Goal: Task Accomplishment & Management: Manage account settings

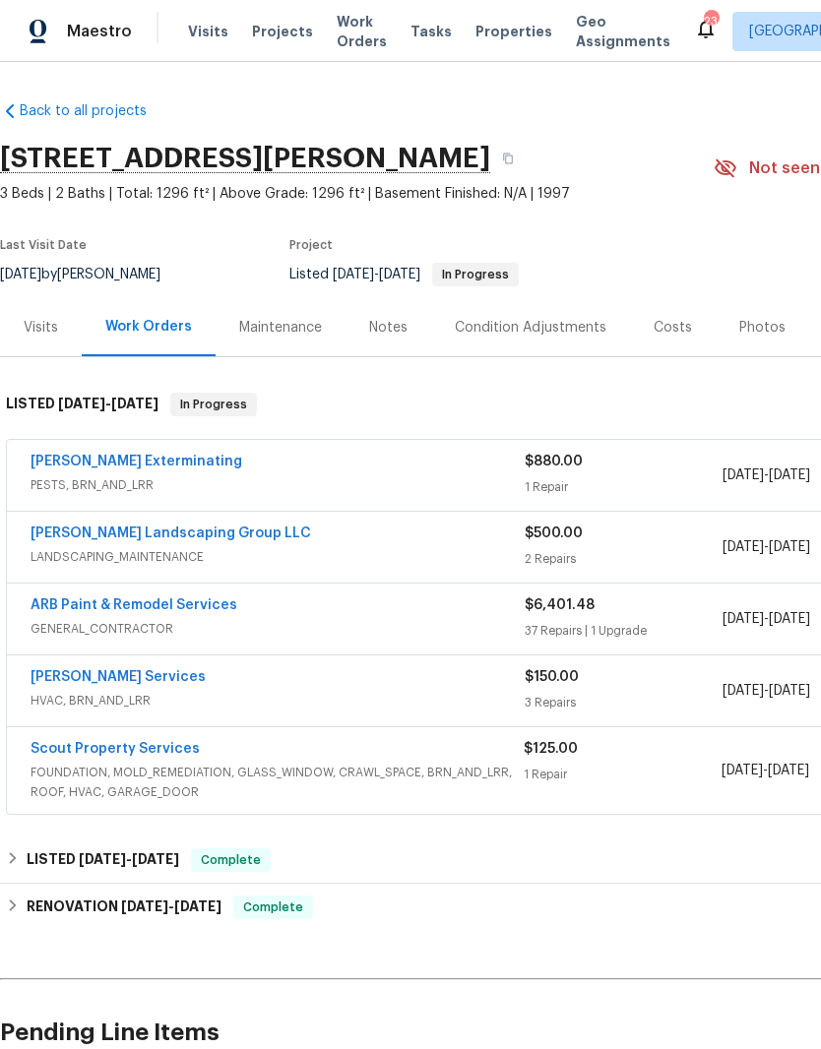
click at [146, 678] on link "Tony Barrett Services" at bounding box center [118, 677] width 175 height 14
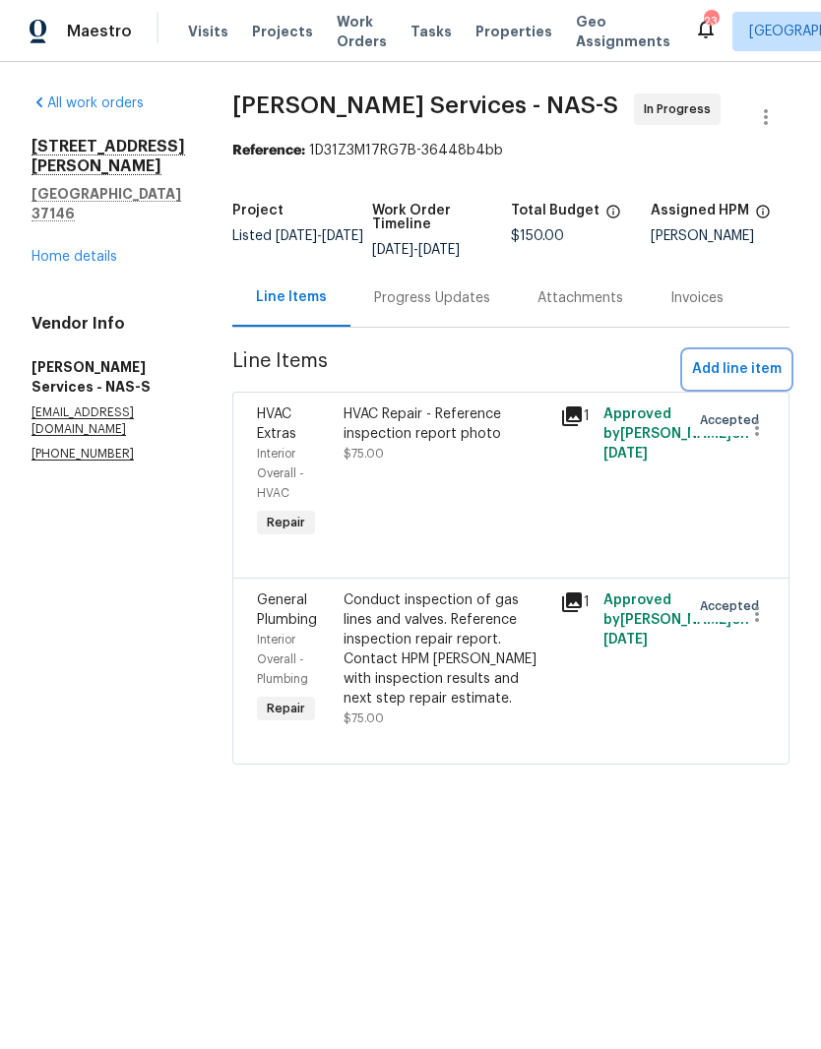
click at [754, 370] on span "Add line item" at bounding box center [737, 369] width 90 height 25
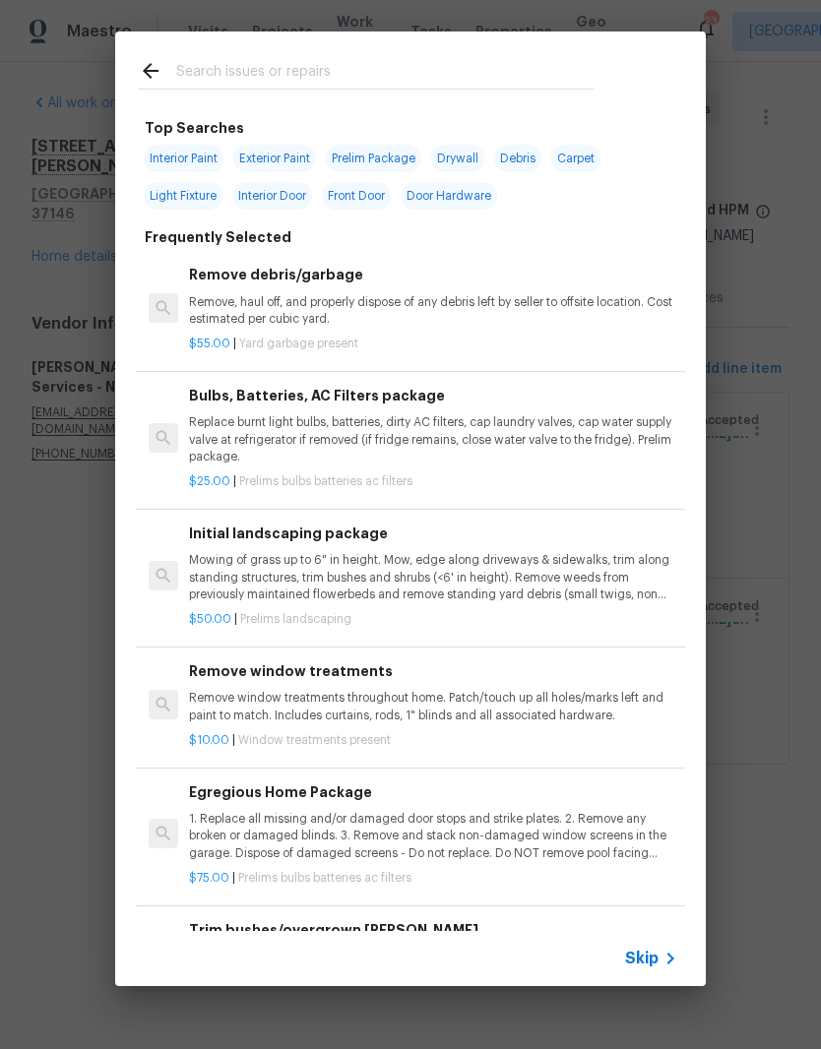
click at [367, 63] on input "text" at bounding box center [384, 74] width 417 height 30
type input "Hvac"
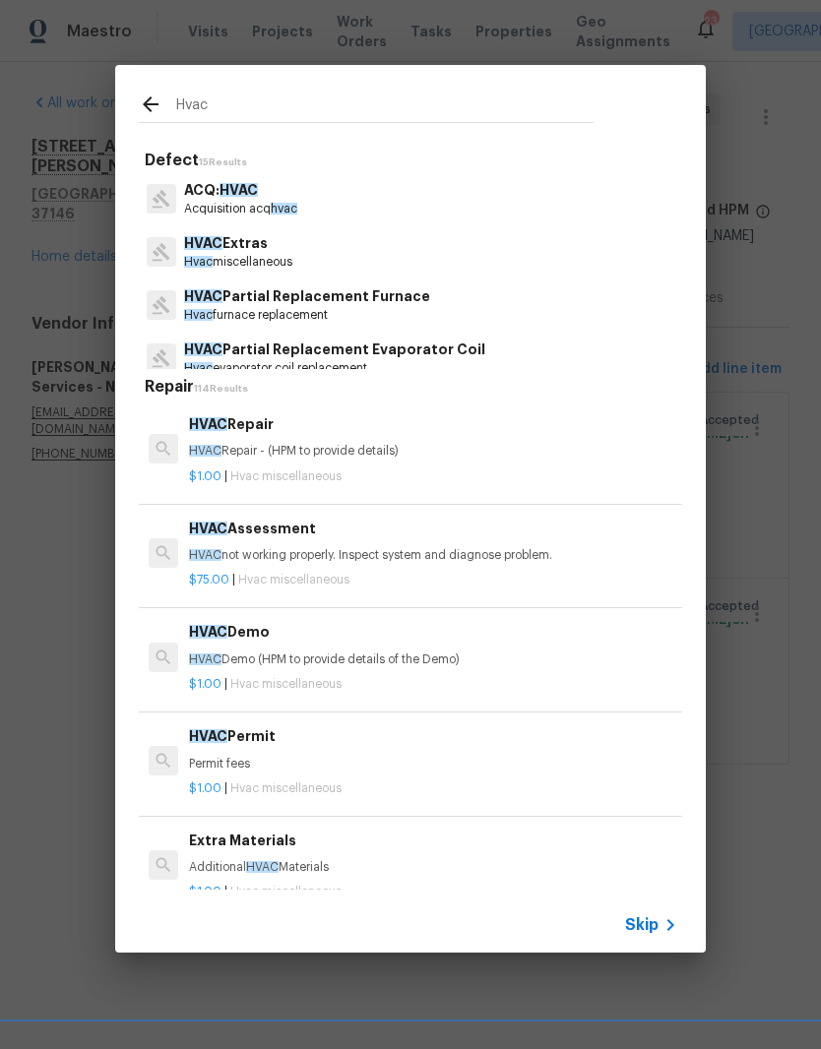
click at [260, 247] on p "HVAC Extras" at bounding box center [238, 243] width 108 height 21
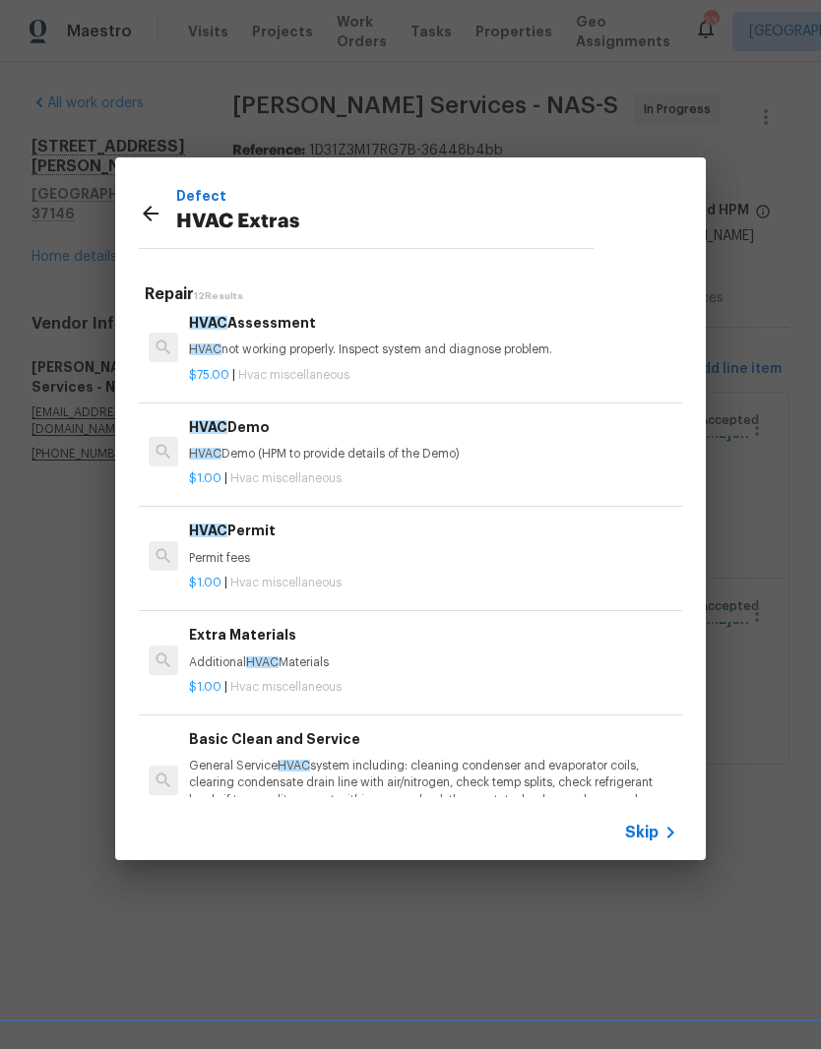
scroll to position [150, 0]
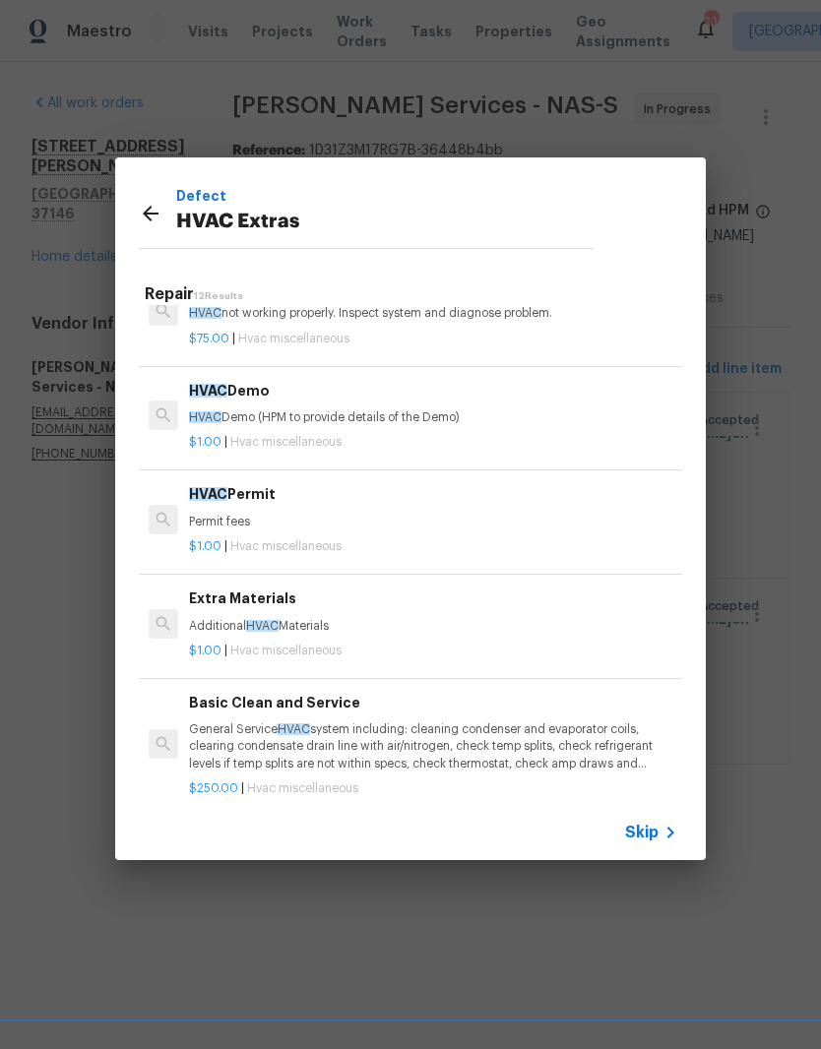
click at [367, 419] on p "HVAC Demo (HPM to provide details of the Demo)" at bounding box center [433, 417] width 488 height 17
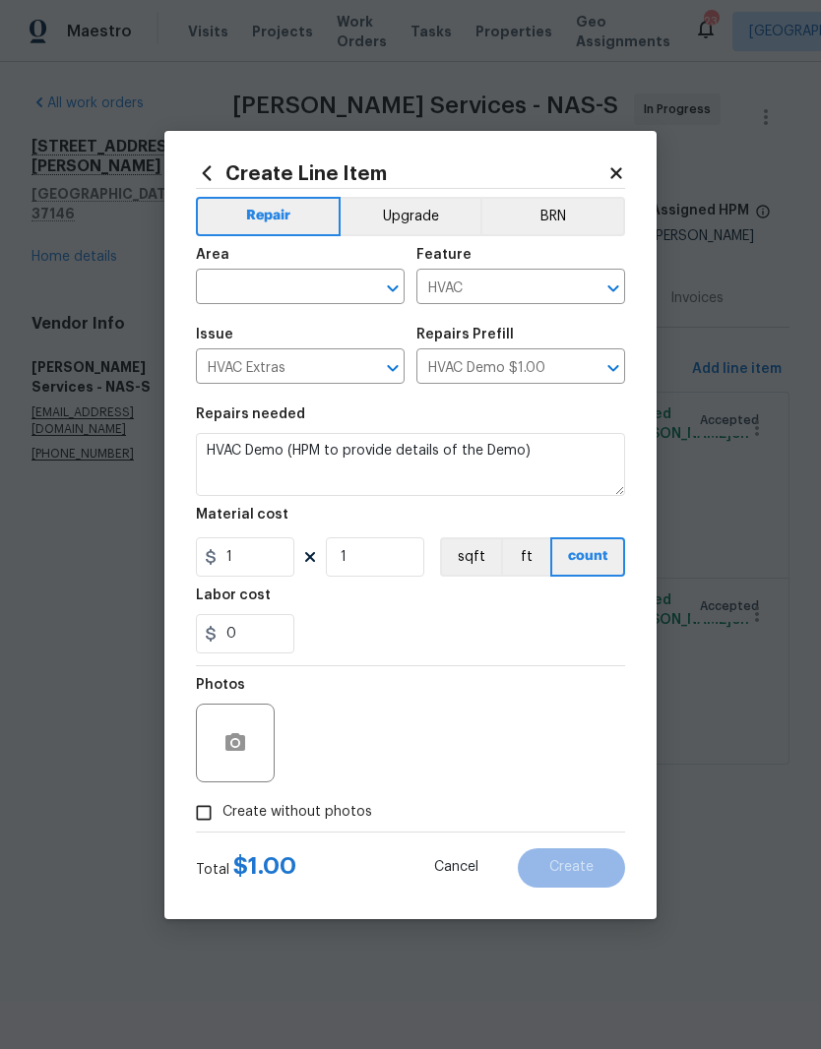
click at [350, 279] on div "​" at bounding box center [300, 289] width 209 height 31
click at [258, 329] on li "Garage" at bounding box center [300, 332] width 209 height 32
type input "Garage"
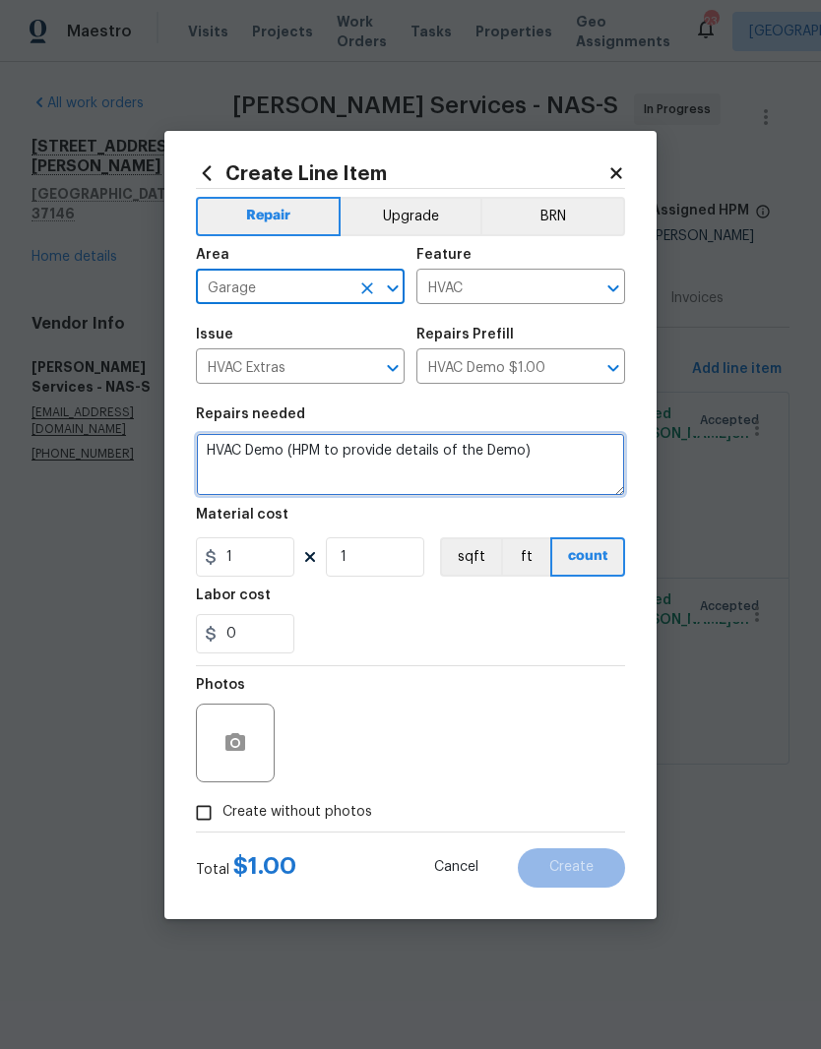
click at [565, 460] on textarea "HVAC Demo (HPM to provide details of the Demo)" at bounding box center [410, 464] width 429 height 63
type textarea "HVAC"
click at [425, 449] on textarea "Reroute the ceiling ductwork for encasement" at bounding box center [410, 464] width 429 height 63
click at [578, 457] on textarea "Reroute the ceiling ductwork for drywall encasement" at bounding box center [410, 464] width 429 height 63
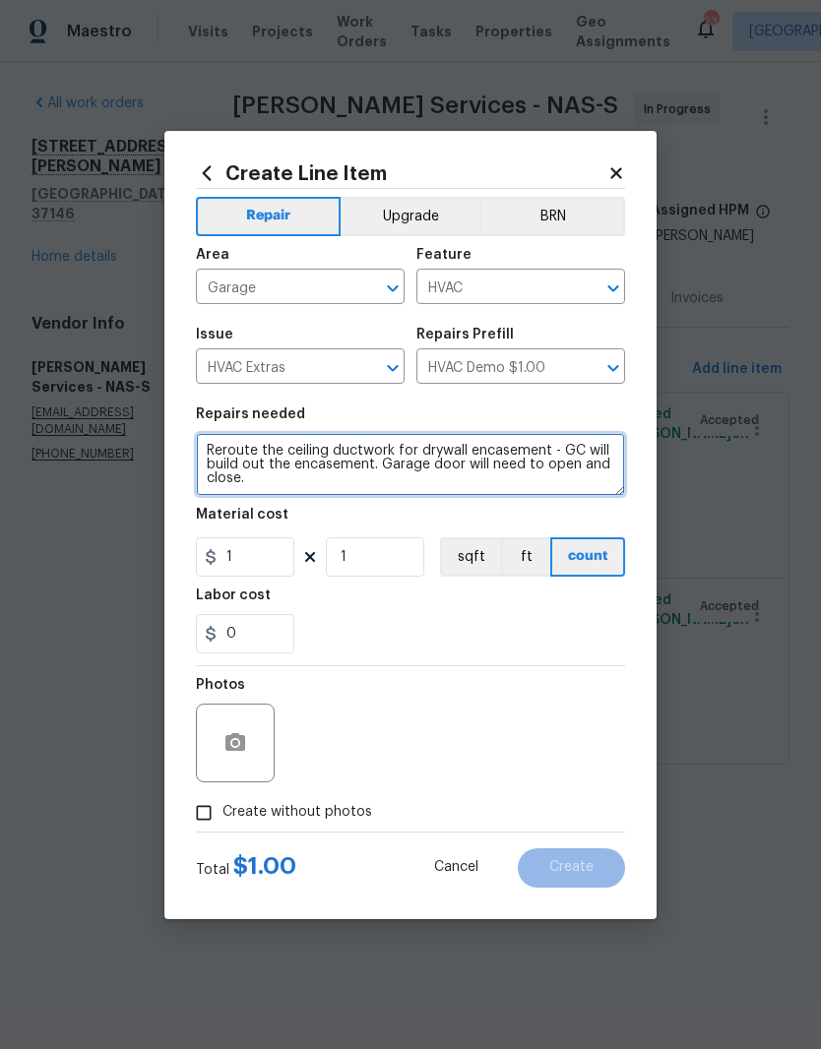
type textarea "Reroute the ceiling ductwork for drywall encasement - GC will build out the enc…"
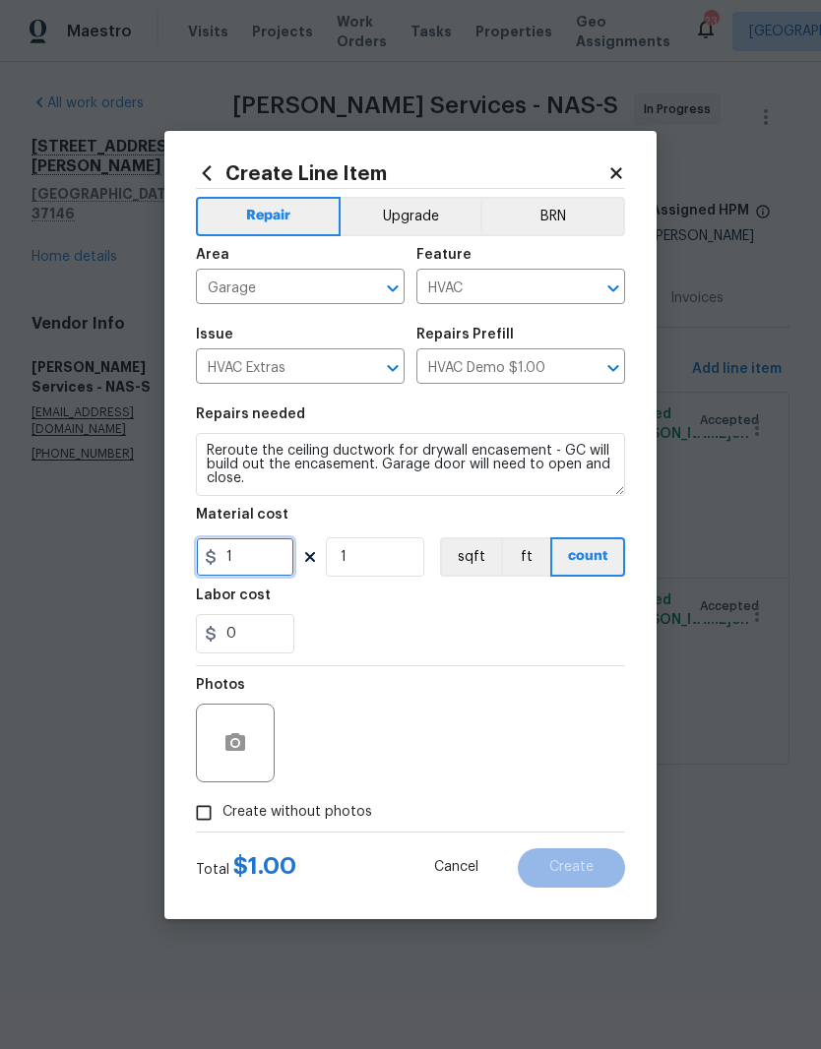
click at [271, 557] on input "1" at bounding box center [245, 556] width 98 height 39
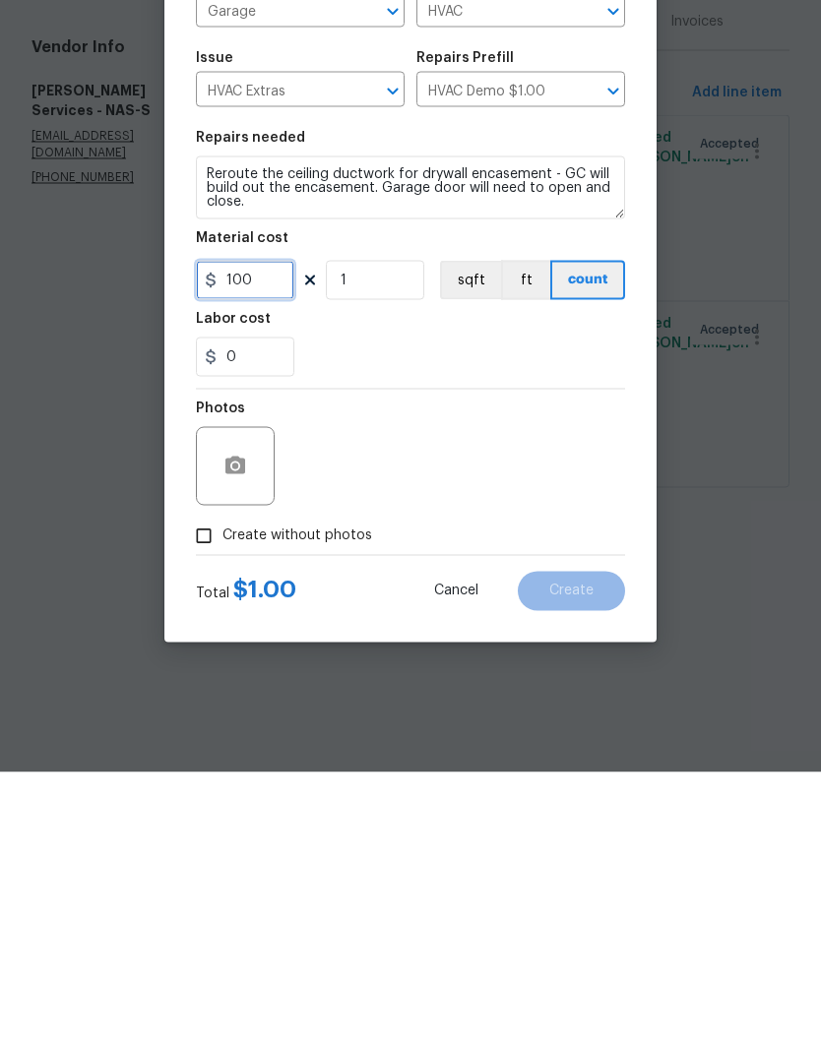
type input "100"
click at [256, 704] on div at bounding box center [235, 743] width 79 height 79
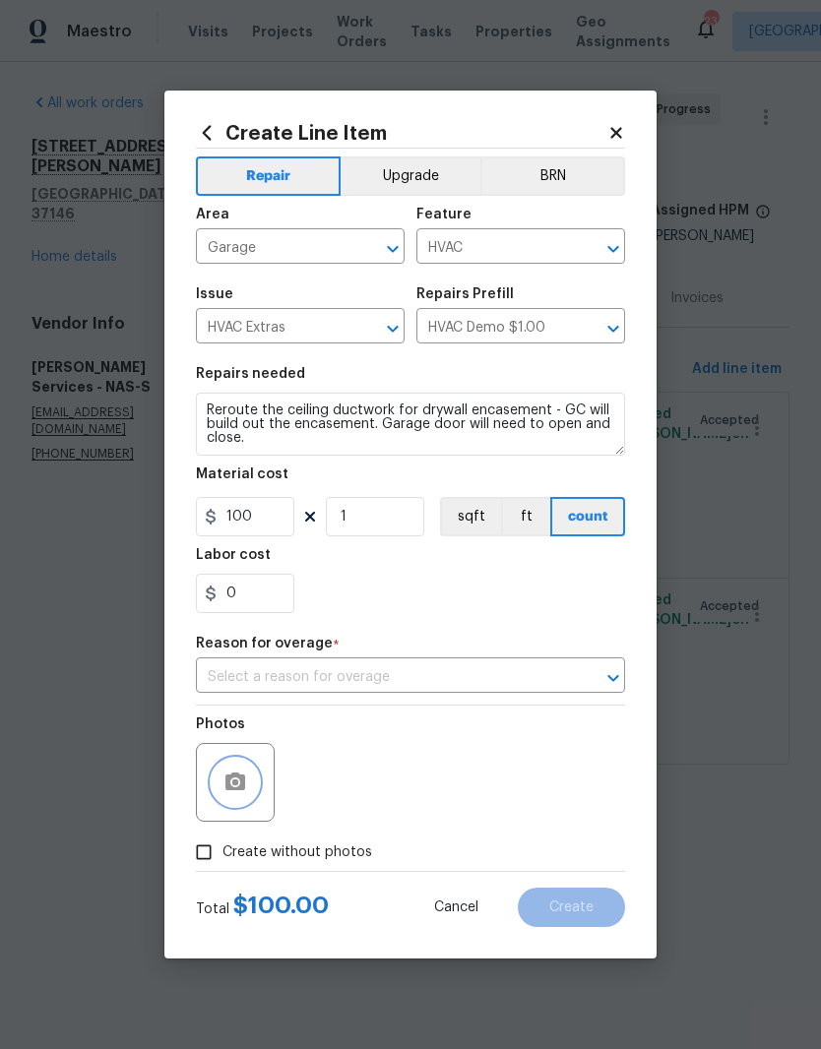
click at [609, 683] on icon "Open" at bounding box center [613, 678] width 24 height 24
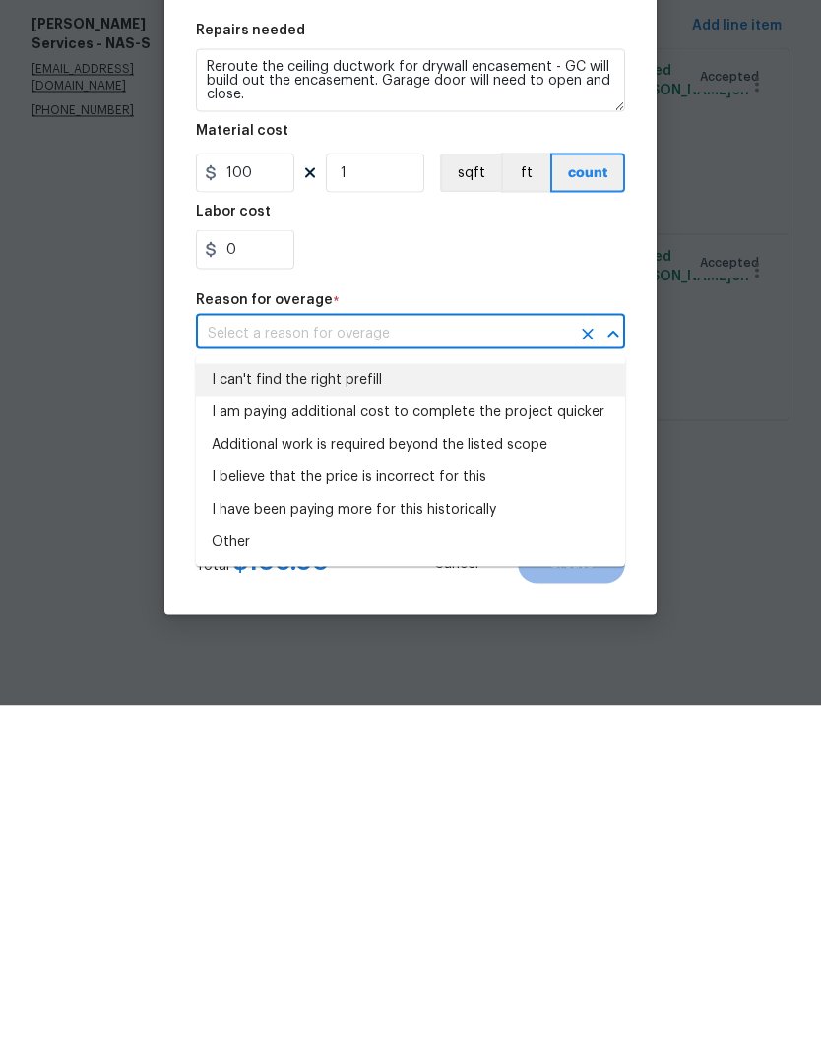
click at [359, 708] on li "I can't find the right prefill" at bounding box center [410, 724] width 429 height 32
type input "I can't find the right prefill"
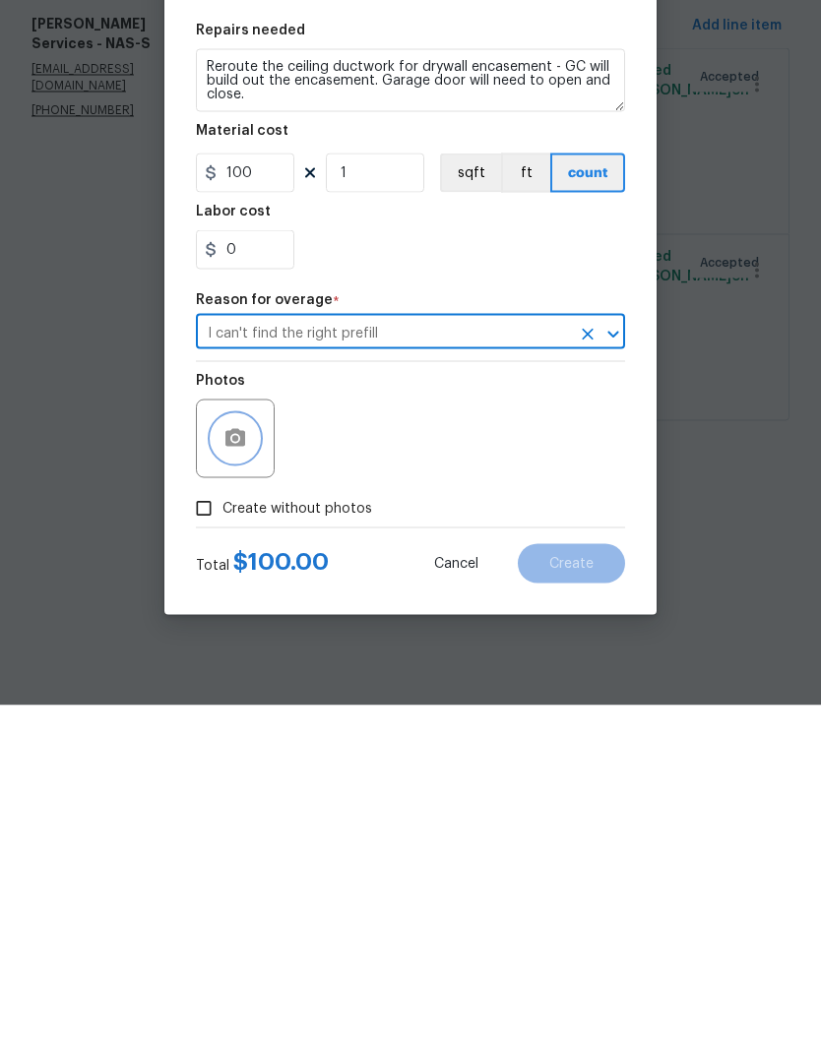
click at [246, 771] on icon "button" at bounding box center [235, 783] width 24 height 24
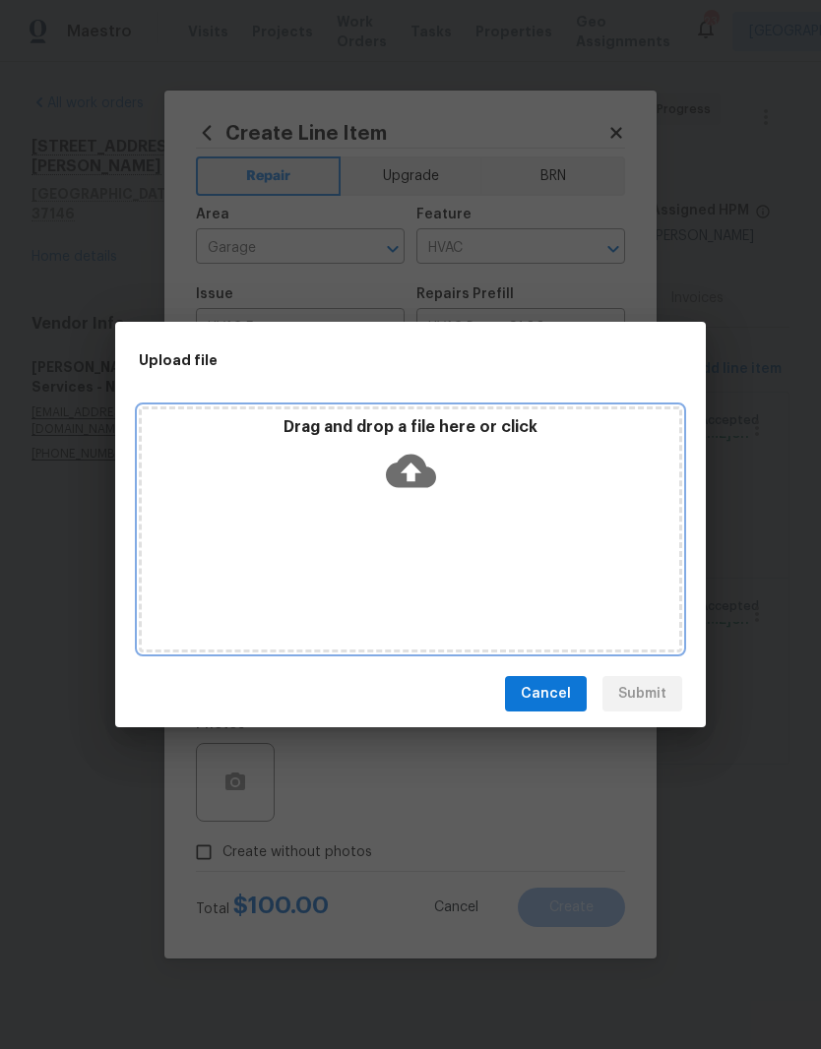
click at [497, 503] on div "Drag and drop a file here or click" at bounding box center [410, 530] width 543 height 246
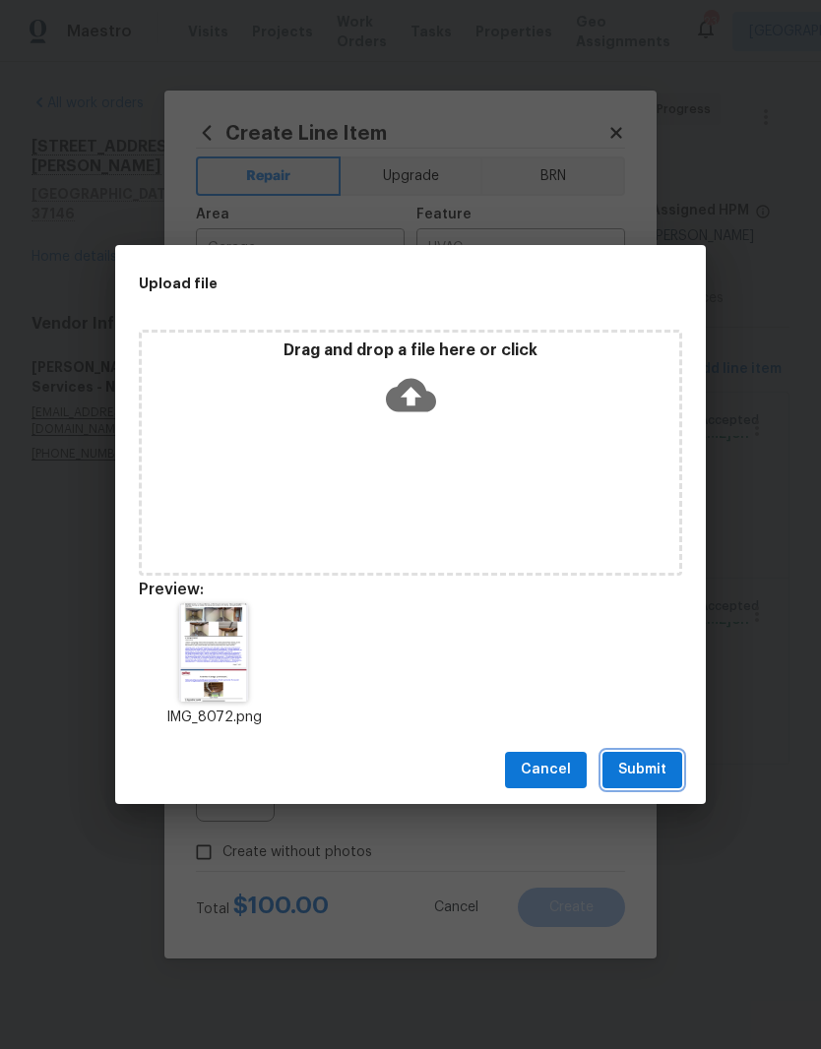
click at [646, 765] on span "Submit" at bounding box center [642, 770] width 48 height 25
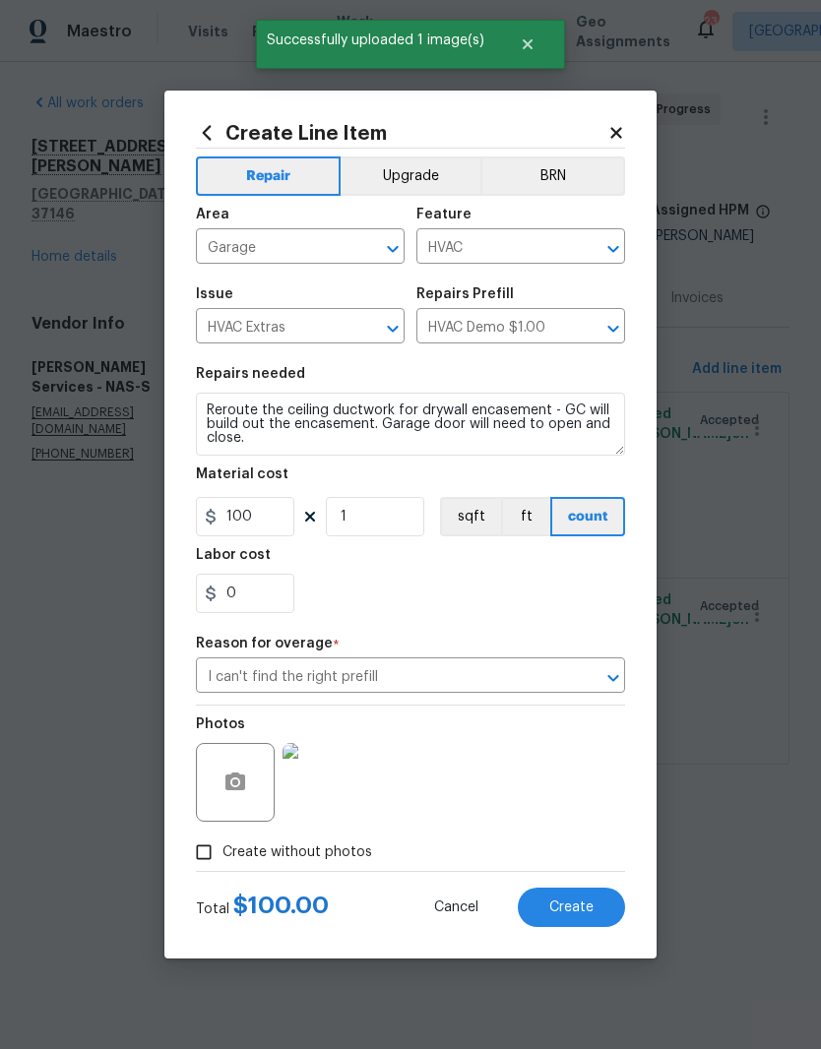
click at [340, 788] on img at bounding box center [322, 782] width 79 height 79
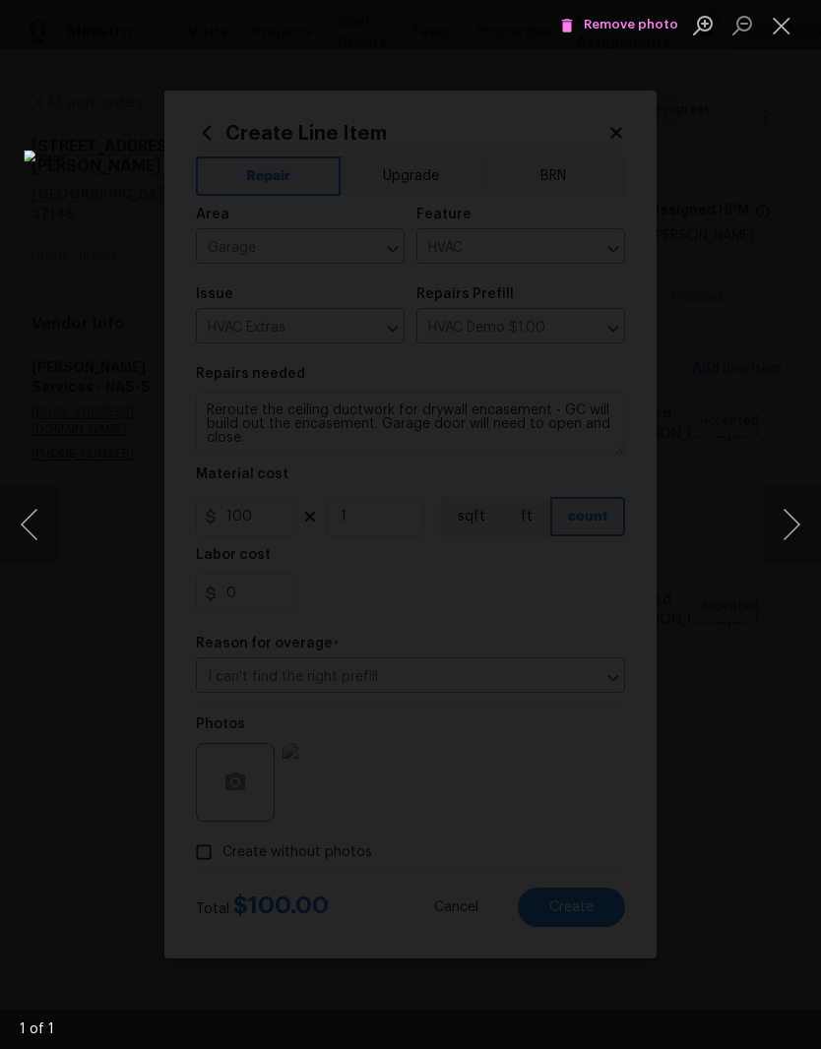
click at [778, 33] on button "Close lightbox" at bounding box center [781, 25] width 39 height 34
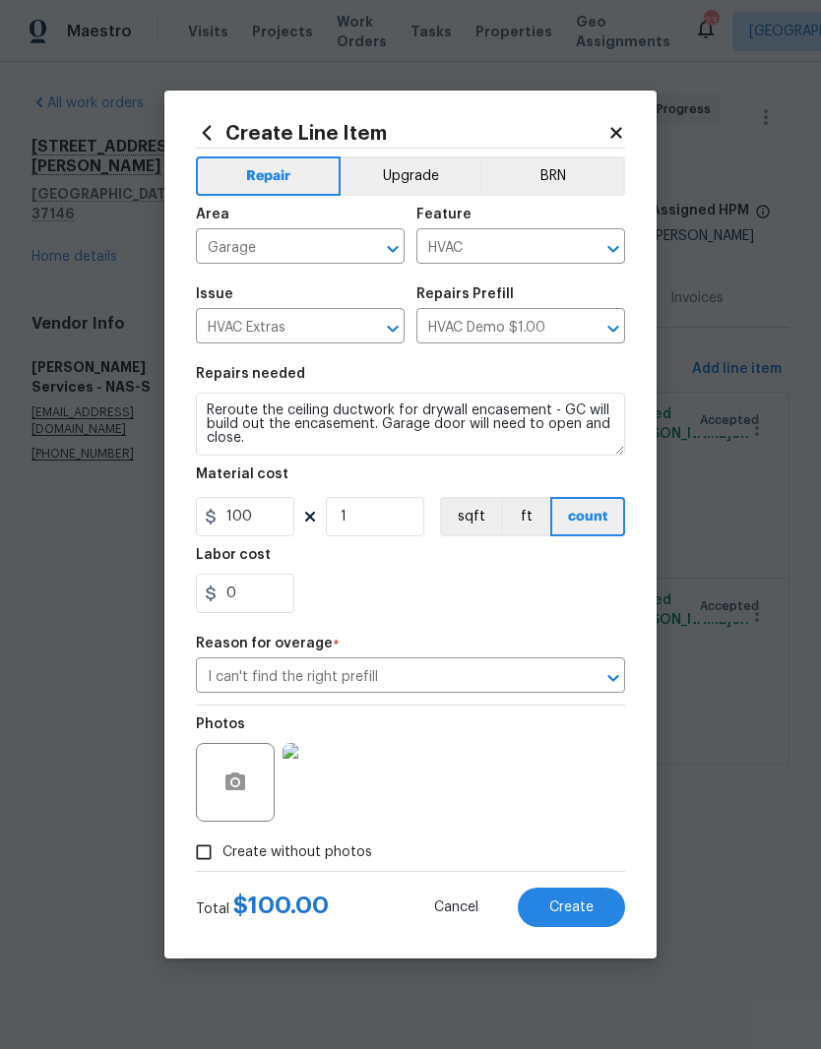
click at [592, 906] on span "Create" at bounding box center [571, 908] width 44 height 15
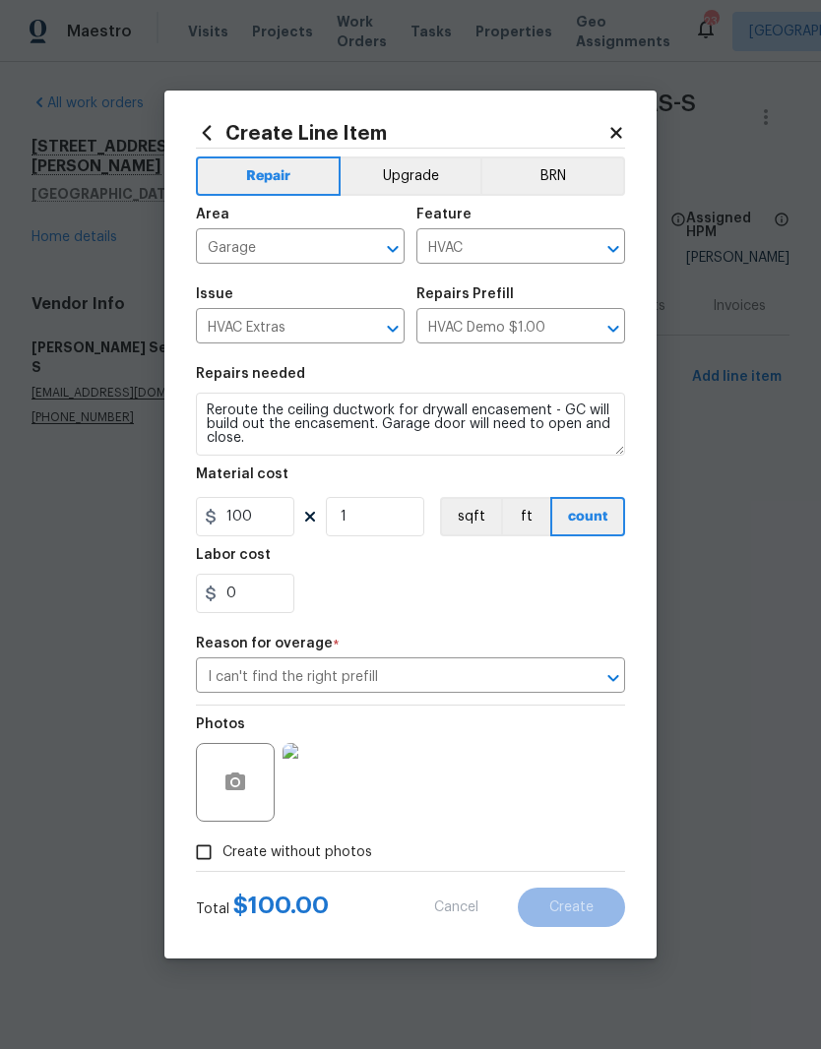
type input "0"
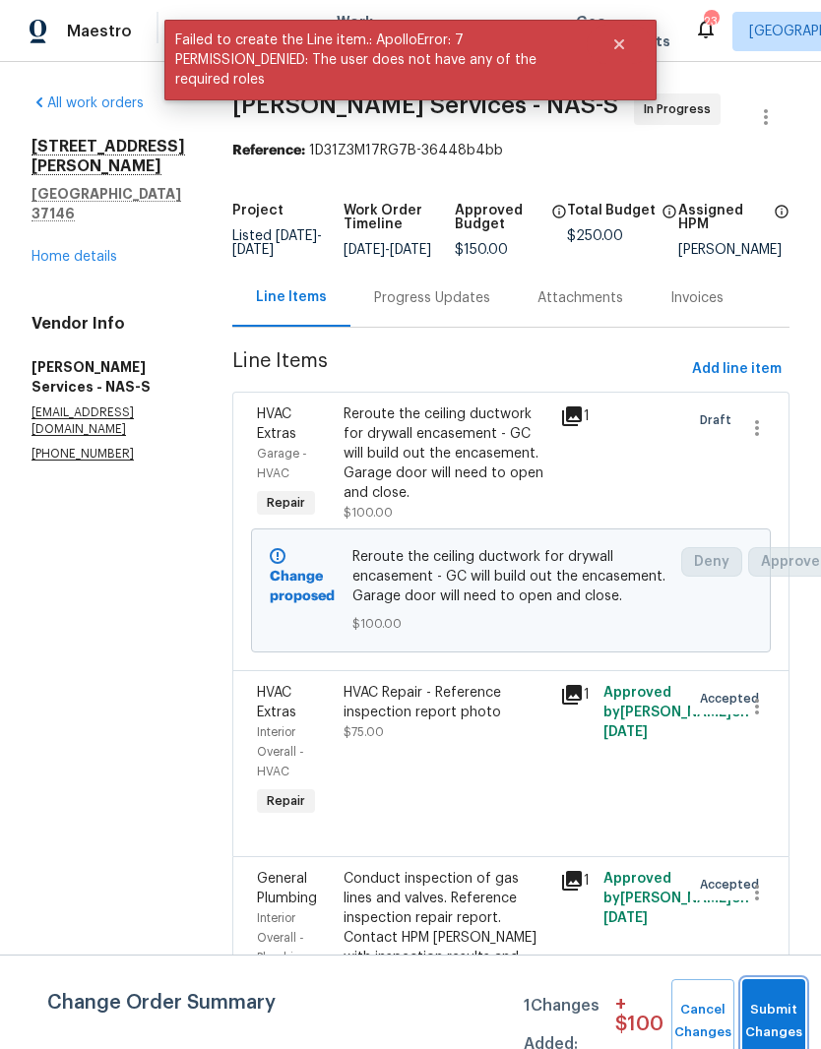
click at [783, 997] on button "Submit Changes" at bounding box center [773, 1021] width 63 height 85
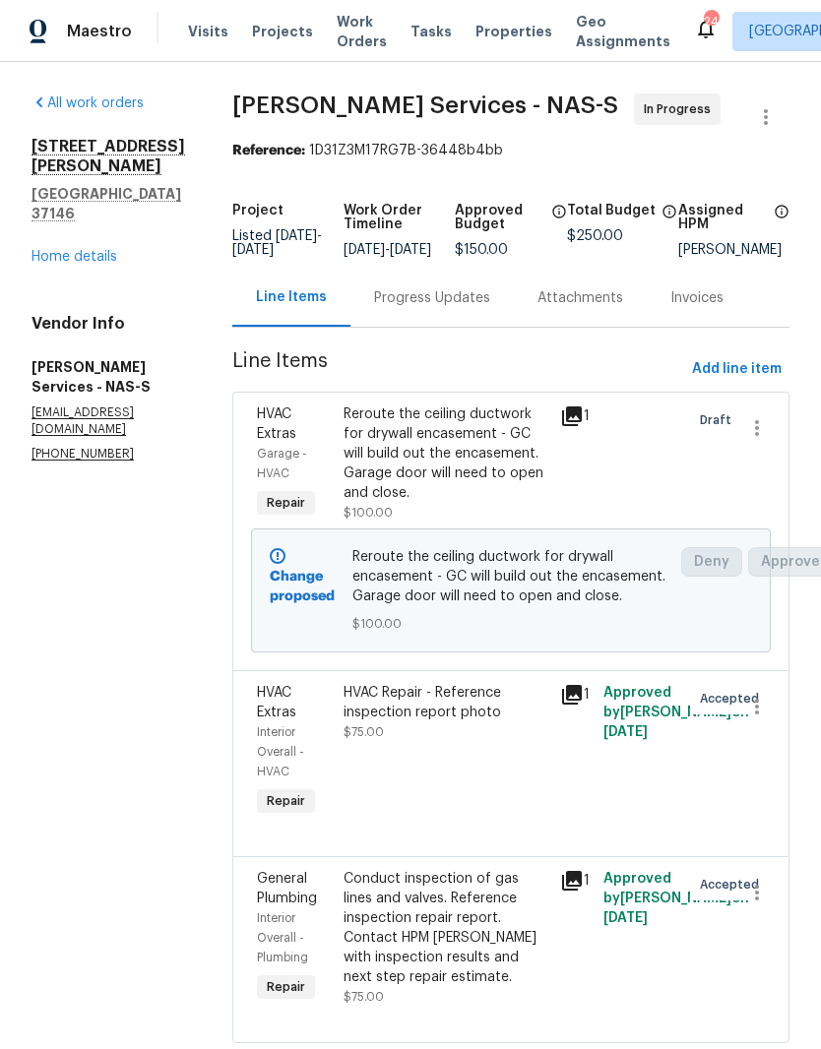
click at [460, 308] on div "Progress Updates" at bounding box center [432, 298] width 116 height 20
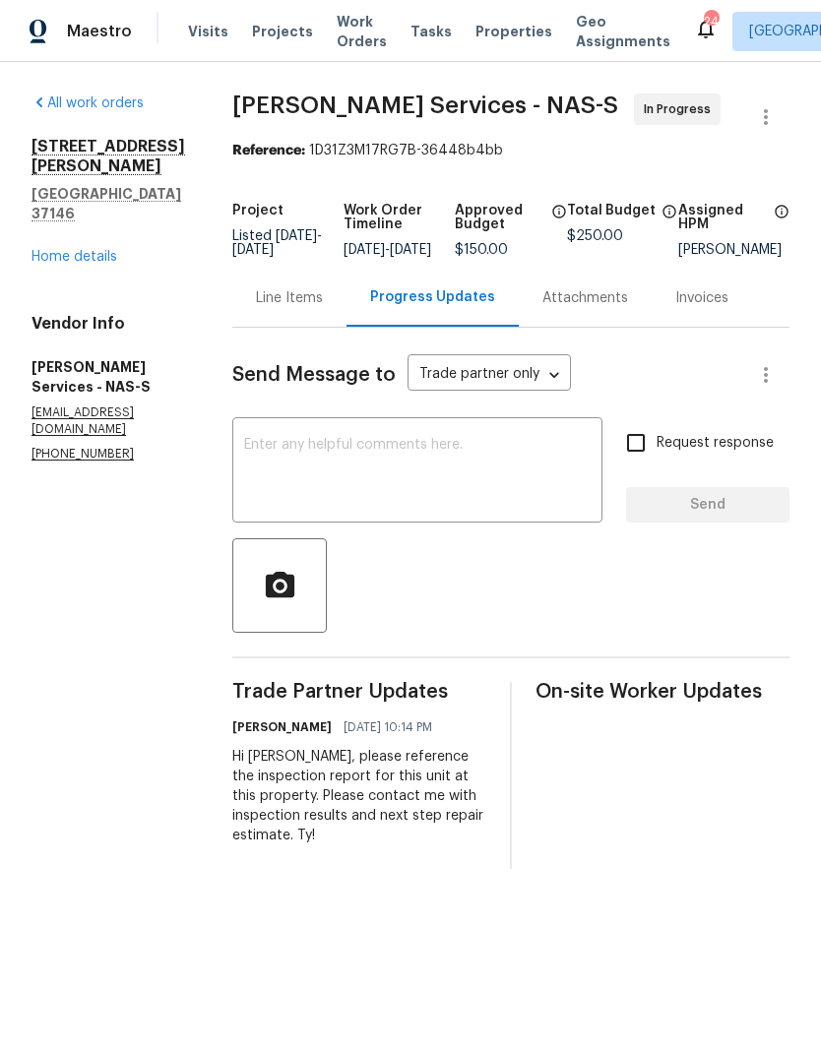
click at [401, 471] on textarea at bounding box center [417, 472] width 346 height 69
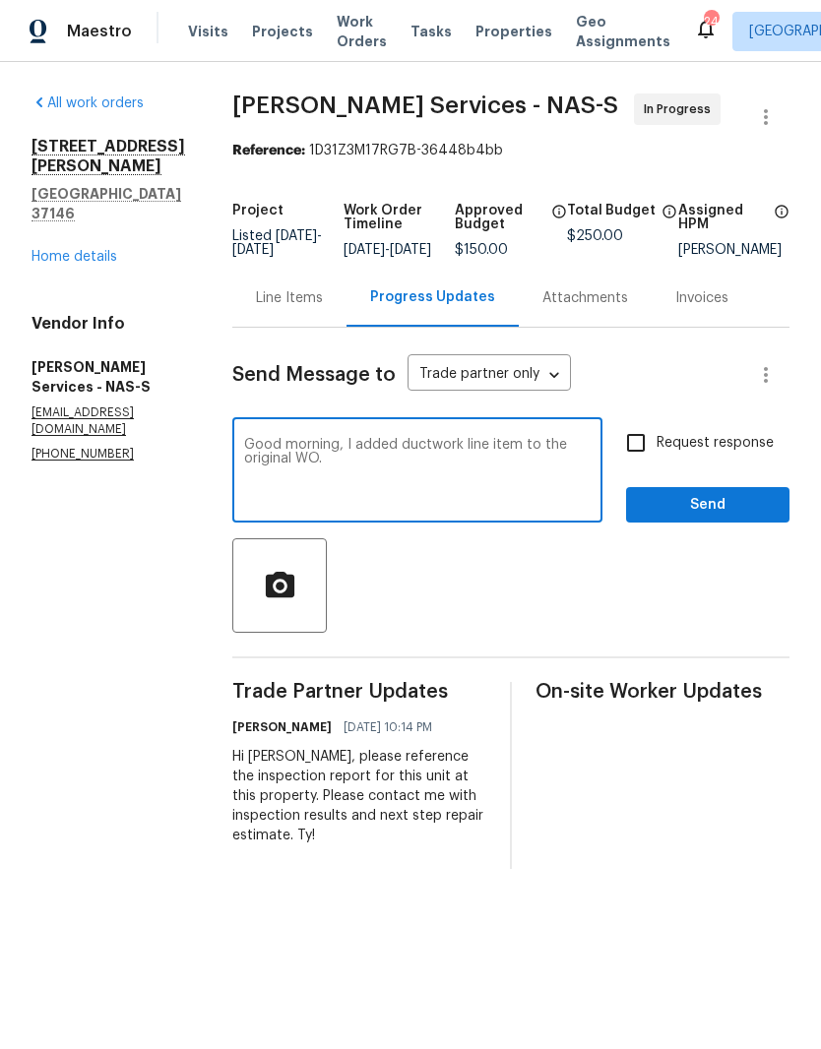
type textarea "Good morning, I added ductwork line item to the original WO."
click at [724, 518] on span "Send" at bounding box center [708, 505] width 132 height 25
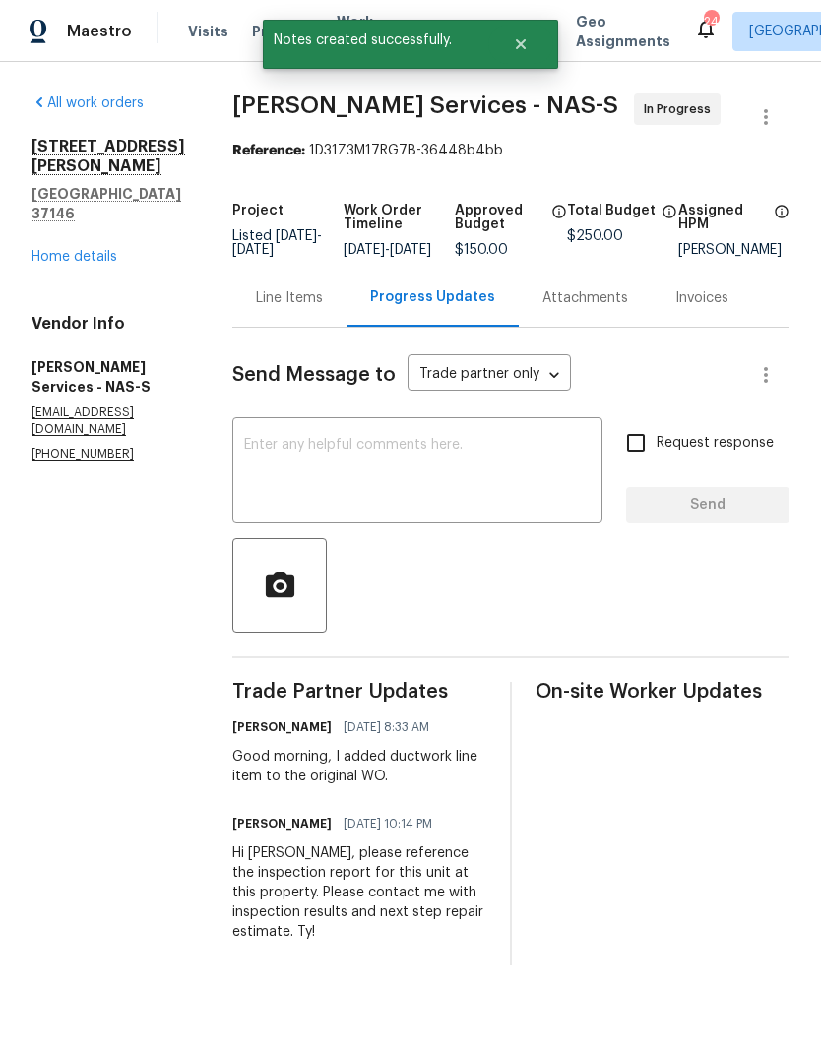
click at [97, 256] on div "All work orders 108 Nancy Ave Pleasant View, TN 37146 Home details Vendor Info …" at bounding box center [108, 278] width 154 height 369
click at [107, 250] on link "Home details" at bounding box center [74, 257] width 86 height 14
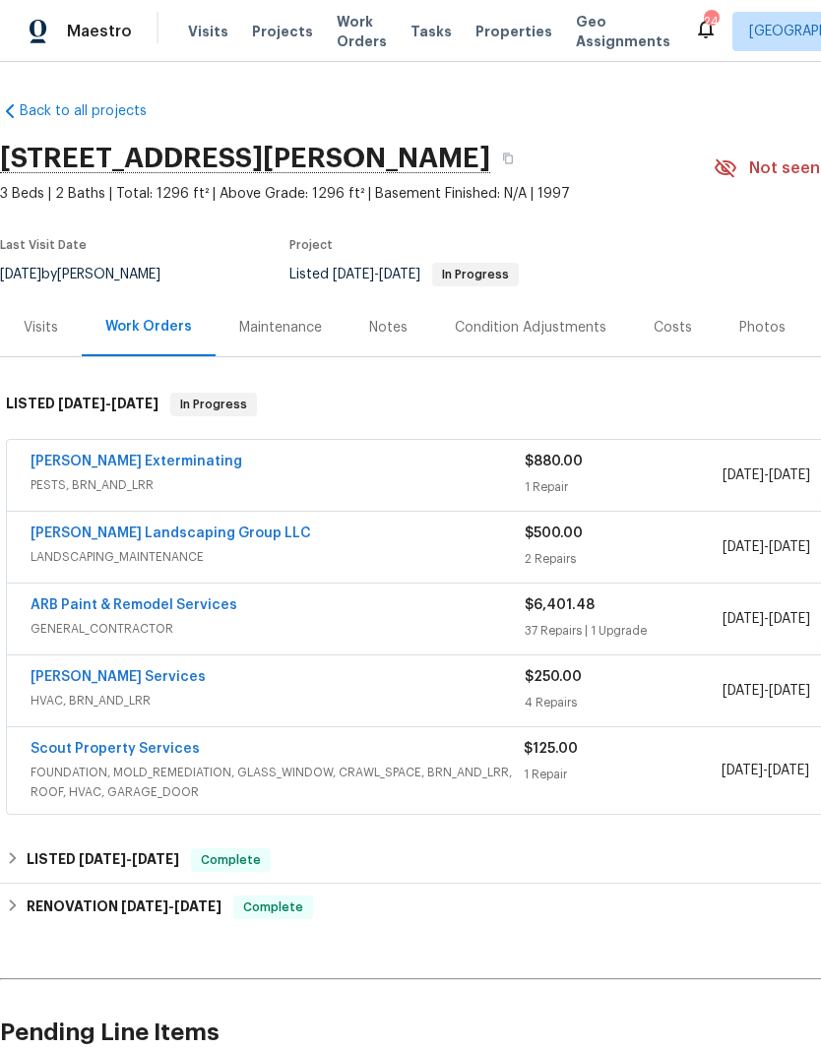
click at [153, 680] on link "Tony Barrett Services" at bounding box center [118, 677] width 175 height 14
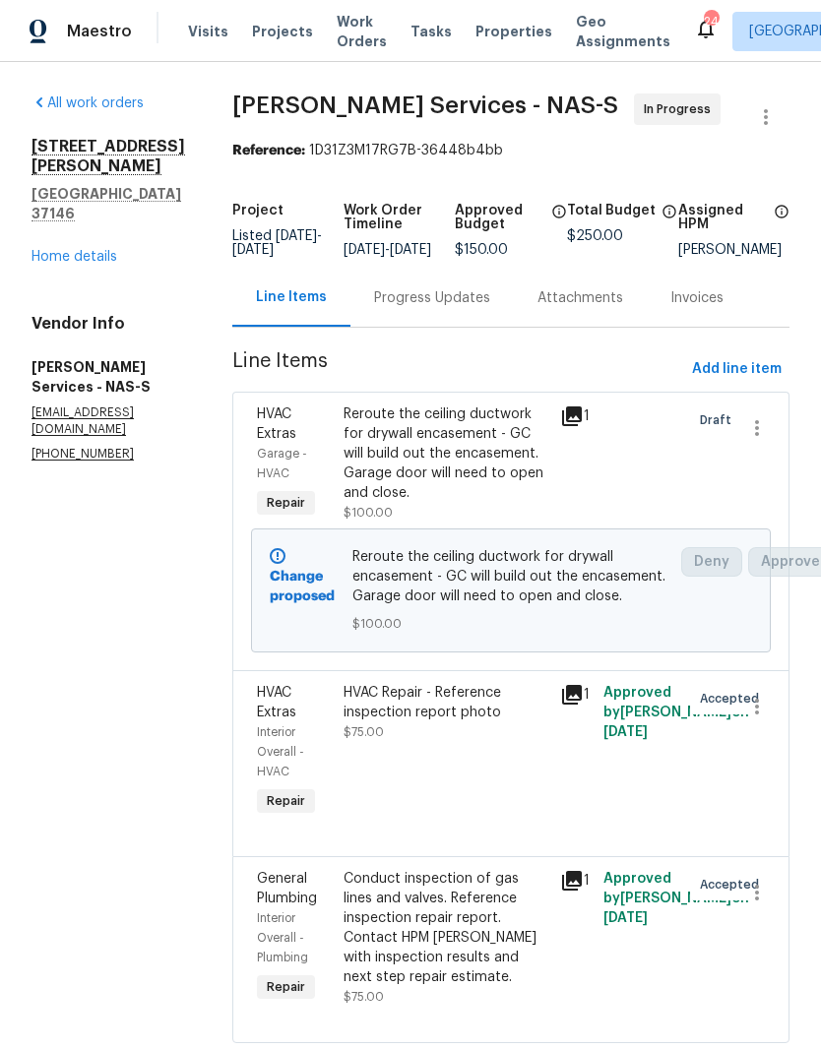
scroll to position [71, 0]
click at [502, 869] on div "Conduct inspection of gas lines and valves. Reference inspection repair report.…" at bounding box center [446, 928] width 205 height 118
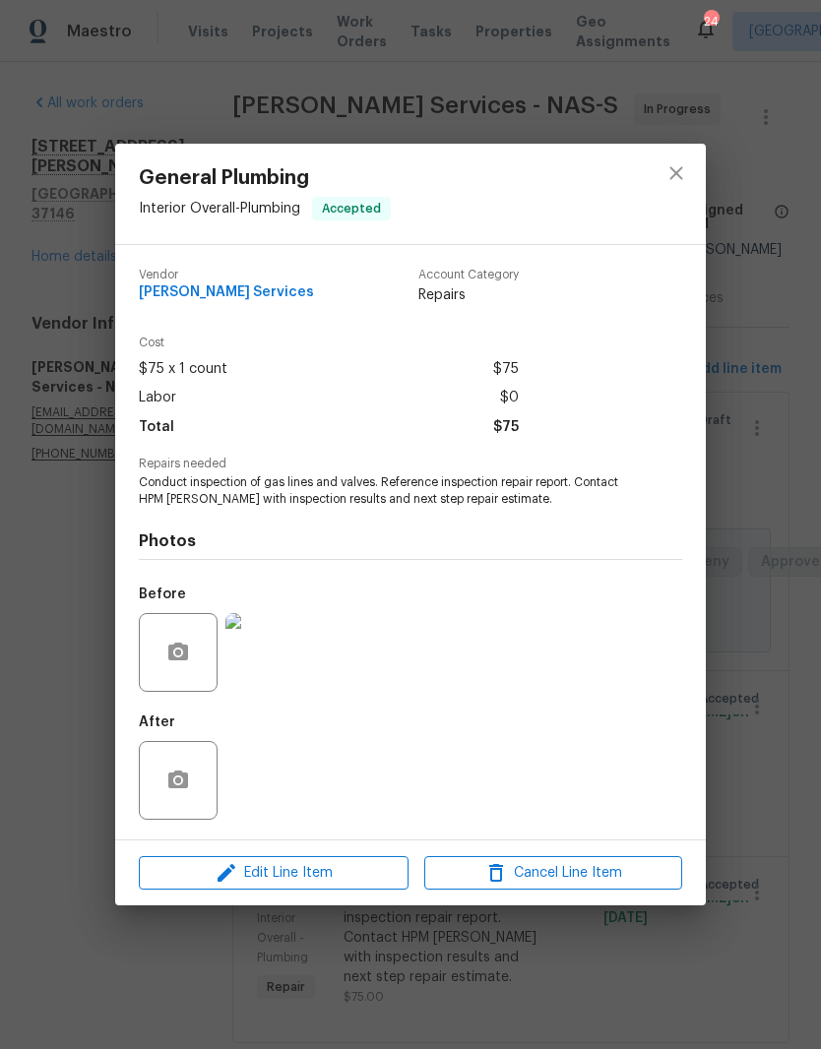
click at [275, 664] on img at bounding box center [264, 652] width 79 height 79
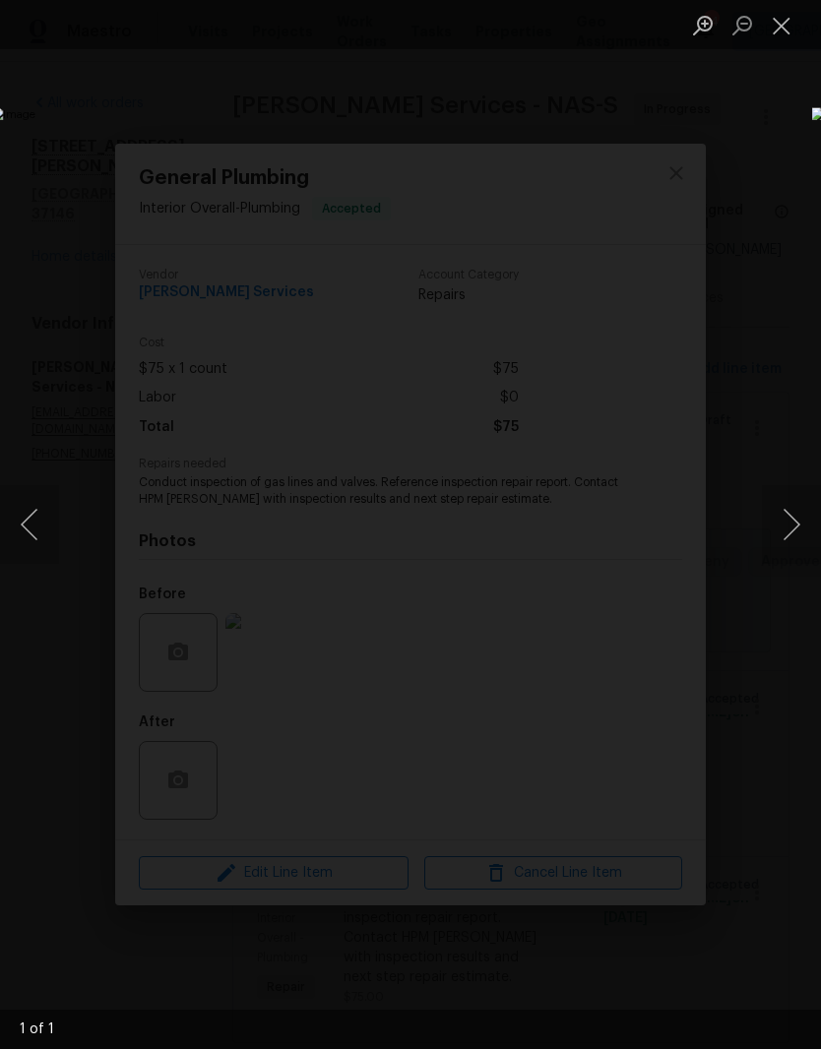
click at [783, 23] on button "Close lightbox" at bounding box center [781, 25] width 39 height 34
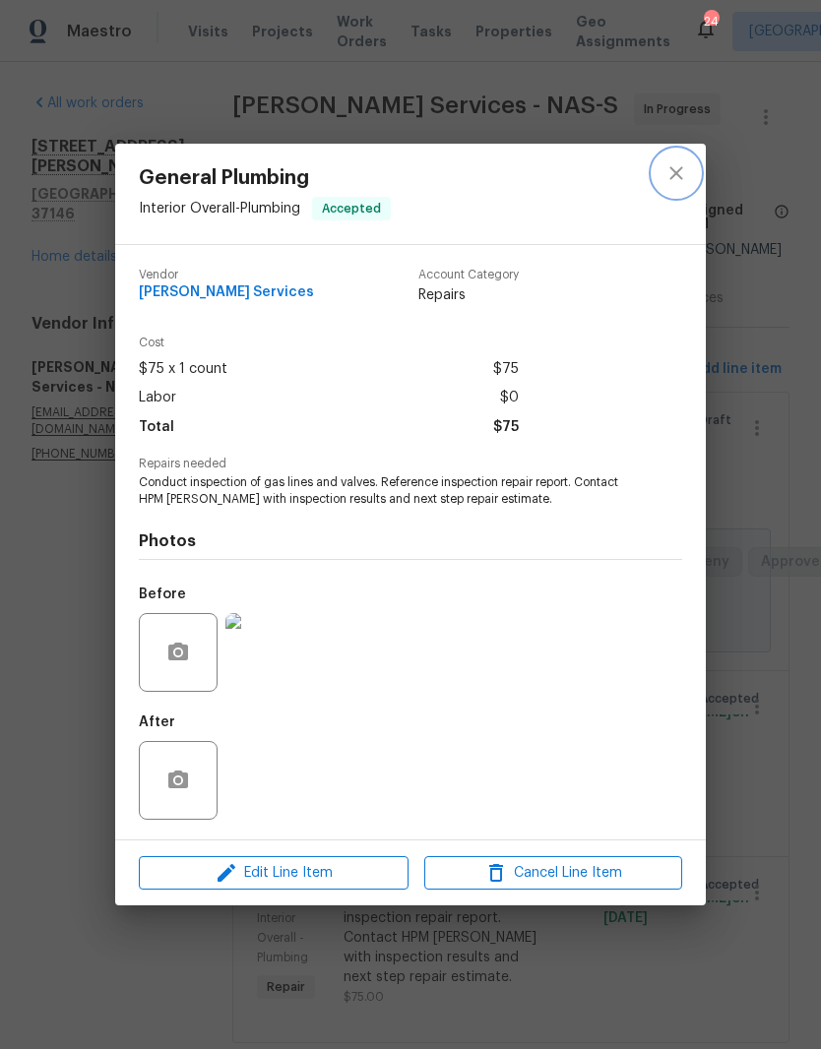
click at [679, 166] on icon "close" at bounding box center [676, 173] width 24 height 24
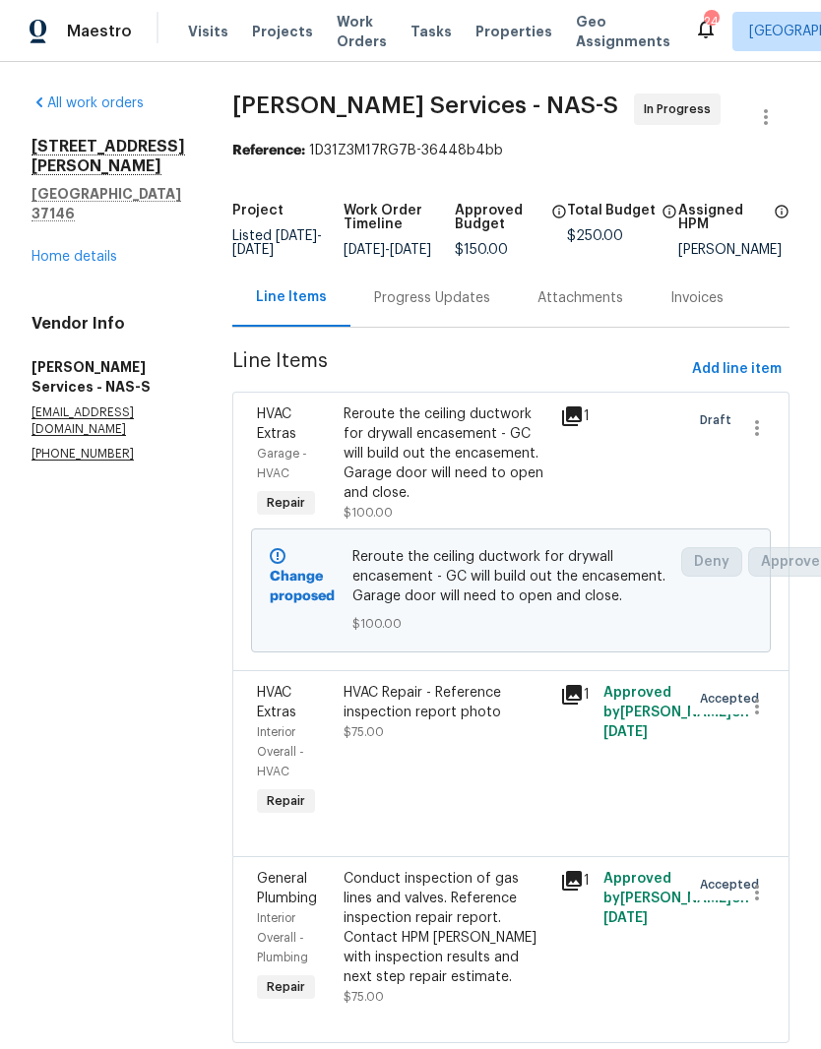
click at [95, 250] on link "Home details" at bounding box center [74, 257] width 86 height 14
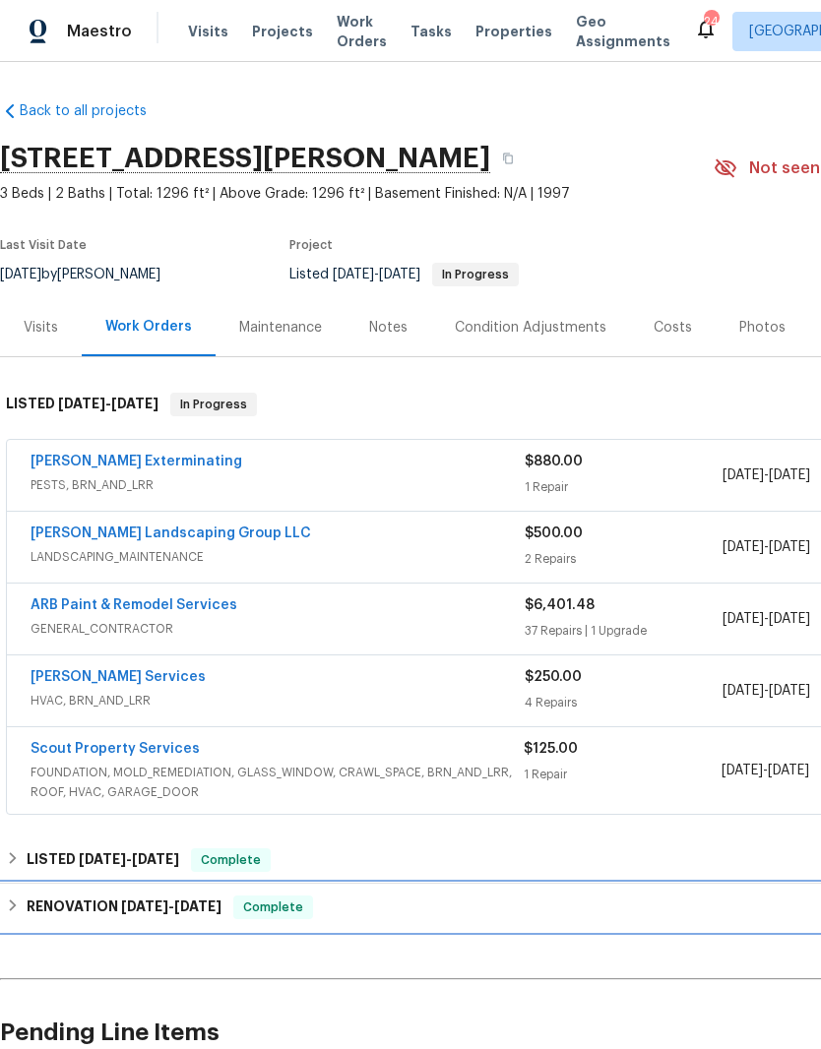
click at [114, 896] on h6 "RENOVATION 5/19/25 - 6/1/25" at bounding box center [124, 908] width 195 height 24
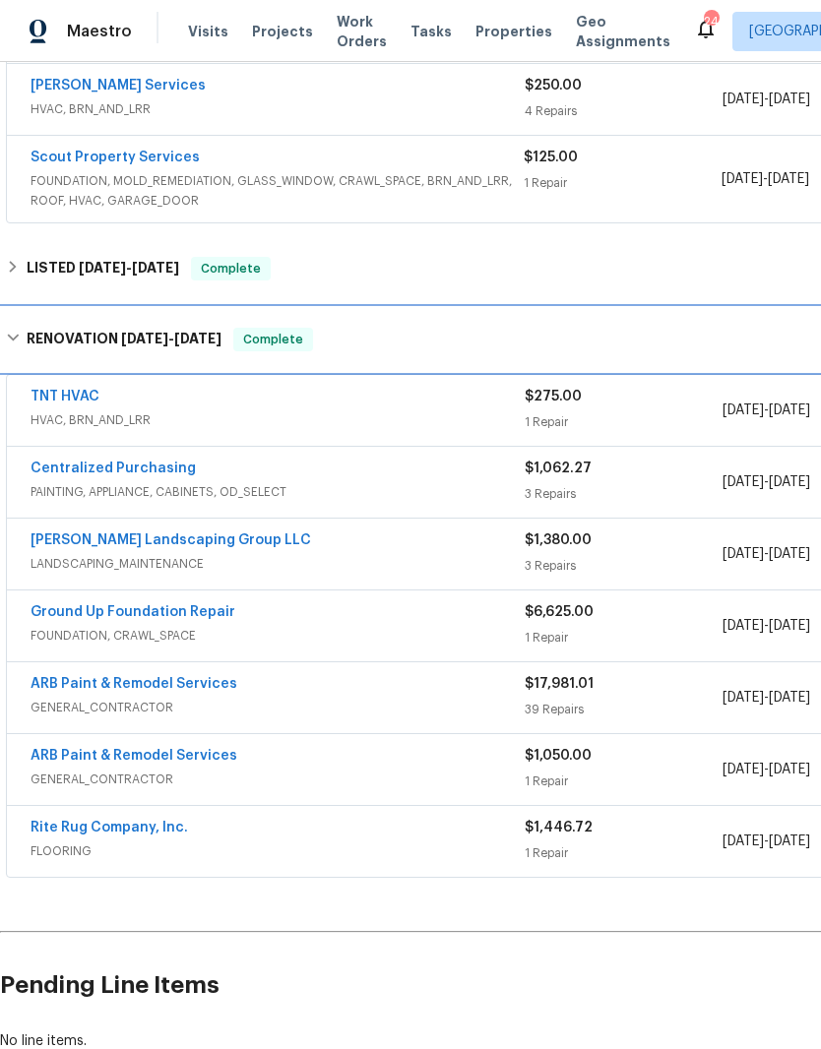
scroll to position [594, 0]
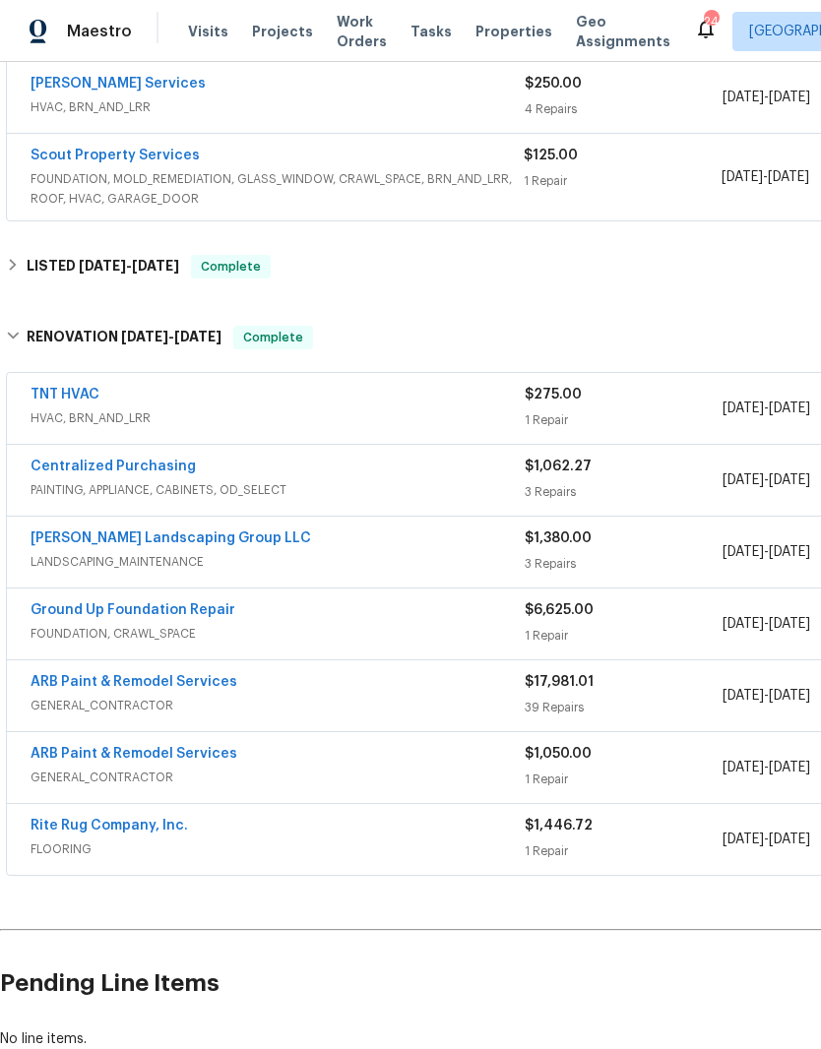
click at [97, 388] on link "TNT HVAC" at bounding box center [65, 395] width 69 height 14
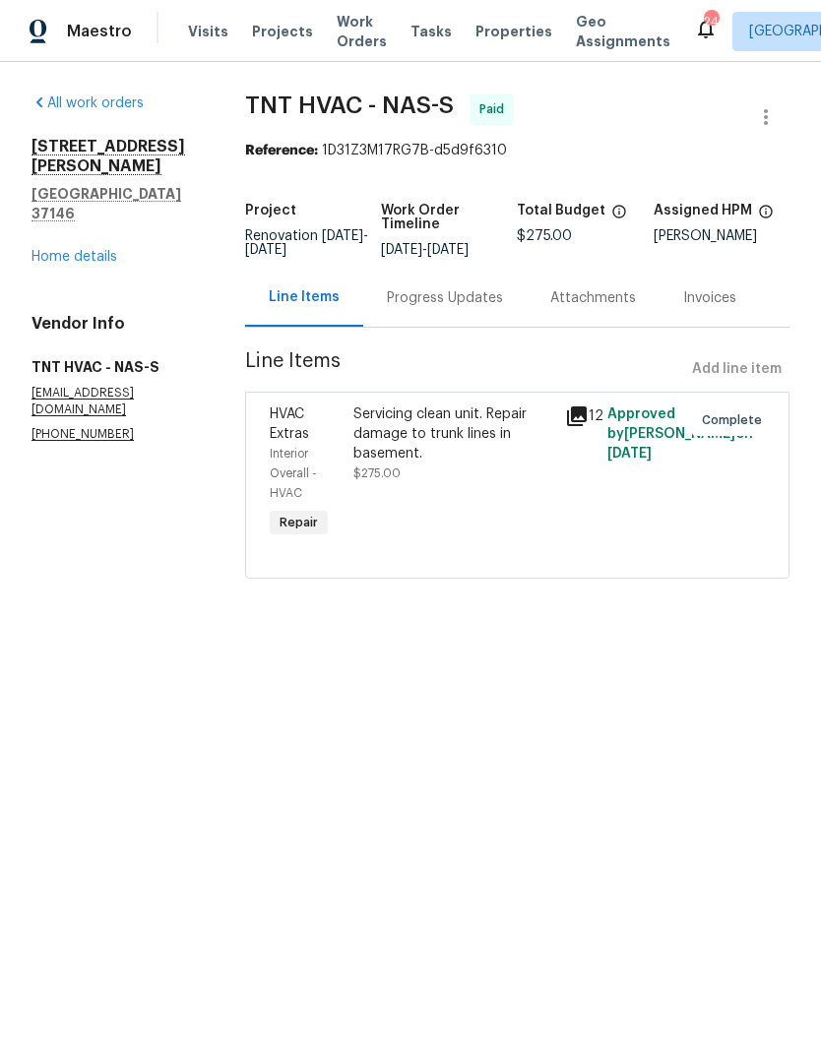
click at [420, 434] on div "Servicing clean unit. Repair damage to trunk lines in basement." at bounding box center [453, 434] width 200 height 59
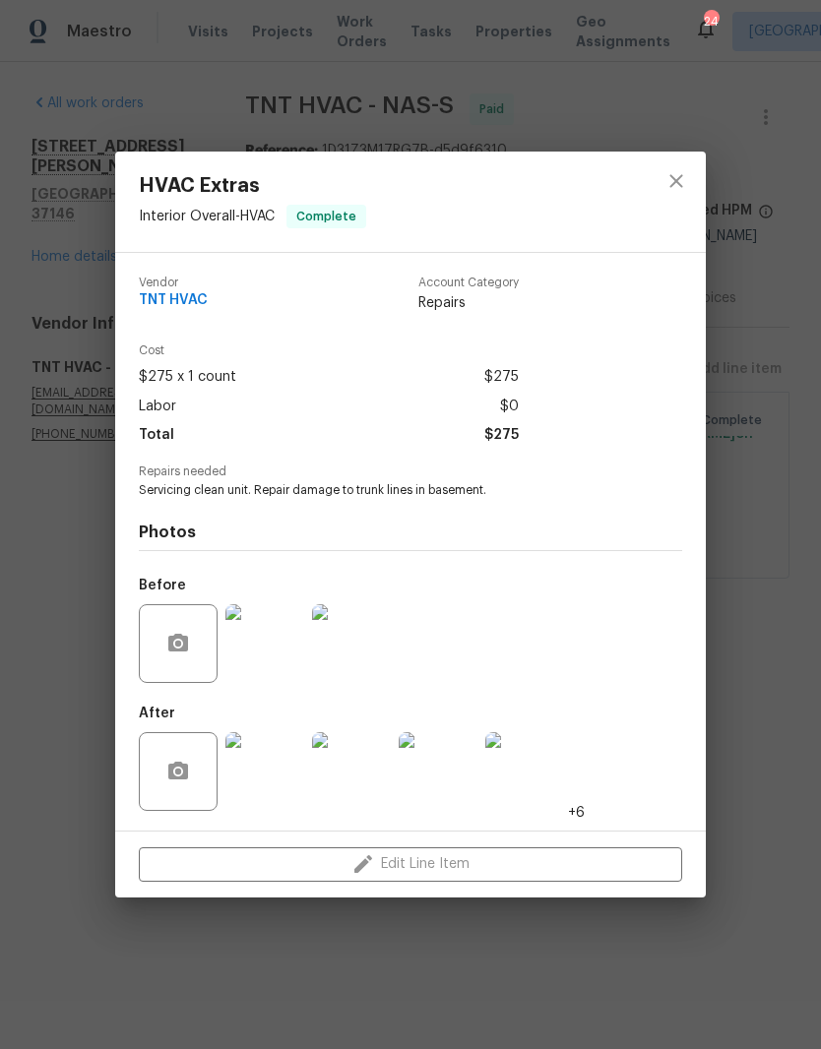
click at [534, 779] on img at bounding box center [524, 771] width 79 height 79
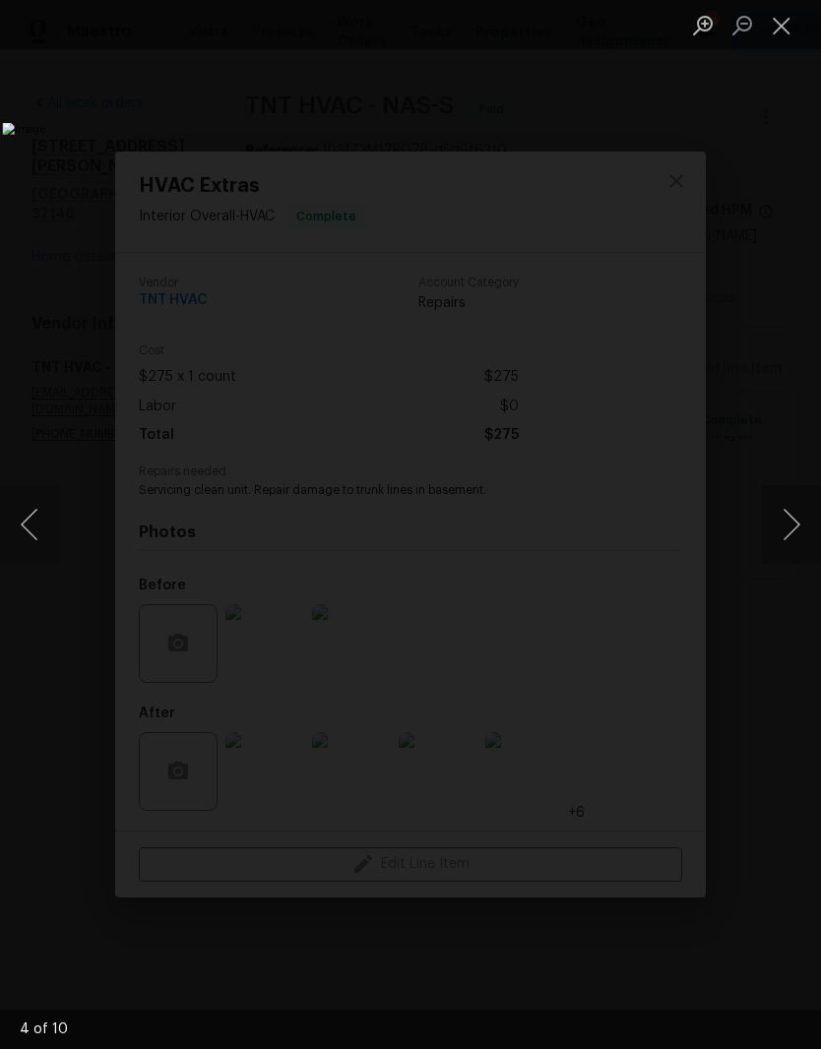
click at [785, 27] on button "Close lightbox" at bounding box center [781, 25] width 39 height 34
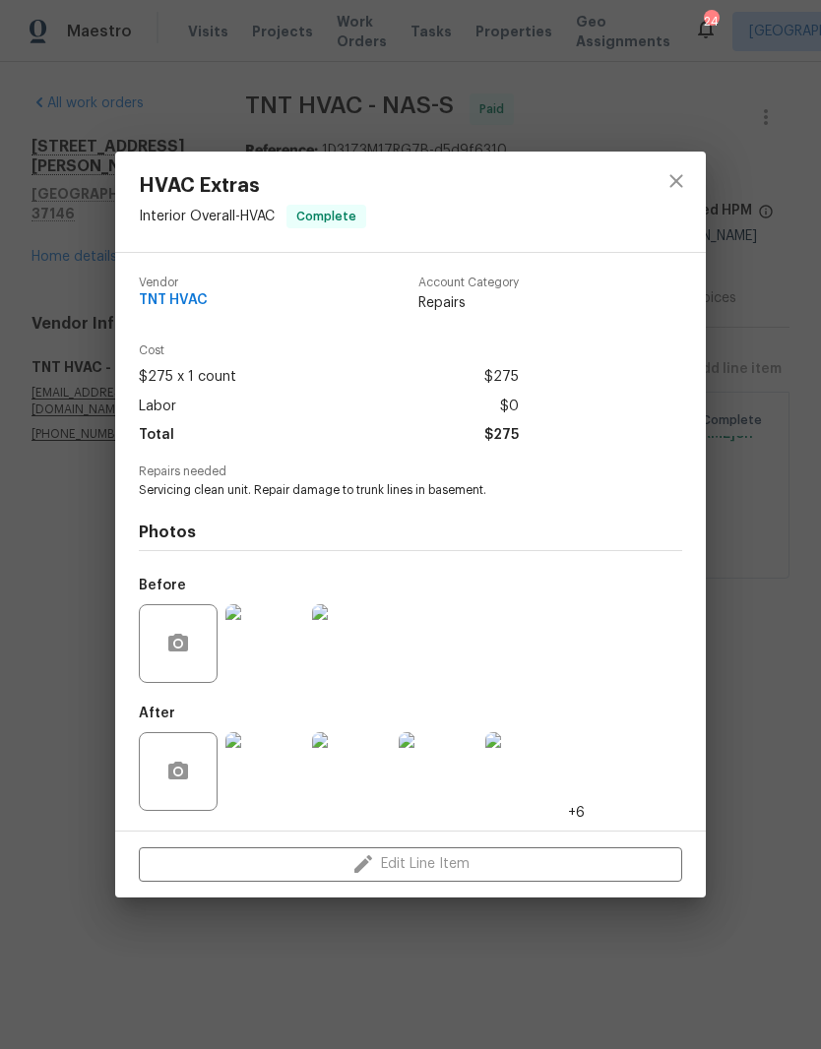
click at [271, 654] on img at bounding box center [264, 643] width 79 height 79
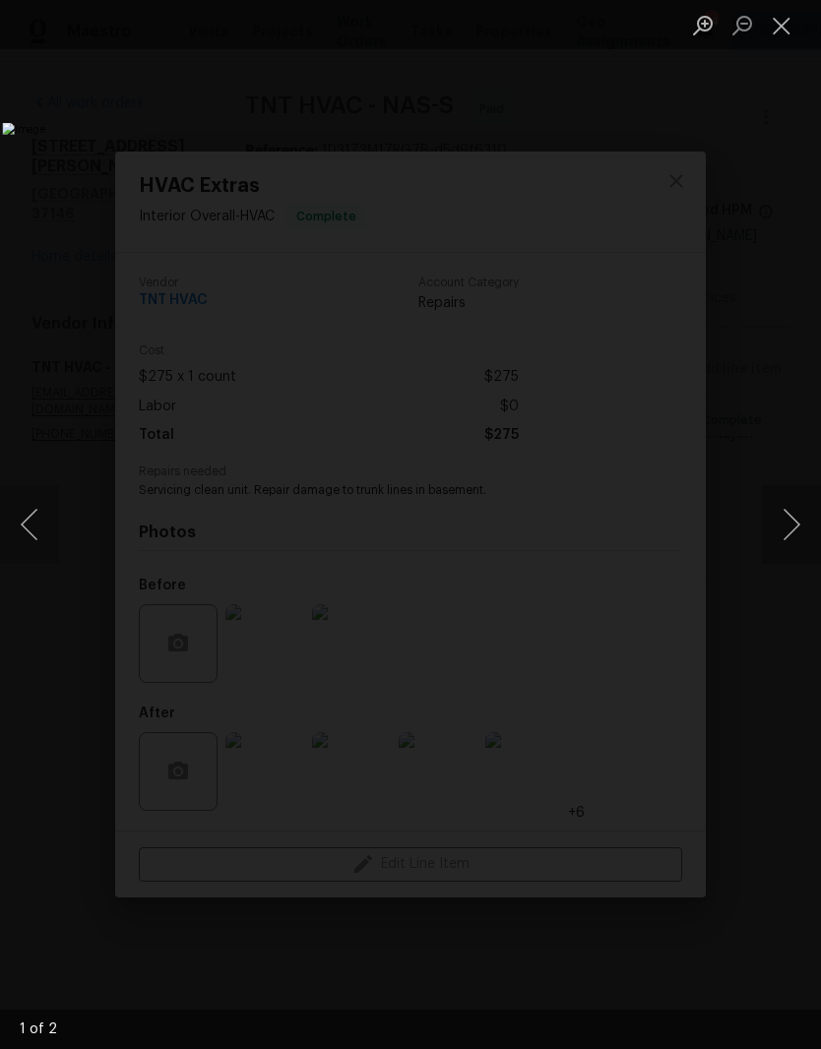
click at [774, 528] on button "Next image" at bounding box center [791, 524] width 59 height 79
click at [785, 522] on button "Next image" at bounding box center [791, 524] width 59 height 79
click at [774, 32] on button "Close lightbox" at bounding box center [781, 25] width 39 height 34
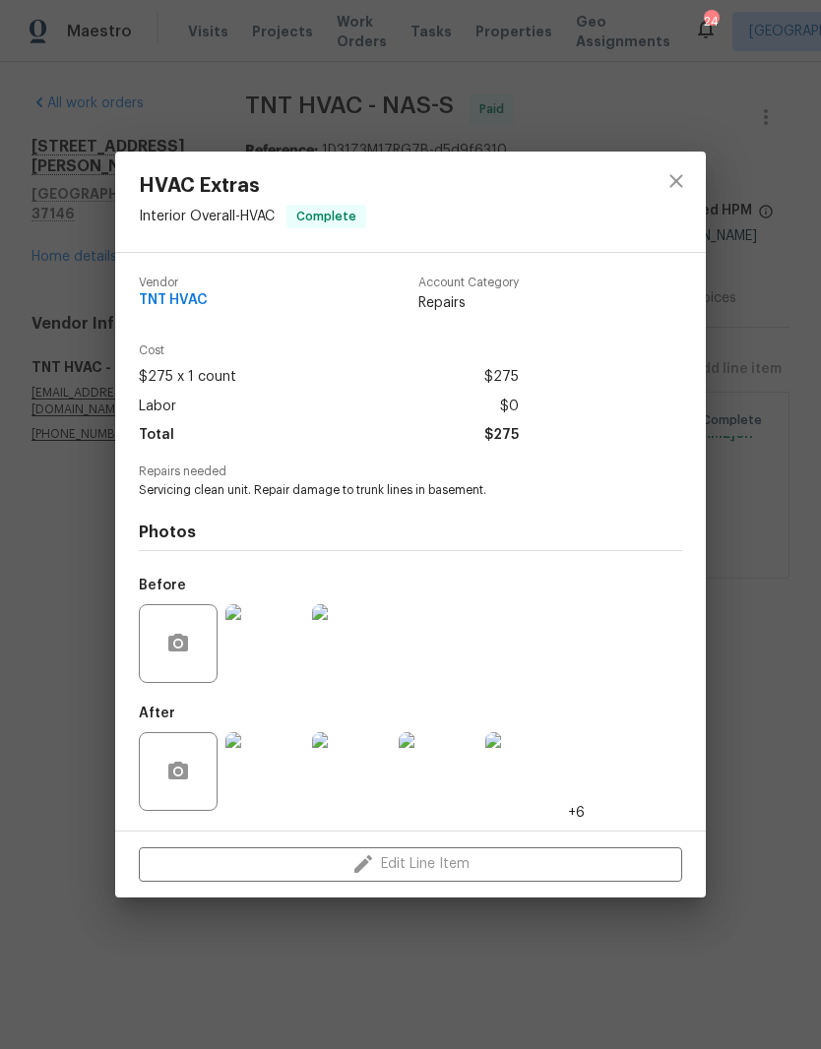
click at [276, 769] on img at bounding box center [264, 771] width 79 height 79
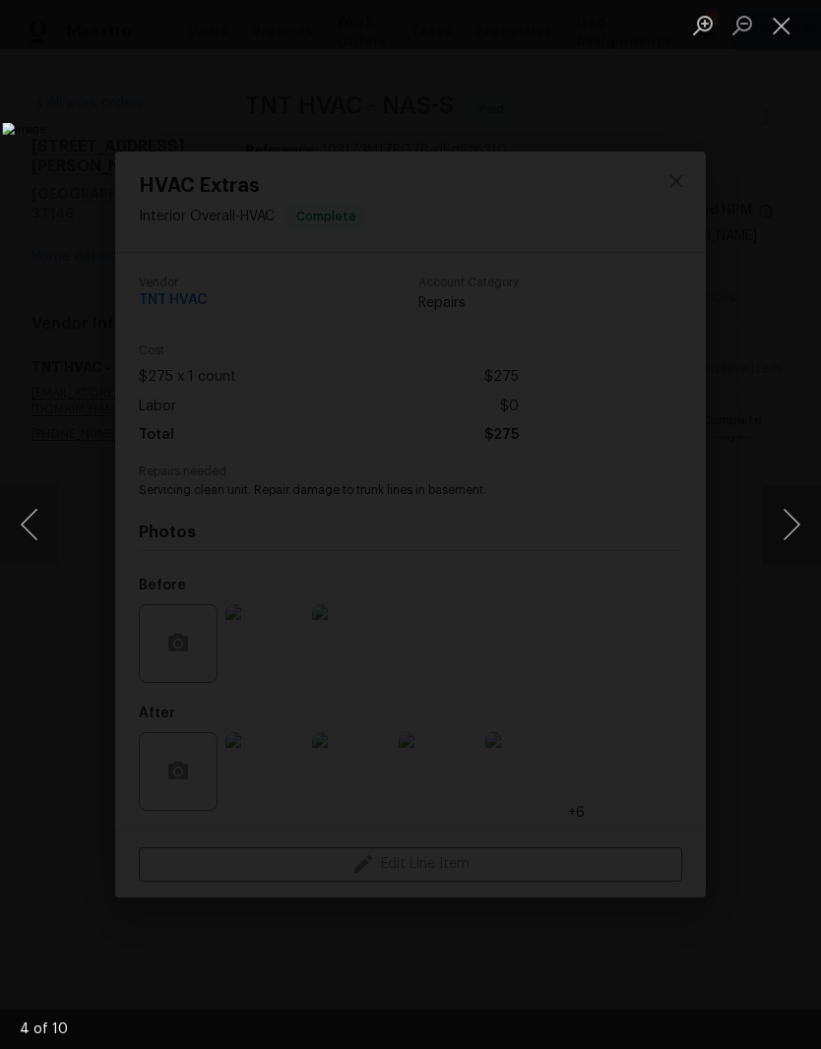
click at [785, 530] on button "Next image" at bounding box center [791, 524] width 59 height 79
click at [790, 529] on button "Next image" at bounding box center [791, 524] width 59 height 79
click at [799, 529] on button "Next image" at bounding box center [791, 524] width 59 height 79
click at [785, 526] on button "Next image" at bounding box center [791, 524] width 59 height 79
click at [783, 533] on button "Next image" at bounding box center [791, 524] width 59 height 79
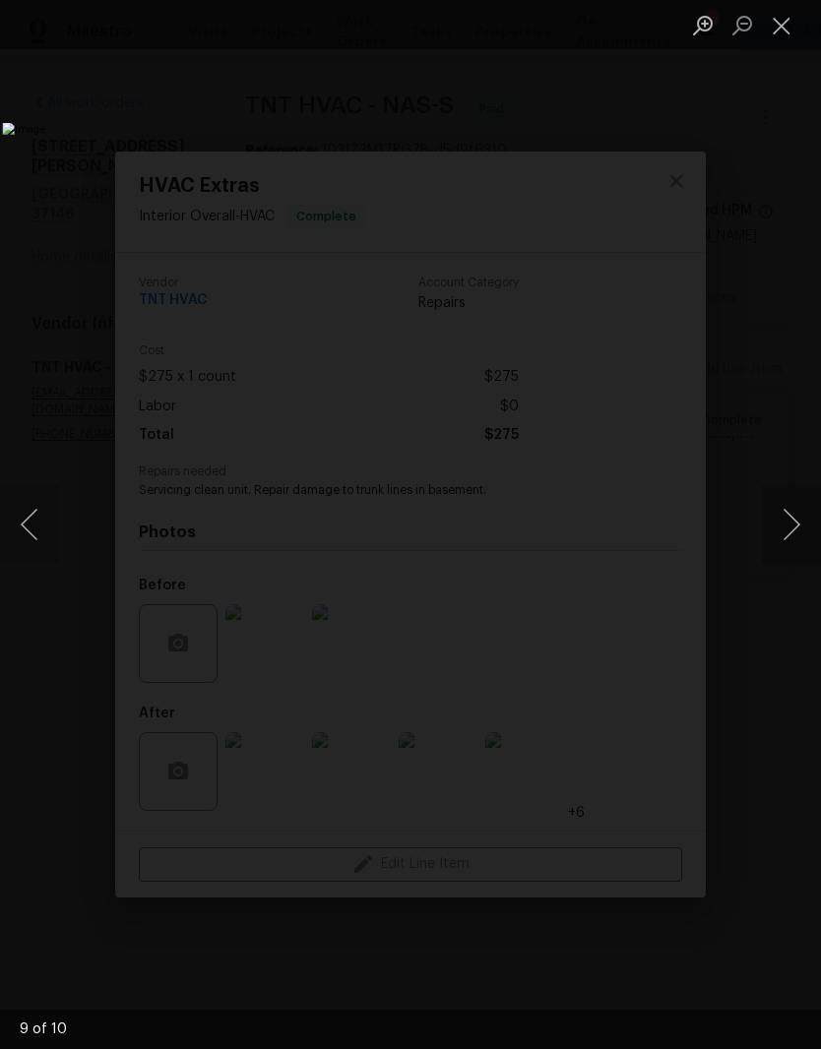
click at [784, 532] on button "Next image" at bounding box center [791, 524] width 59 height 79
click at [794, 522] on button "Next image" at bounding box center [791, 524] width 59 height 79
click at [796, 527] on button "Next image" at bounding box center [791, 524] width 59 height 79
click at [794, 530] on button "Next image" at bounding box center [791, 524] width 59 height 79
click at [797, 534] on button "Next image" at bounding box center [791, 524] width 59 height 79
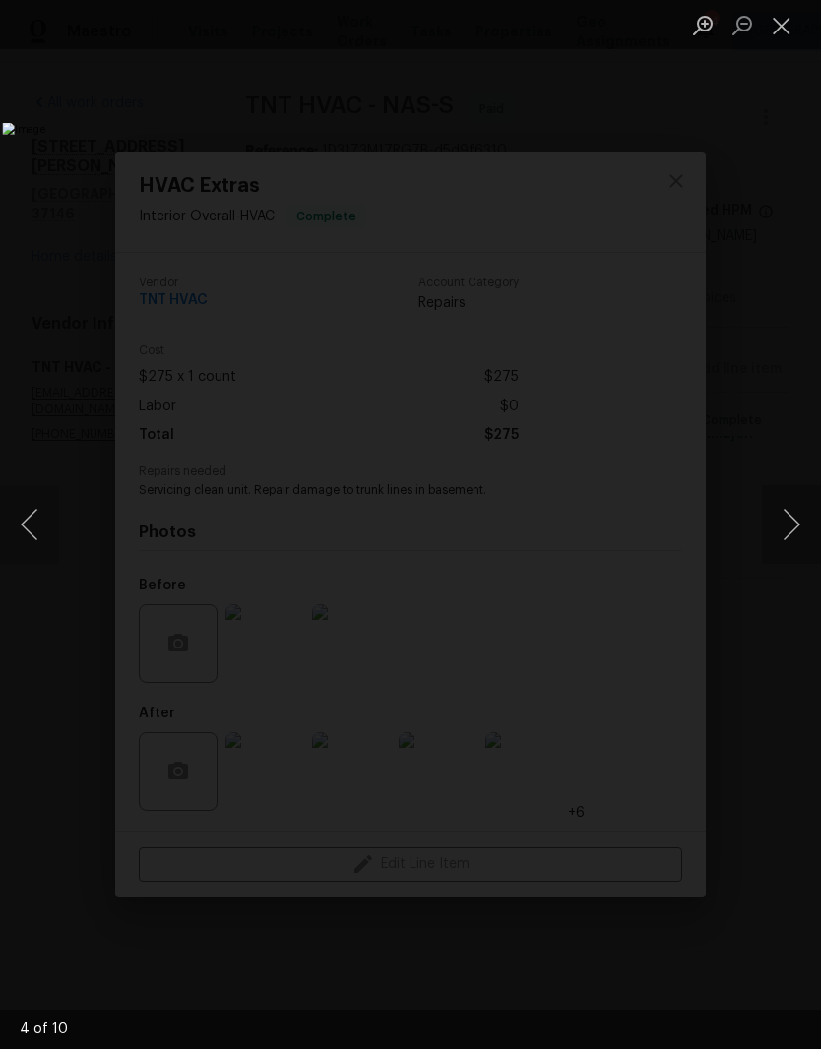
click at [778, 534] on button "Next image" at bounding box center [791, 524] width 59 height 79
click at [783, 26] on button "Close lightbox" at bounding box center [781, 25] width 39 height 34
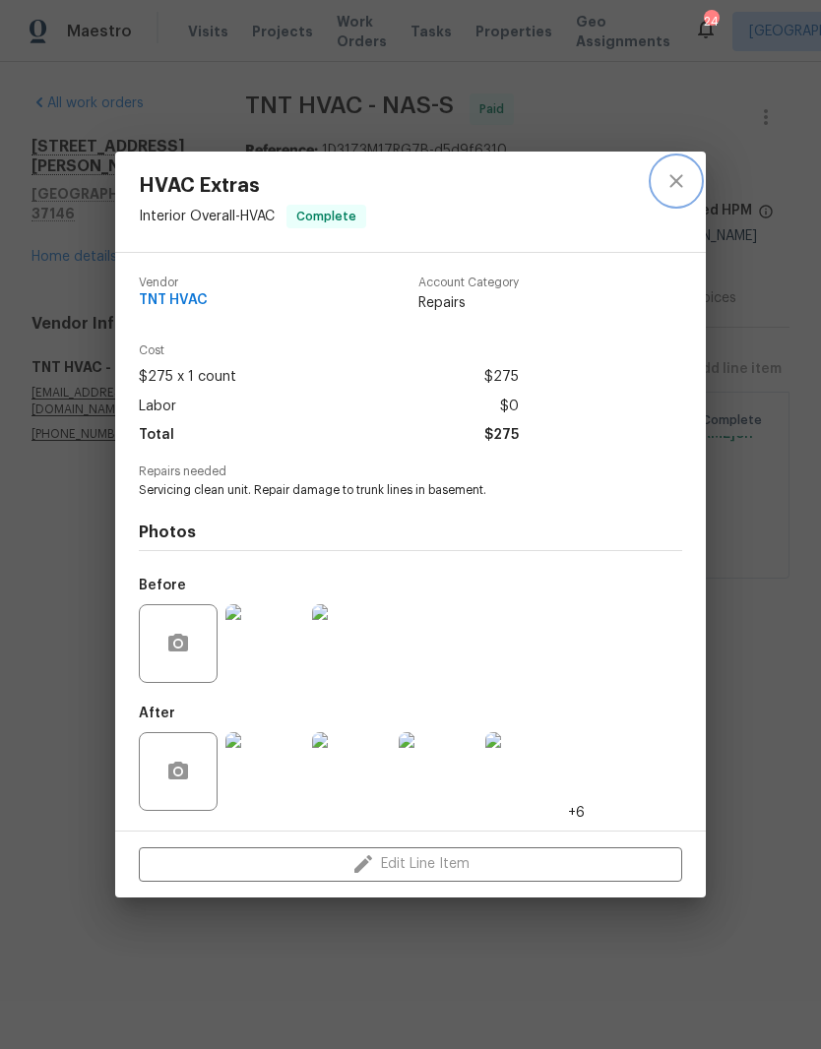
click at [670, 179] on icon "close" at bounding box center [676, 181] width 24 height 24
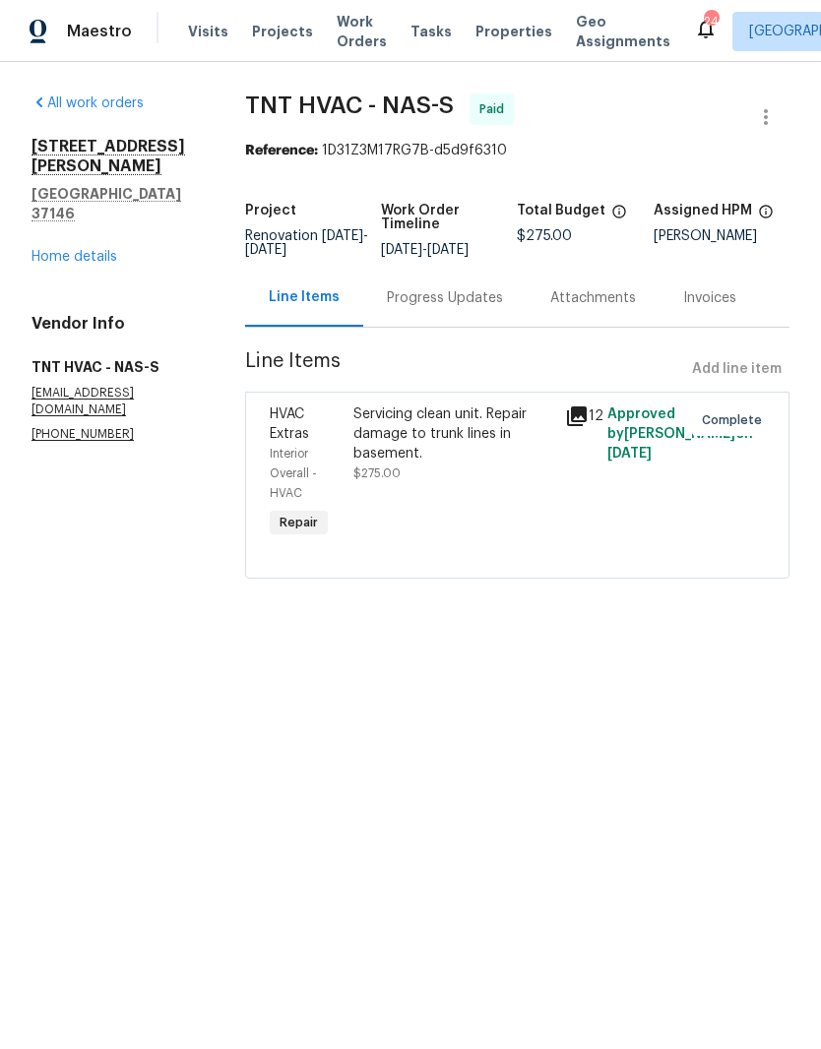
click at [82, 250] on link "Home details" at bounding box center [74, 257] width 86 height 14
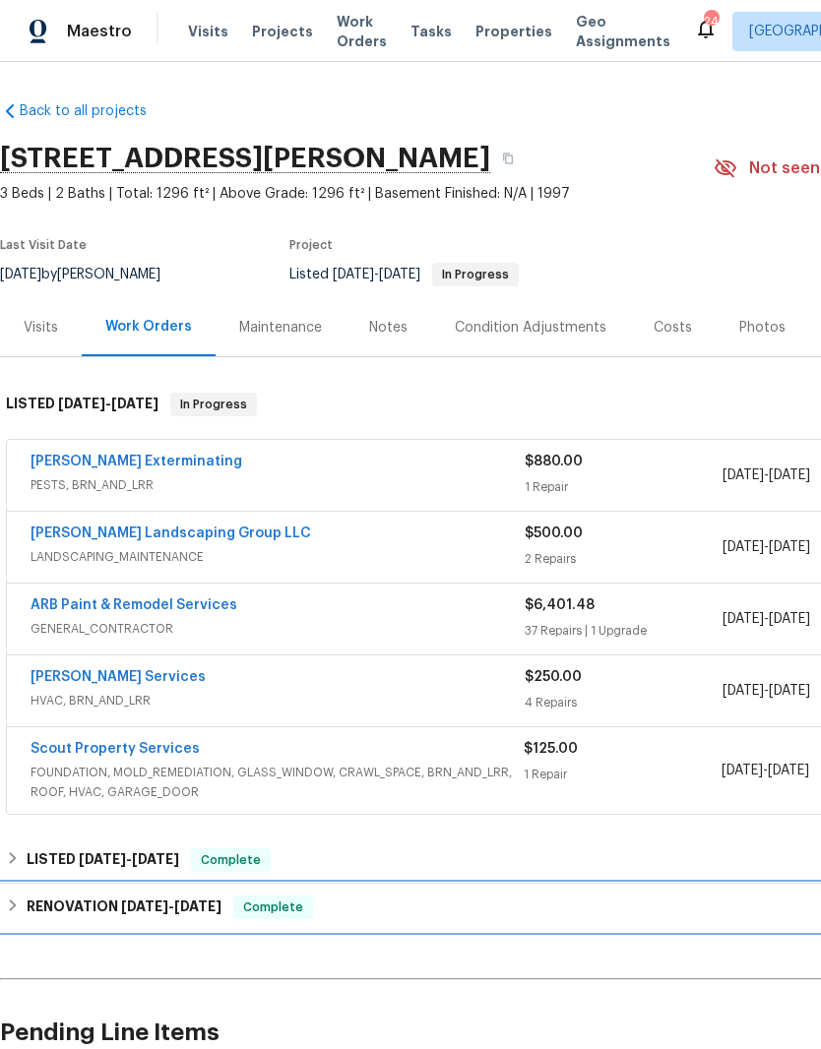
click at [104, 910] on h6 "RENOVATION 5/19/25 - 6/1/25" at bounding box center [124, 908] width 195 height 24
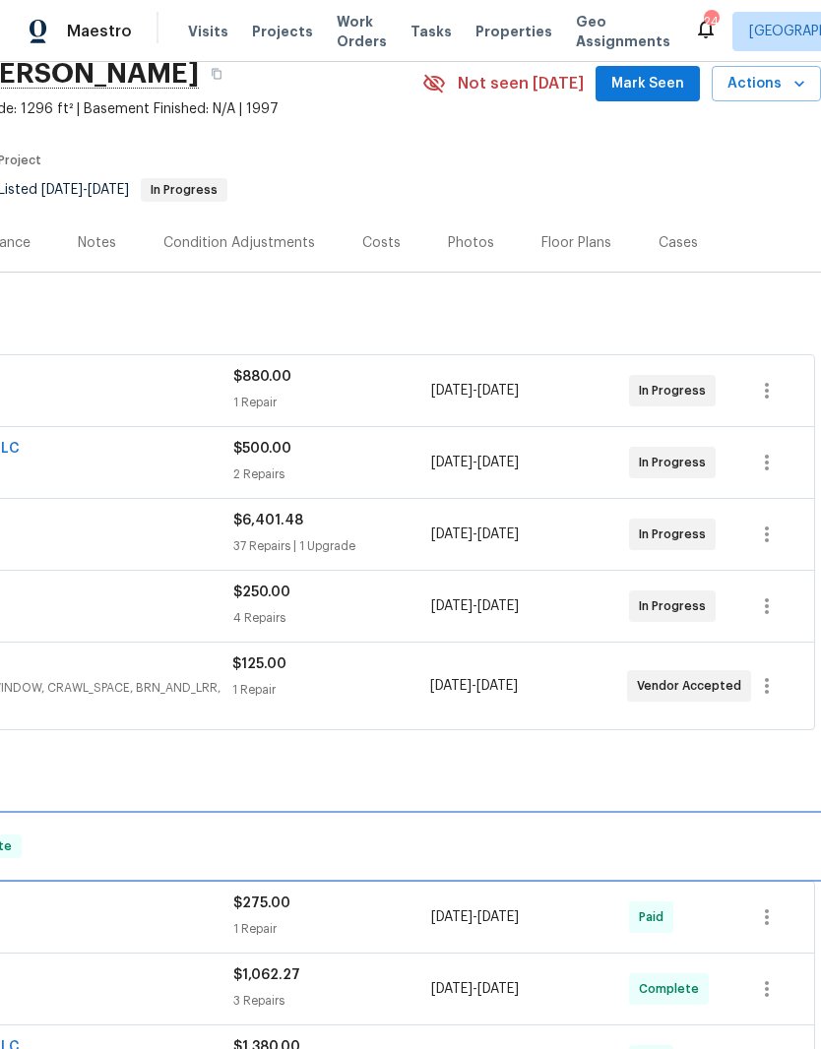
scroll to position [85, 291]
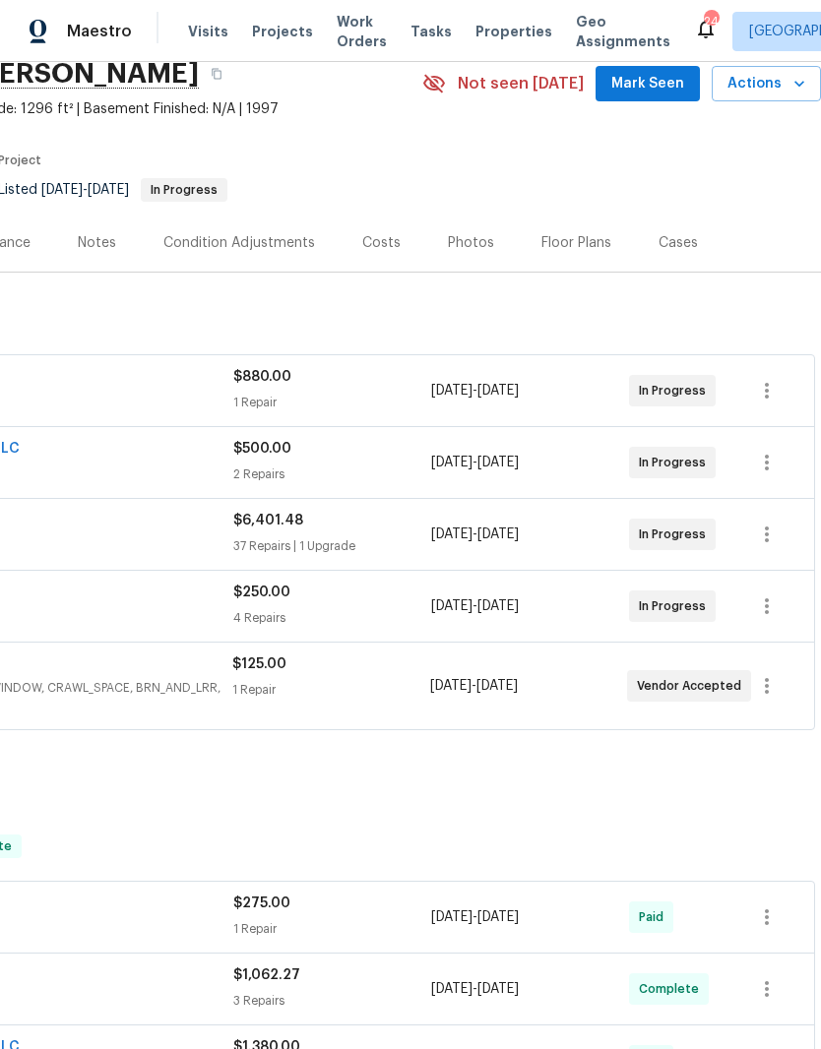
click at [662, 77] on span "Mark Seen" at bounding box center [647, 84] width 73 height 25
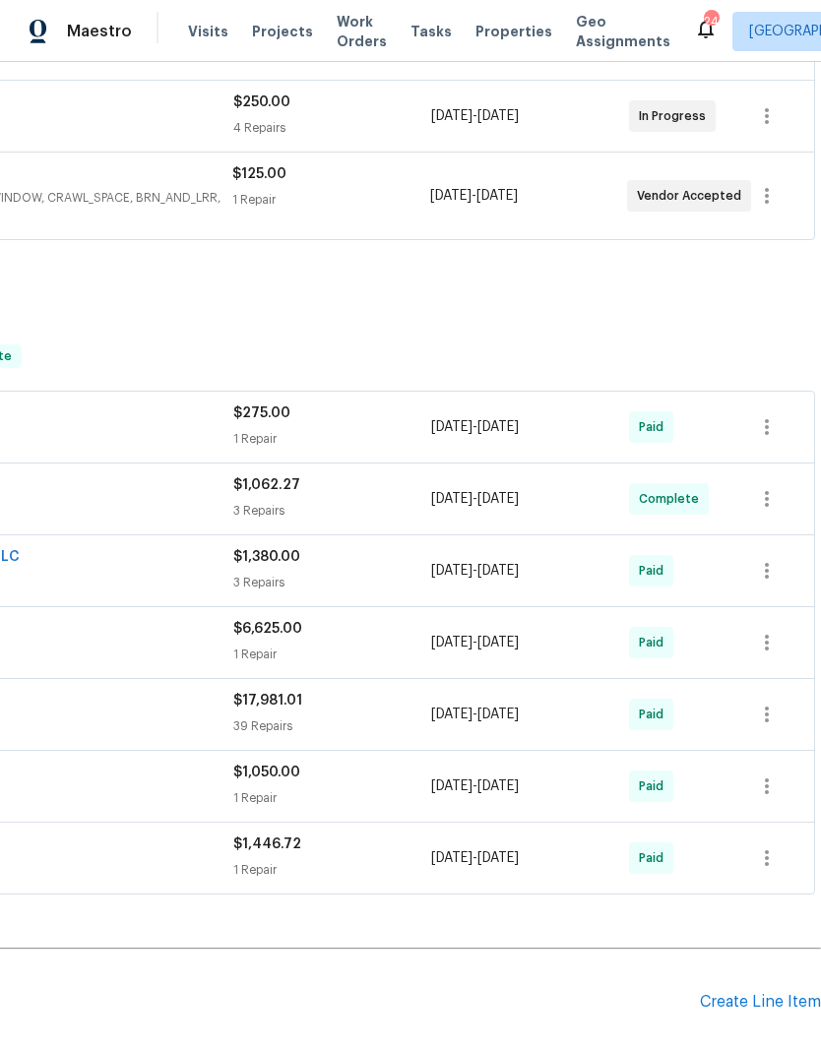
scroll to position [575, 291]
click at [766, 1000] on div "Create Line Item" at bounding box center [760, 1002] width 121 height 19
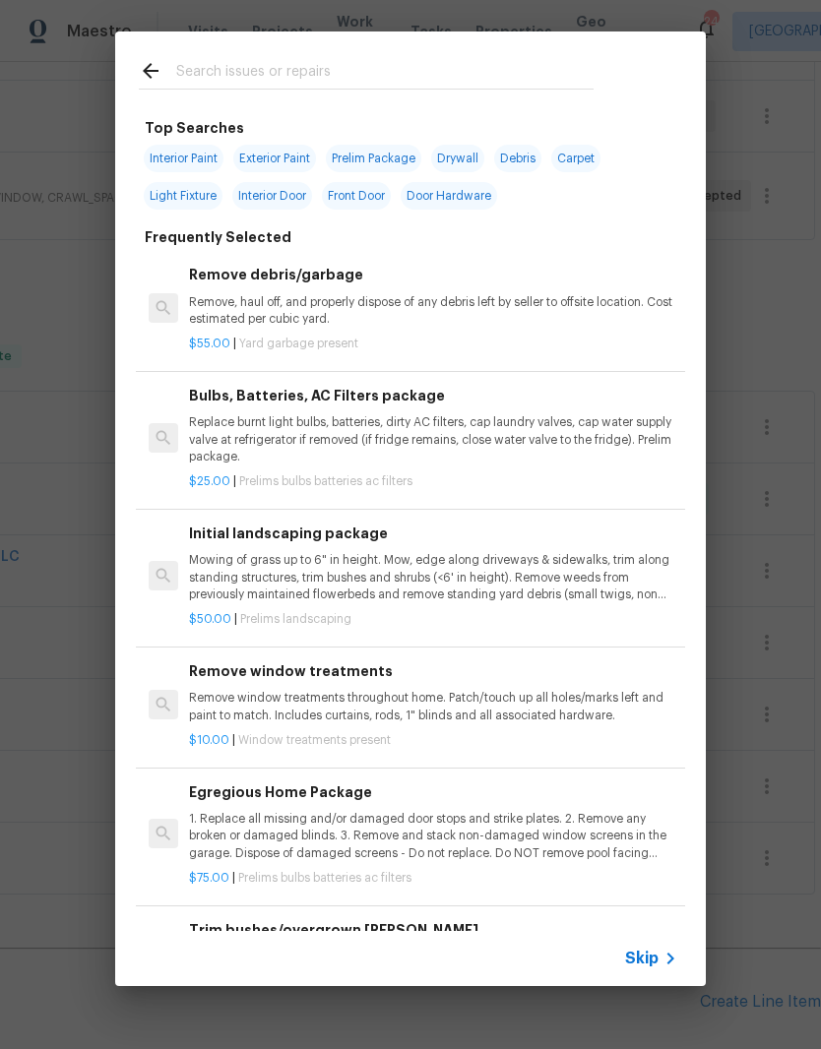
click at [367, 68] on input "text" at bounding box center [384, 74] width 417 height 30
type input "Hvac"
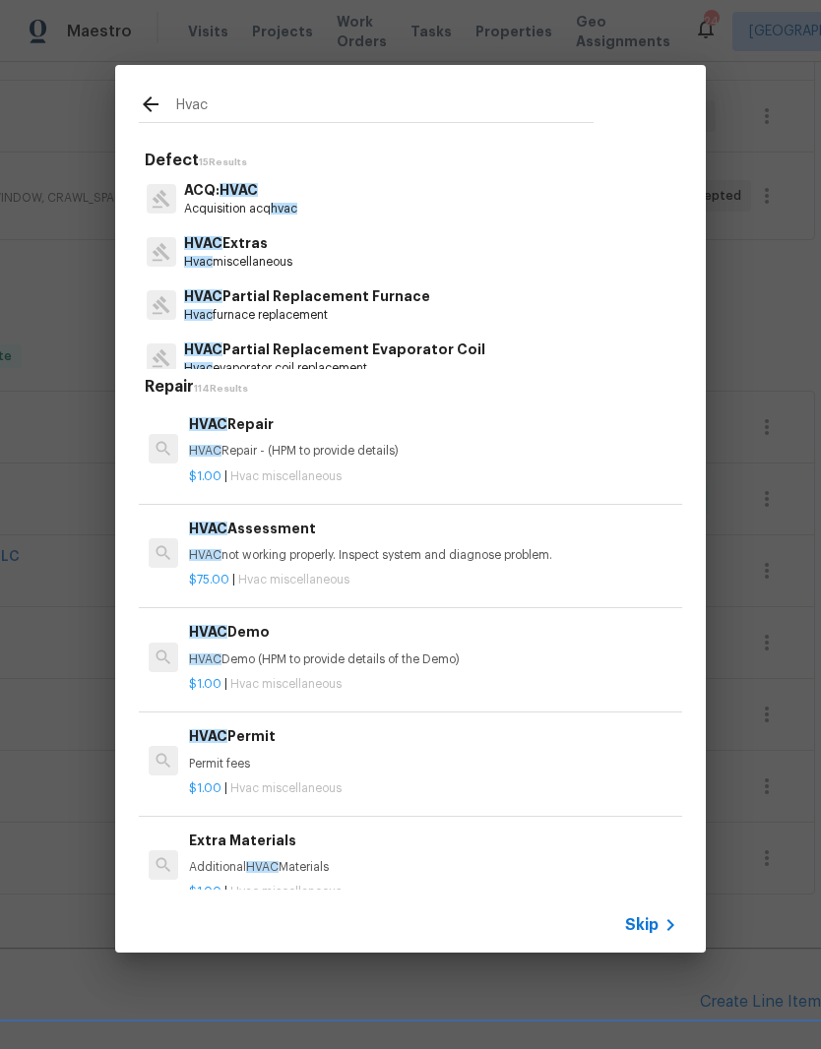
click at [266, 248] on p "HVAC Extras" at bounding box center [238, 243] width 108 height 21
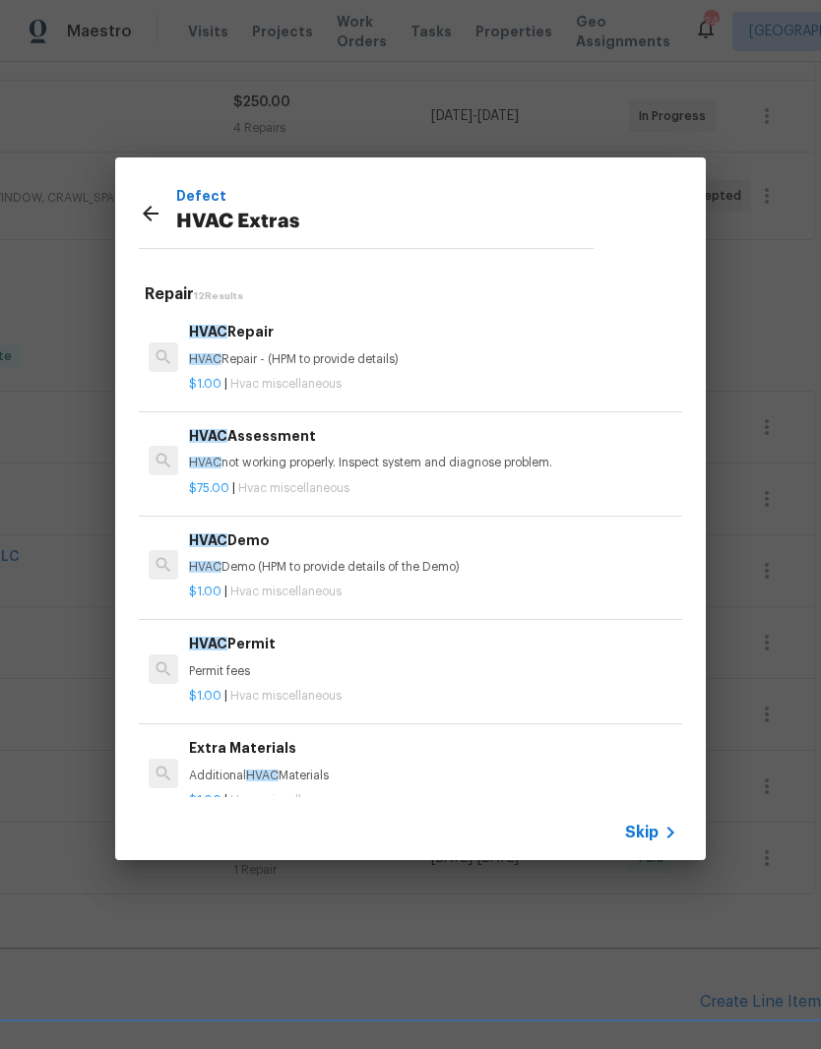
click at [359, 456] on p "HVAC not working properly. Inspect system and diagnose problem." at bounding box center [433, 463] width 488 height 17
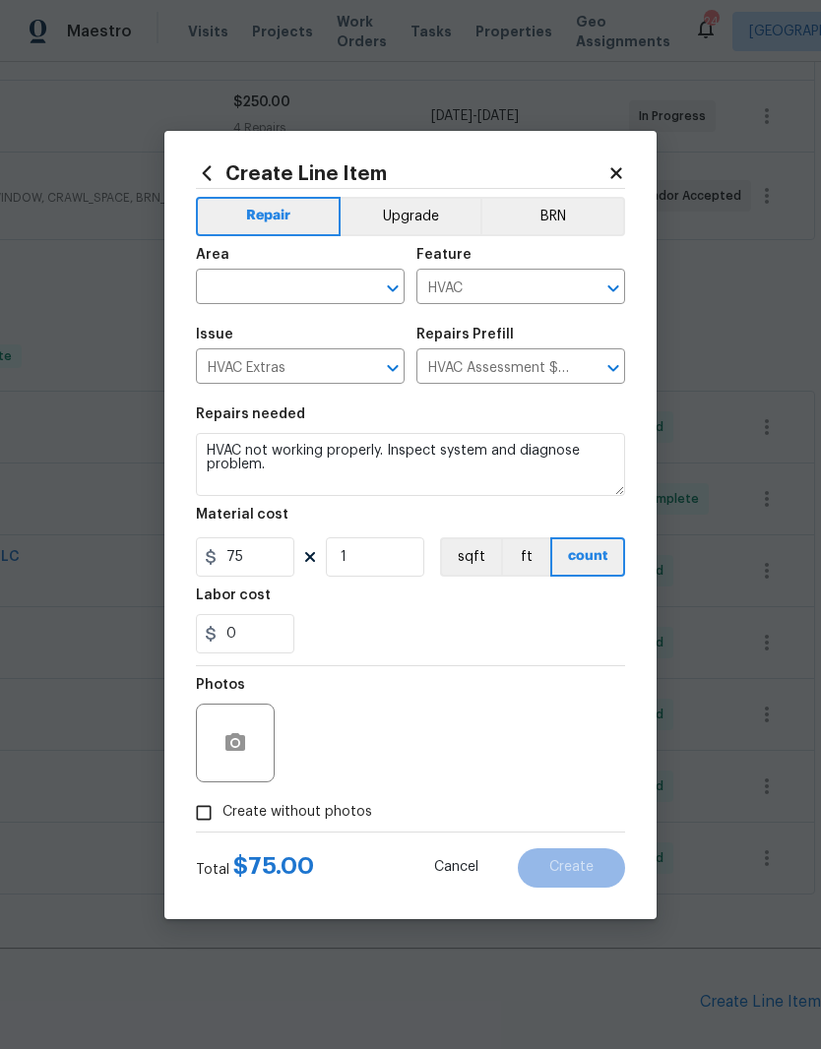
click at [356, 283] on button "Clear" at bounding box center [367, 289] width 28 height 28
click at [261, 333] on li "Garage" at bounding box center [300, 332] width 209 height 32
type input "Garage"
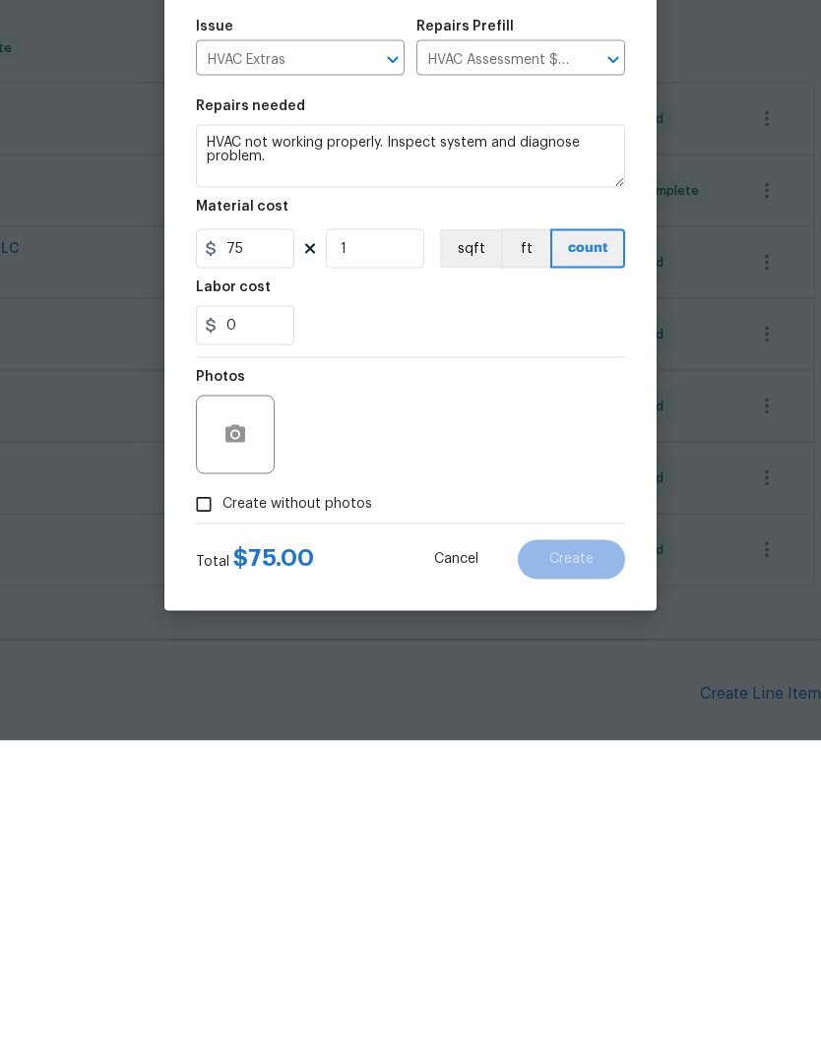
click at [296, 433] on textarea "HVAC not working properly. Inspect system and diagnose problem." at bounding box center [410, 464] width 429 height 63
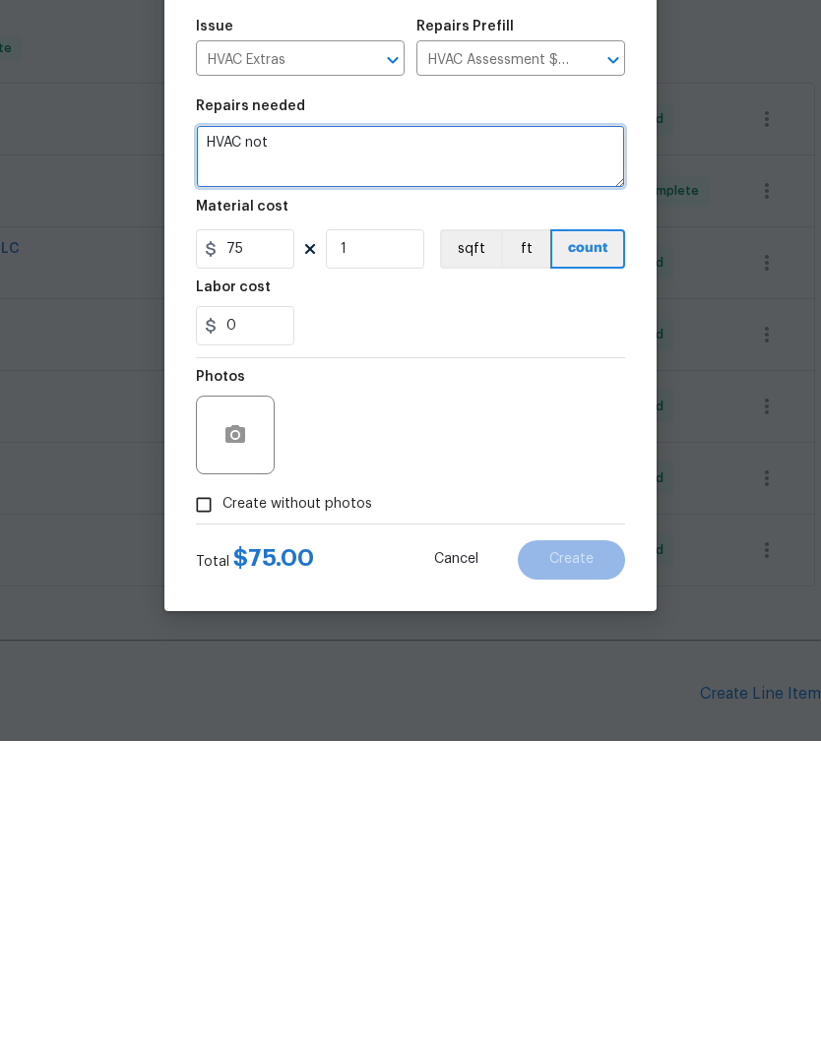
type textarea "HVAC"
type textarea "R"
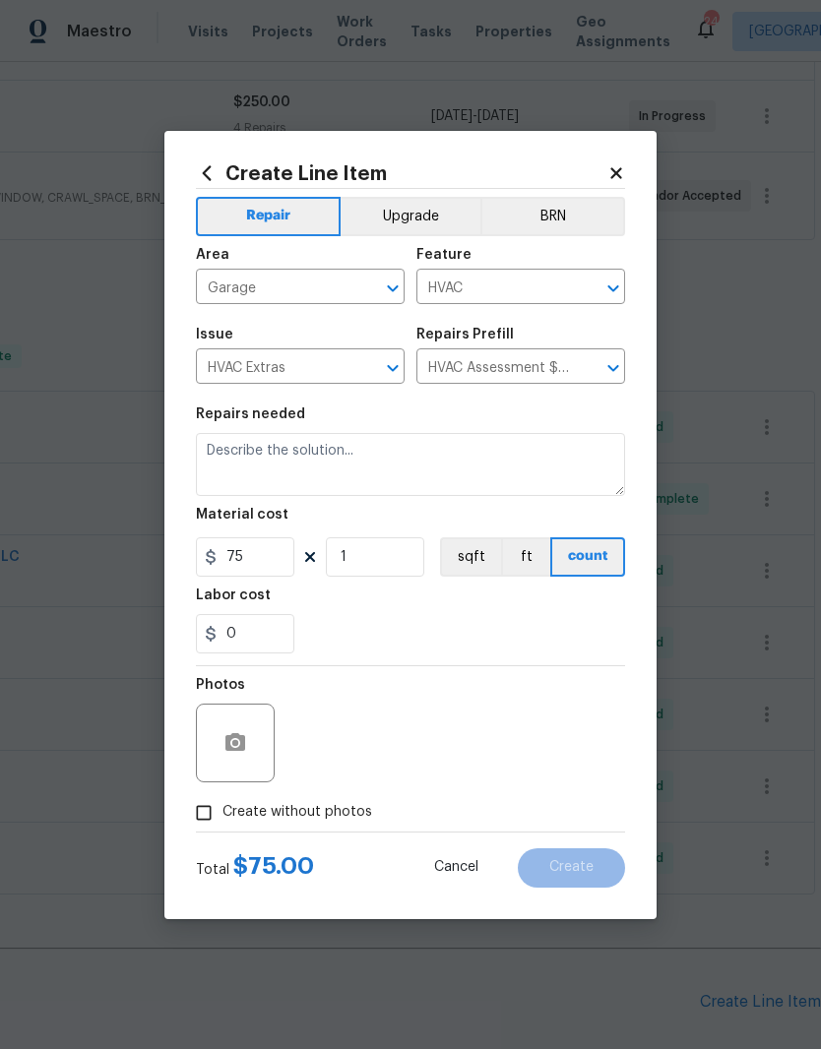
click at [613, 169] on icon at bounding box center [615, 172] width 11 height 11
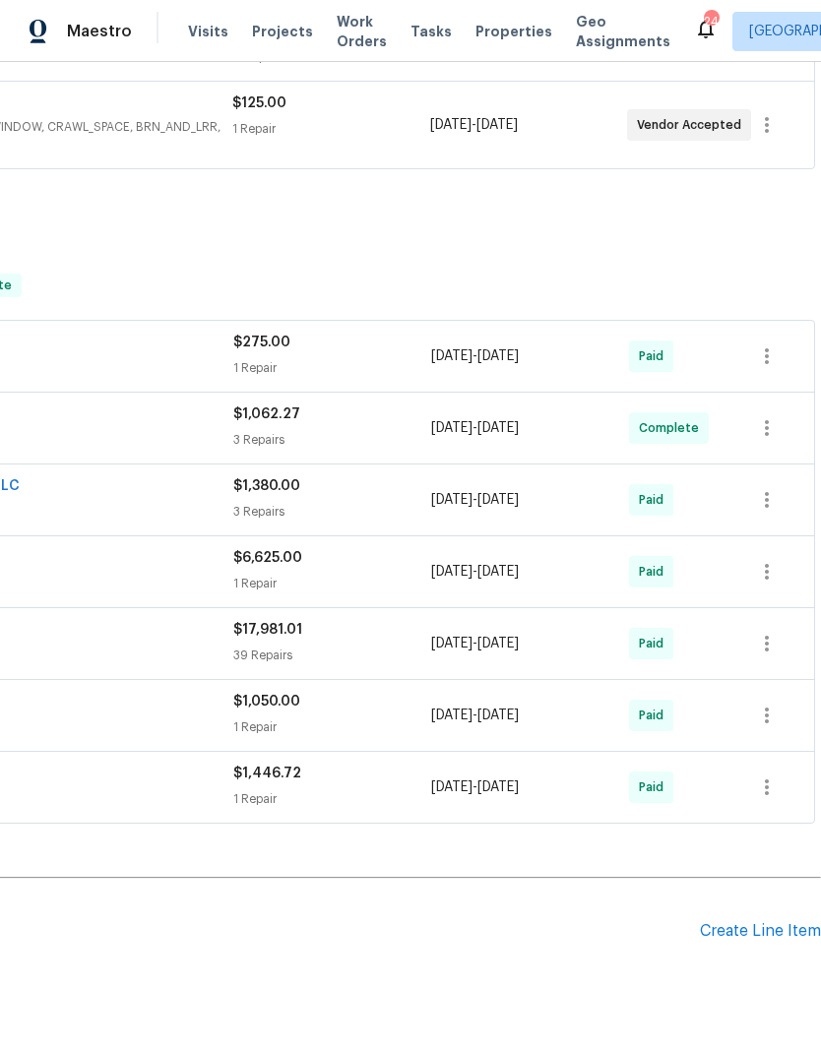
scroll to position [646, 291]
click at [754, 926] on div "Create Line Item" at bounding box center [760, 931] width 121 height 19
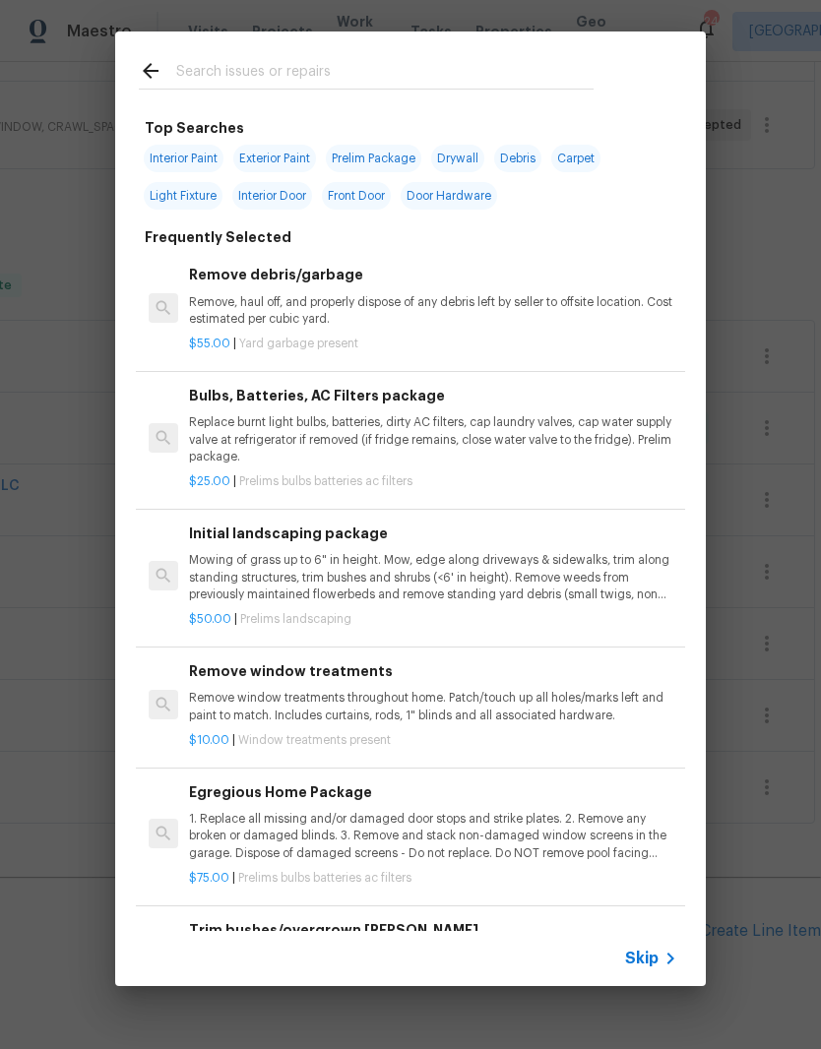
click at [371, 63] on input "text" at bounding box center [384, 74] width 417 height 30
type input "Hvac"
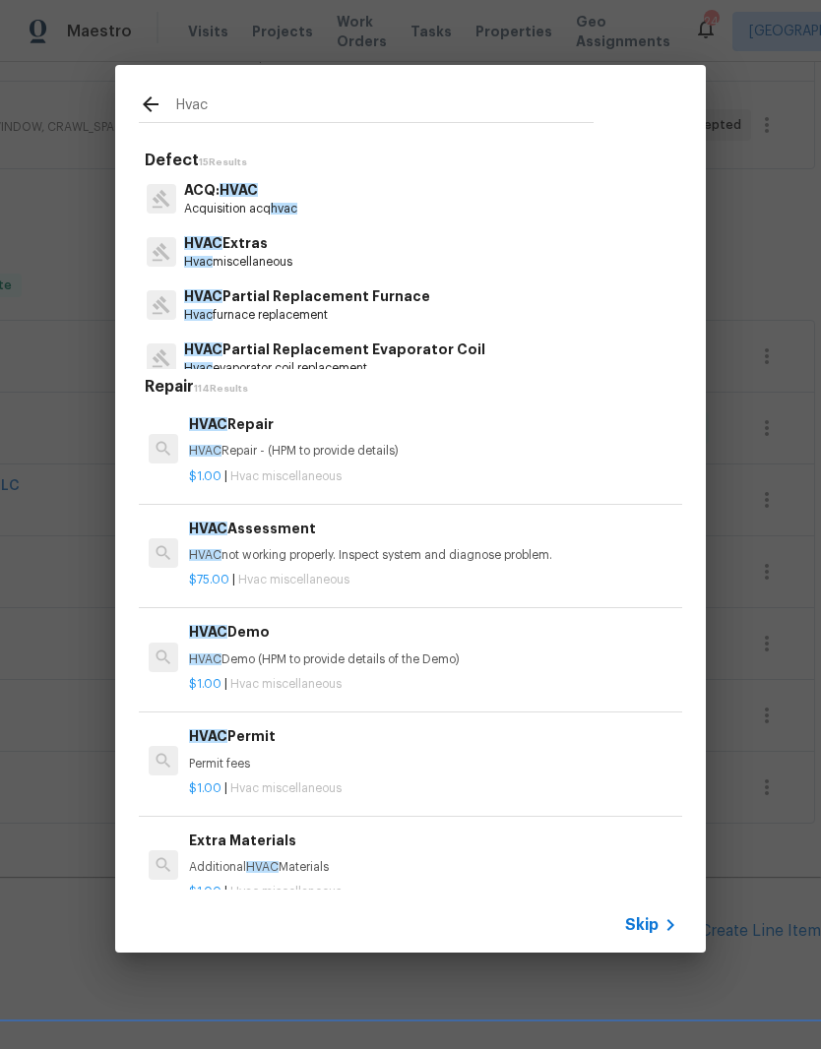
click at [260, 251] on p "HVAC Extras" at bounding box center [238, 243] width 108 height 21
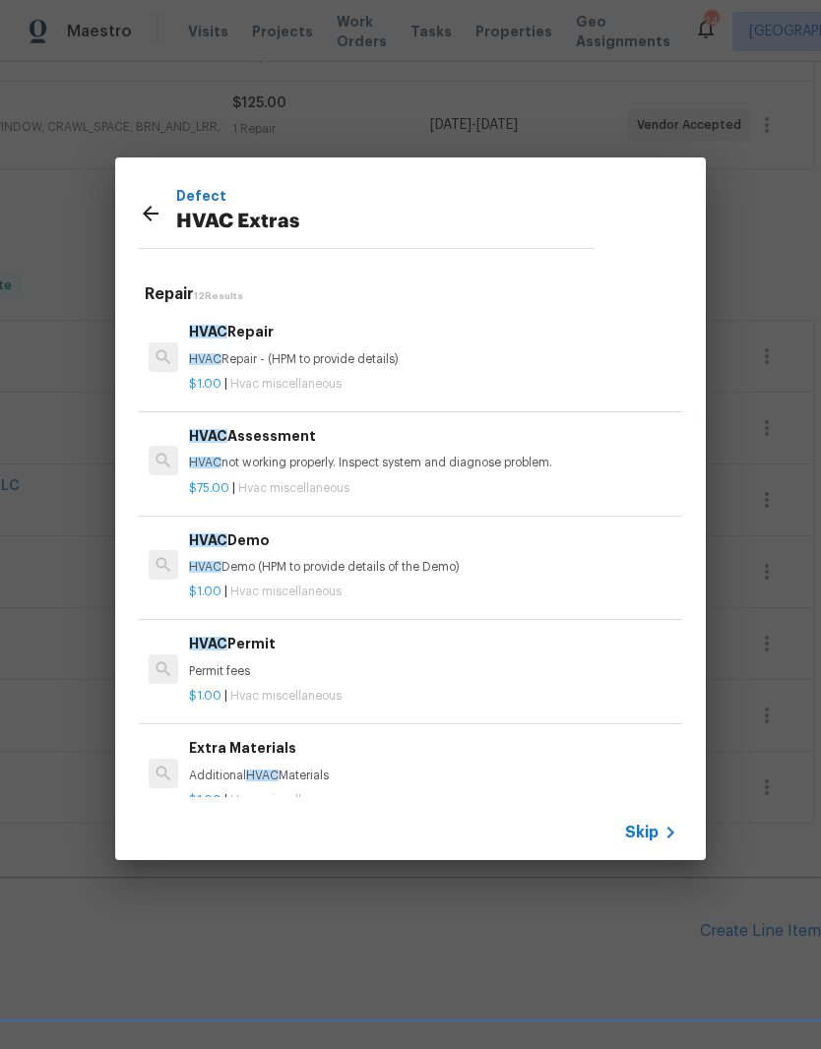
click at [317, 447] on div "HVAC Assessment HVAC not working properly. Inspect system and diagnose problem." at bounding box center [433, 448] width 488 height 47
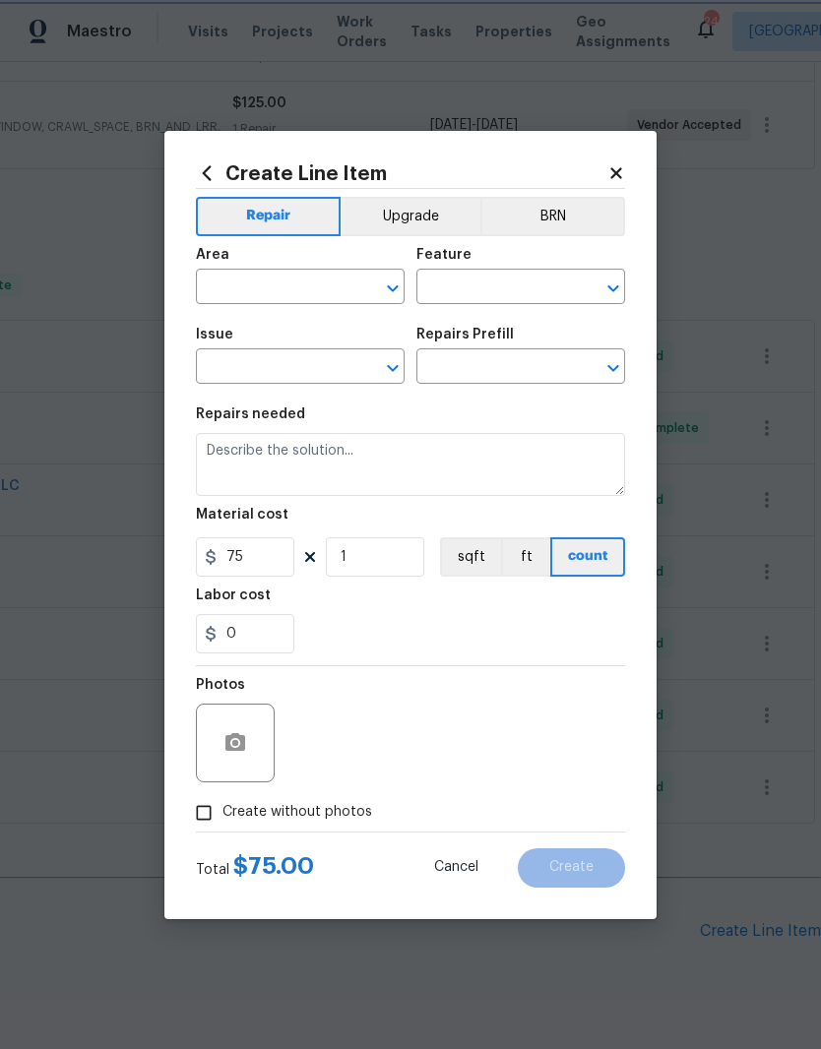
type input "Garage"
type input "HVAC"
type input "HVAC Extras"
type input "HVAC Assessment $75.00"
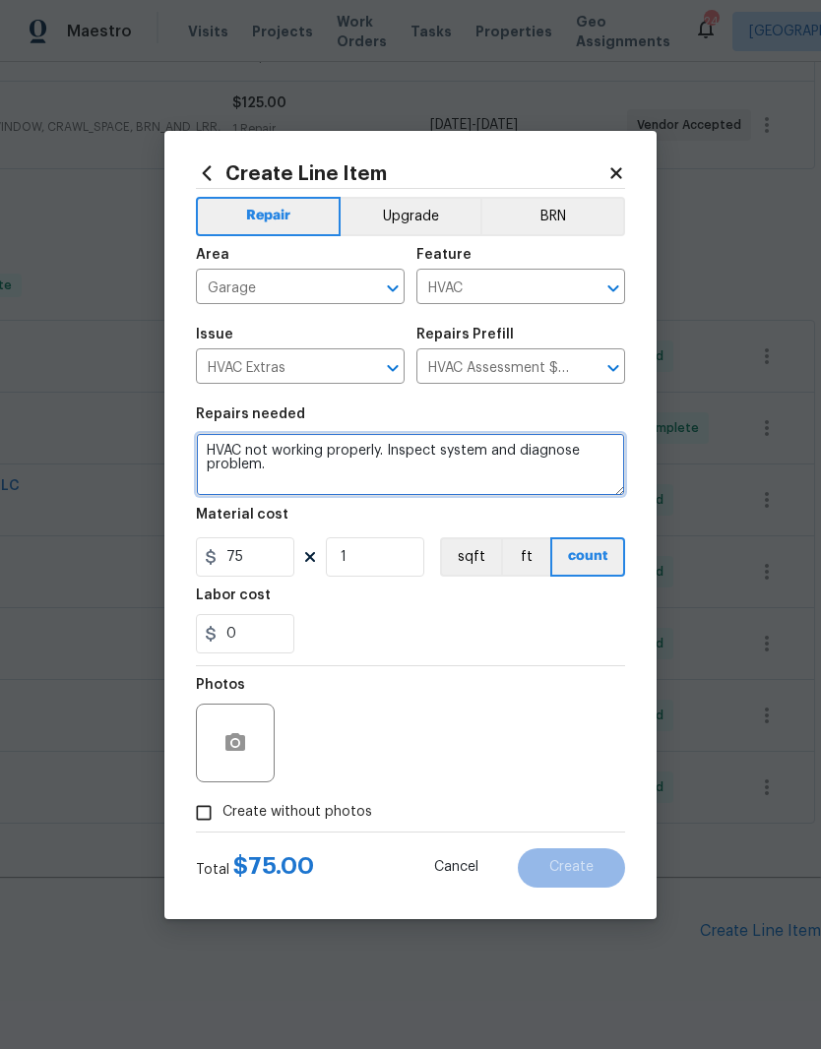
click at [352, 472] on textarea "HVAC not working properly. Inspect system and diagnose problem." at bounding box center [410, 464] width 429 height 63
click at [209, 440] on textarea "HVAC not working properly. Inspect system and diagnose problem. Please referenc…" at bounding box center [410, 464] width 429 height 63
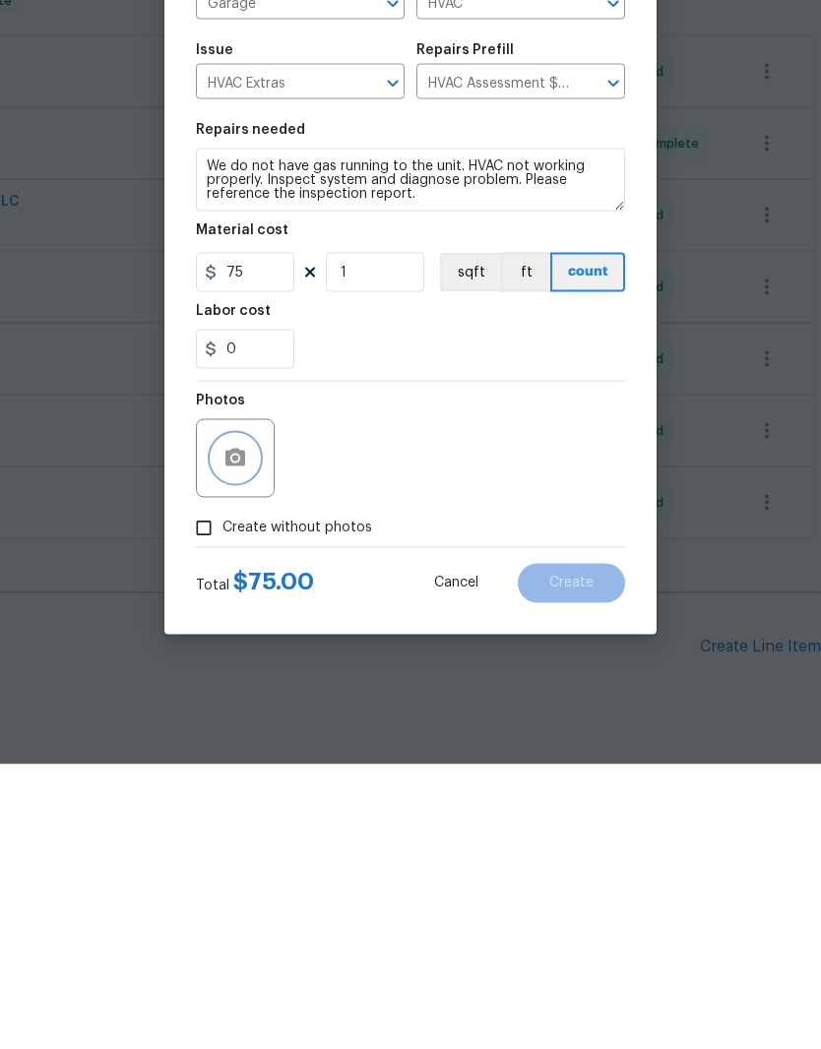
click at [243, 733] on icon "button" at bounding box center [235, 742] width 20 height 18
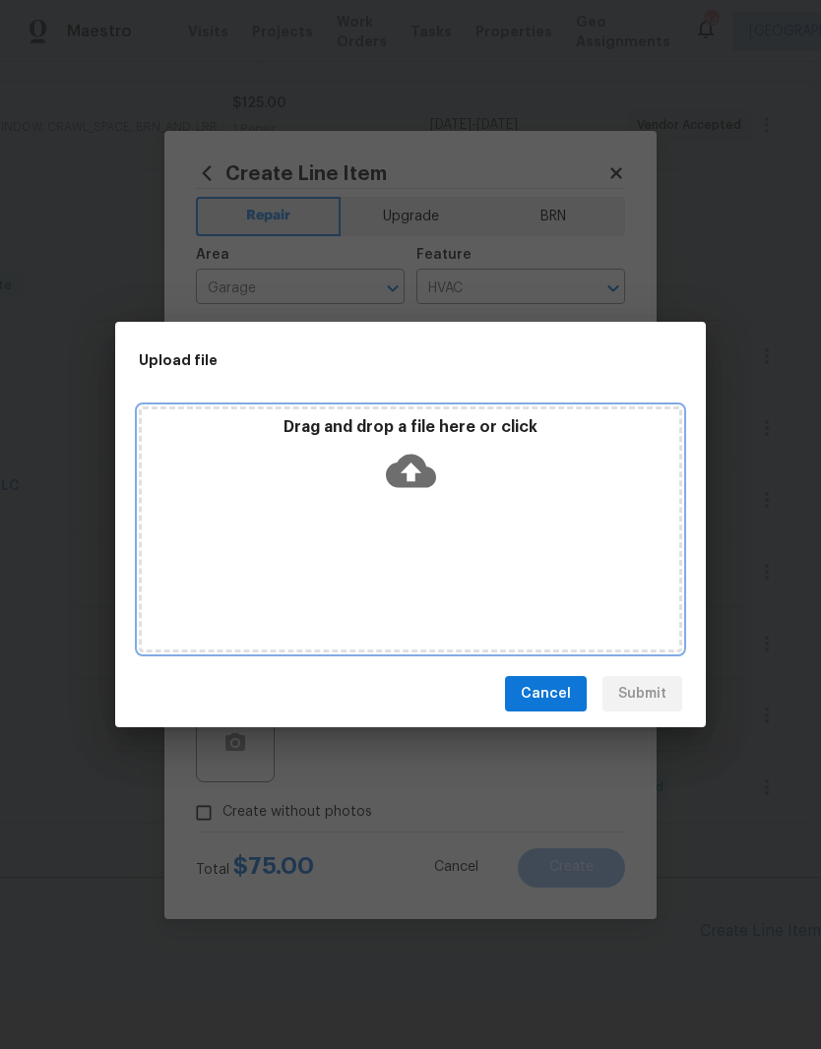
click at [482, 493] on div "Drag and drop a file here or click" at bounding box center [410, 459] width 537 height 85
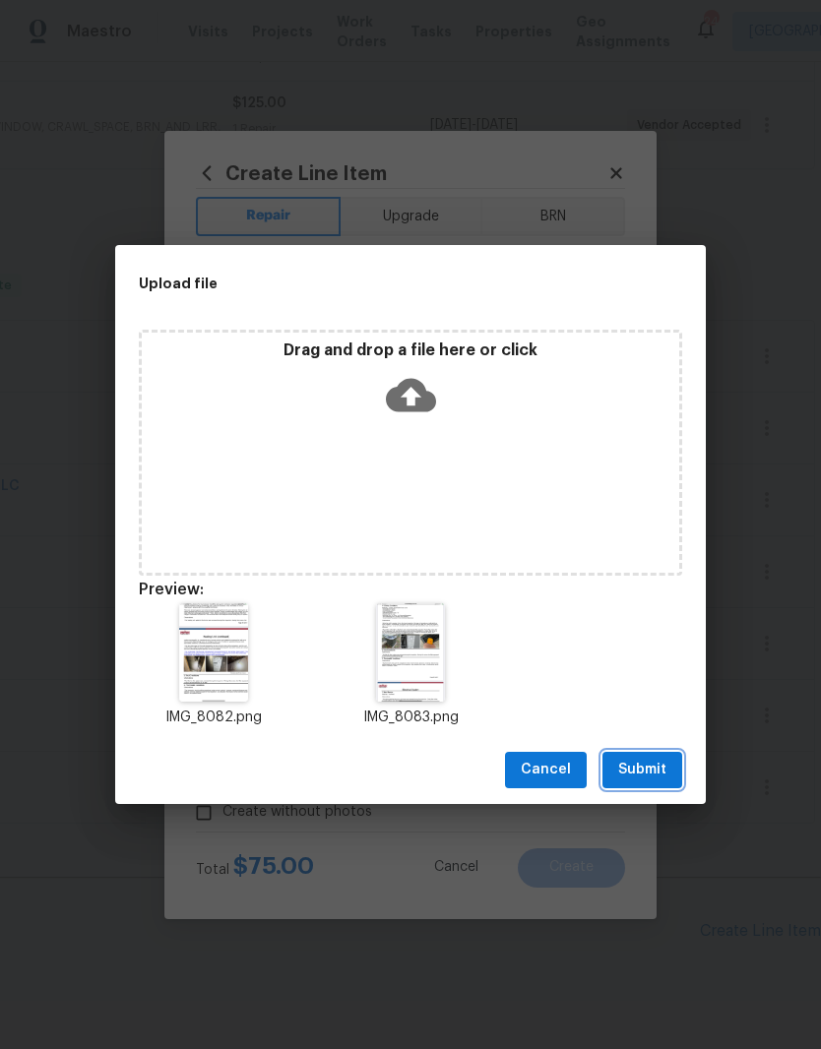
click at [664, 763] on span "Submit" at bounding box center [642, 770] width 48 height 25
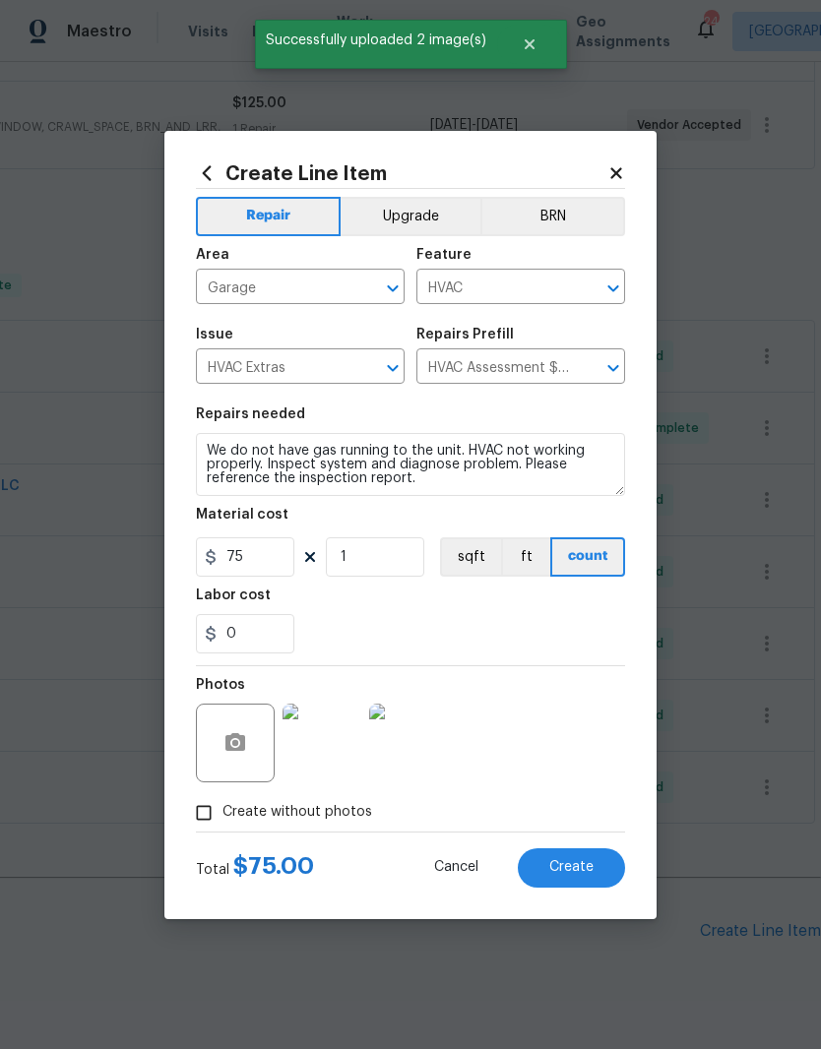
click at [330, 749] on img at bounding box center [322, 743] width 79 height 79
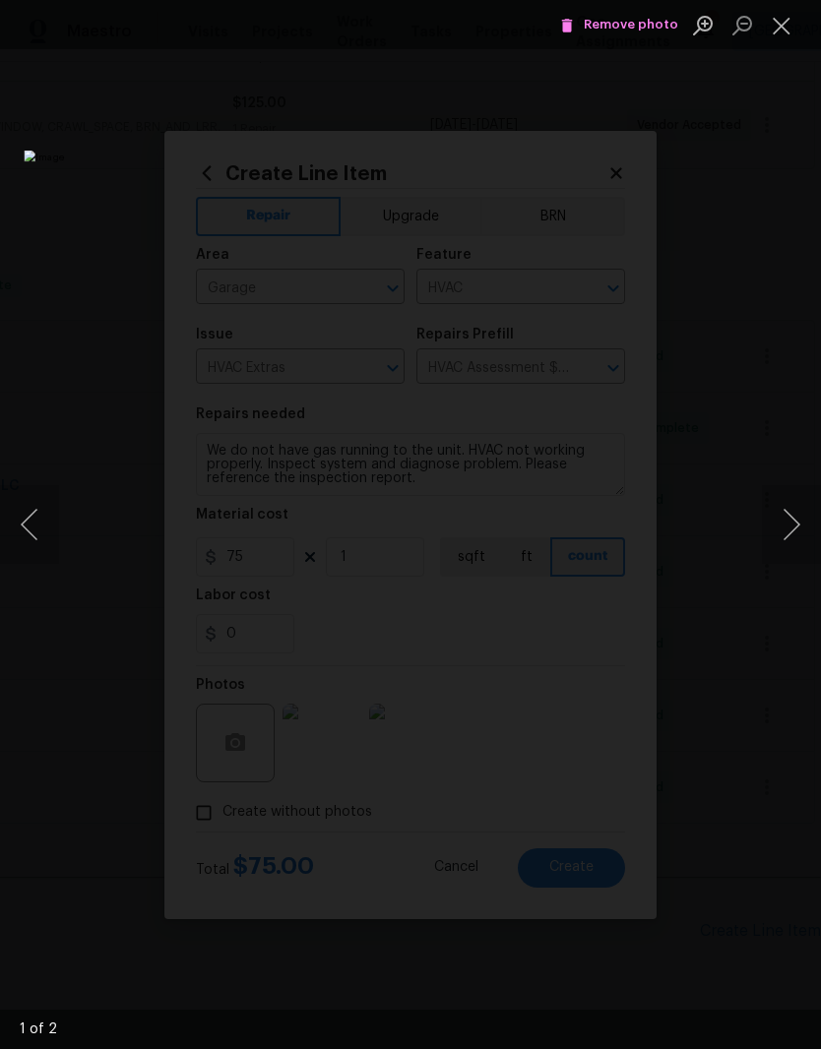
click at [790, 532] on button "Next image" at bounding box center [791, 524] width 59 height 79
click at [788, 28] on button "Close lightbox" at bounding box center [781, 25] width 39 height 34
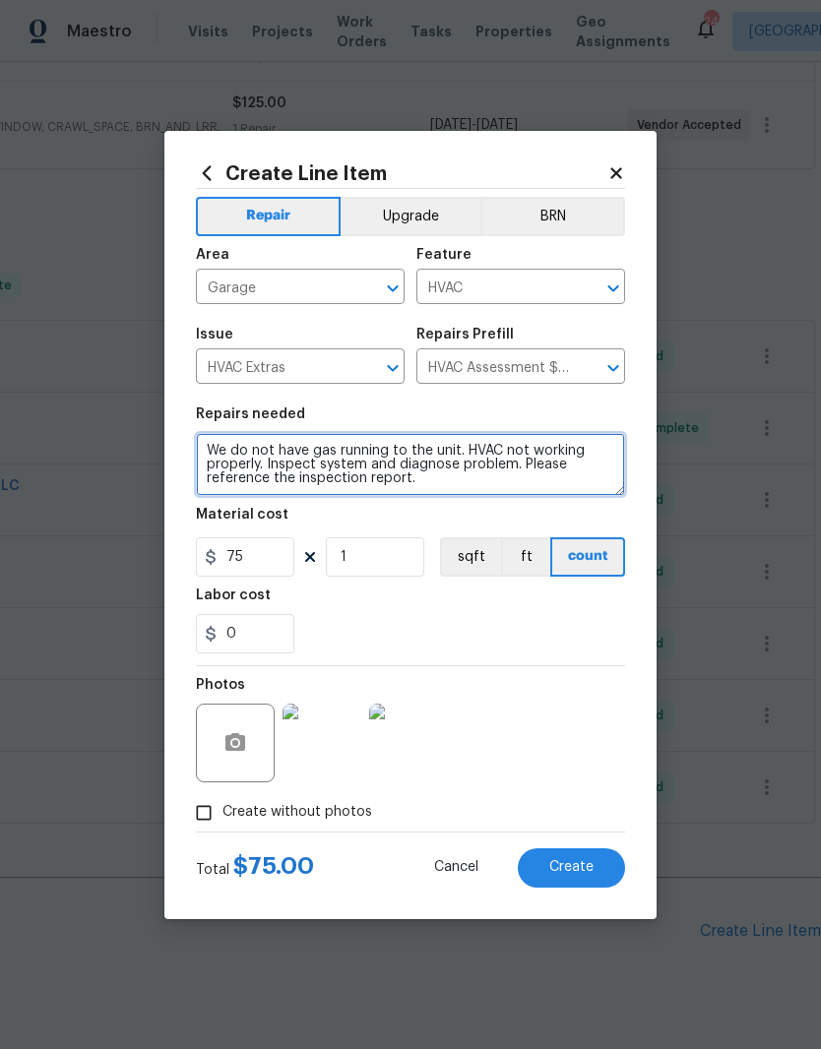
click at [518, 464] on textarea "We do not have gas running to the unit. HVAC not working properly. Inspect syst…" at bounding box center [410, 464] width 429 height 63
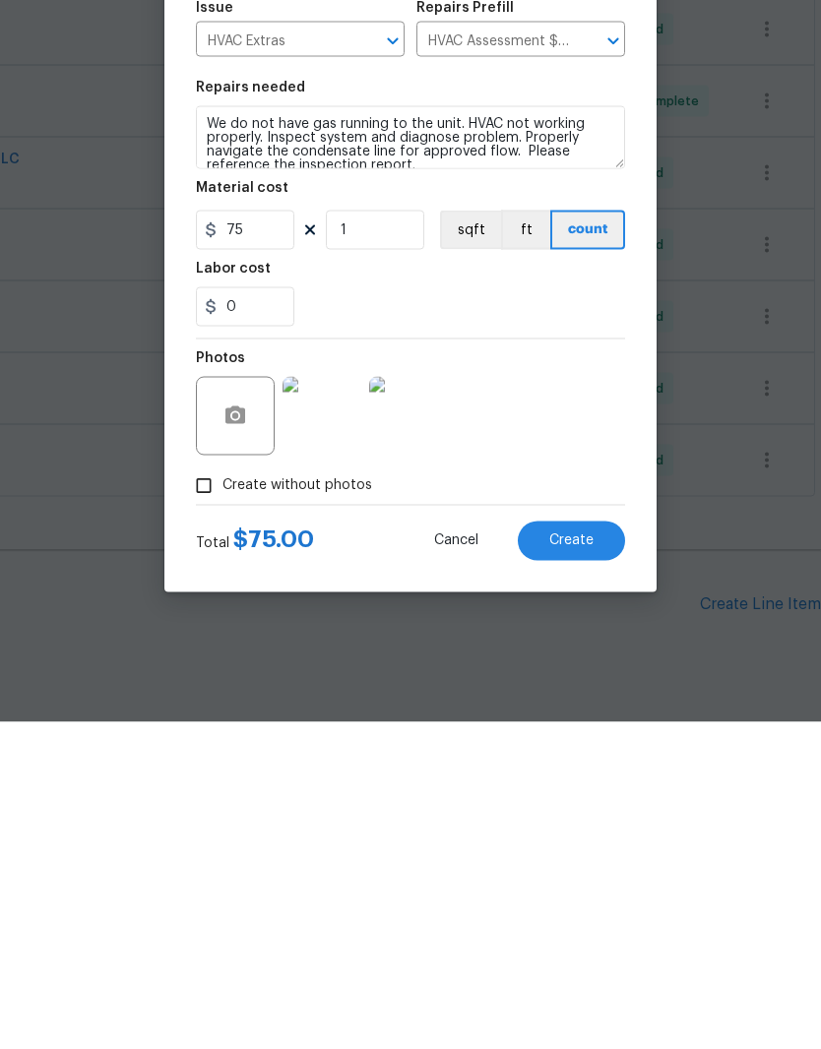
click at [345, 704] on img at bounding box center [322, 743] width 79 height 79
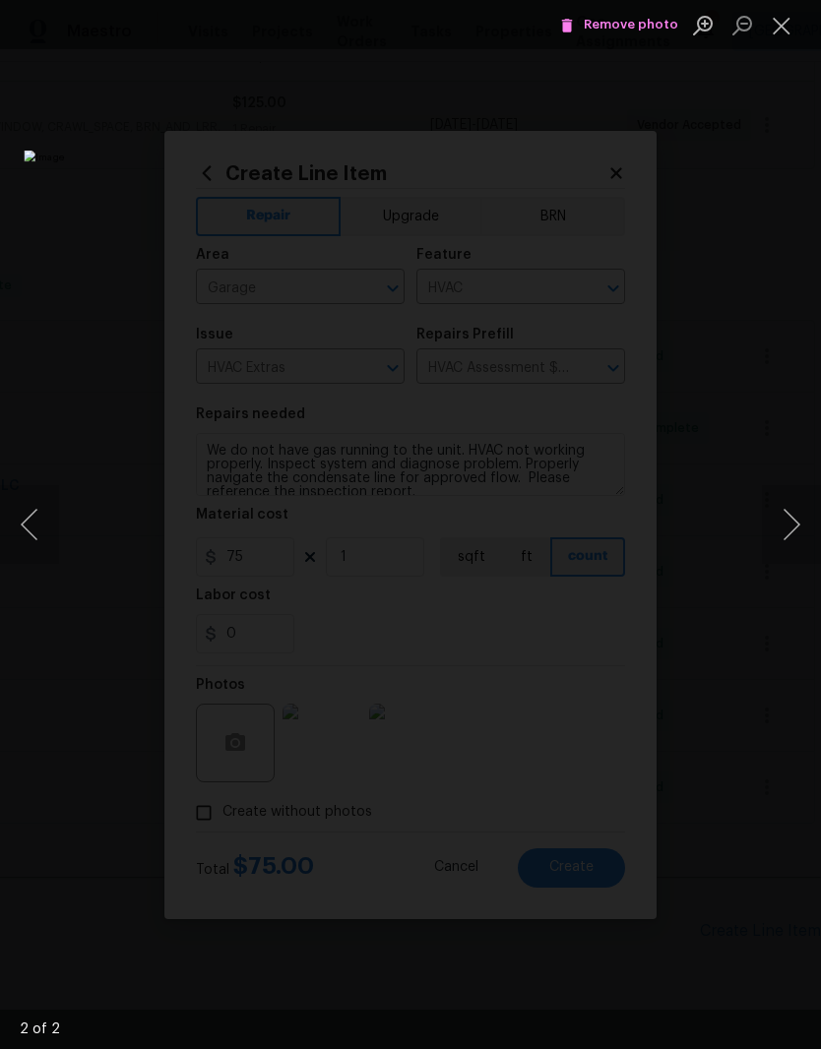
click at [801, 528] on button "Next image" at bounding box center [791, 524] width 59 height 79
click at [789, 38] on button "Close lightbox" at bounding box center [781, 25] width 39 height 34
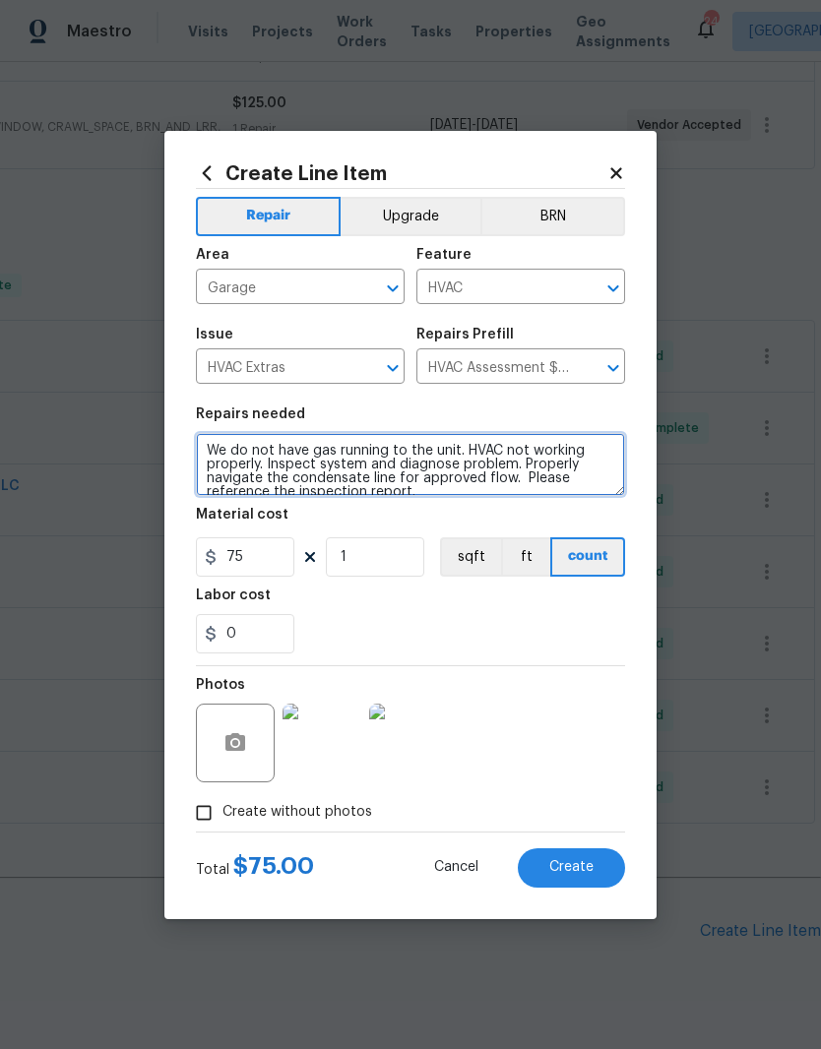
click at [398, 475] on textarea "We do not have gas running to the unit. HVAC not working properly. Inspect syst…" at bounding box center [410, 464] width 429 height 63
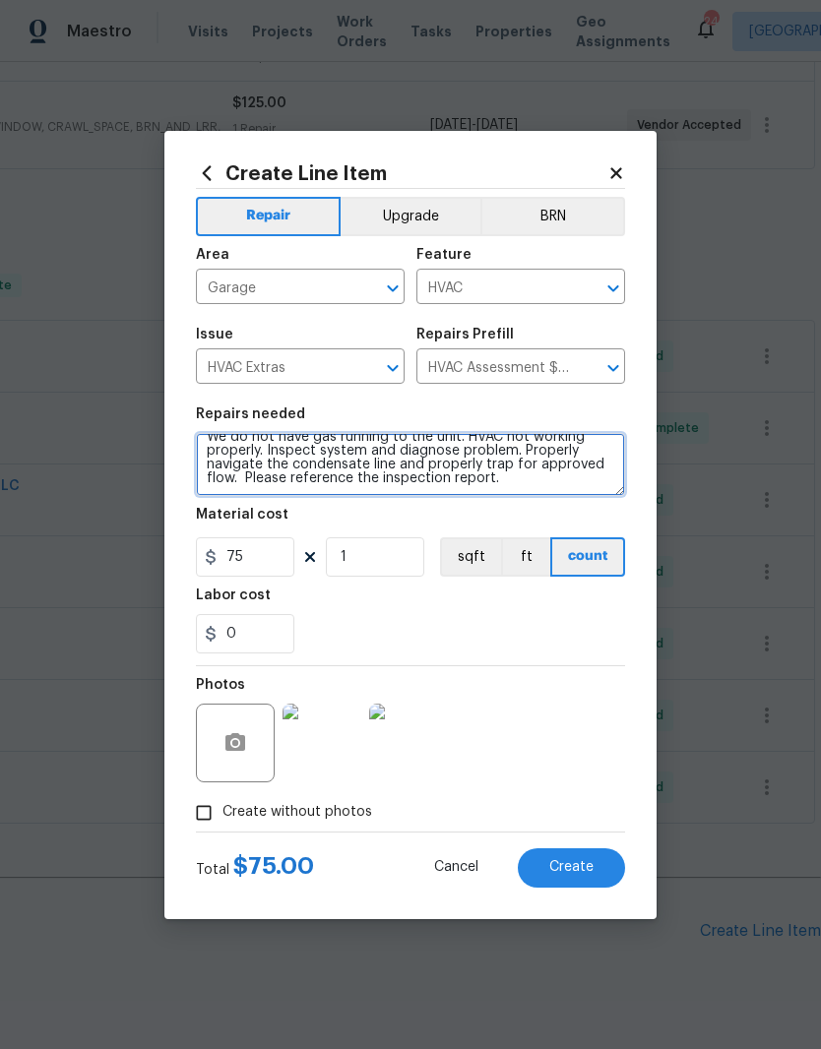
scroll to position [14, 0]
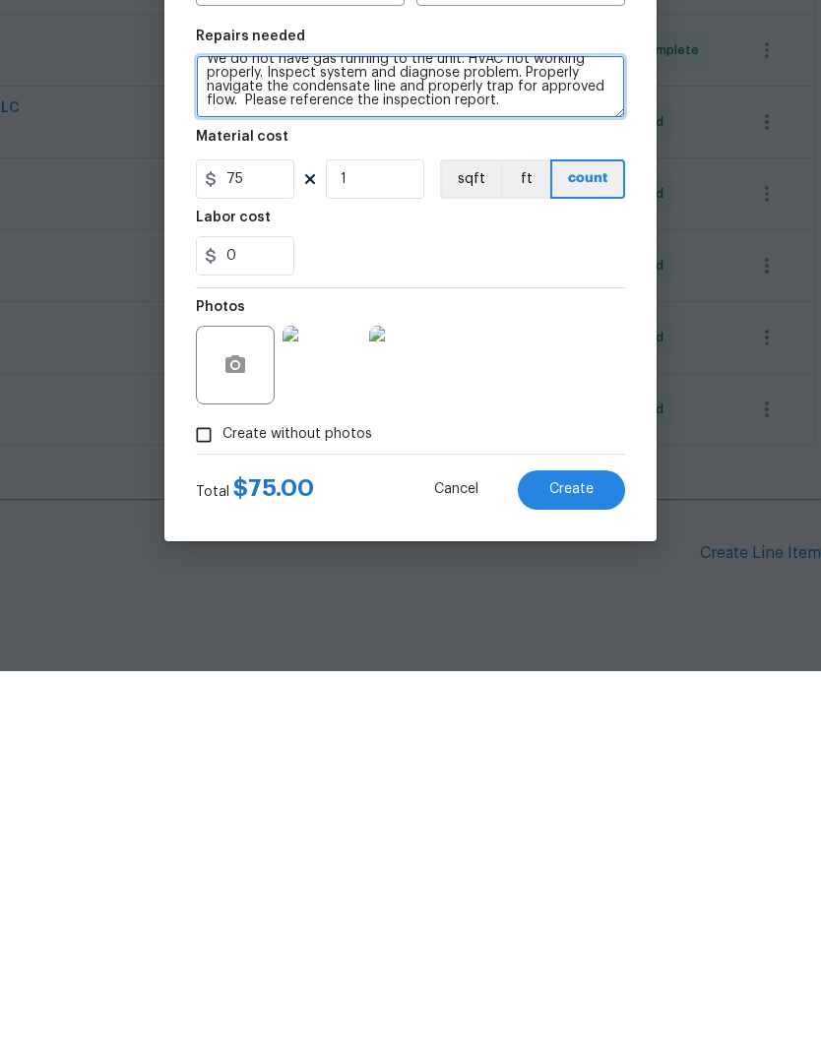
type textarea "We do not have gas running to the unit. HVAC not working properly. Inspect syst…"
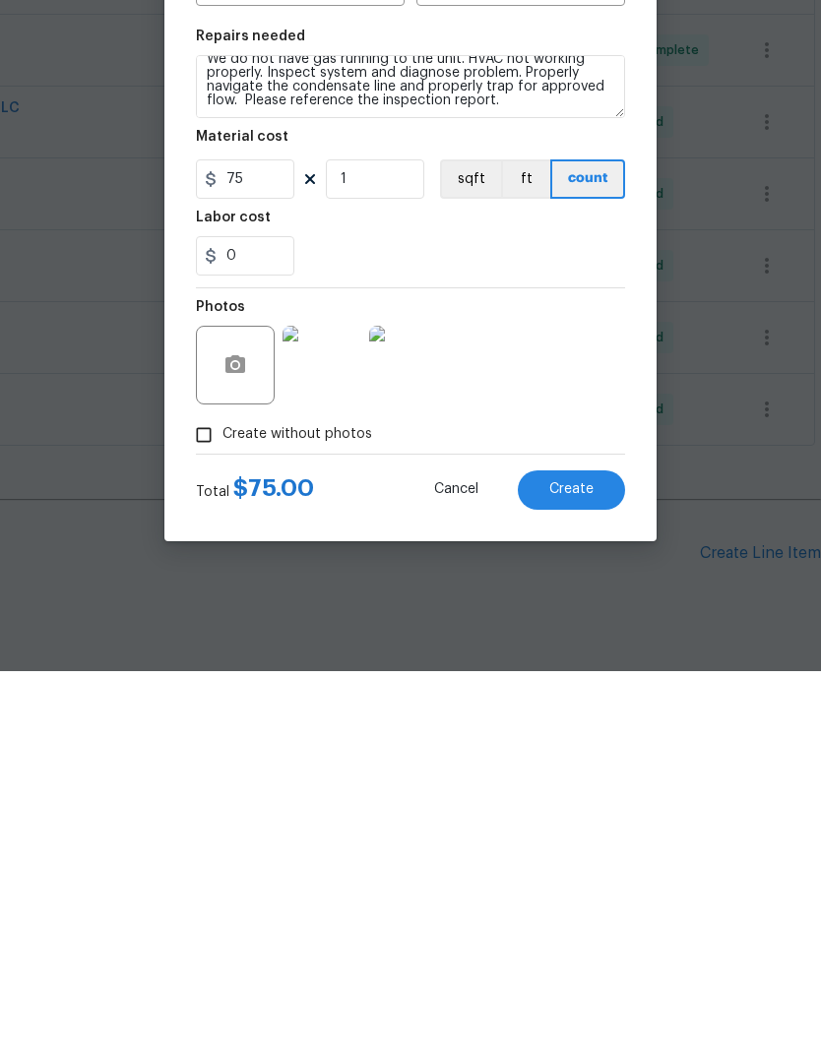
click at [586, 860] on span "Create" at bounding box center [571, 867] width 44 height 15
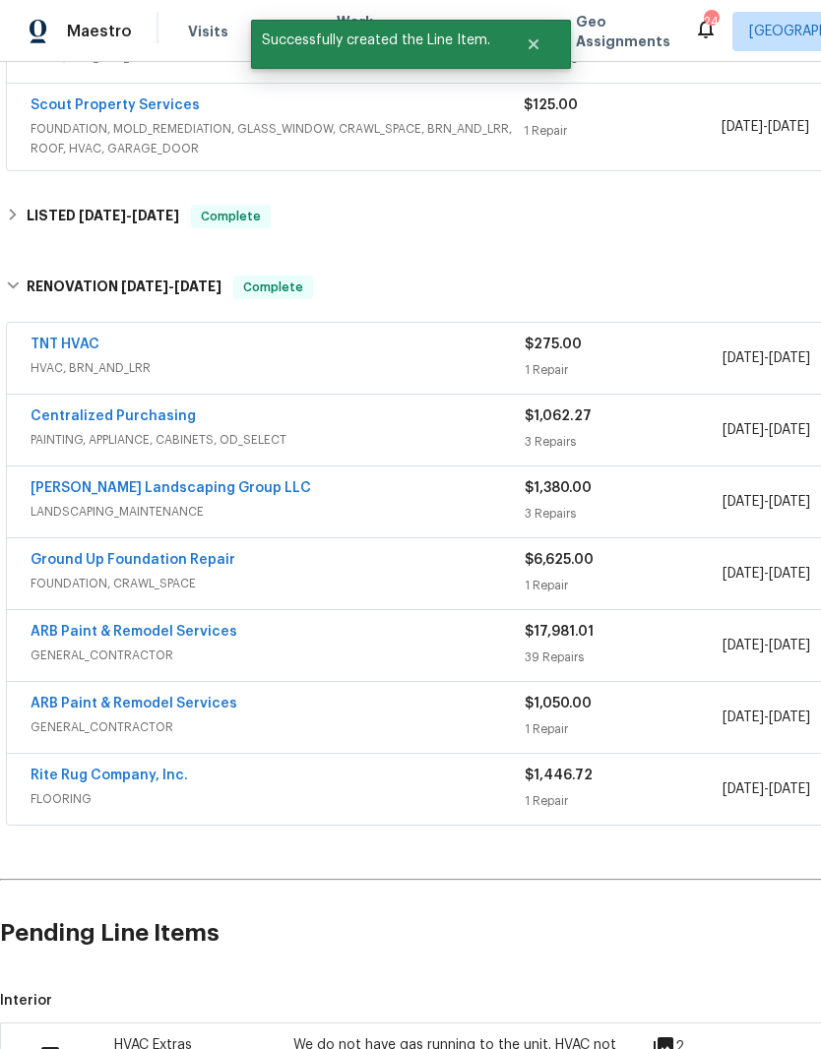
scroll to position [644, 0]
click at [55, 1036] on input "checkbox" at bounding box center [58, 1056] width 56 height 41
checkbox input "true"
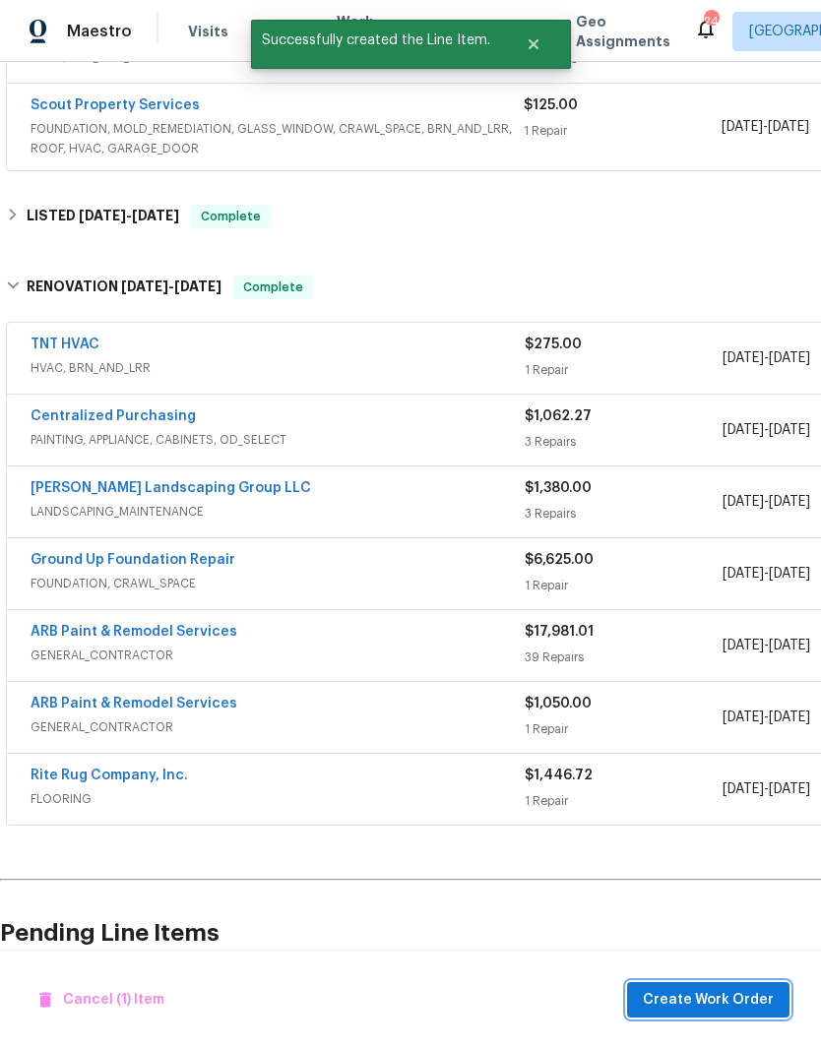
click at [715, 1003] on span "Create Work Order" at bounding box center [708, 1000] width 131 height 25
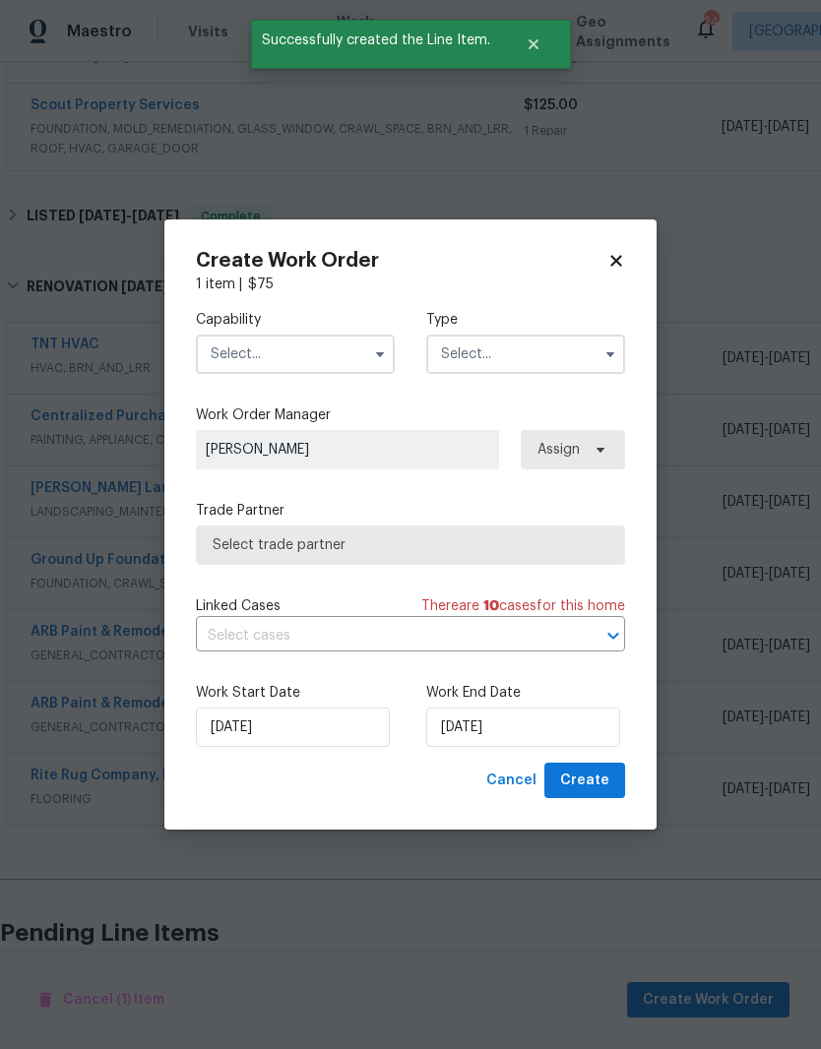
click at [336, 347] on input "text" at bounding box center [295, 354] width 199 height 39
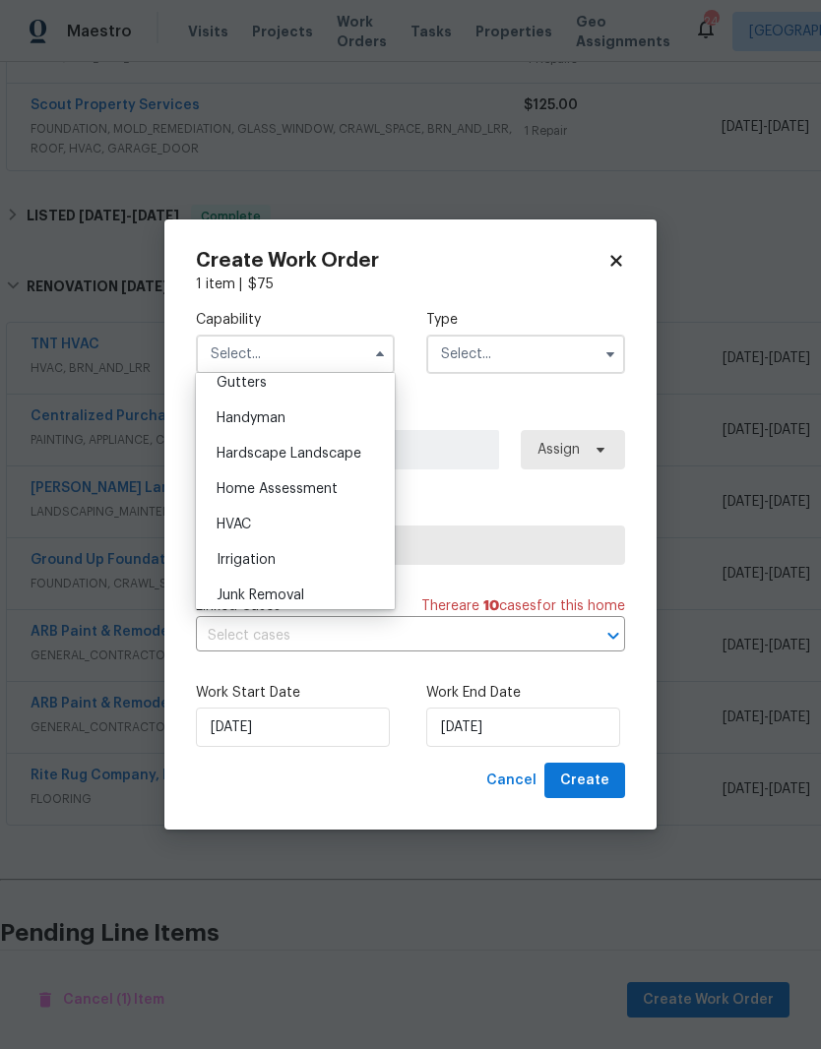
scroll to position [1061, 0]
click at [249, 522] on span "HVAC" at bounding box center [234, 524] width 34 height 14
type input "HVAC"
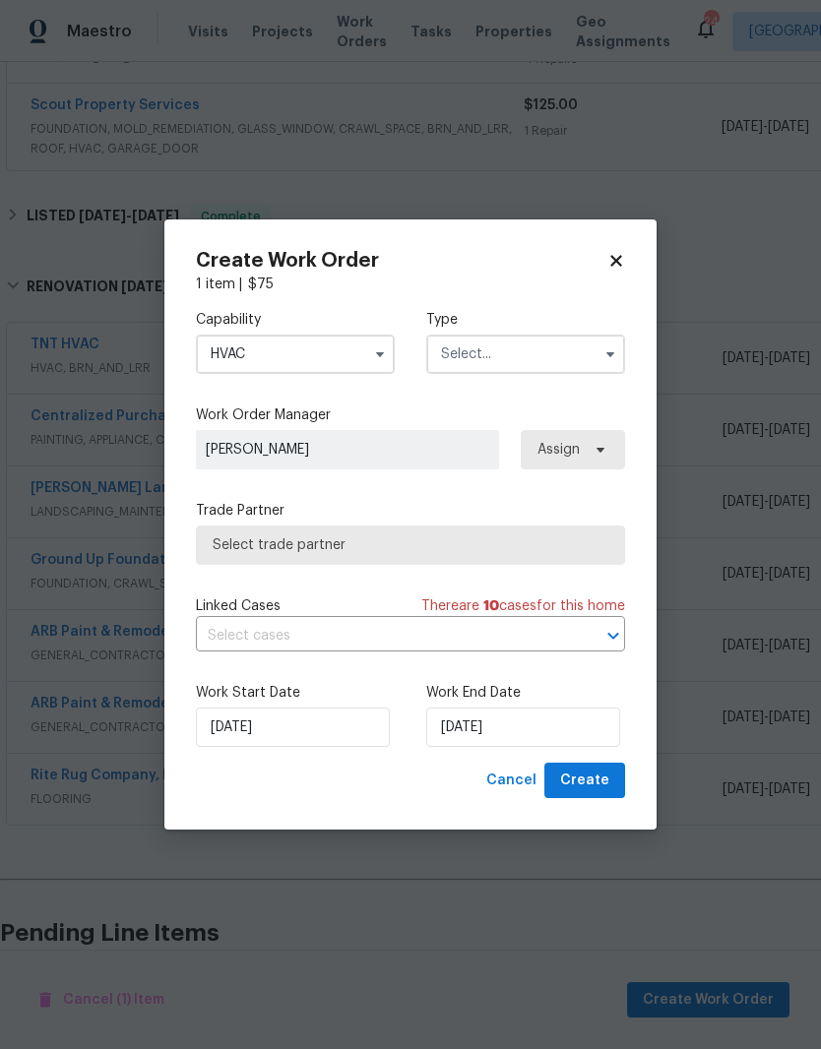
click at [533, 351] on input "text" at bounding box center [525, 354] width 199 height 39
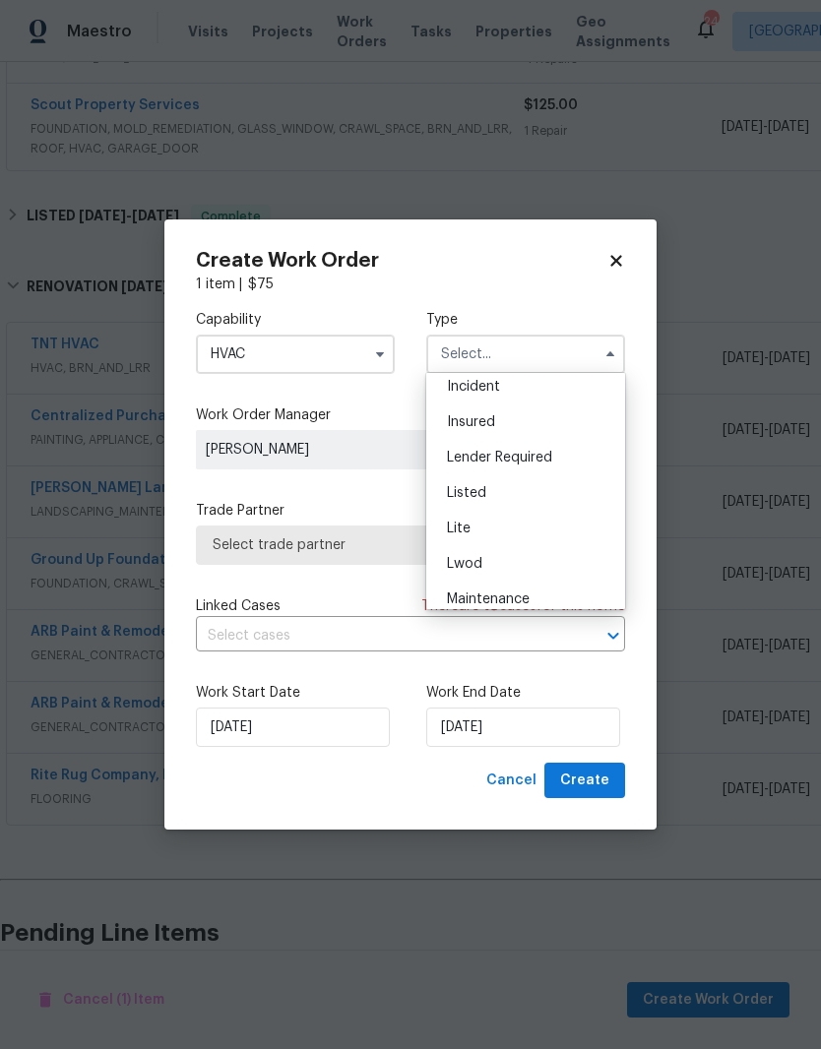
scroll to position [139, 0]
click at [483, 476] on div "Listed" at bounding box center [525, 469] width 189 height 35
type input "Listed"
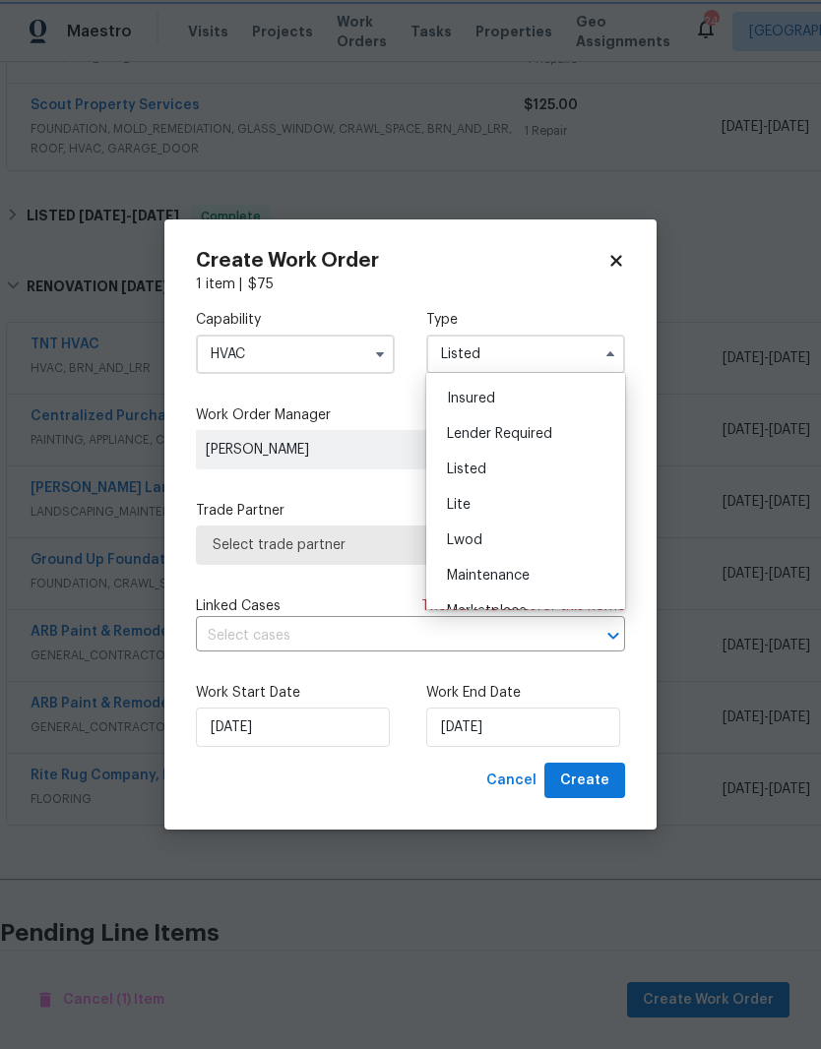
scroll to position [0, 0]
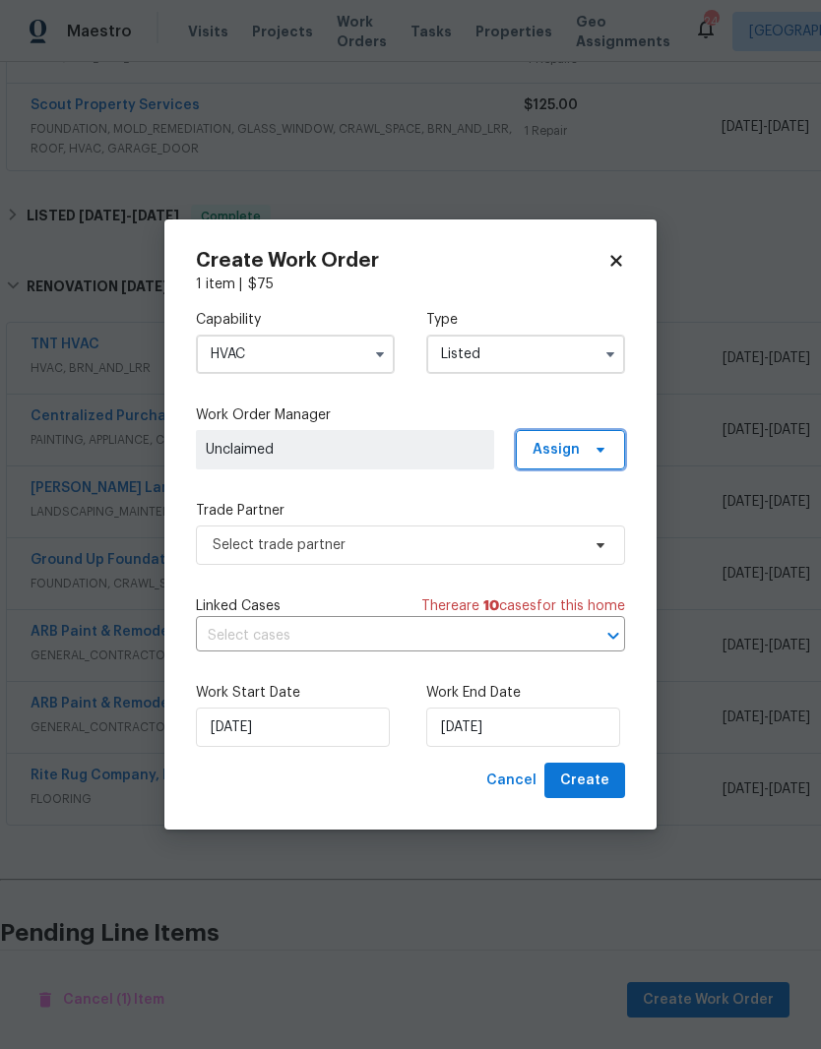
click at [582, 453] on span "Assign" at bounding box center [570, 449] width 109 height 39
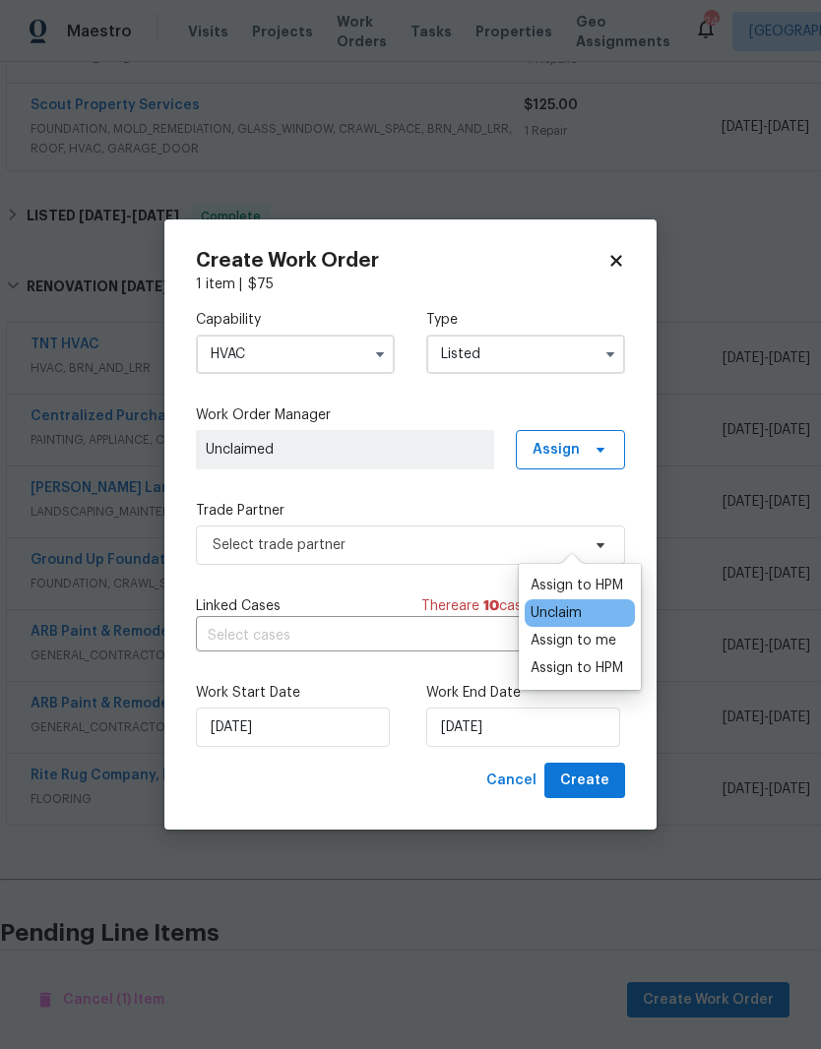
click at [589, 631] on div "Assign to me" at bounding box center [574, 641] width 86 height 20
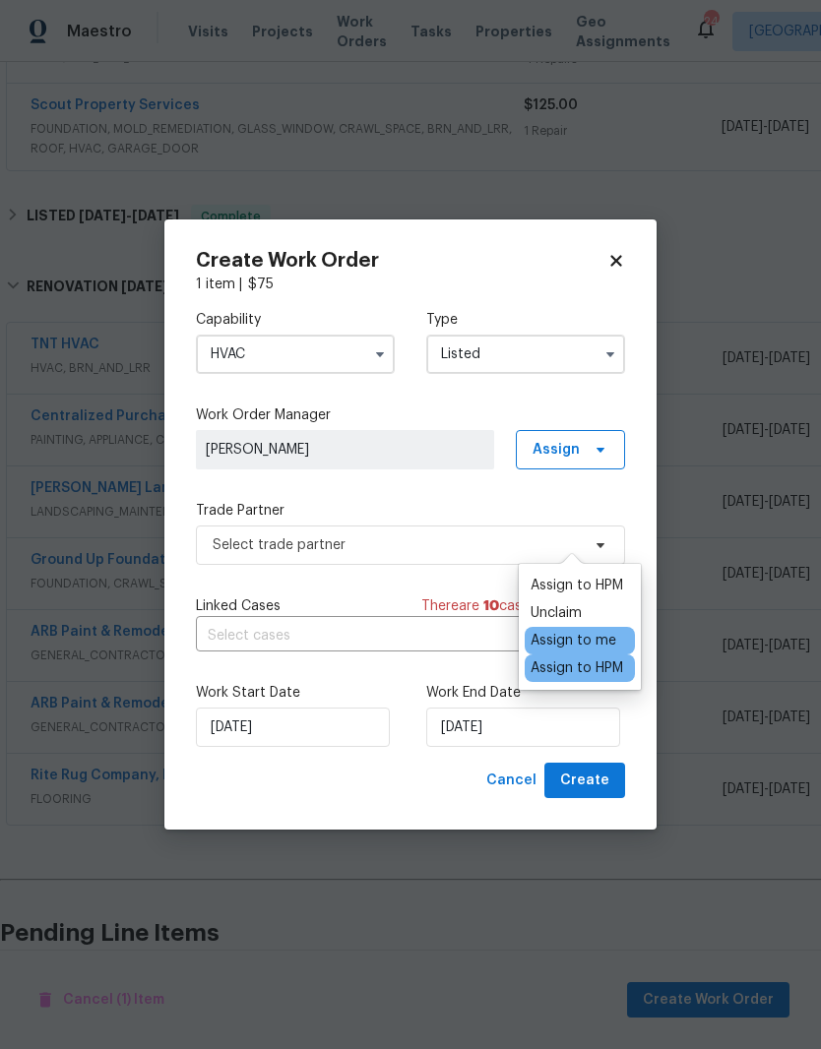
click at [425, 446] on span "[PERSON_NAME]" at bounding box center [345, 450] width 279 height 20
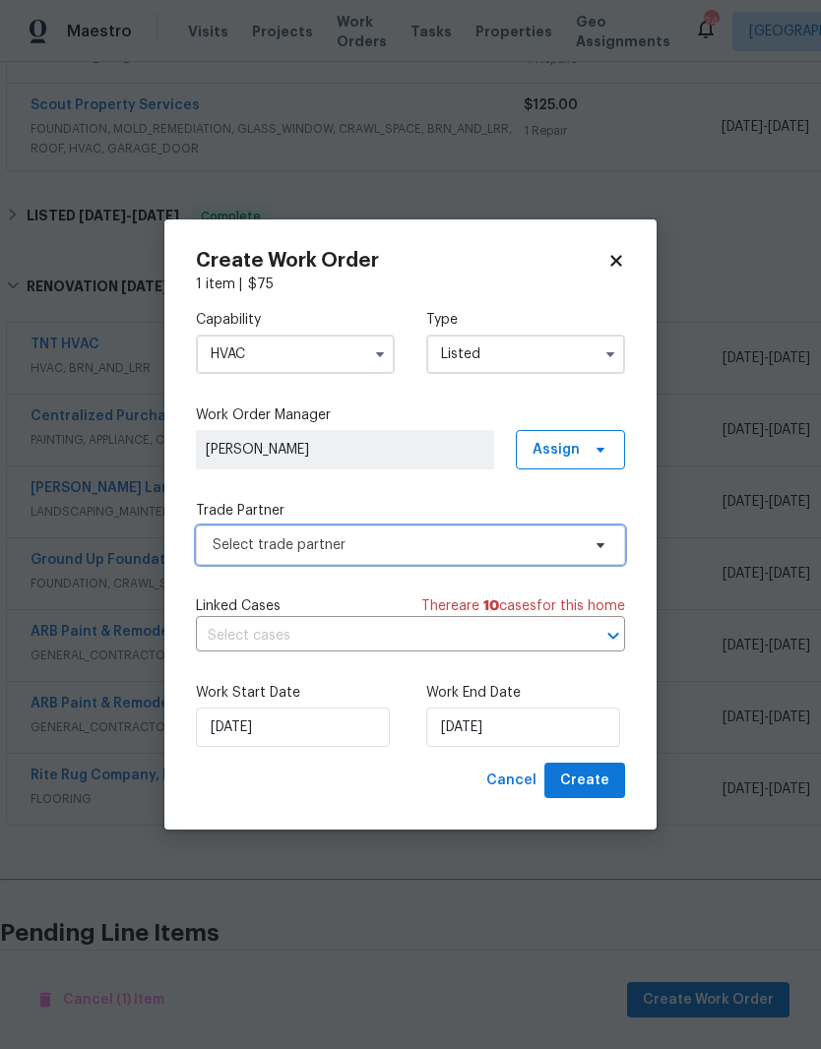
click at [590, 542] on span at bounding box center [598, 545] width 22 height 16
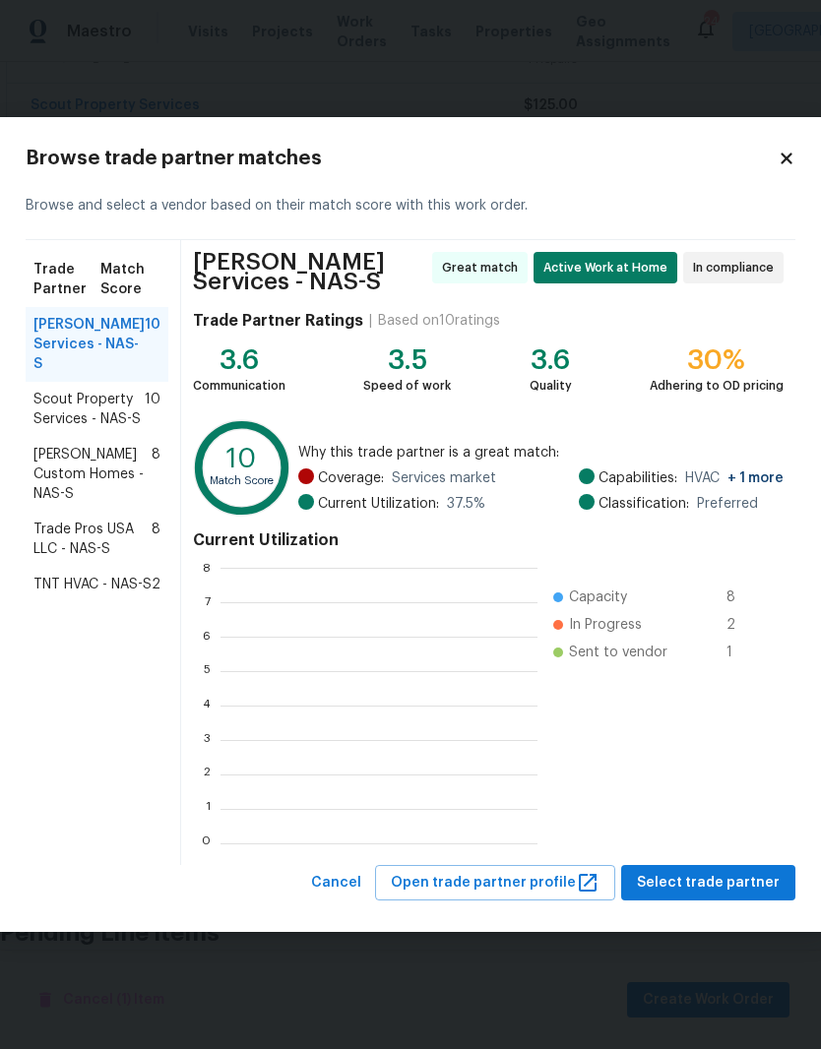
scroll to position [276, 317]
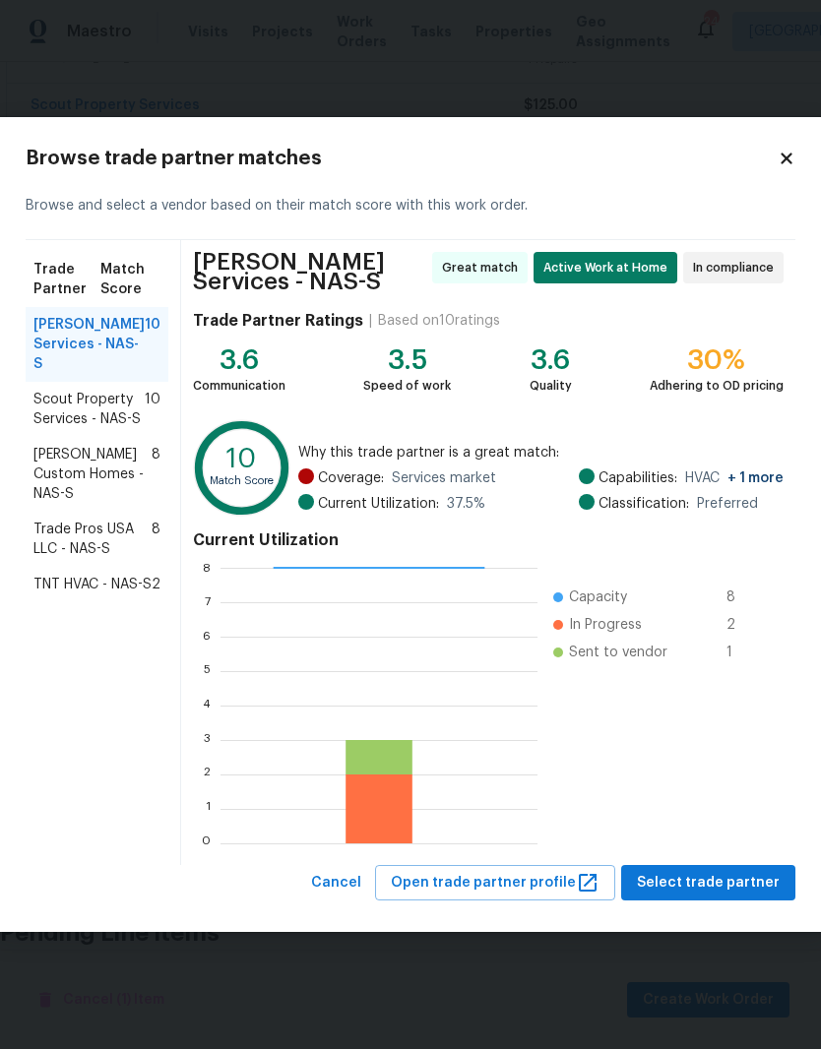
click at [82, 584] on span "TNT HVAC - NAS-S" at bounding box center [92, 585] width 118 height 20
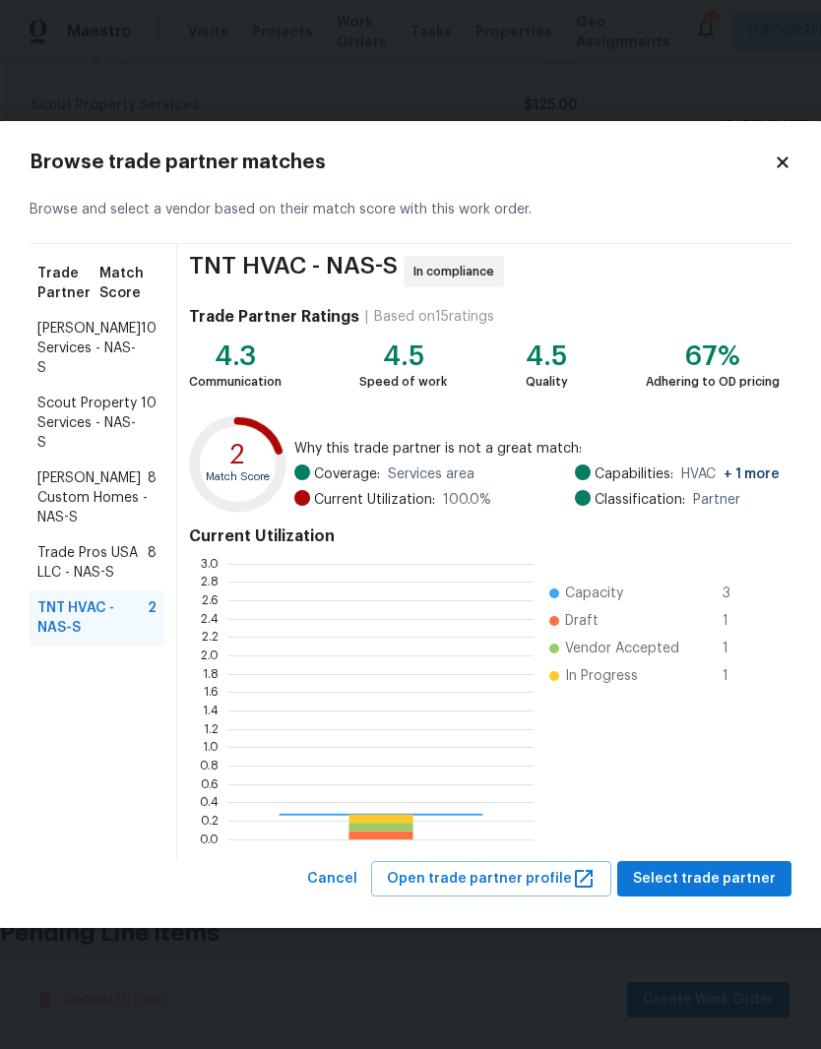
scroll to position [276, 305]
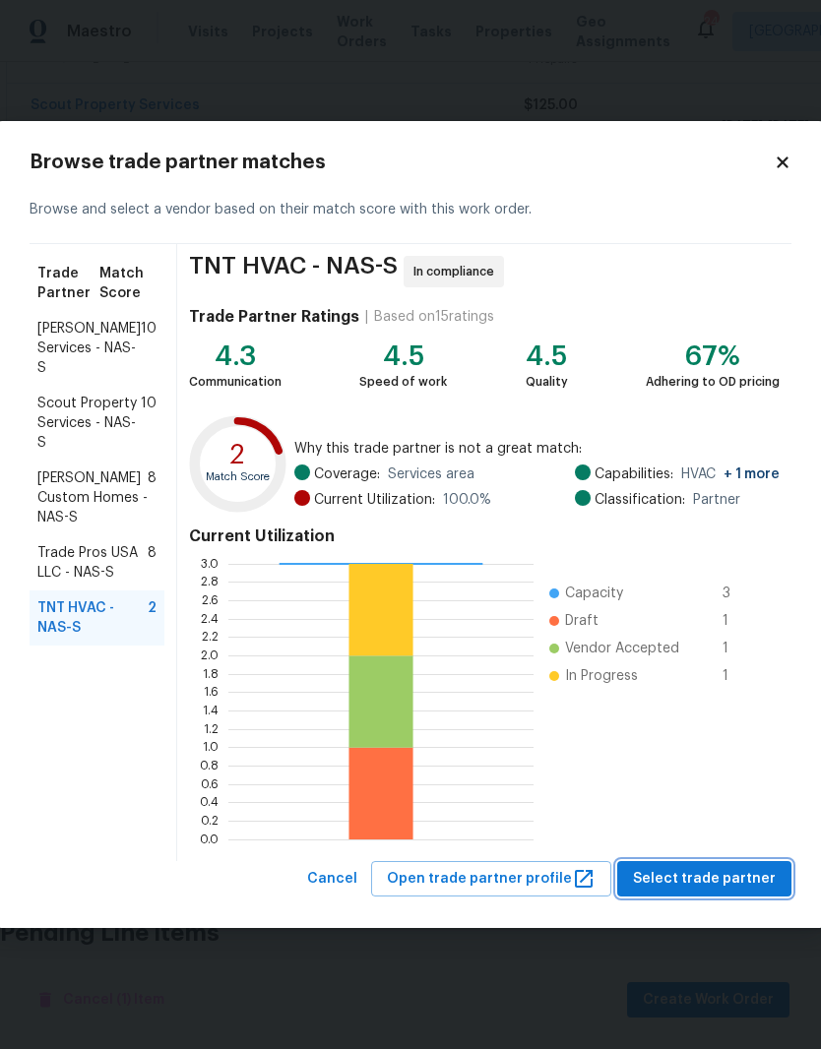
click at [727, 879] on span "Select trade partner" at bounding box center [704, 879] width 143 height 25
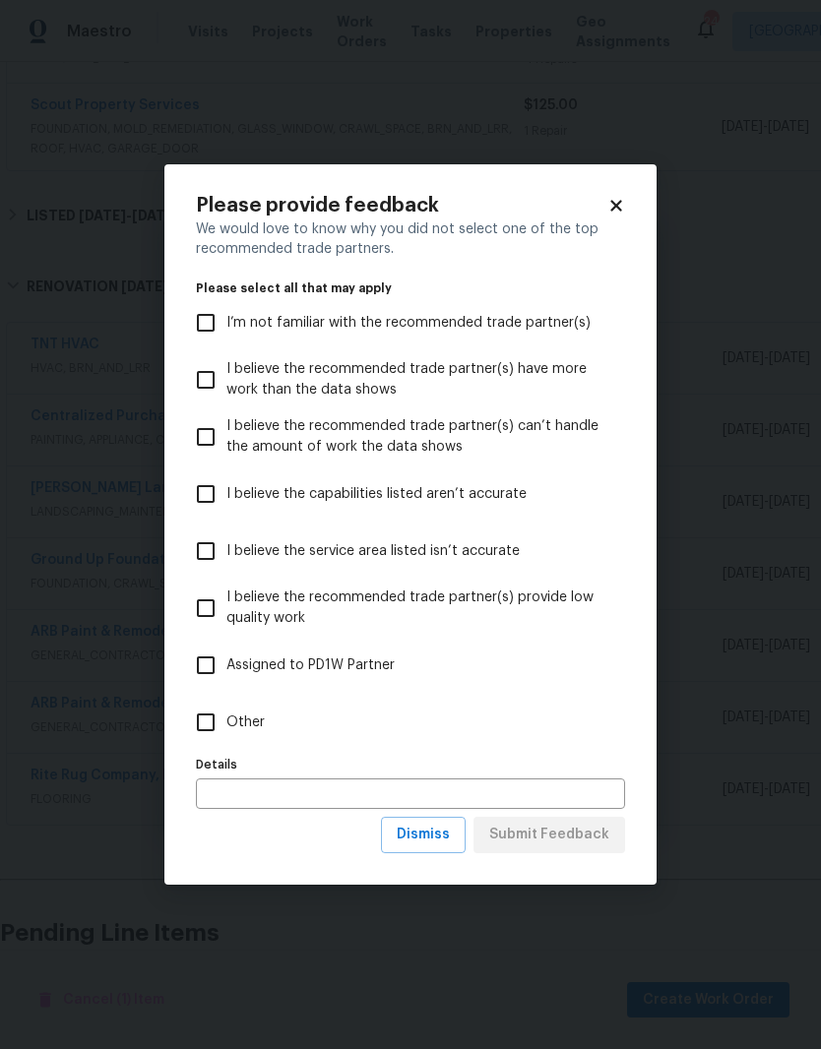
click at [208, 729] on input "Other" at bounding box center [205, 722] width 41 height 41
checkbox input "true"
click at [579, 839] on span "Submit Feedback" at bounding box center [549, 835] width 120 height 25
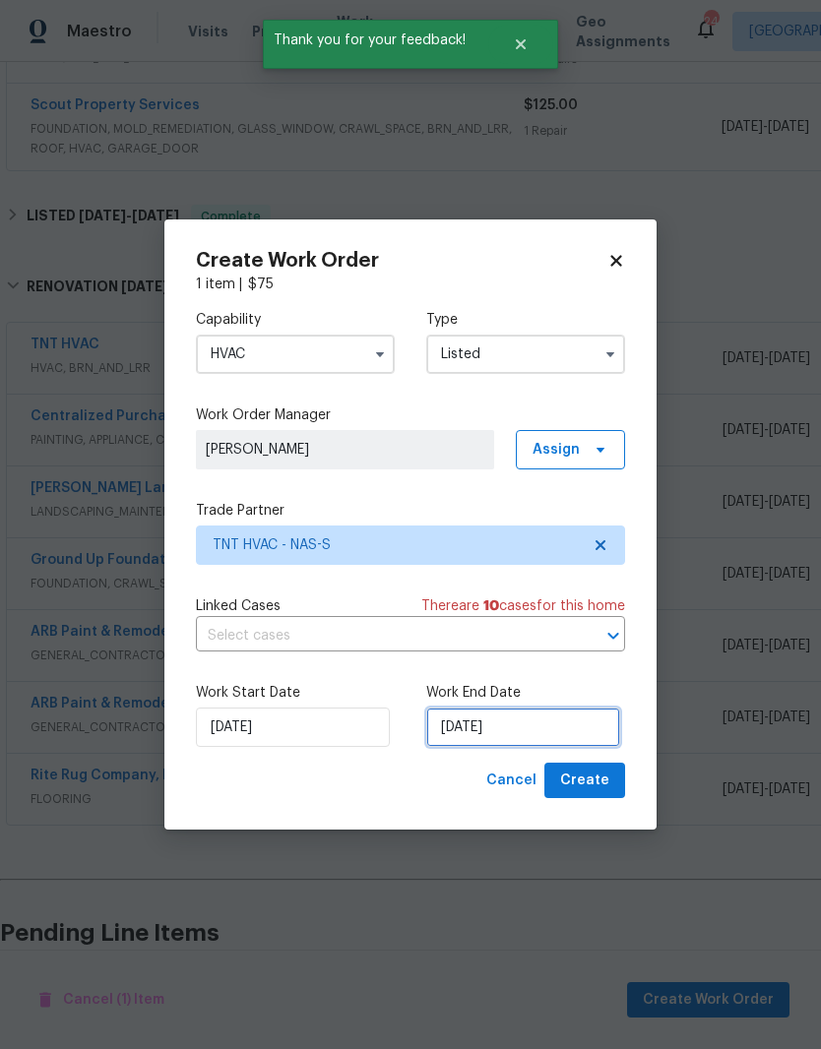
click at [558, 727] on input "8/12/2025" at bounding box center [523, 727] width 194 height 39
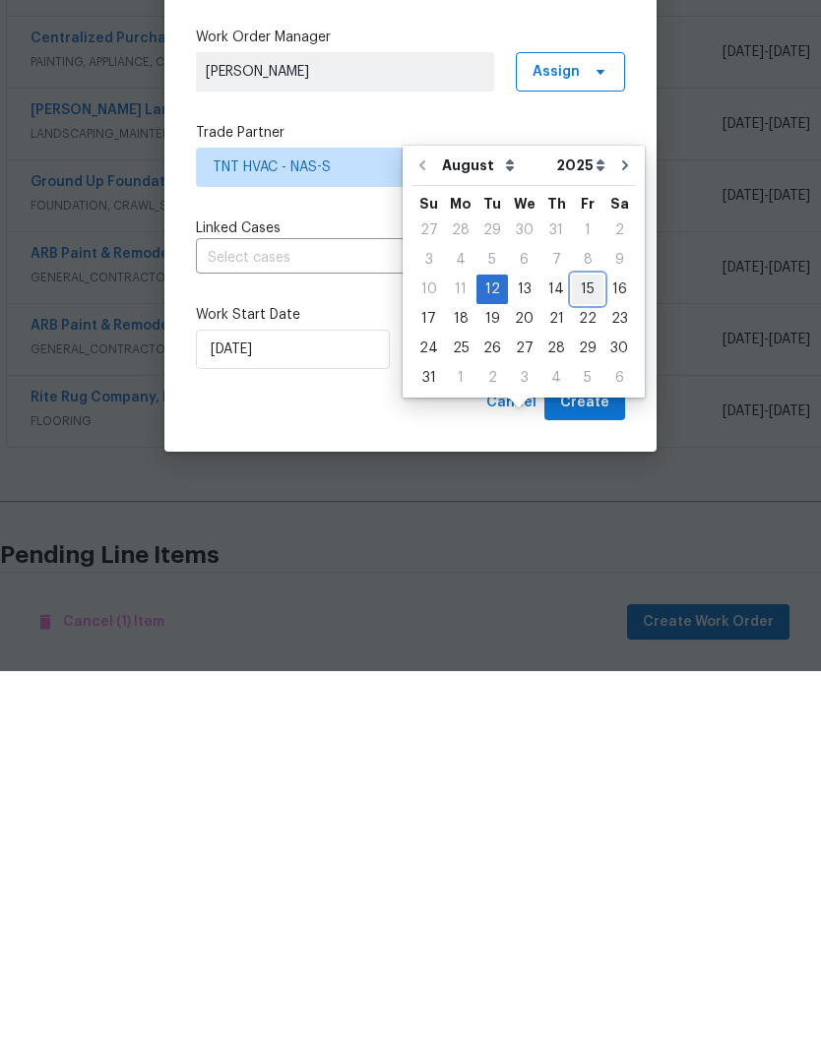
click at [590, 654] on div "15" at bounding box center [587, 668] width 31 height 28
type input "8/15/2025"
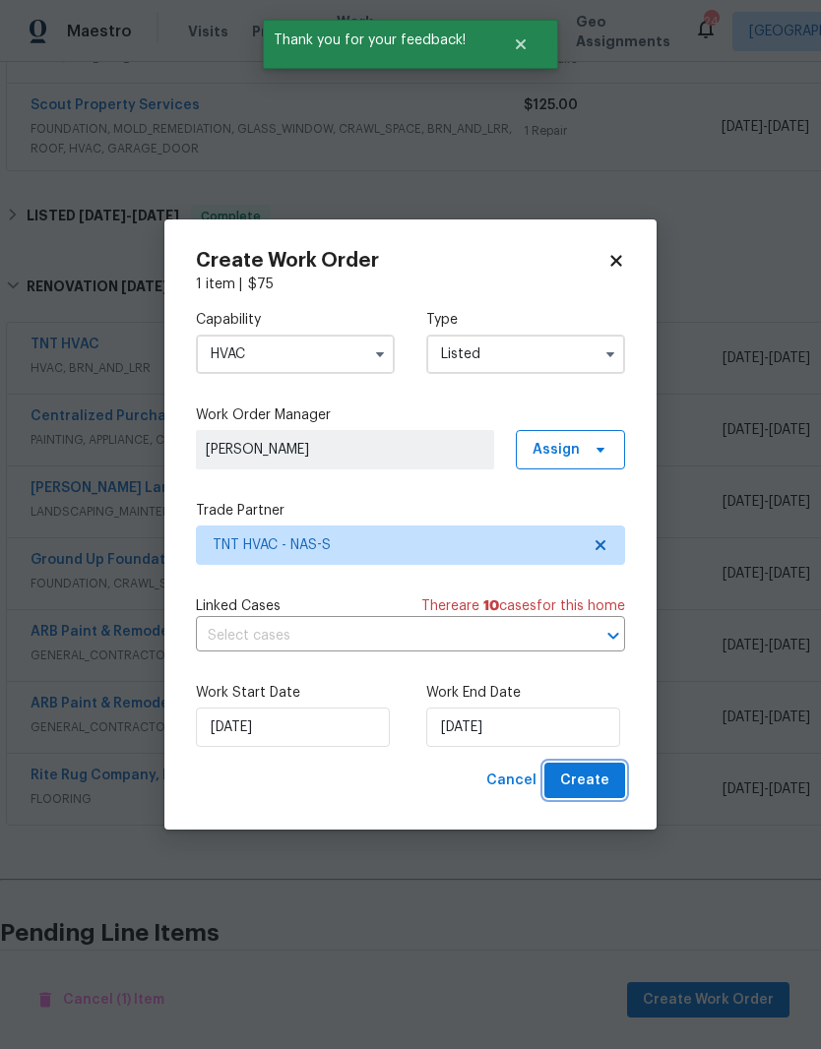
click at [596, 778] on span "Create" at bounding box center [584, 781] width 49 height 25
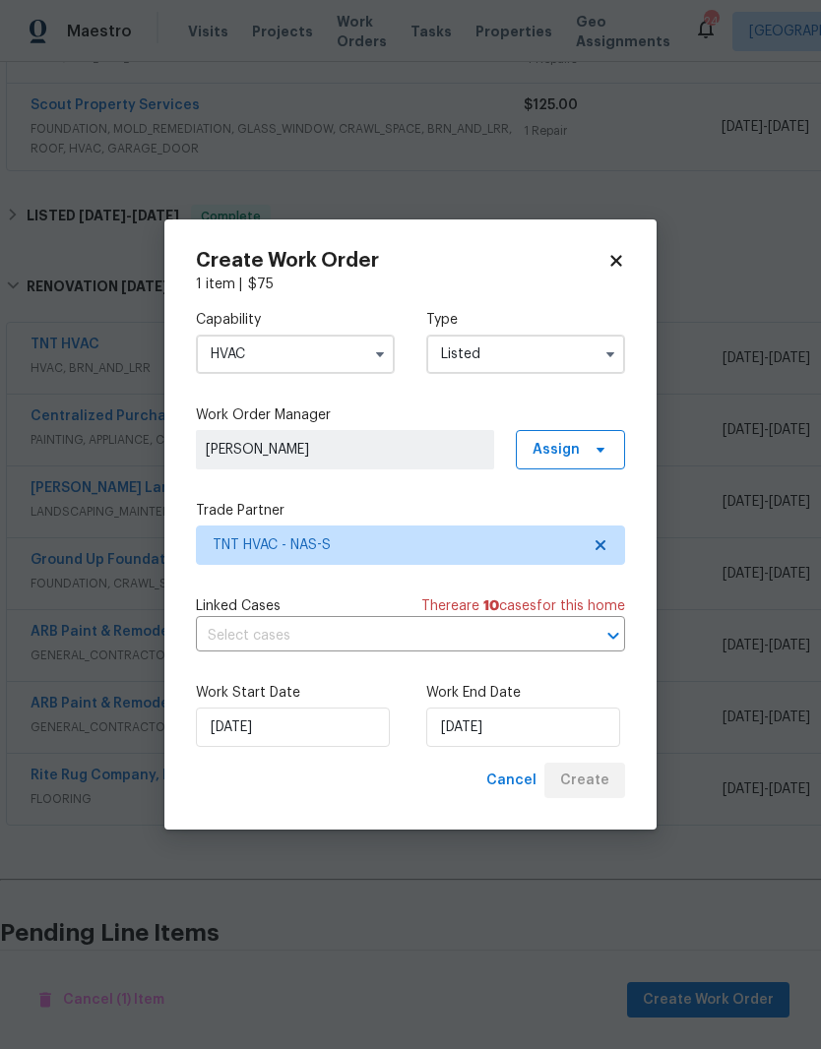
checkbox input "false"
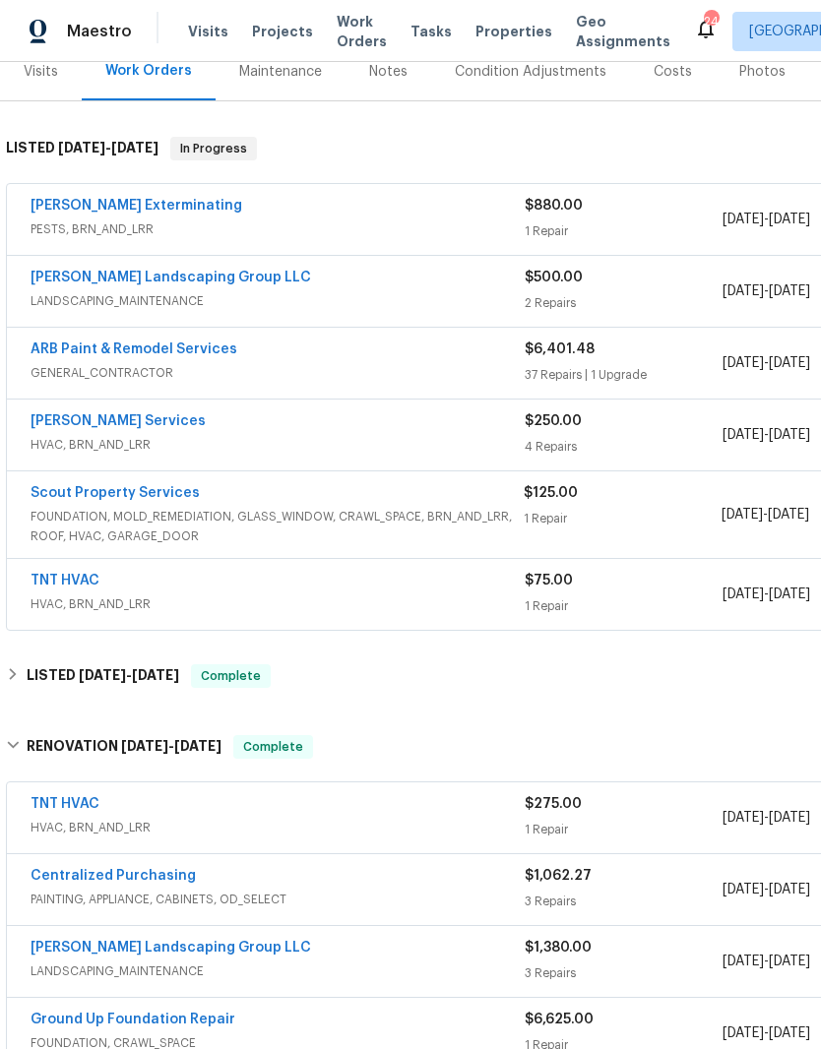
scroll to position [255, 0]
click at [89, 575] on link "TNT HVAC" at bounding box center [65, 582] width 69 height 14
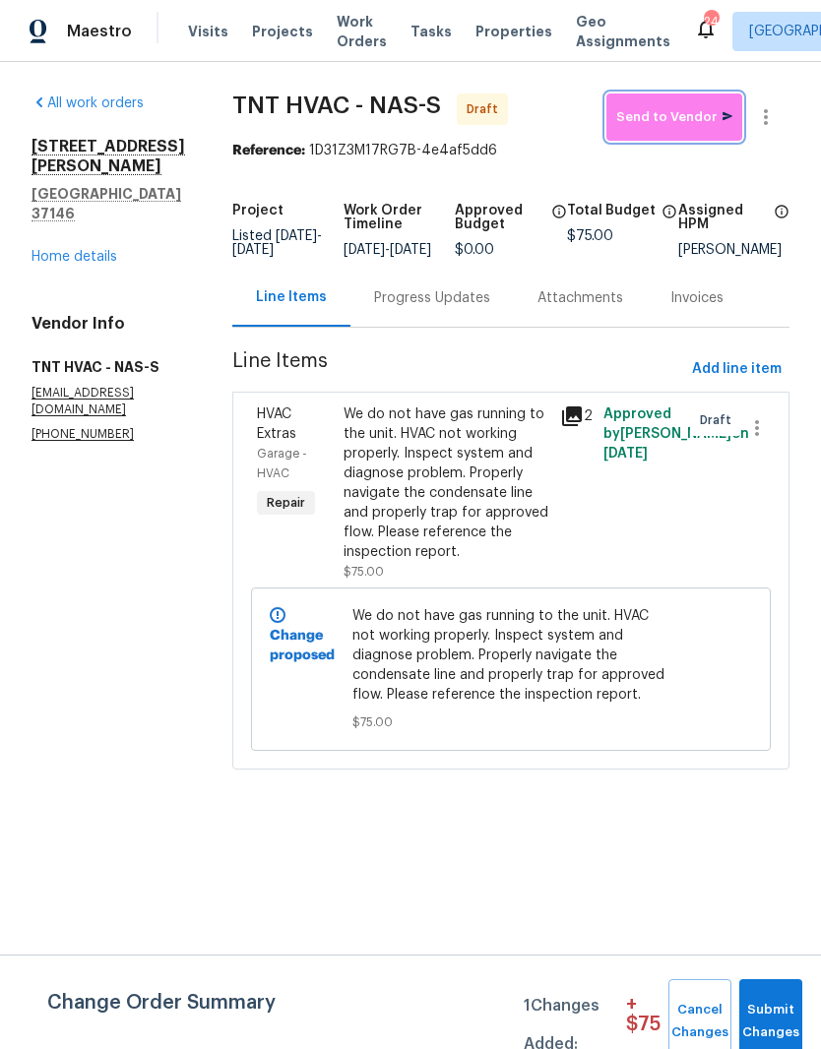
click at [688, 124] on span "Send to Vendor" at bounding box center [674, 117] width 116 height 23
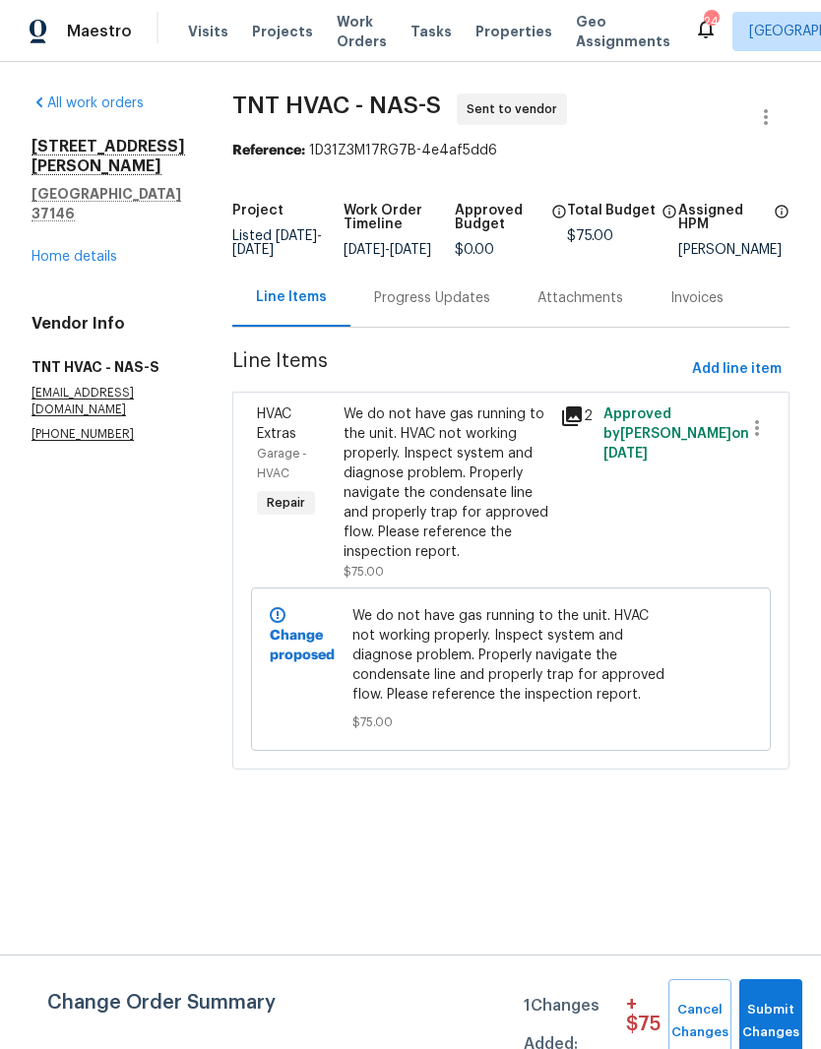
click at [432, 308] on div "Progress Updates" at bounding box center [432, 298] width 116 height 20
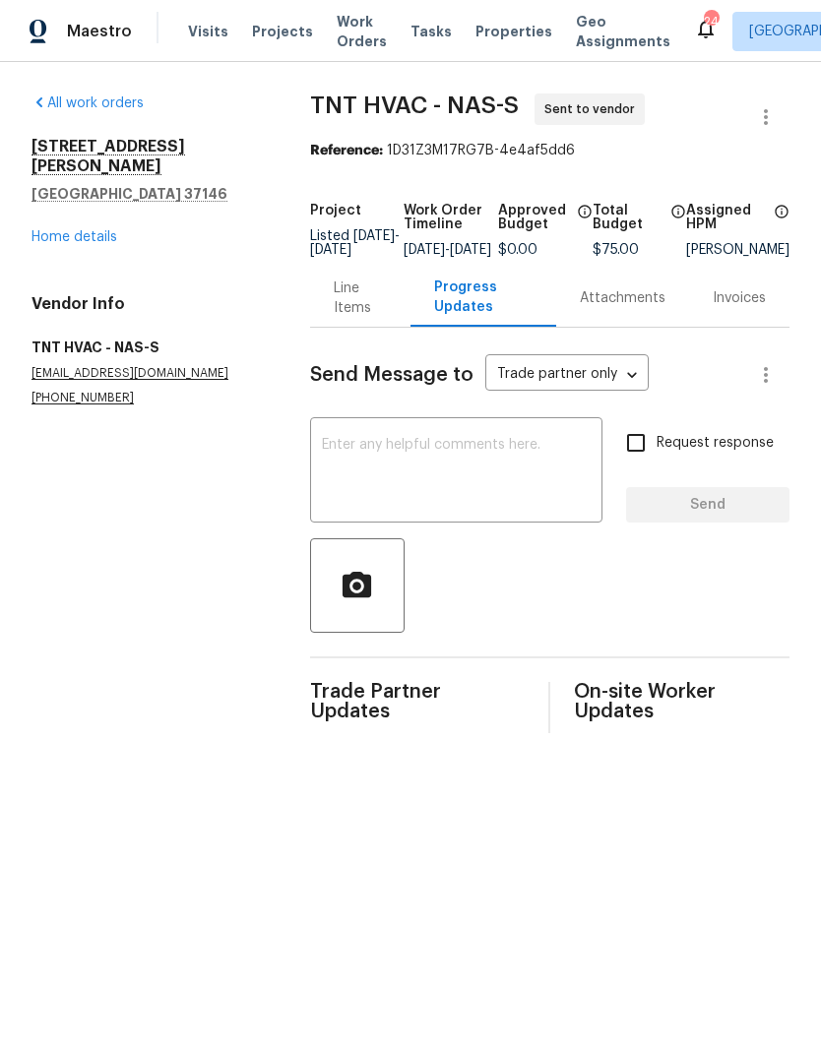
click at [420, 457] on textarea at bounding box center [456, 472] width 269 height 69
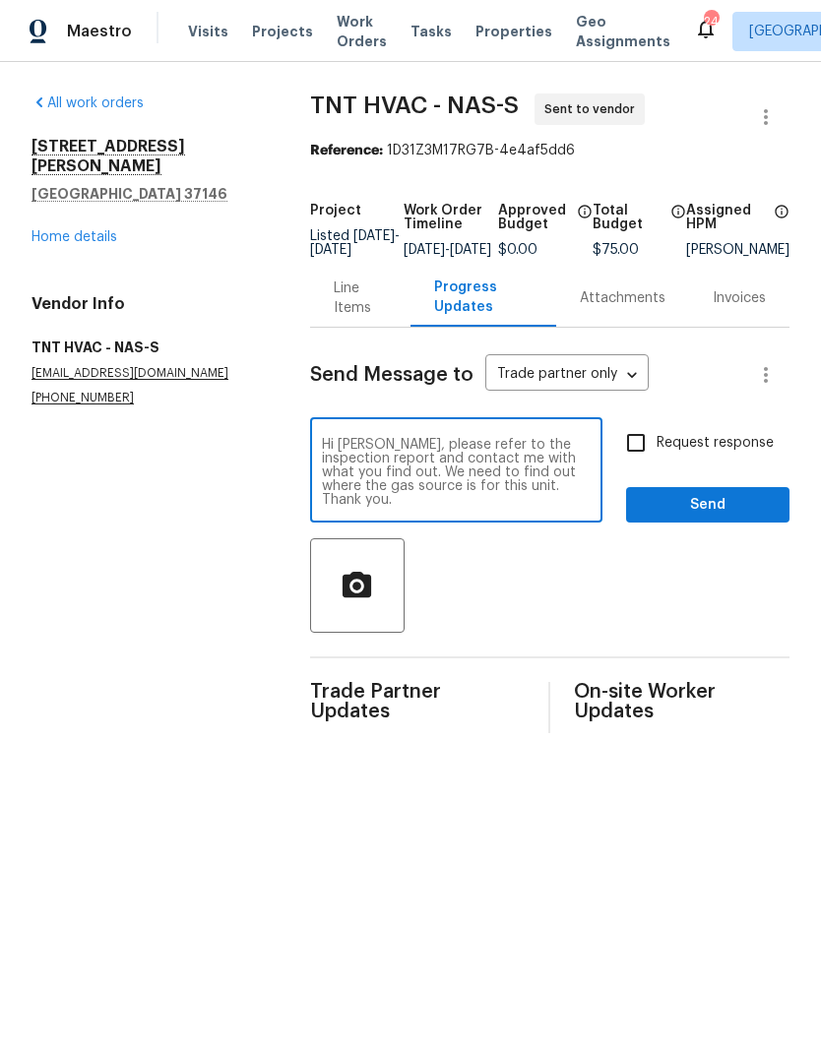
type textarea "Hi Eric, please refer to the inspection report and contact me with what you fin…"
click at [739, 517] on span "Send" at bounding box center [708, 505] width 132 height 25
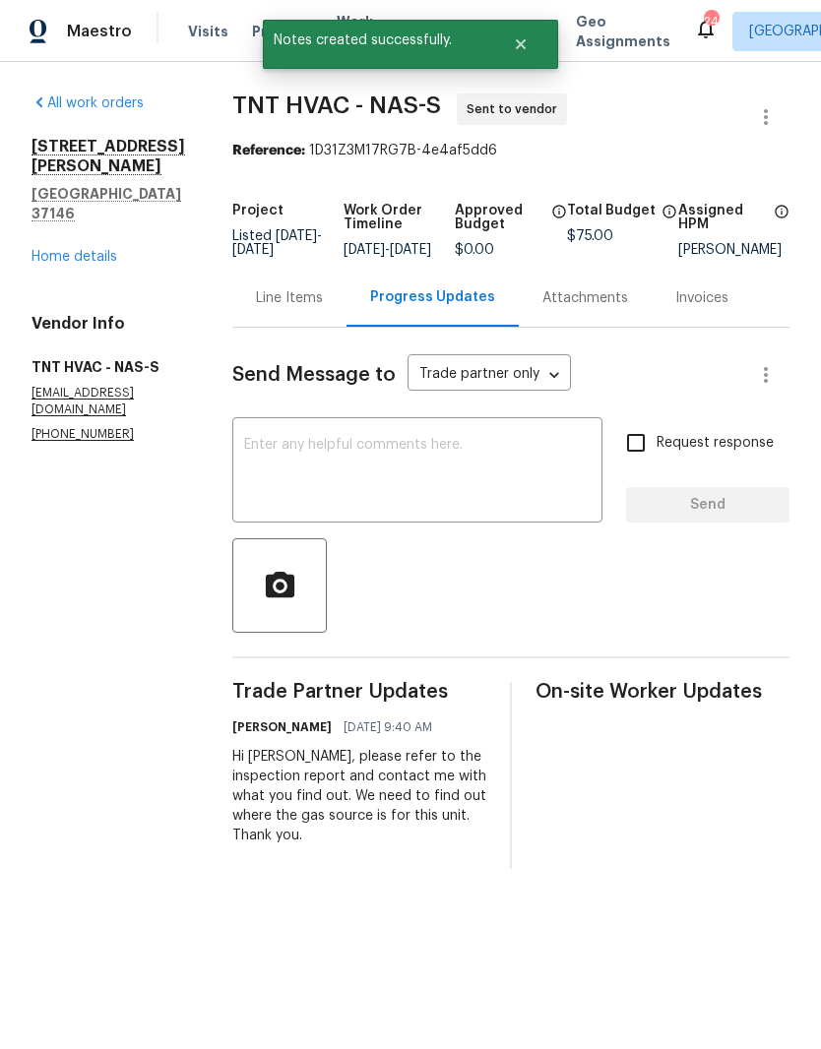
click at [74, 250] on link "Home details" at bounding box center [74, 257] width 86 height 14
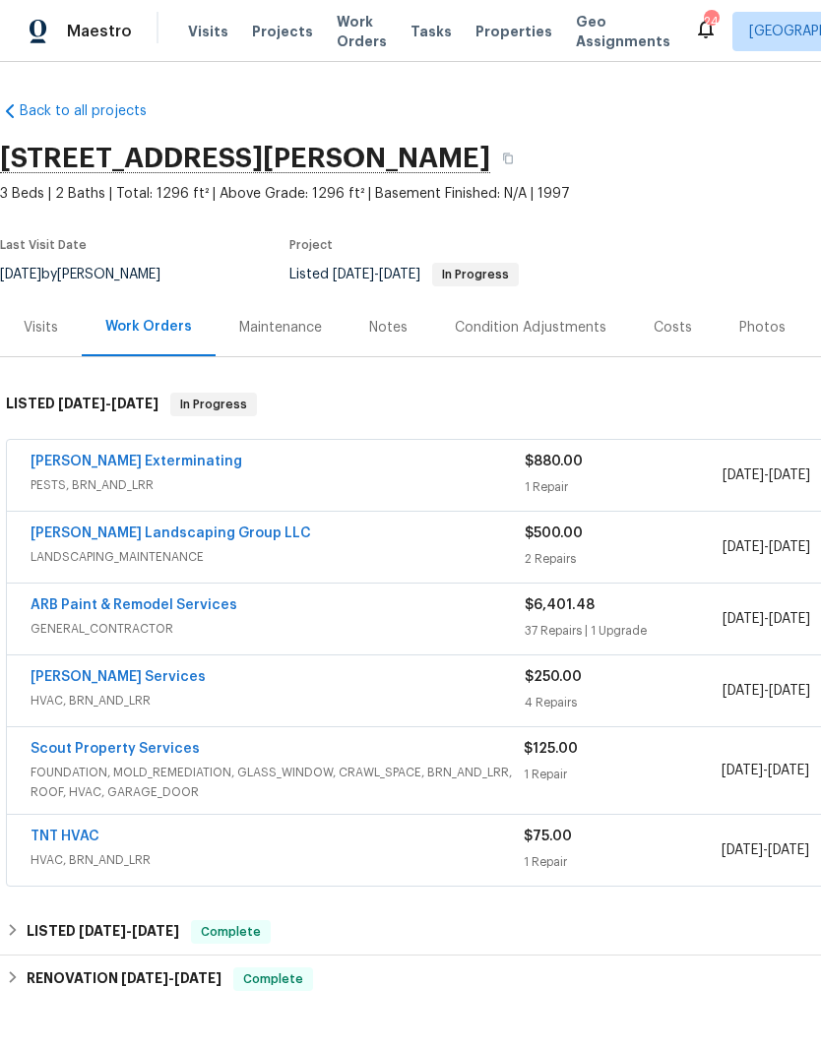
click at [44, 323] on div "Visits" at bounding box center [41, 328] width 34 height 20
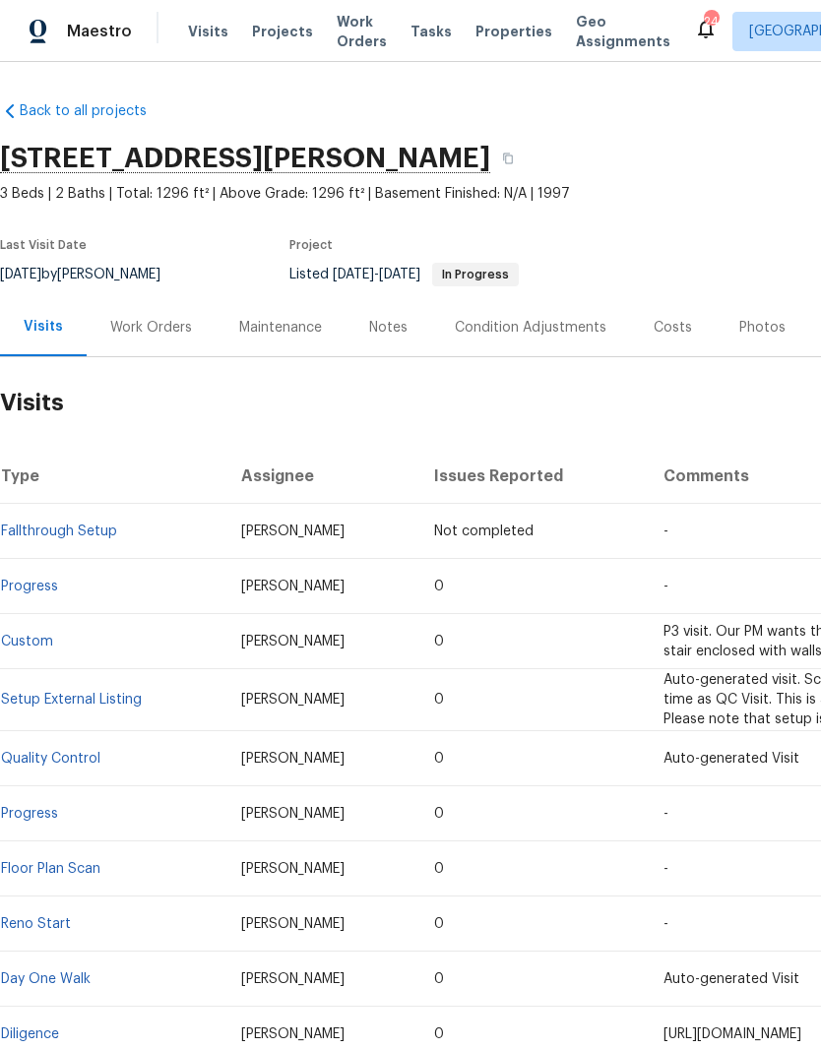
click at [216, 37] on span "Visits" at bounding box center [208, 32] width 40 height 20
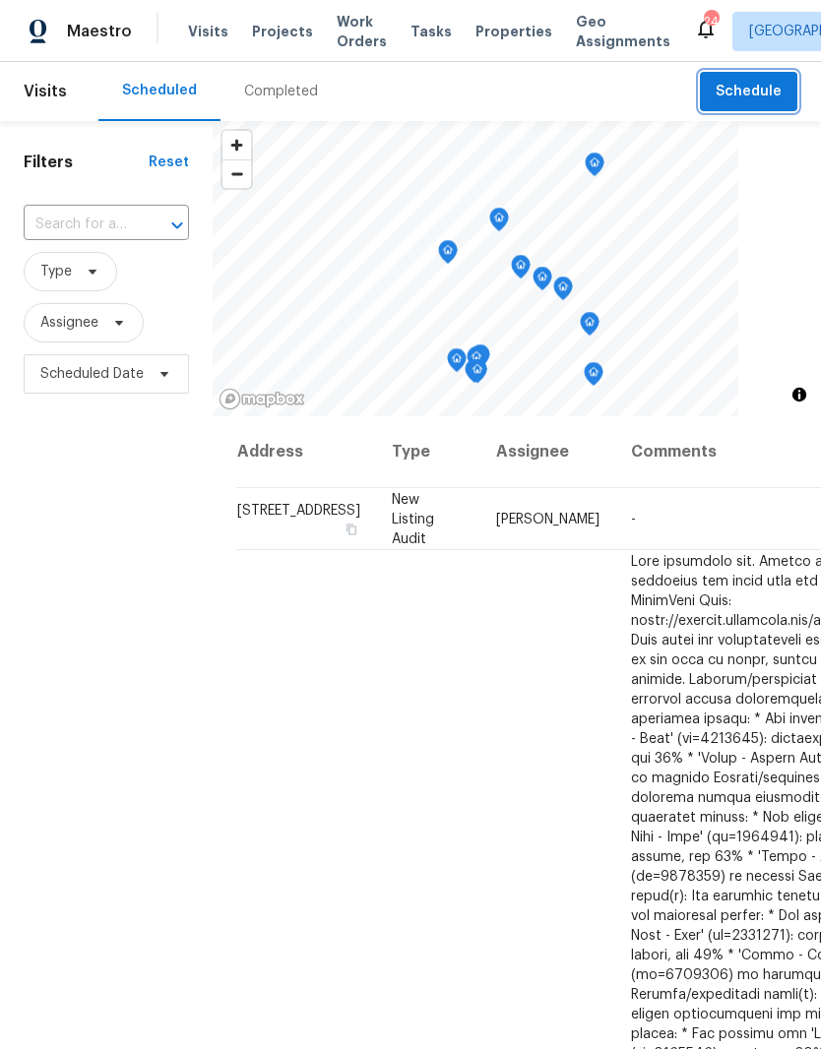
click at [752, 89] on span "Schedule" at bounding box center [749, 92] width 66 height 25
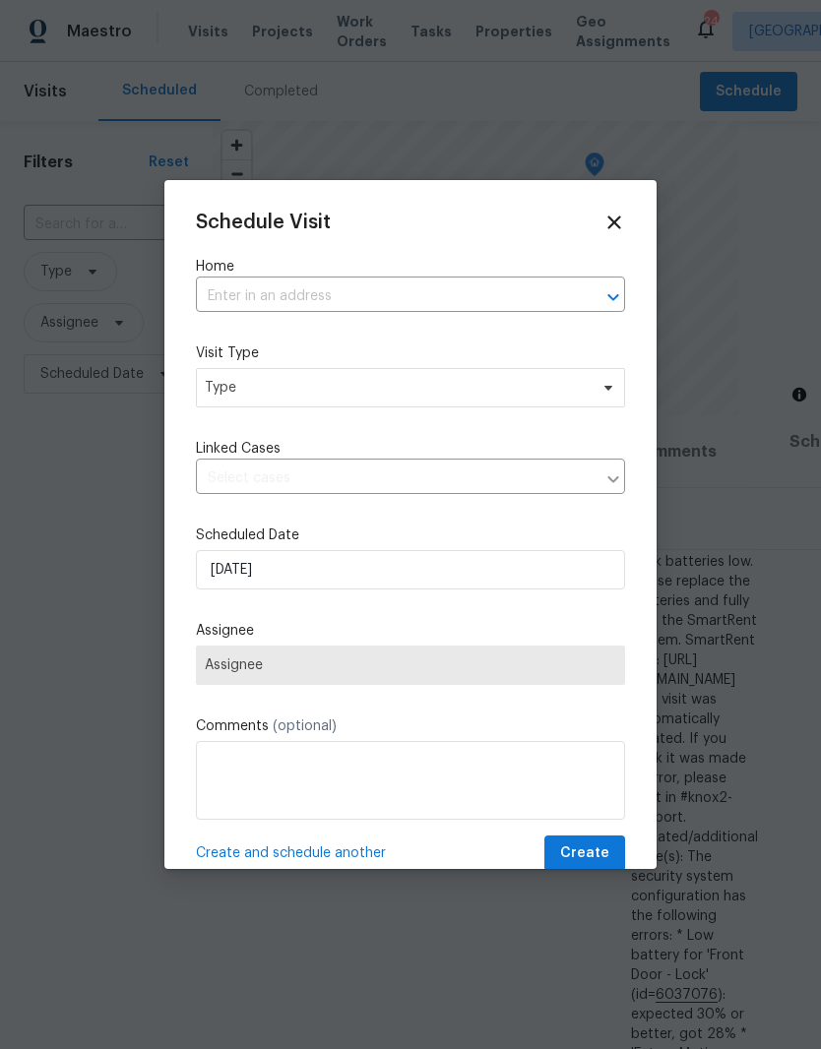
click at [370, 284] on input "text" at bounding box center [383, 297] width 374 height 31
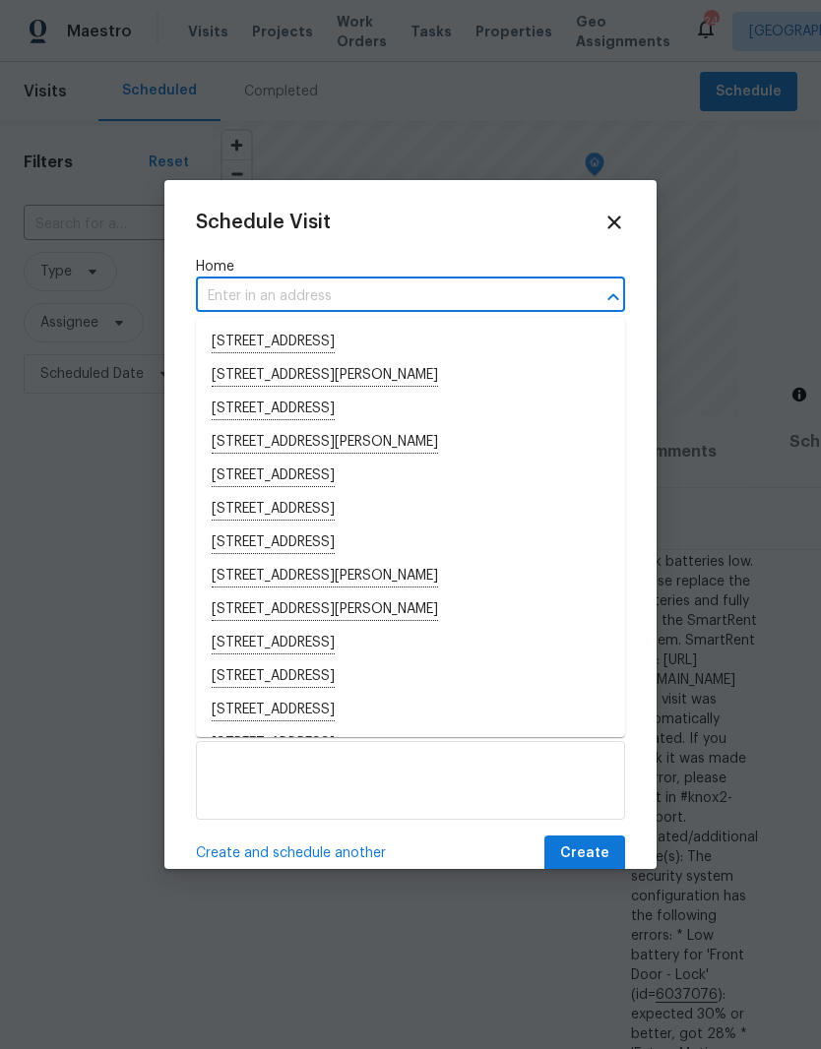
click at [295, 290] on input "text" at bounding box center [383, 297] width 374 height 31
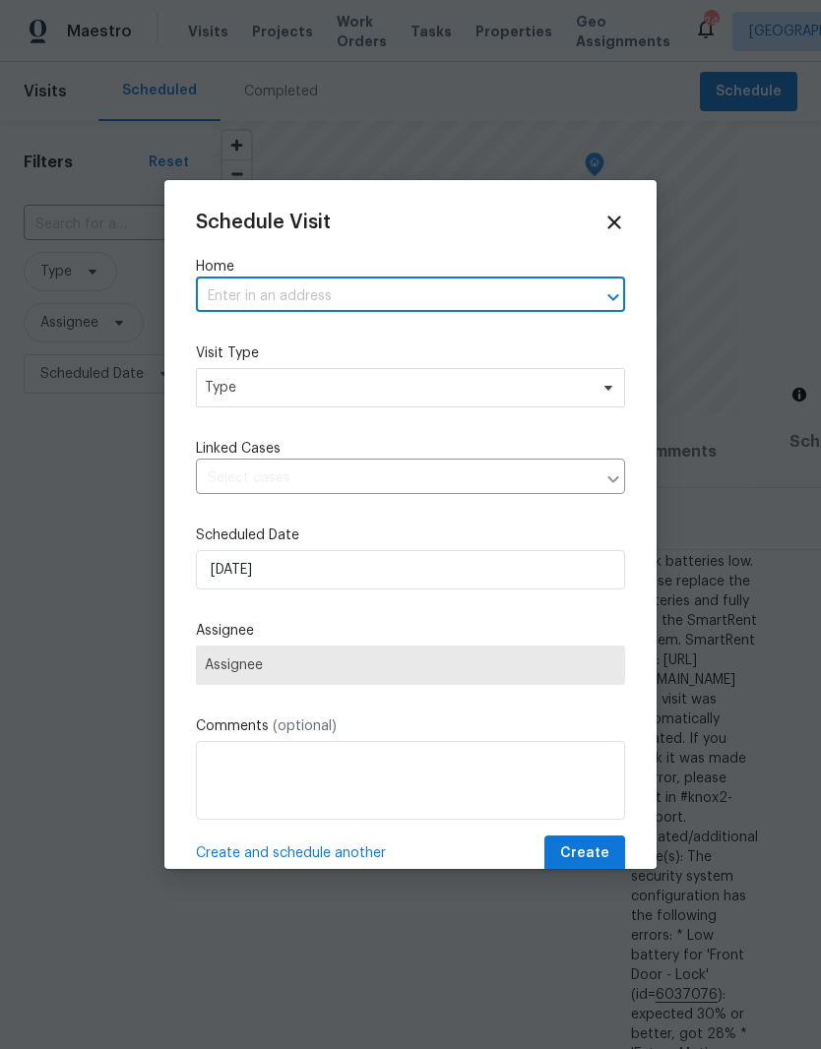
paste input "109 Azalea Ct Clarksville, TN 37042"
type input "109 Azalea Ct Clarksville, TN 37042"
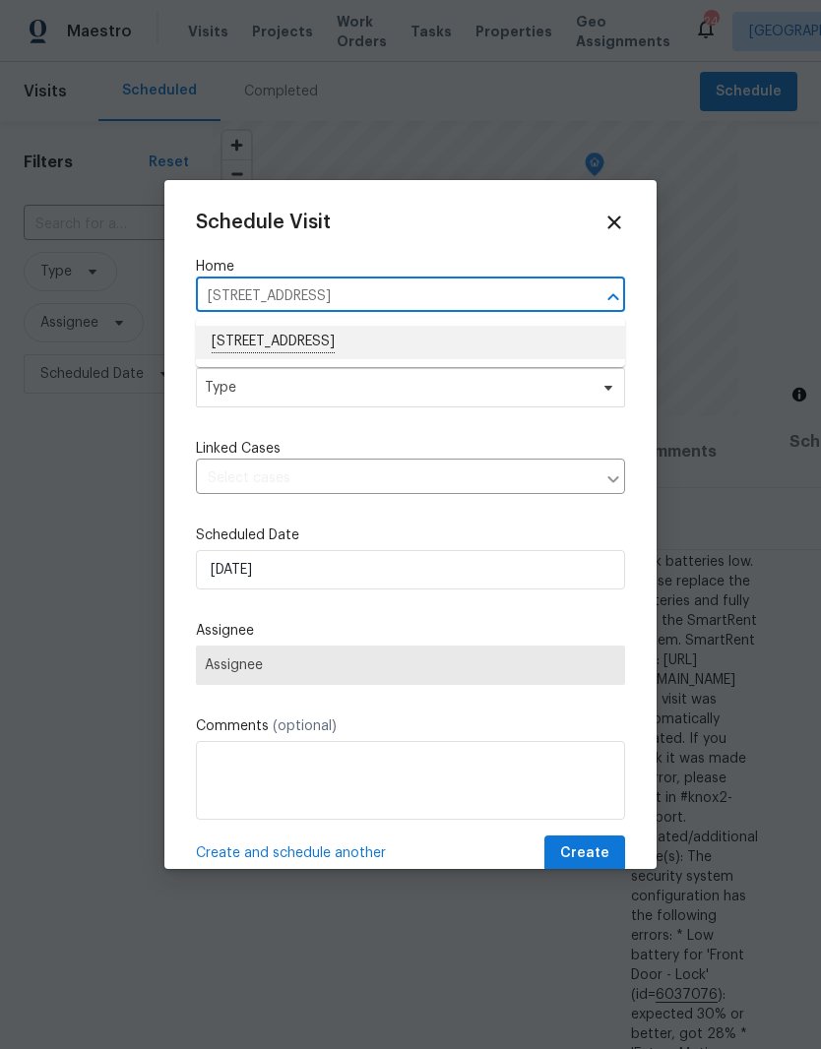
click at [407, 330] on li "109 Azalea Ct, Clarksville, TN 37042" at bounding box center [410, 342] width 429 height 33
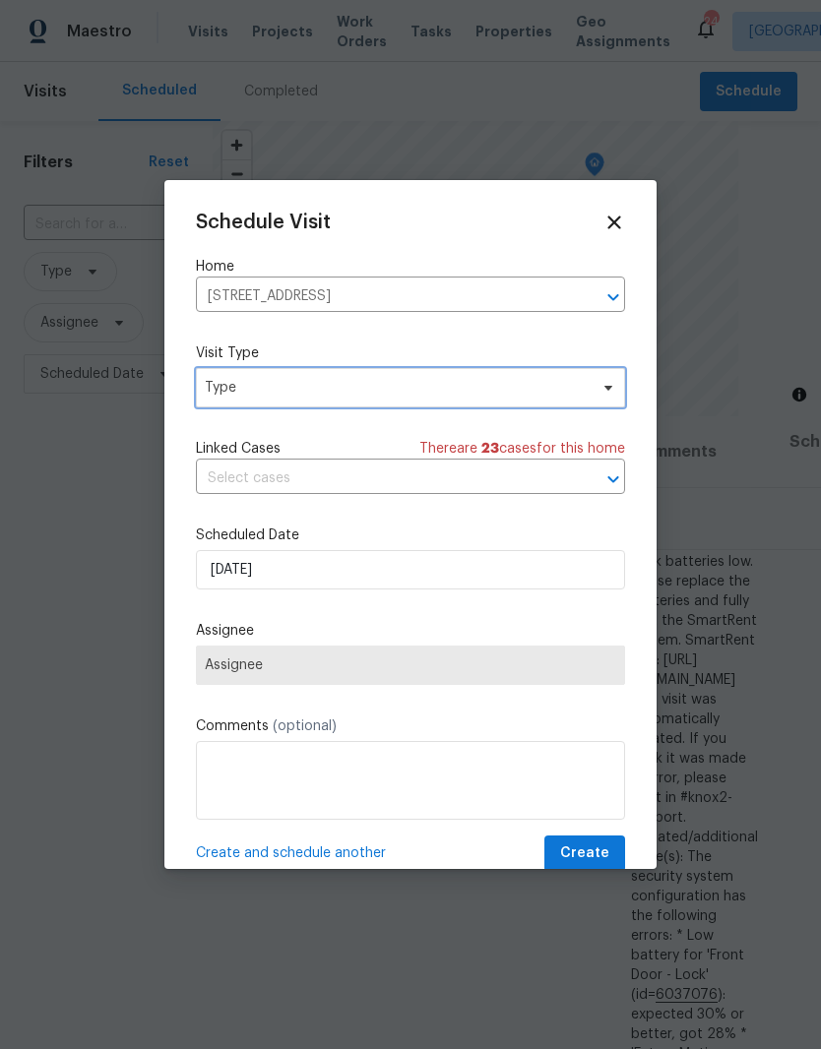
click at [597, 383] on span at bounding box center [606, 388] width 22 height 16
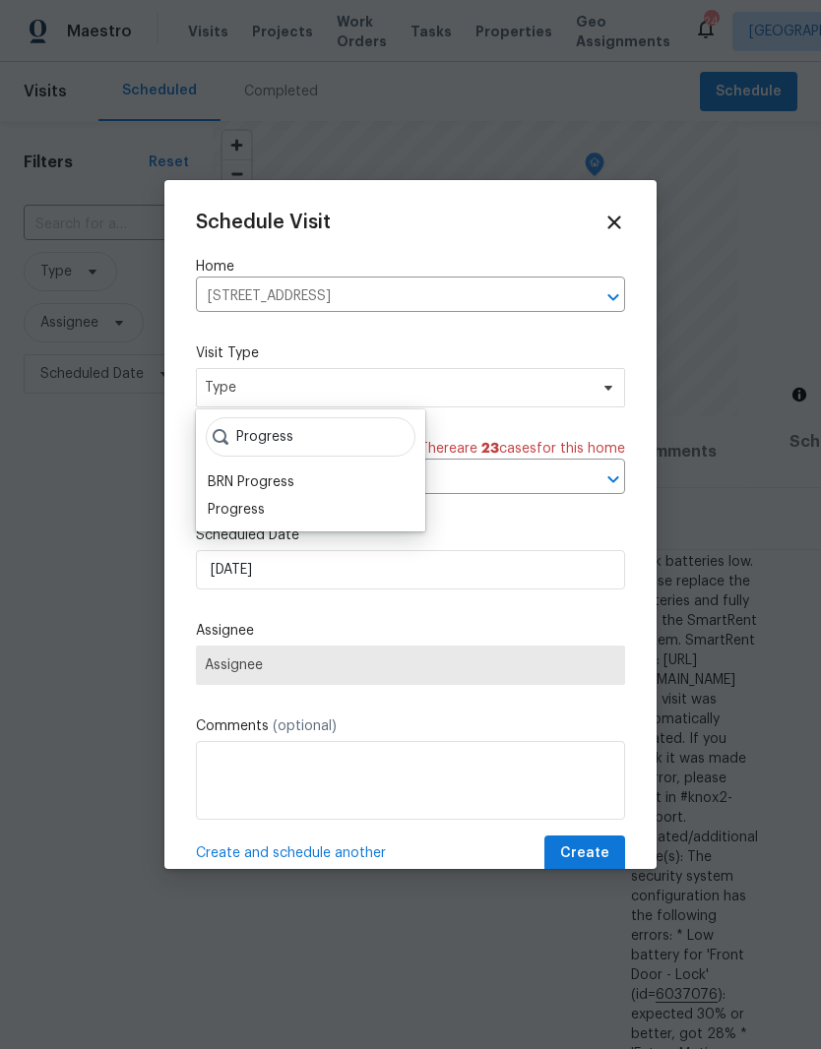
type input "Progress"
click at [259, 507] on div "Progress" at bounding box center [236, 510] width 57 height 20
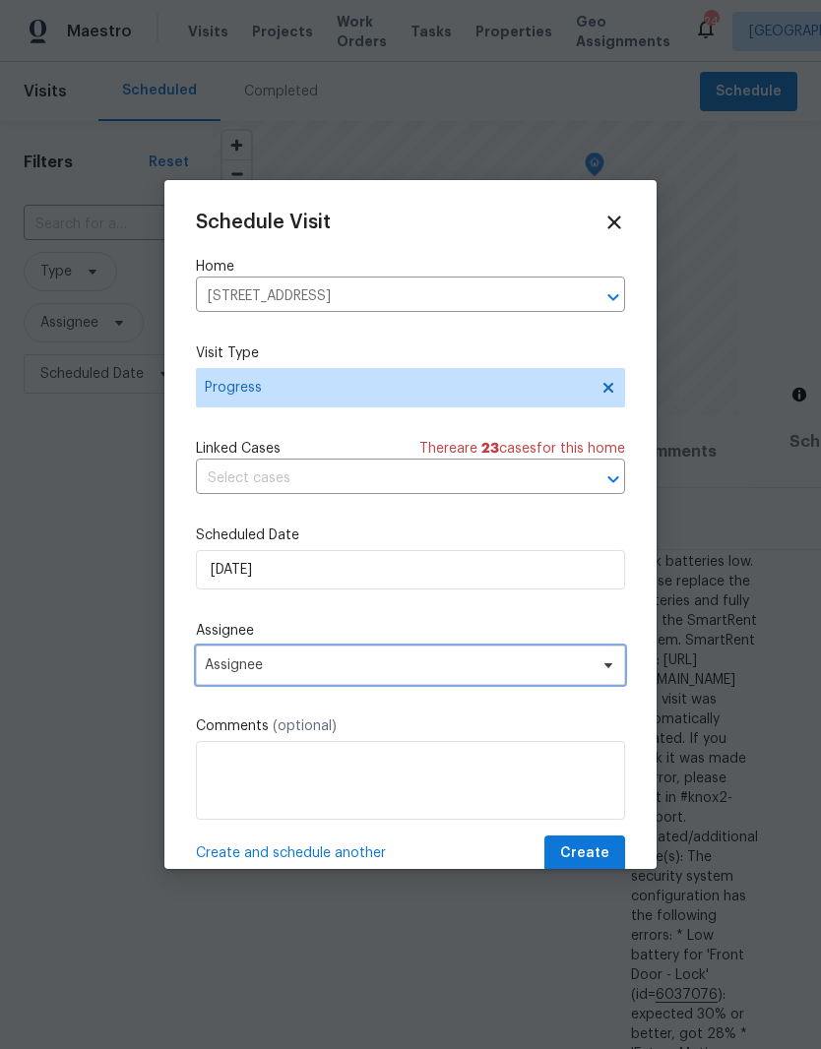
click at [554, 667] on span "Assignee" at bounding box center [398, 666] width 386 height 16
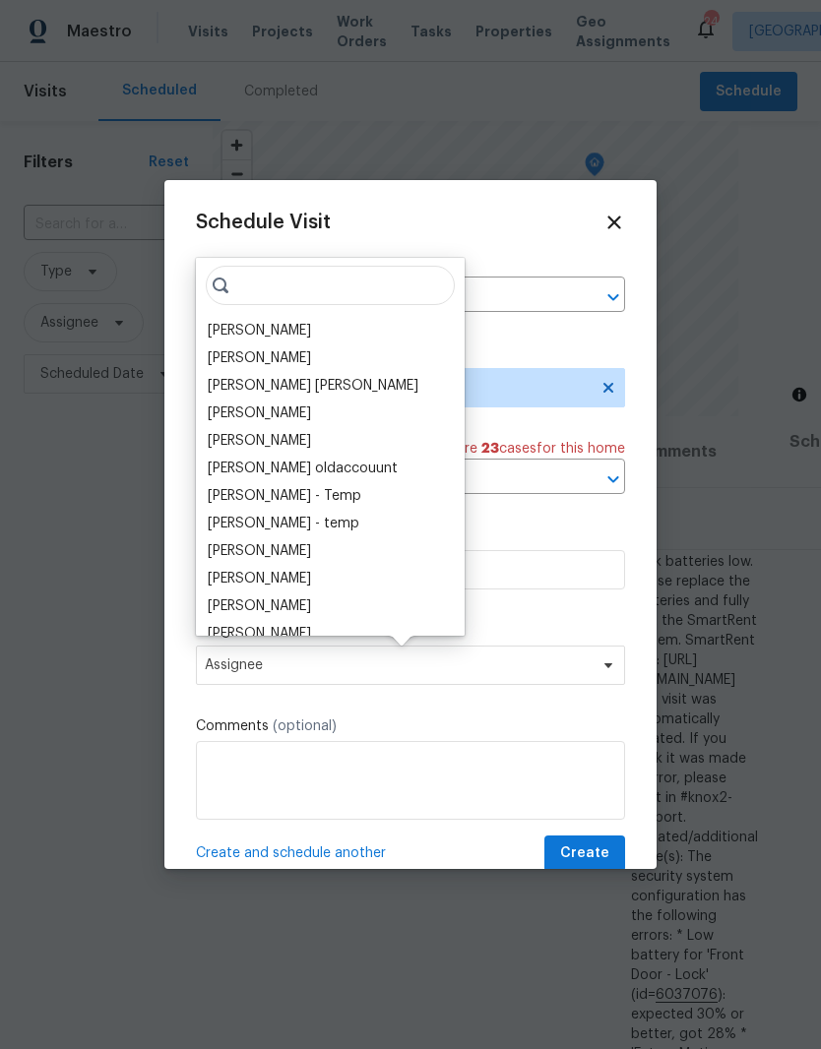
click at [300, 323] on div "[PERSON_NAME]" at bounding box center [259, 331] width 103 height 20
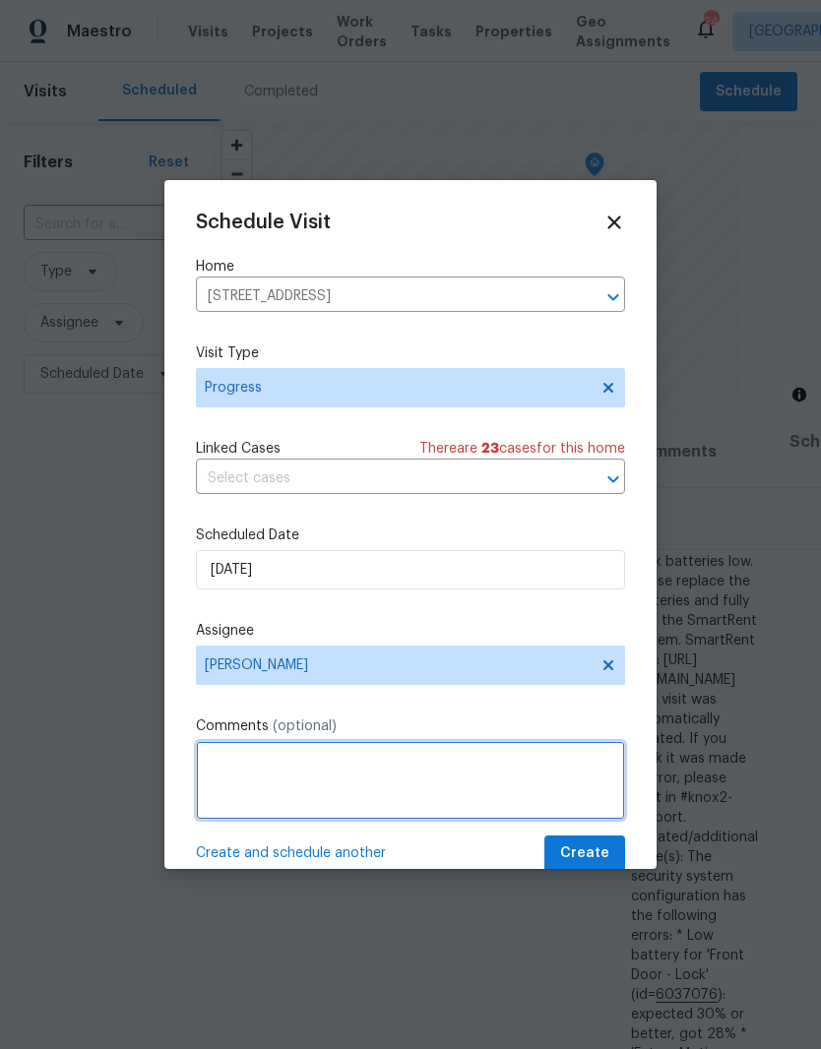
click at [366, 763] on textarea at bounding box center [410, 780] width 429 height 79
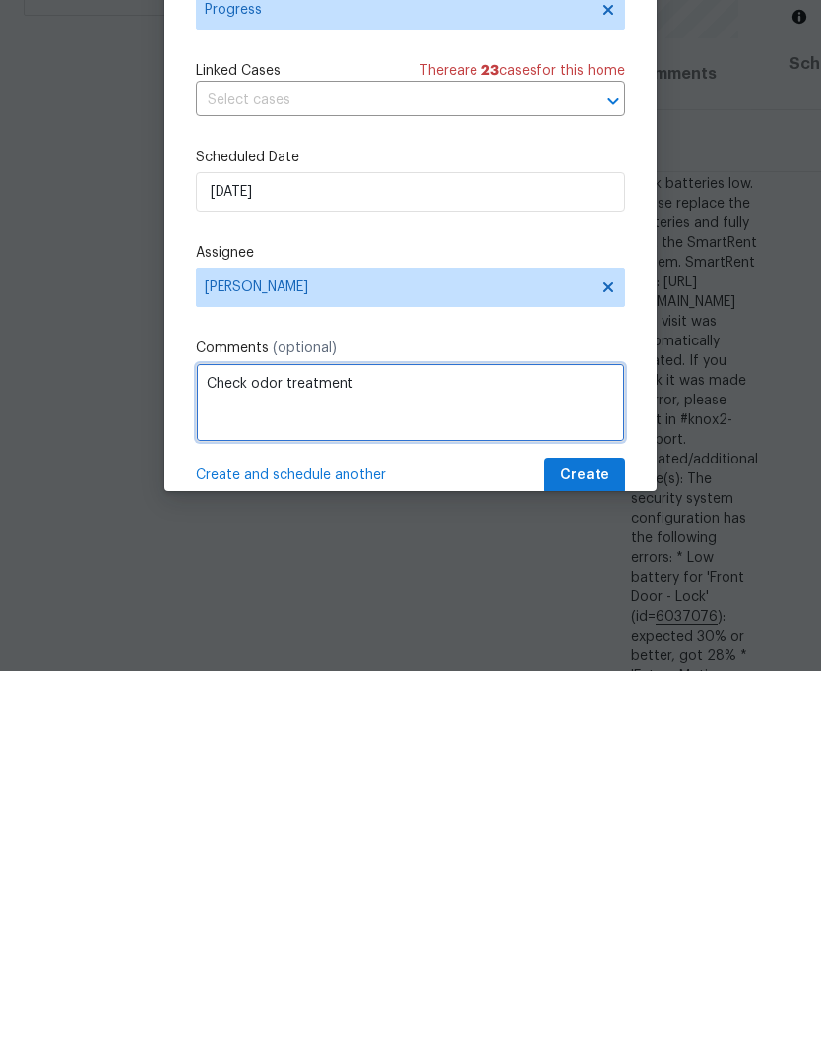
type textarea "Check odor treatment"
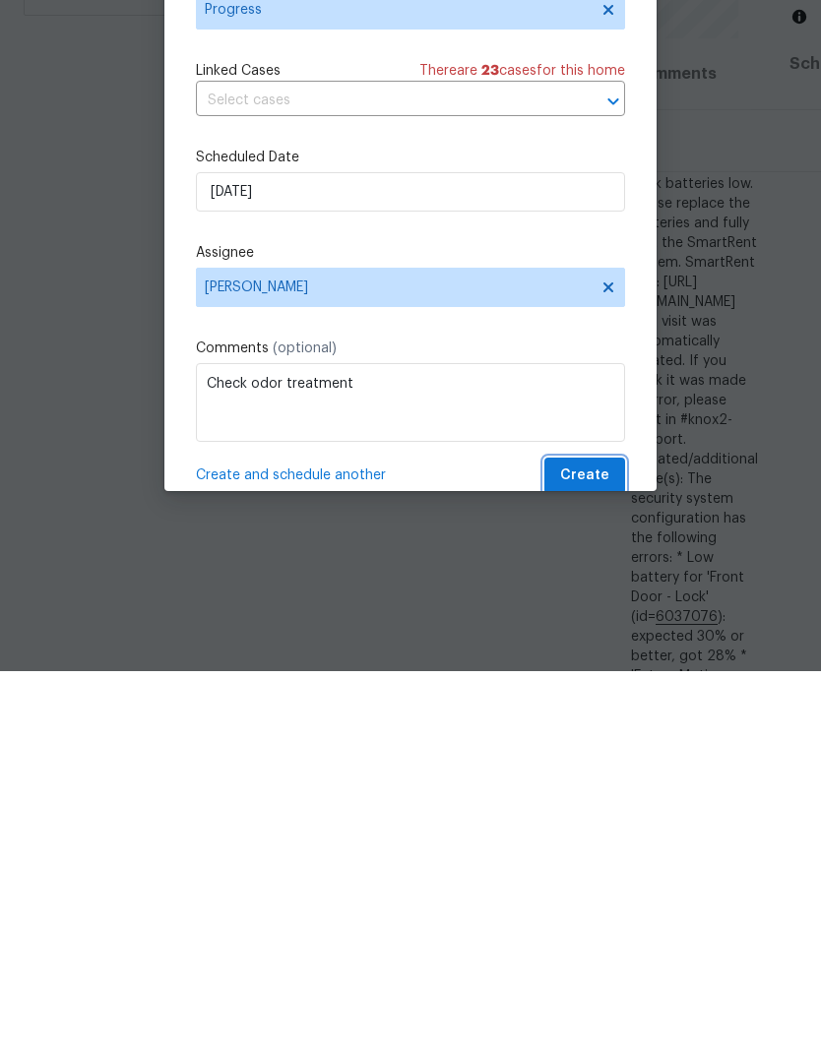
click at [590, 836] on button "Create" at bounding box center [584, 854] width 81 height 36
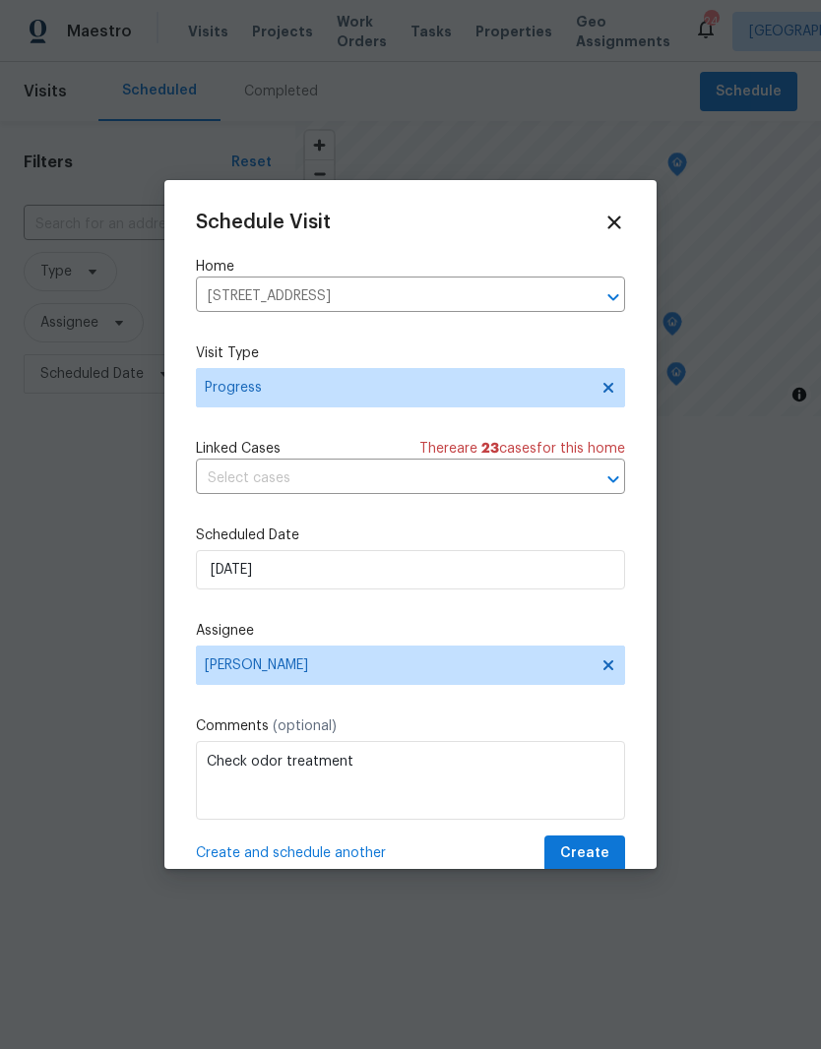
scroll to position [0, 0]
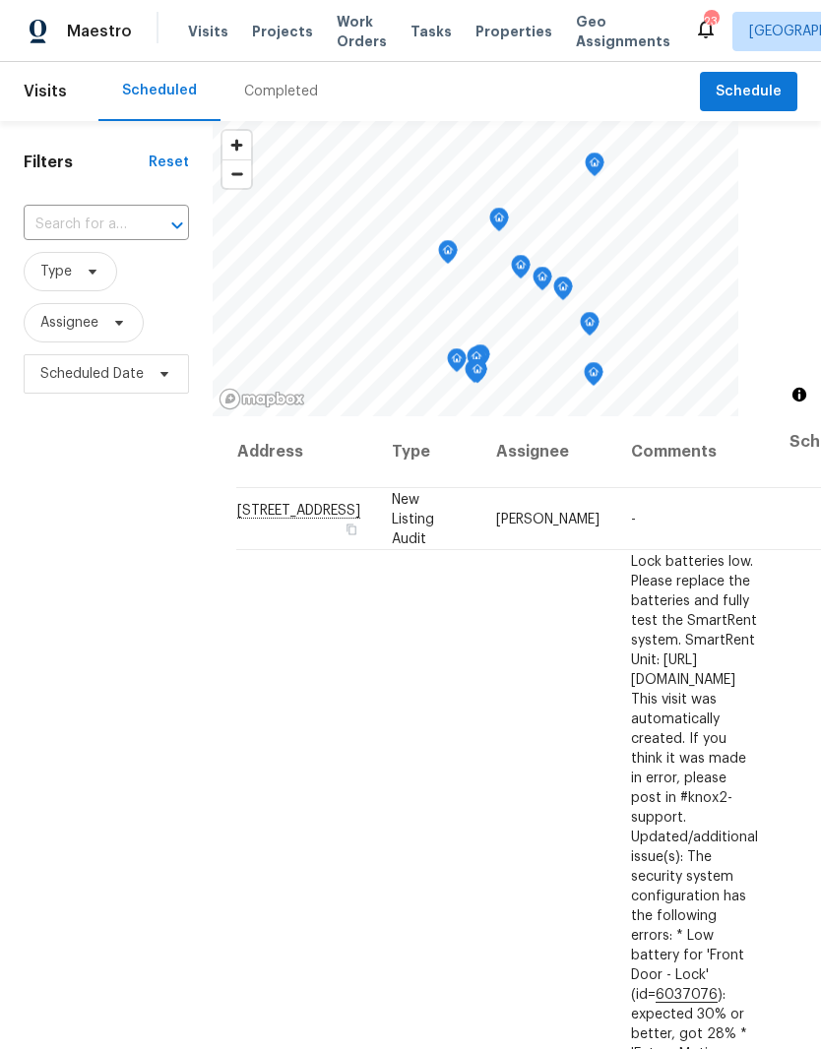
click at [95, 219] on input "text" at bounding box center [79, 225] width 110 height 31
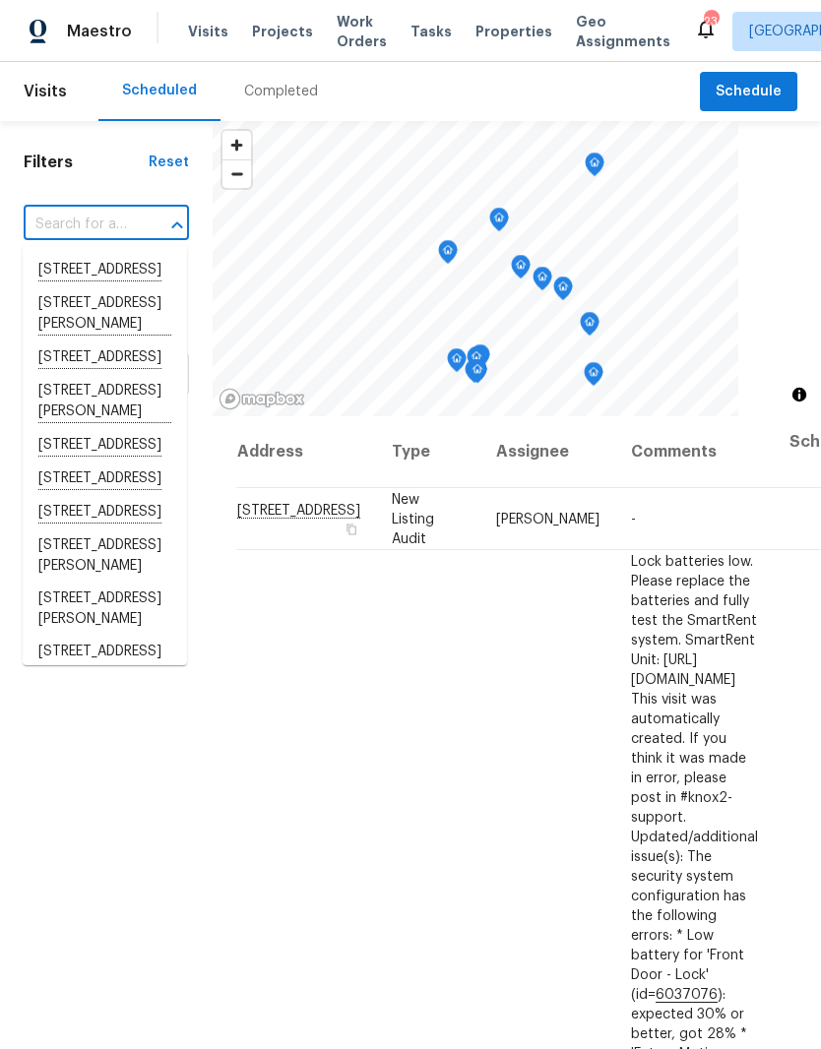
click at [92, 214] on input "text" at bounding box center [79, 225] width 110 height 31
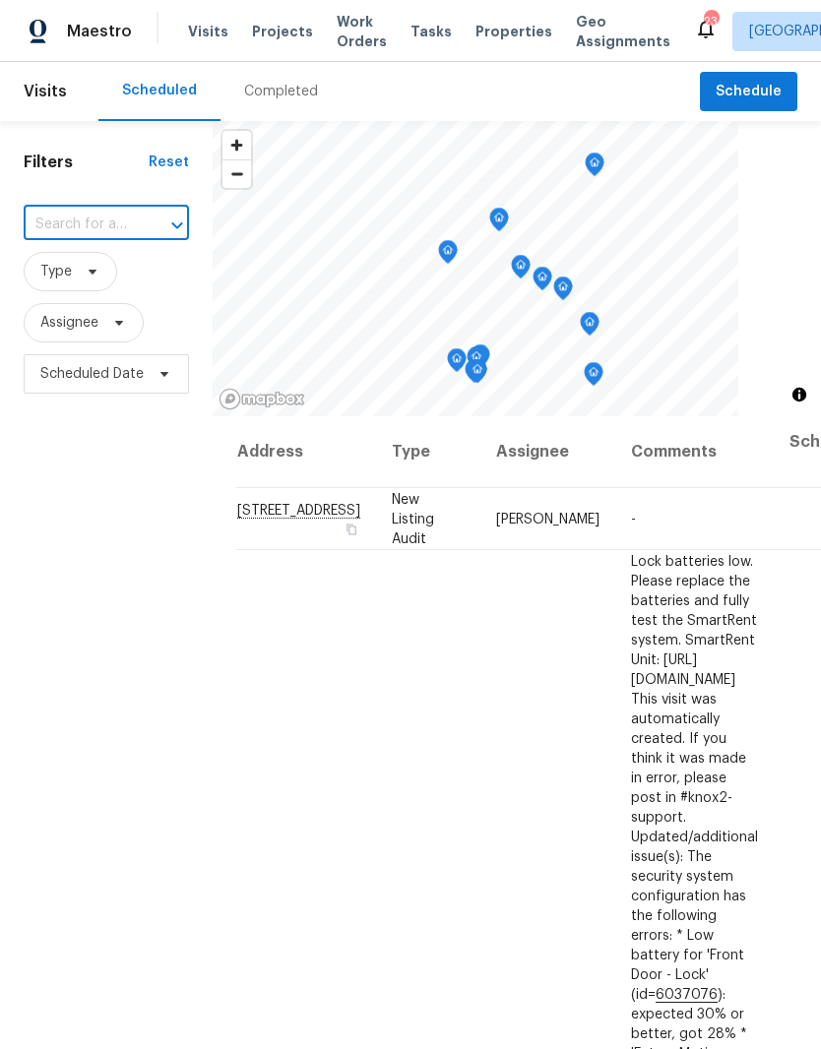
paste input "109 Azalea Ct Clarksville, TN 37042"
type input "109 Azalea Ct Clarksville, TN 37042"
click at [85, 280] on li "109 Azalea Ct, Clarksville, TN 37042" at bounding box center [105, 270] width 164 height 33
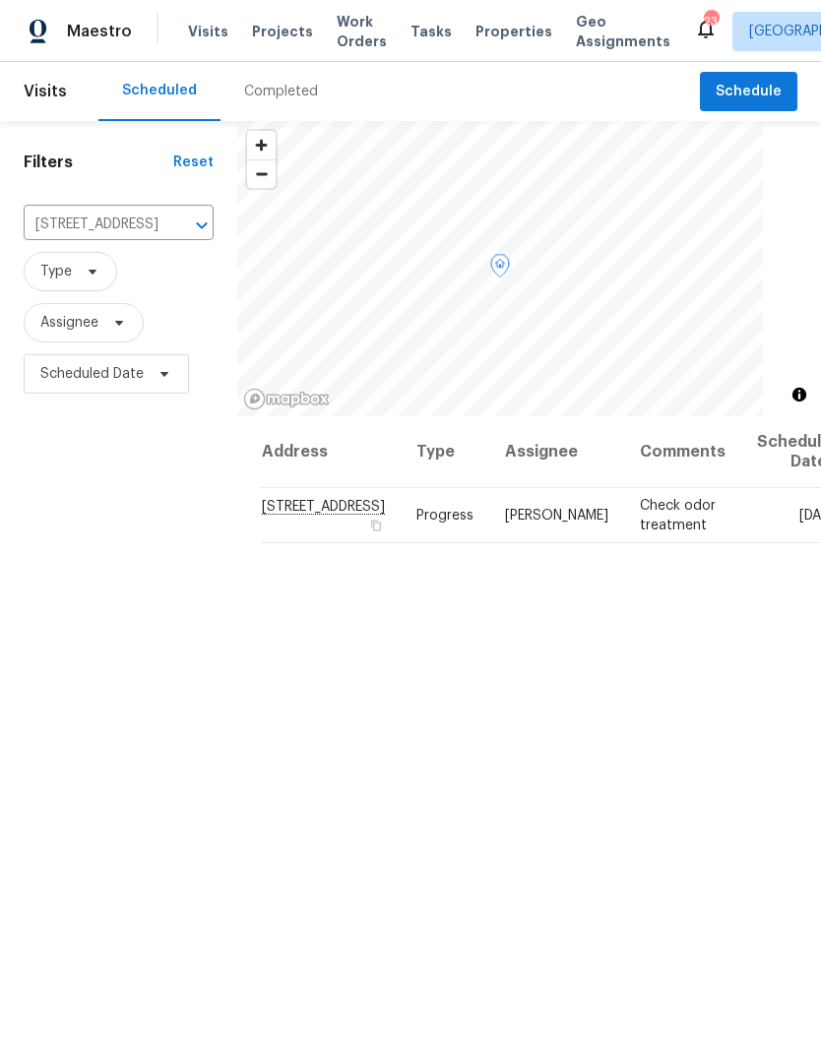
click at [0, 0] on icon at bounding box center [0, 0] width 0 height 0
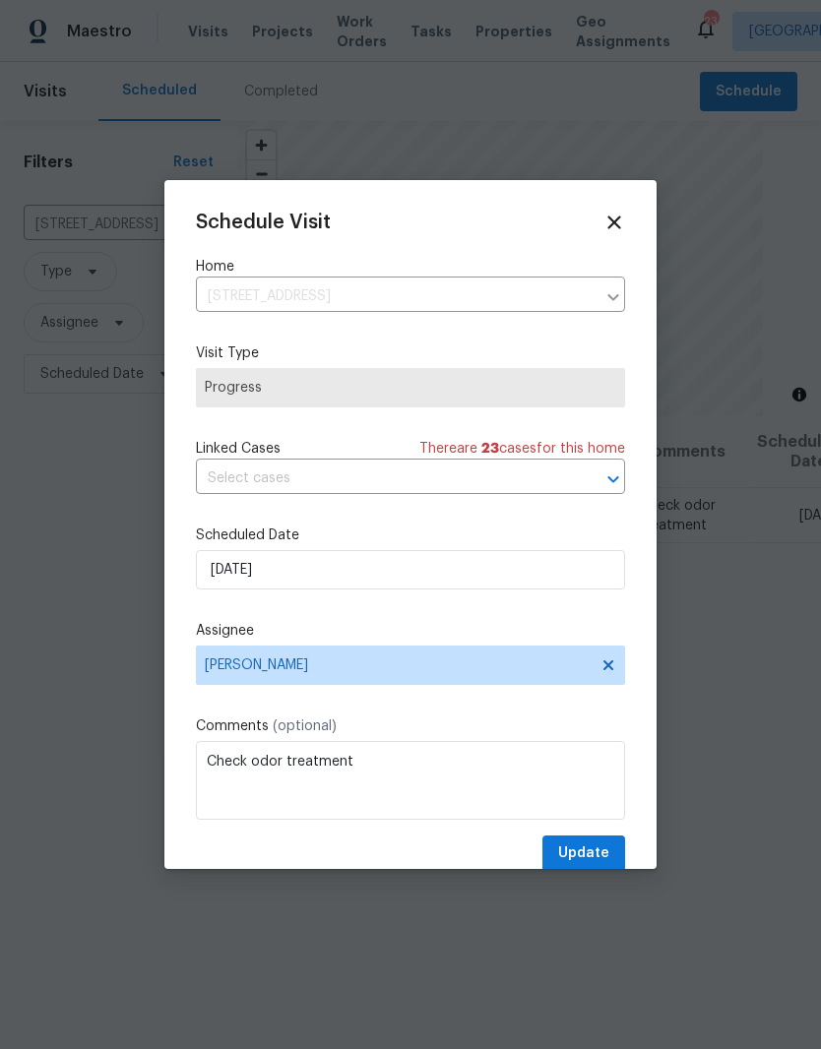
click at [601, 391] on span "Progress" at bounding box center [410, 388] width 411 height 20
click at [613, 219] on icon at bounding box center [614, 223] width 22 height 22
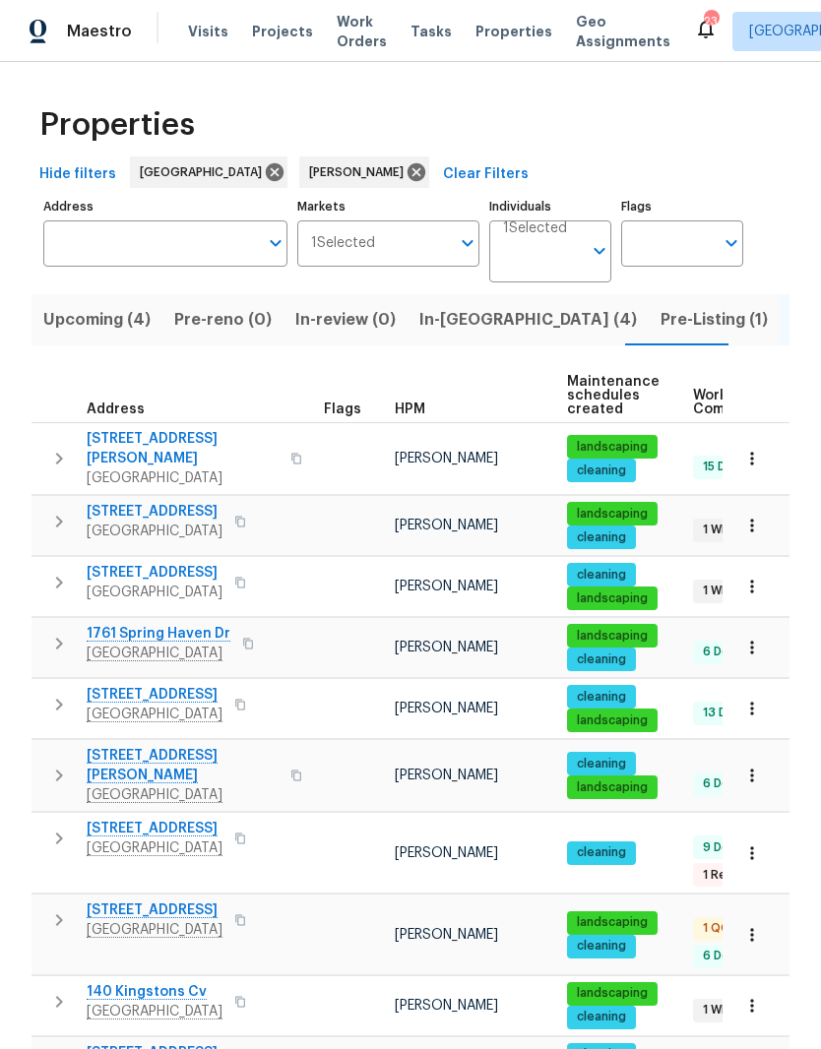
scroll to position [0, 36]
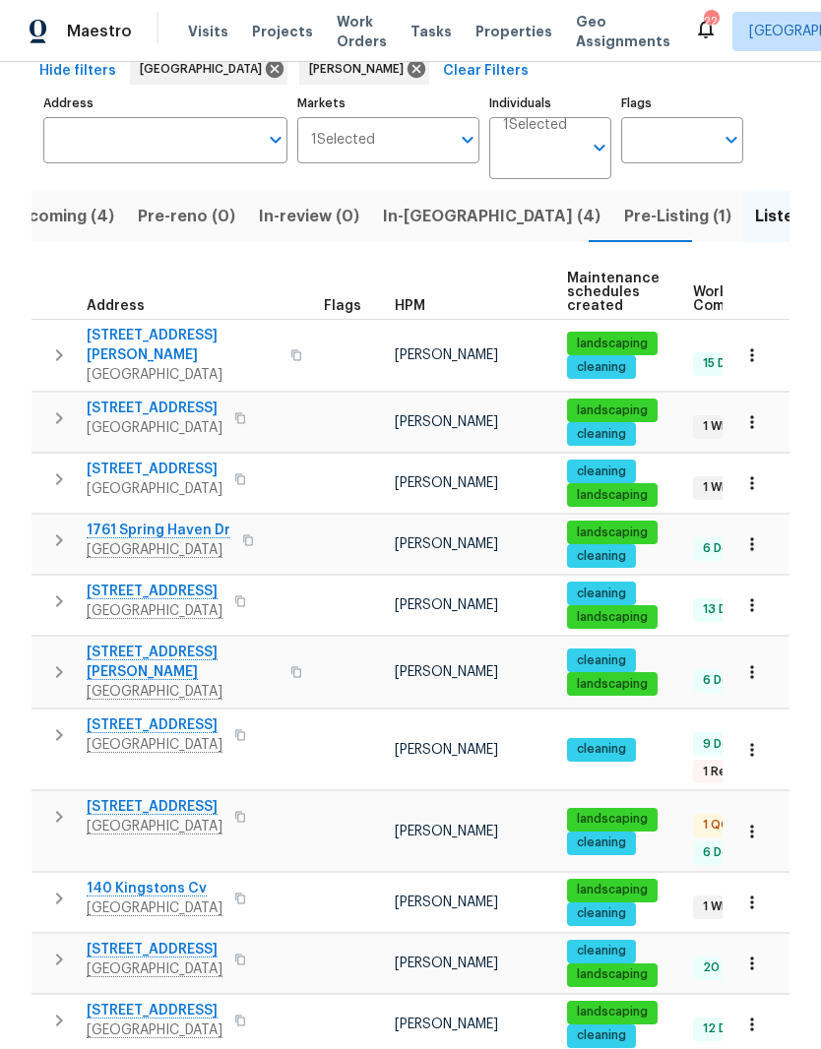
click at [154, 716] on span "109 Azalea Ct" at bounding box center [155, 726] width 136 height 20
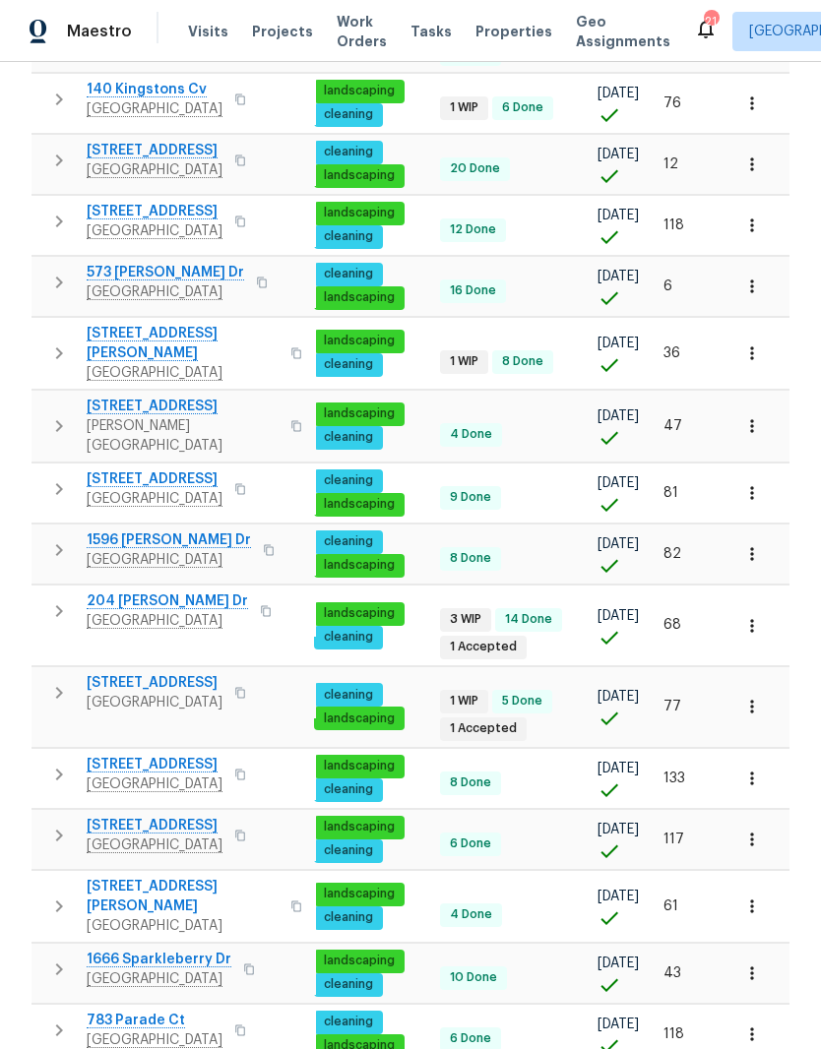
scroll to position [81, 0]
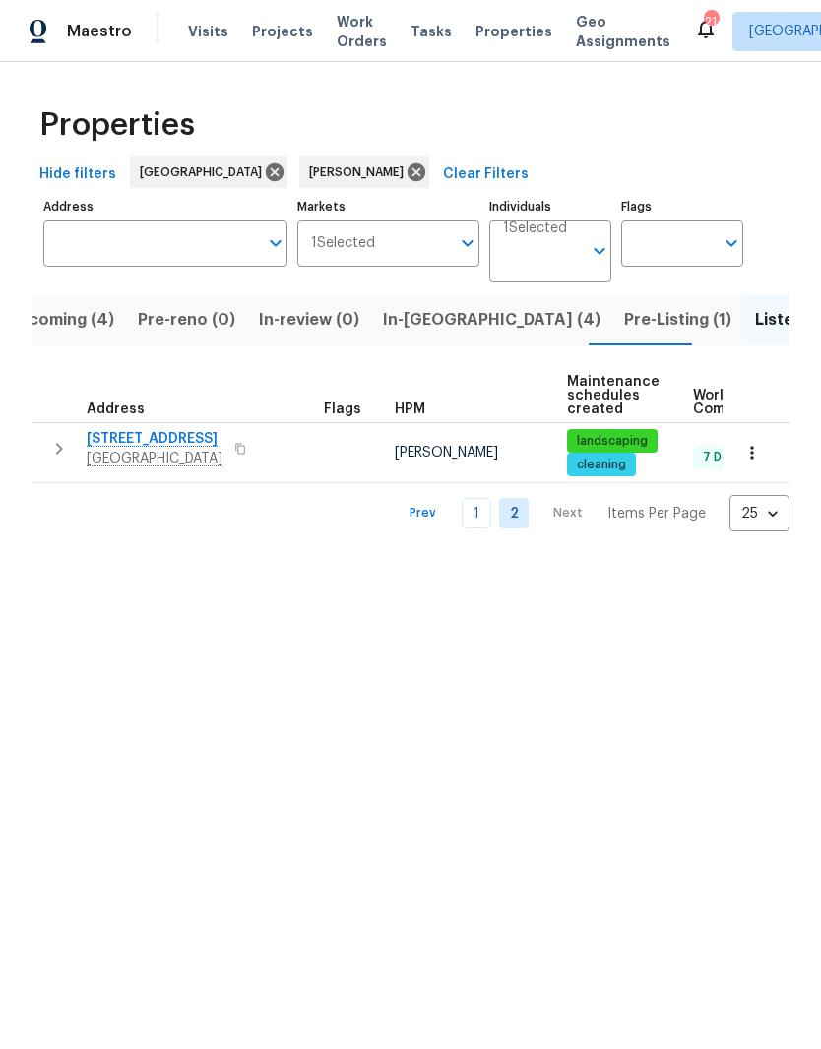
click at [479, 525] on link "1" at bounding box center [477, 513] width 30 height 31
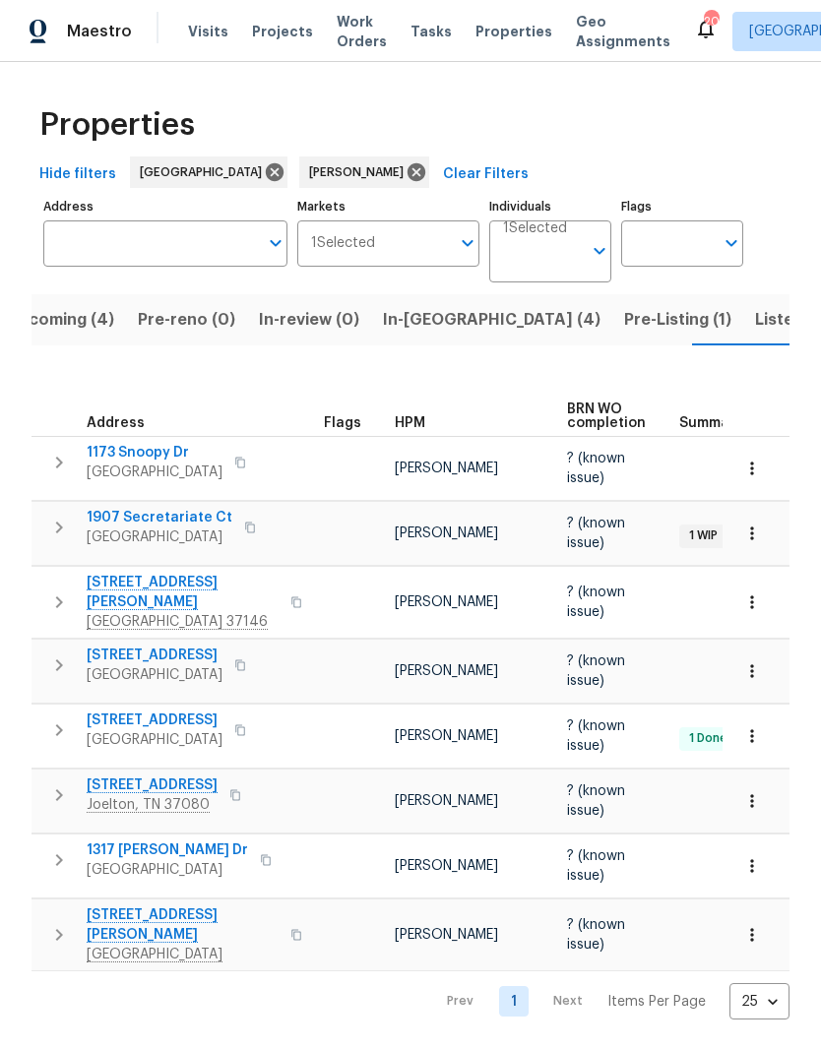
click at [755, 331] on span "Listed (26)" at bounding box center [797, 320] width 85 height 28
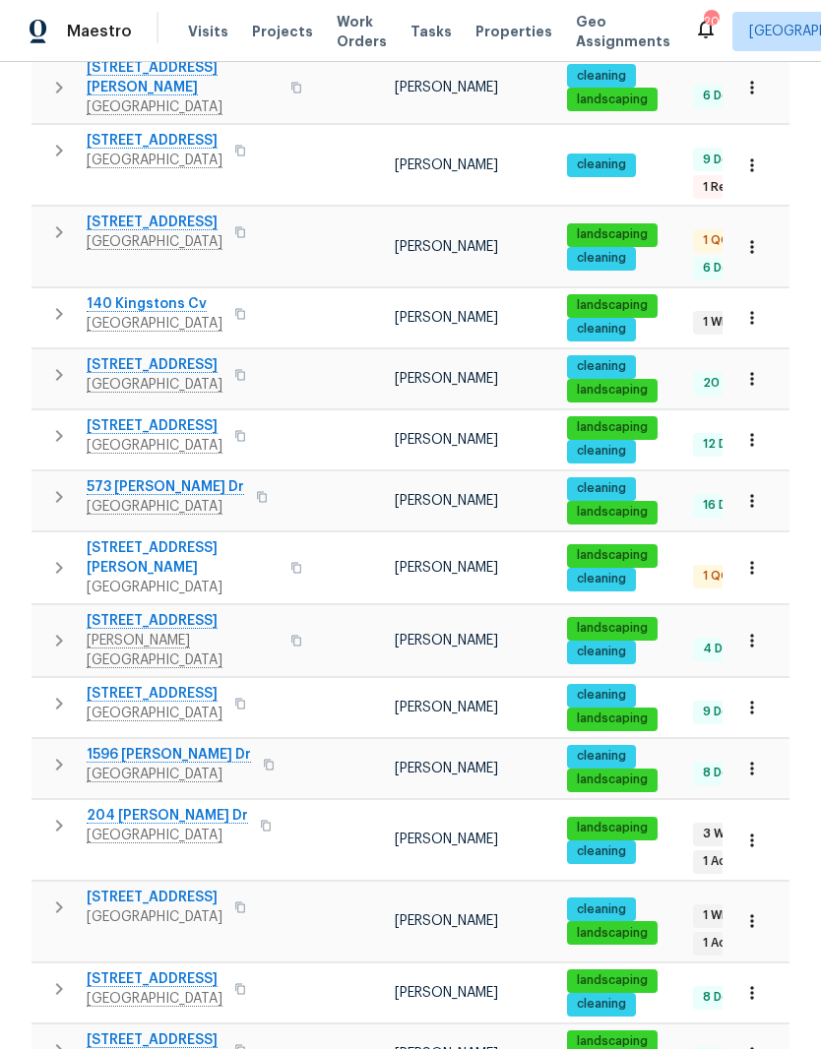
scroll to position [689, 0]
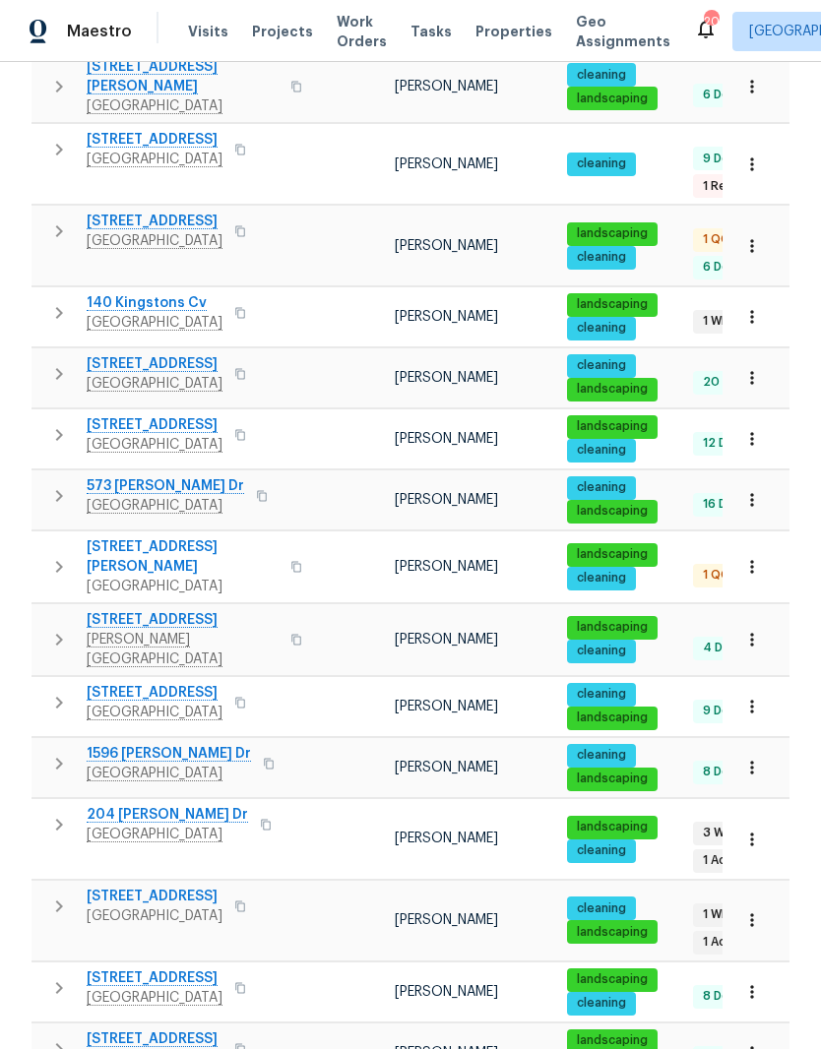
click at [757, 697] on icon "button" at bounding box center [752, 707] width 20 height 20
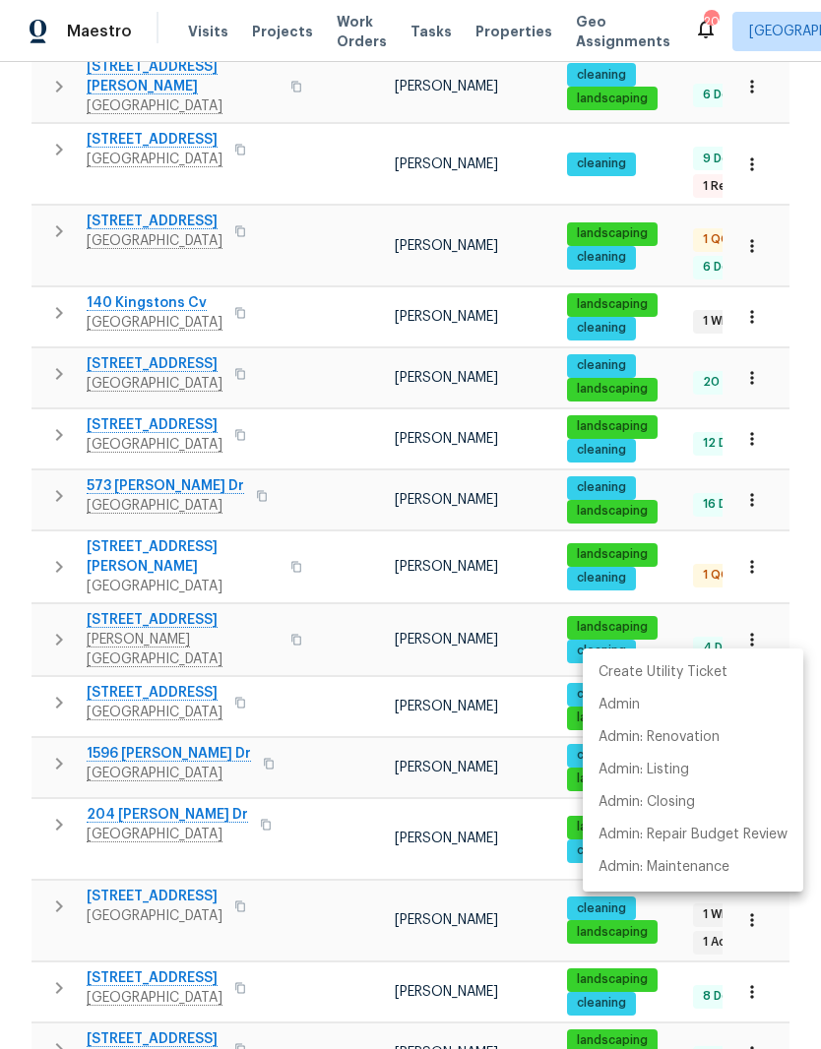
click at [632, 711] on p "Admin" at bounding box center [618, 705] width 41 height 21
click at [297, 628] on div at bounding box center [410, 524] width 821 height 1049
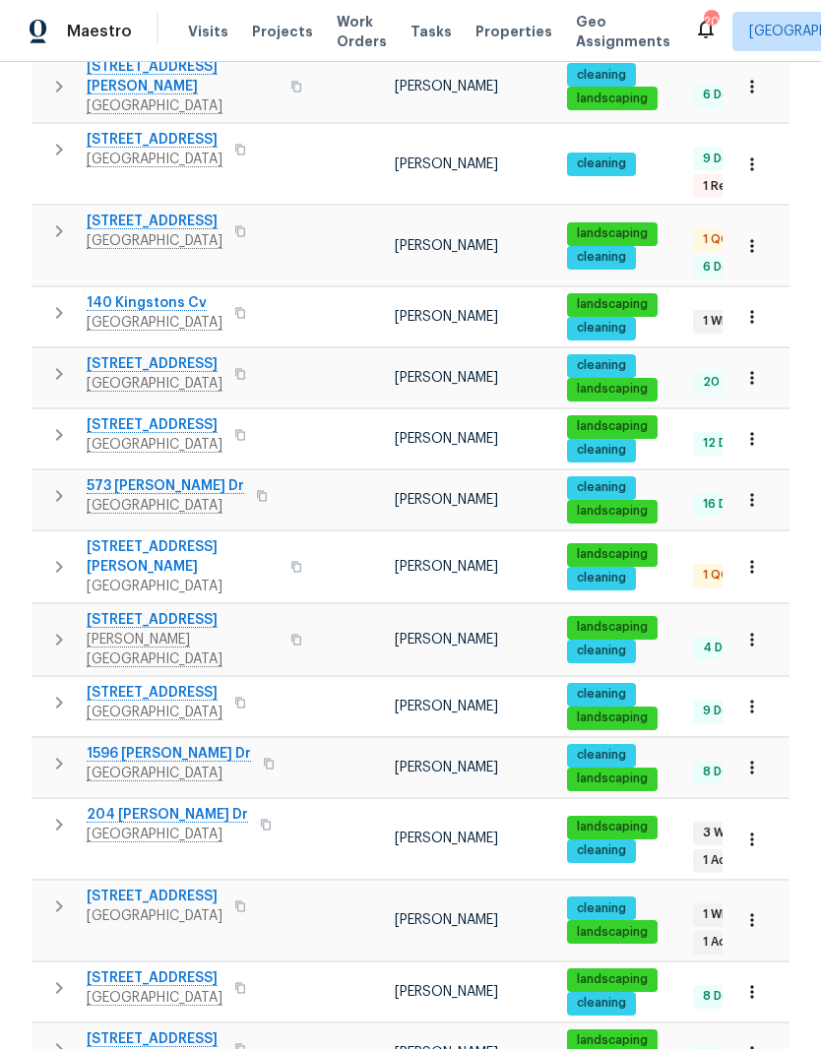
click at [175, 683] on span "3201 Veranda Cir" at bounding box center [155, 693] width 136 height 20
click at [758, 697] on icon "button" at bounding box center [752, 707] width 20 height 20
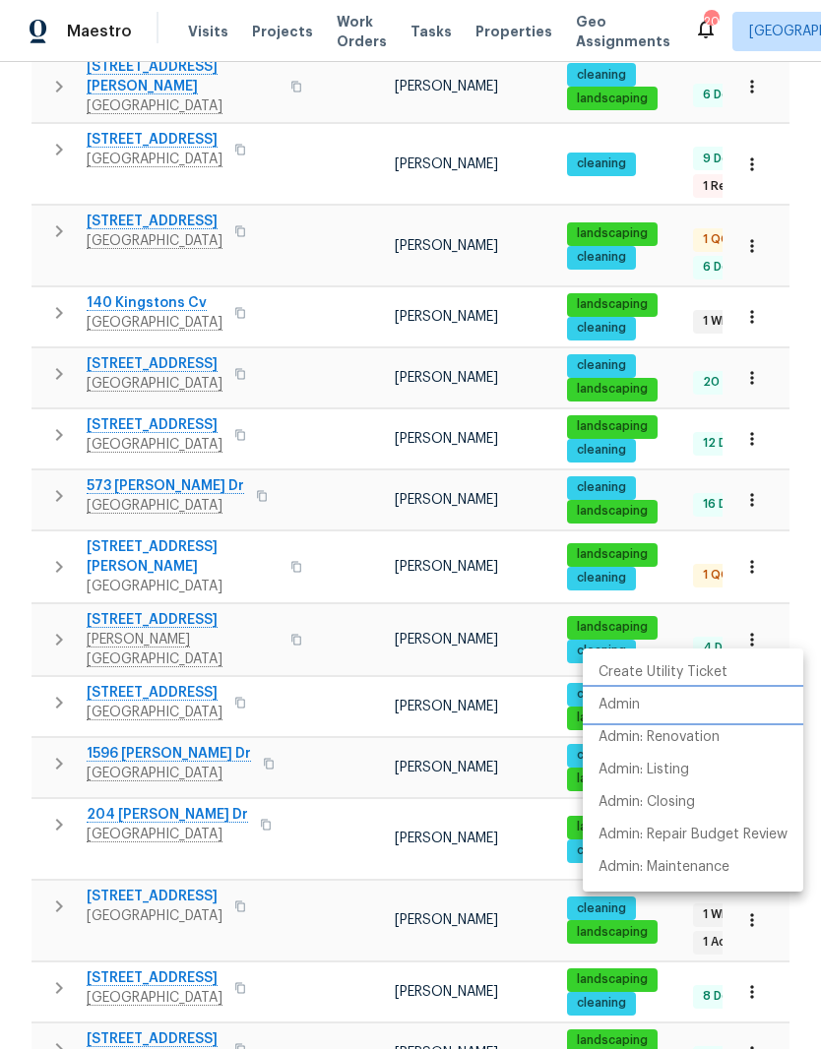
click at [632, 703] on p "Admin" at bounding box center [618, 705] width 41 height 21
click at [164, 608] on div at bounding box center [410, 524] width 821 height 1049
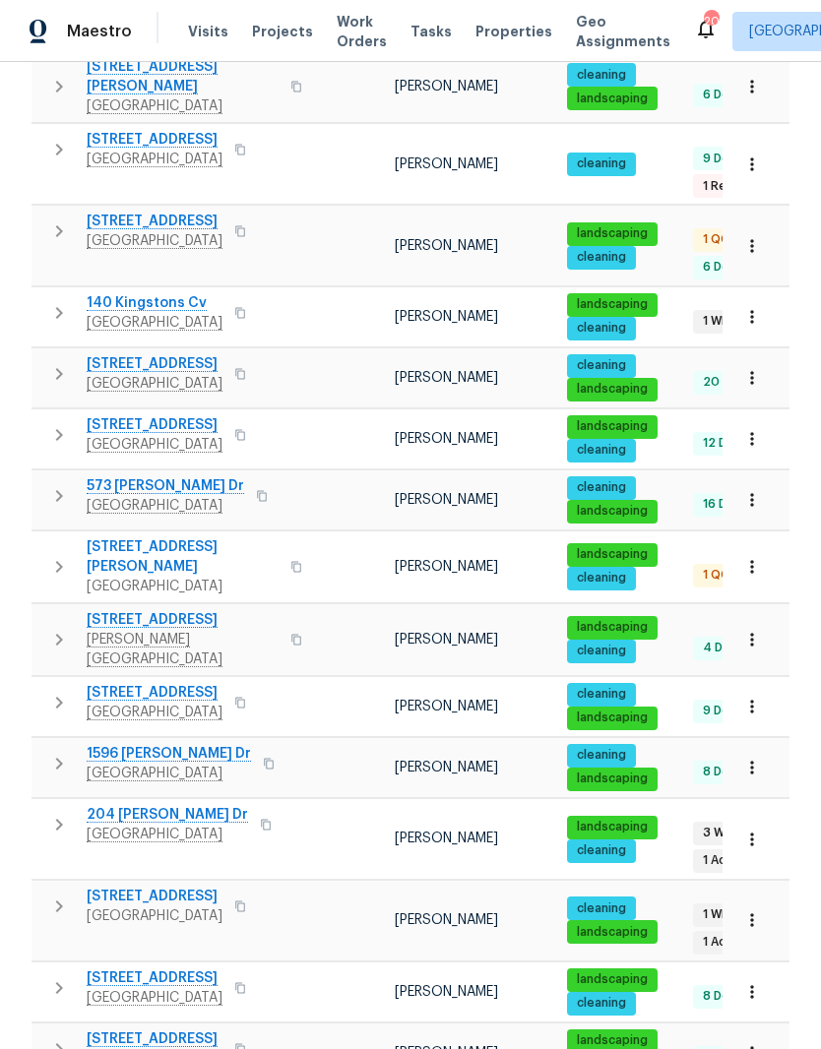
click at [173, 683] on span "3201 Veranda Cir" at bounding box center [155, 693] width 136 height 20
click at [759, 697] on icon "button" at bounding box center [752, 707] width 20 height 20
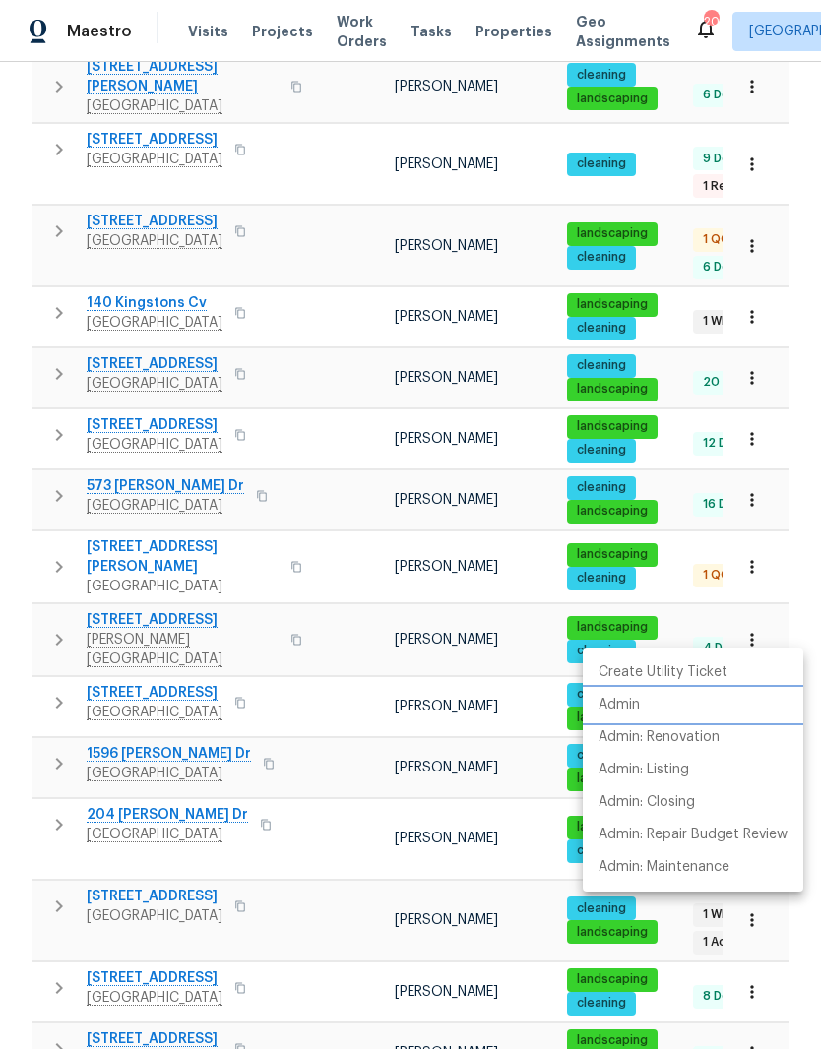
click at [648, 702] on li "Admin" at bounding box center [693, 705] width 220 height 32
click at [342, 633] on div at bounding box center [410, 524] width 821 height 1049
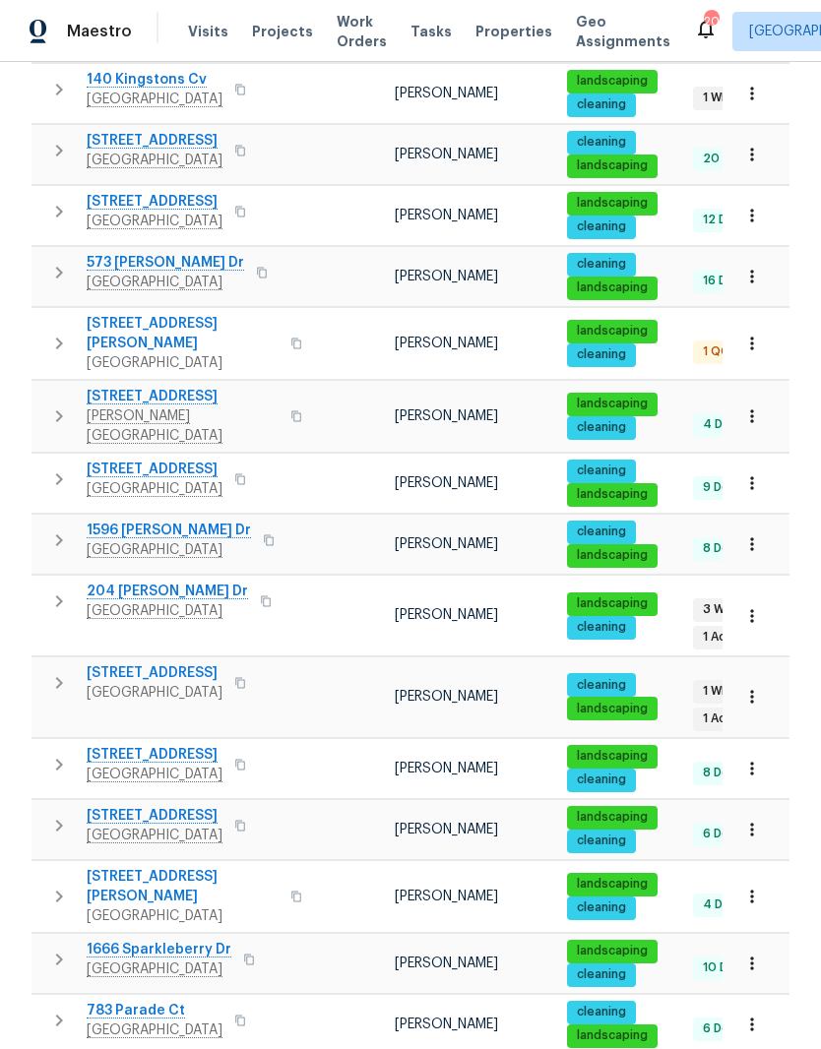
scroll to position [911, 0]
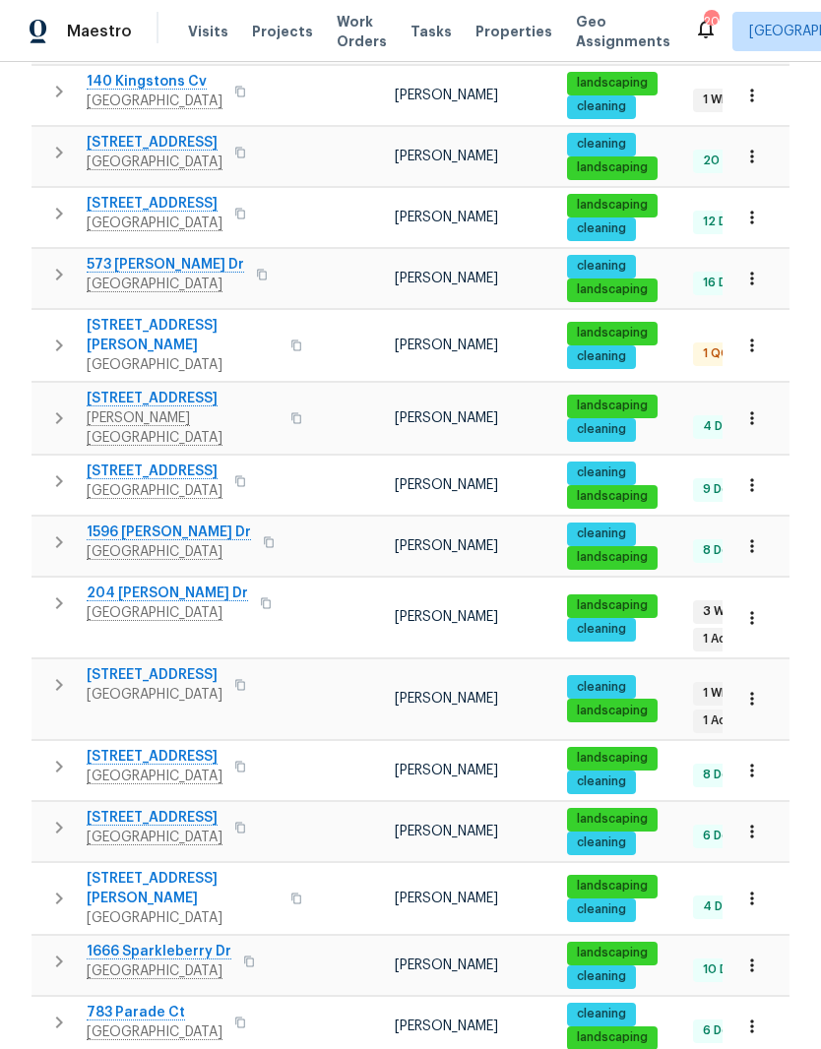
click at [755, 1017] on icon "button" at bounding box center [752, 1027] width 20 height 20
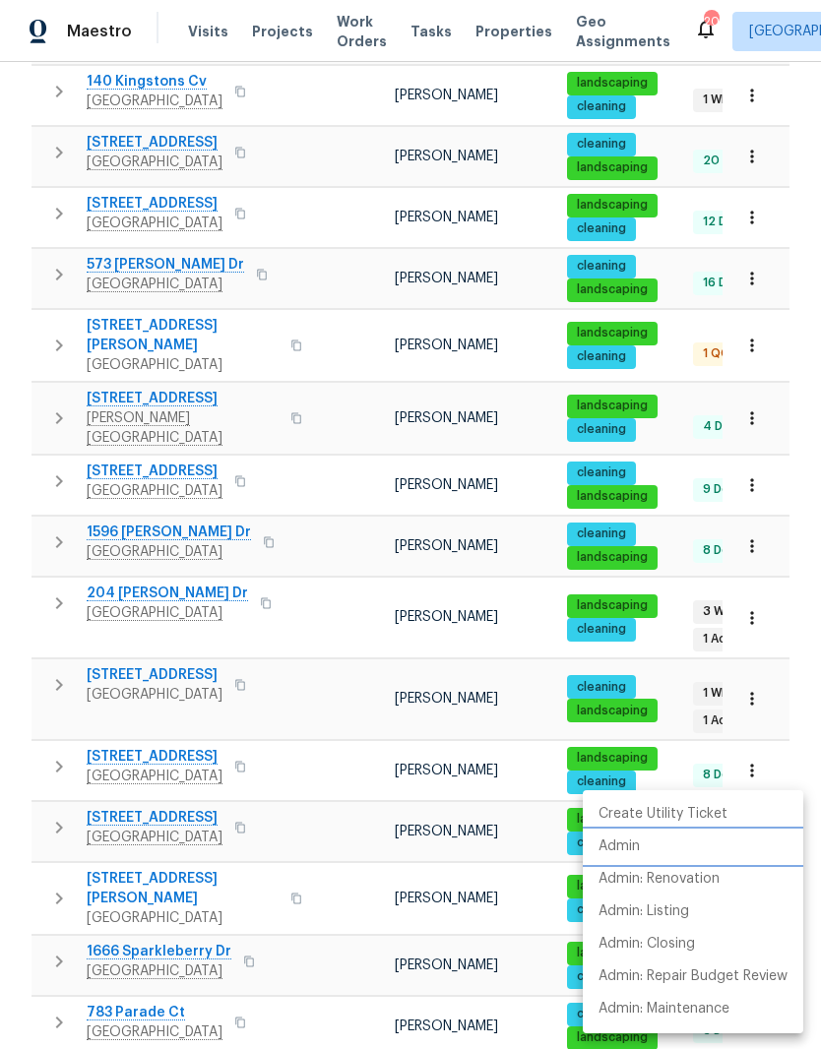
click at [634, 850] on p "Admin" at bounding box center [618, 847] width 41 height 21
click at [361, 898] on div at bounding box center [410, 524] width 821 height 1049
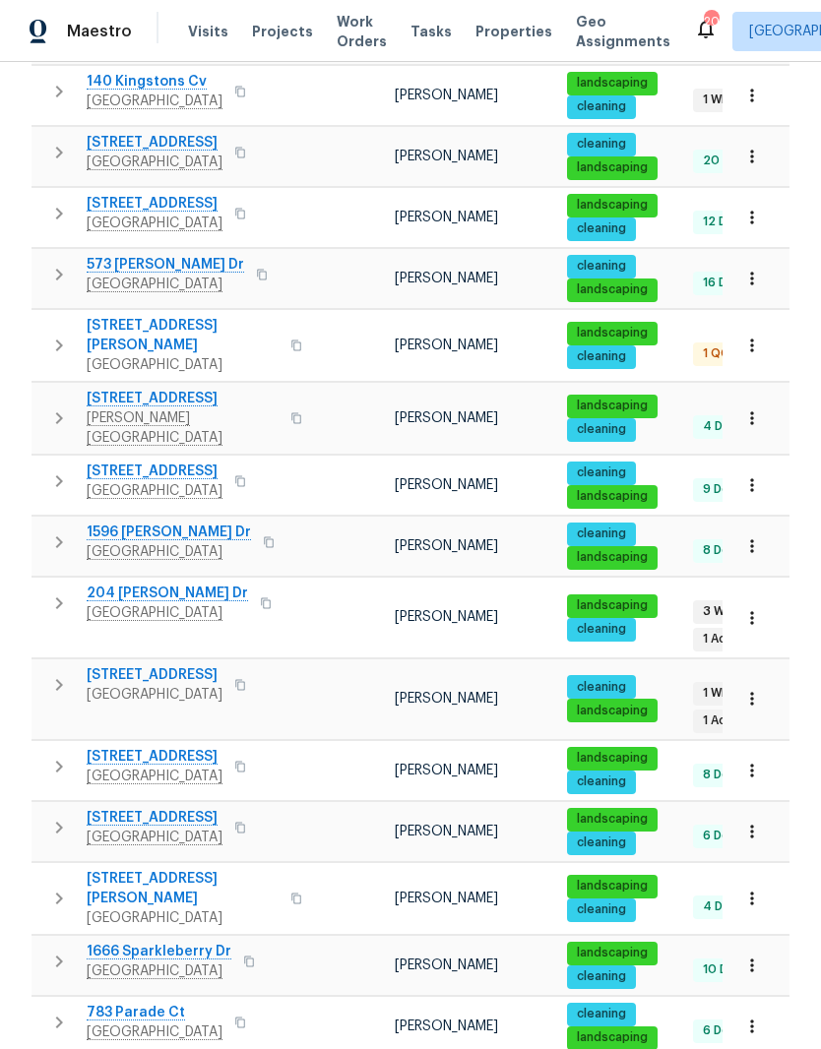
click at [159, 1003] on span "783 Parade Ct" at bounding box center [155, 1013] width 136 height 20
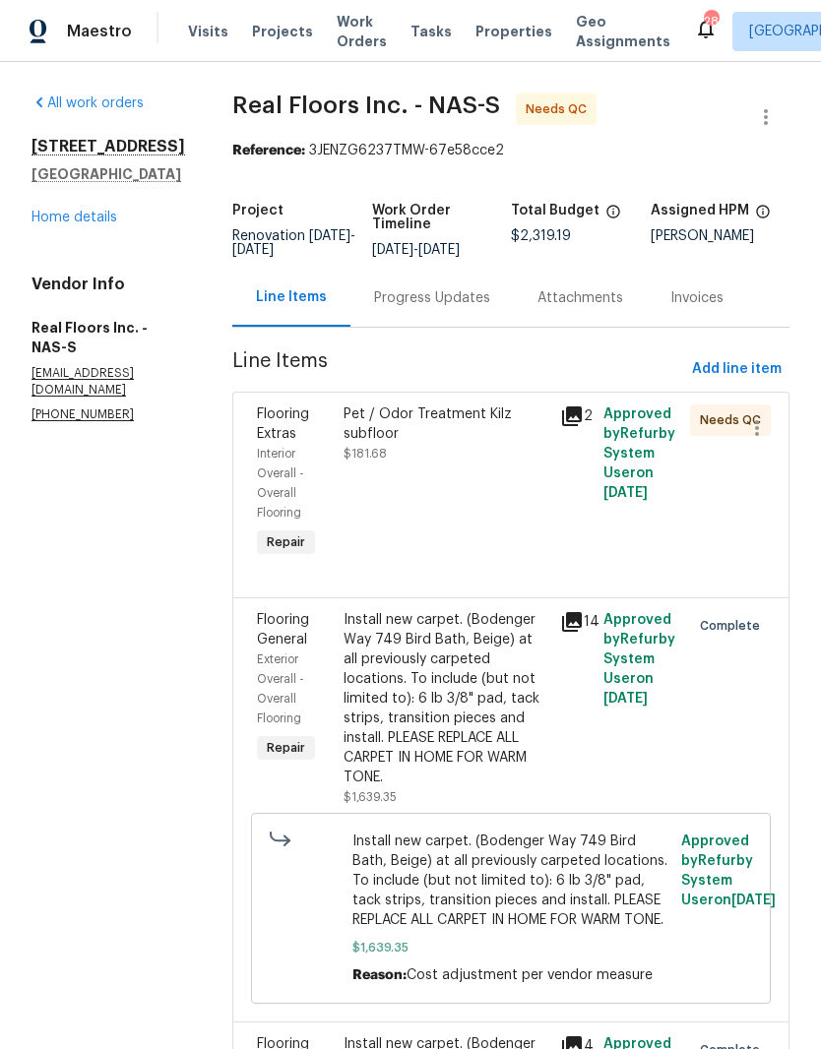
click at [407, 439] on div "Pet / Odor Treatment Kilz subfloor" at bounding box center [446, 424] width 205 height 39
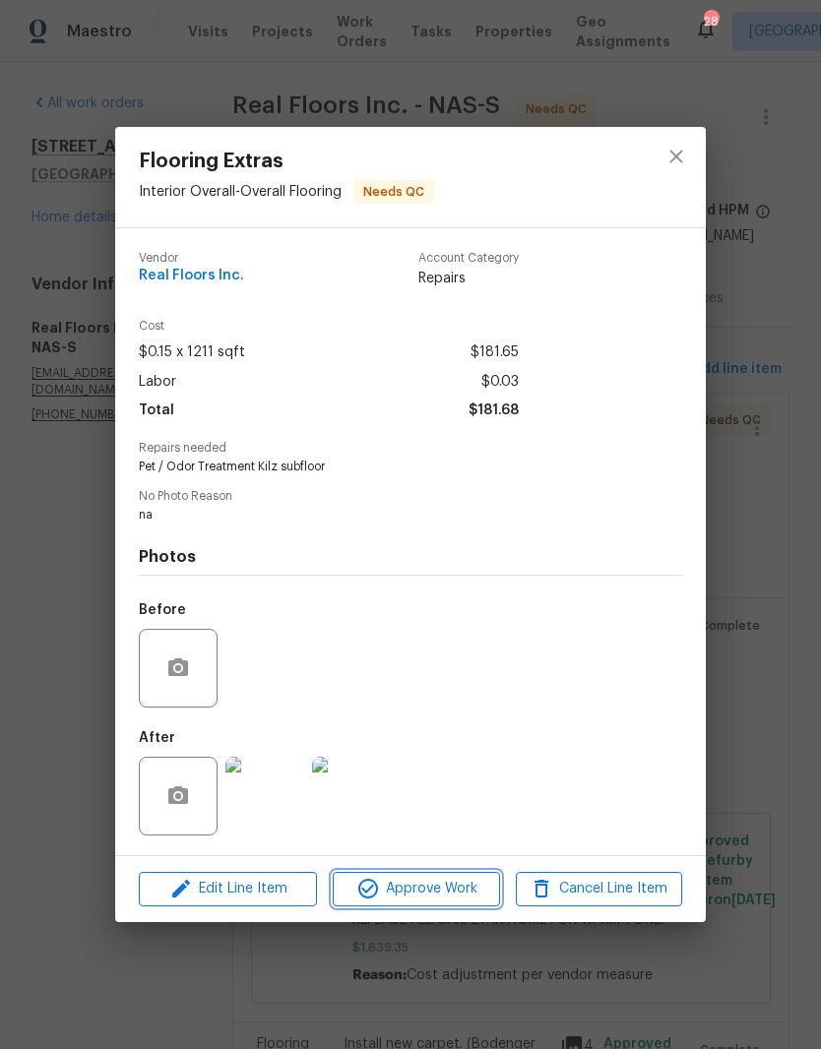
click at [458, 893] on span "Approve Work" at bounding box center [416, 889] width 155 height 25
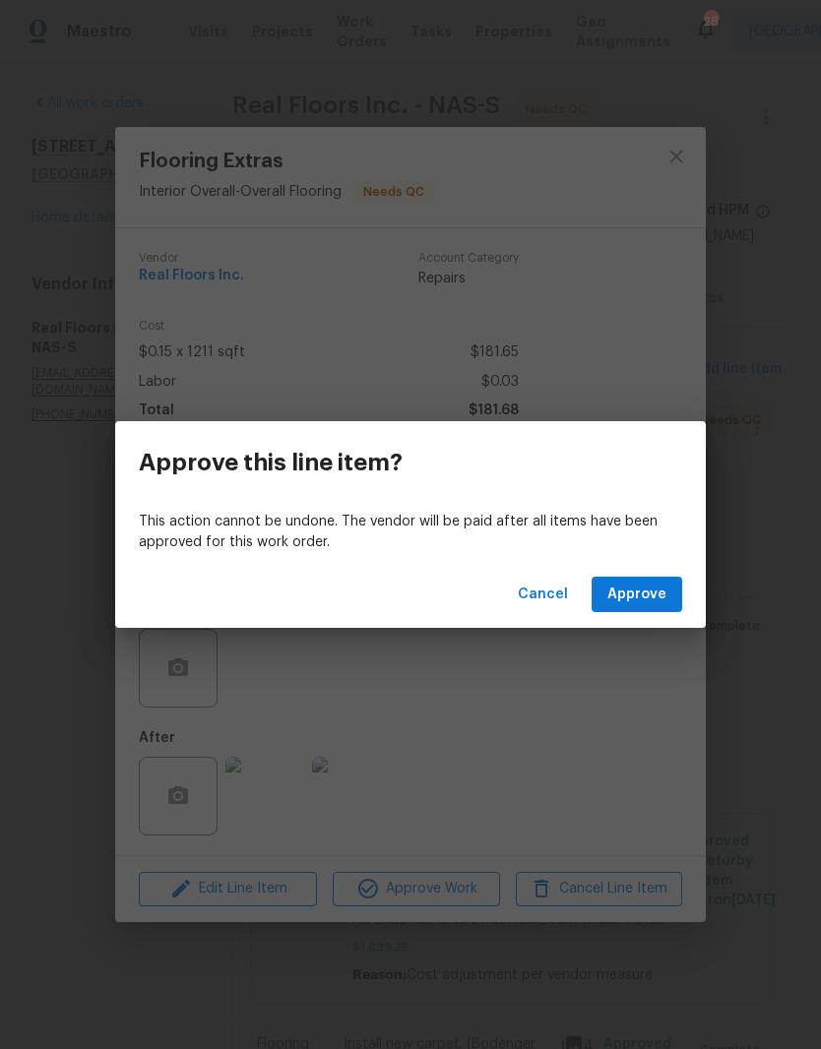
click at [641, 596] on span "Approve" at bounding box center [636, 595] width 59 height 25
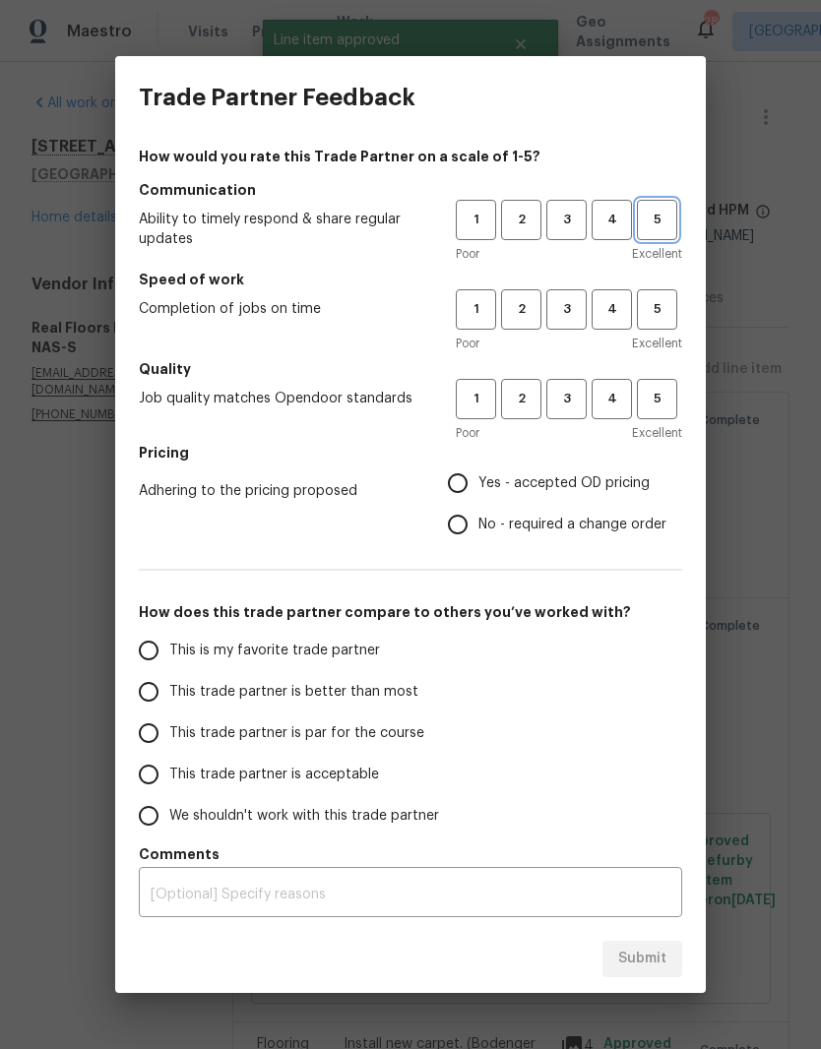
click at [673, 224] on span "5" at bounding box center [657, 220] width 36 height 23
click at [610, 221] on span "4" at bounding box center [612, 220] width 36 height 23
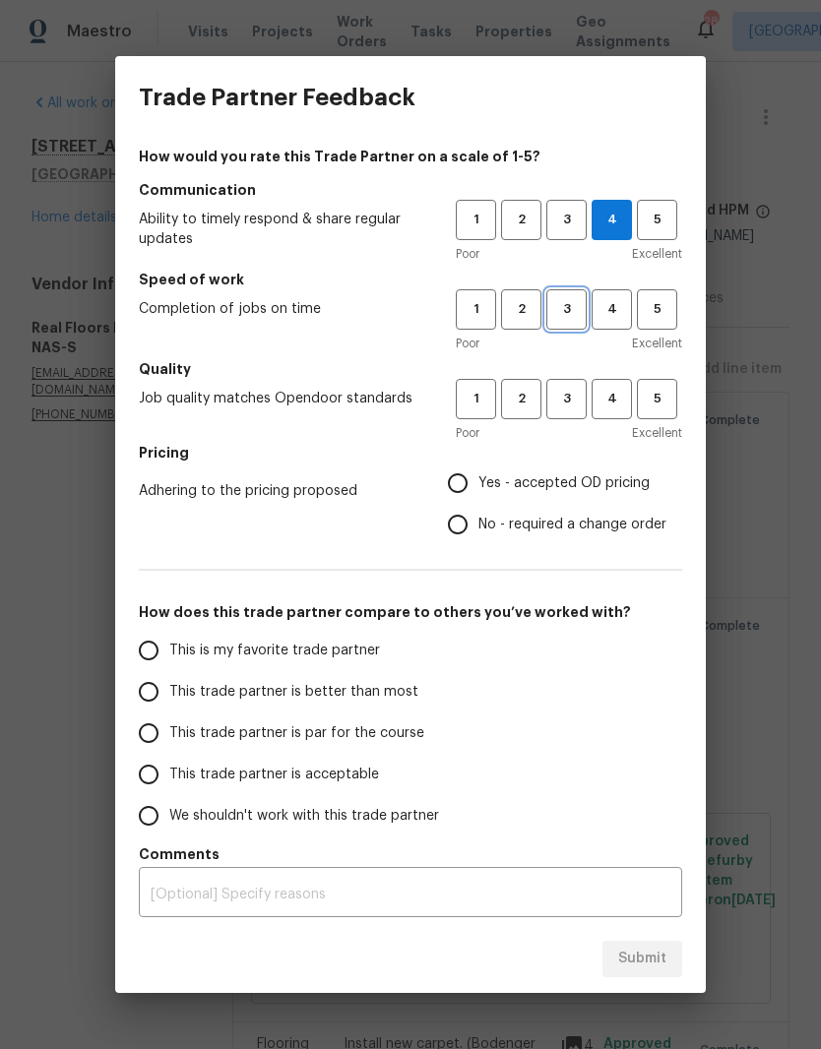
click at [568, 314] on span "3" at bounding box center [566, 309] width 36 height 23
click at [612, 408] on span "4" at bounding box center [612, 399] width 36 height 23
click at [454, 487] on input "Yes - accepted OD pricing" at bounding box center [457, 483] width 41 height 41
radio input "true"
click at [160, 737] on input "This trade partner is par for the course" at bounding box center [148, 733] width 41 height 41
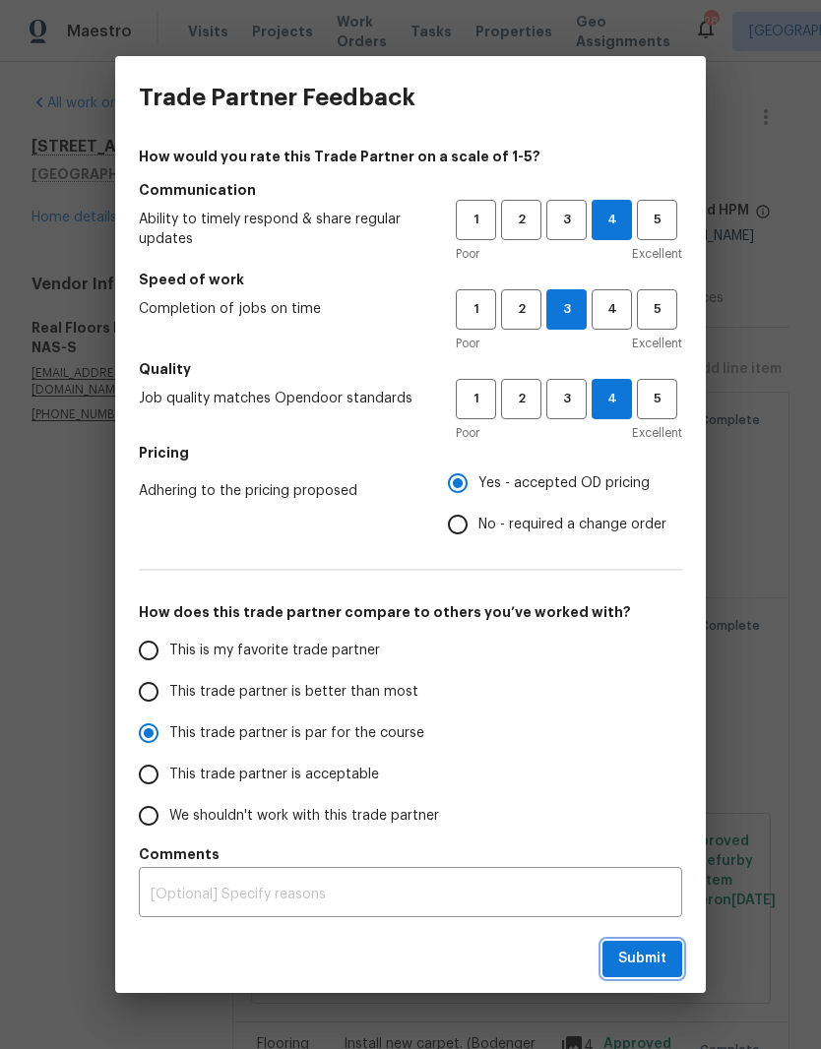
click at [656, 960] on span "Submit" at bounding box center [642, 959] width 48 height 25
radio input "true"
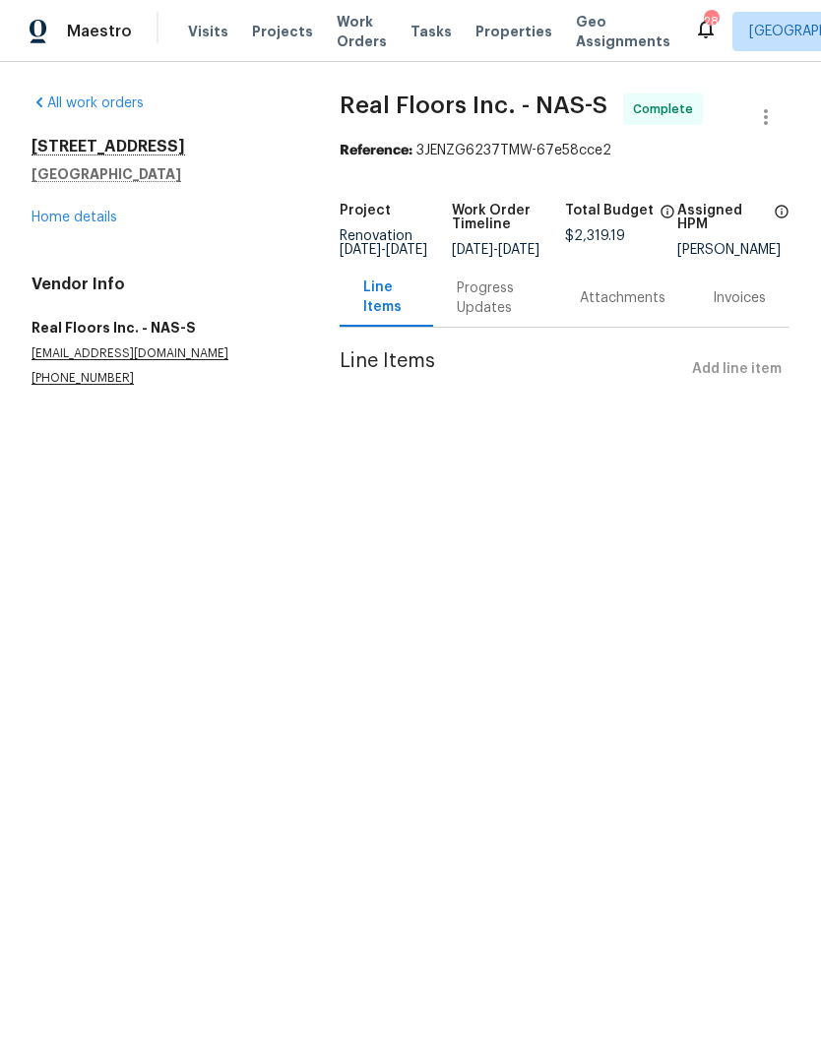
click at [106, 216] on link "Home details" at bounding box center [74, 218] width 86 height 14
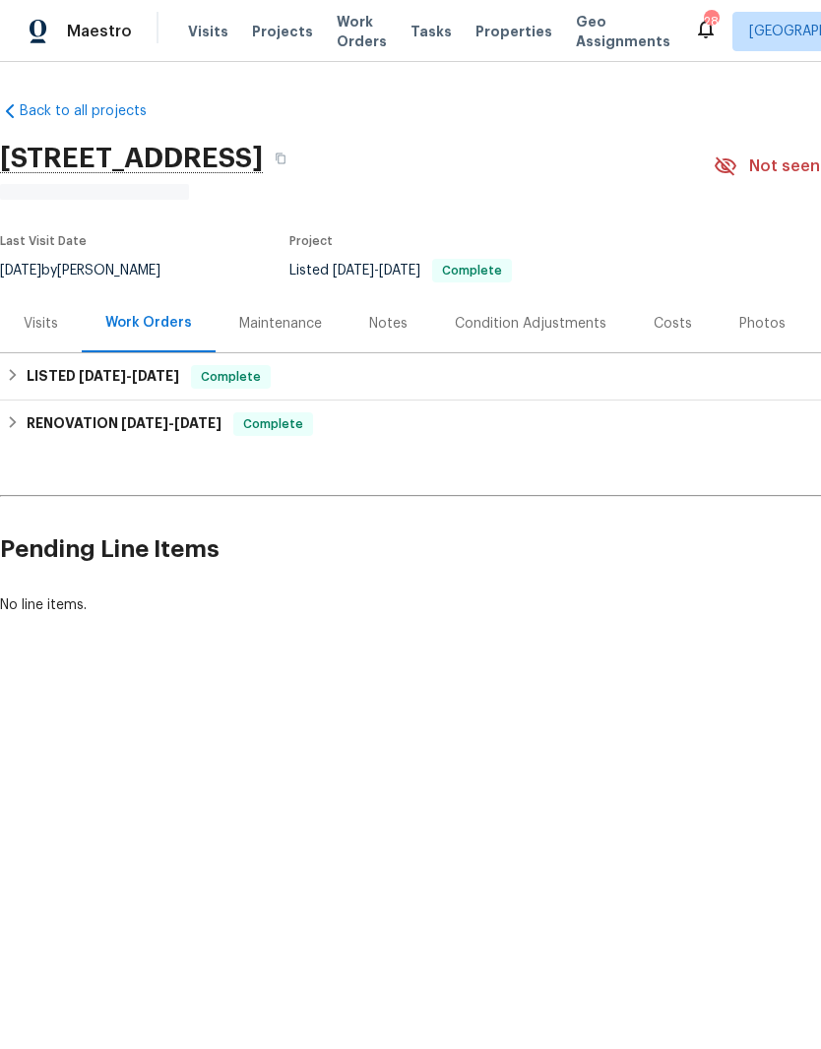
click at [392, 321] on div "Notes" at bounding box center [388, 324] width 38 height 20
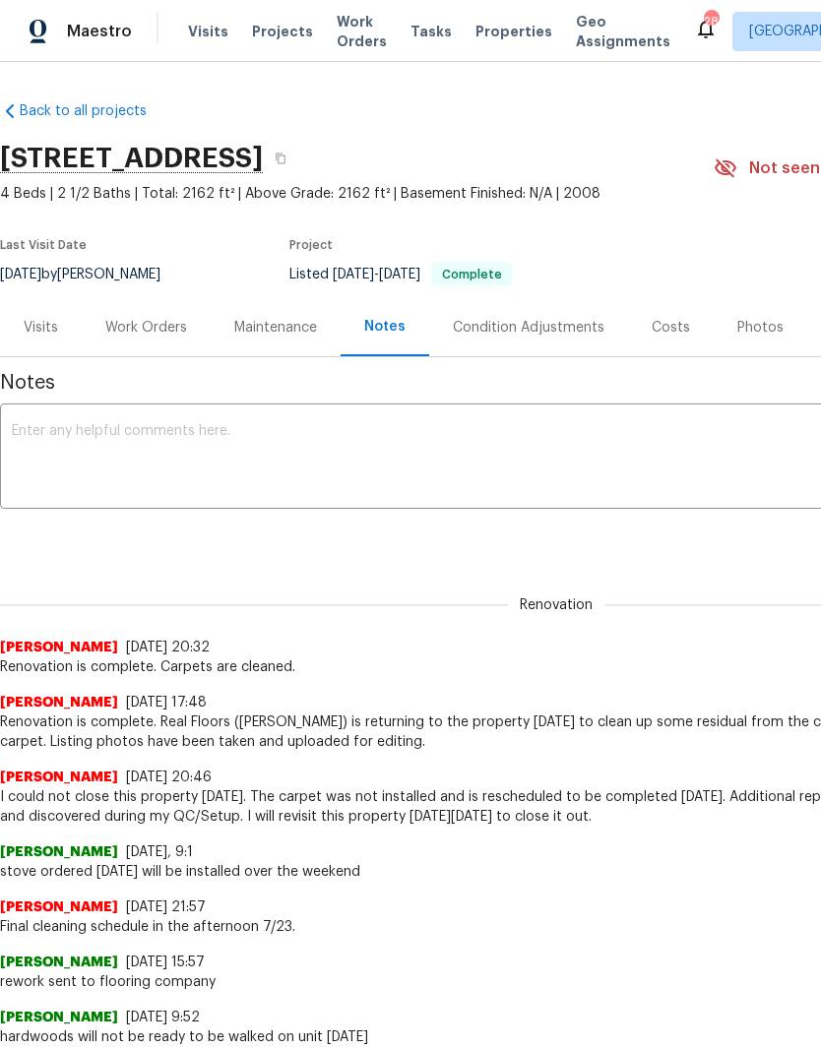
click at [409, 440] on textarea at bounding box center [556, 458] width 1089 height 69
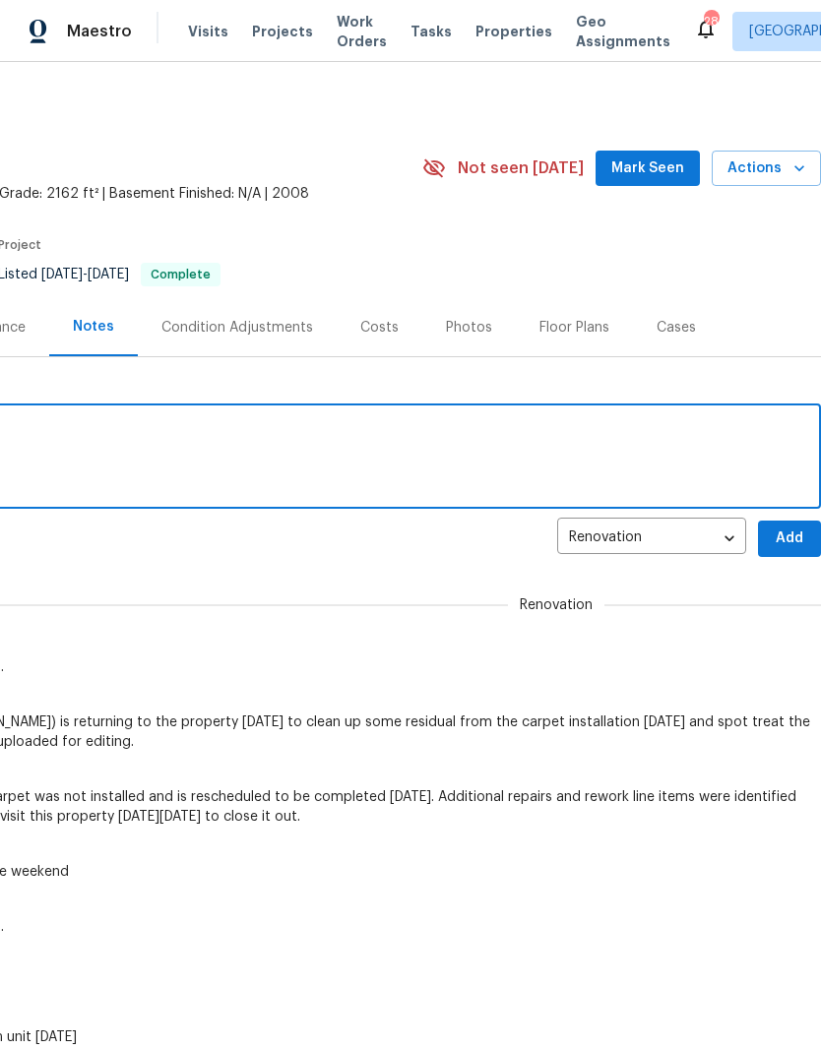
scroll to position [0, 291]
type textarea "All invoices are complete here"
click at [798, 529] on span "Add" at bounding box center [789, 539] width 31 height 25
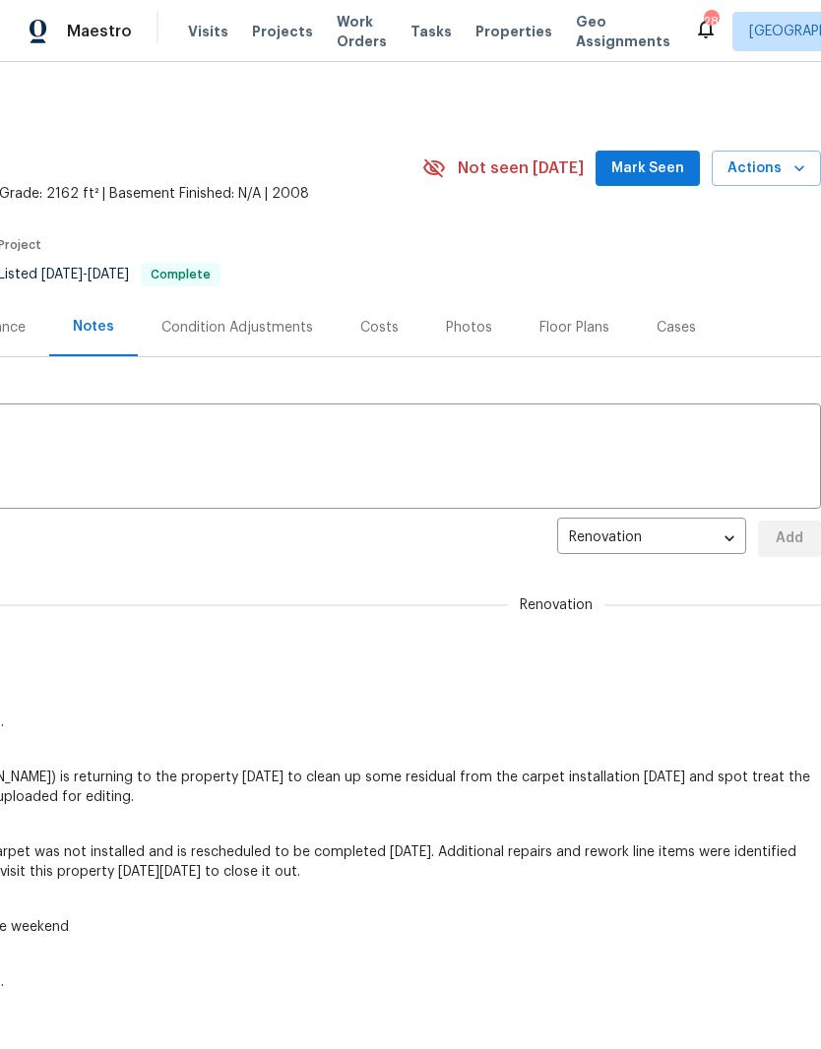
click at [662, 163] on span "Mark Seen" at bounding box center [647, 169] width 73 height 25
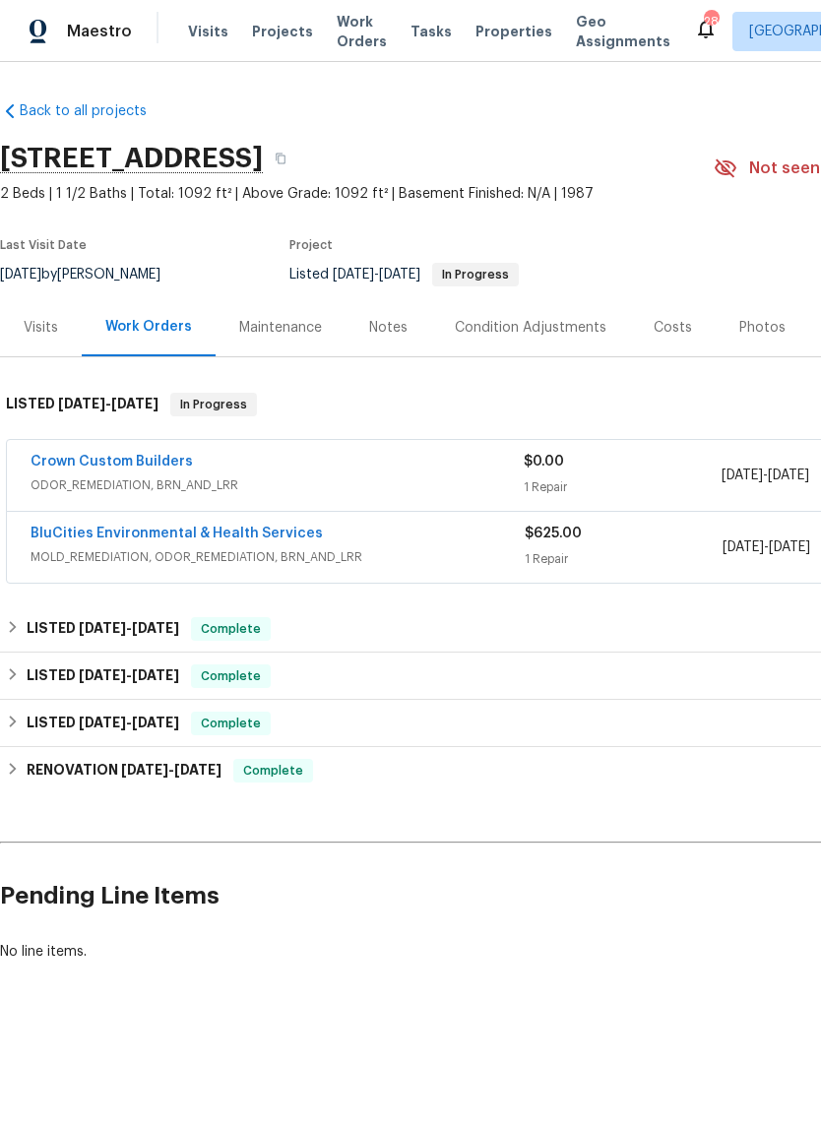
click at [183, 468] on link "Crown Custom Builders" at bounding box center [112, 462] width 162 height 14
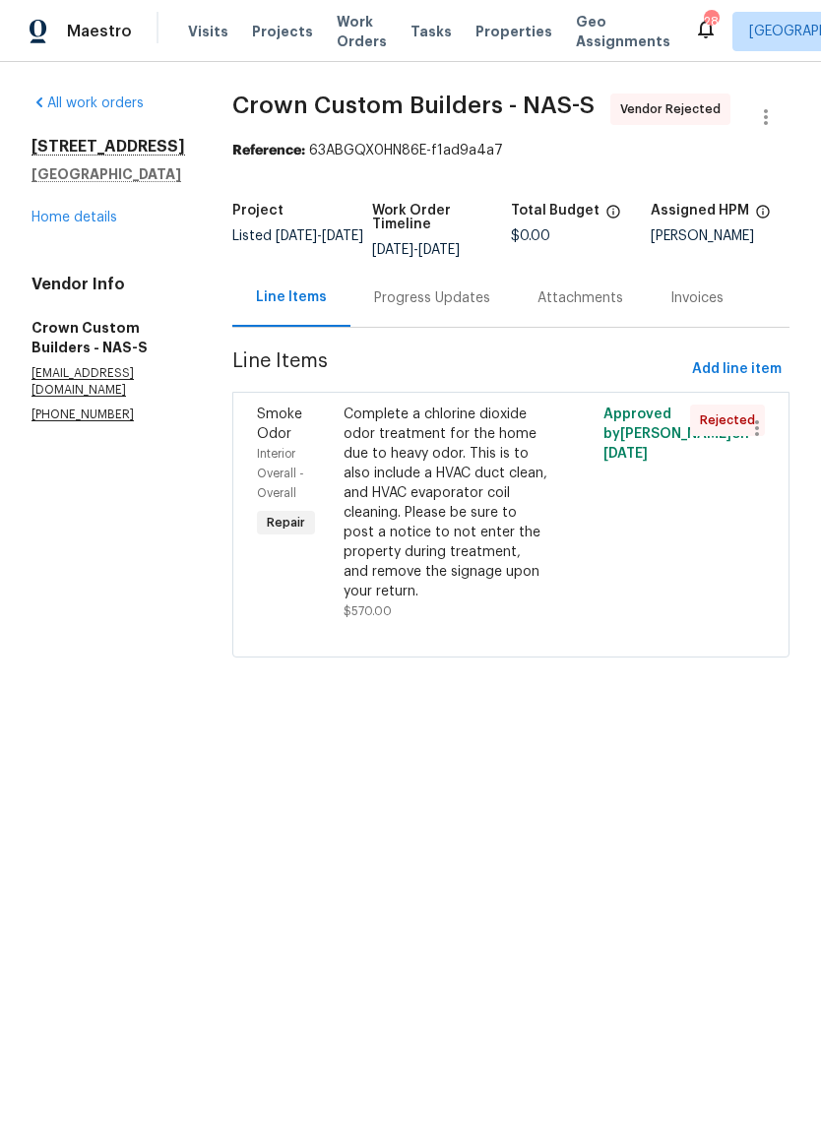
click at [103, 224] on link "Home details" at bounding box center [74, 218] width 86 height 14
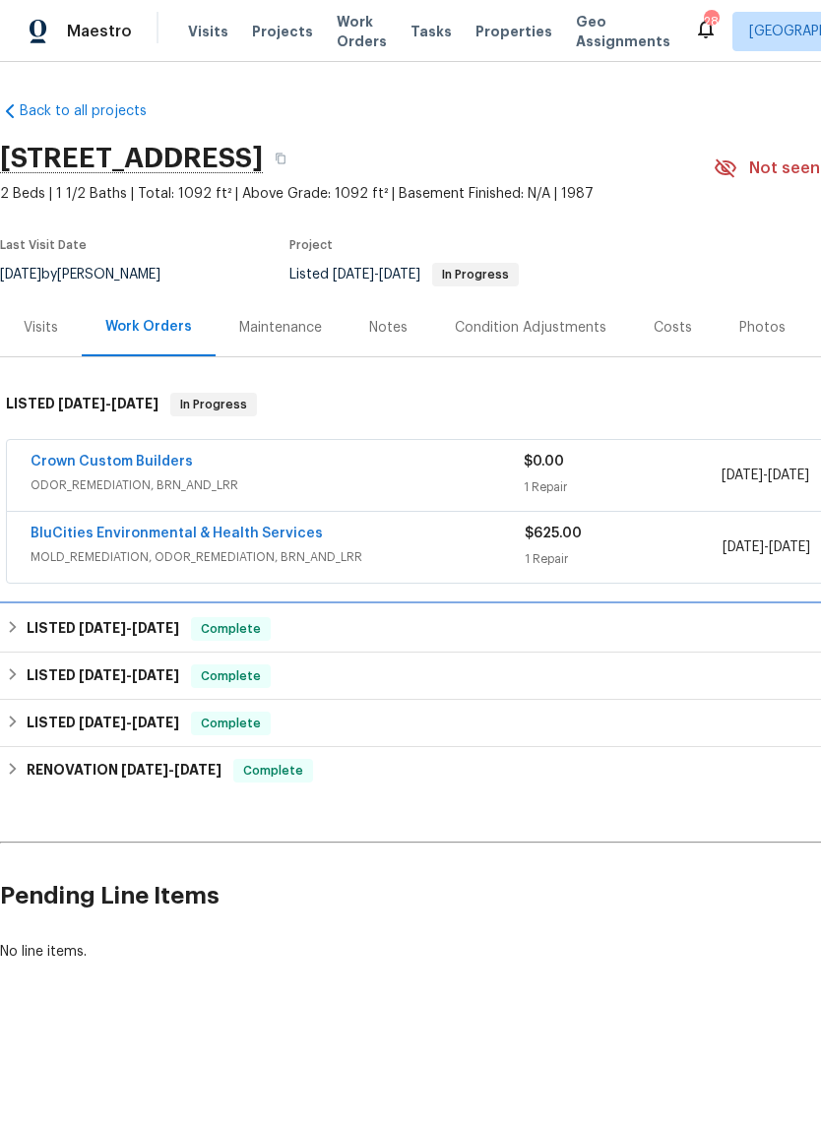
click at [72, 620] on h6 "LISTED [DATE] - [DATE]" at bounding box center [103, 629] width 153 height 24
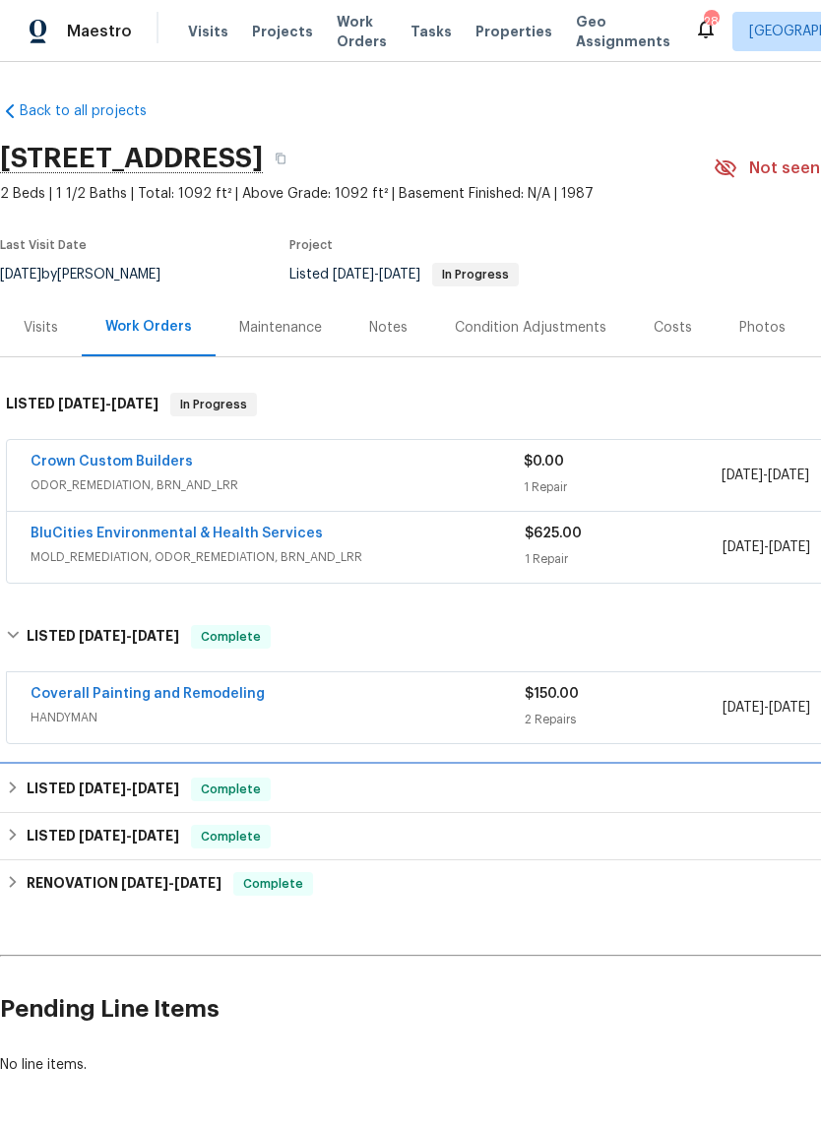
click at [109, 785] on span "[DATE]" at bounding box center [102, 789] width 47 height 14
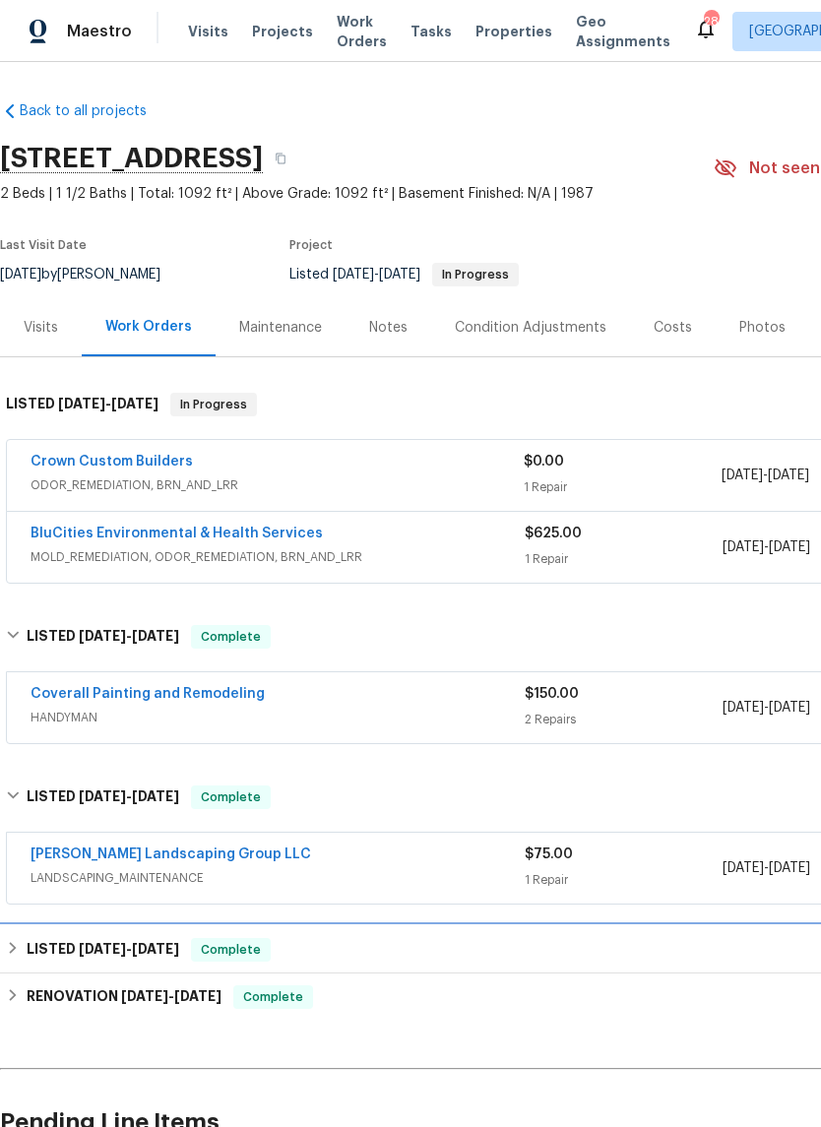
click at [128, 945] on span "[DATE] - [DATE]" at bounding box center [129, 949] width 100 height 14
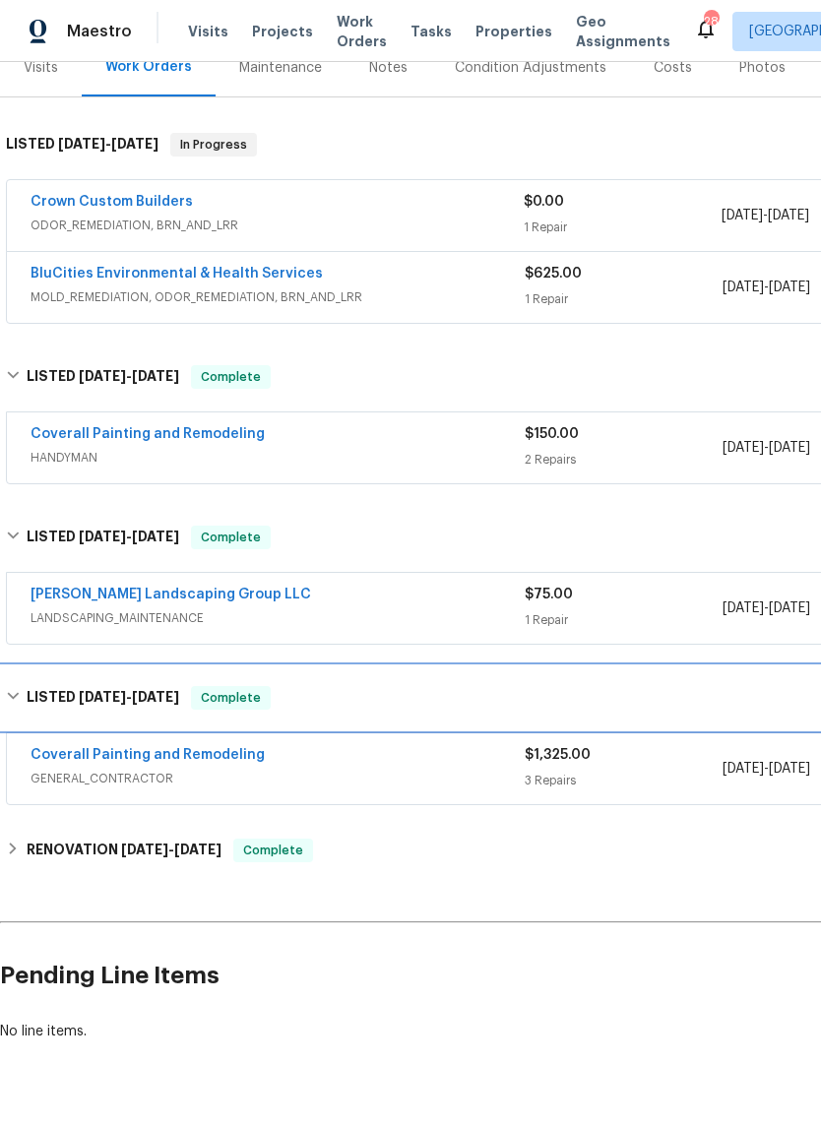
scroll to position [259, 0]
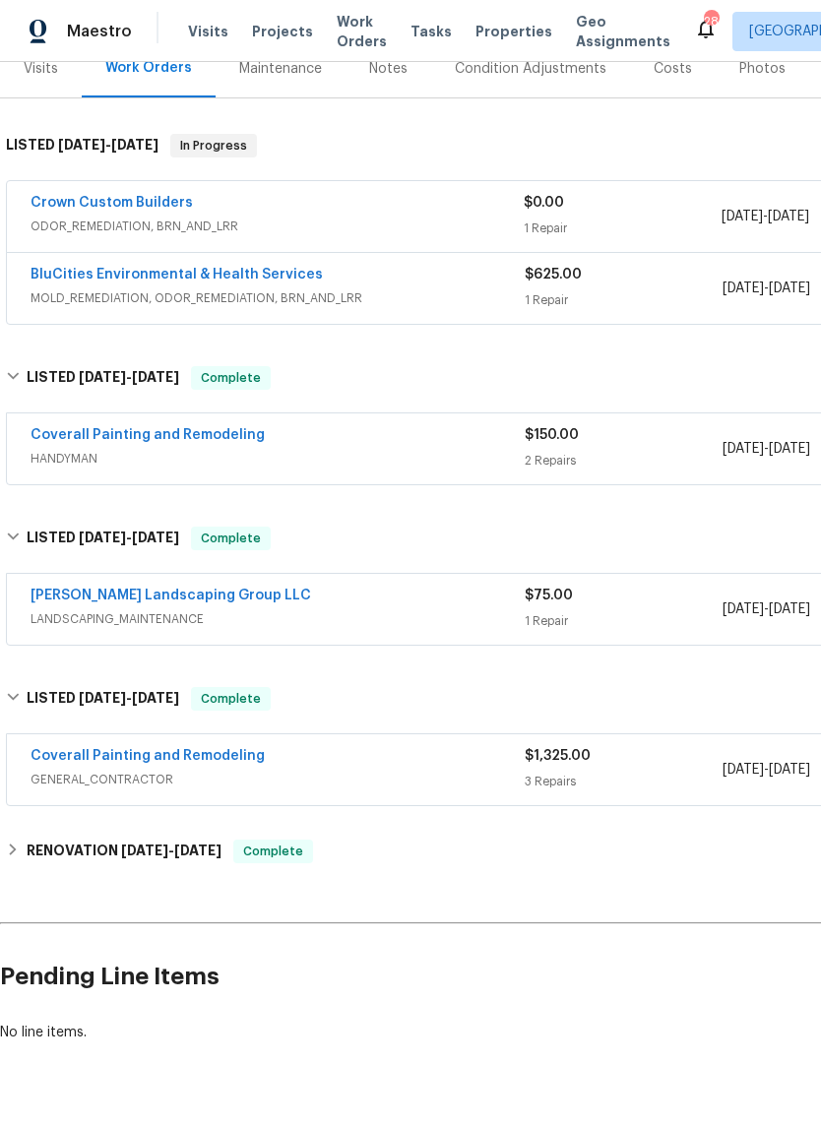
click at [188, 757] on link "Coverall Painting and Remodeling" at bounding box center [148, 756] width 234 height 14
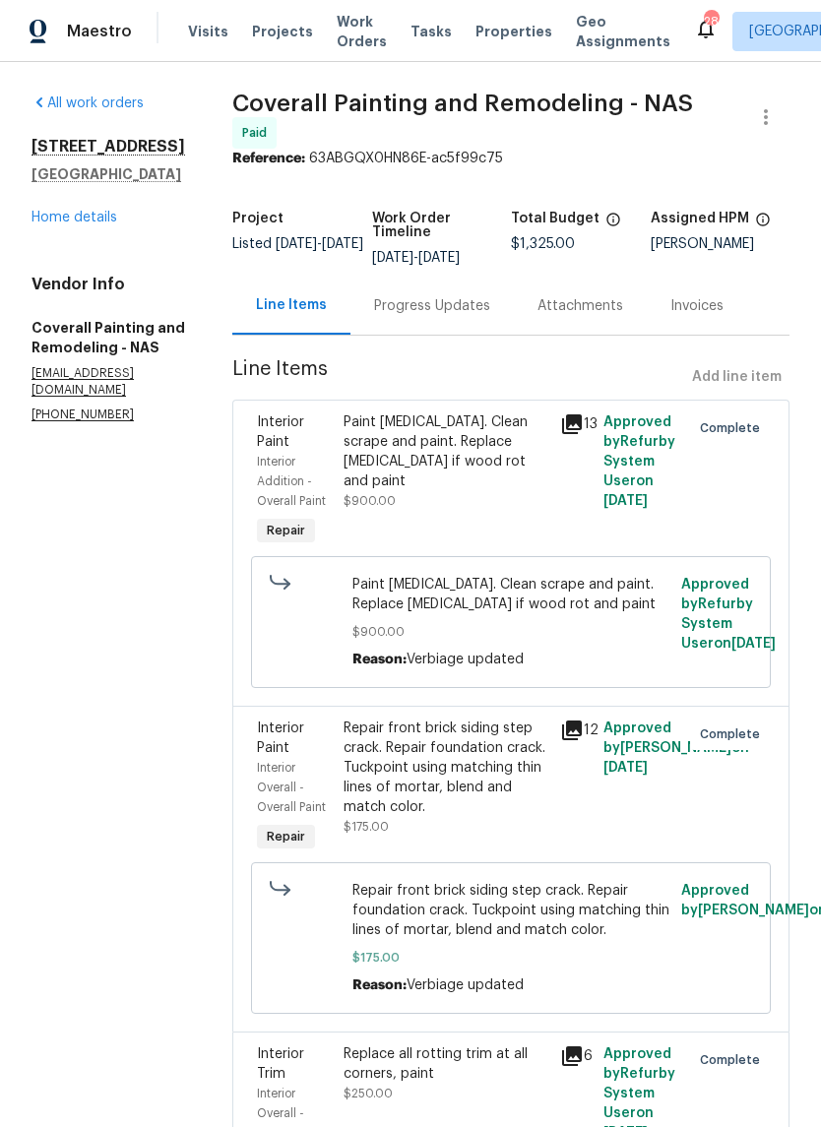
click at [87, 221] on link "Home details" at bounding box center [74, 218] width 86 height 14
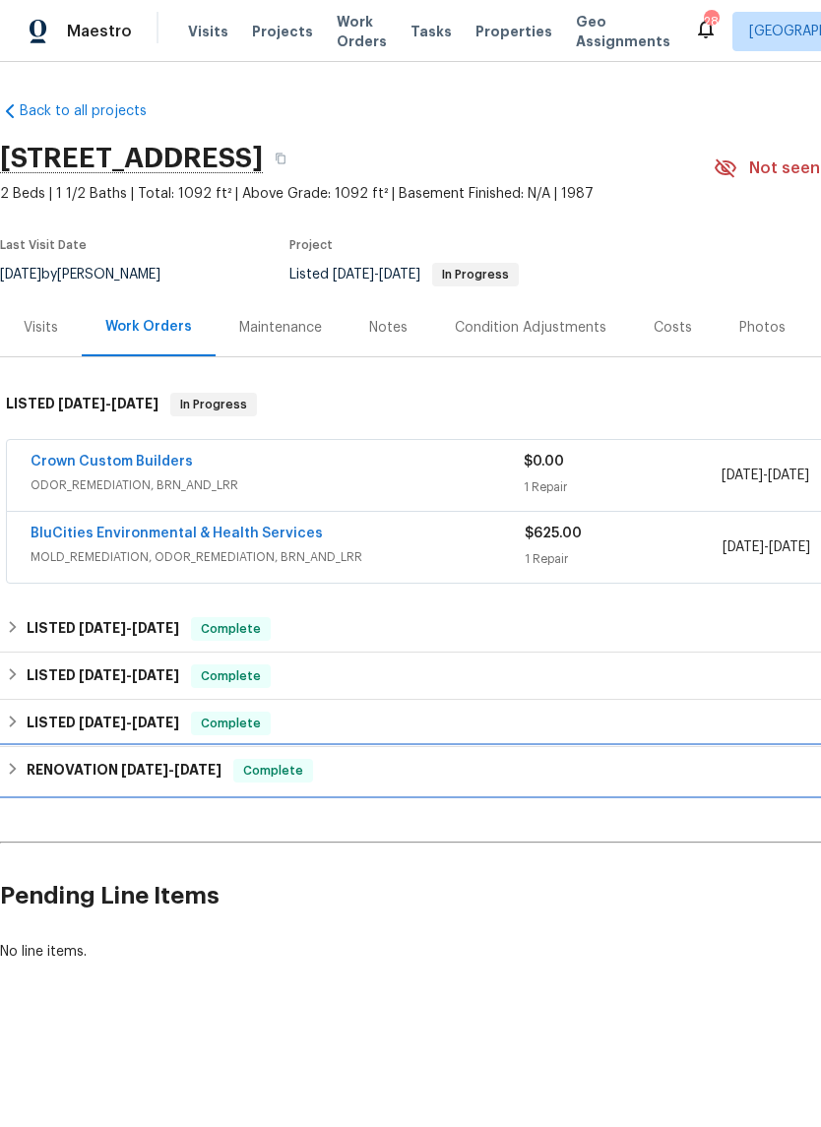
click at [95, 772] on h6 "RENOVATION [DATE] - [DATE]" at bounding box center [124, 771] width 195 height 24
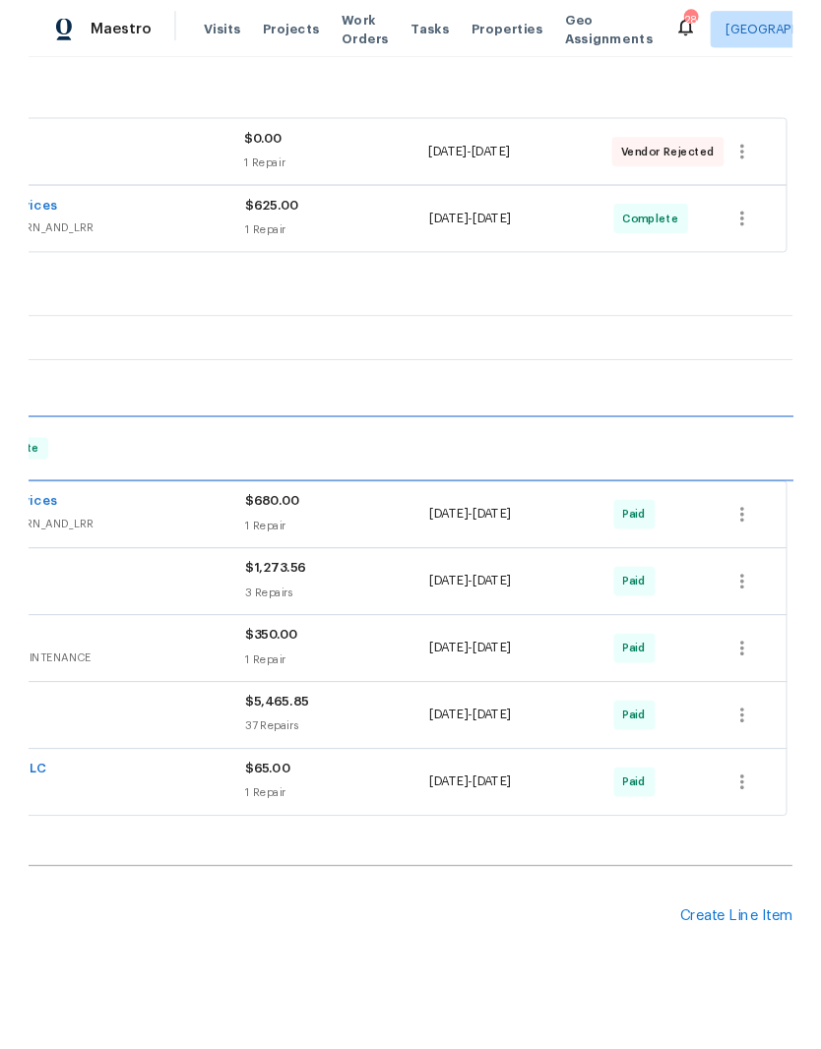
scroll to position [312, 291]
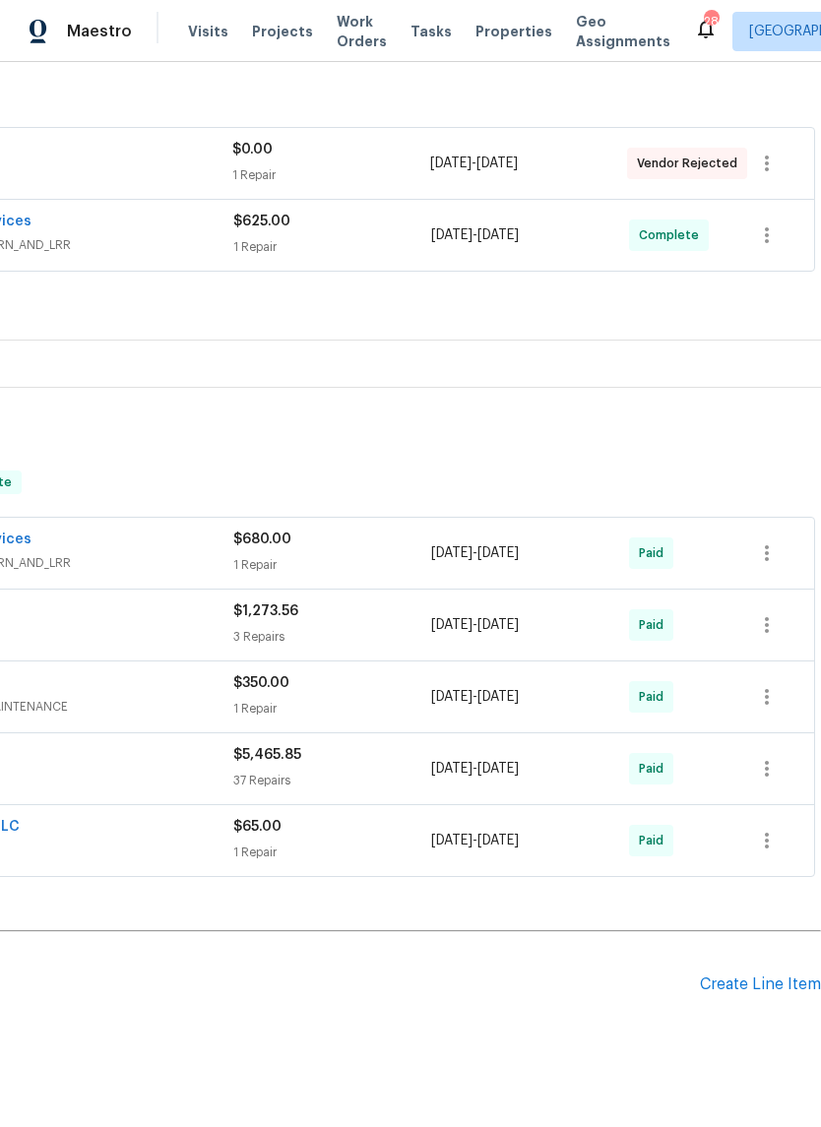
click at [756, 982] on div "Create Line Item" at bounding box center [760, 984] width 121 height 19
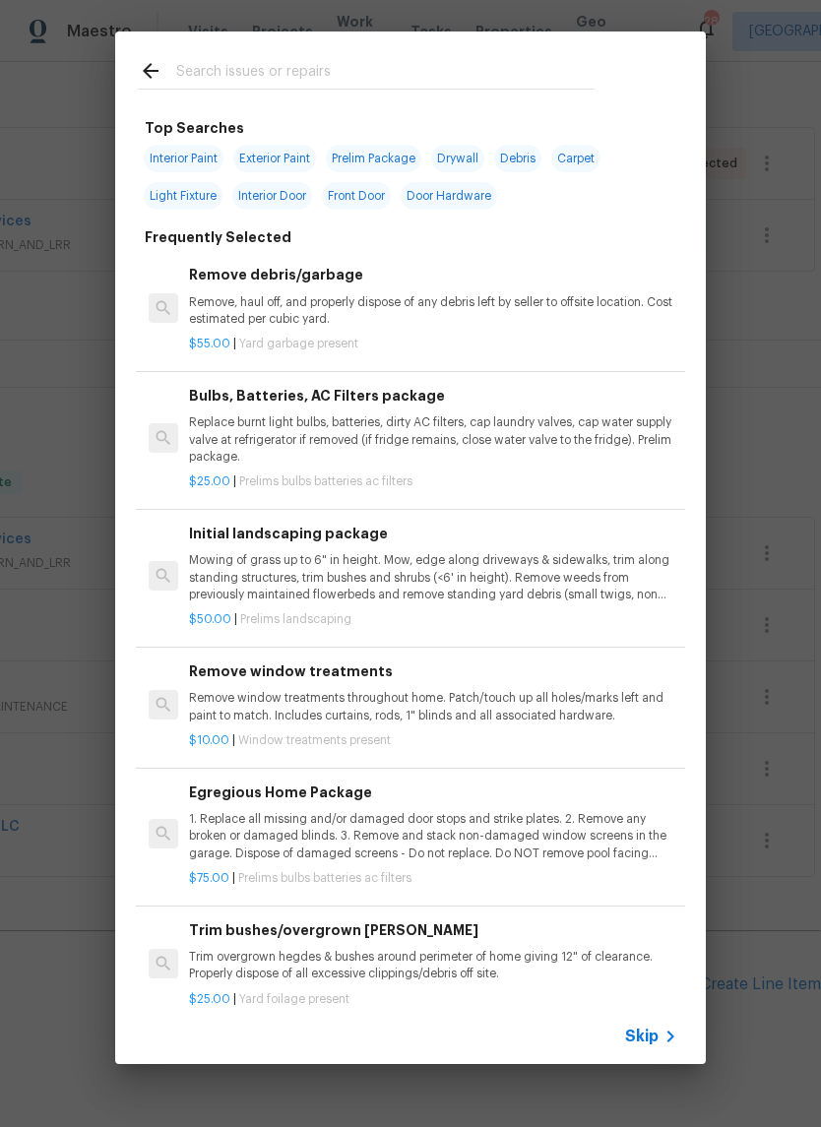
click at [358, 60] on input "text" at bounding box center [384, 74] width 417 height 30
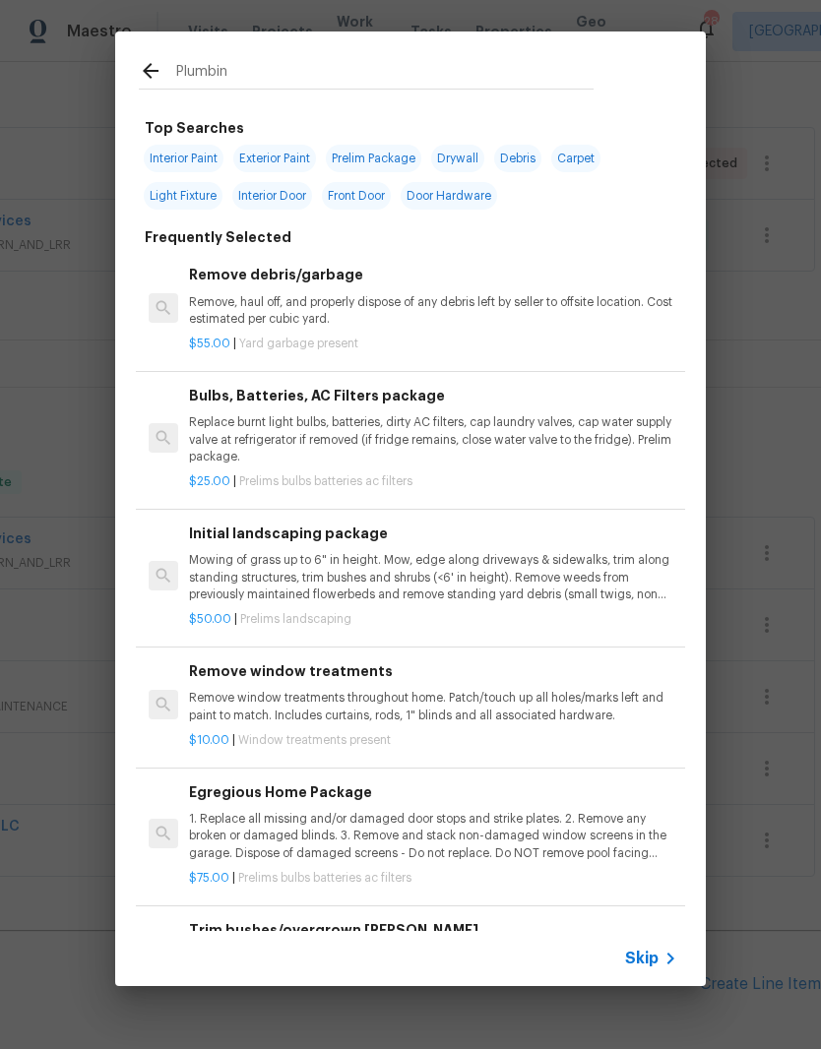
type input "Plumbing"
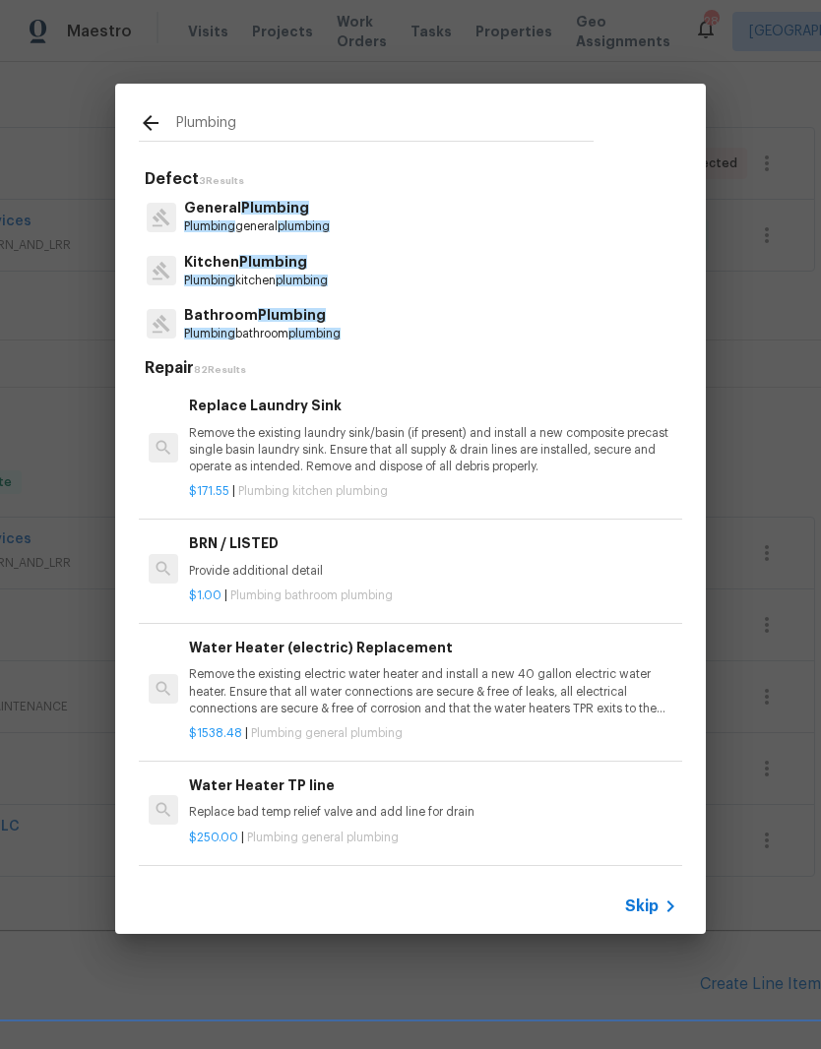
click at [290, 213] on span "Plumbing" at bounding box center [275, 208] width 68 height 14
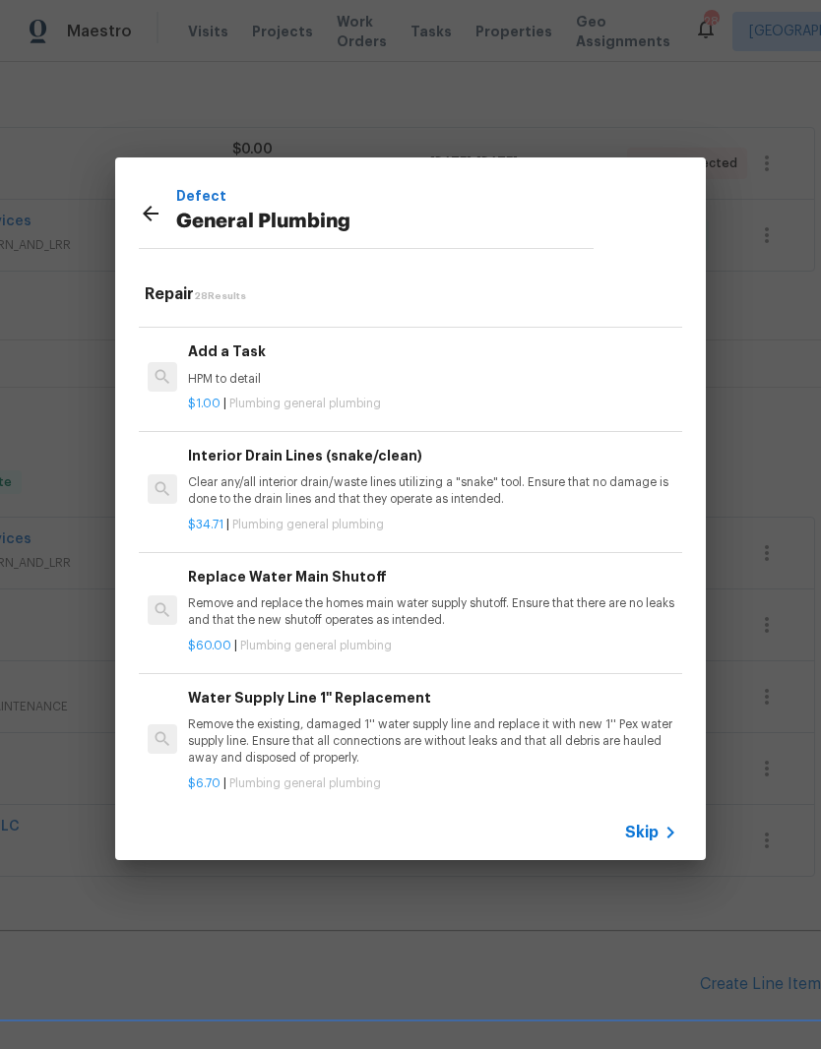
scroll to position [2308, 2]
click at [259, 372] on p "HPM to detail" at bounding box center [431, 380] width 488 height 17
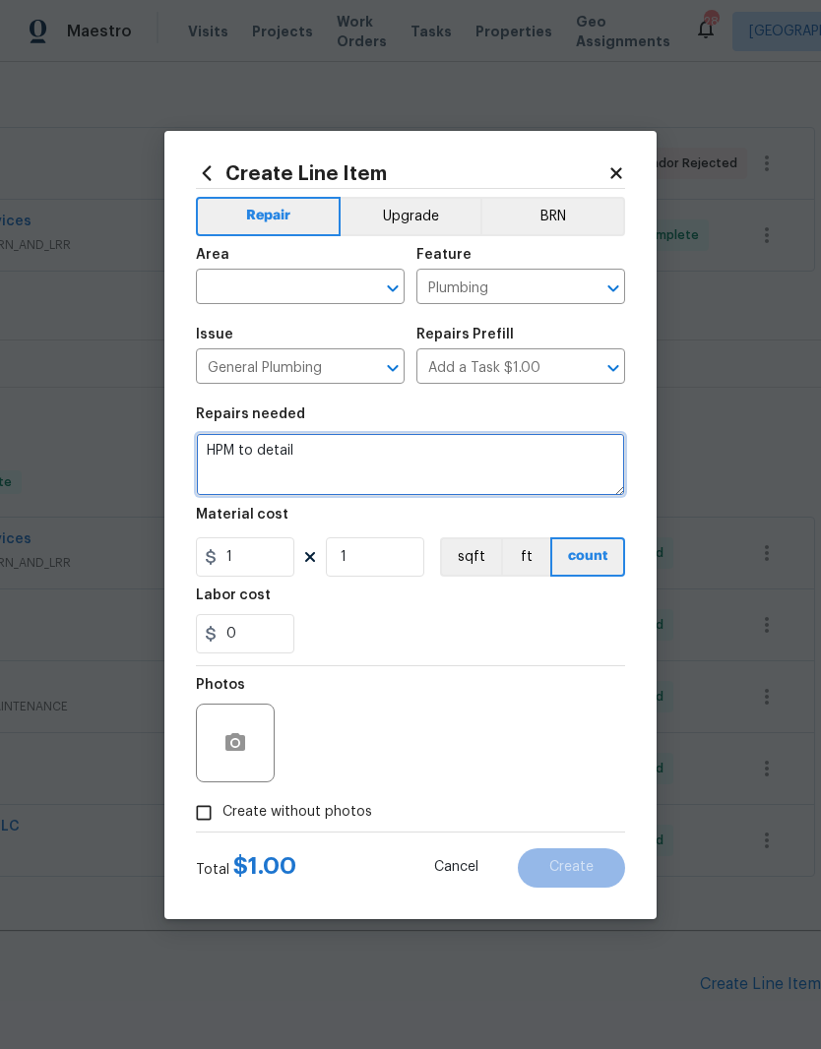
click at [347, 454] on textarea "HPM to detail" at bounding box center [410, 464] width 429 height 63
type textarea "H"
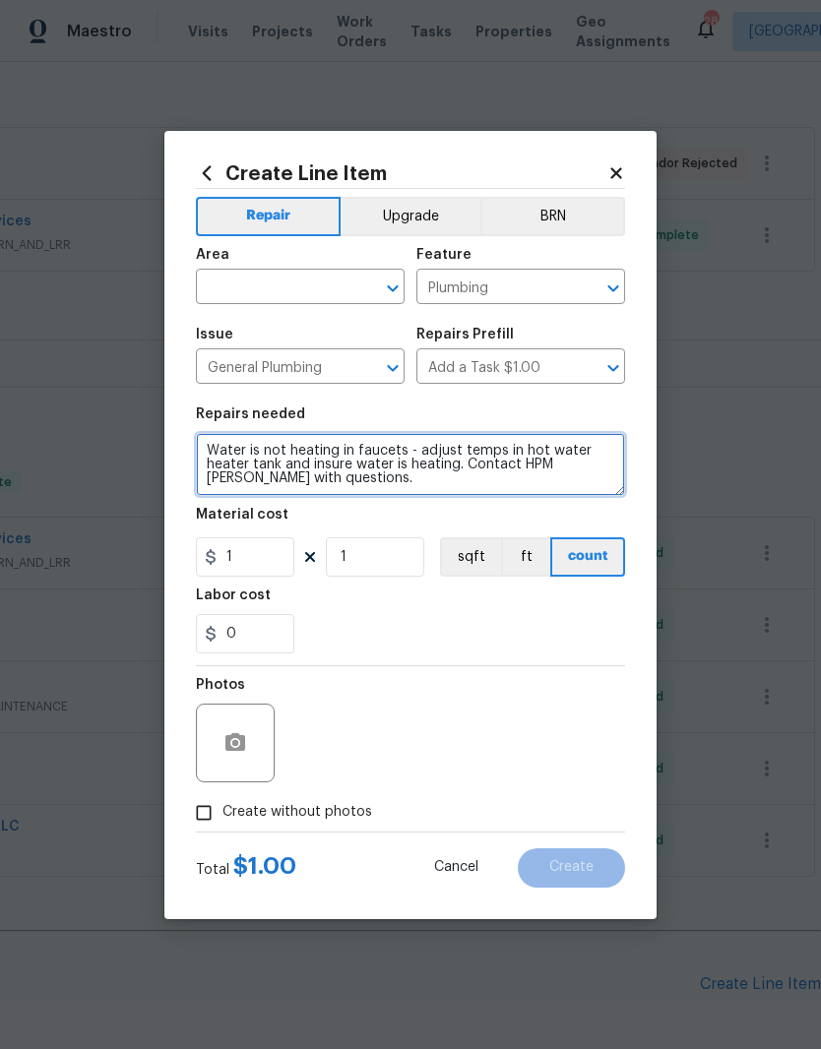
type textarea "Water is not heating in faucets - adjust temps in hot water heater tank and ins…"
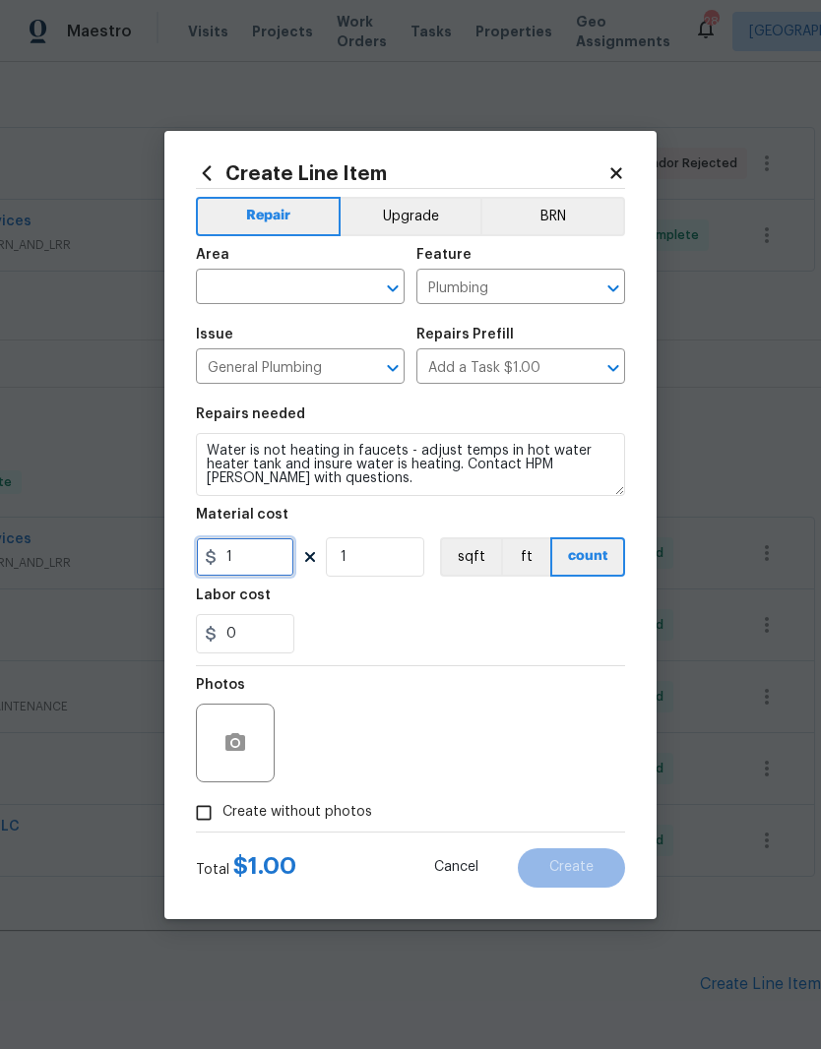
click at [266, 558] on input "1" at bounding box center [245, 556] width 98 height 39
type input "75"
click at [347, 277] on input "text" at bounding box center [273, 289] width 154 height 31
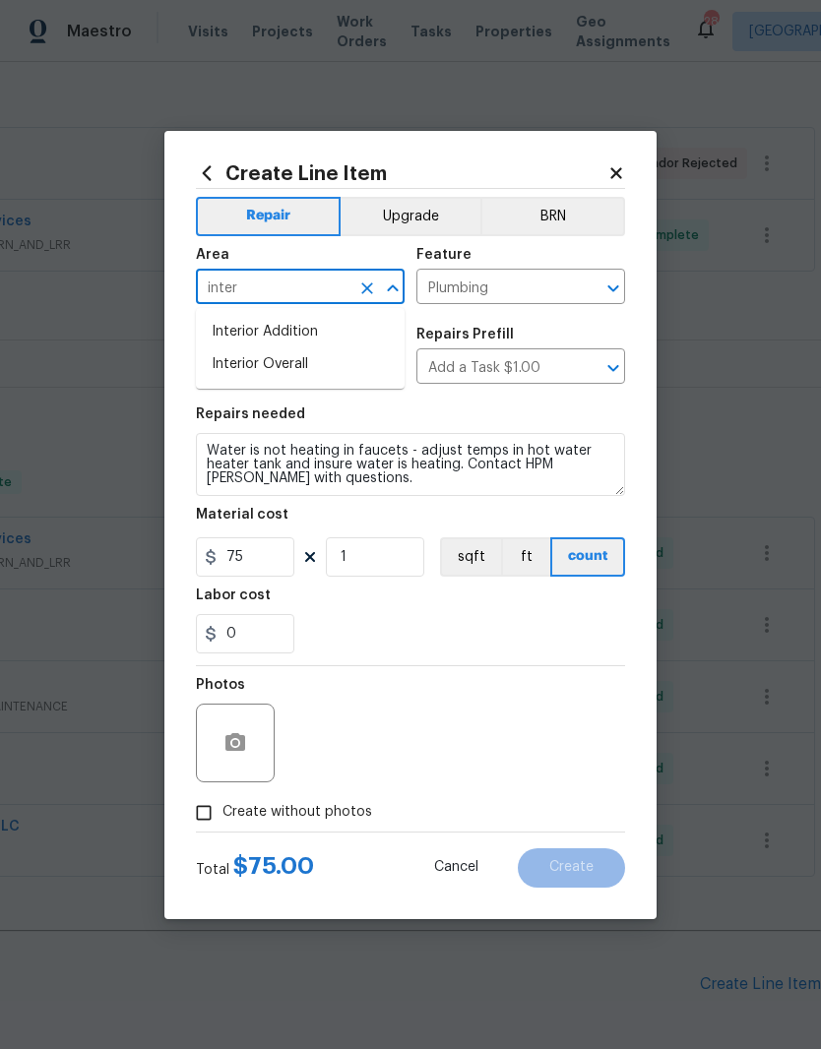
click at [311, 364] on li "Interior Overall" at bounding box center [300, 364] width 209 height 32
type input "Interior Overall"
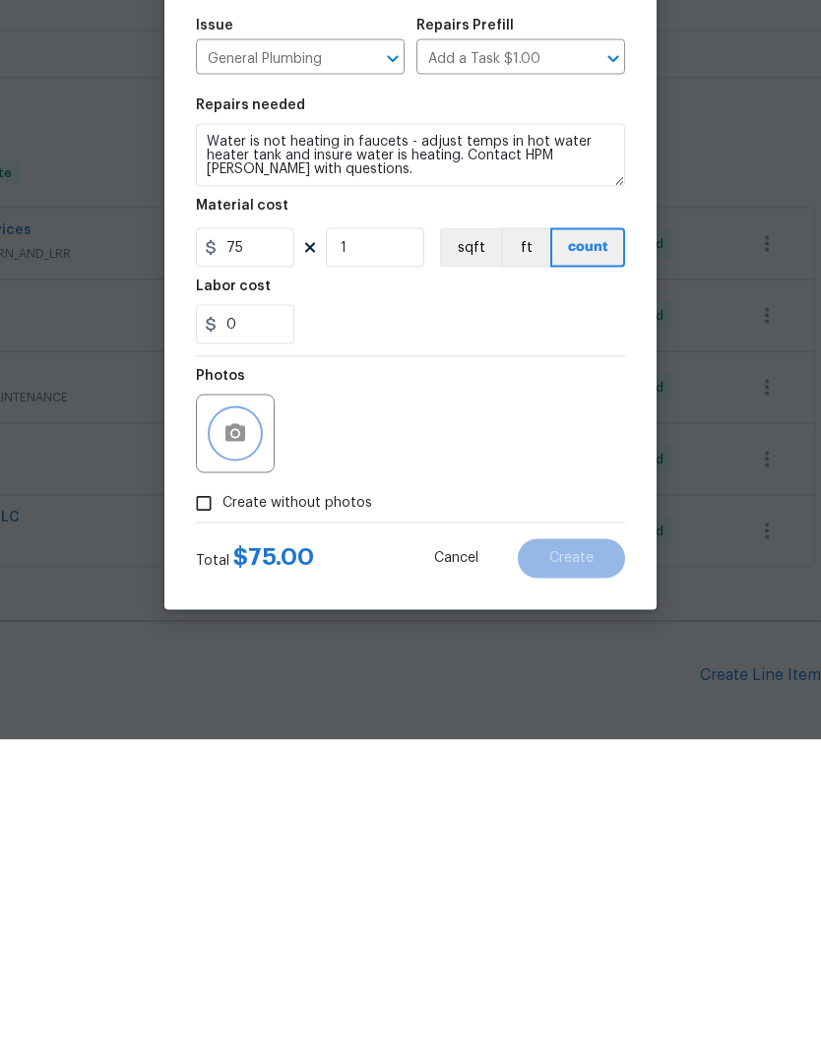
click at [244, 733] on icon "button" at bounding box center [235, 742] width 20 height 18
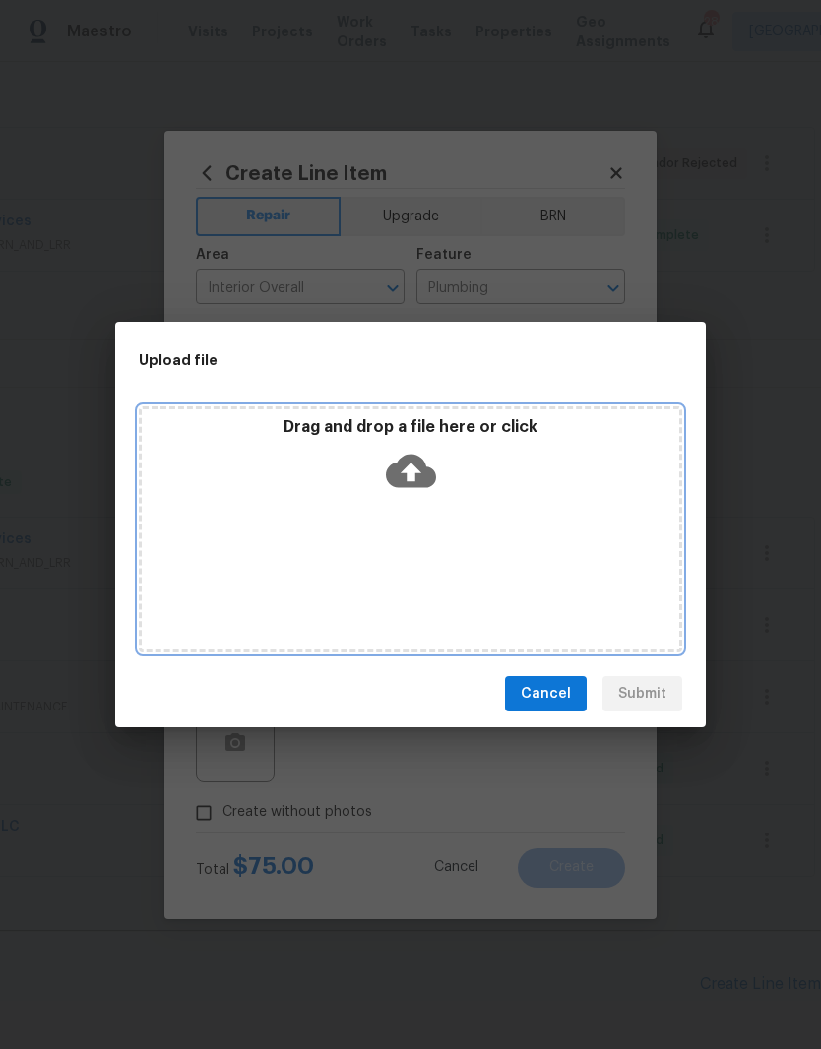
click at [497, 513] on div "Drag and drop a file here or click" at bounding box center [410, 530] width 543 height 246
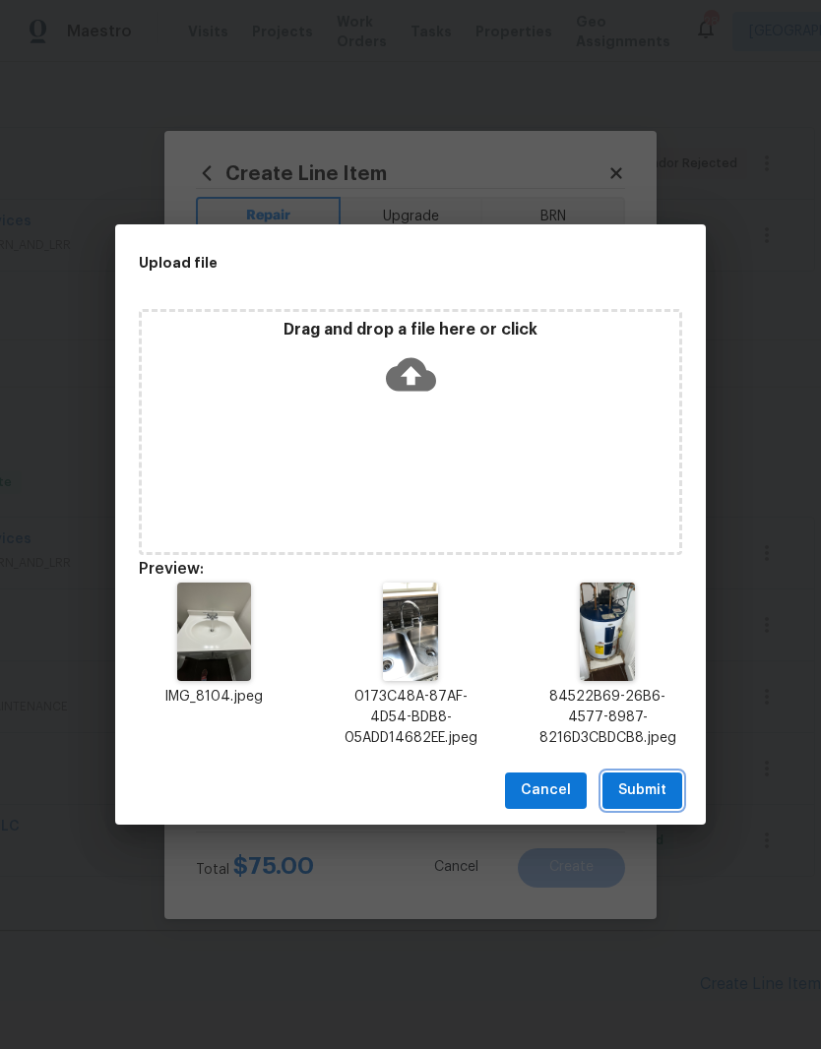
click at [658, 790] on span "Submit" at bounding box center [642, 791] width 48 height 25
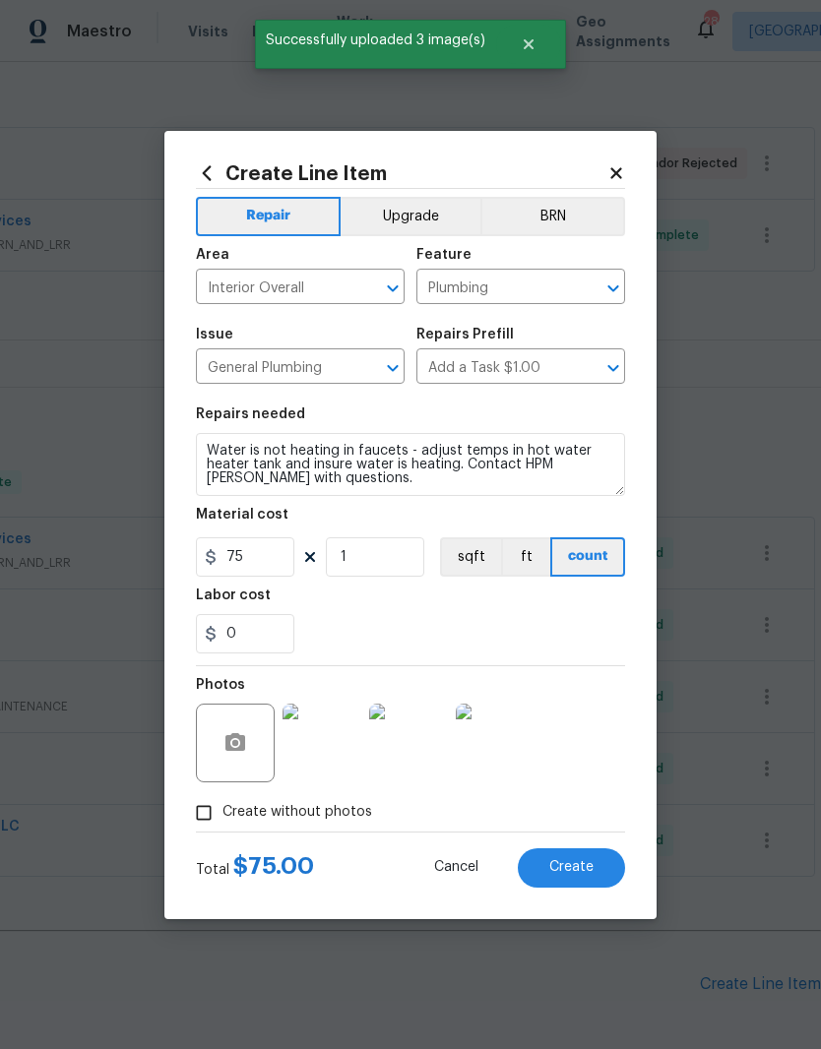
click at [584, 868] on span "Create" at bounding box center [571, 867] width 44 height 15
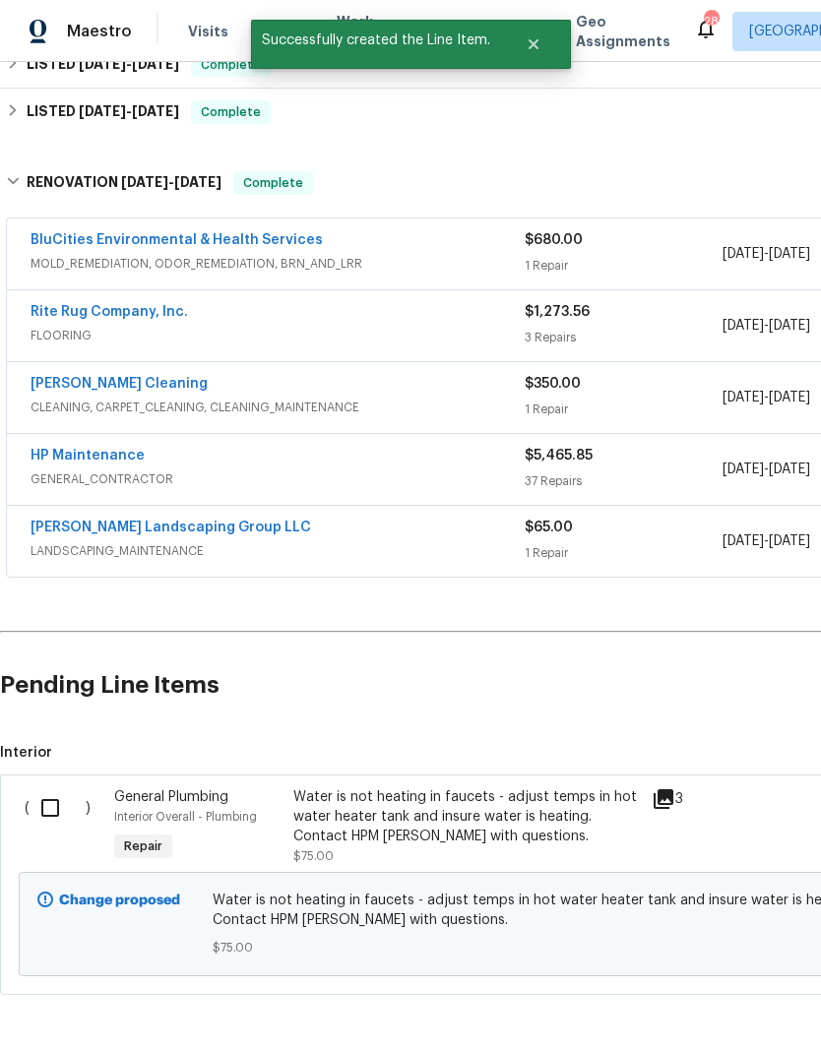
scroll to position [610, 0]
click at [56, 788] on input "checkbox" at bounding box center [58, 808] width 56 height 41
checkbox input "true"
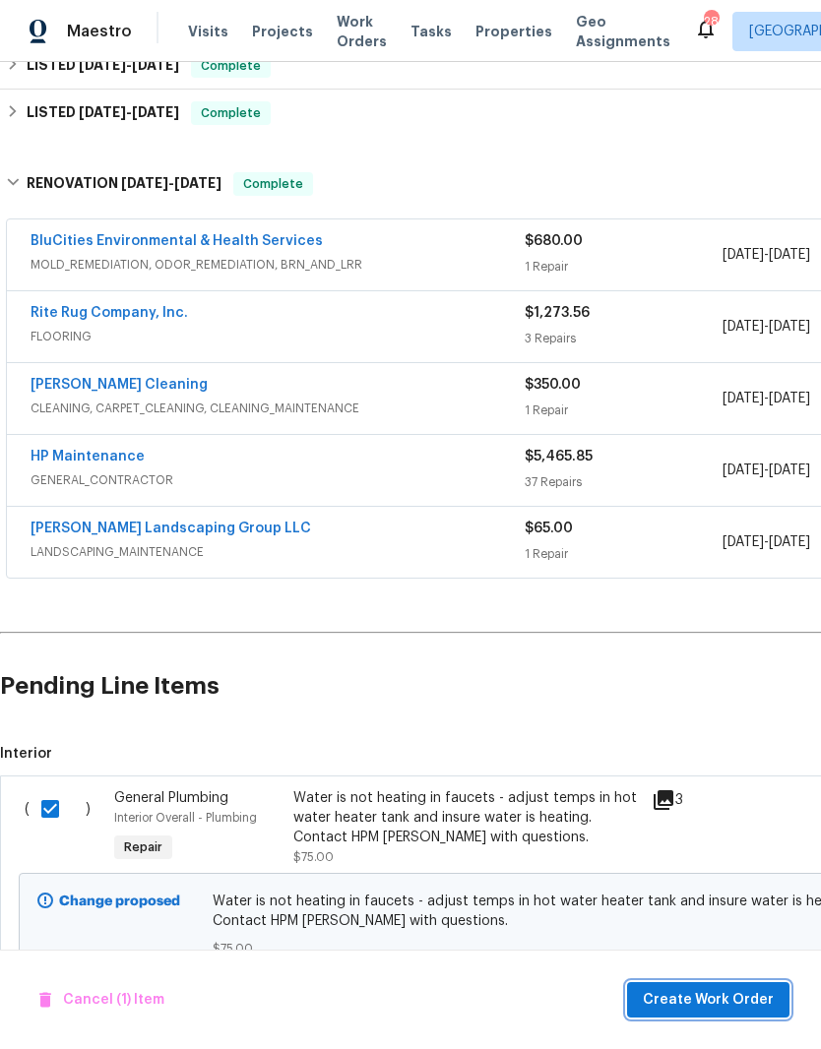
click at [733, 999] on span "Create Work Order" at bounding box center [708, 1000] width 131 height 25
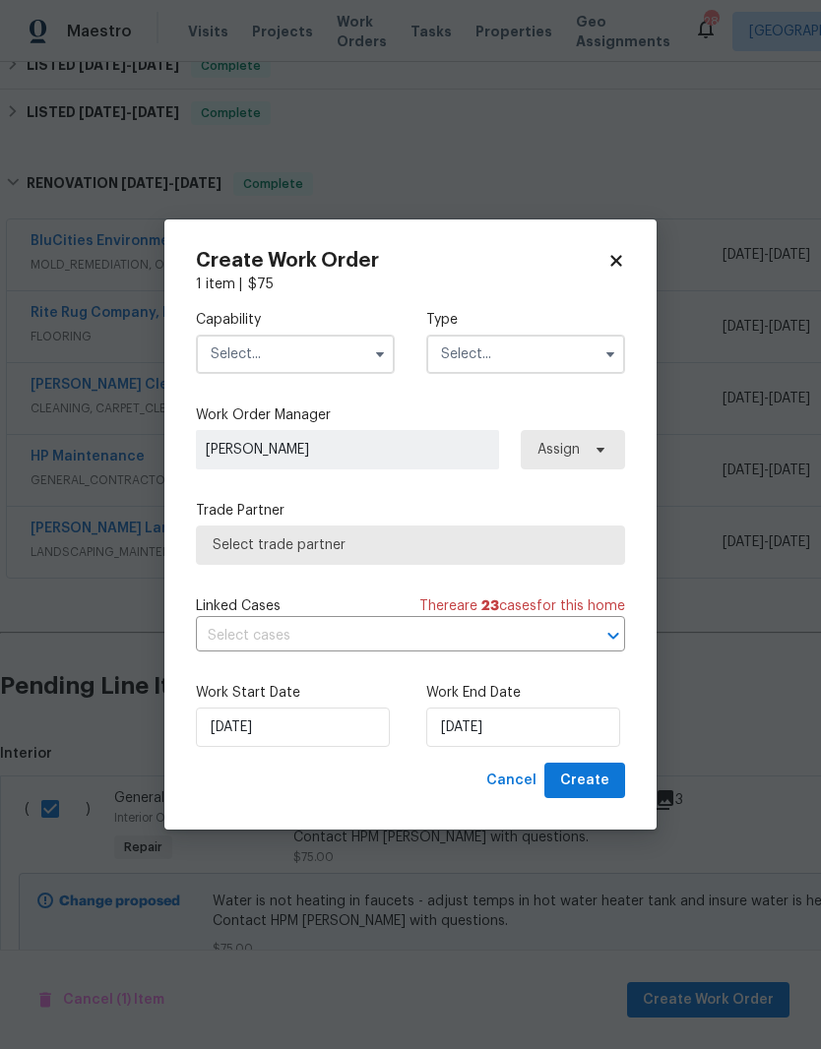
click at [357, 351] on input "text" at bounding box center [295, 354] width 199 height 39
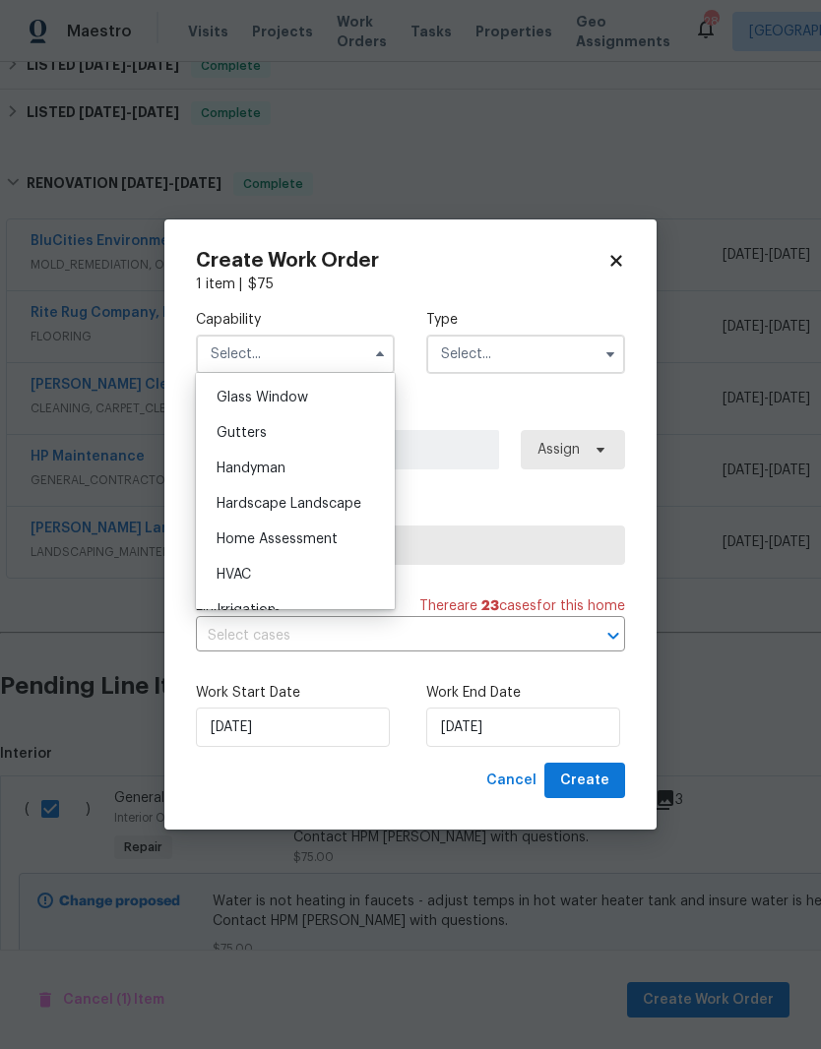
scroll to position [1033, 0]
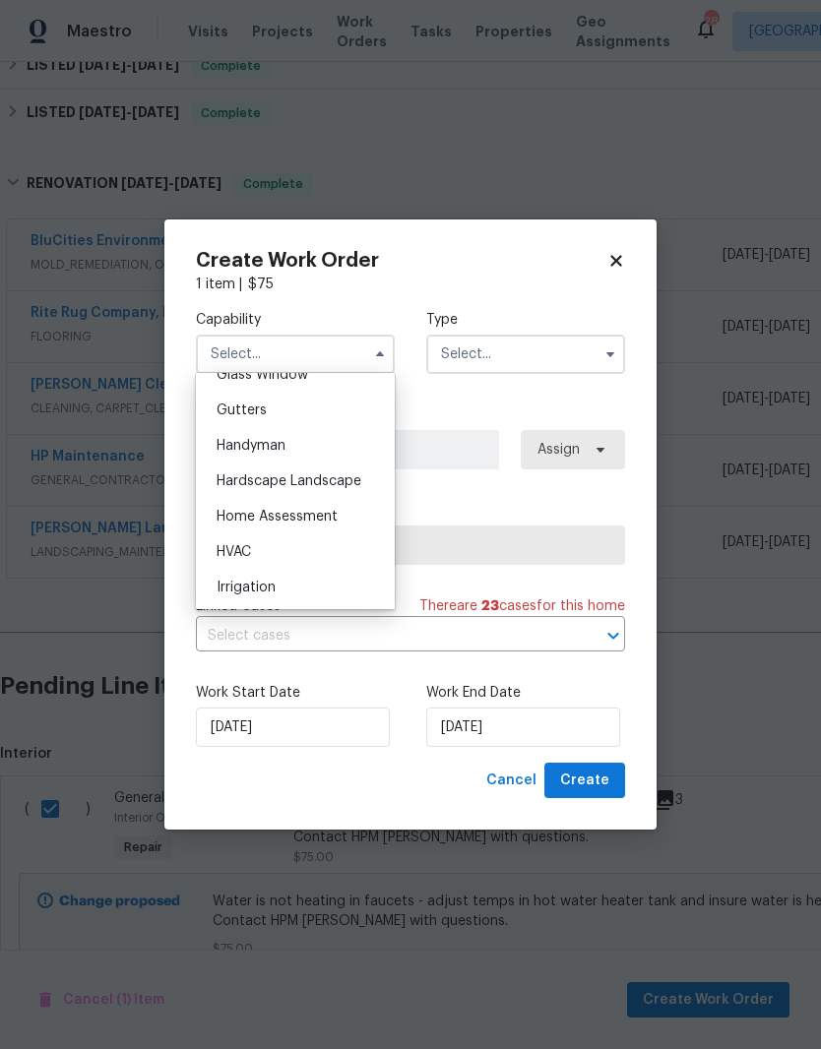
click at [285, 440] on span "Handyman" at bounding box center [251, 446] width 69 height 14
type input "Handyman"
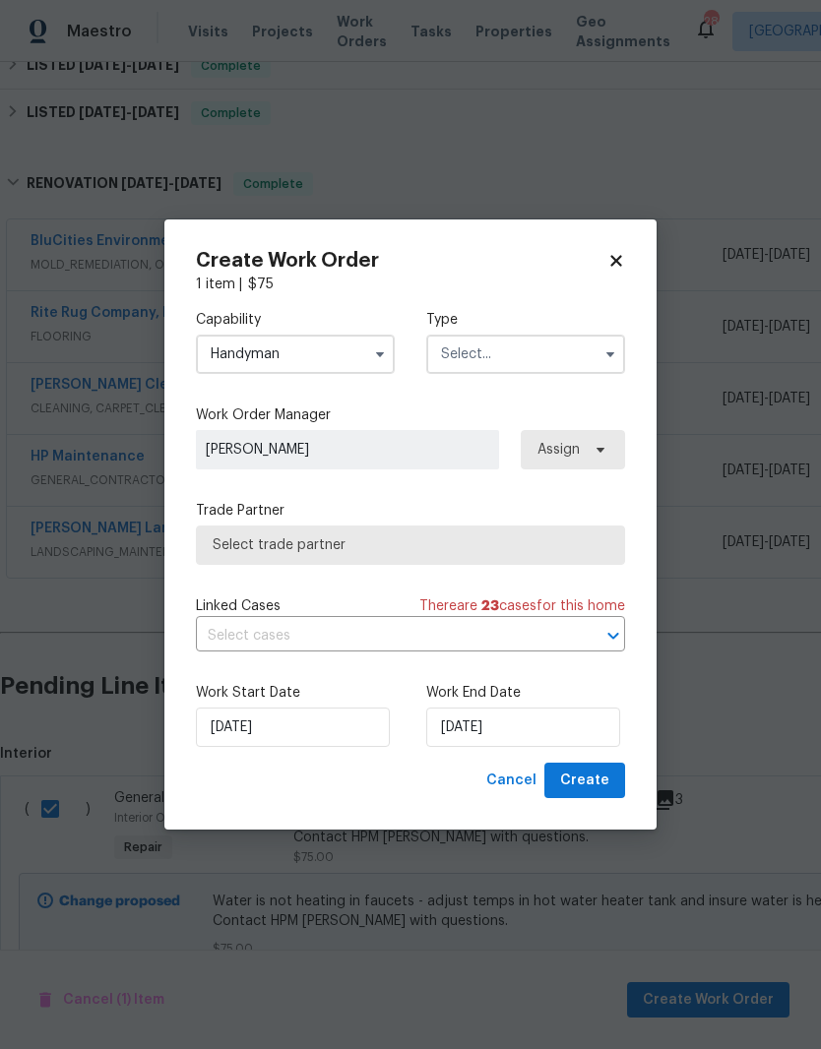
click at [542, 358] on input "text" at bounding box center [525, 354] width 199 height 39
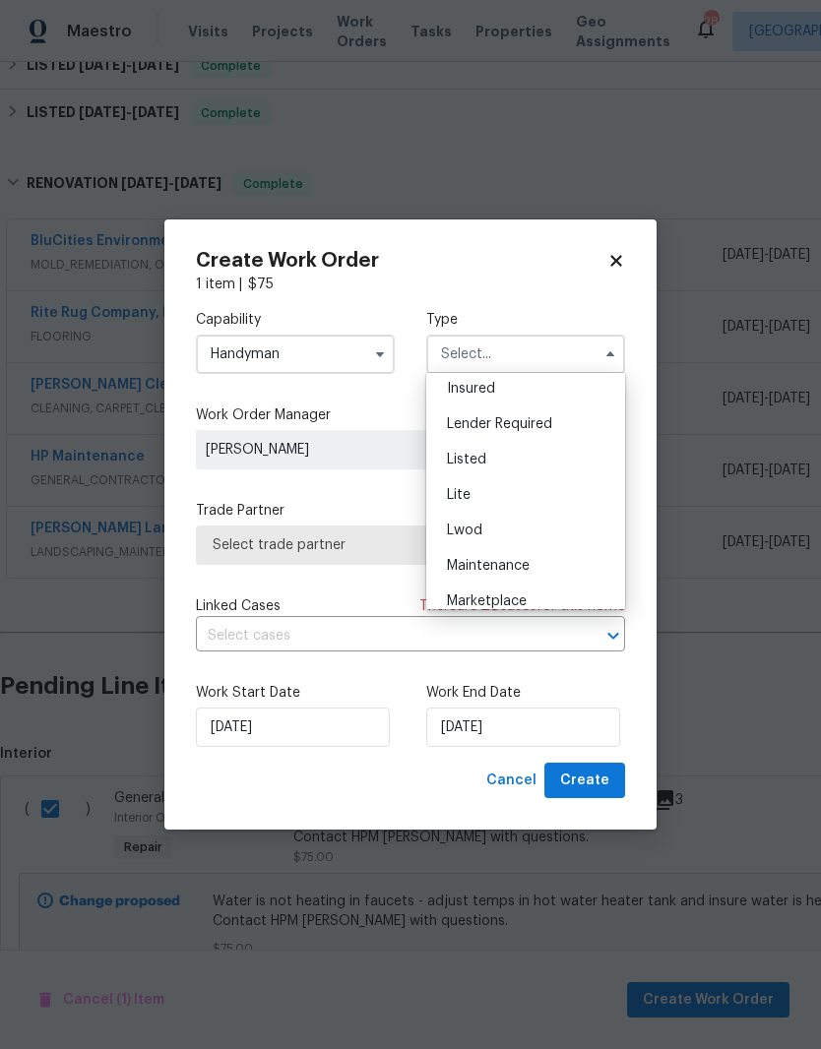
scroll to position [146, 0]
click at [481, 463] on span "Listed" at bounding box center [466, 463] width 39 height 14
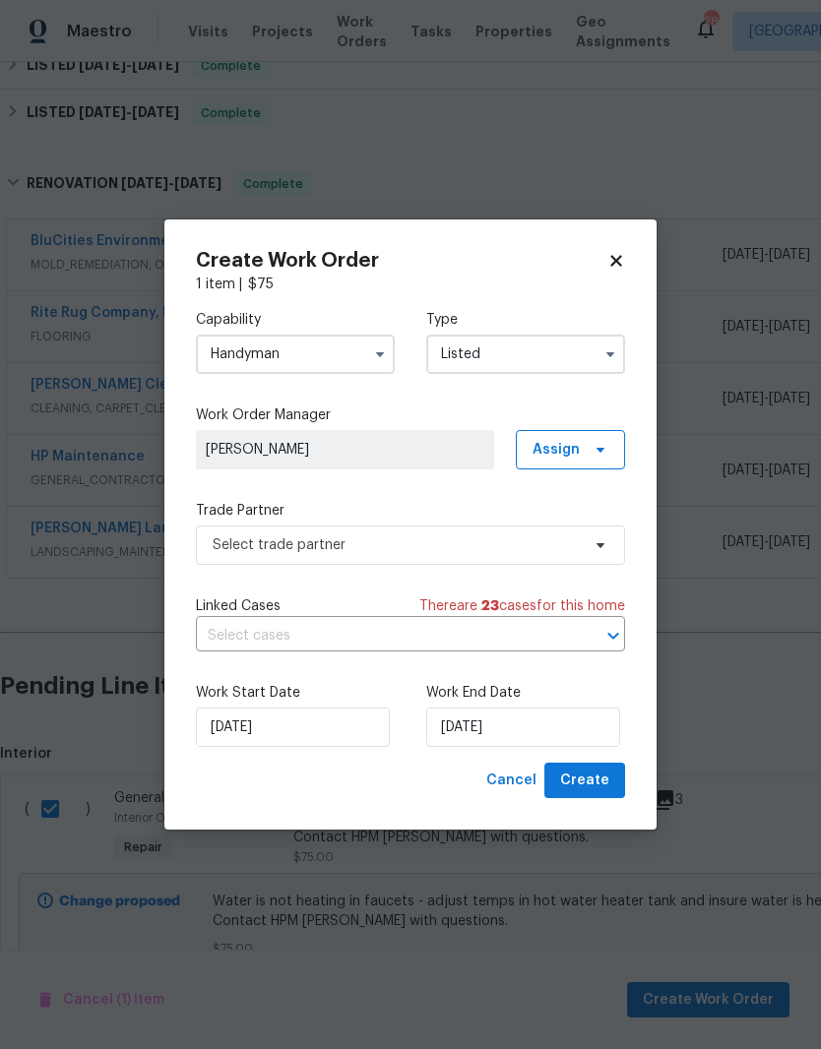
type input "Listed"
click at [592, 447] on span at bounding box center [598, 450] width 22 height 16
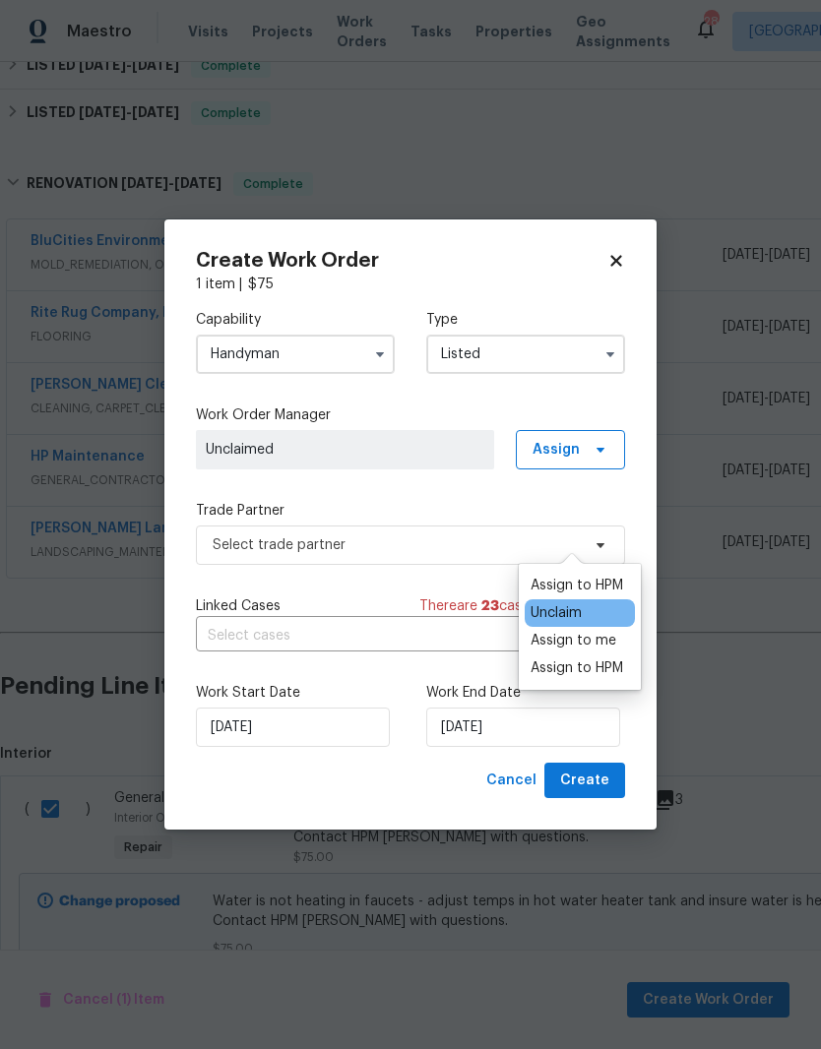
click at [598, 631] on div "Assign to me" at bounding box center [574, 641] width 86 height 20
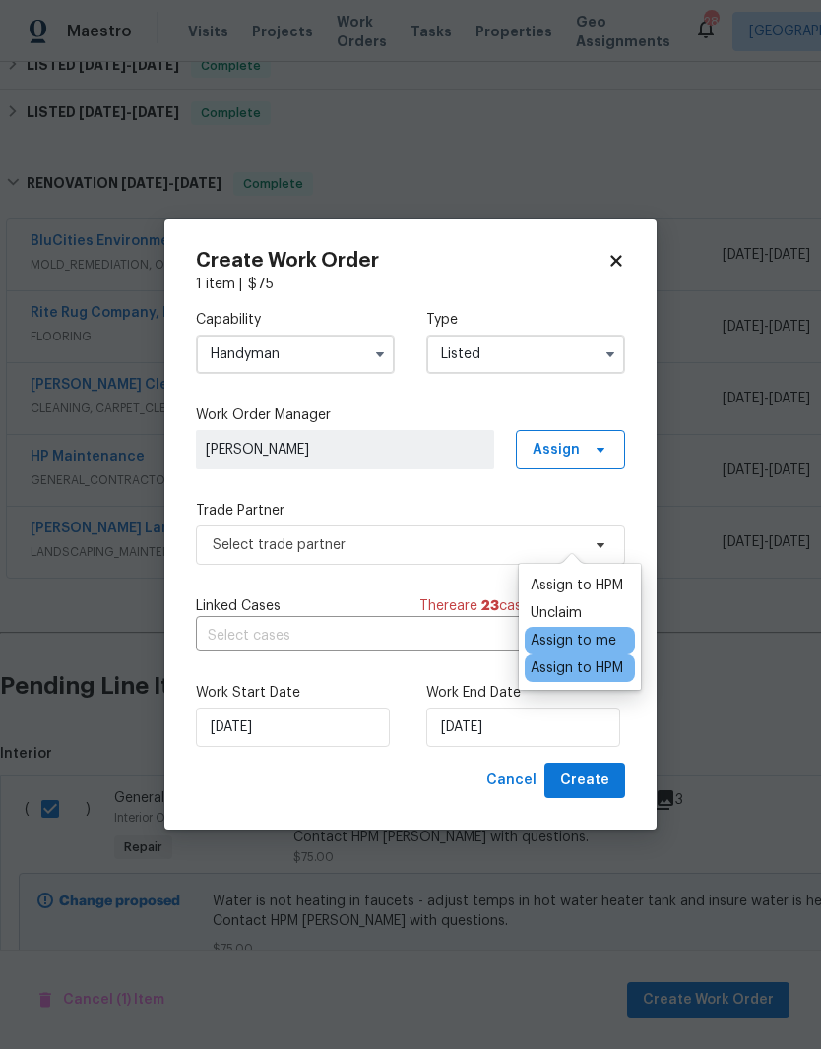
click at [413, 445] on span "[PERSON_NAME]" at bounding box center [345, 450] width 279 height 20
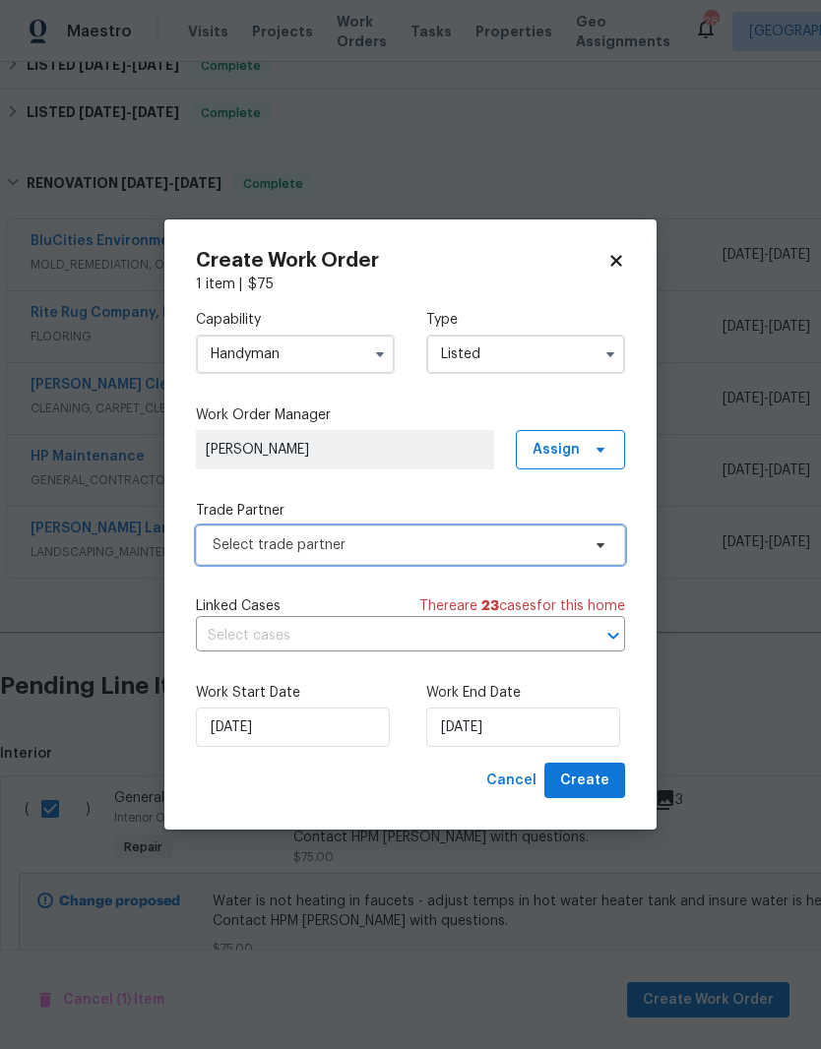
click at [474, 542] on span "Select trade partner" at bounding box center [396, 545] width 367 height 20
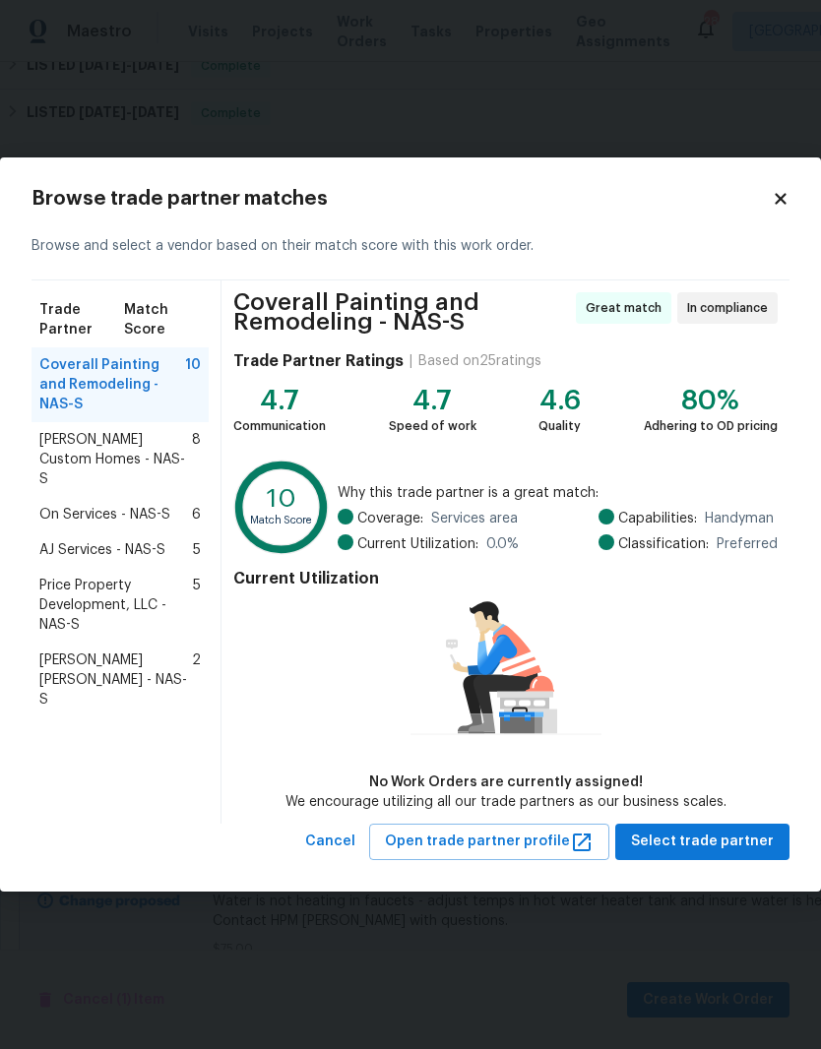
click at [124, 430] on span "[PERSON_NAME] Custom Homes - NAS-S" at bounding box center [115, 459] width 153 height 59
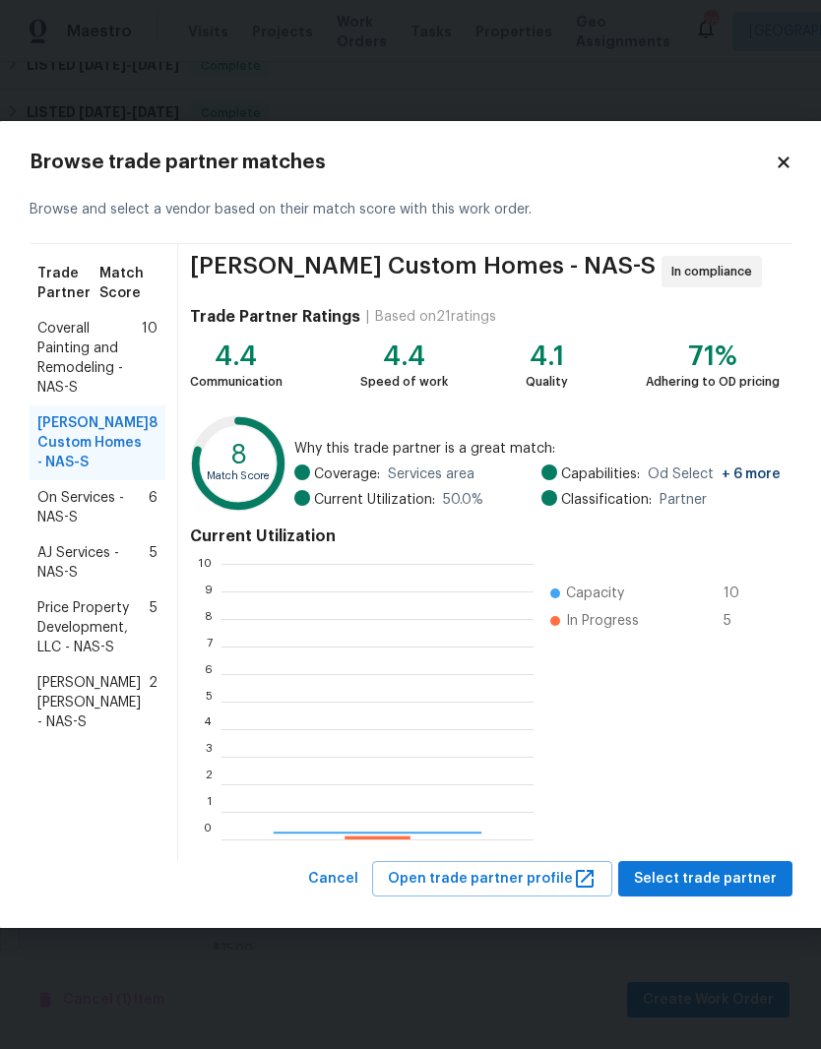
scroll to position [276, 312]
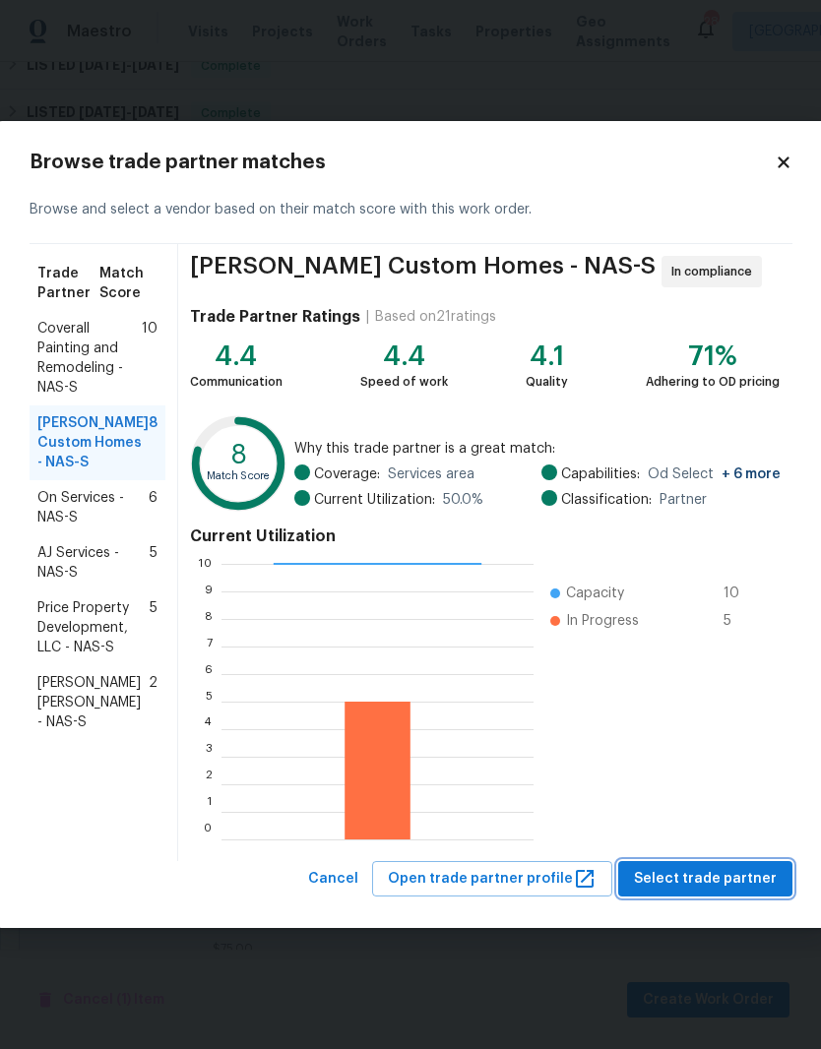
click at [749, 877] on span "Select trade partner" at bounding box center [705, 879] width 143 height 25
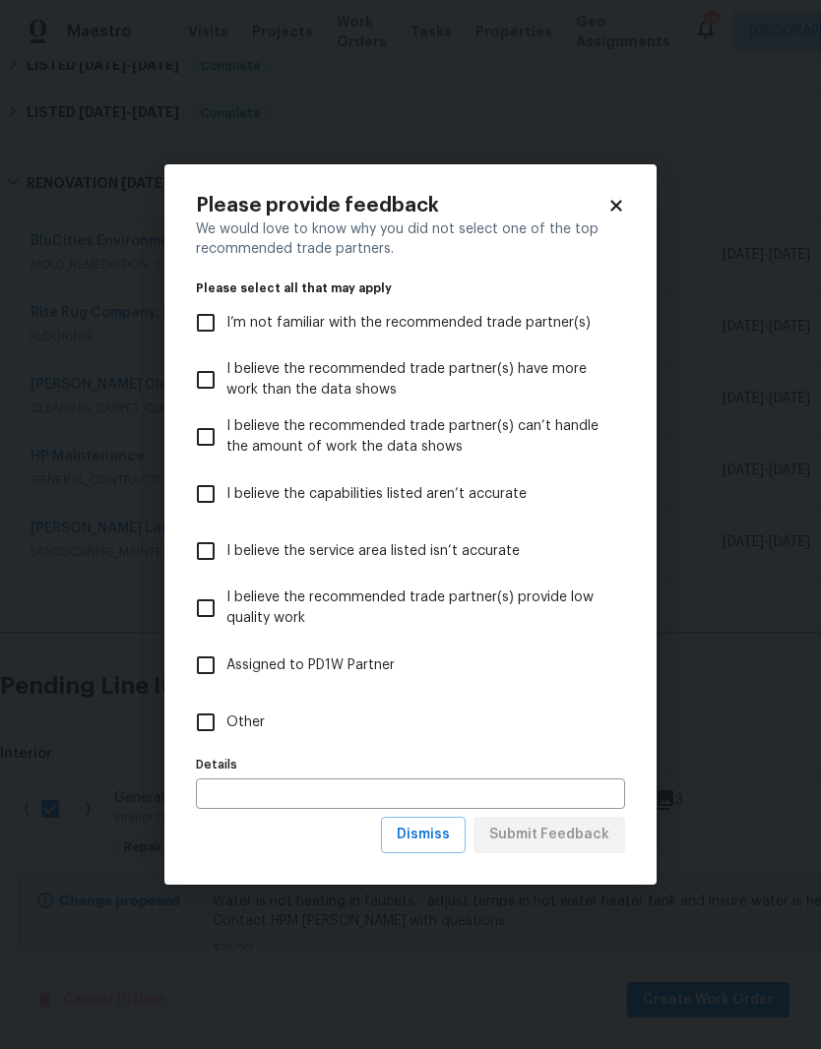
click at [219, 732] on input "Other" at bounding box center [205, 722] width 41 height 41
checkbox input "true"
click at [580, 839] on span "Submit Feedback" at bounding box center [549, 835] width 120 height 25
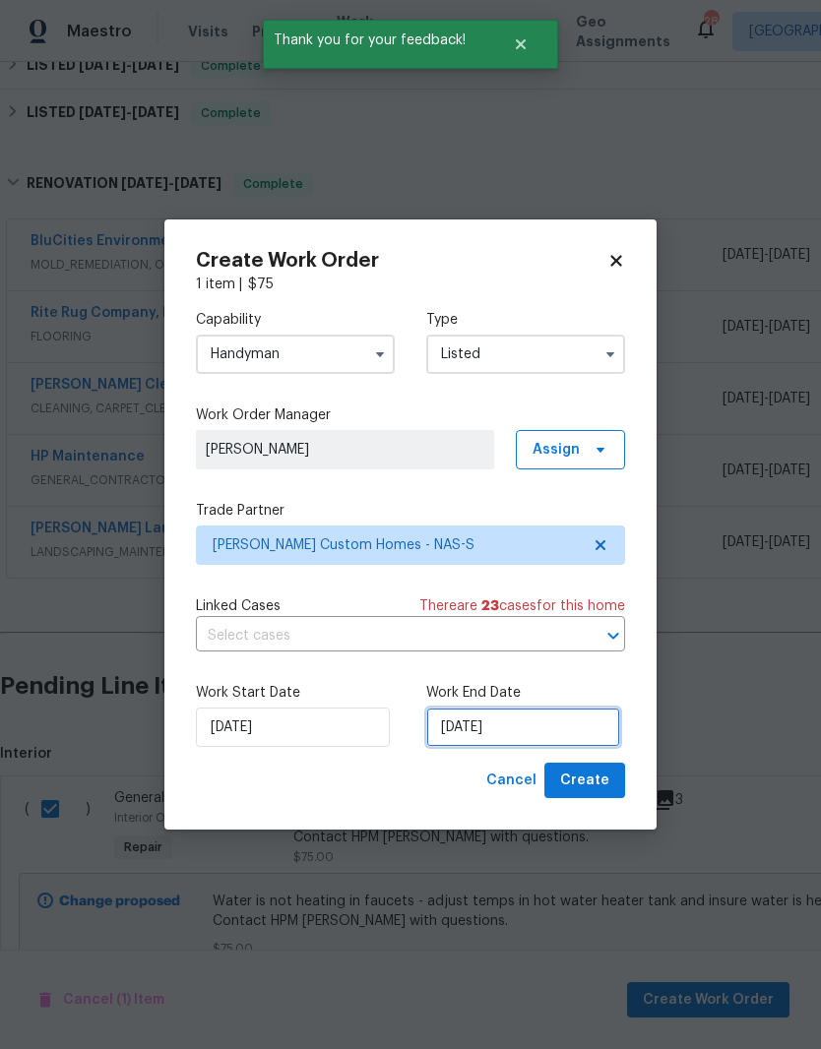
click at [564, 718] on input "[DATE]" at bounding box center [523, 727] width 194 height 39
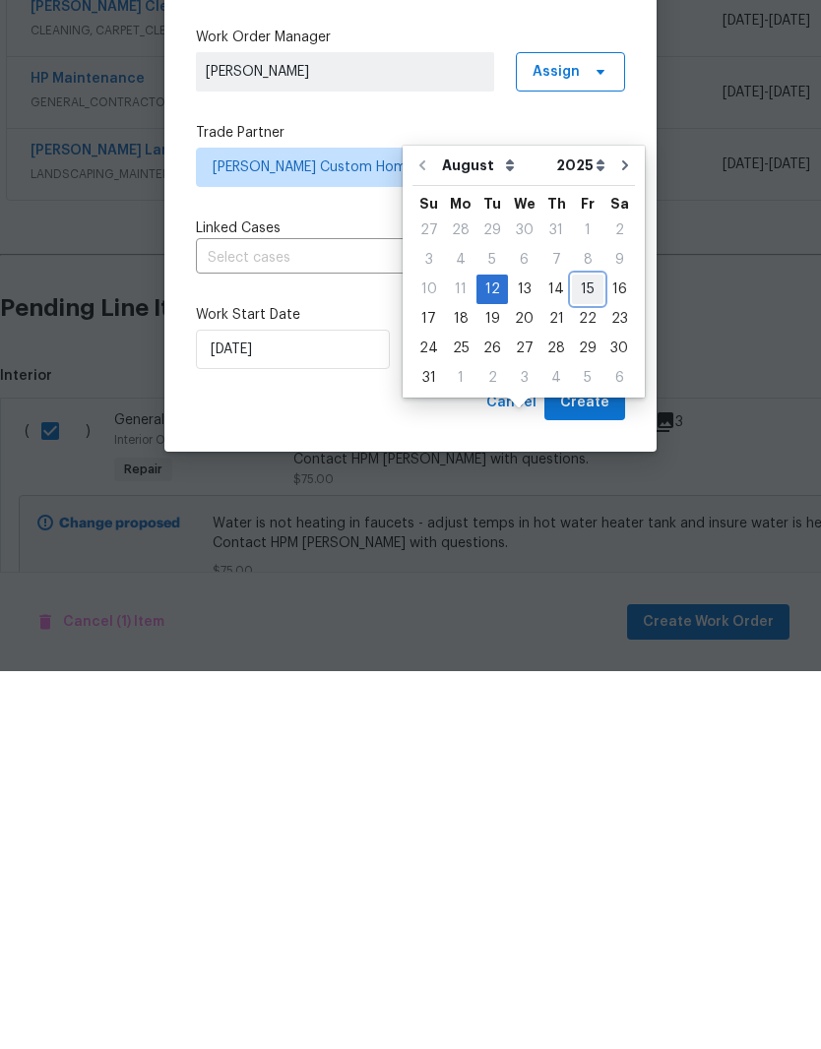
click at [587, 654] on div "15" at bounding box center [587, 668] width 31 height 28
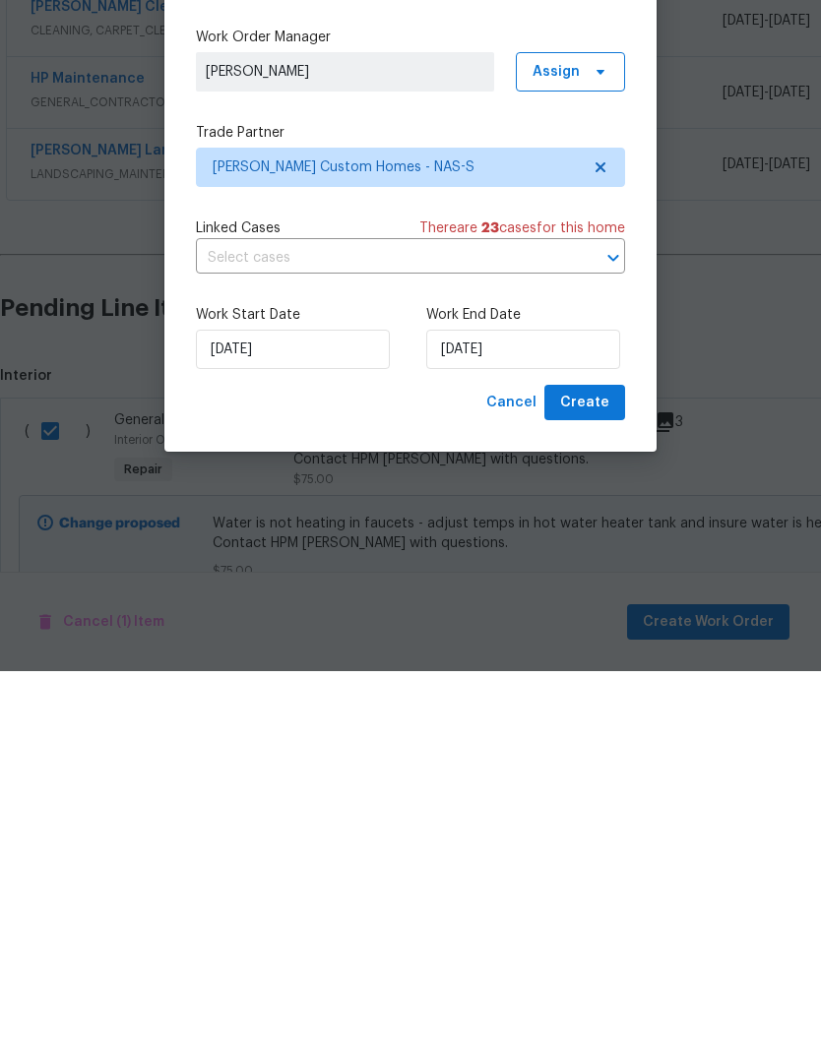
type input "[DATE]"
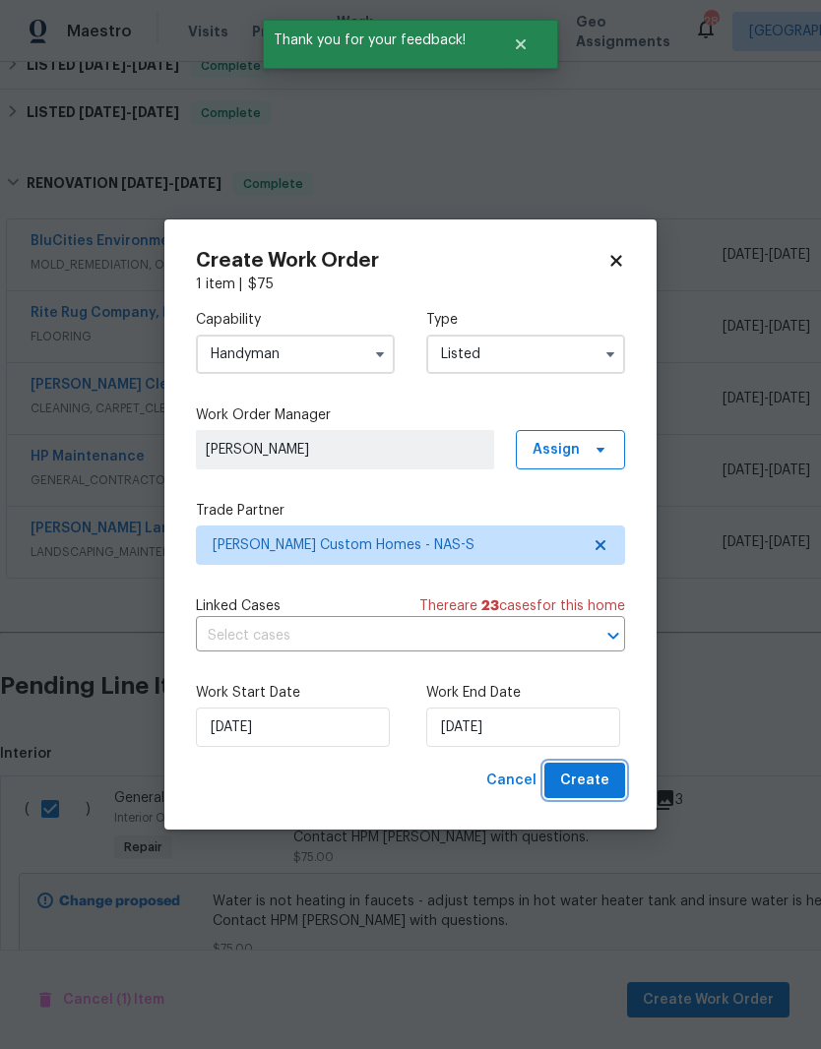
click at [606, 782] on span "Create" at bounding box center [584, 781] width 49 height 25
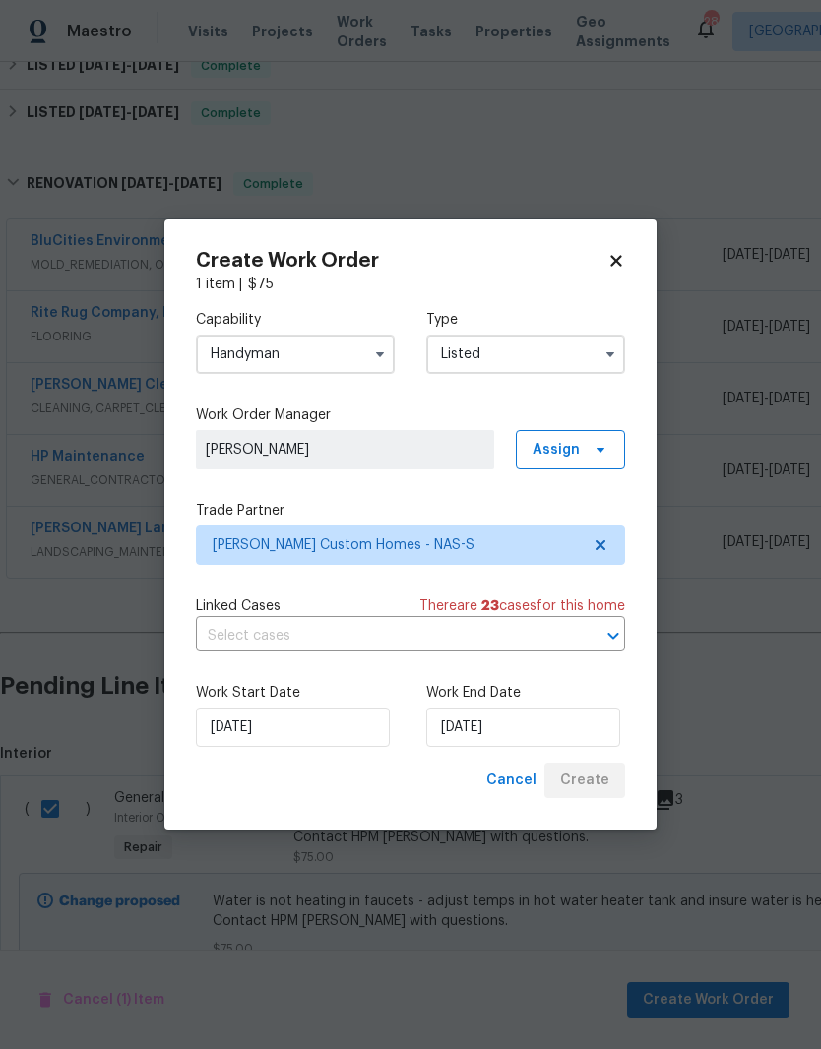
checkbox input "false"
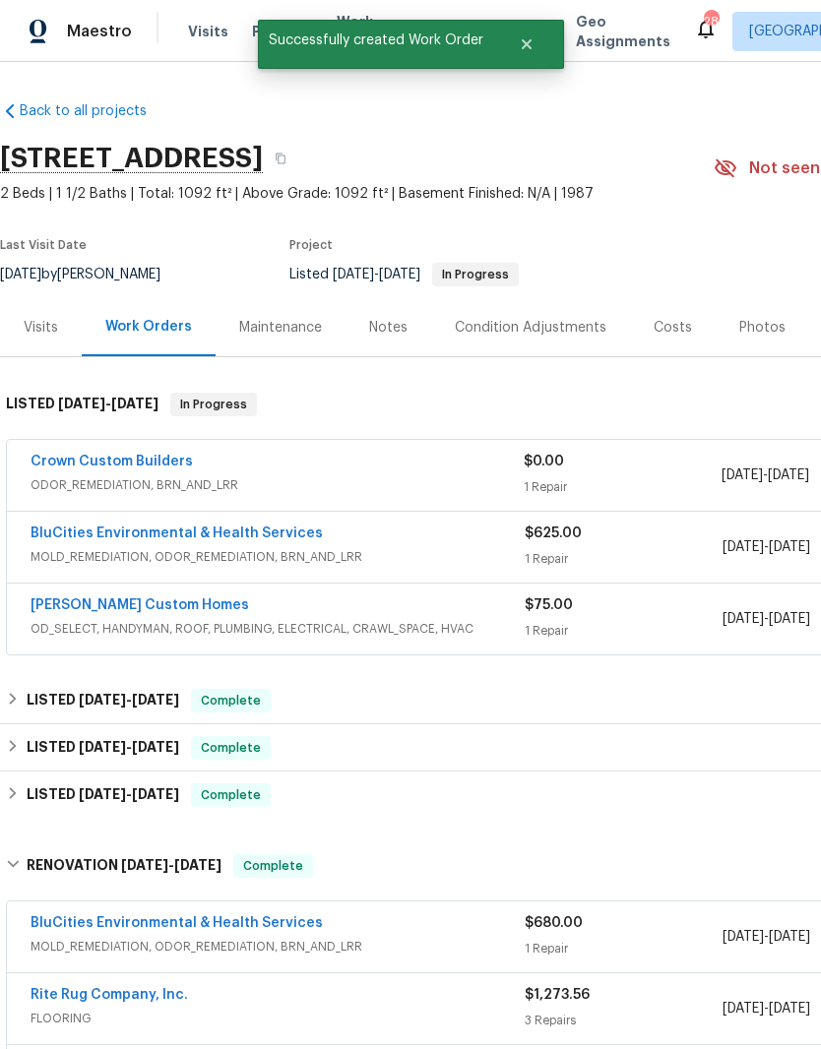
scroll to position [0, 0]
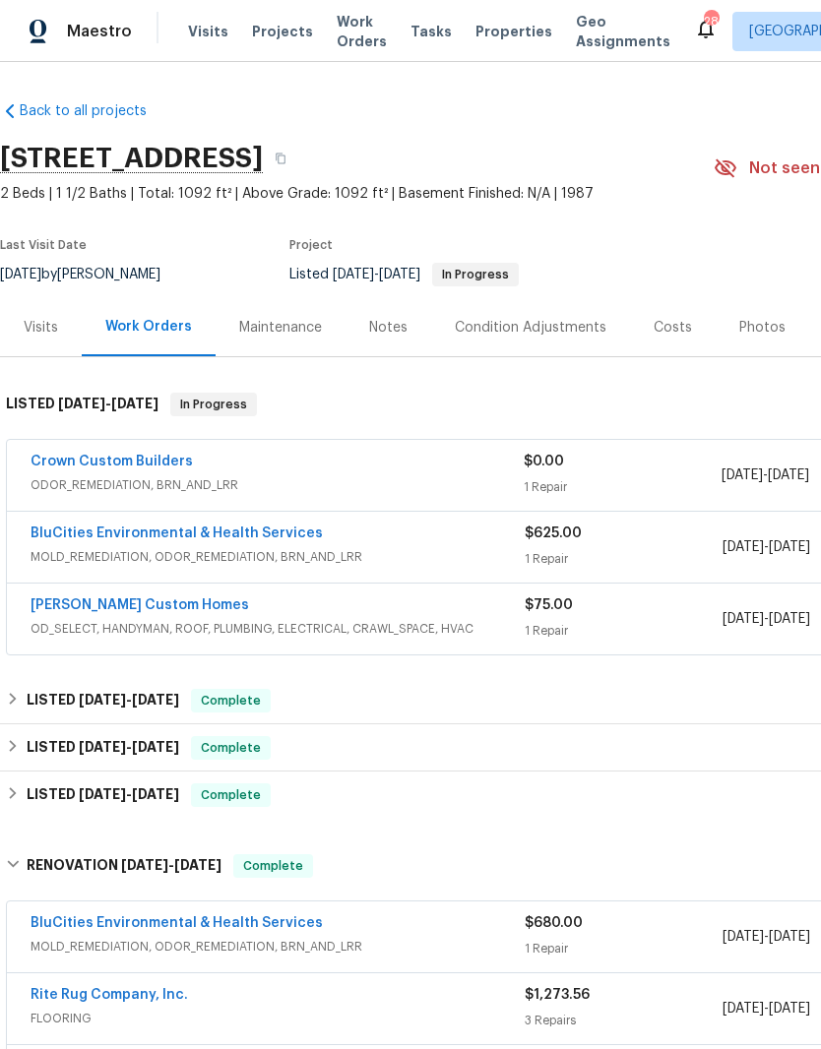
click at [150, 598] on link "Rappa Custom Homes" at bounding box center [140, 605] width 219 height 14
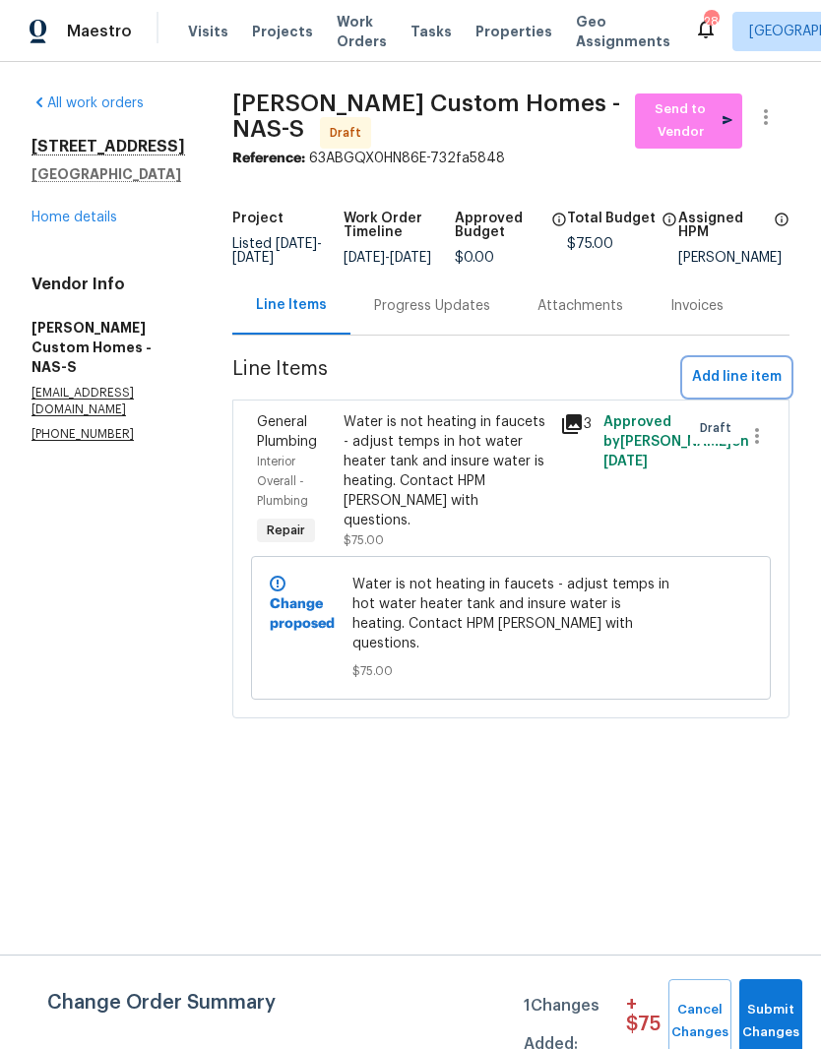
click at [742, 390] on span "Add line item" at bounding box center [737, 377] width 90 height 25
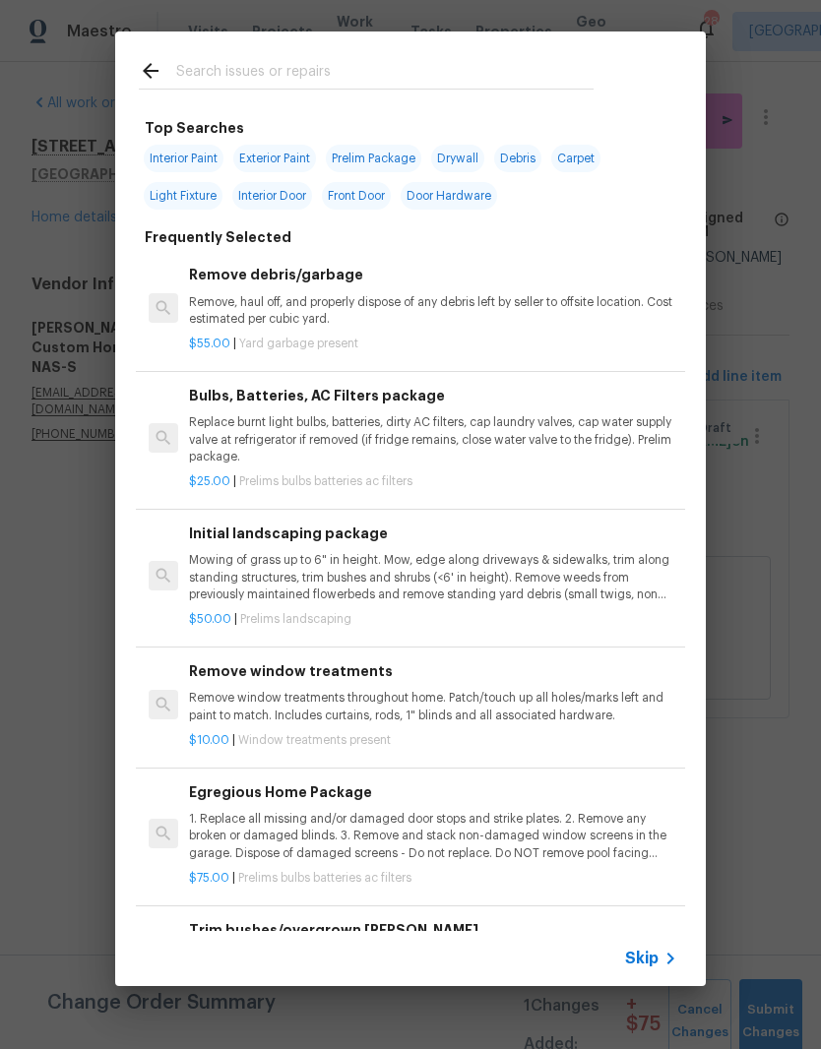
click at [370, 61] on input "text" at bounding box center [384, 74] width 417 height 30
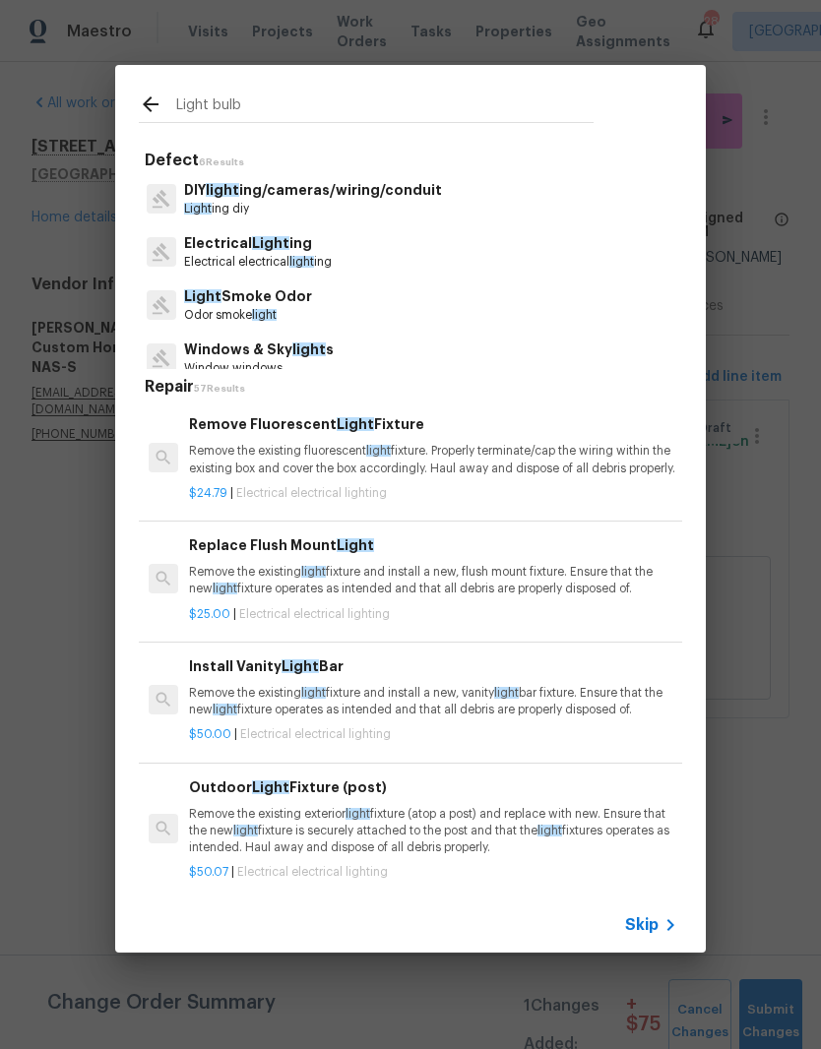
type input "Light bulbs"
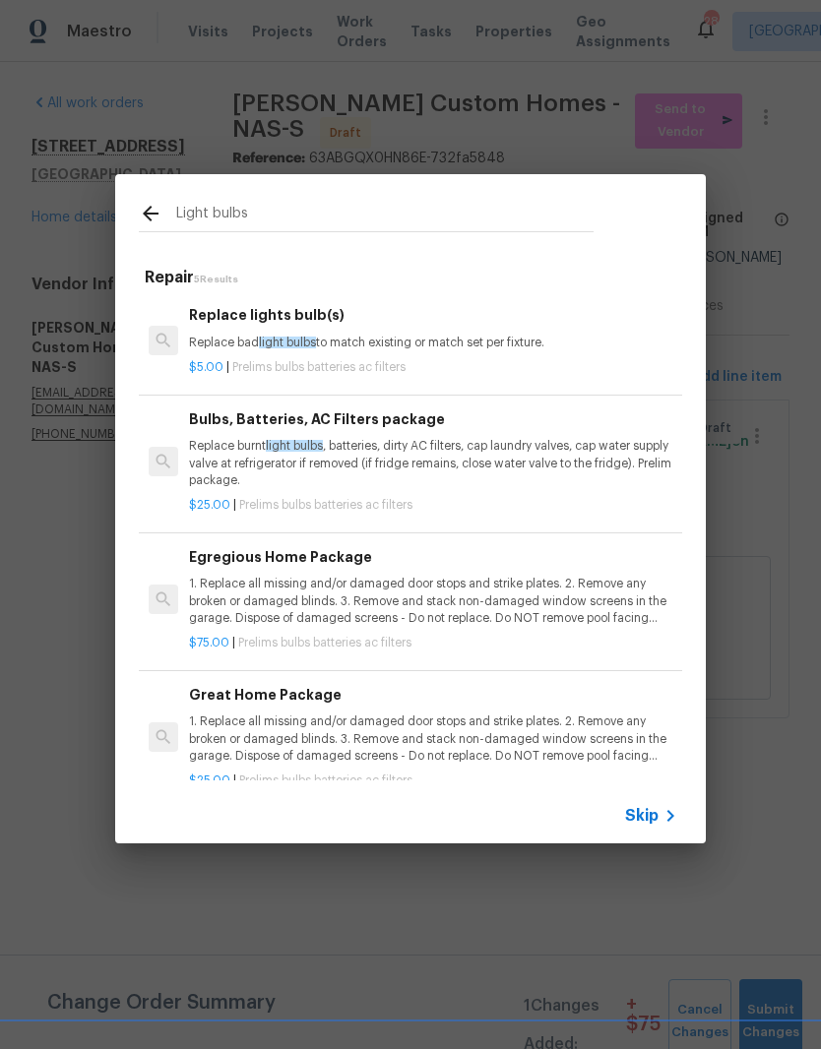
click at [365, 453] on p "Replace burnt light bulbs , batteries, dirty AC filters, cap laundry valves, ca…" at bounding box center [433, 463] width 488 height 50
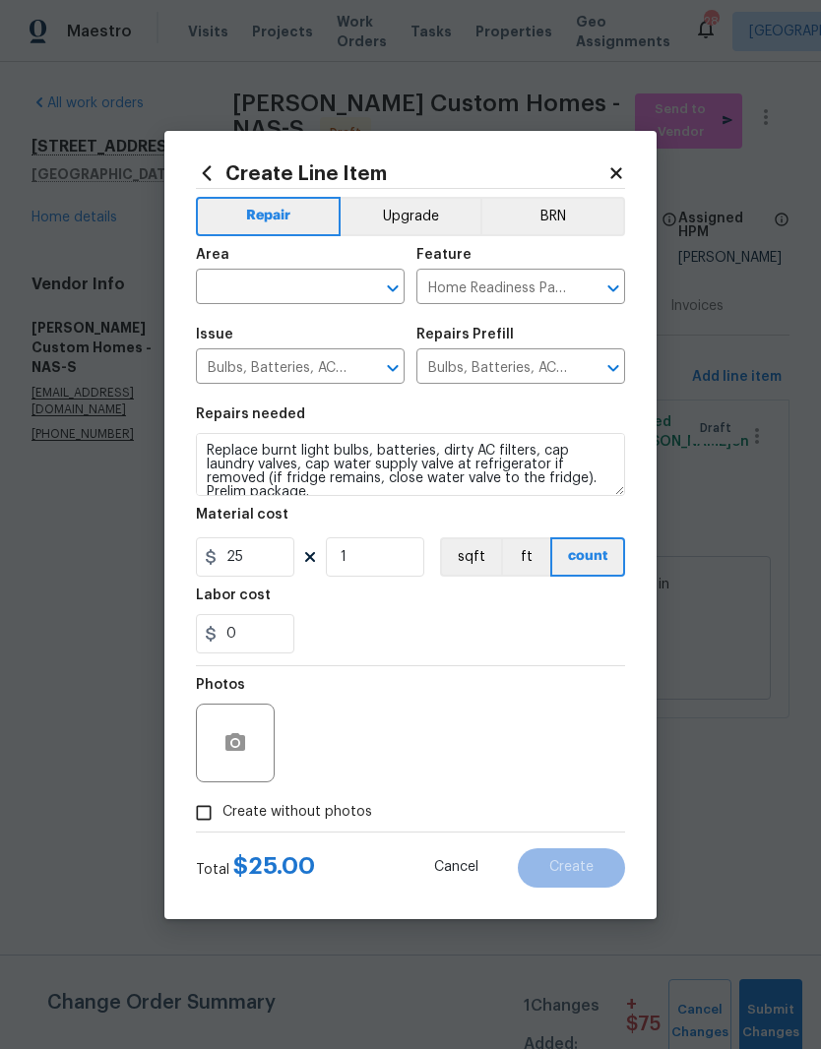
click at [348, 288] on input "text" at bounding box center [273, 289] width 154 height 31
click at [303, 371] on li "Interior Overall" at bounding box center [300, 364] width 209 height 32
type input "Interior Overall"
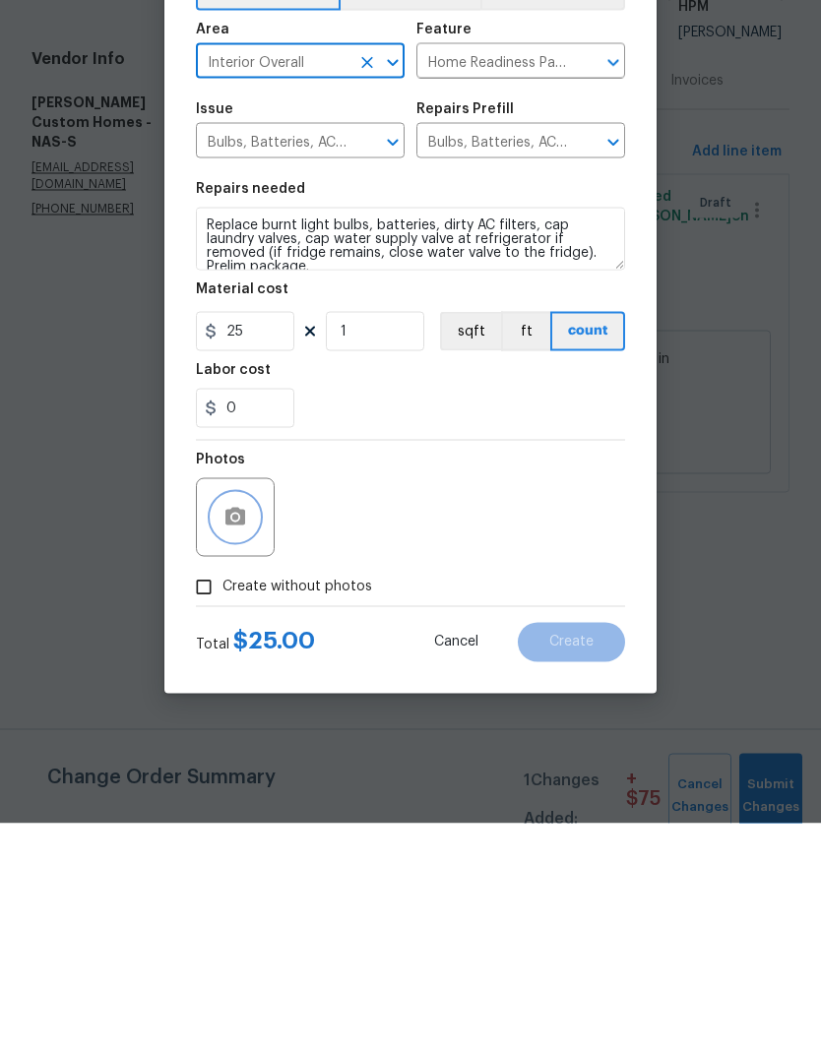
click at [252, 720] on button "button" at bounding box center [235, 743] width 47 height 47
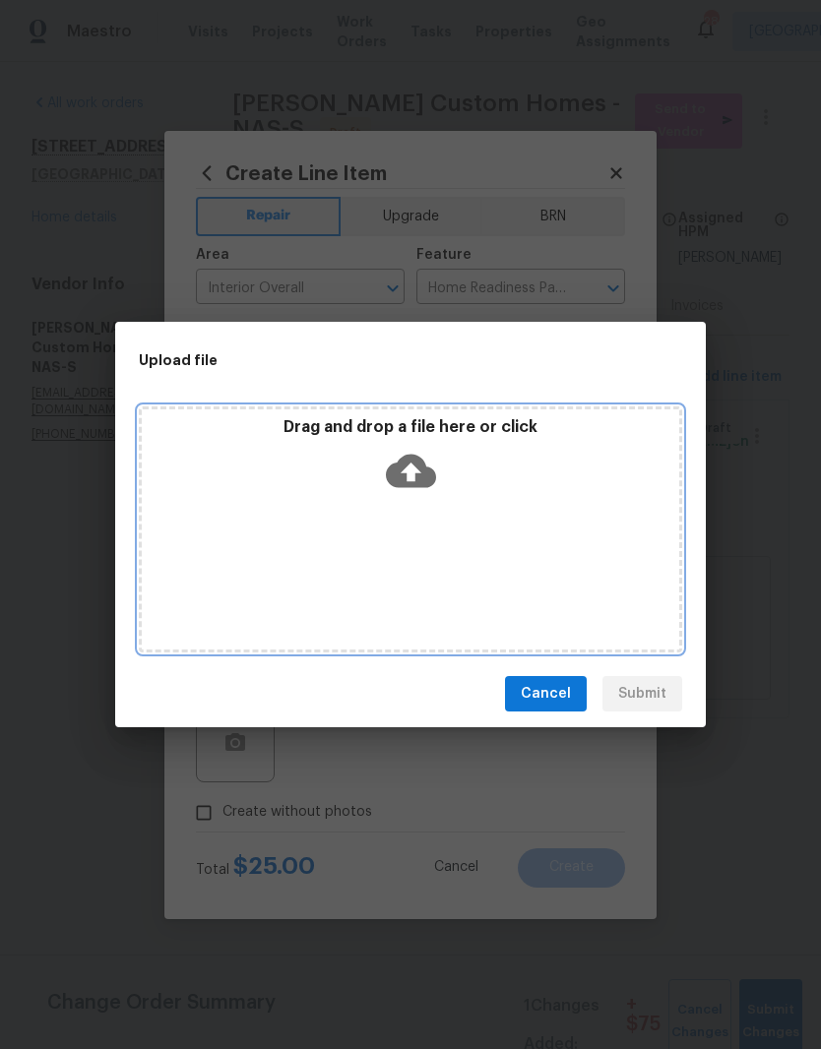
click at [514, 493] on div "Drag and drop a file here or click" at bounding box center [410, 459] width 537 height 85
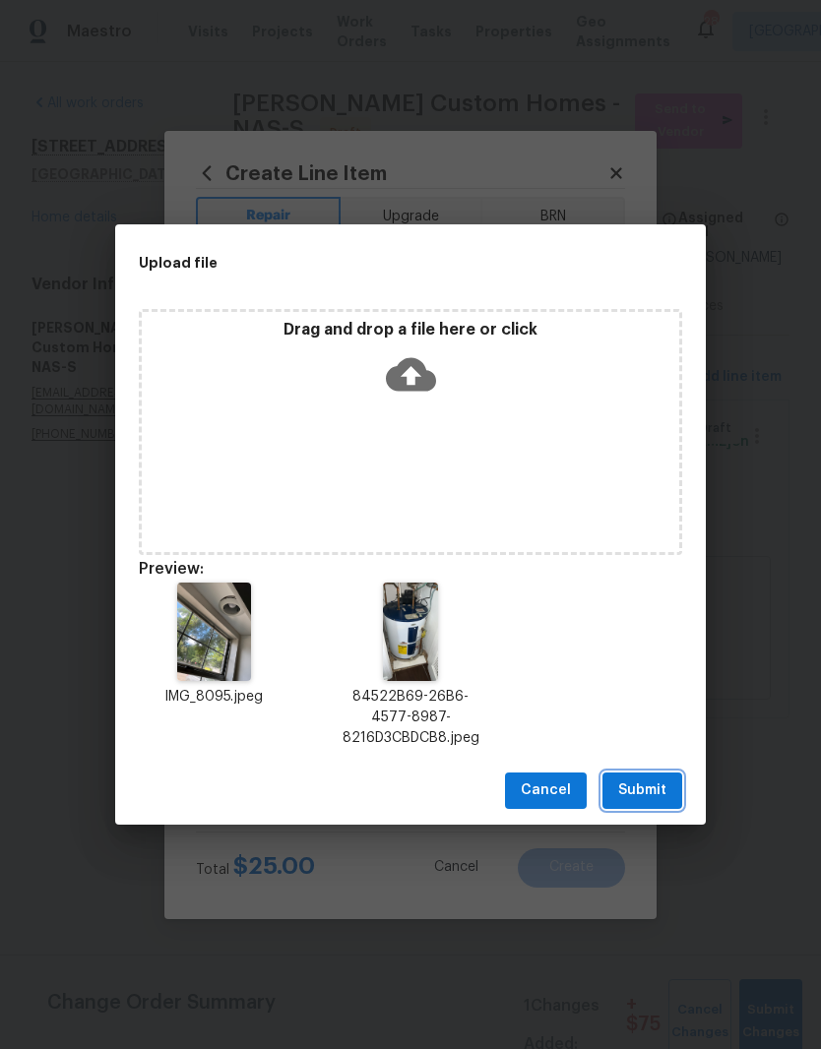
click at [653, 789] on span "Submit" at bounding box center [642, 791] width 48 height 25
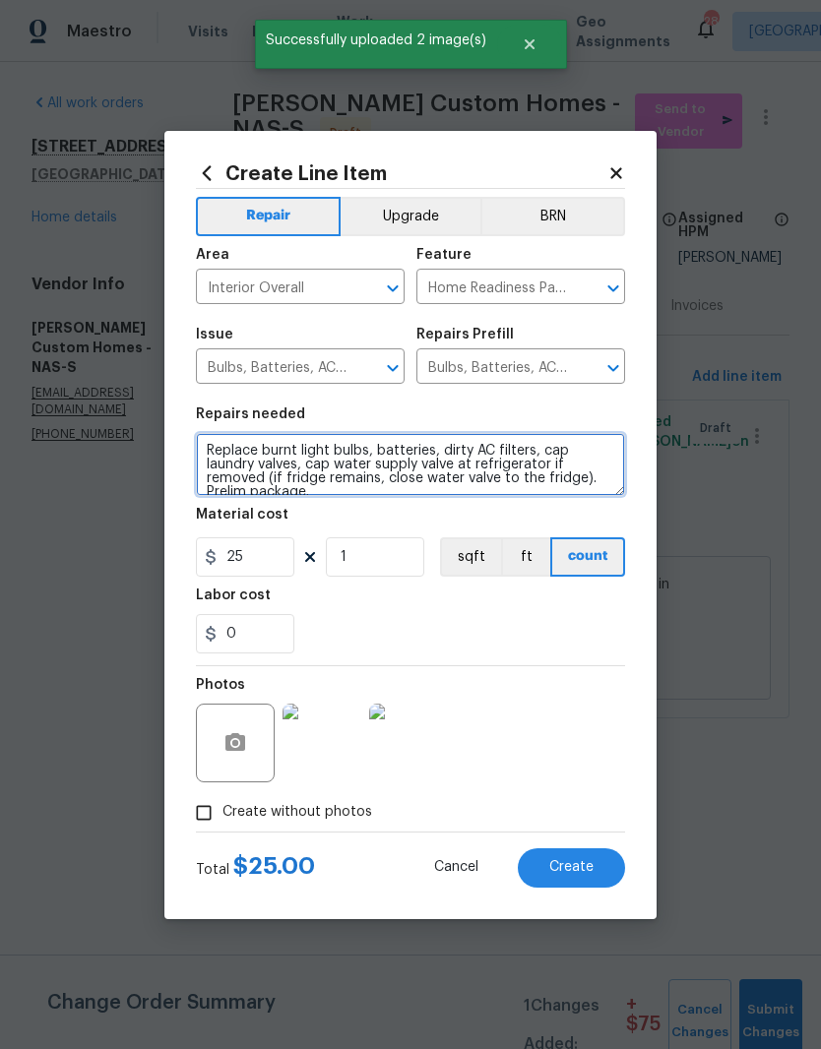
click at [354, 486] on textarea "Replace burnt light bulbs, batteries, dirty AC filters, cap laundry valves, cap…" at bounding box center [410, 464] width 429 height 63
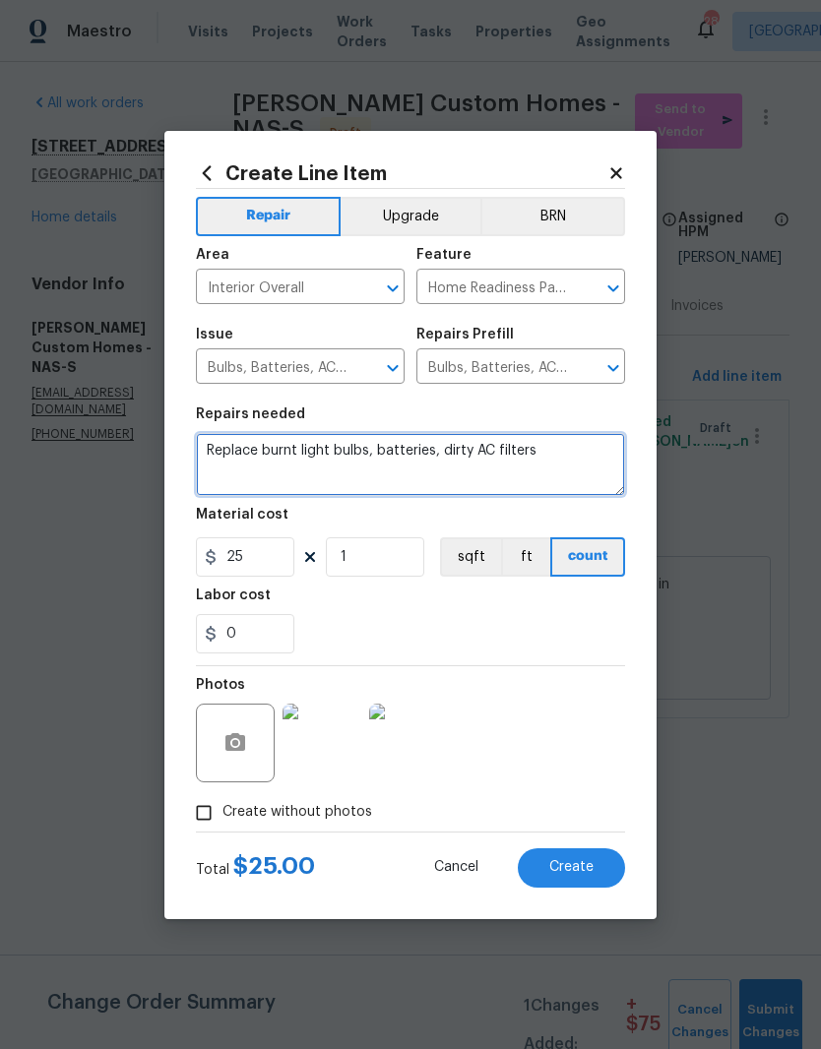
click at [443, 455] on textarea "Replace burnt light bulbs, batteries, dirty AC filters" at bounding box center [410, 464] width 429 height 63
click at [440, 450] on textarea "Replace burnt light bulbs and dirty AC filters" at bounding box center [410, 464] width 429 height 63
click at [488, 454] on textarea "Replace burnt light bulbs and AC filters" at bounding box center [410, 464] width 429 height 63
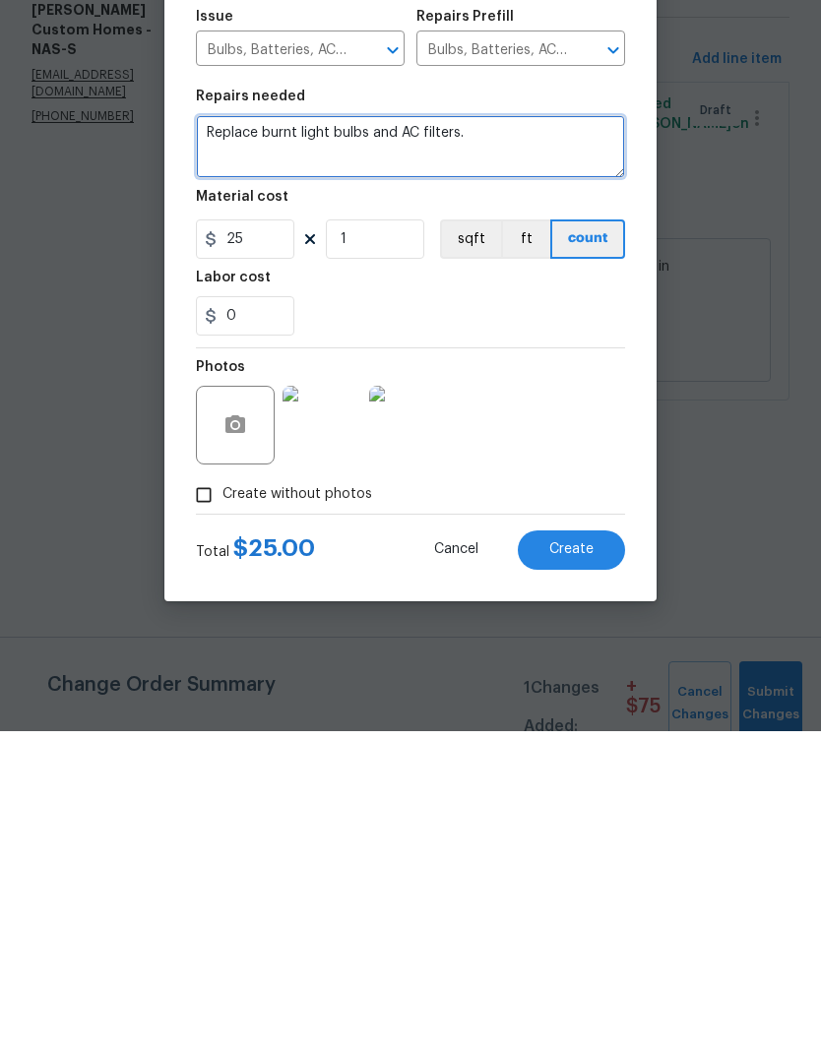
type textarea "Replace burnt light bulbs and AC filters."
click at [590, 860] on span "Create" at bounding box center [571, 867] width 44 height 15
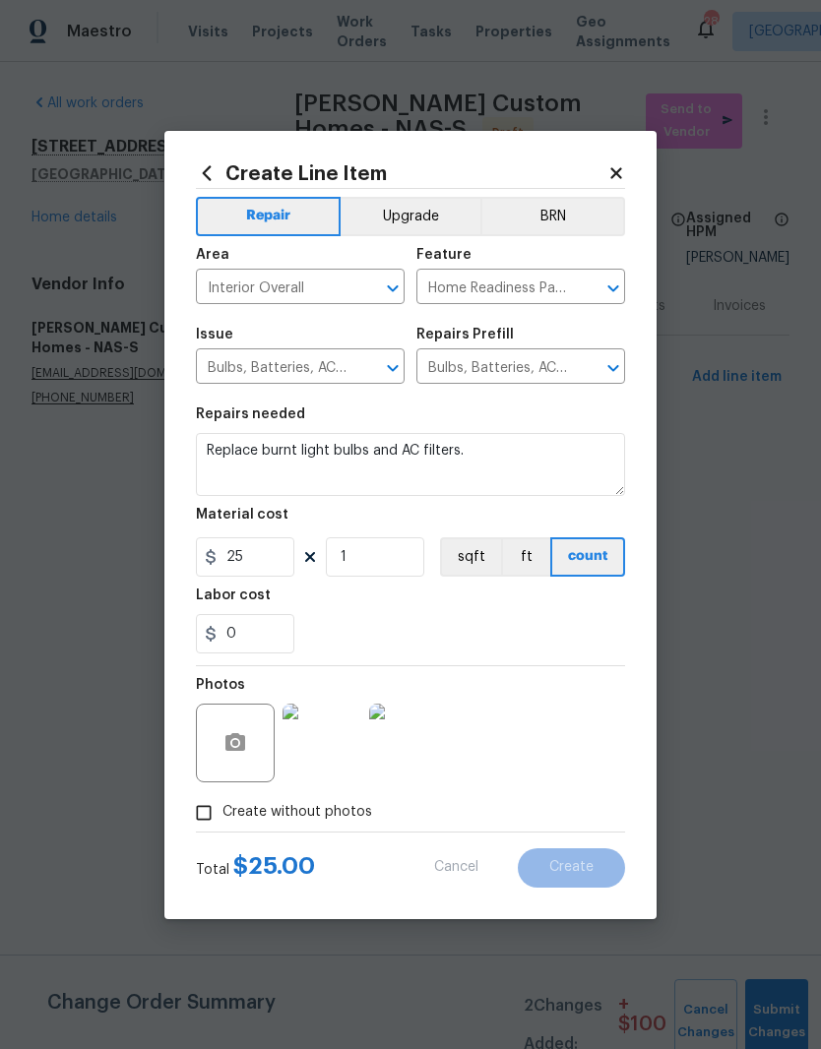
type input "0"
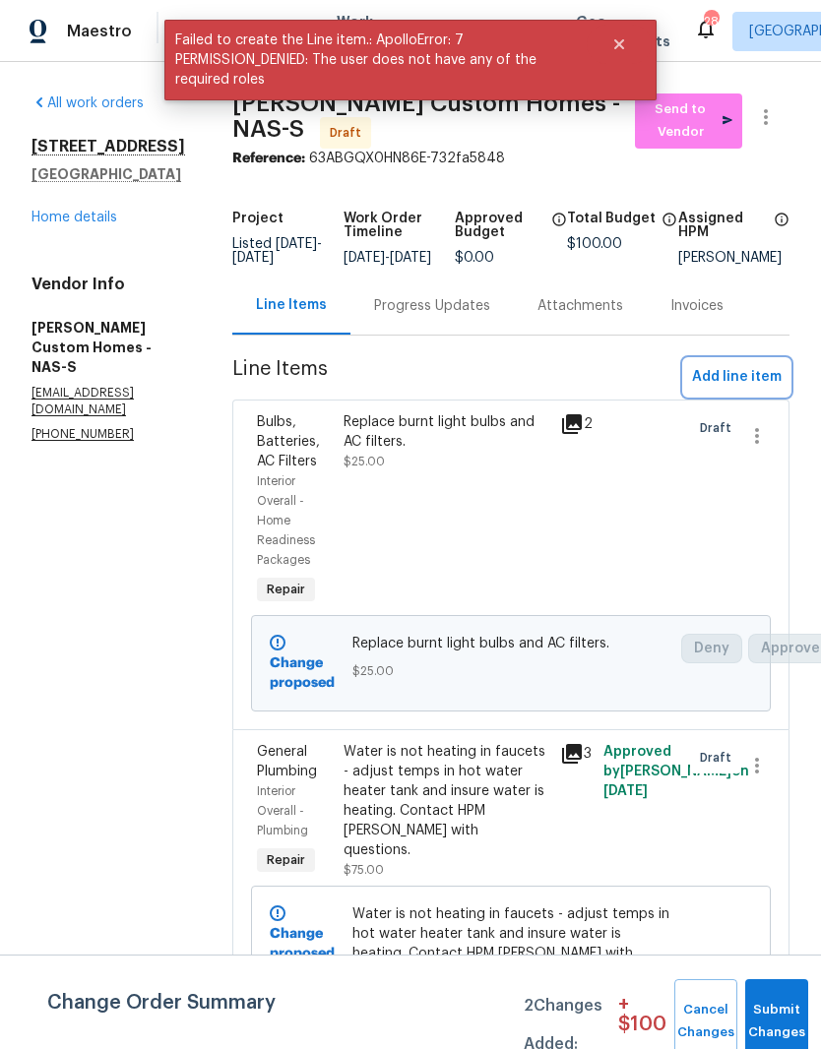
click at [757, 389] on span "Add line item" at bounding box center [737, 377] width 90 height 25
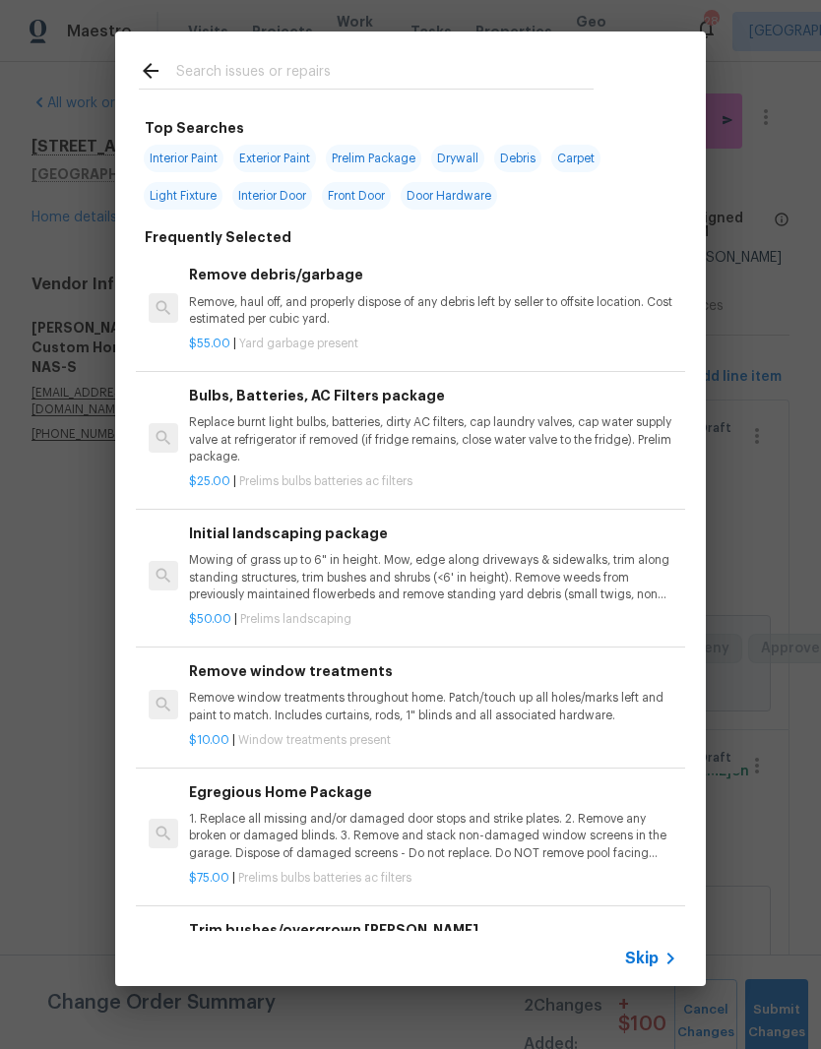
click at [363, 70] on input "text" at bounding box center [384, 74] width 417 height 30
type input "Pressure"
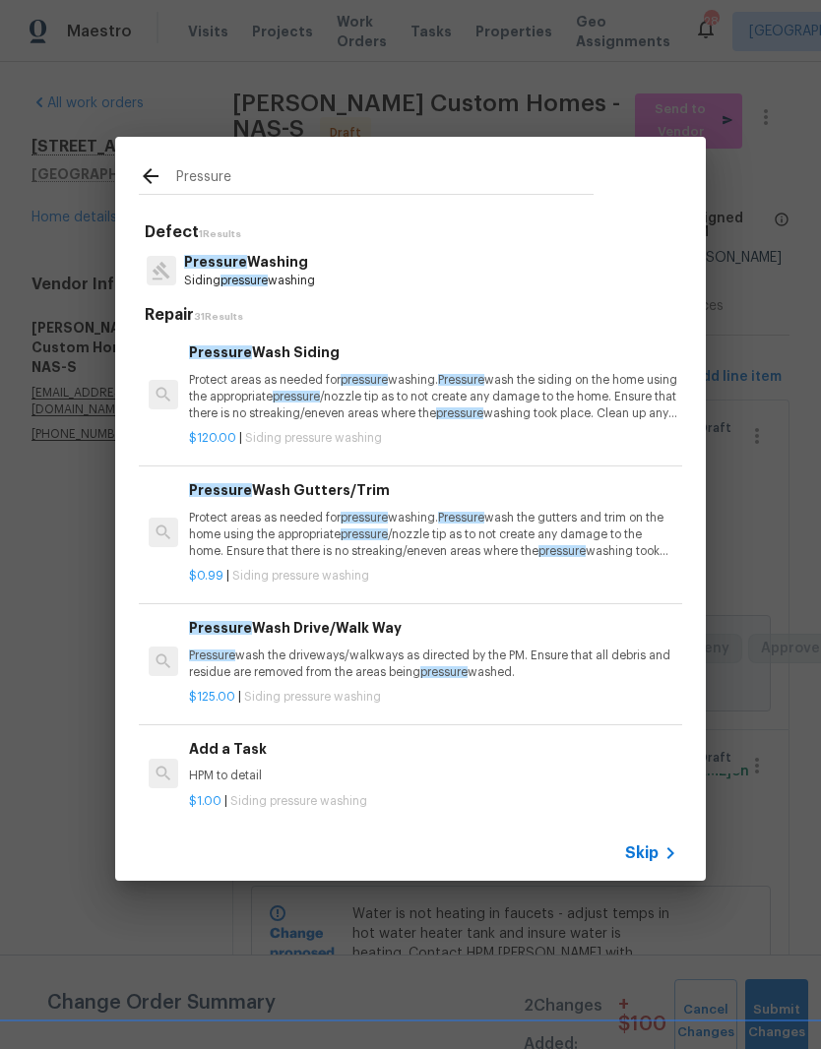
click at [332, 375] on p "Protect areas as needed for pressure washing. Pressure wash the siding on the h…" at bounding box center [433, 397] width 488 height 50
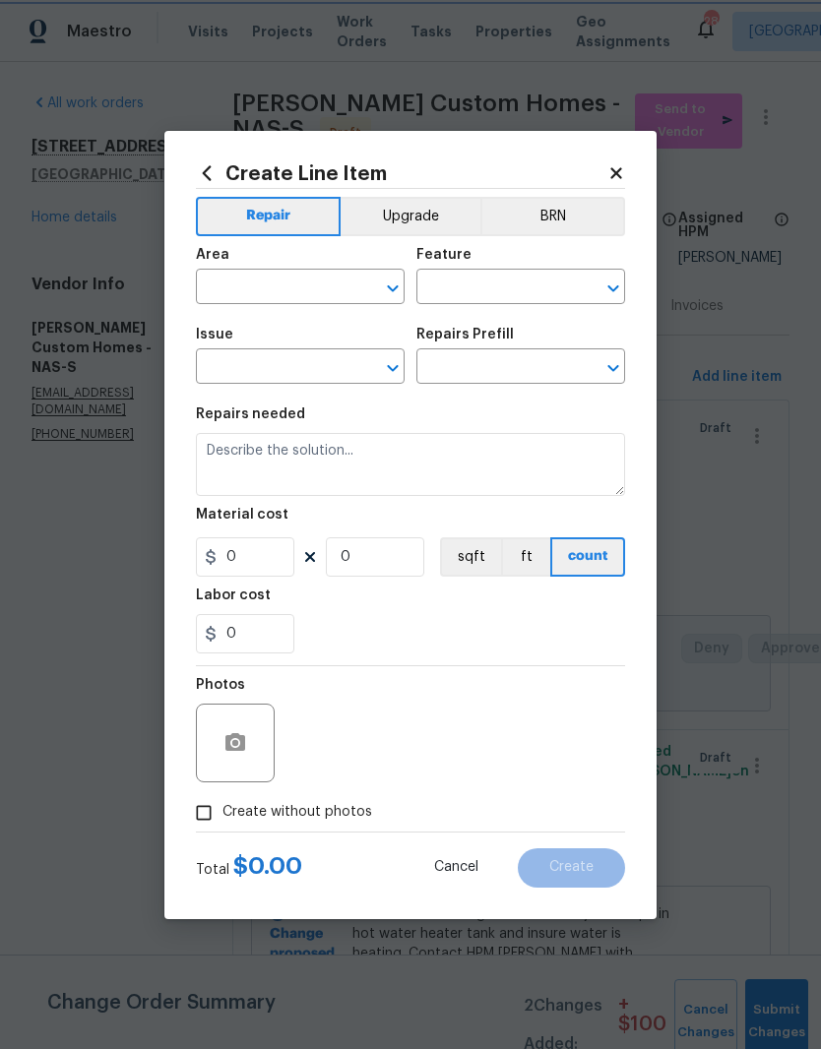
type input "Siding"
type input "Pressure Washing"
type input "Pressure Wash Siding $120.00"
type textarea "Protect areas as needed for pressure washing. Pressure wash the siding on the h…"
type input "120"
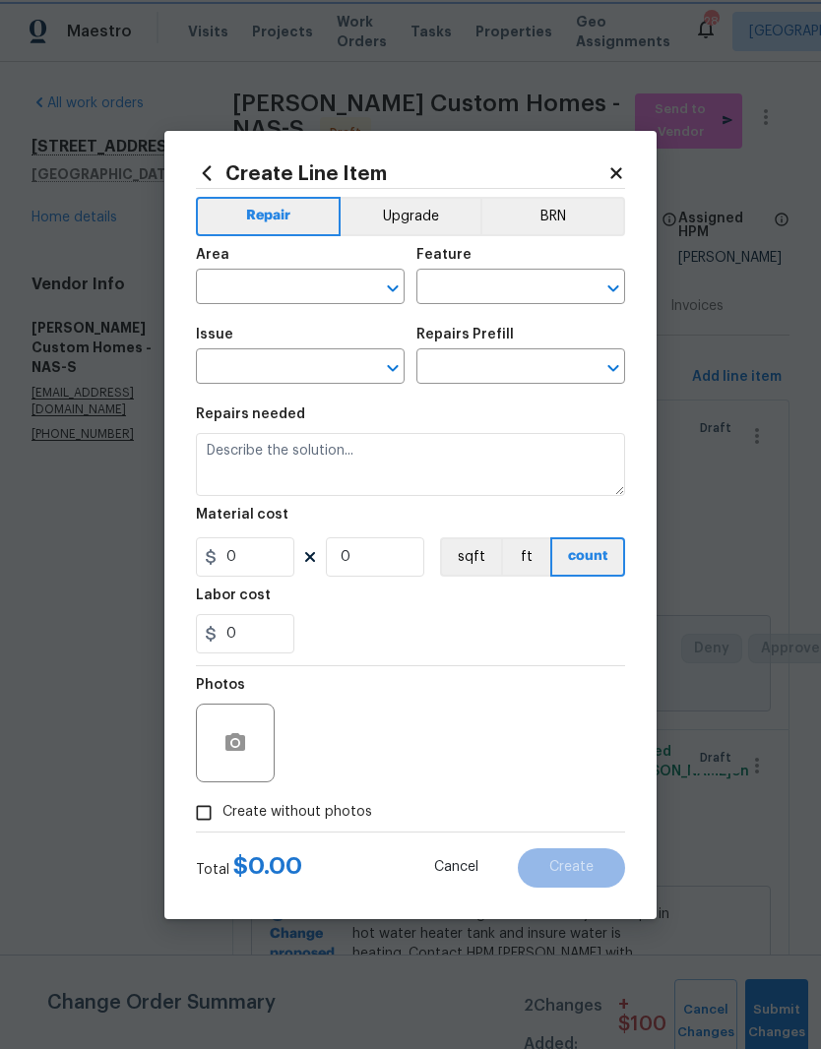
type input "1"
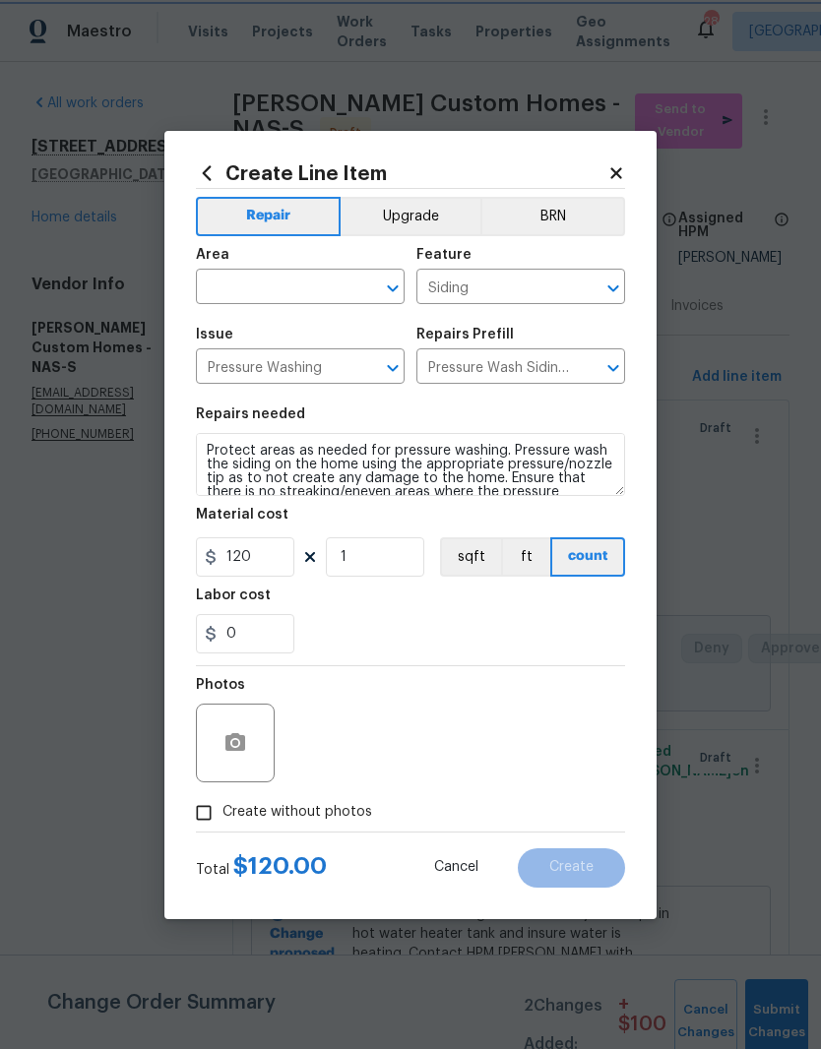
click at [358, 285] on icon "Clear" at bounding box center [367, 289] width 20 height 20
click at [312, 361] on li "Exterior Overall" at bounding box center [300, 364] width 209 height 32
type input "Exterior Overall"
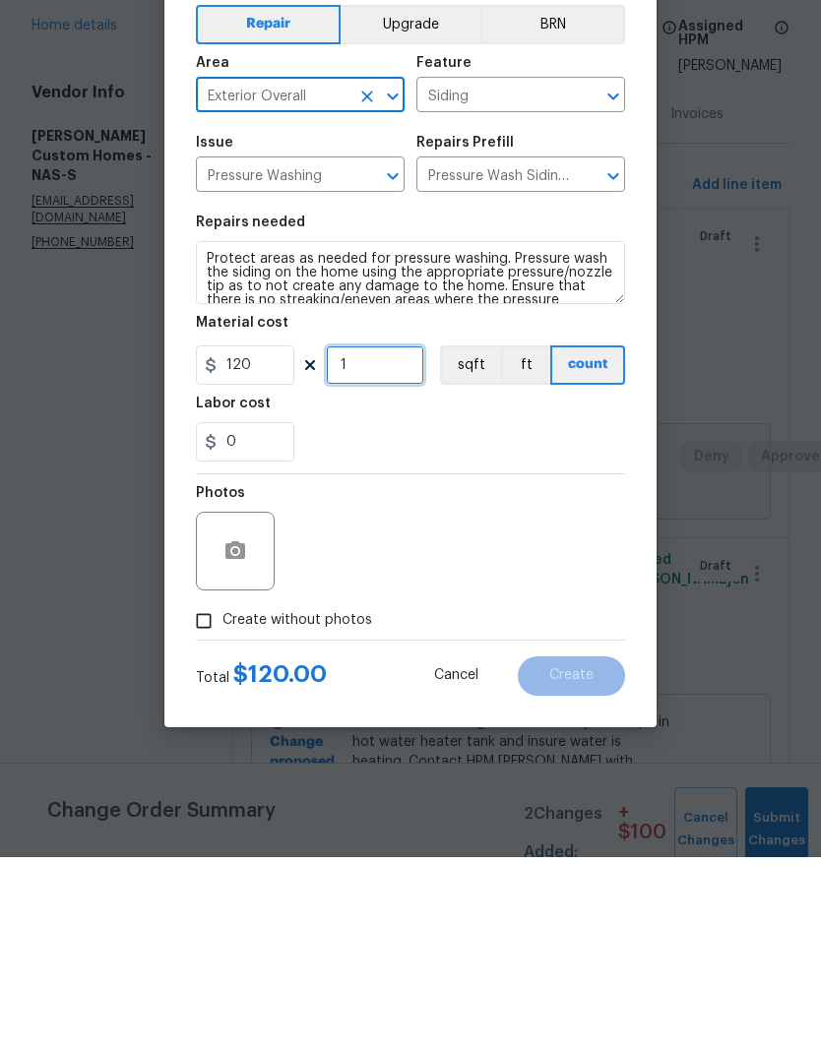
click at [391, 537] on input "1" at bounding box center [375, 556] width 98 height 39
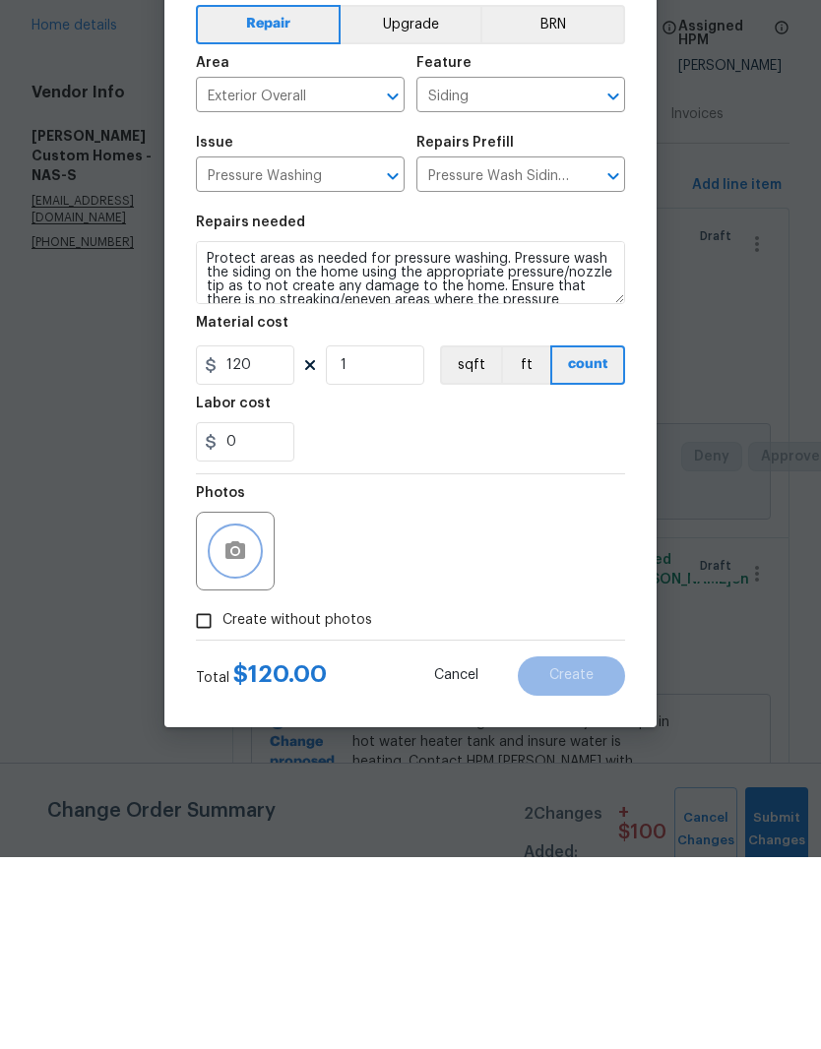
click at [251, 720] on button "button" at bounding box center [235, 743] width 47 height 47
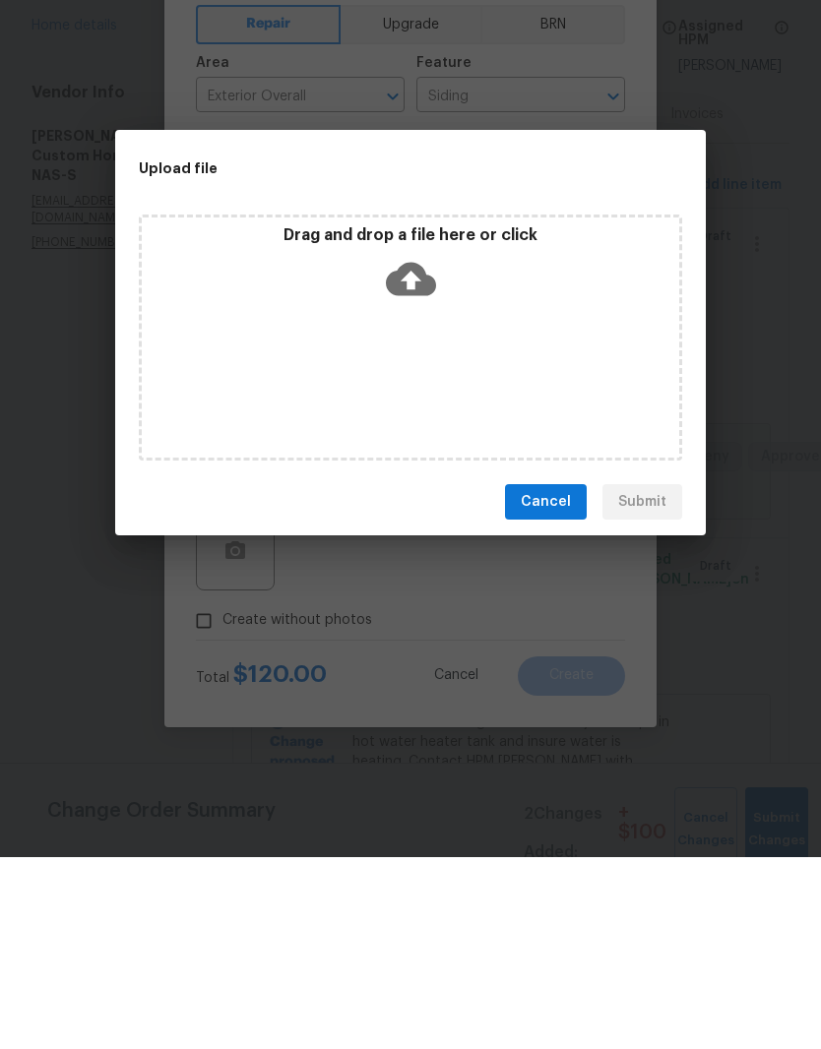
scroll to position [57, 0]
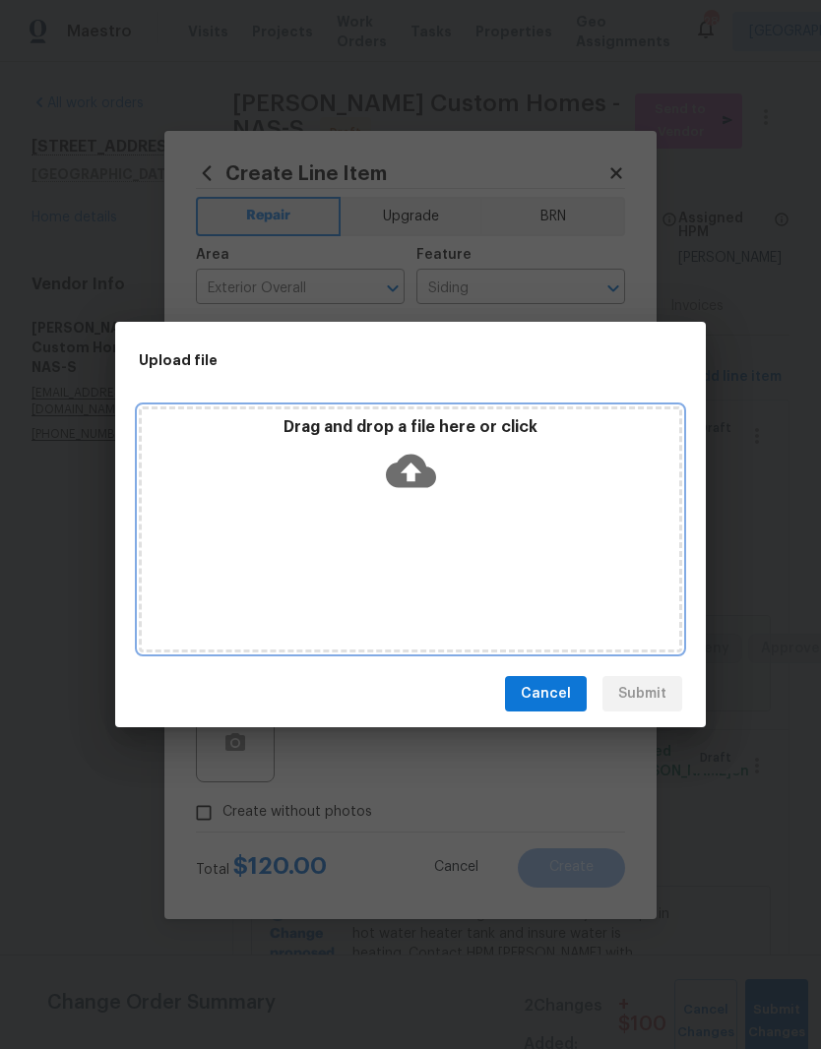
click at [499, 490] on div "Drag and drop a file here or click" at bounding box center [410, 459] width 537 height 85
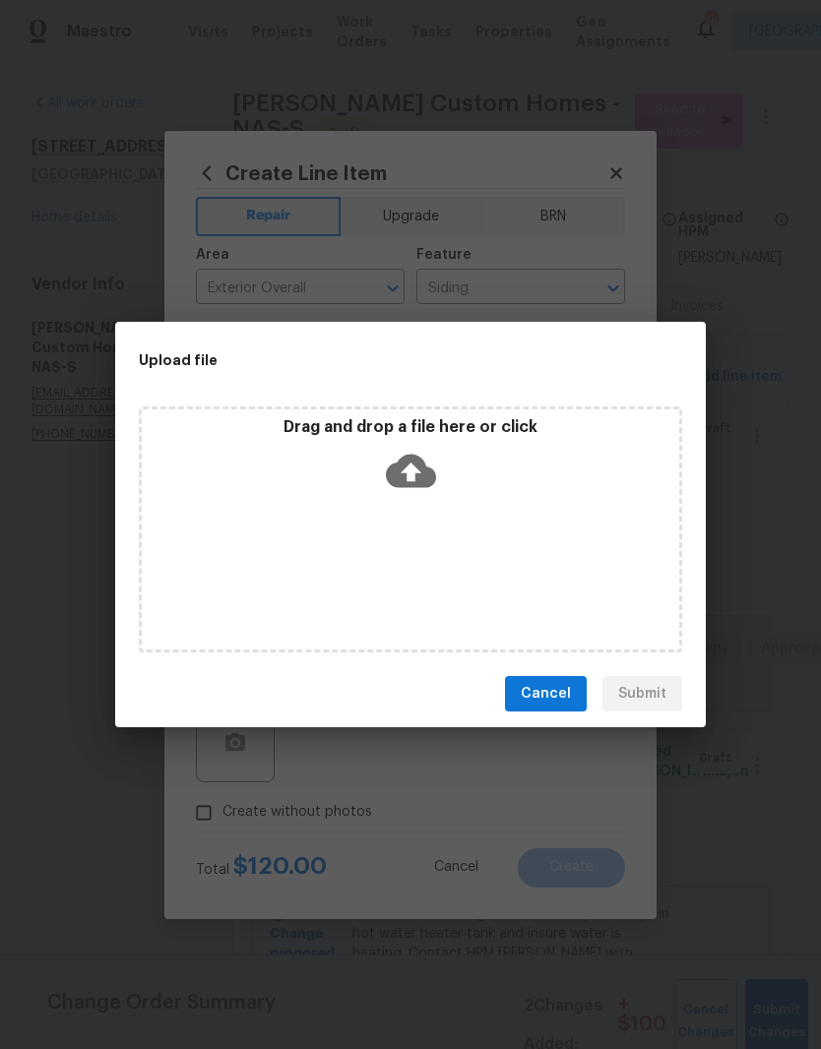
scroll to position [57, 0]
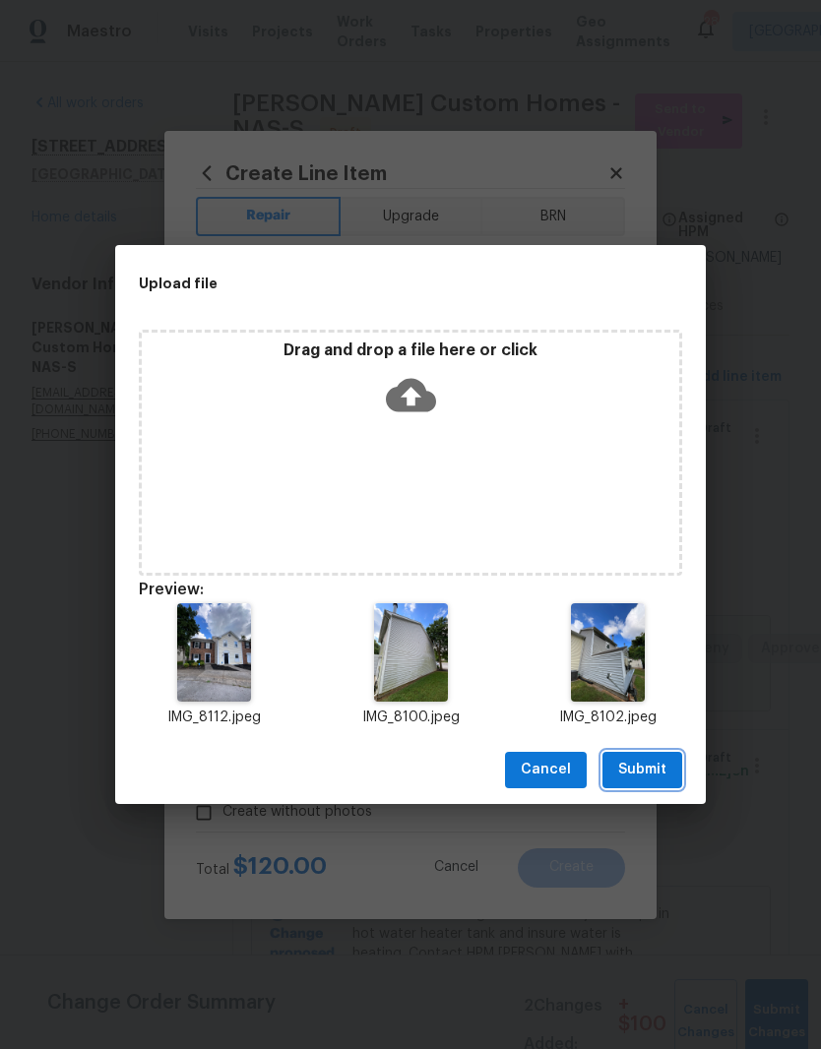
click at [656, 769] on span "Submit" at bounding box center [642, 770] width 48 height 25
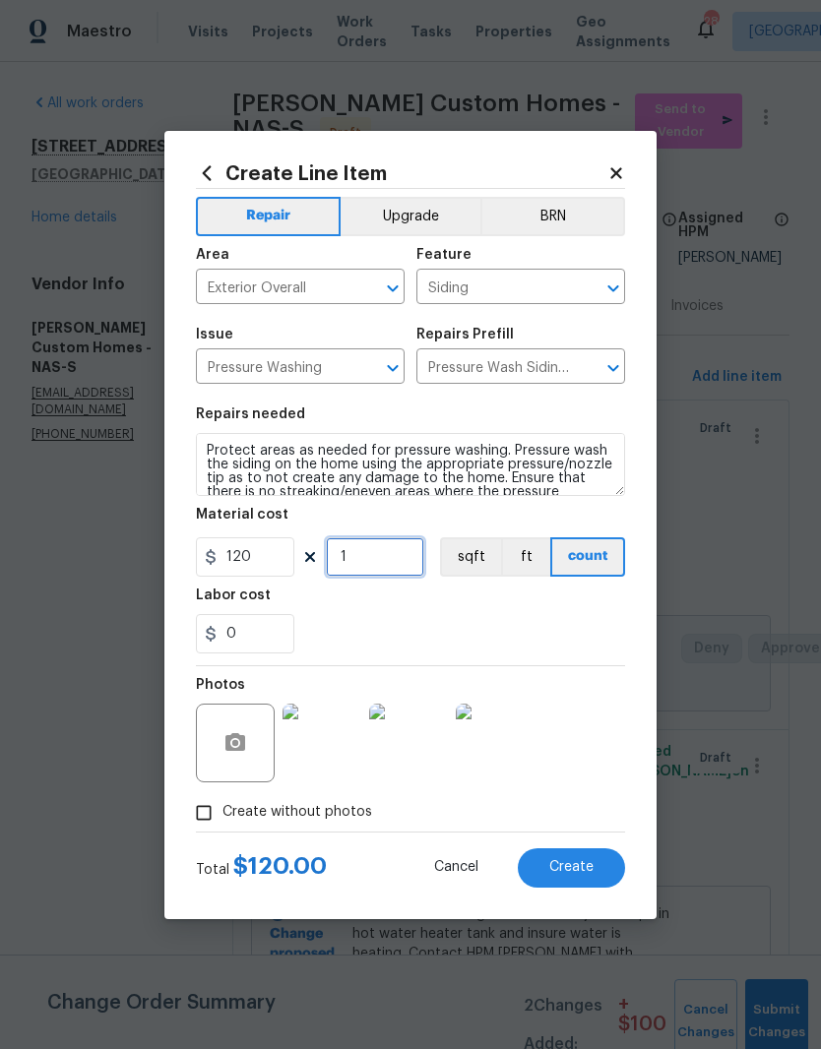
click at [384, 552] on input "1" at bounding box center [375, 556] width 98 height 39
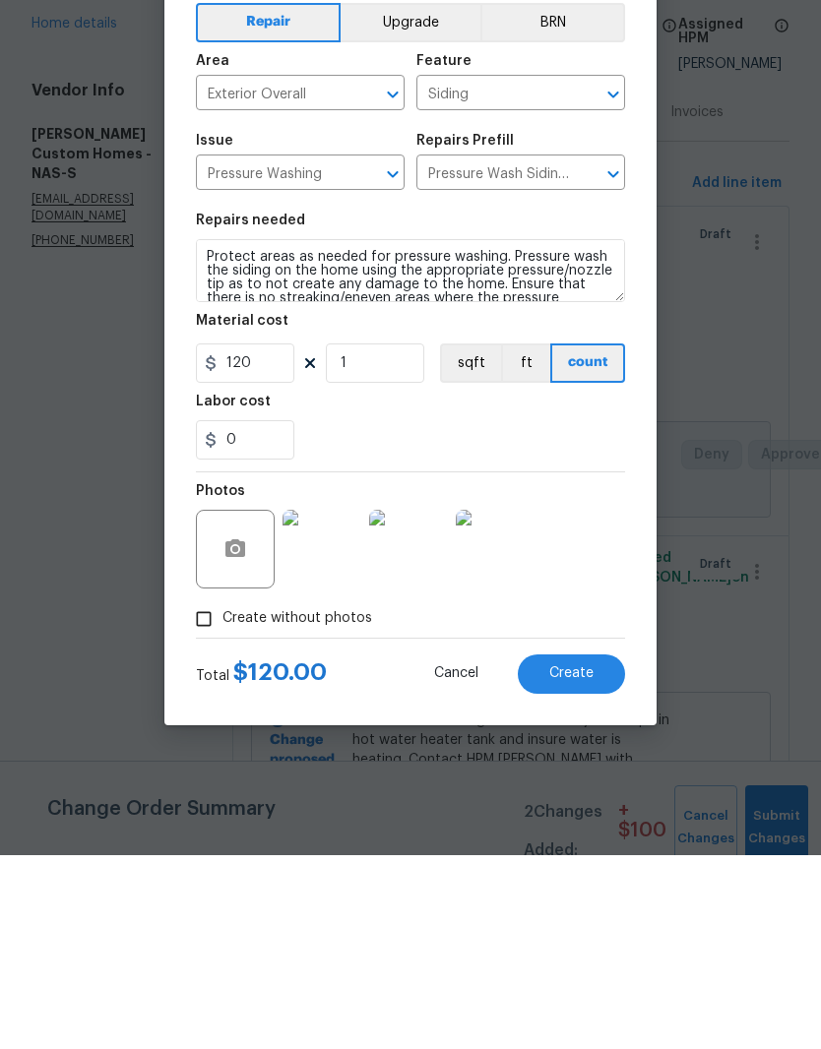
click at [555, 614] on div "0" at bounding box center [410, 633] width 429 height 39
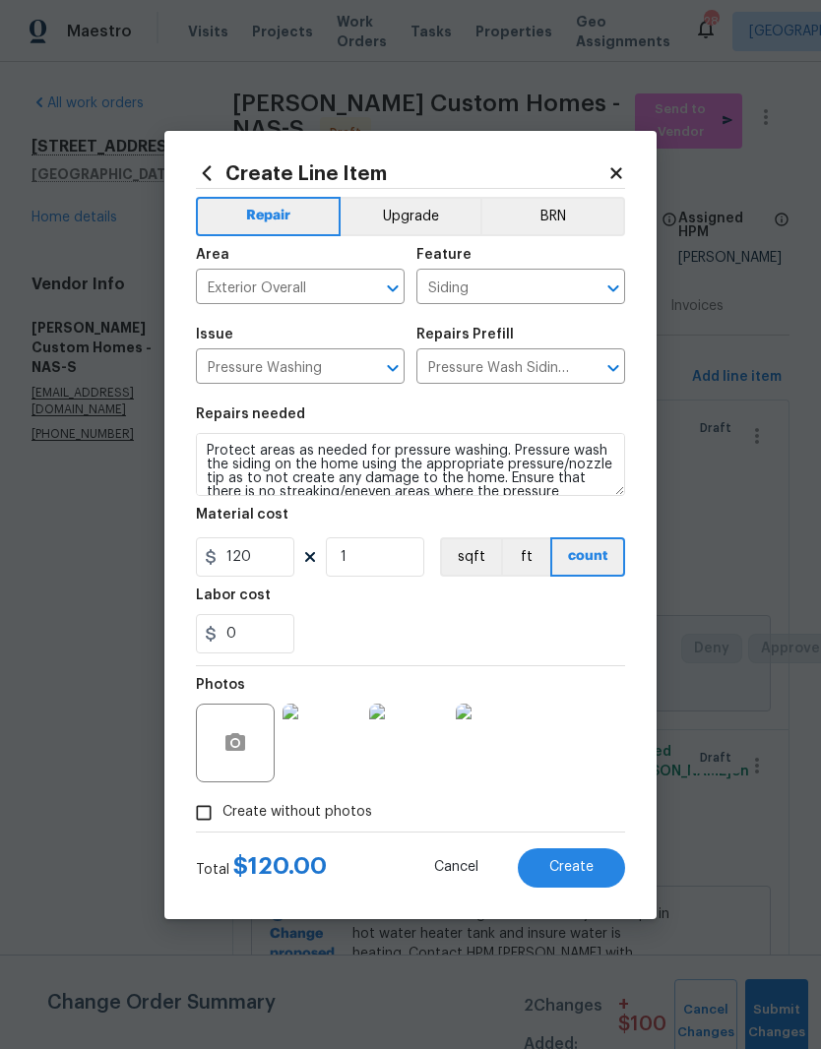
click at [593, 859] on button "Create" at bounding box center [571, 867] width 107 height 39
type input "0"
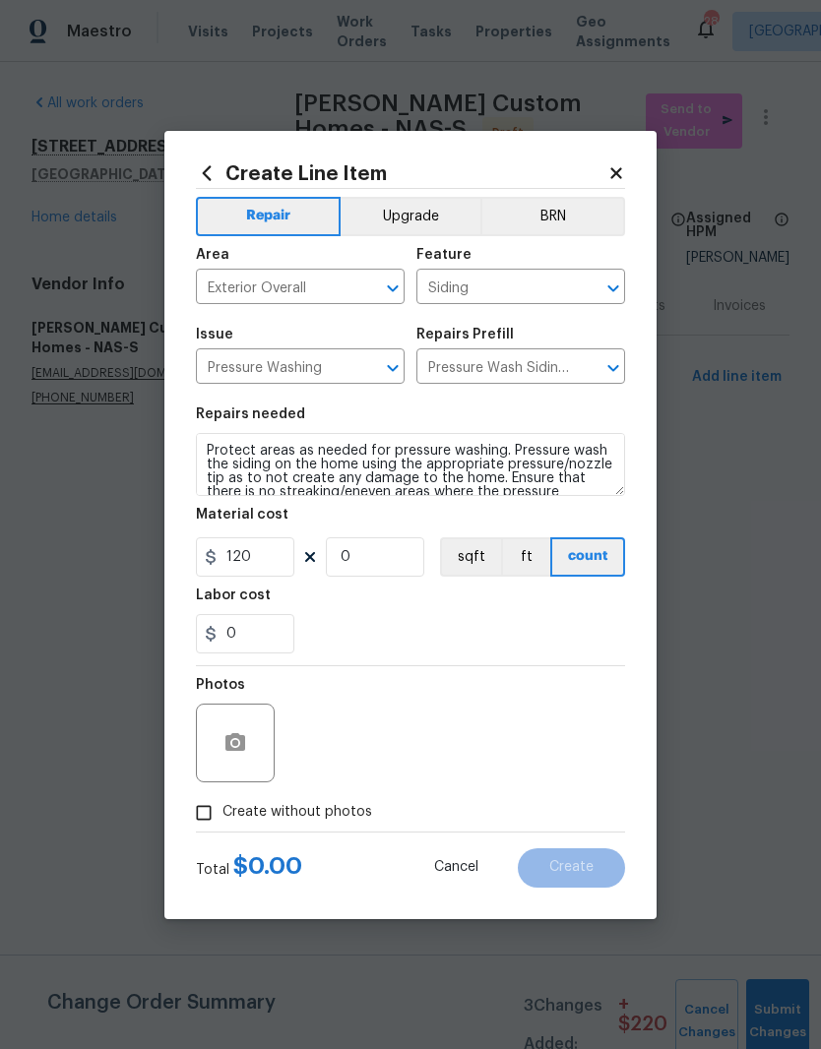
type input "0"
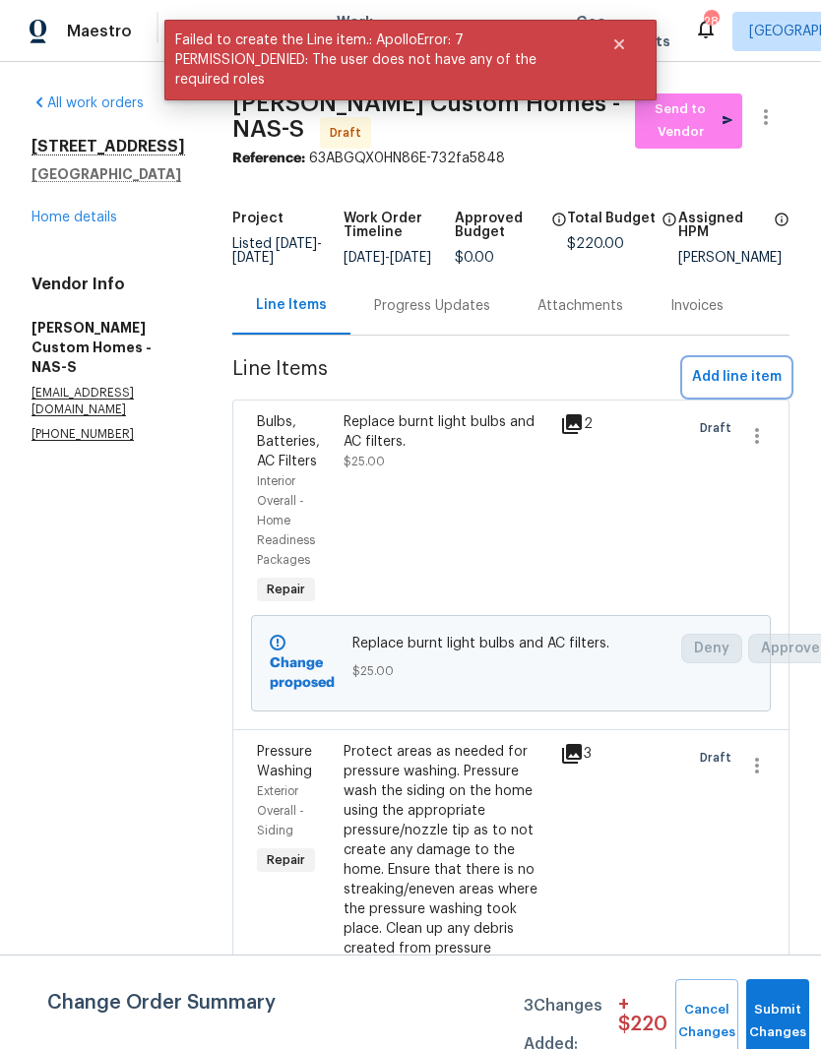
click at [745, 390] on span "Add line item" at bounding box center [737, 377] width 90 height 25
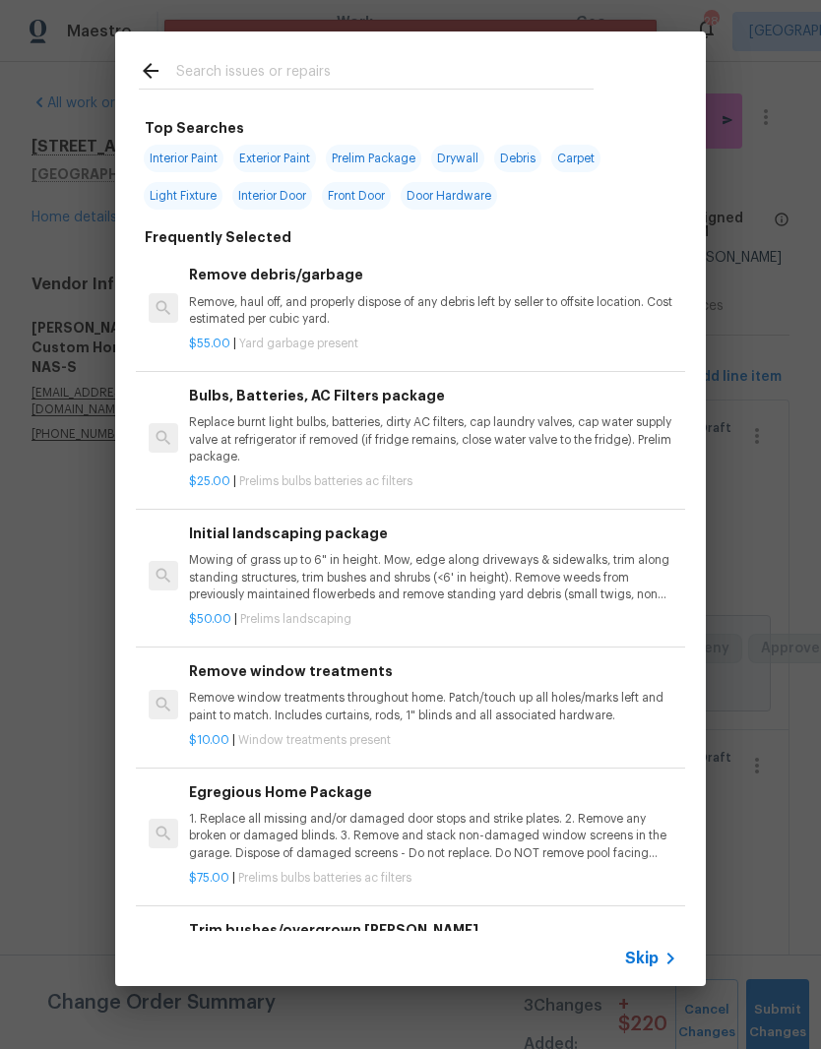
click at [441, 61] on input "text" at bounding box center [384, 74] width 417 height 30
type input "Hvac"
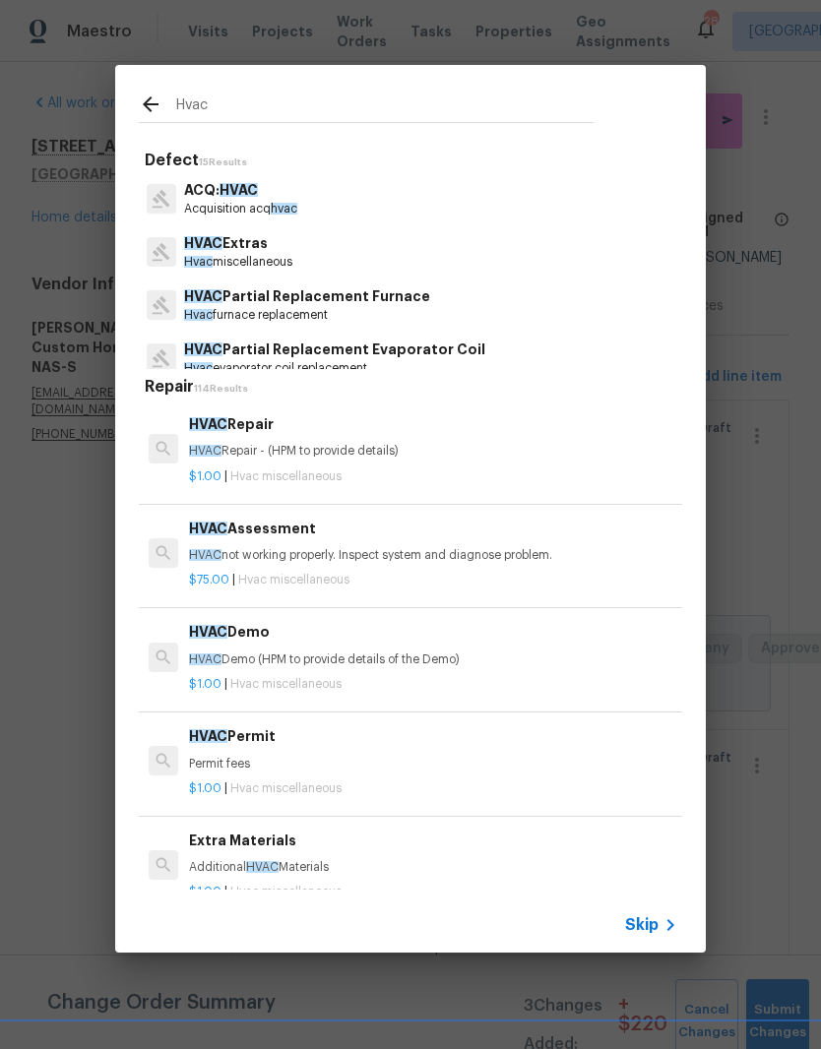
click at [259, 247] on p "HVAC Extras" at bounding box center [238, 243] width 108 height 21
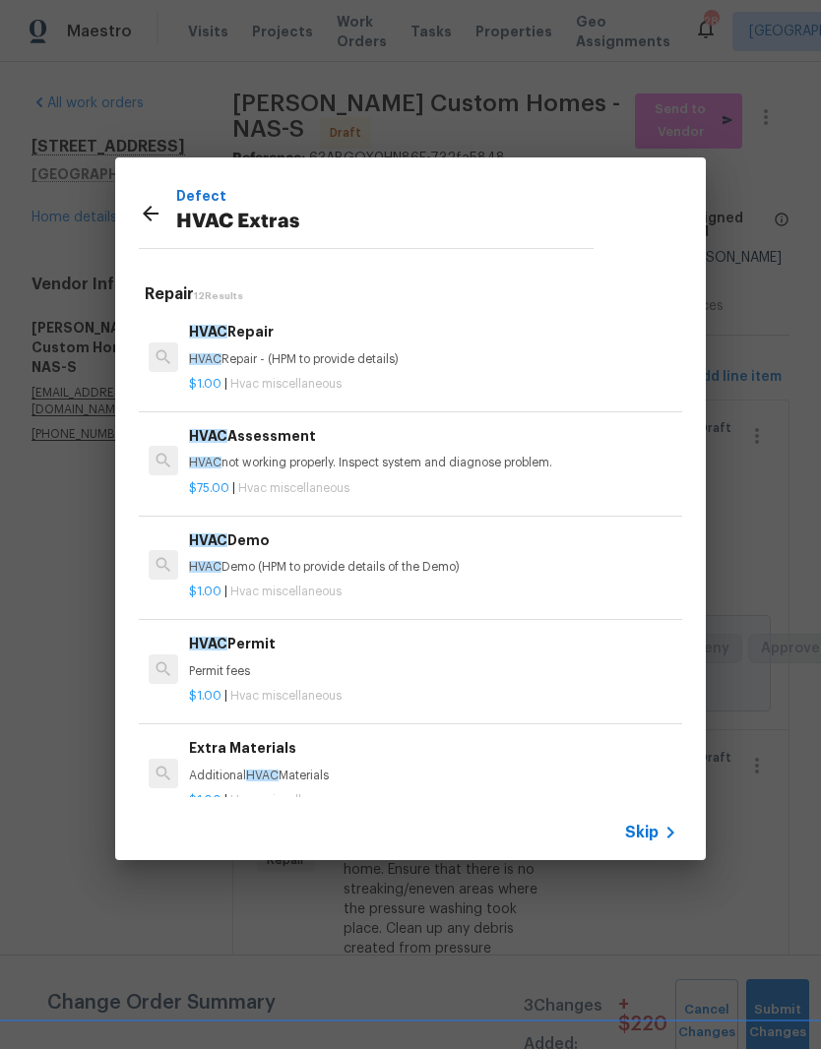
click at [275, 352] on p "HVAC Repair - (HPM to provide details)" at bounding box center [433, 359] width 488 height 17
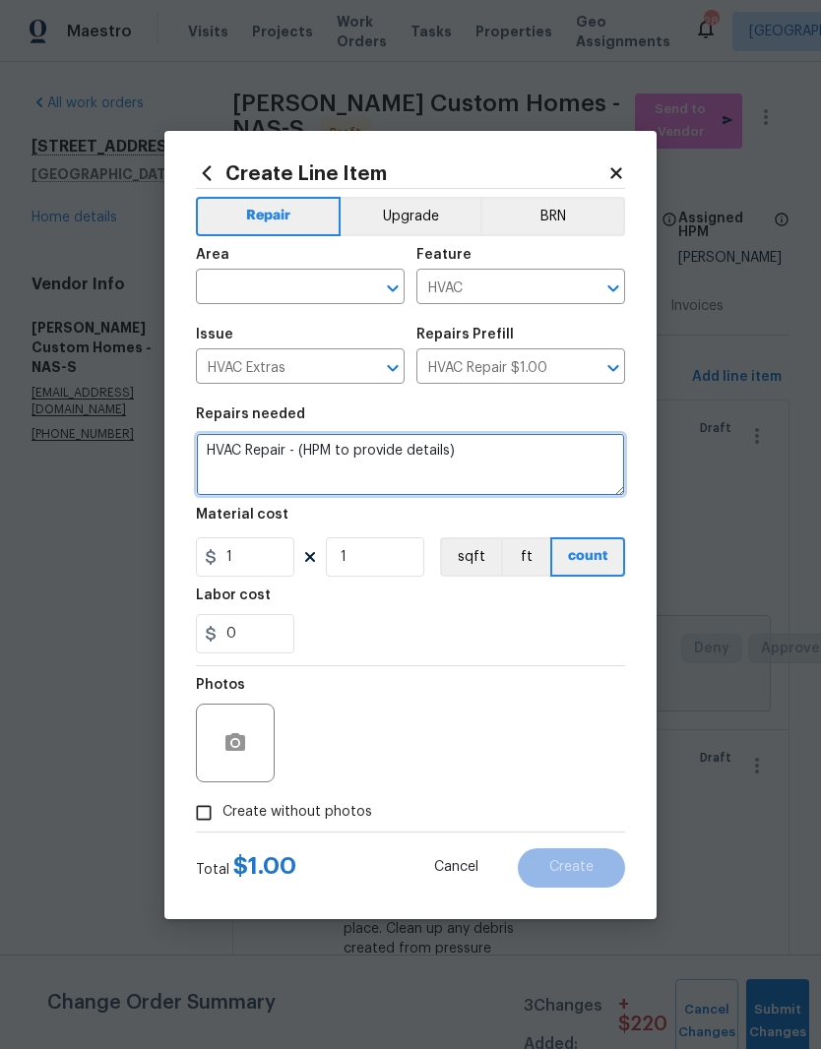
click at [502, 454] on textarea "HVAC Repair - (HPM to provide details)" at bounding box center [410, 464] width 429 height 63
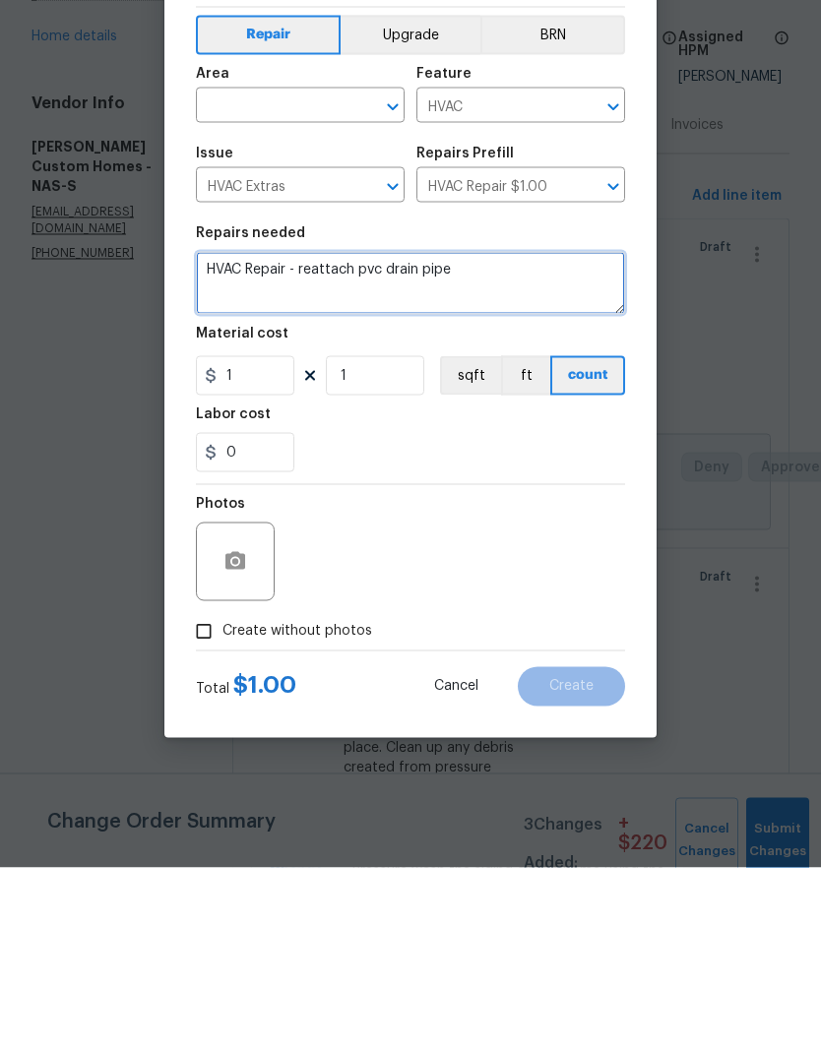
type textarea "HVAC Repair - reattach pvc drain pipe"
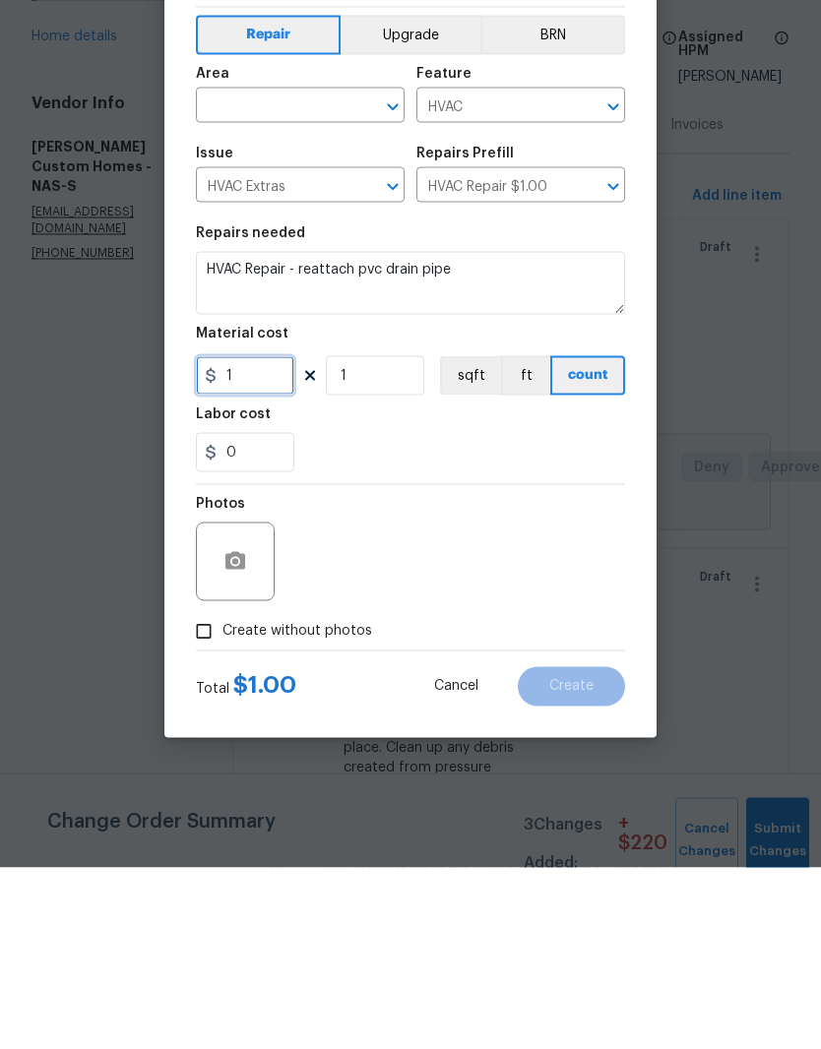
click at [261, 537] on input "1" at bounding box center [245, 556] width 98 height 39
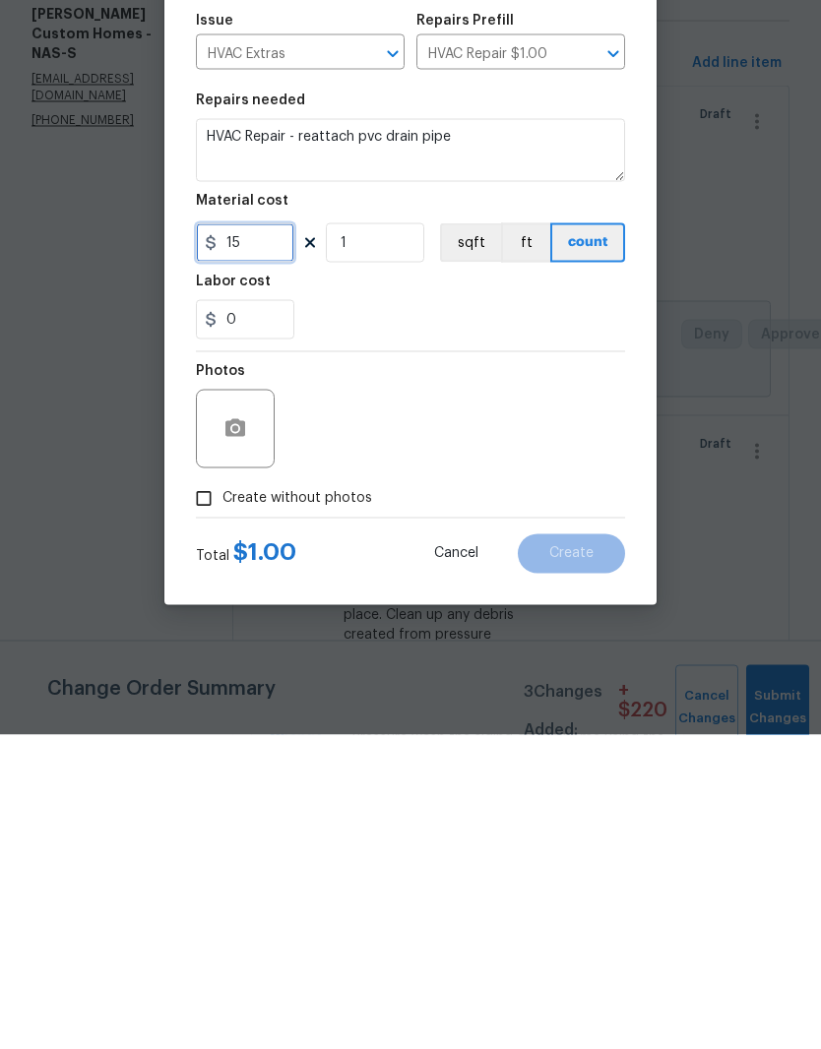
type input "15"
click at [245, 704] on div at bounding box center [235, 743] width 79 height 79
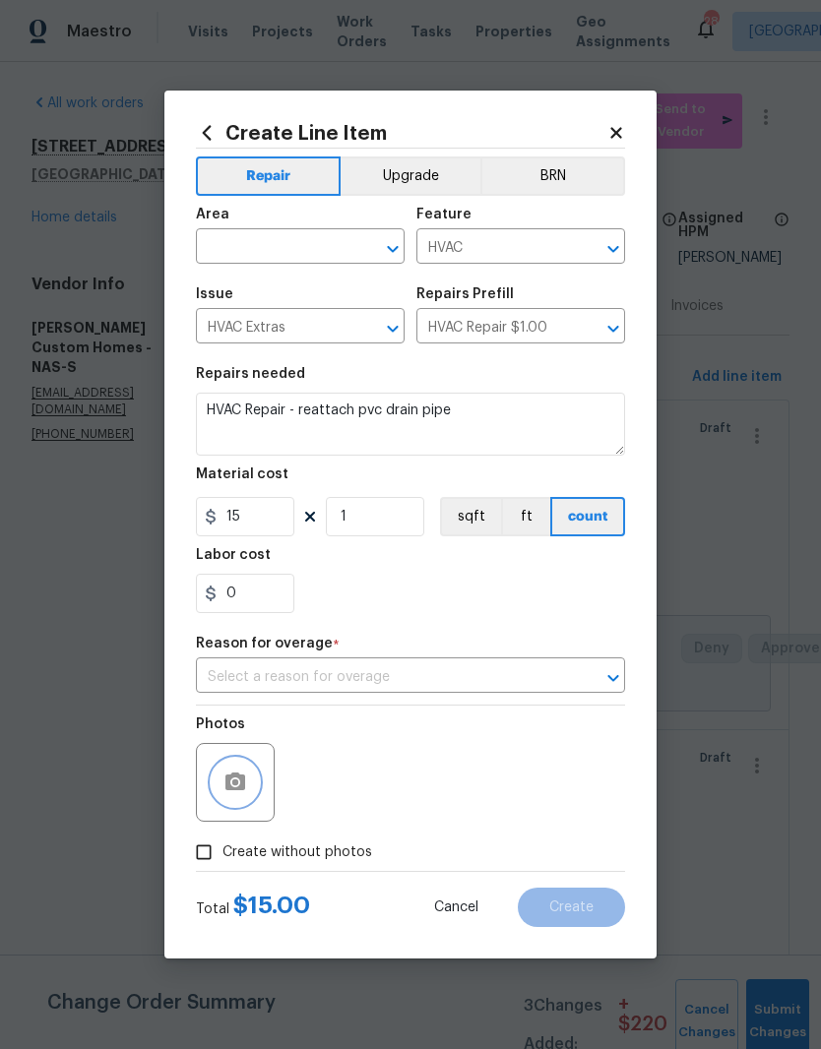
click at [618, 683] on icon "Open" at bounding box center [613, 678] width 24 height 24
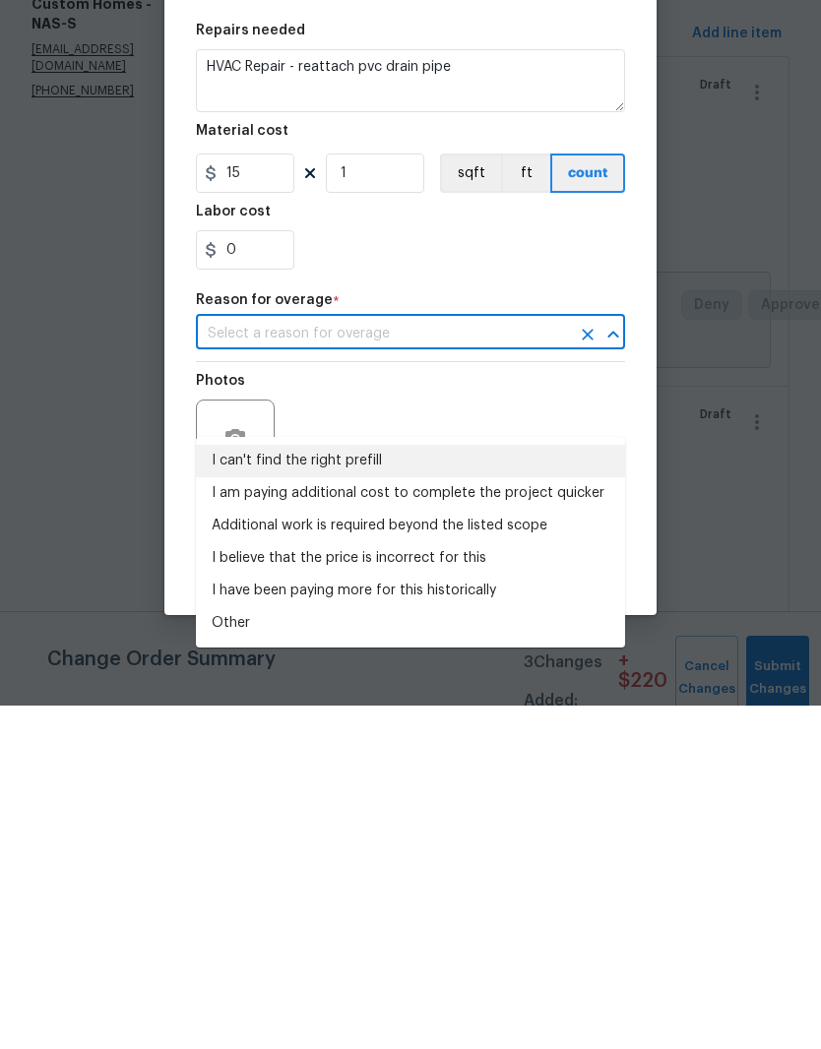
click at [317, 788] on li "I can't find the right prefill" at bounding box center [410, 804] width 429 height 32
type input "I can't find the right prefill"
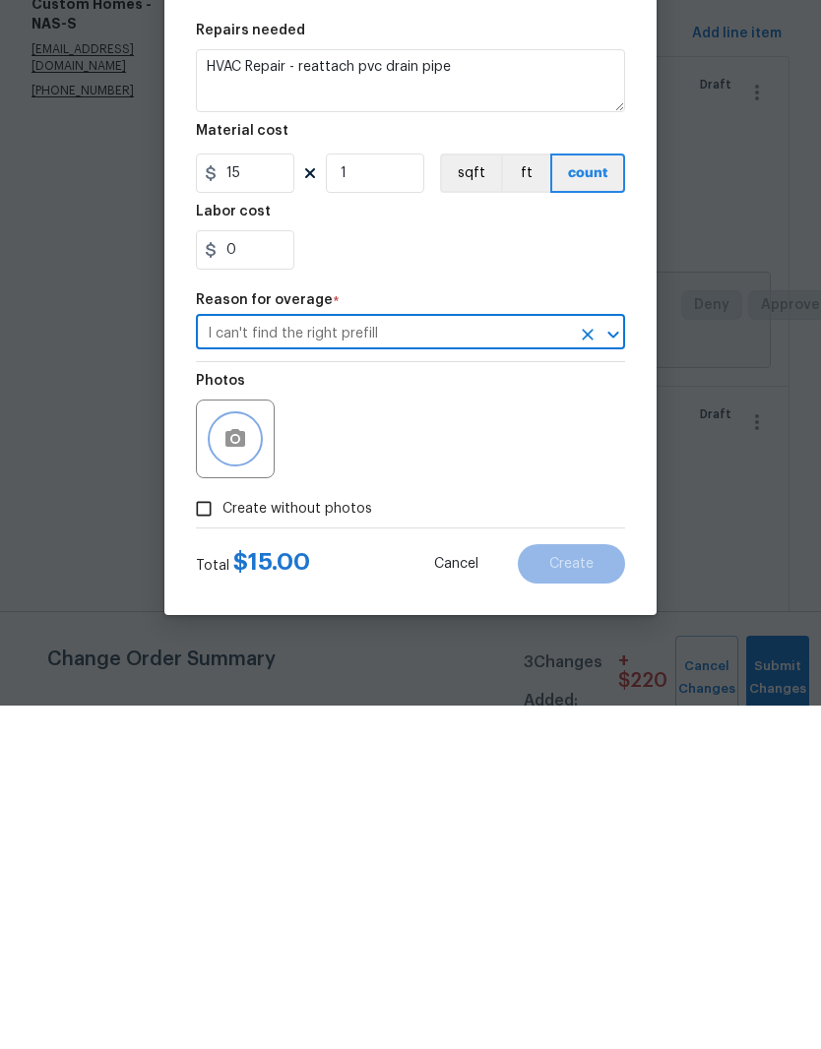
click at [249, 759] on button "button" at bounding box center [235, 782] width 47 height 47
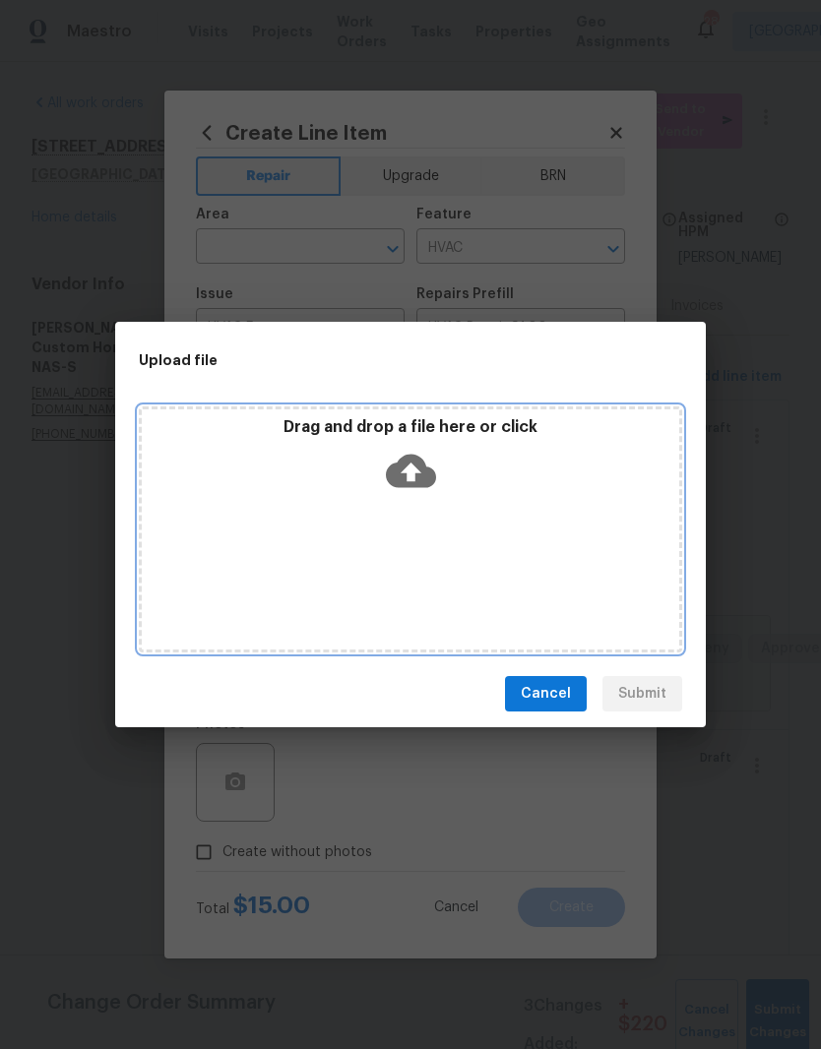
click at [483, 505] on div "Drag and drop a file here or click" at bounding box center [410, 530] width 543 height 246
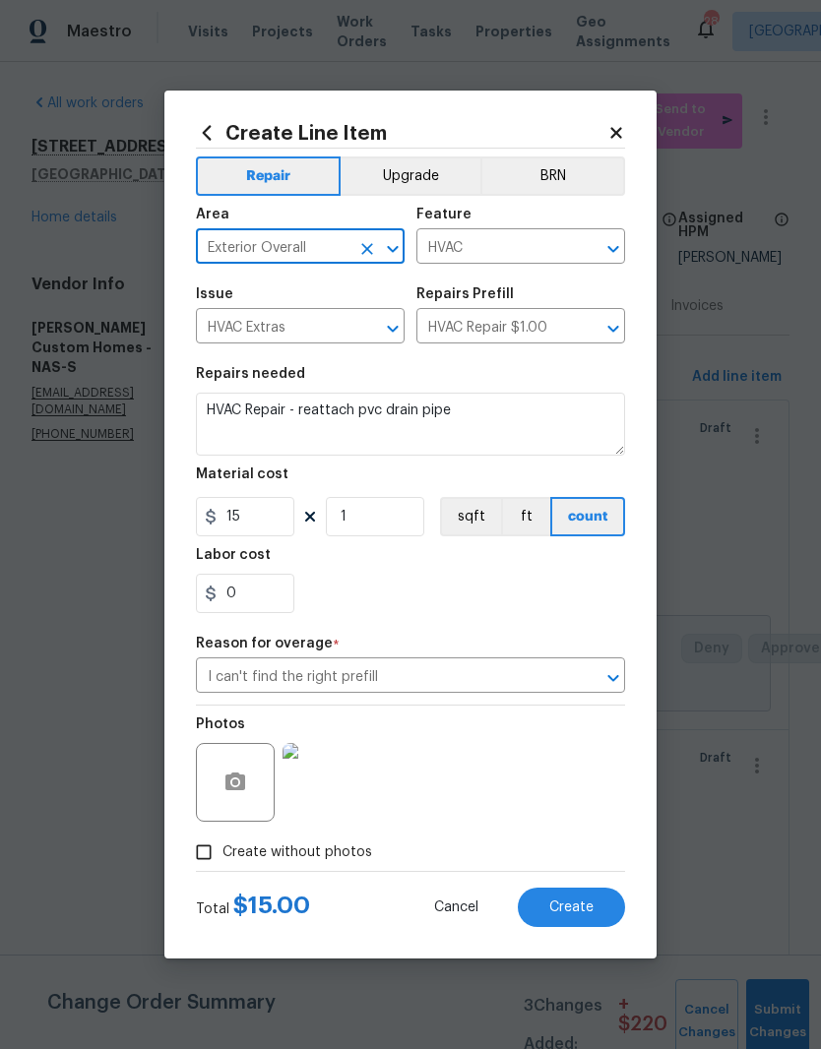
scroll to position [81, 0]
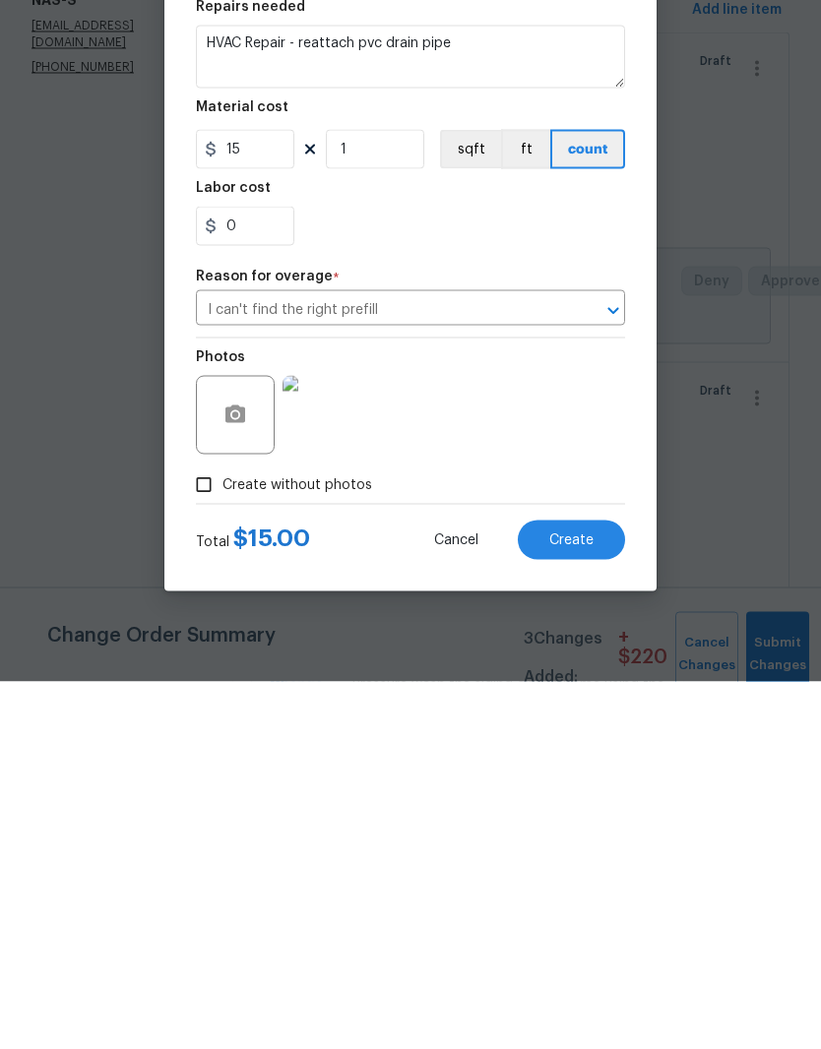
click at [580, 901] on span "Create" at bounding box center [571, 908] width 44 height 15
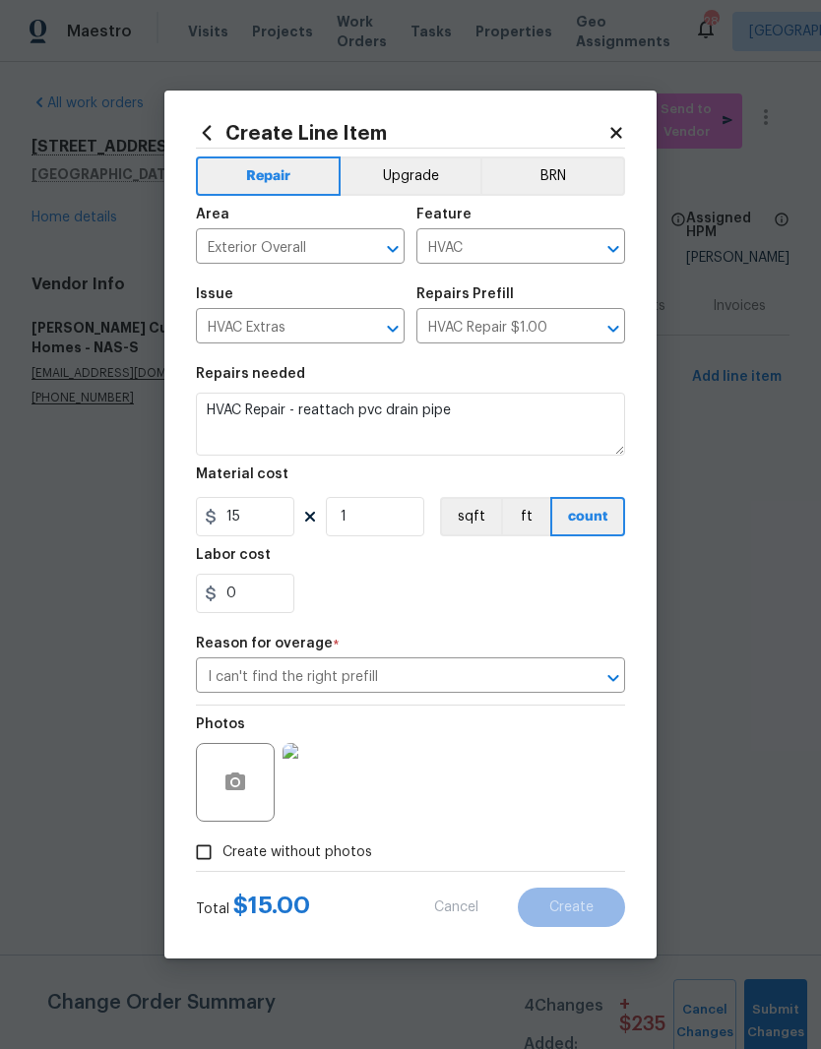
type input "0"
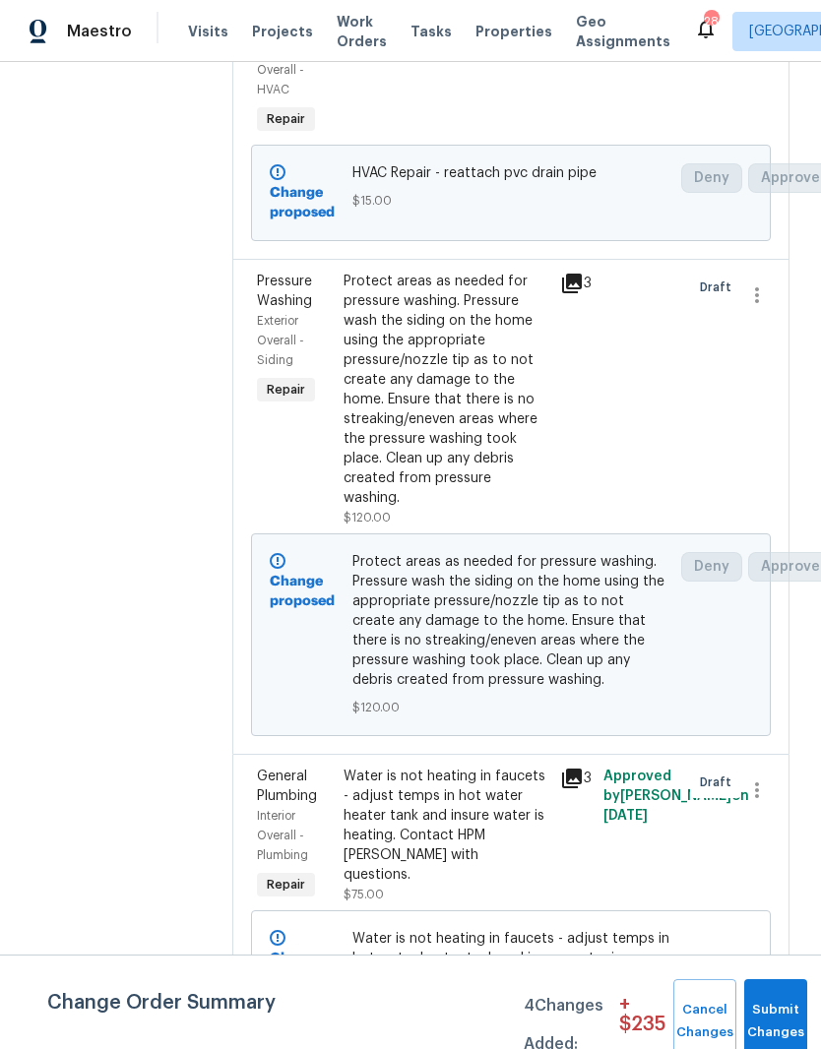
scroll to position [741, 0]
click at [469, 329] on div "Protect areas as needed for pressure washing. Pressure wash the siding on the h…" at bounding box center [446, 390] width 205 height 236
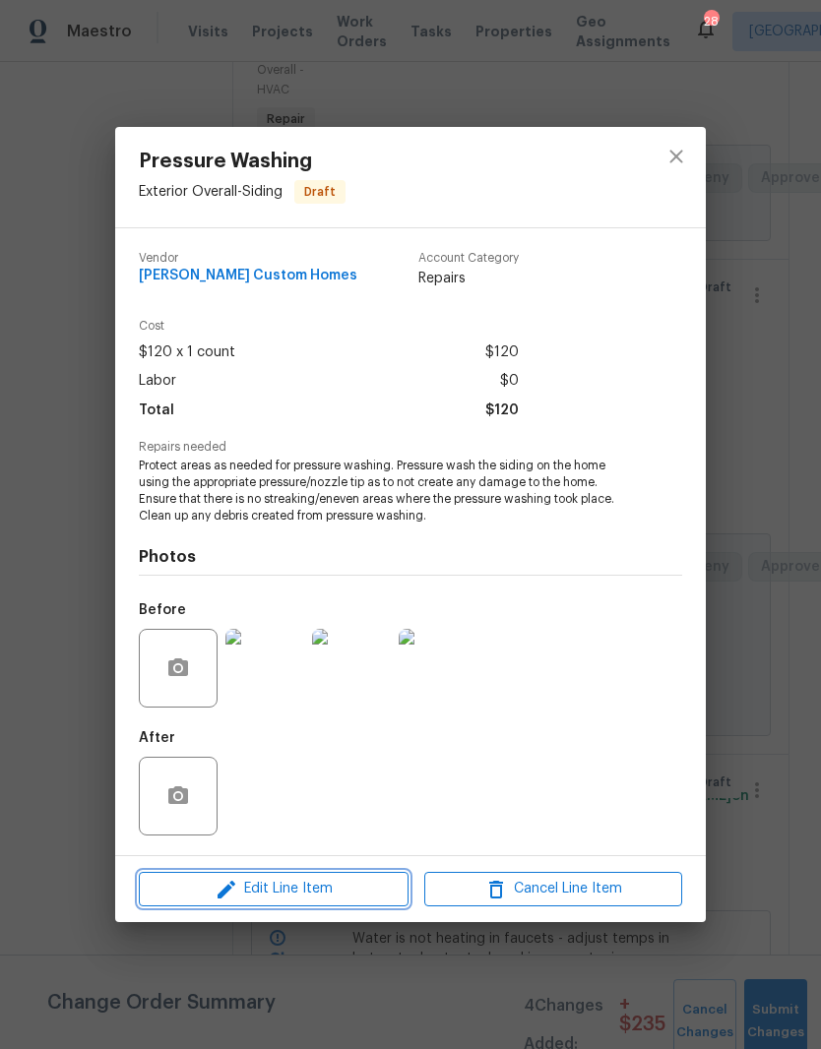
click at [384, 882] on span "Edit Line Item" at bounding box center [274, 889] width 258 height 25
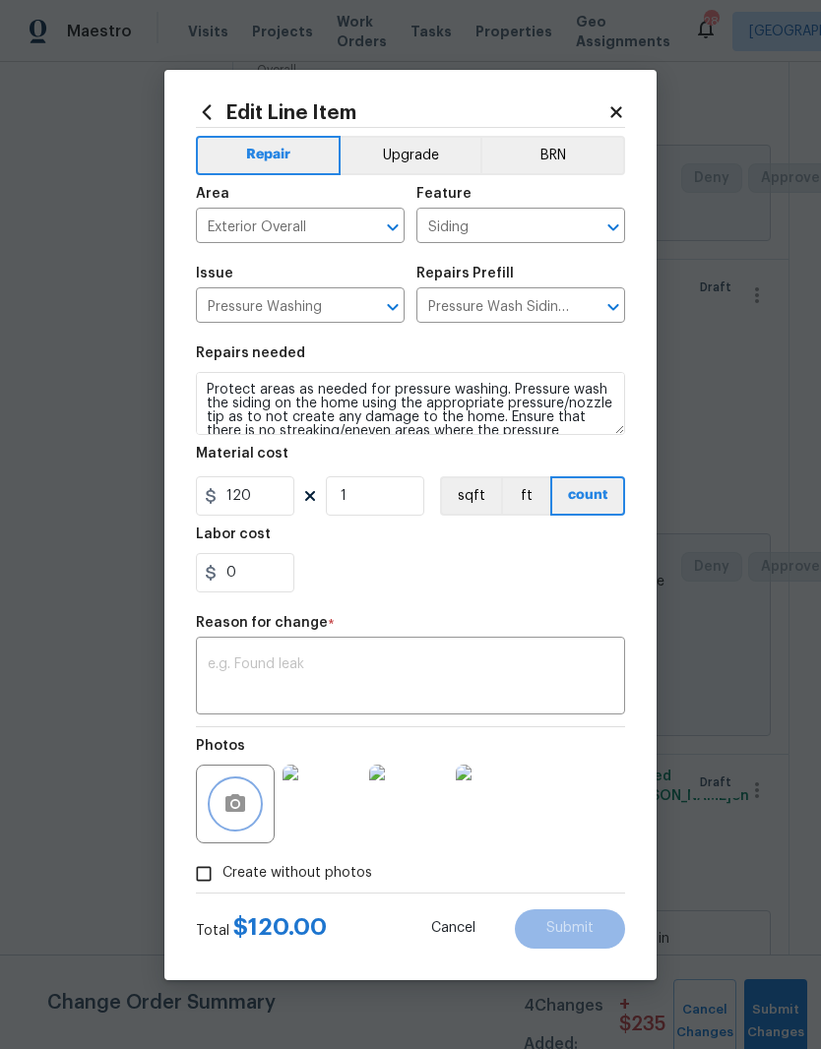
click at [249, 804] on button "button" at bounding box center [235, 804] width 47 height 47
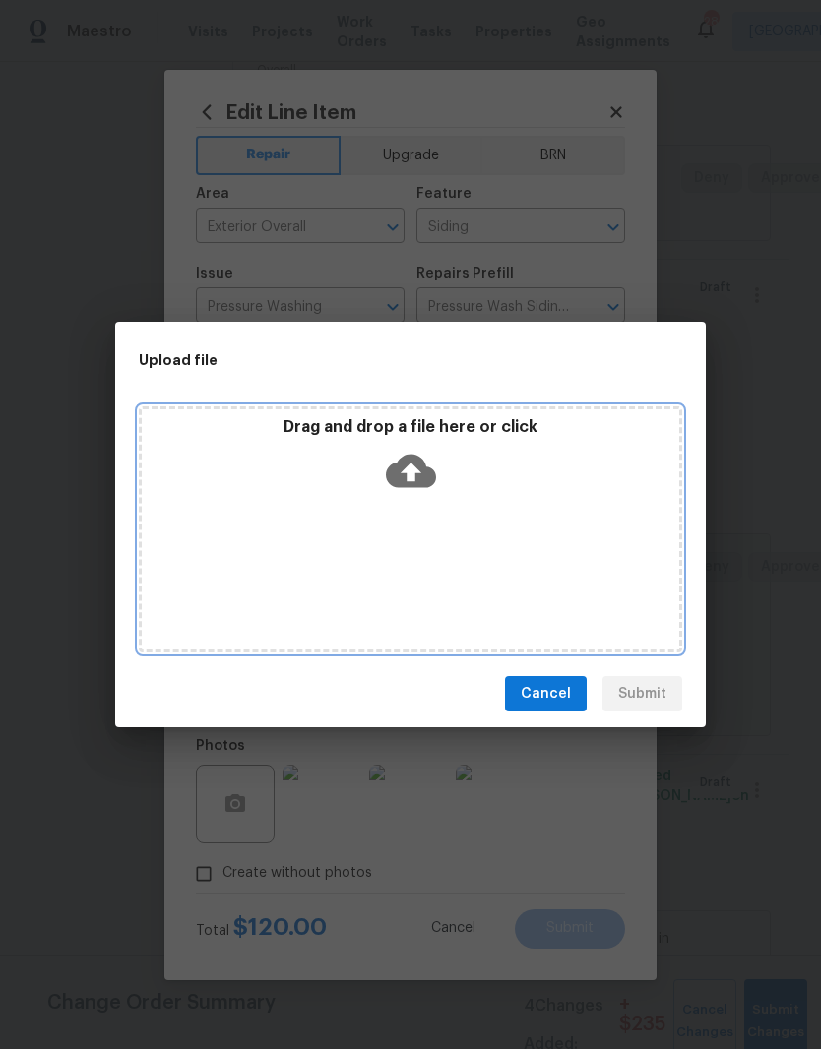
click at [463, 494] on div "Drag and drop a file here or click" at bounding box center [410, 459] width 537 height 85
click at [485, 550] on div "Drag and drop a file here or click" at bounding box center [410, 530] width 543 height 246
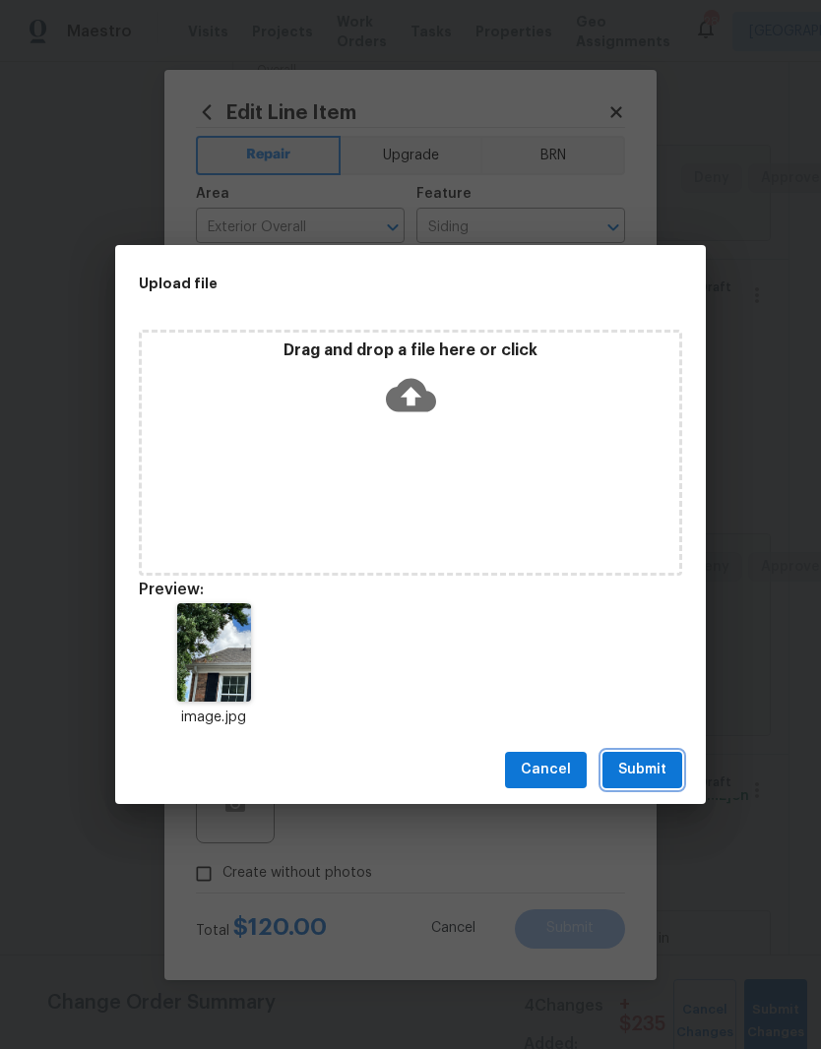
click at [641, 778] on span "Submit" at bounding box center [642, 770] width 48 height 25
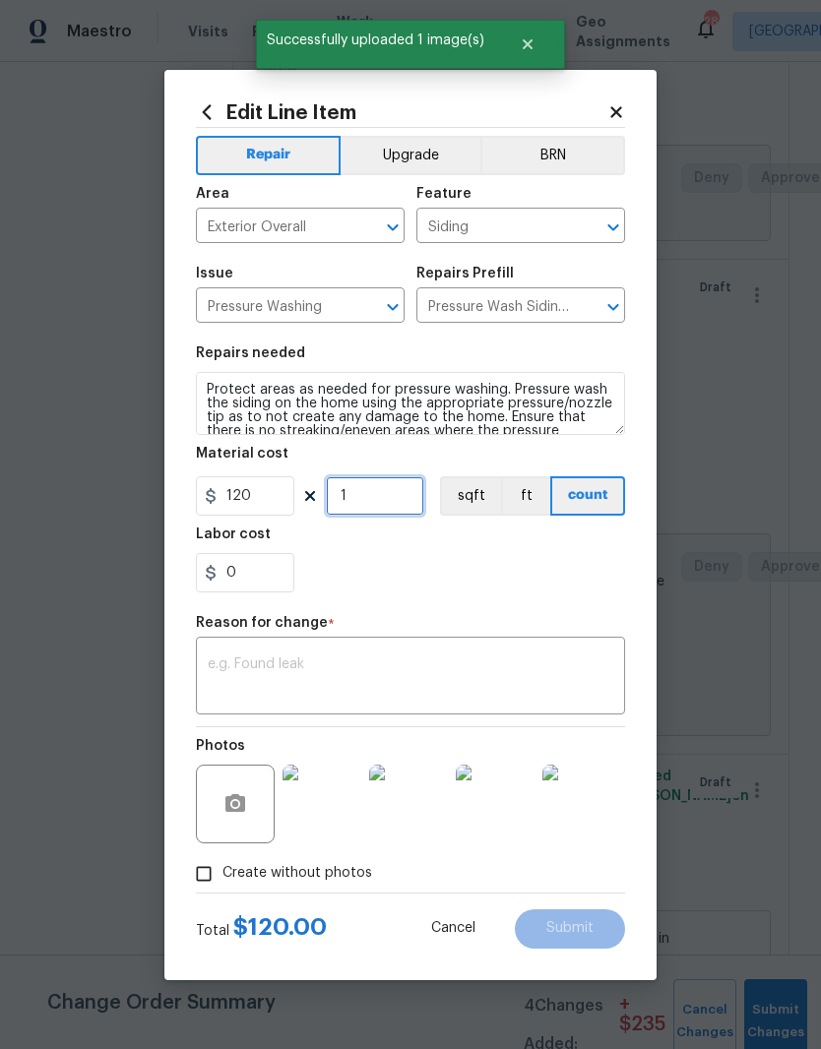
click at [391, 488] on input "1" at bounding box center [375, 495] width 98 height 39
click at [383, 503] on input "1" at bounding box center [375, 495] width 98 height 39
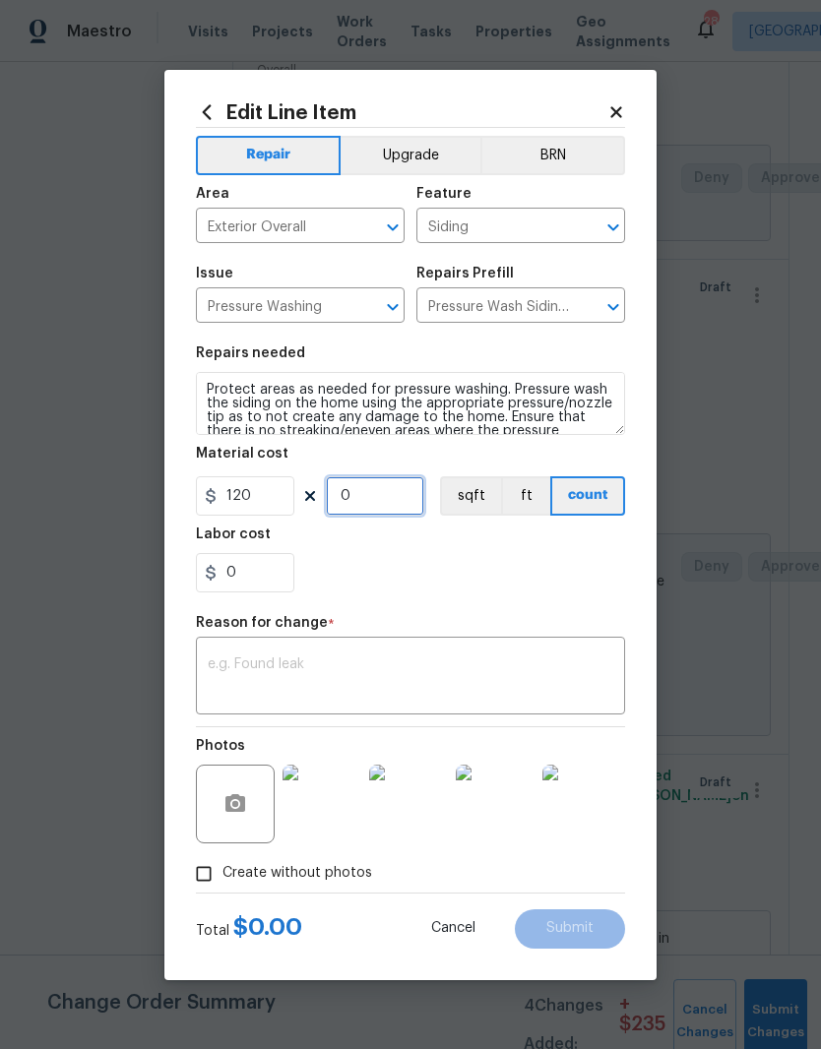
type input "2"
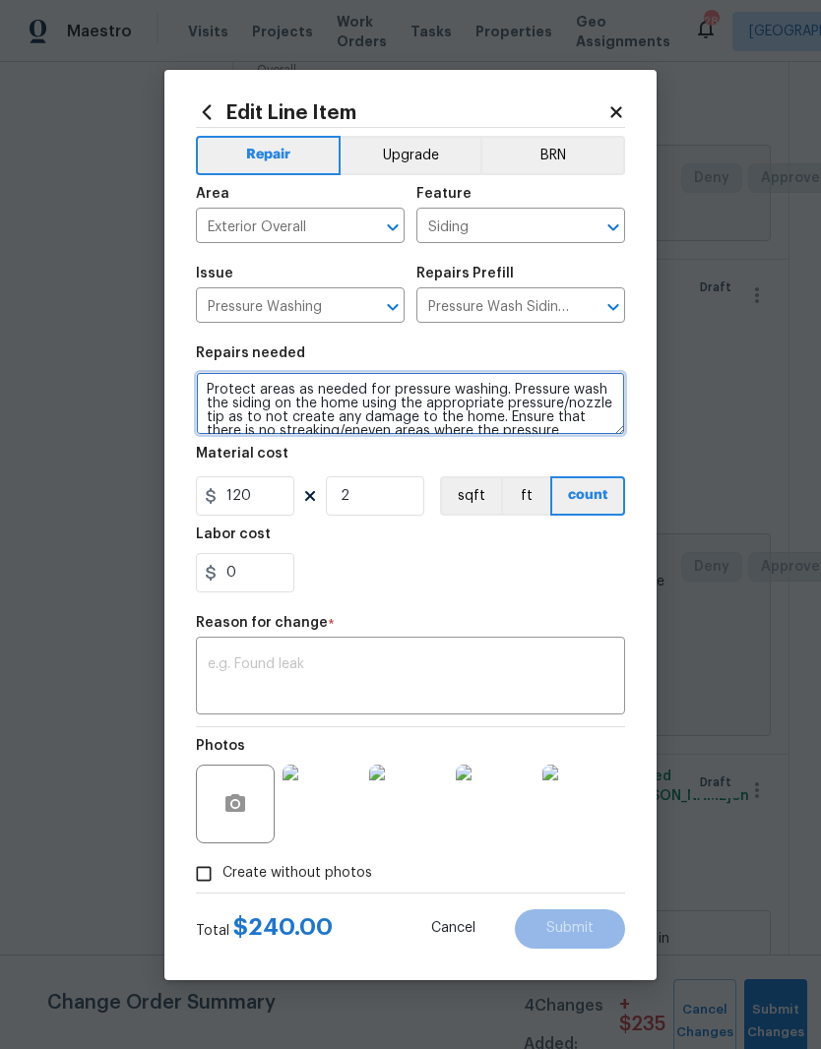
click at [366, 399] on textarea "Protect areas as needed for pressure washing. Pressure wash the siding on the h…" at bounding box center [410, 403] width 429 height 63
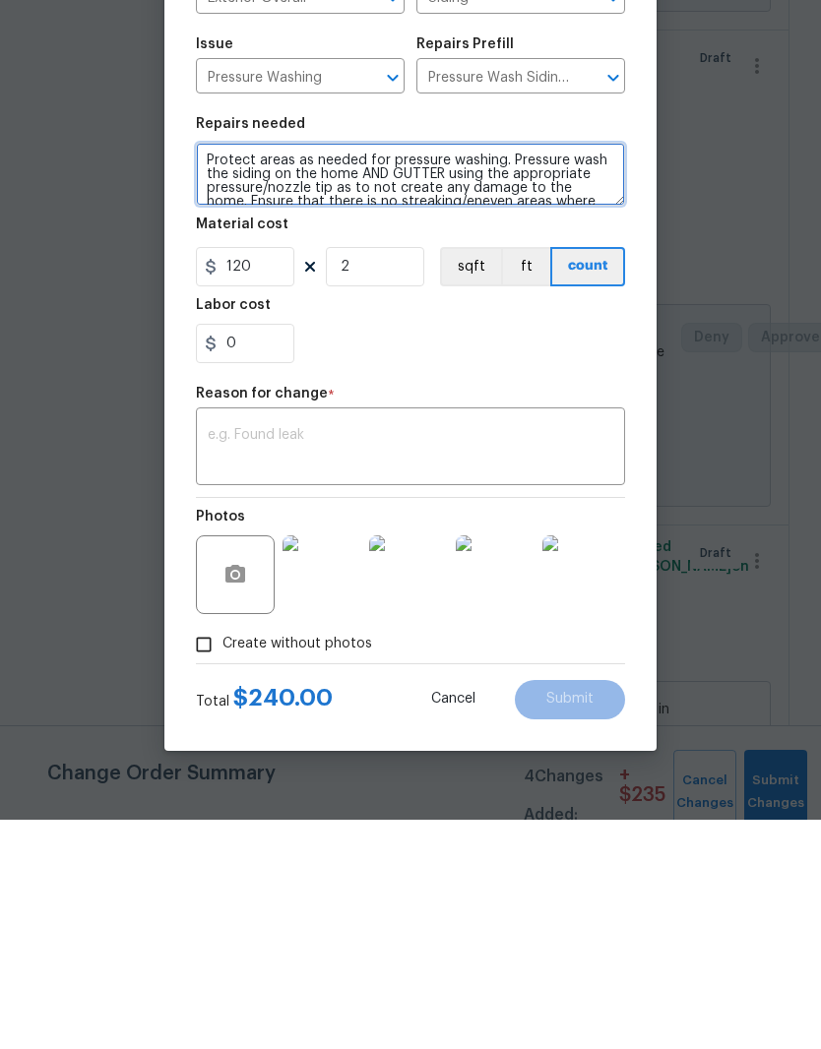
type textarea "Protect areas as needed for pressure washing. Pressure wash the siding on the h…"
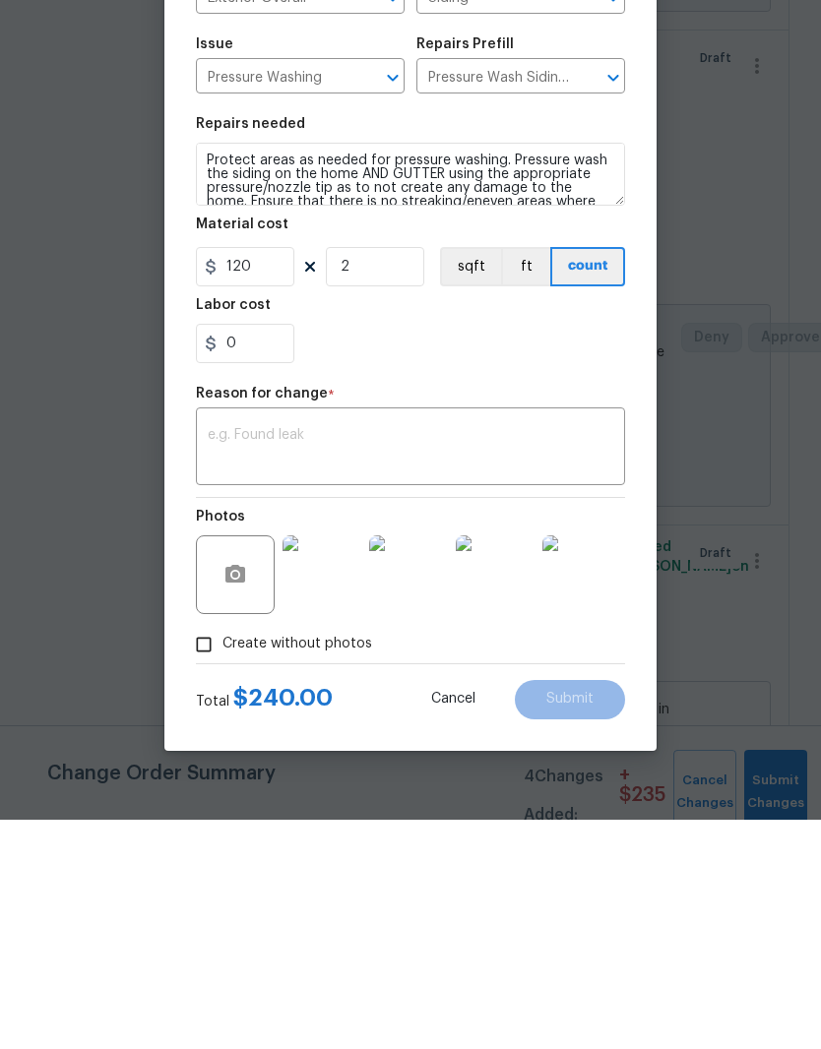
click at [413, 658] on textarea at bounding box center [411, 678] width 406 height 41
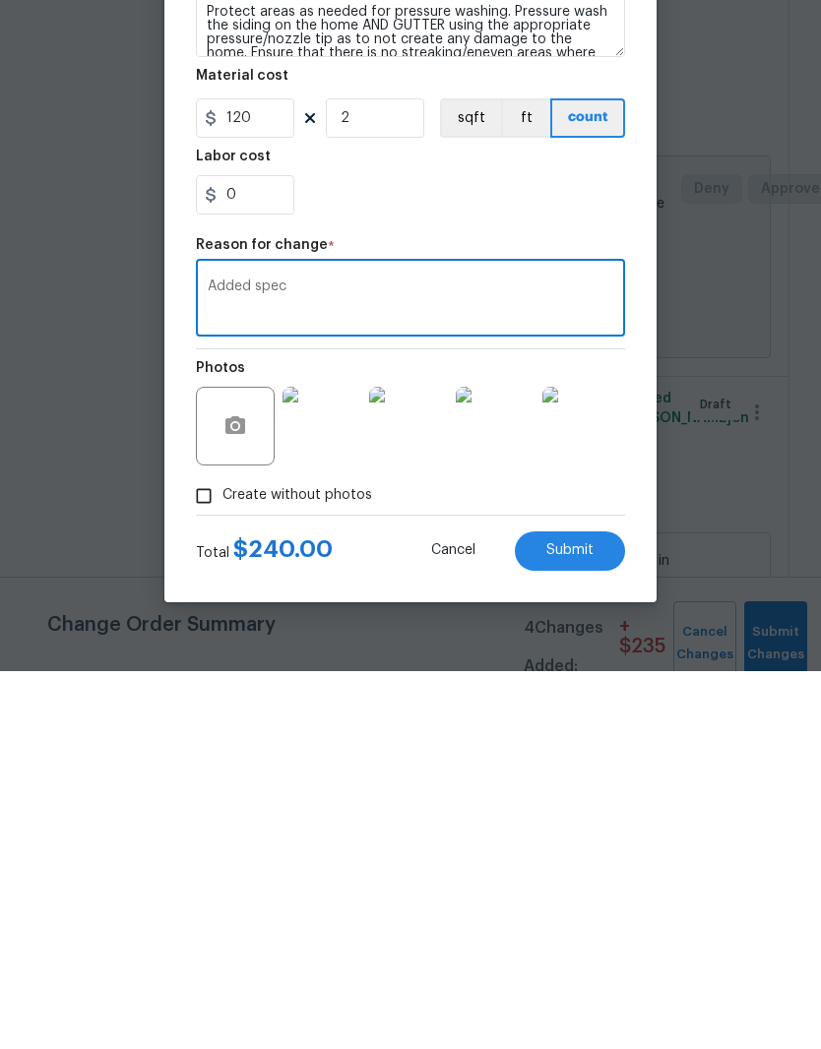
scroll to position [81, 0]
type textarea "Added spec"
click at [587, 921] on span "Submit" at bounding box center [569, 928] width 47 height 15
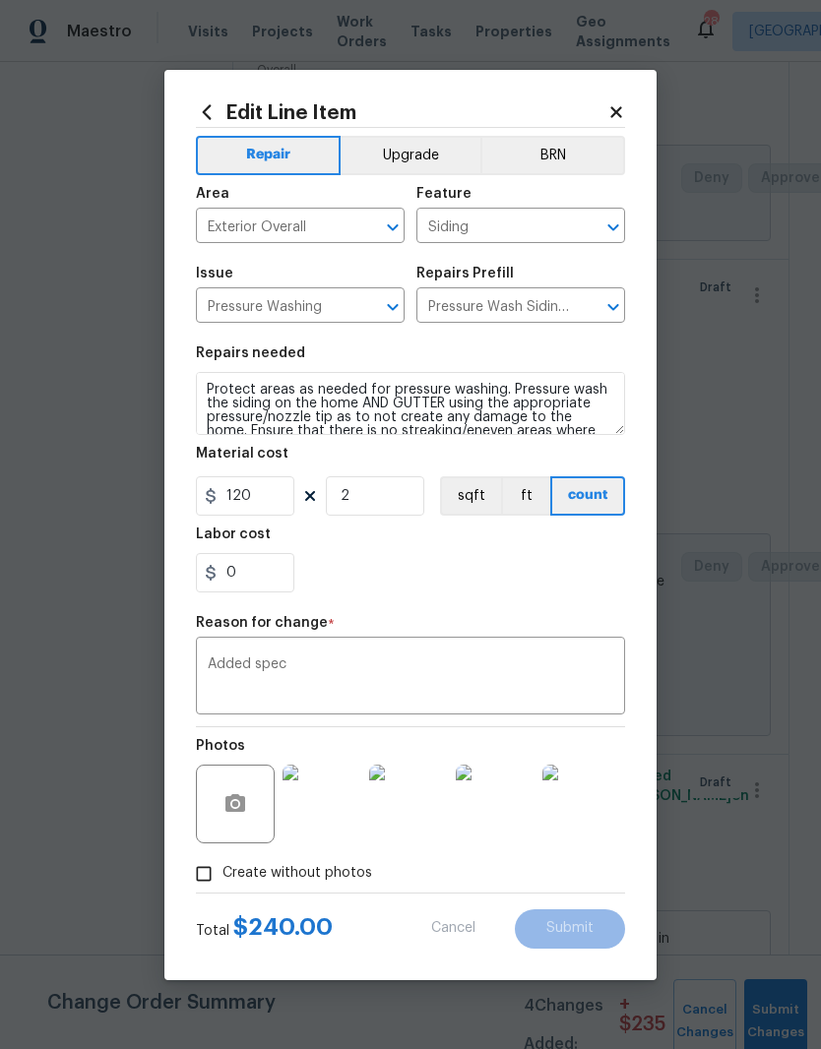
type textarea "Protect areas as needed for pressure washing. Pressure wash the siding on the h…"
type input "1"
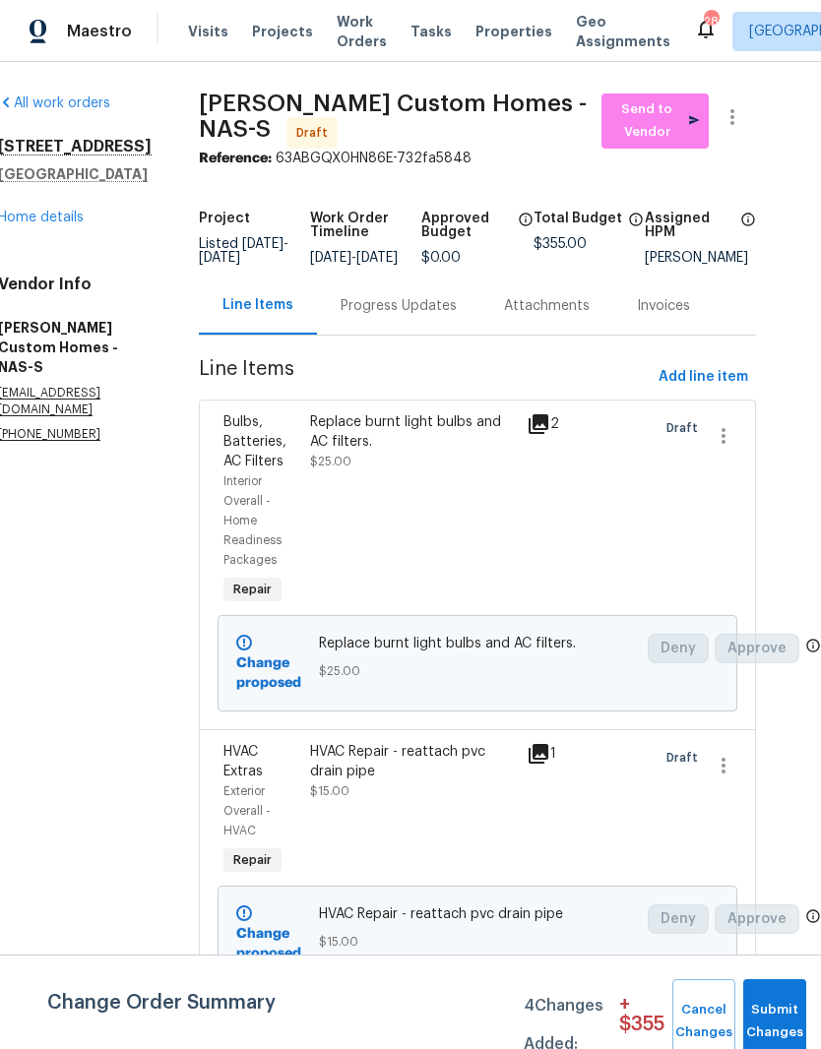
scroll to position [0, 34]
click at [732, 365] on span "Add line item" at bounding box center [704, 377] width 90 height 25
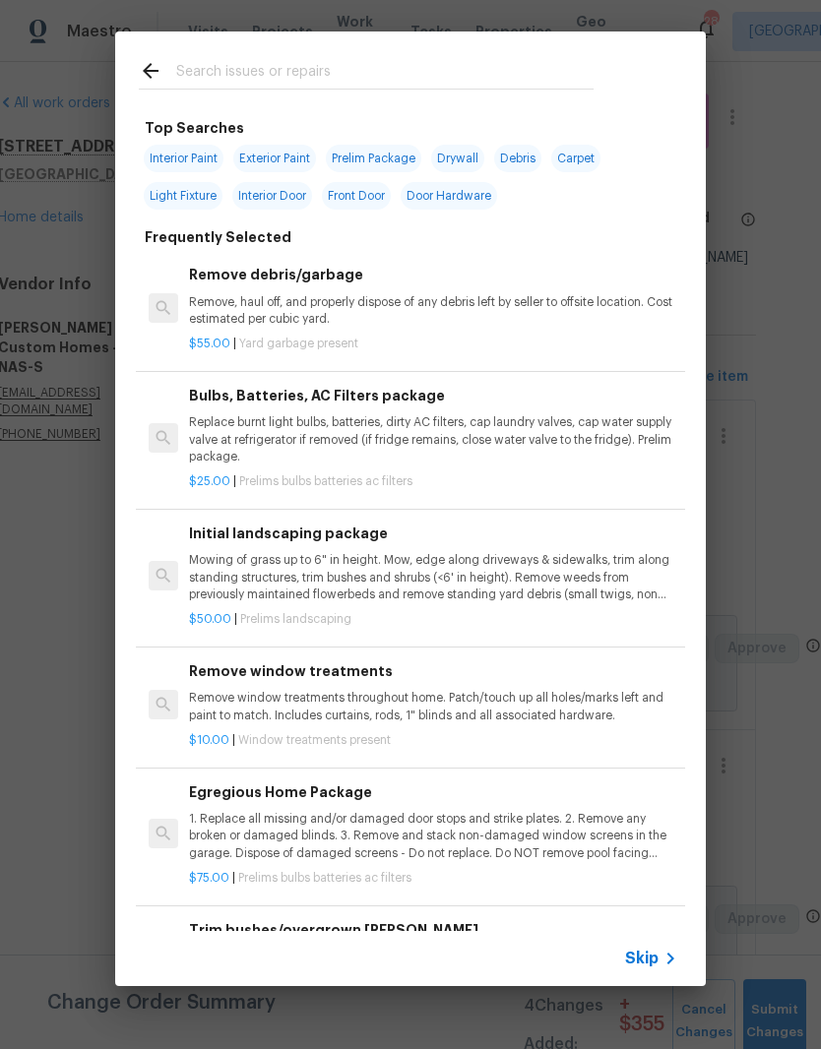
click at [277, 72] on input "text" at bounding box center [384, 74] width 417 height 30
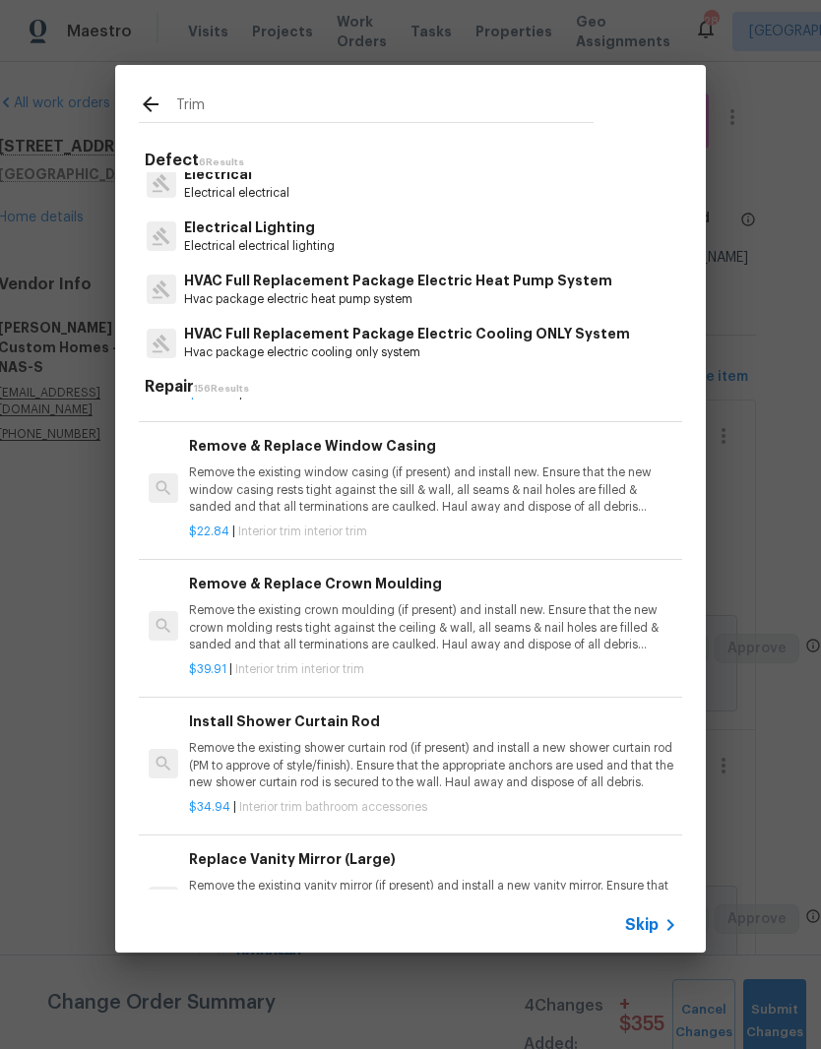
scroll to position [826, 0]
click at [247, 96] on input "Trim" at bounding box center [384, 108] width 417 height 30
click at [235, 100] on input "Trim" at bounding box center [384, 108] width 417 height 30
type input "T"
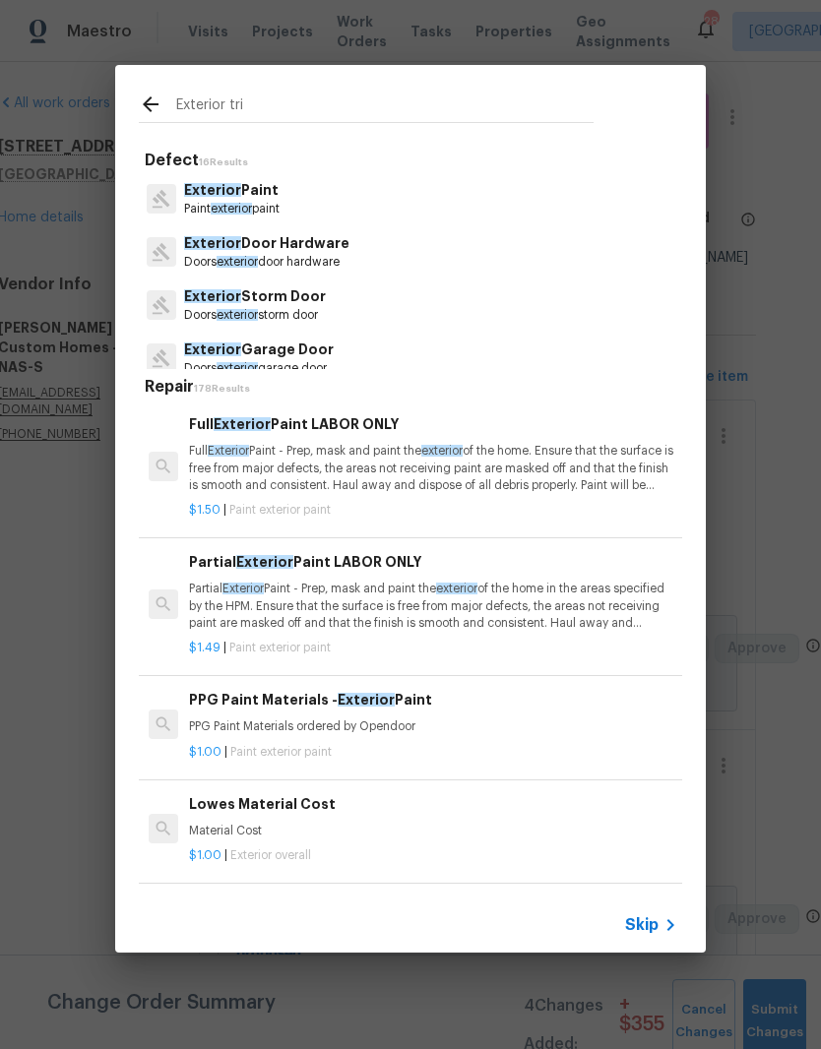
type input "Exterior trim"
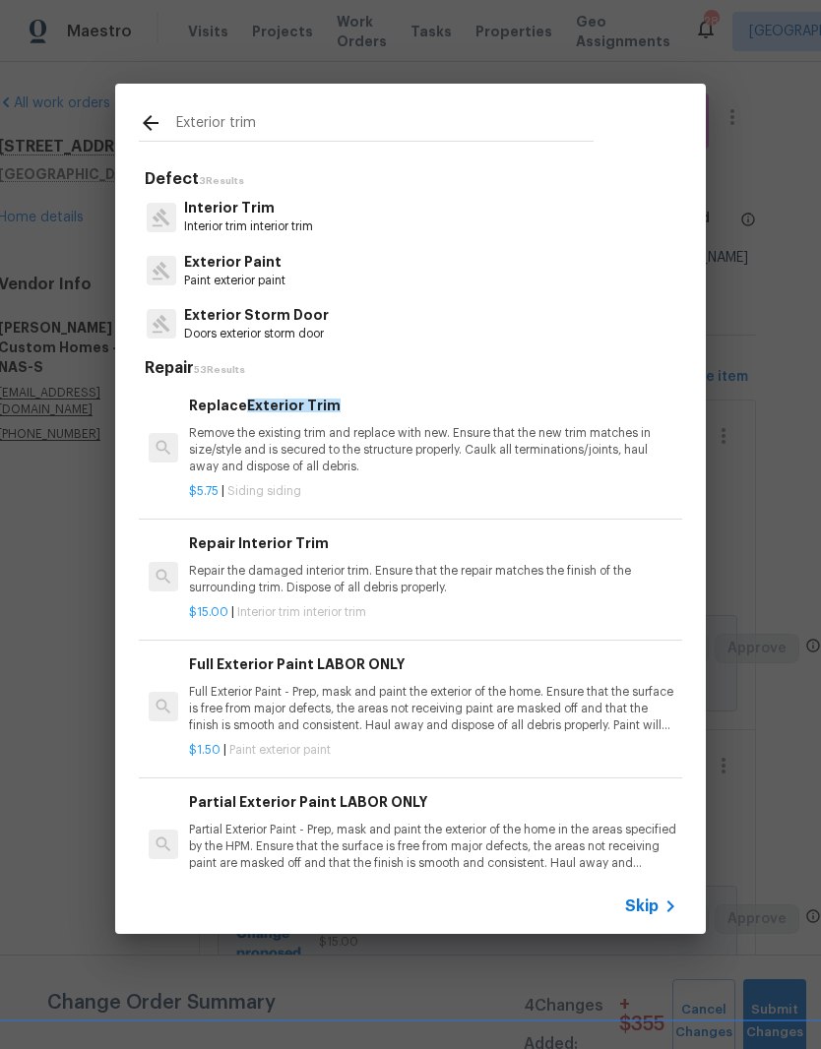
click at [271, 274] on p "Paint exterior paint" at bounding box center [234, 281] width 101 height 17
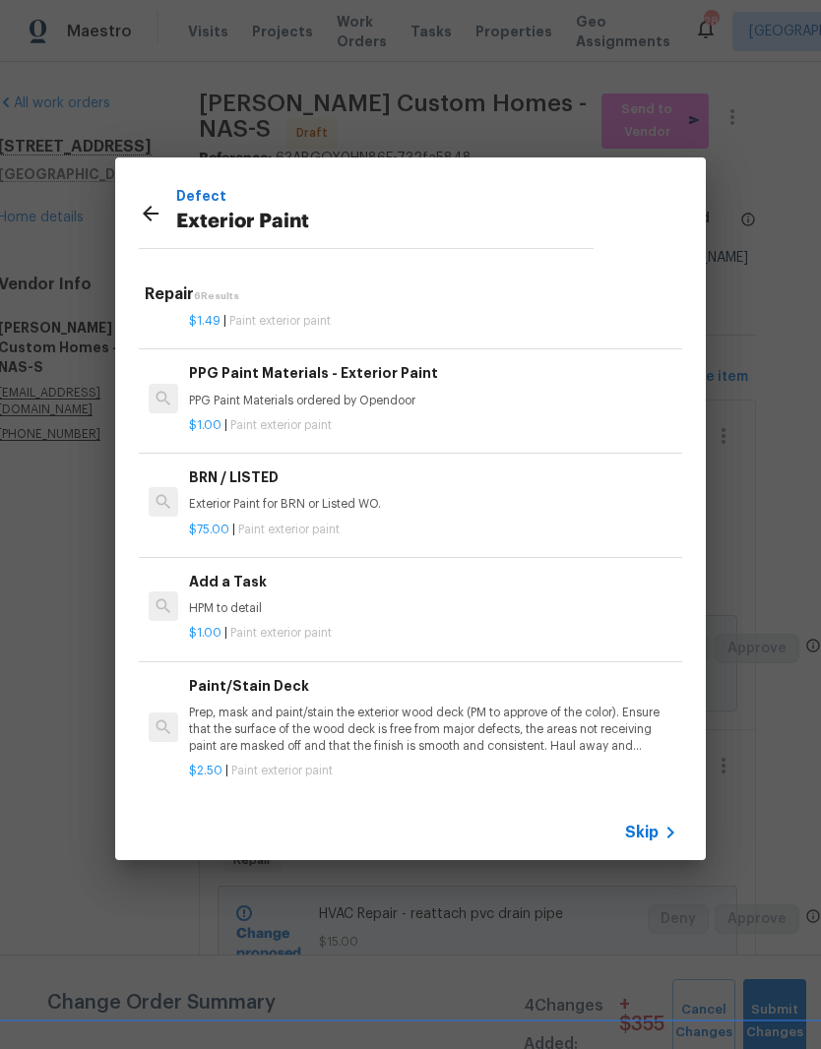
scroll to position [231, 0]
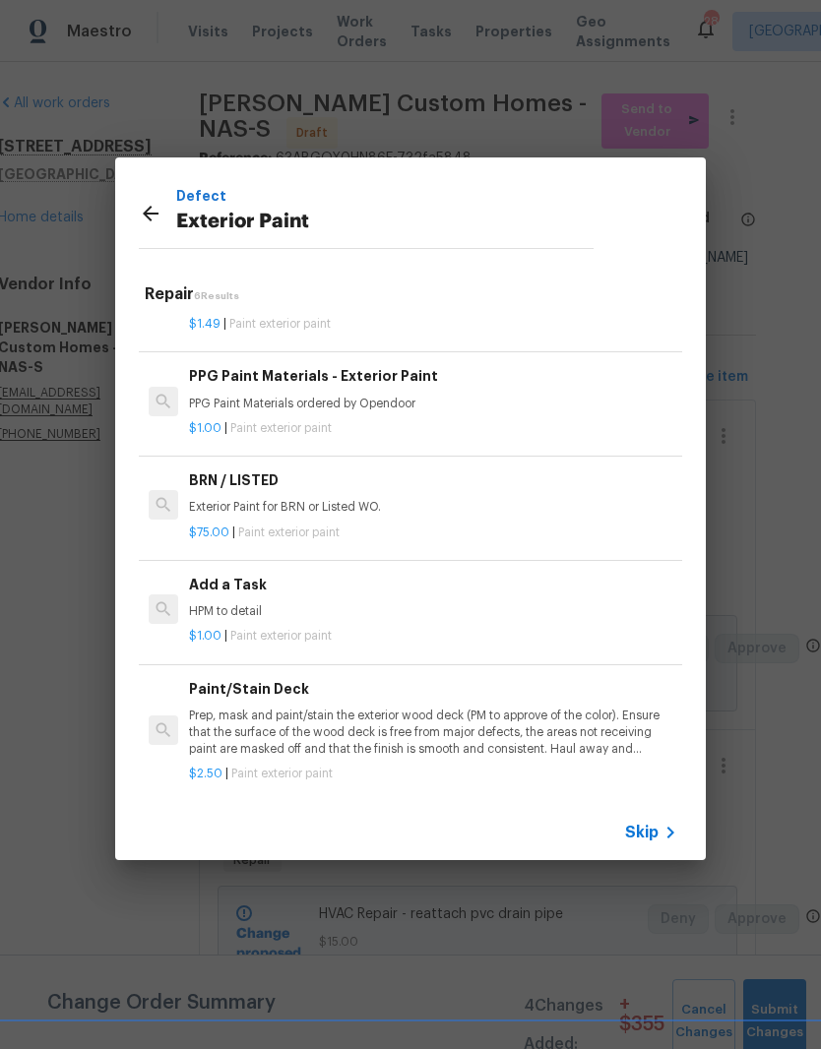
click at [254, 604] on p "HPM to detail" at bounding box center [433, 611] width 488 height 17
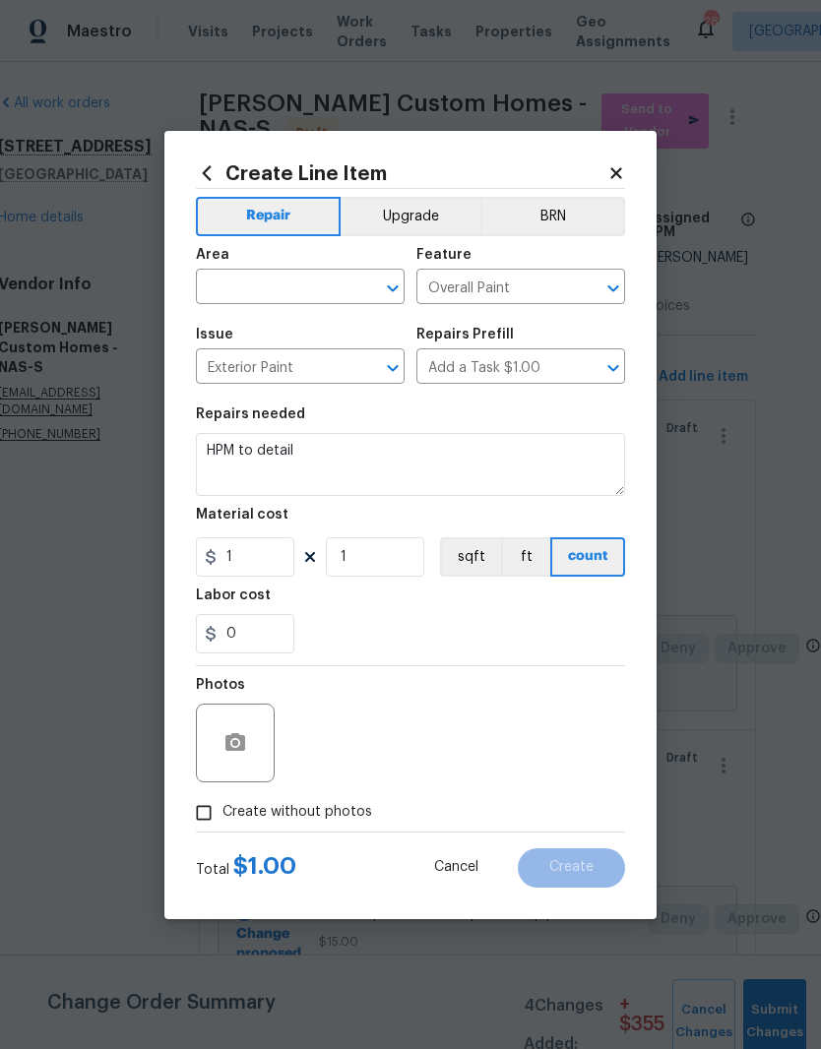
click at [262, 614] on div "Labor cost" at bounding box center [410, 602] width 429 height 26
click at [340, 454] on textarea "HPM to detail" at bounding box center [410, 464] width 429 height 63
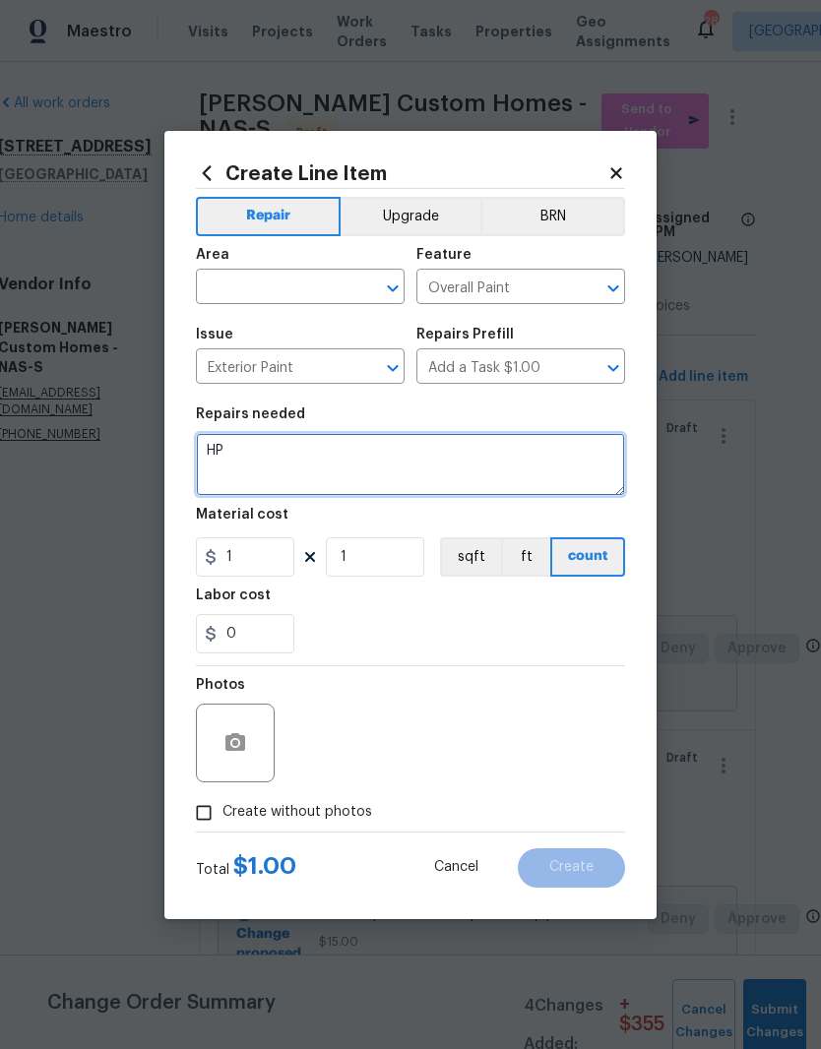
type textarea "H"
type textarea "Replace rotten trim and paint trim white to match"
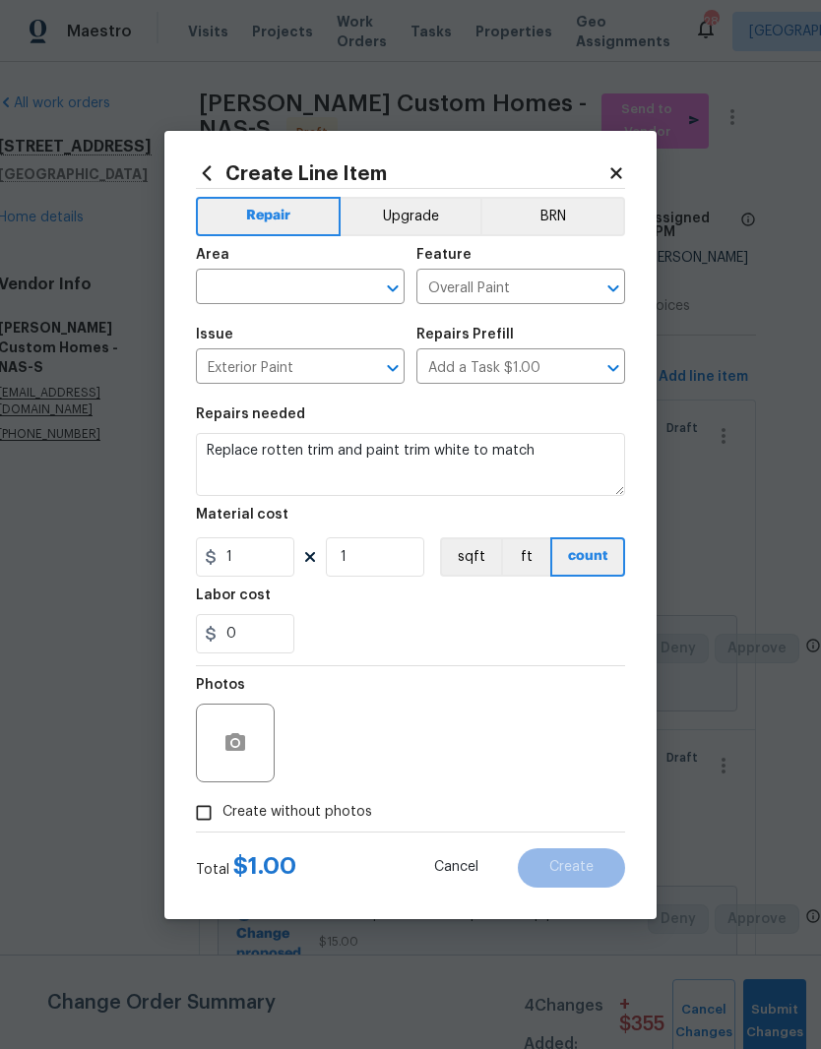
click at [343, 279] on input "text" at bounding box center [273, 289] width 154 height 31
click at [299, 429] on li "Exterior Overall" at bounding box center [300, 445] width 209 height 32
type input "Exterior Overall"
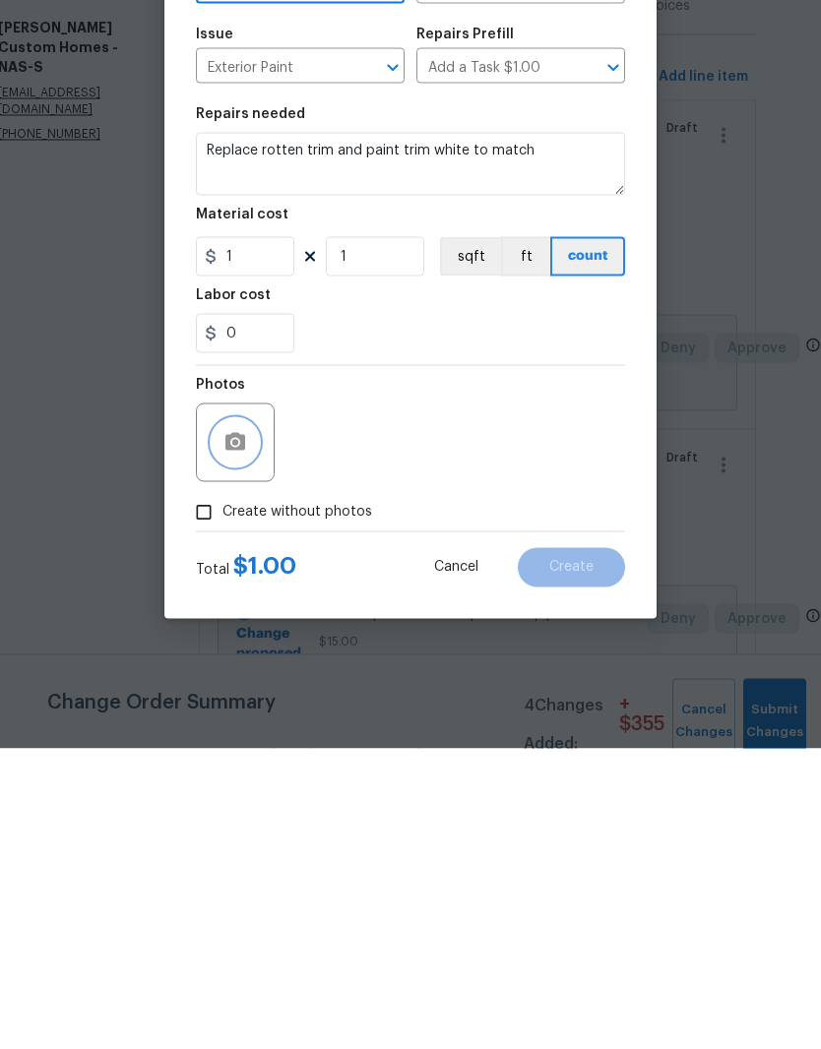
click at [248, 720] on button "button" at bounding box center [235, 743] width 47 height 47
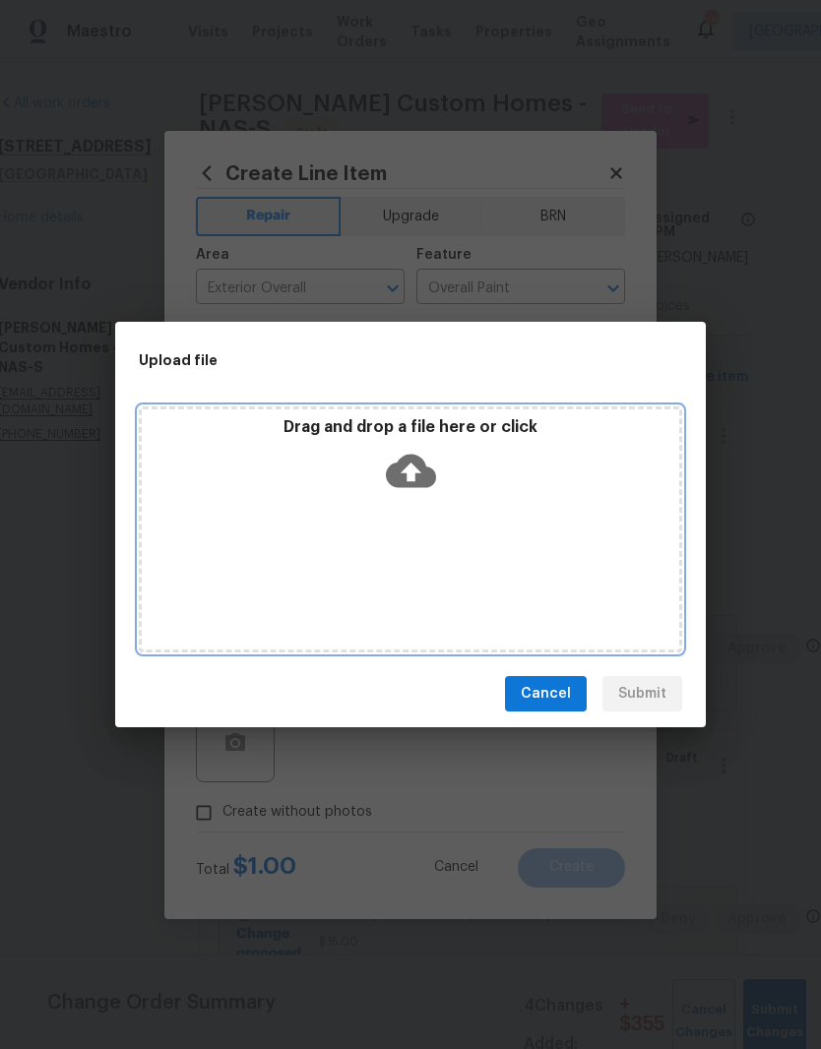
click at [479, 519] on div "Drag and drop a file here or click" at bounding box center [410, 530] width 543 height 246
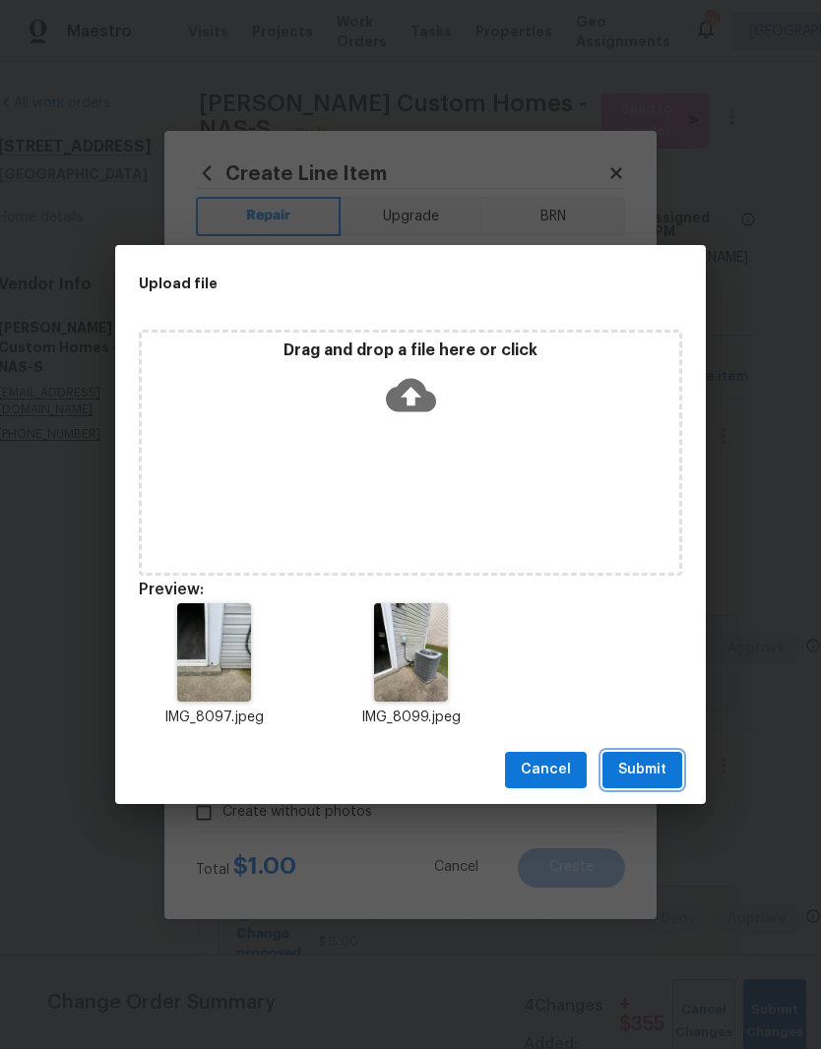
click at [659, 762] on span "Submit" at bounding box center [642, 770] width 48 height 25
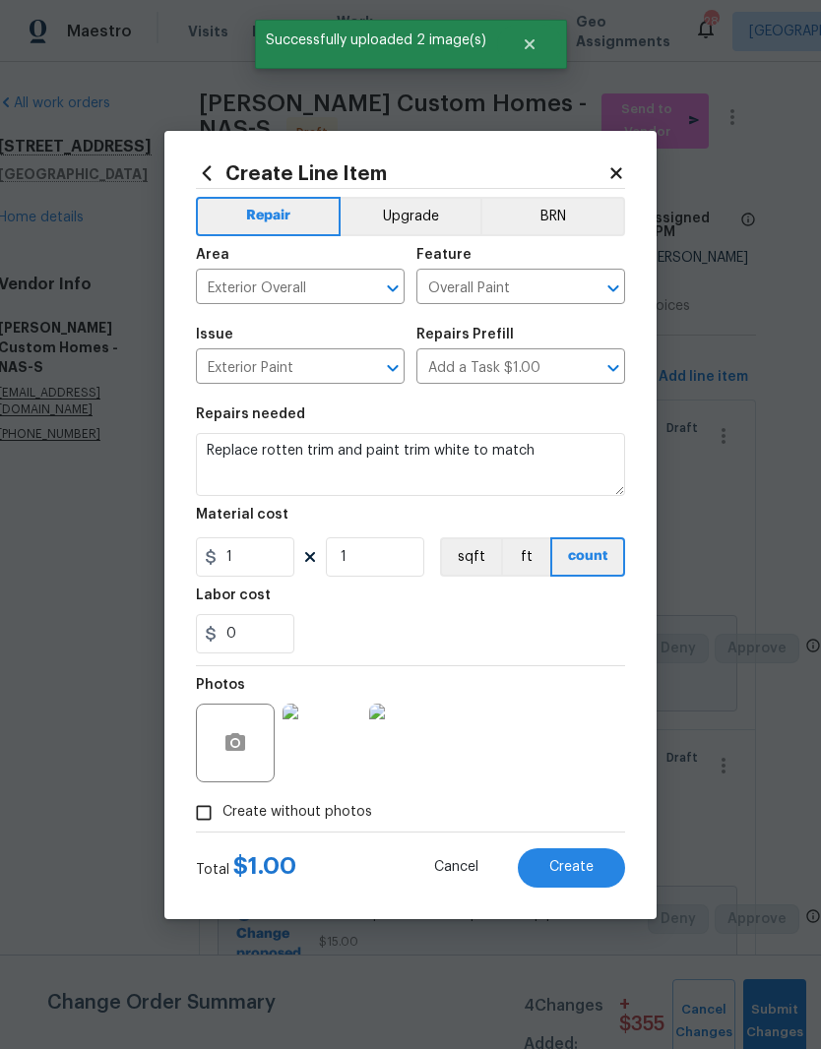
click at [335, 753] on img at bounding box center [322, 743] width 79 height 79
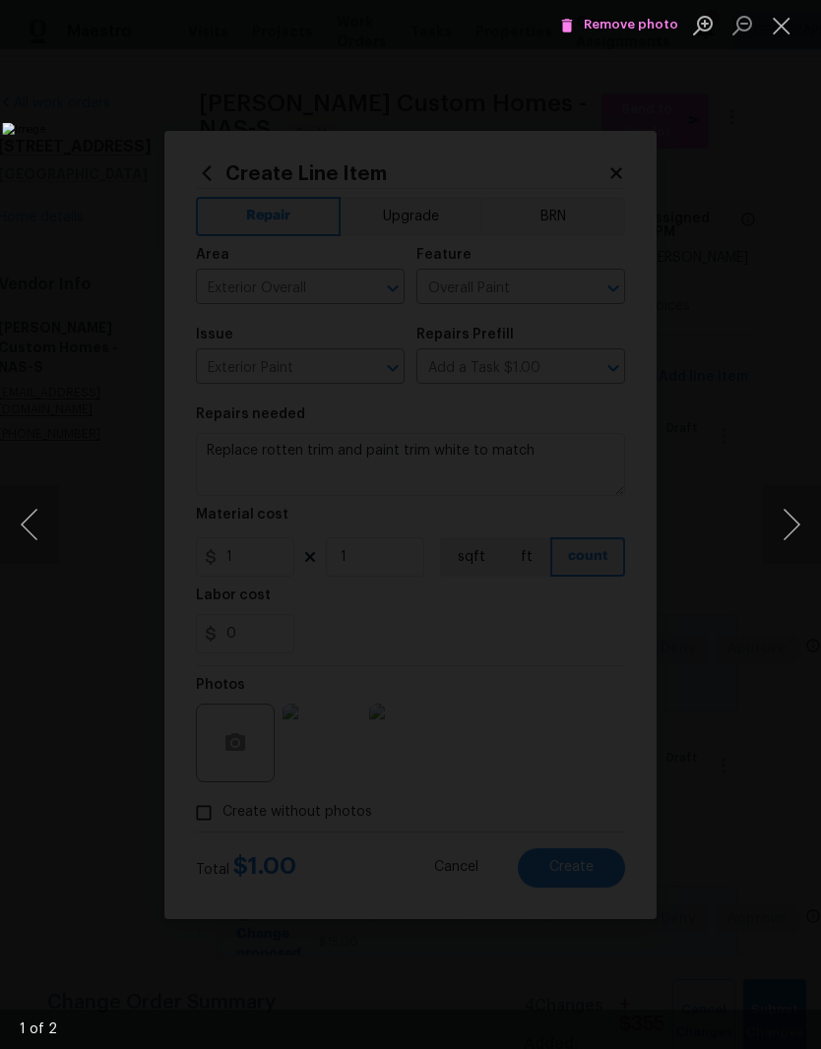
click at [785, 31] on button "Close lightbox" at bounding box center [781, 25] width 39 height 34
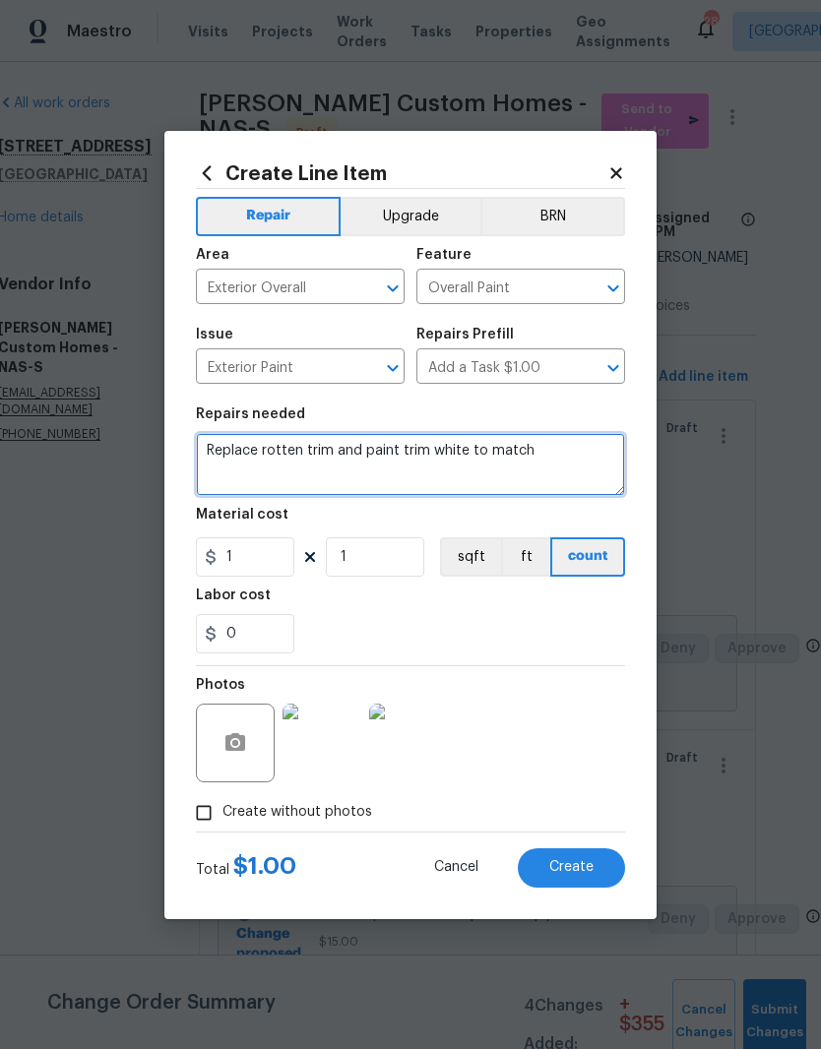
click at [342, 447] on textarea "Replace rotten trim and paint trim white to match" at bounding box center [410, 464] width 429 height 63
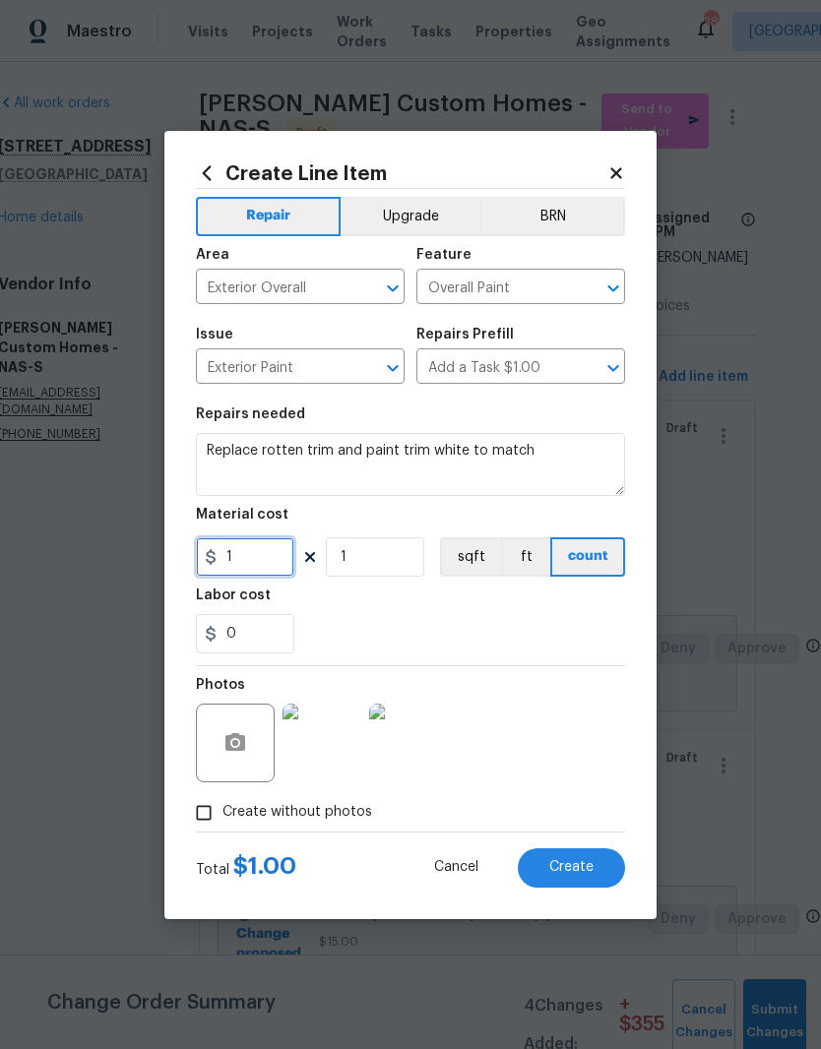
click at [271, 555] on input "1" at bounding box center [245, 556] width 98 height 39
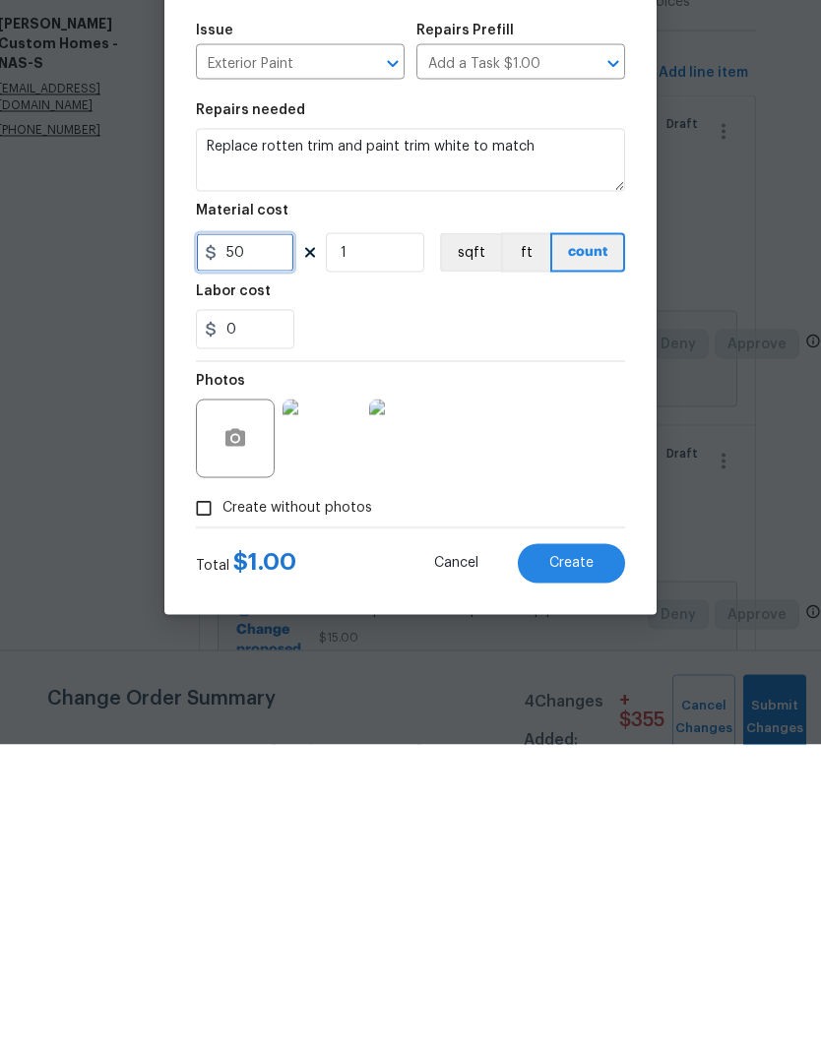
type input "50"
click at [597, 666] on div "Photos" at bounding box center [410, 730] width 429 height 128
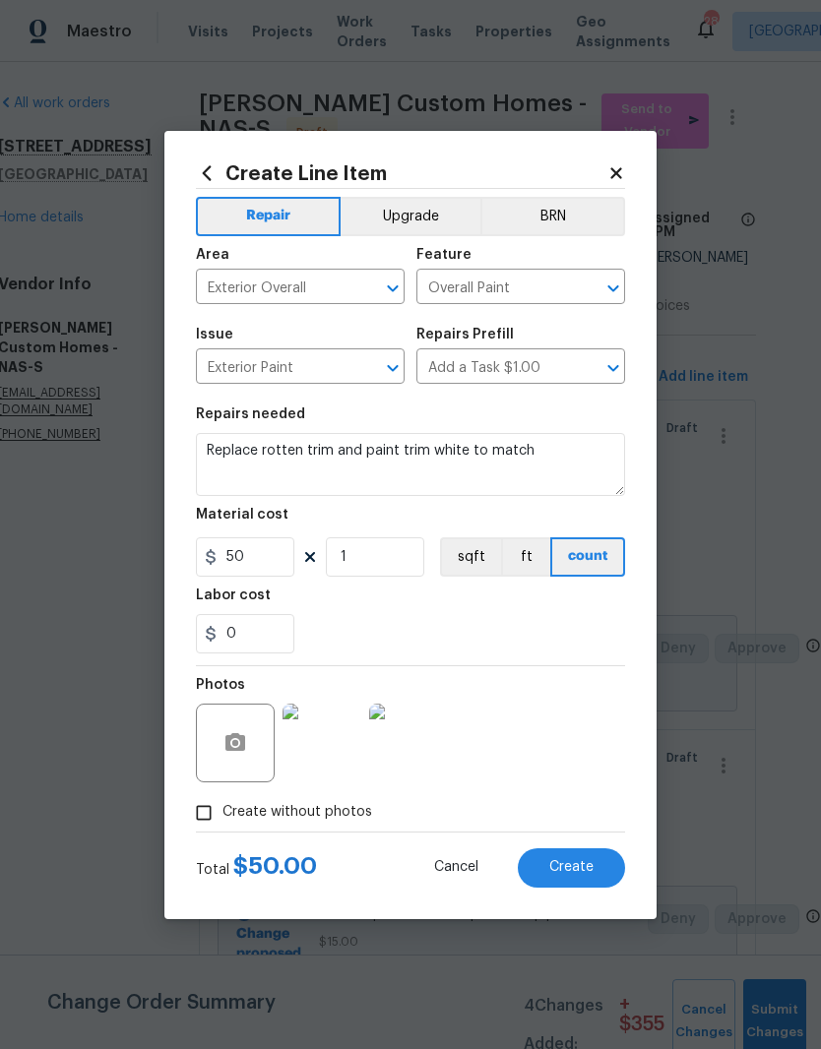
click at [592, 872] on span "Create" at bounding box center [571, 867] width 44 height 15
type input "0"
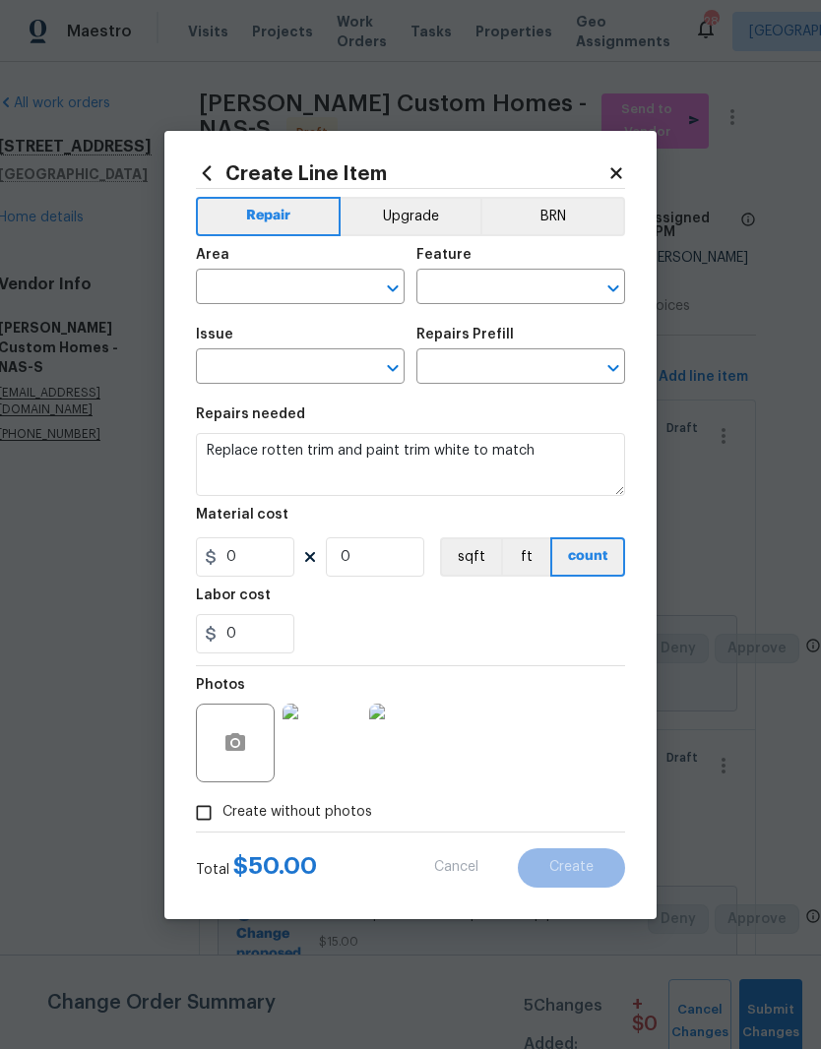
scroll to position [0, 0]
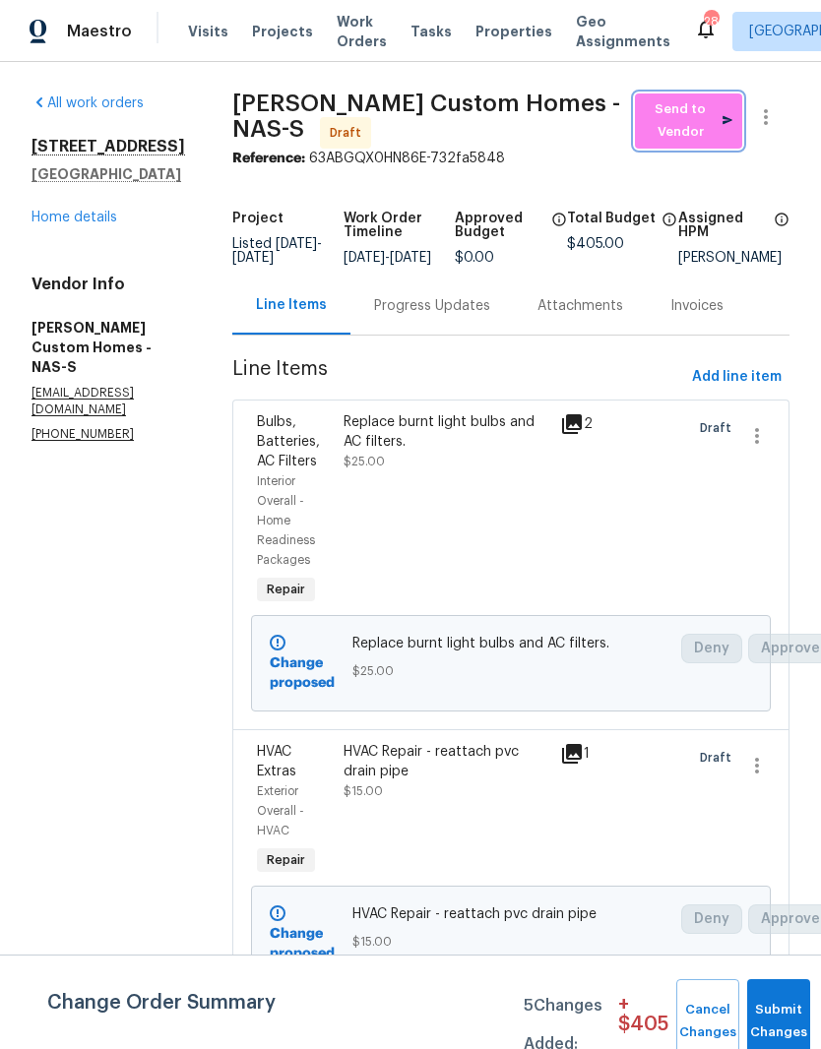
click at [681, 116] on span "Send to Vendor" at bounding box center [689, 120] width 88 height 45
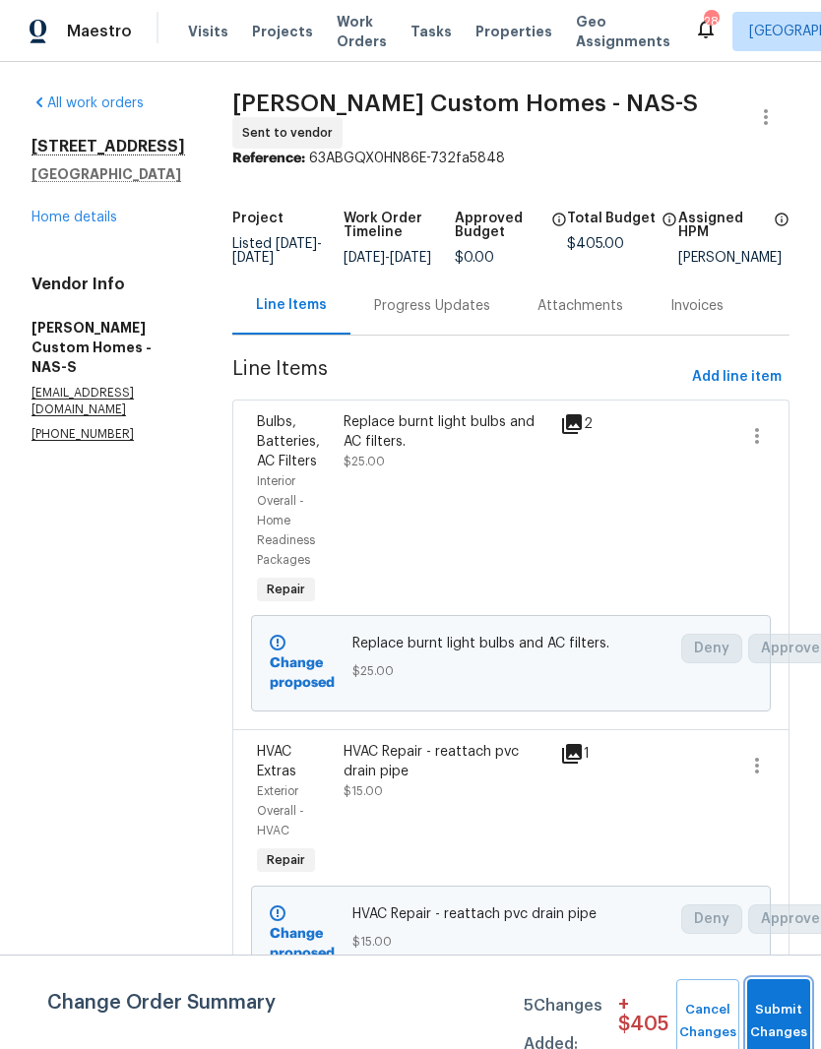
click at [787, 1008] on button "Submit Changes" at bounding box center [778, 1021] width 63 height 85
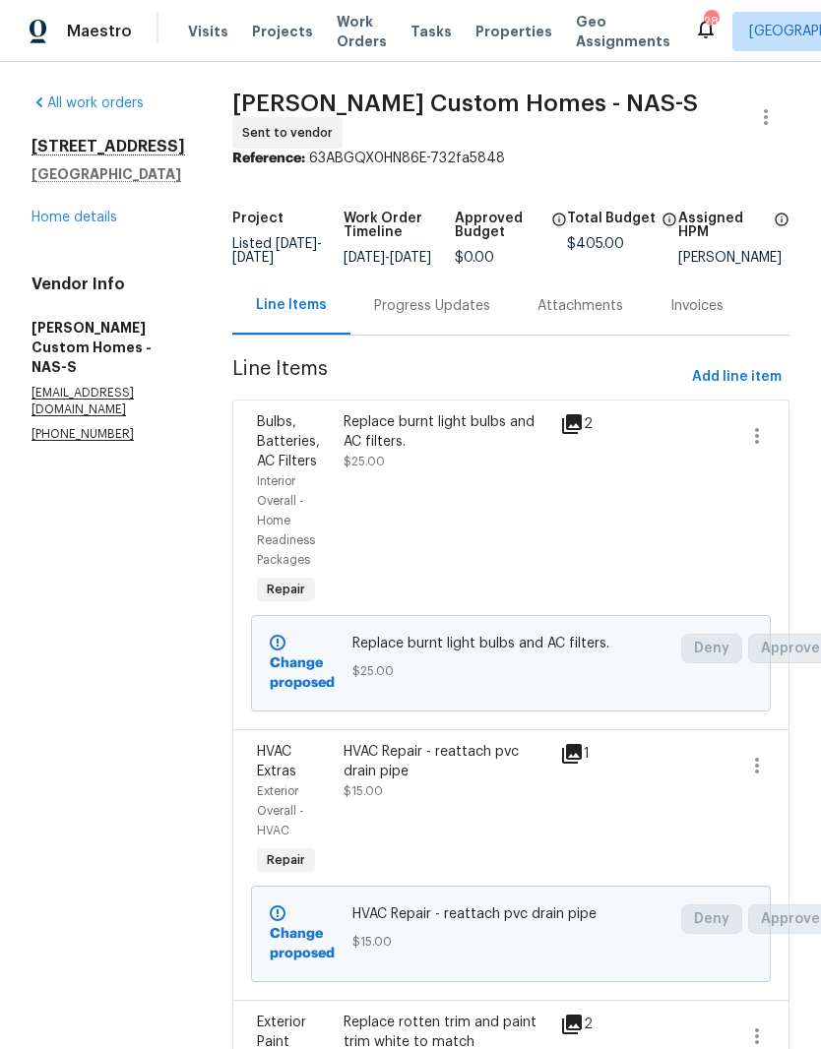
click at [462, 312] on div "Progress Updates" at bounding box center [432, 306] width 116 height 20
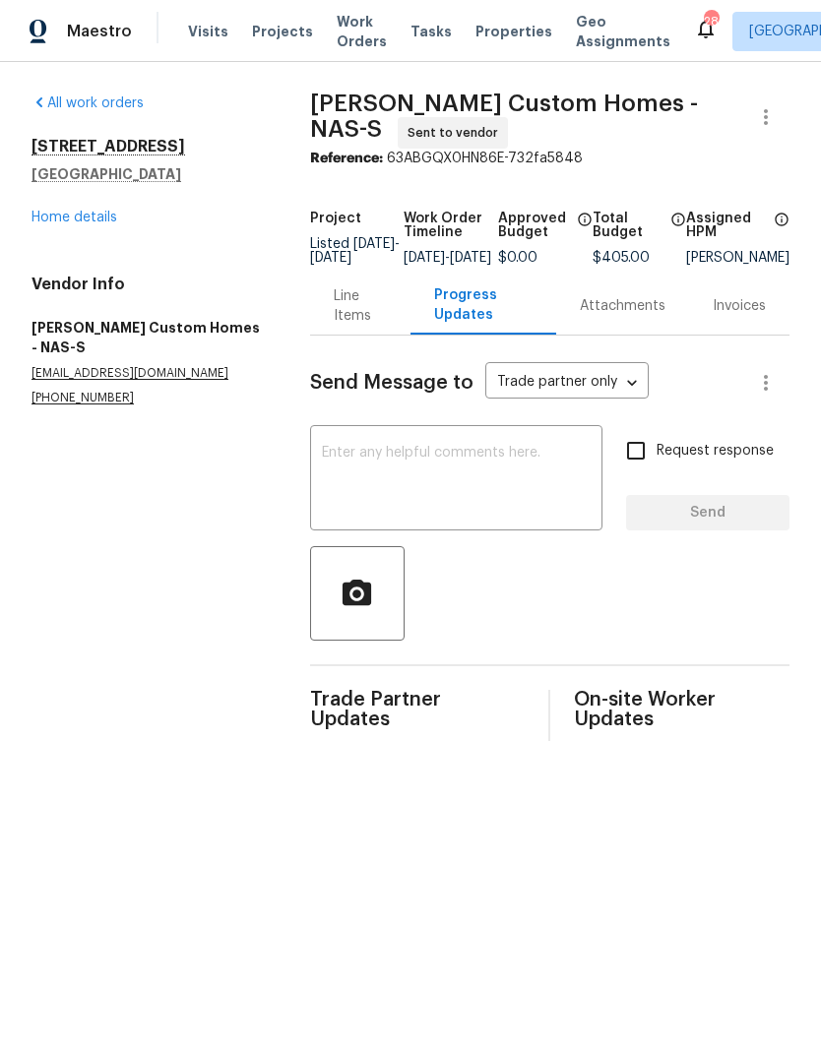
click at [448, 463] on textarea at bounding box center [456, 480] width 269 height 69
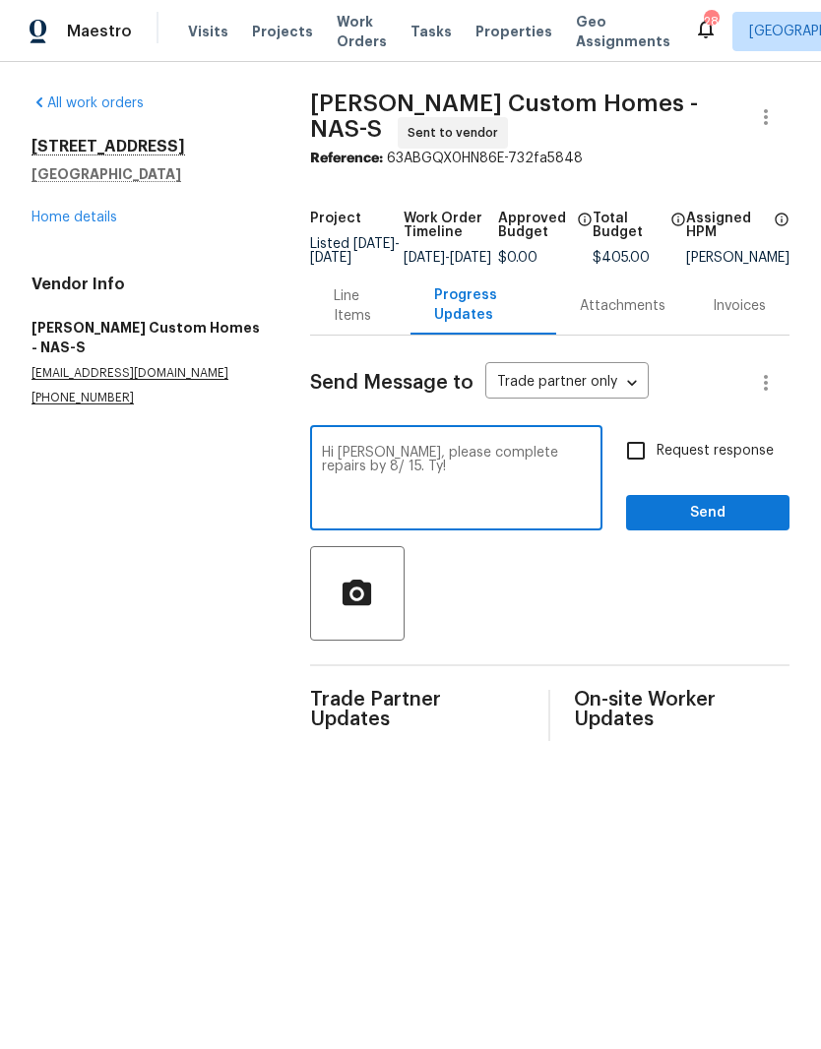
type textarea "Hi Kohl, please complete repairs by 8/ 15. Ty!"
click at [688, 526] on span "Send" at bounding box center [708, 513] width 132 height 25
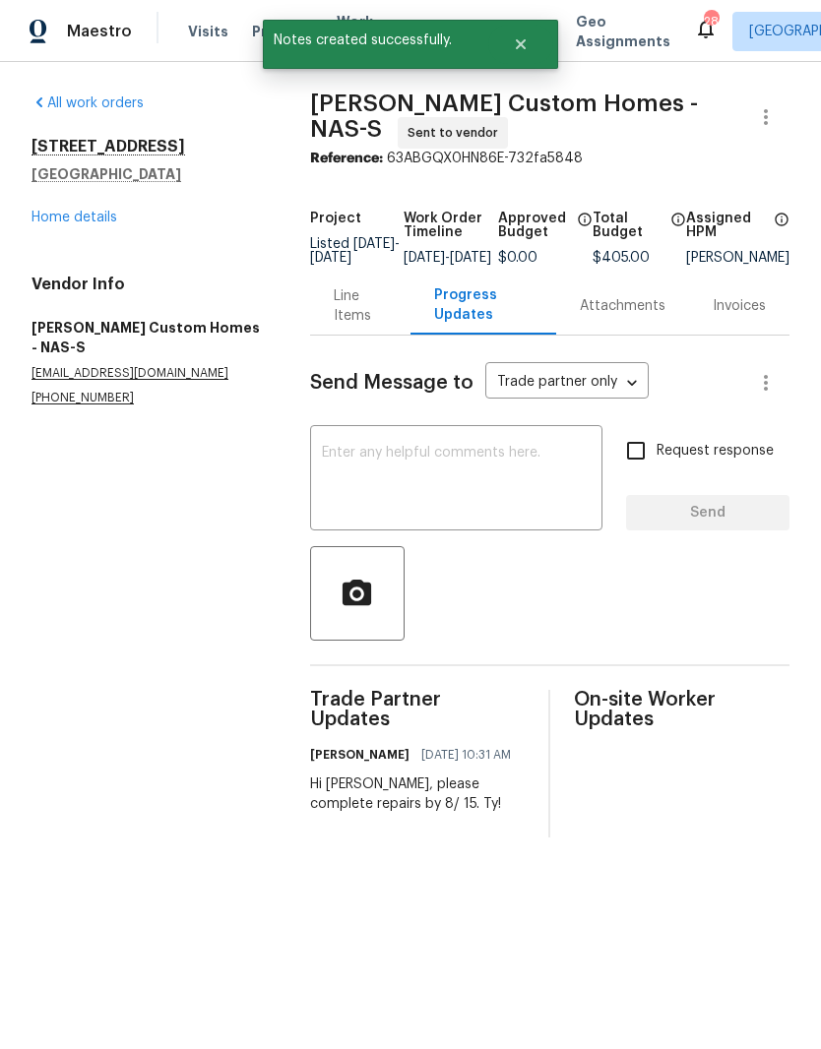
click at [101, 219] on link "Home details" at bounding box center [74, 218] width 86 height 14
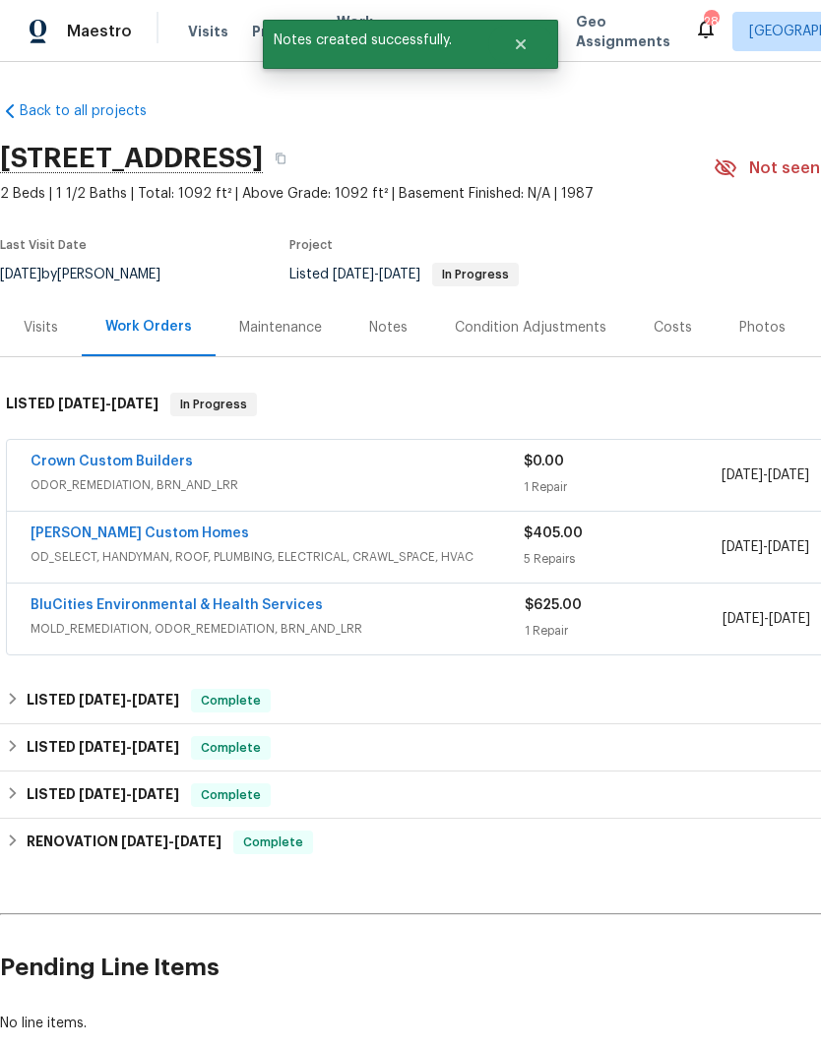
click at [400, 329] on div "Notes" at bounding box center [388, 328] width 38 height 20
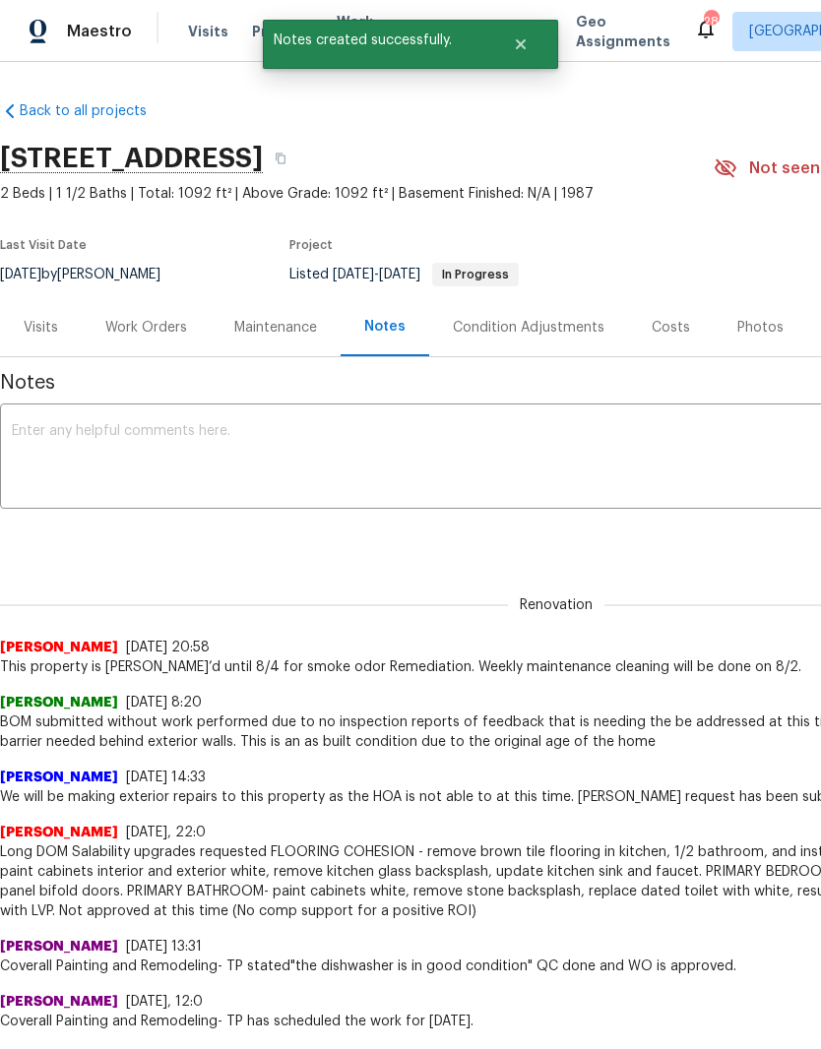
click at [236, 437] on textarea at bounding box center [556, 458] width 1089 height 69
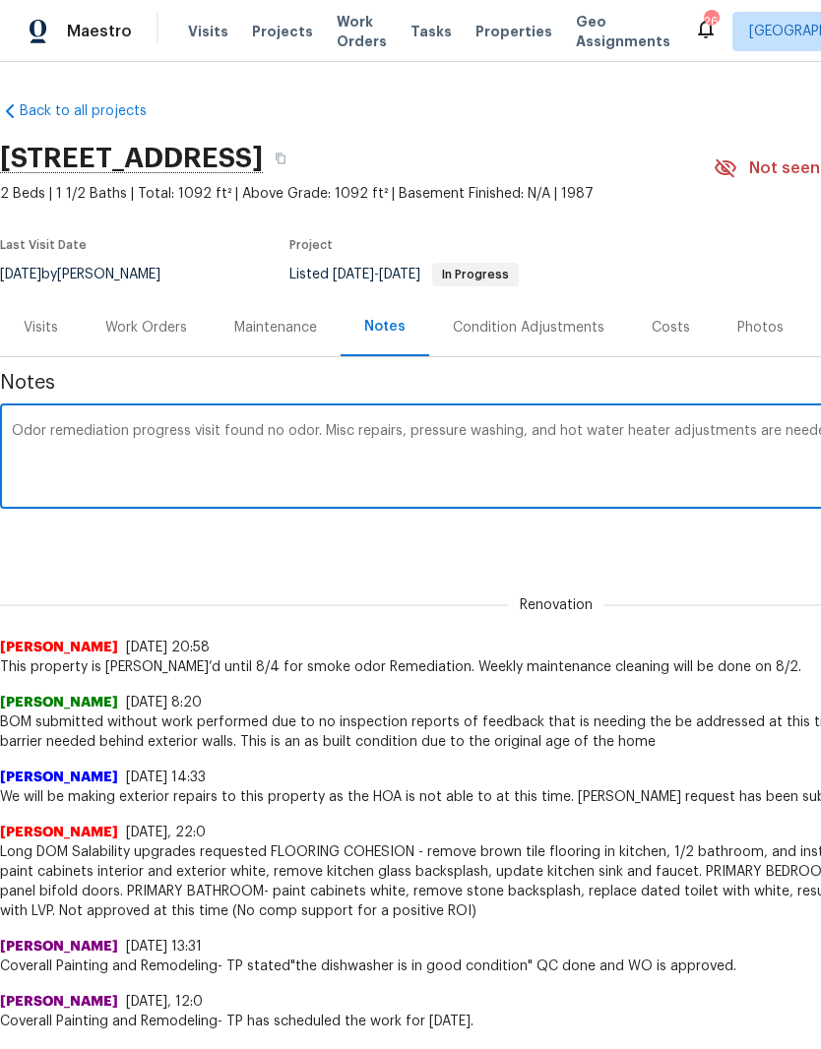
scroll to position [0, 291]
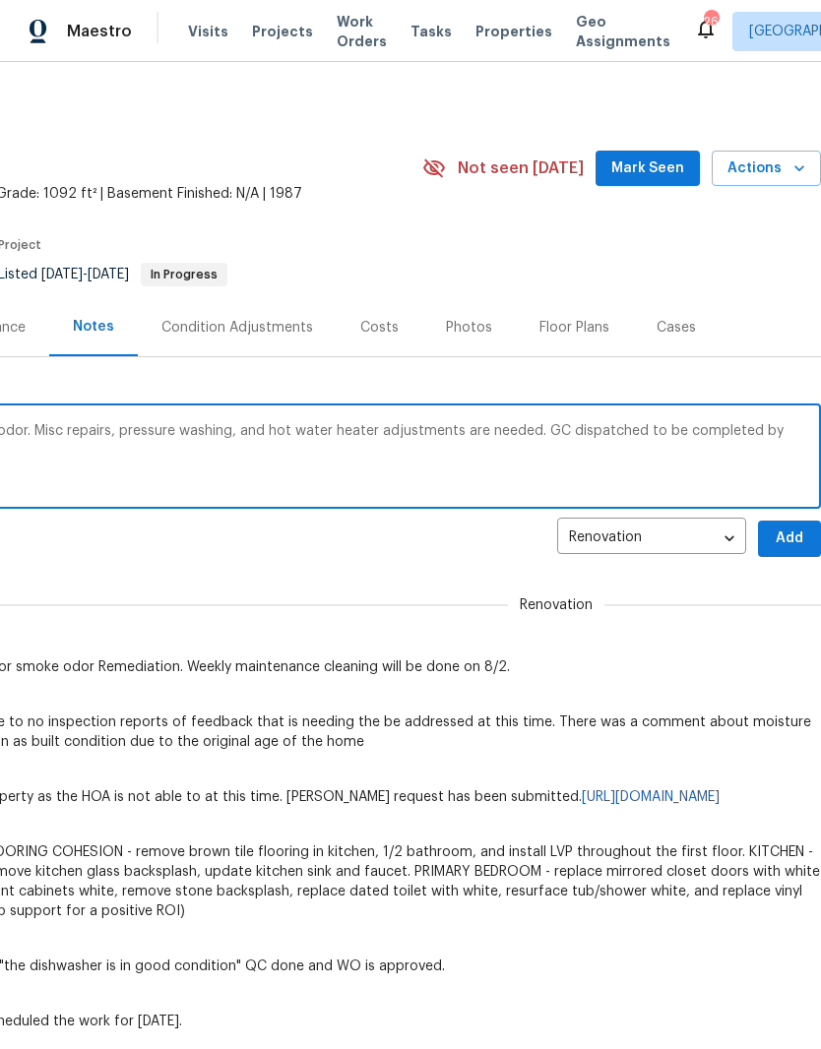
click at [566, 427] on textarea "Odor remediation progress visit found no odor. Misc repairs, pressure washing, …" at bounding box center [264, 458] width 1089 height 69
click at [389, 475] on textarea "Odor remediation progress visit found no odor. Misc repairs, pressure washing, …" at bounding box center [264, 458] width 1089 height 69
type textarea "Odor remediation progress visit found no odor. Misc repairs, pressure washing, …"
click at [794, 536] on span "Add" at bounding box center [789, 539] width 31 height 25
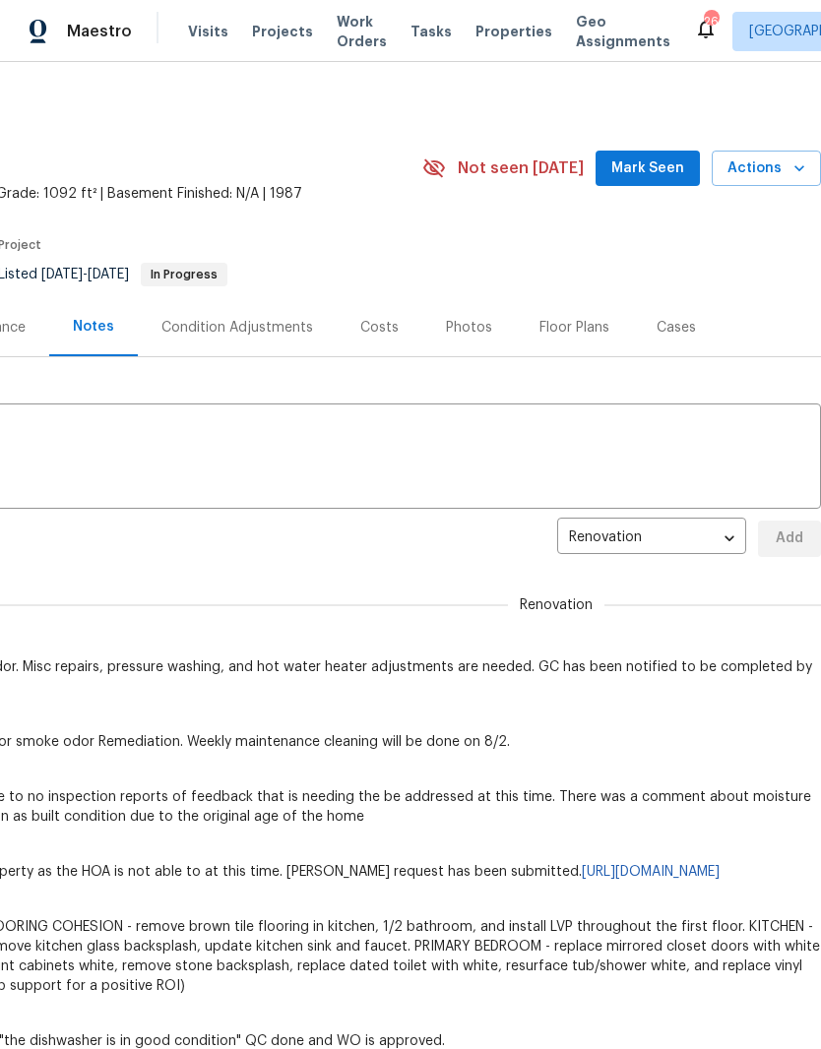
click at [653, 167] on span "Mark Seen" at bounding box center [647, 169] width 73 height 25
click at [646, 162] on span "Mark Seen" at bounding box center [647, 169] width 73 height 25
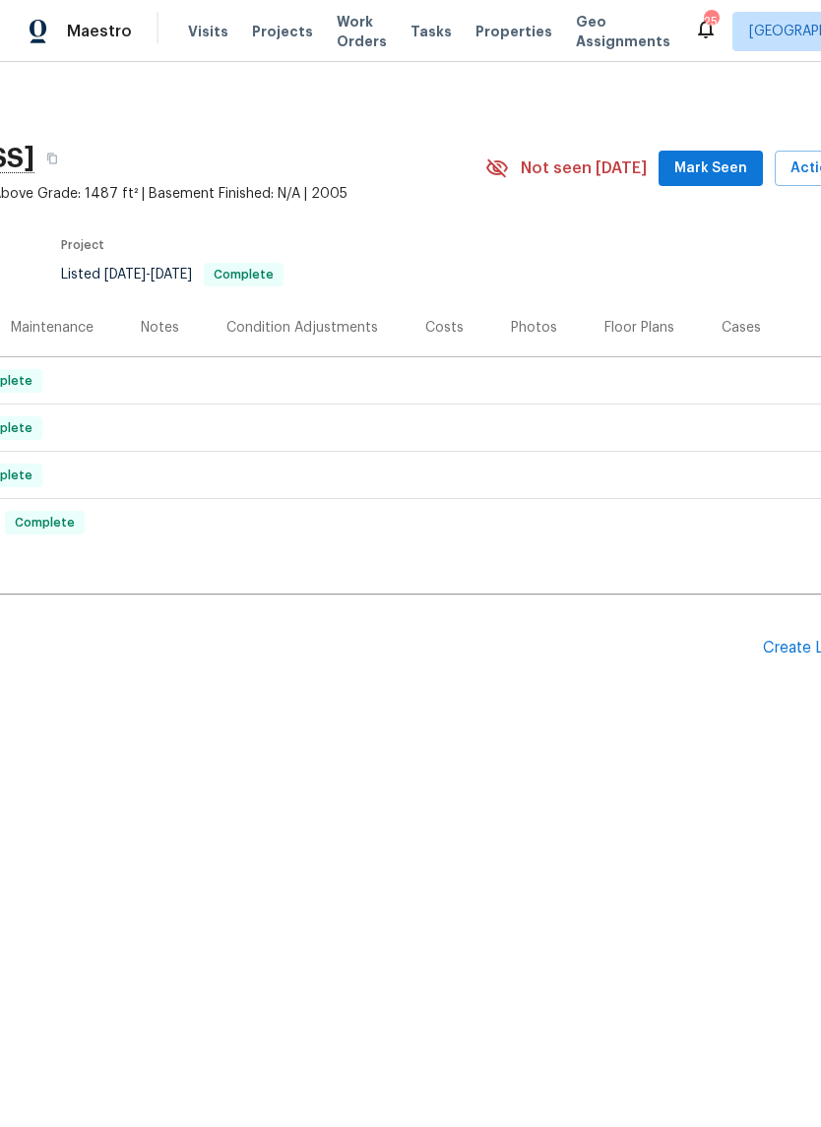
scroll to position [0, 236]
click at [711, 173] on span "Mark Seen" at bounding box center [702, 169] width 73 height 25
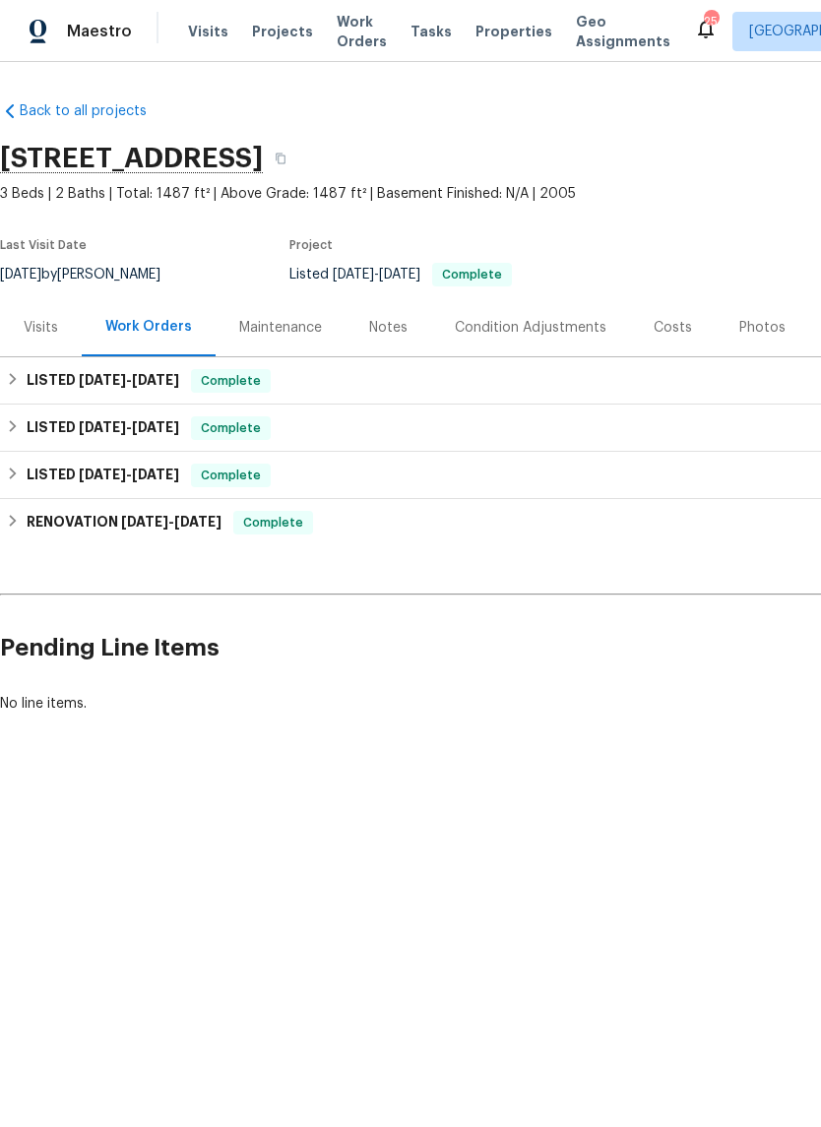
scroll to position [0, 0]
click at [669, 336] on div "Costs" at bounding box center [673, 328] width 38 height 20
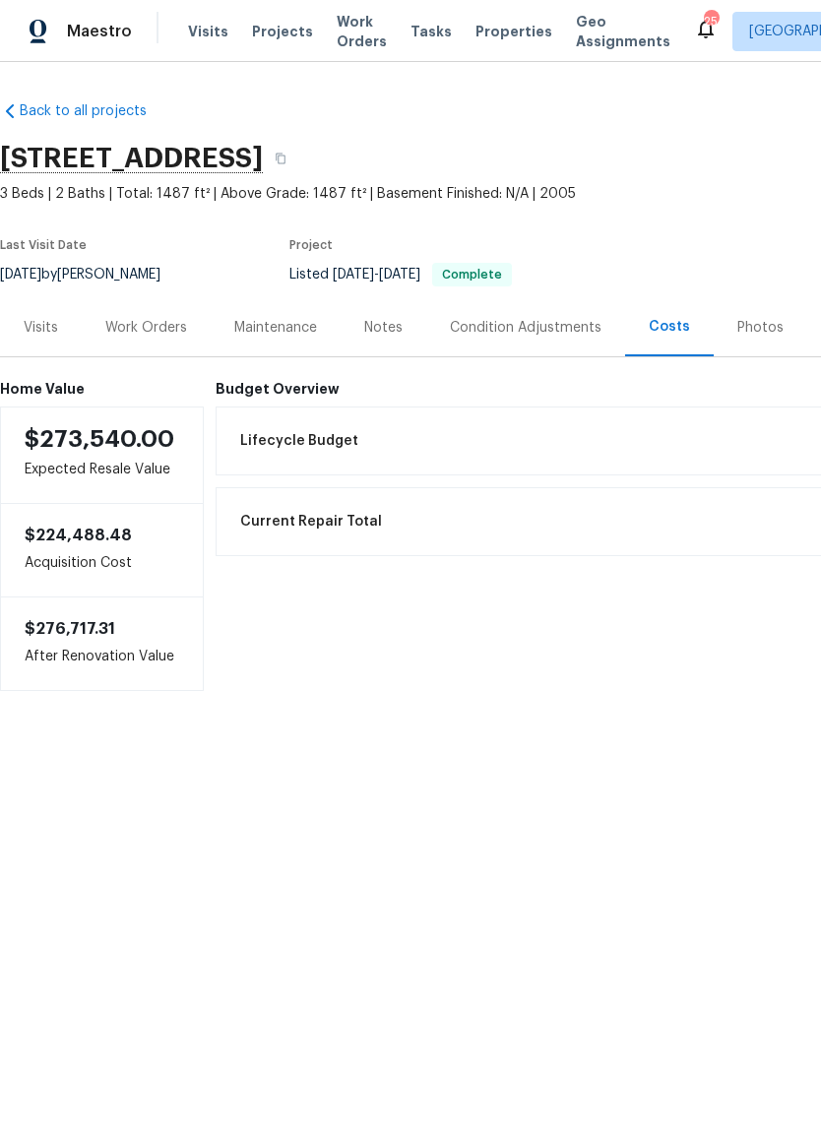
click at [390, 330] on div "Notes" at bounding box center [383, 328] width 38 height 20
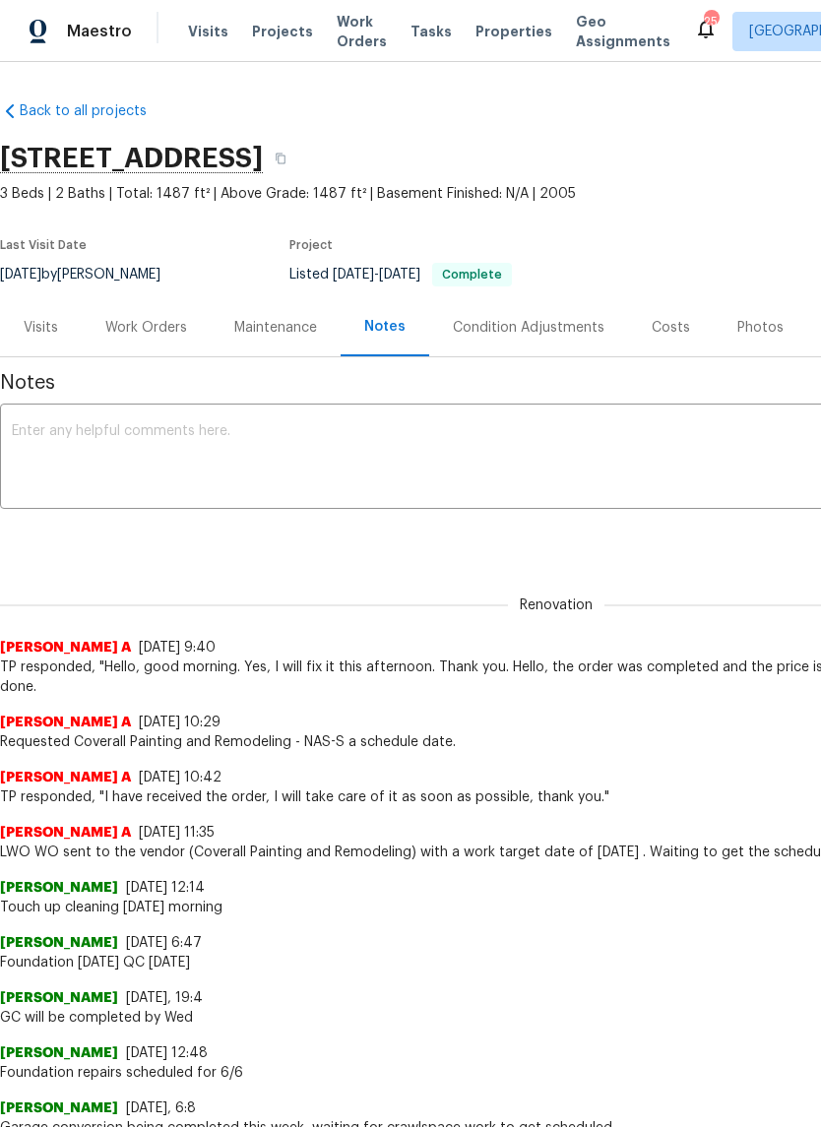
click at [757, 329] on div "Photos" at bounding box center [760, 328] width 46 height 20
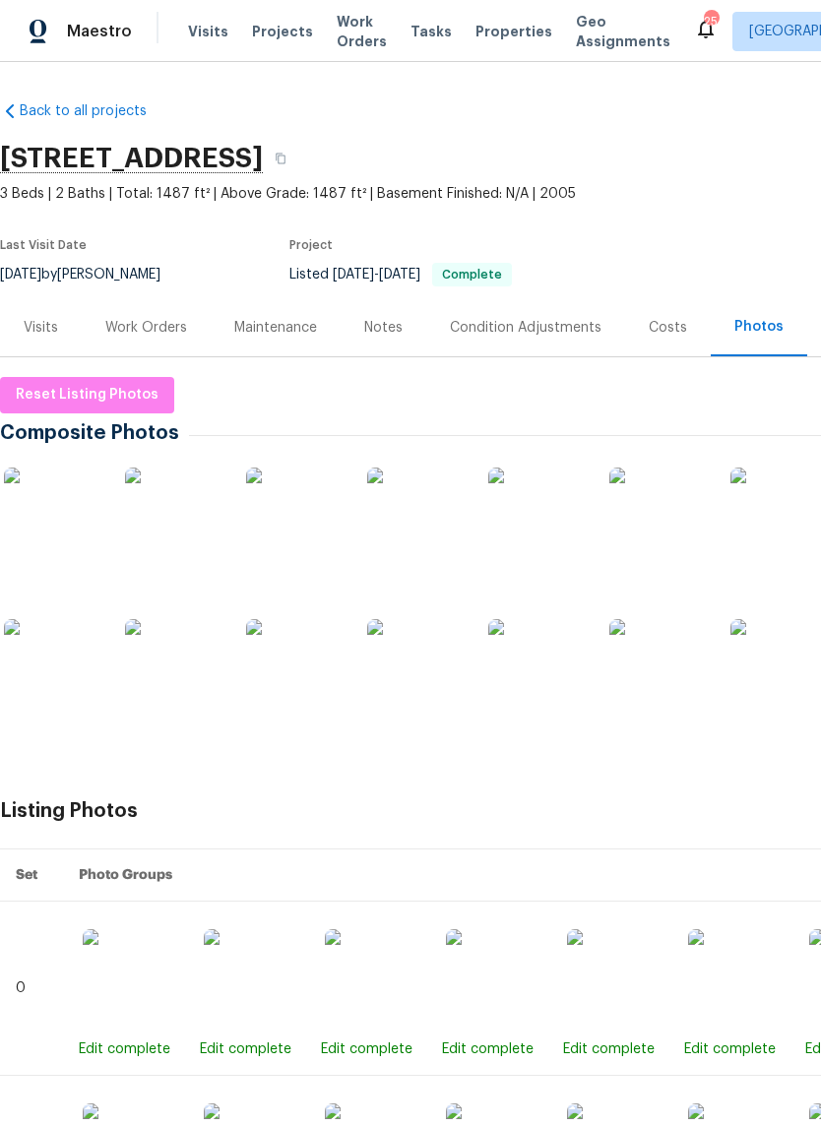
click at [194, 523] on img at bounding box center [174, 517] width 98 height 98
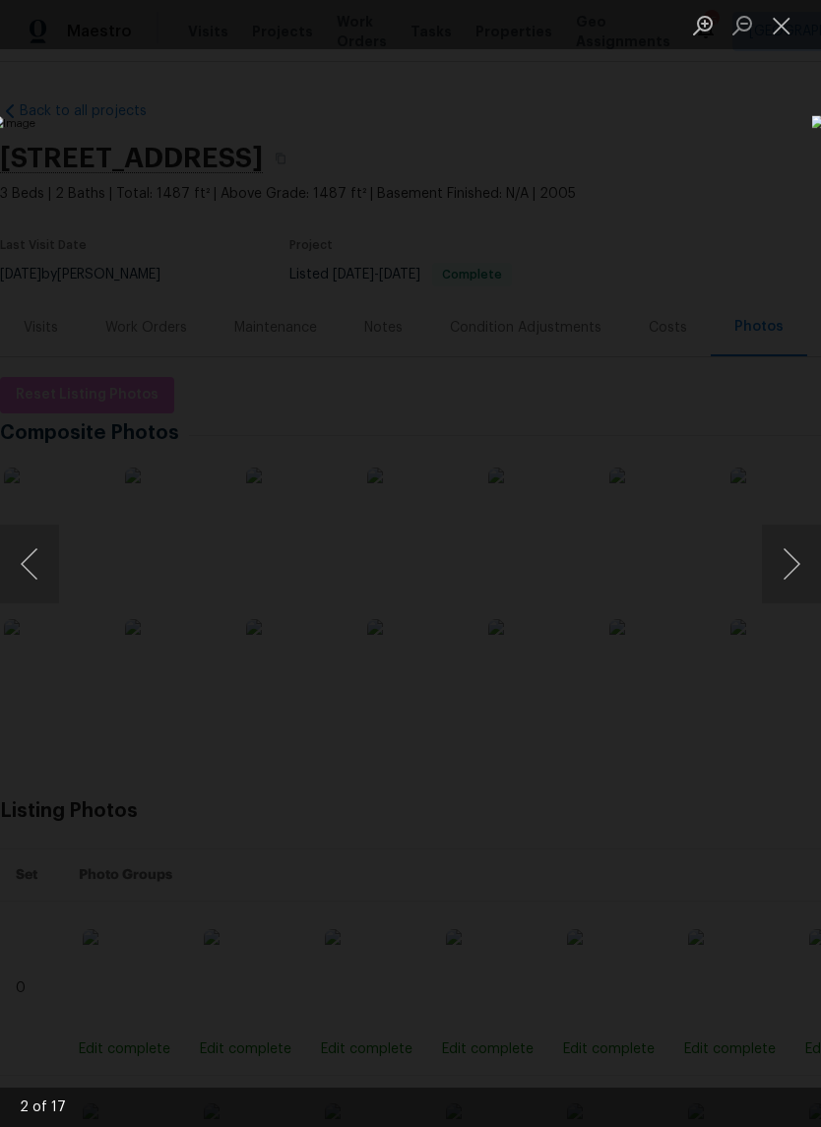
click at [783, 31] on button "Close lightbox" at bounding box center [781, 25] width 39 height 34
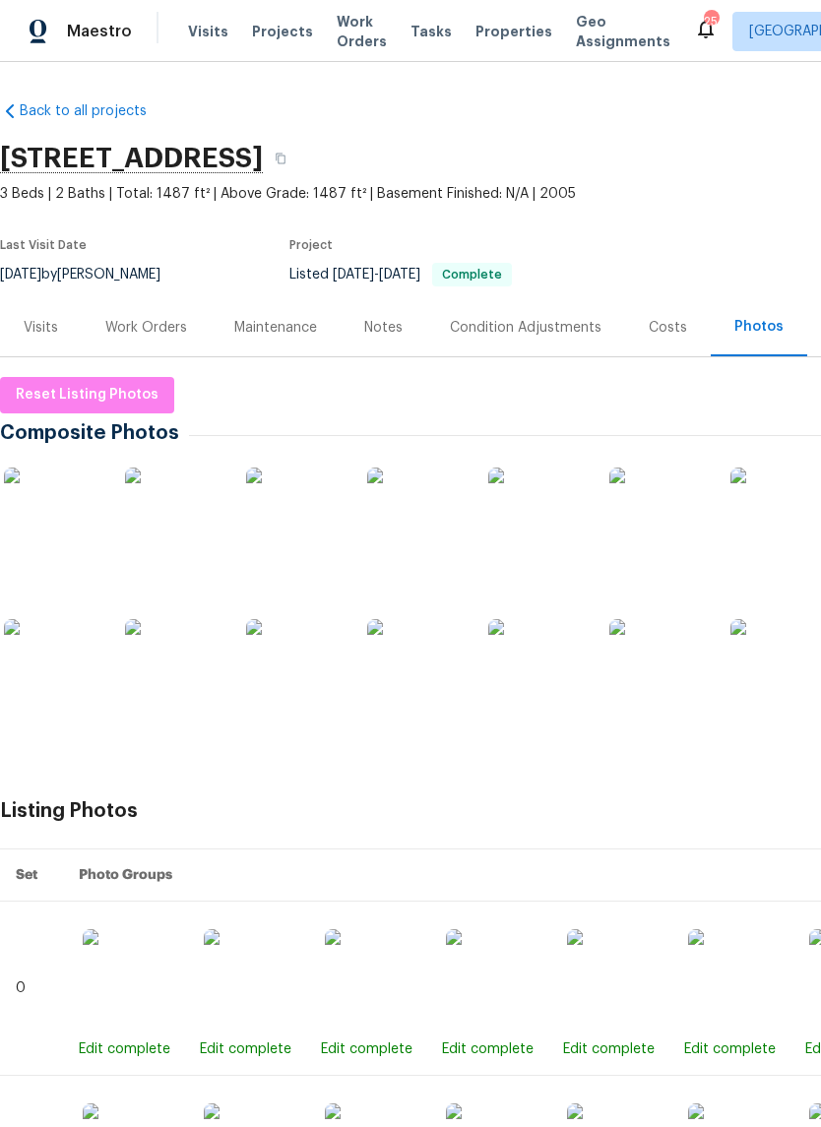
click at [168, 330] on div "Work Orders" at bounding box center [146, 328] width 82 height 20
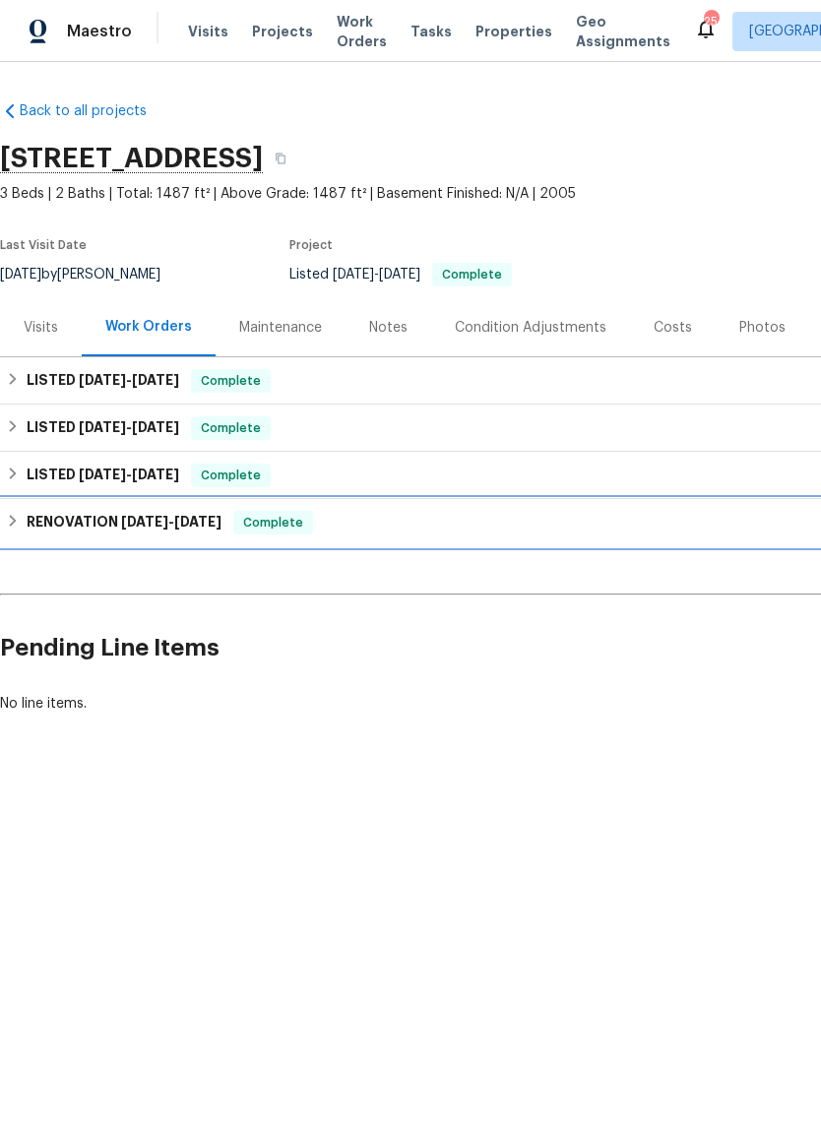
click at [105, 527] on h6 "RENOVATION [DATE] - [DATE]" at bounding box center [124, 523] width 195 height 24
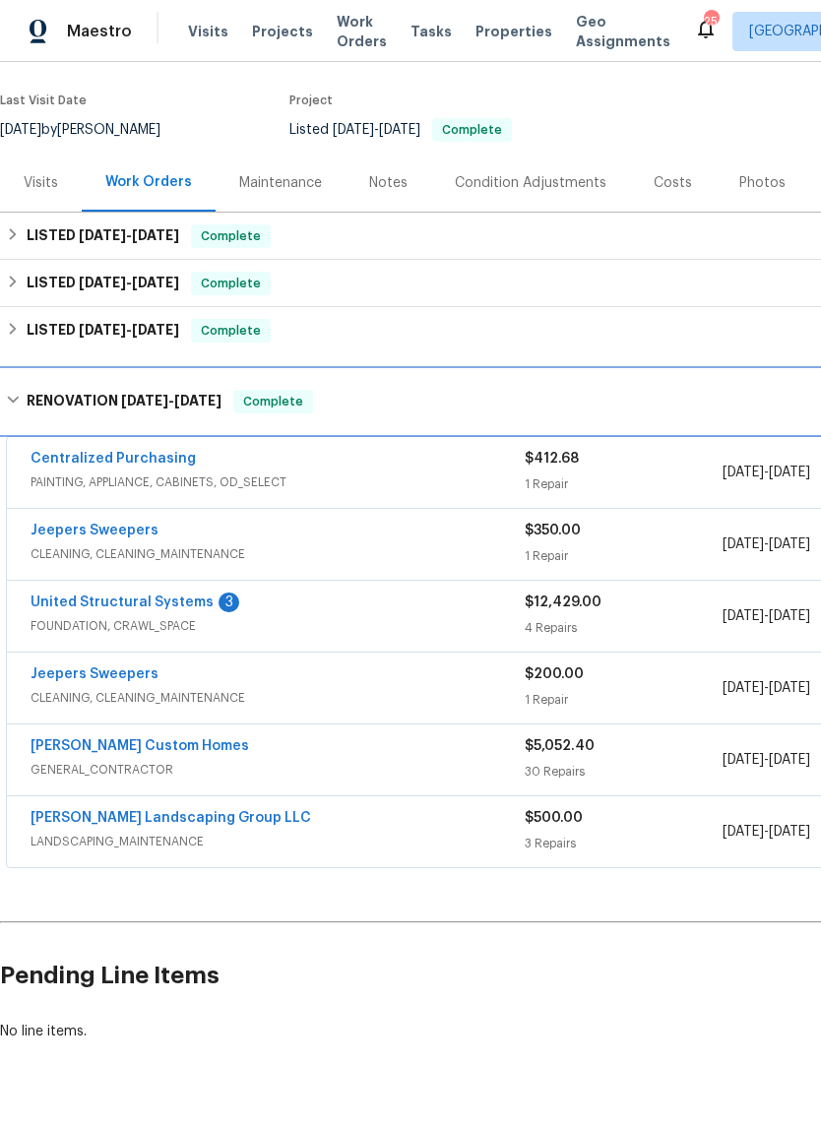
scroll to position [144, 0]
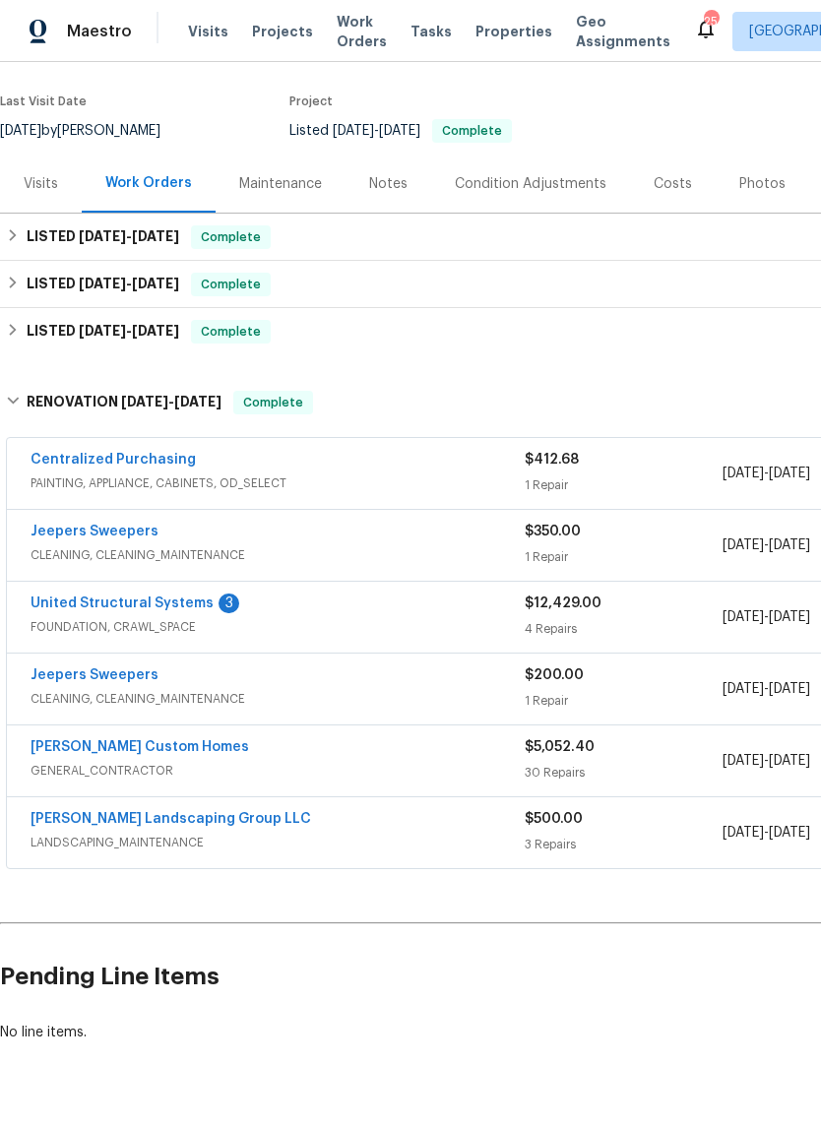
click at [153, 745] on link "[PERSON_NAME] Custom Homes" at bounding box center [140, 747] width 219 height 14
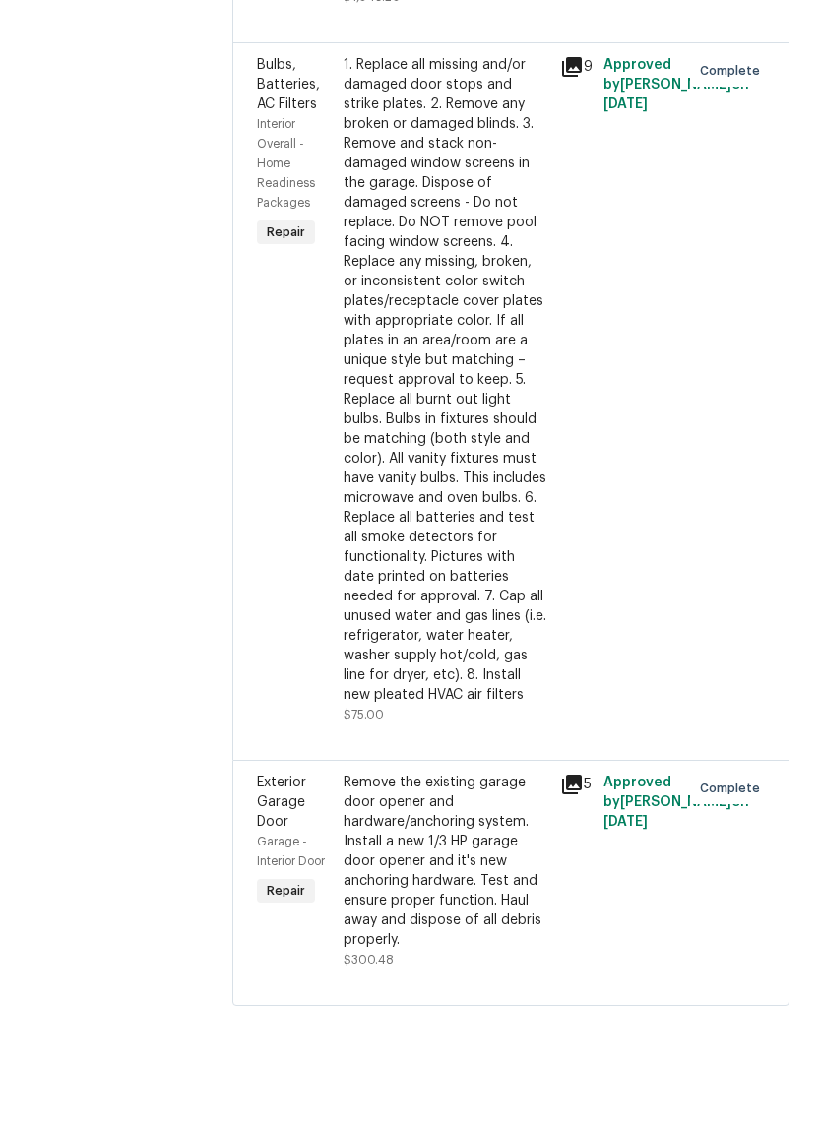
scroll to position [48, 0]
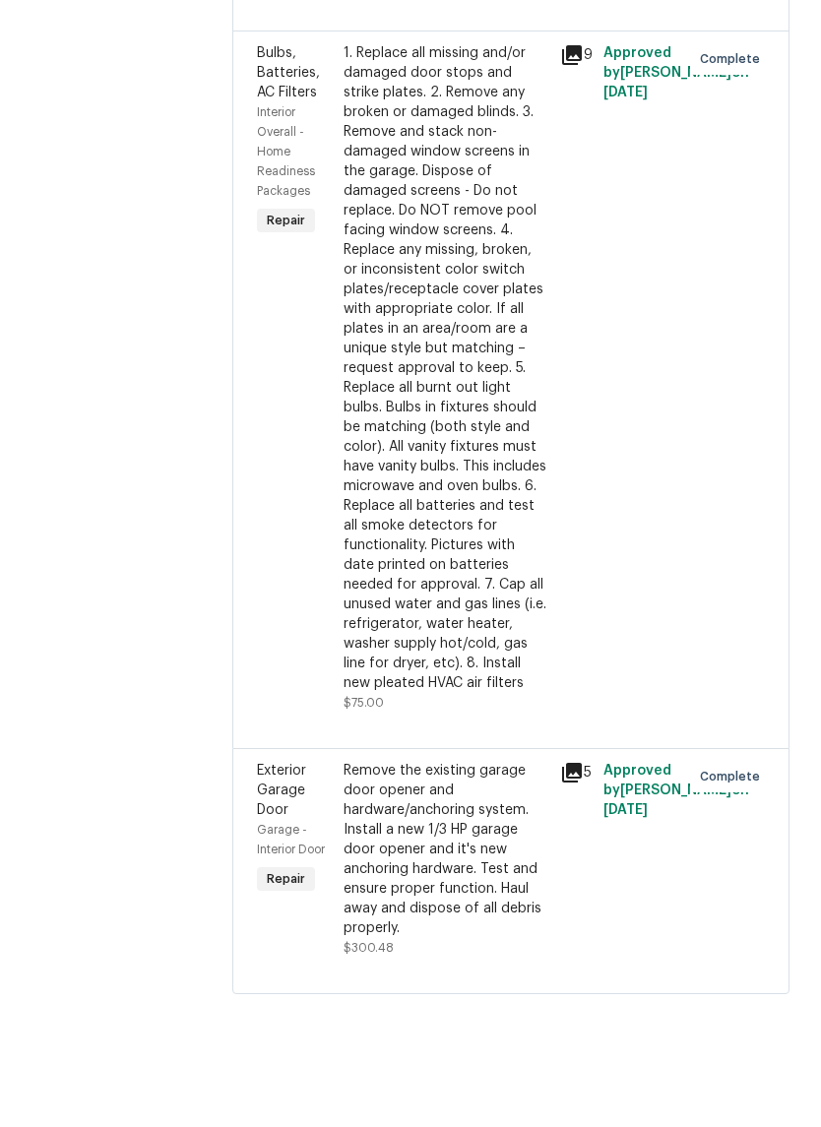
click at [462, 839] on div "Remove the existing garage door opener and hardware/anchoring system. Install a…" at bounding box center [446, 927] width 205 height 177
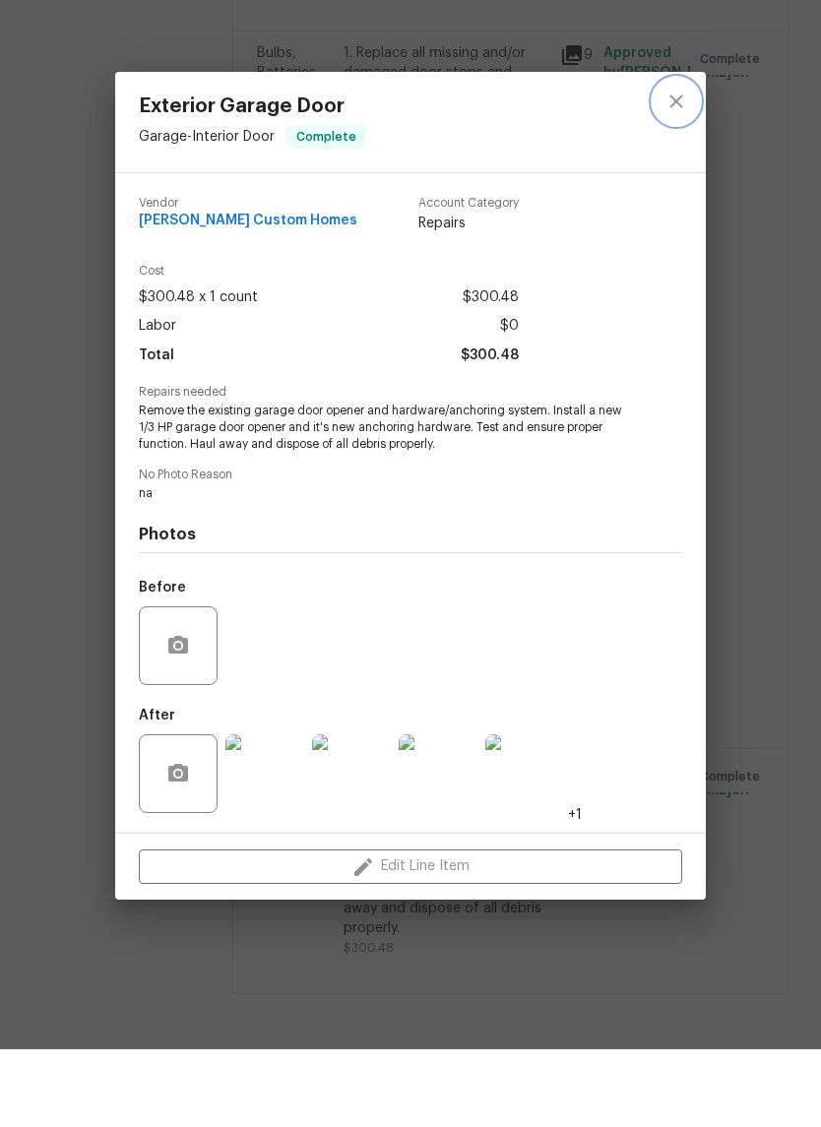
click at [684, 167] on icon "close" at bounding box center [676, 179] width 24 height 24
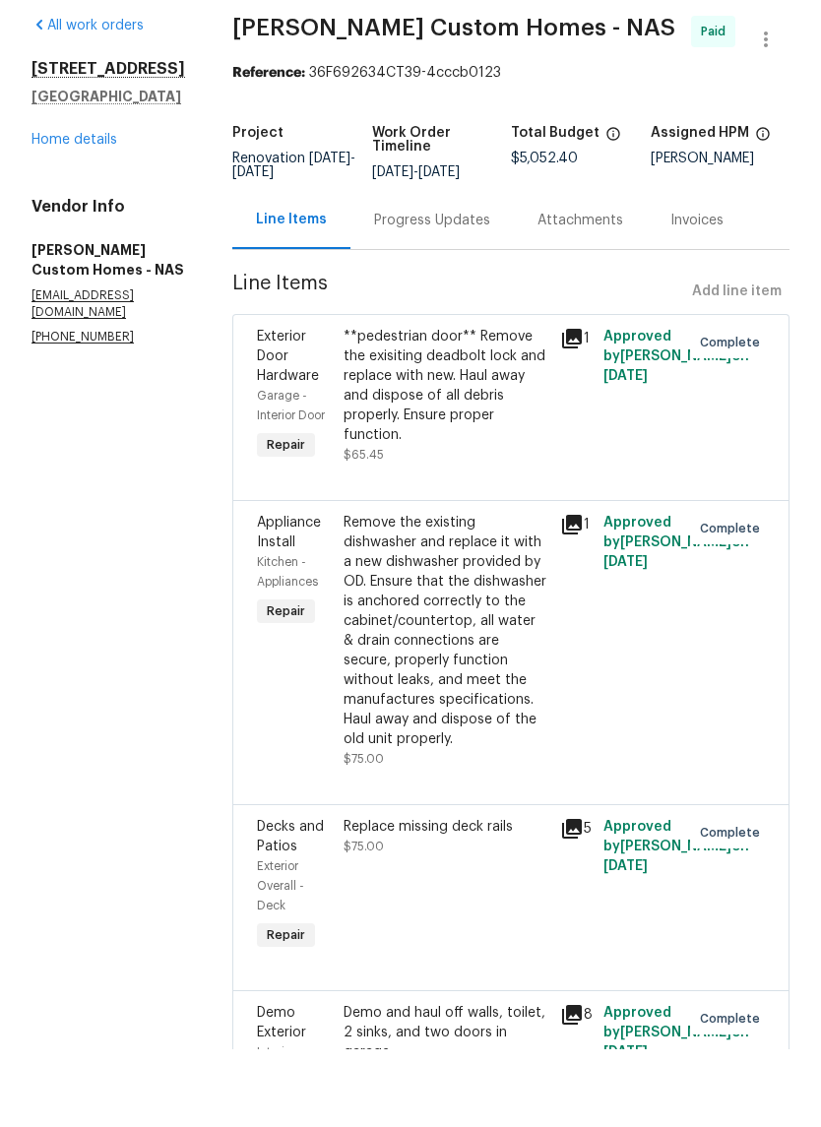
scroll to position [0, 0]
click at [95, 211] on link "Home details" at bounding box center [74, 218] width 86 height 14
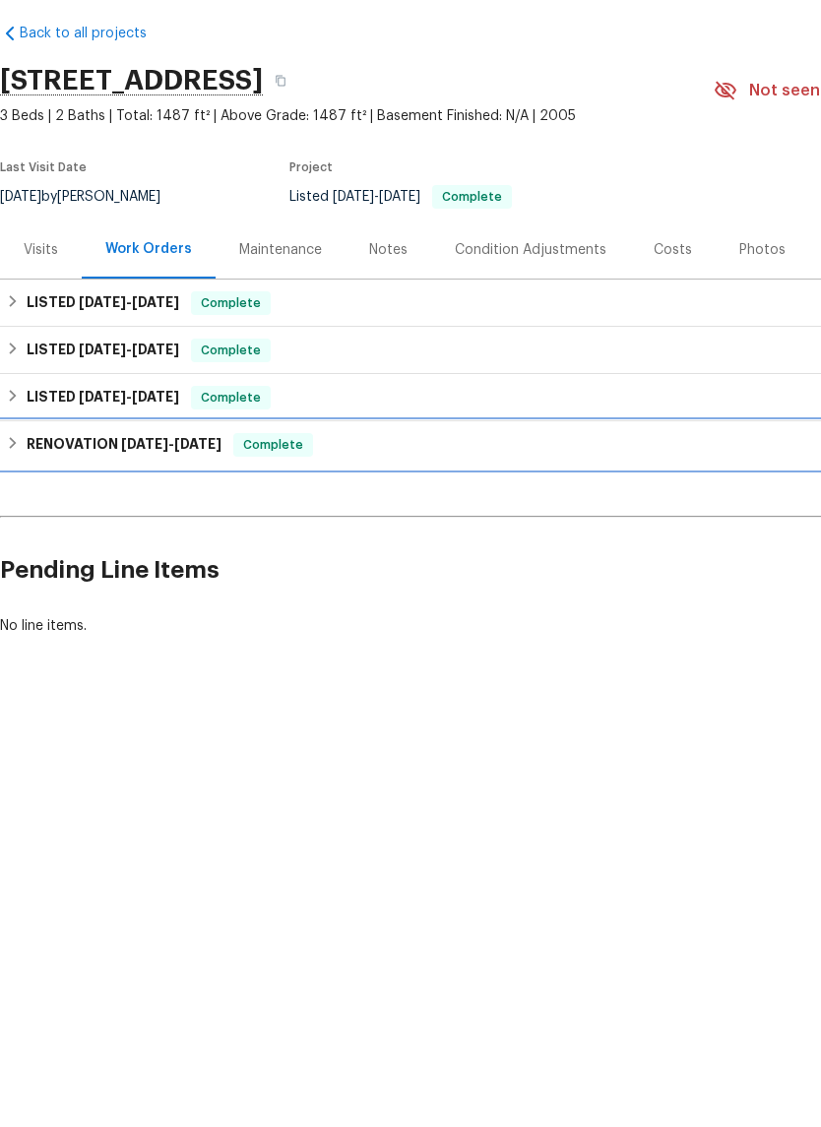
click at [91, 511] on h6 "RENOVATION [DATE] - [DATE]" at bounding box center [124, 523] width 195 height 24
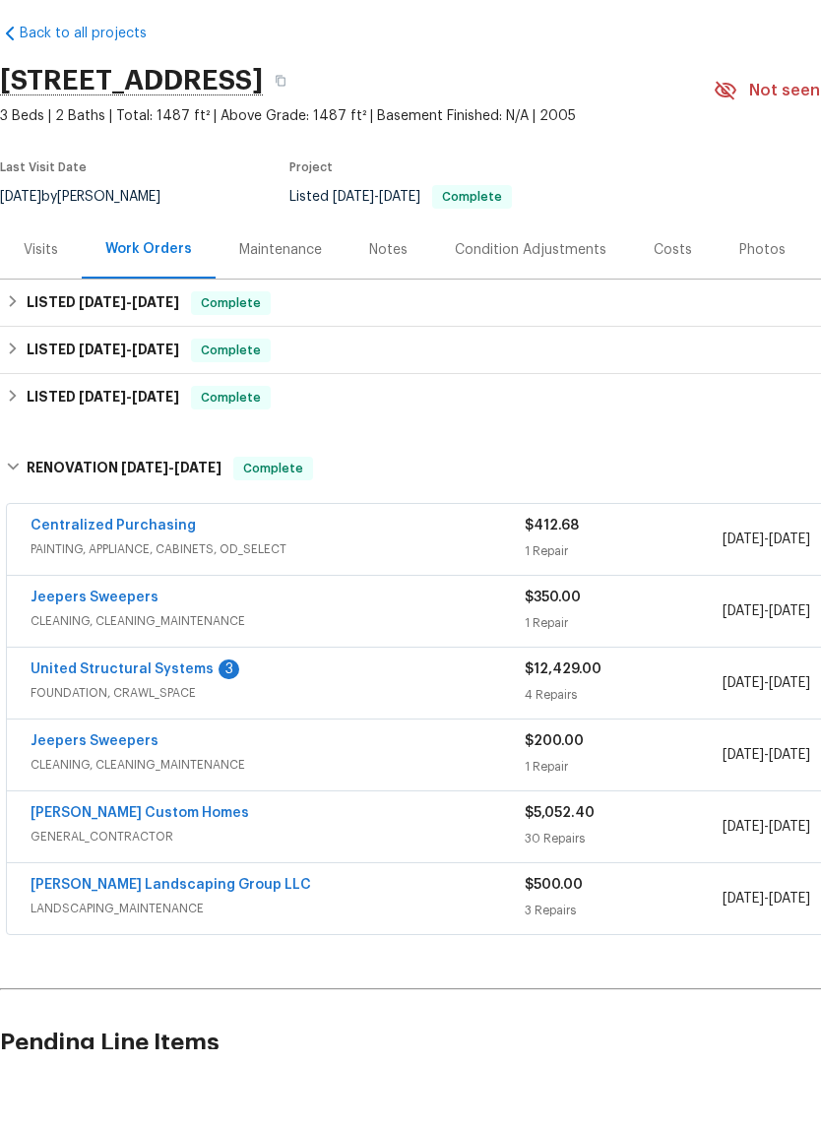
click at [152, 740] on link "United Structural Systems" at bounding box center [122, 747] width 183 height 14
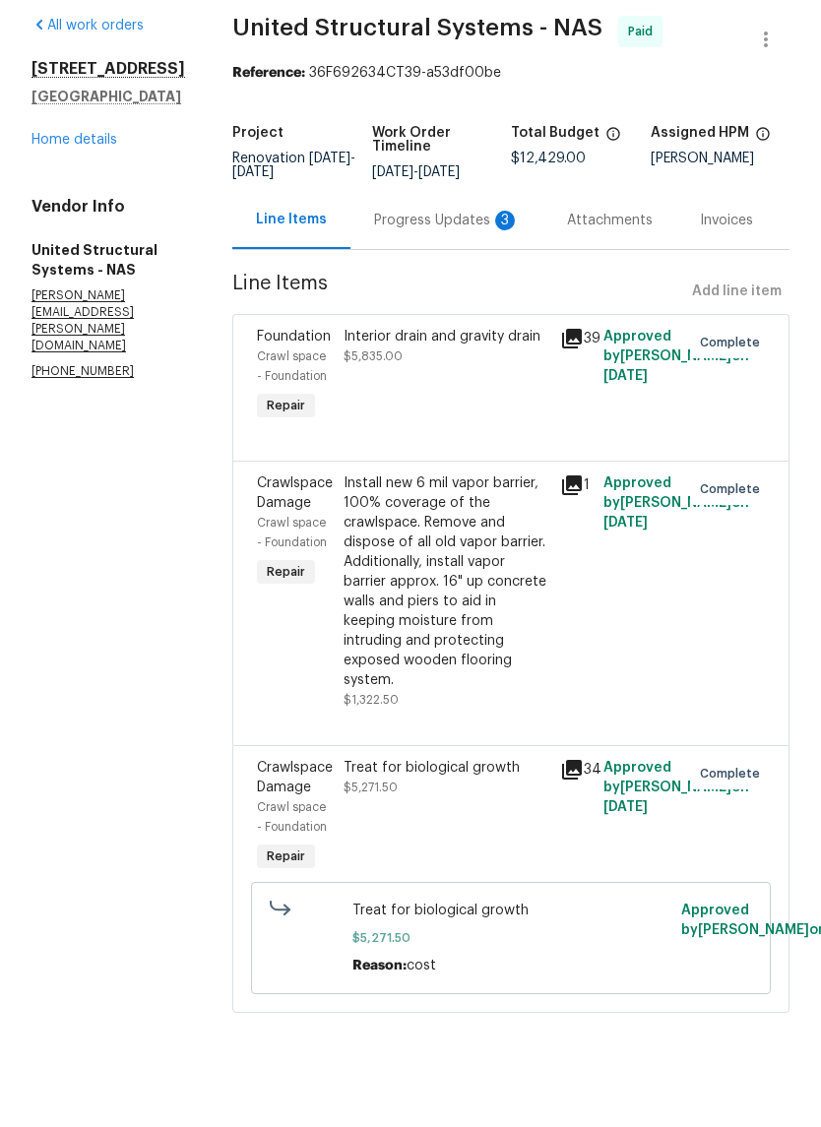
click at [442, 288] on div "Progress Updates 3" at bounding box center [447, 298] width 146 height 20
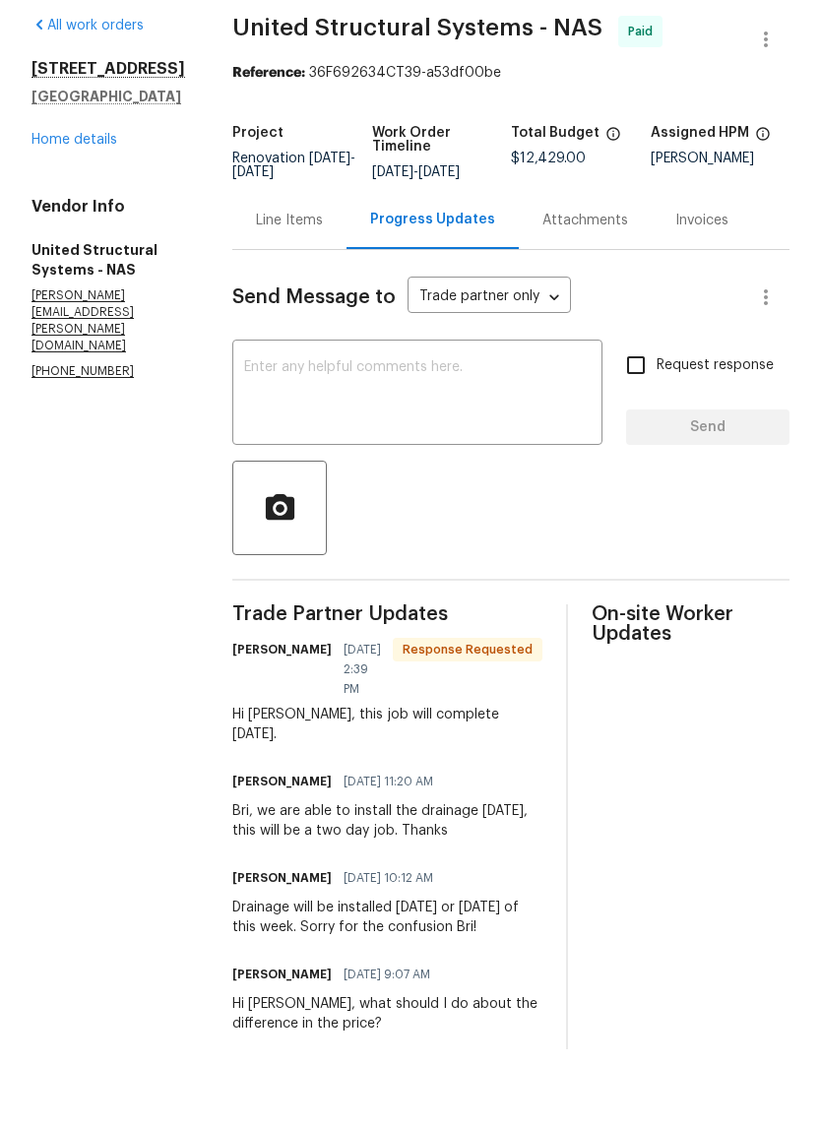
click at [316, 288] on div "Line Items" at bounding box center [289, 298] width 67 height 20
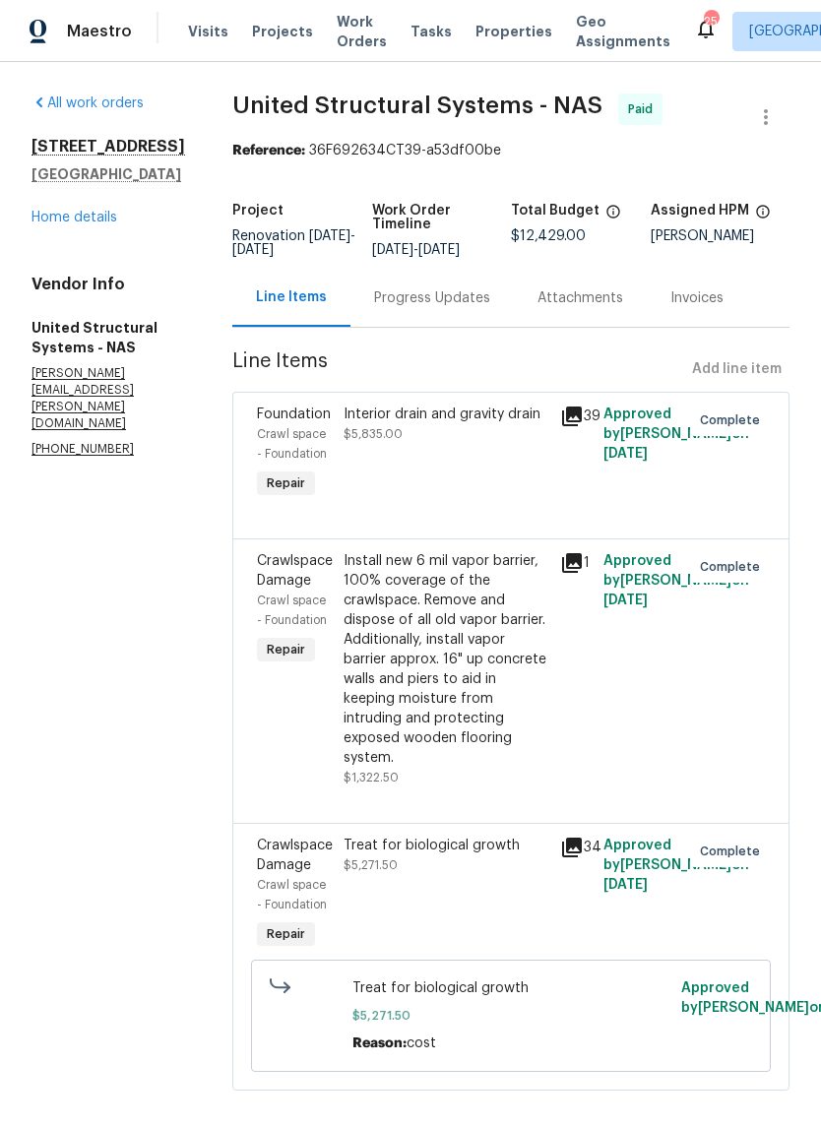
click at [102, 219] on link "Home details" at bounding box center [74, 218] width 86 height 14
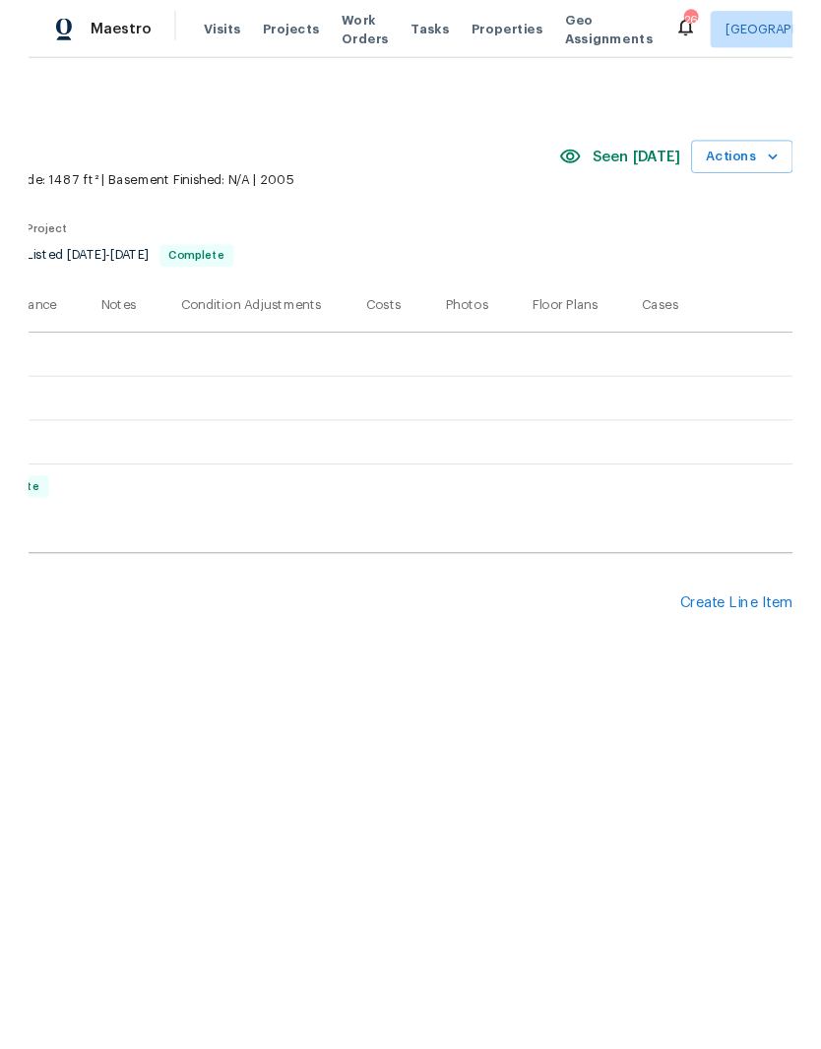
scroll to position [0, 291]
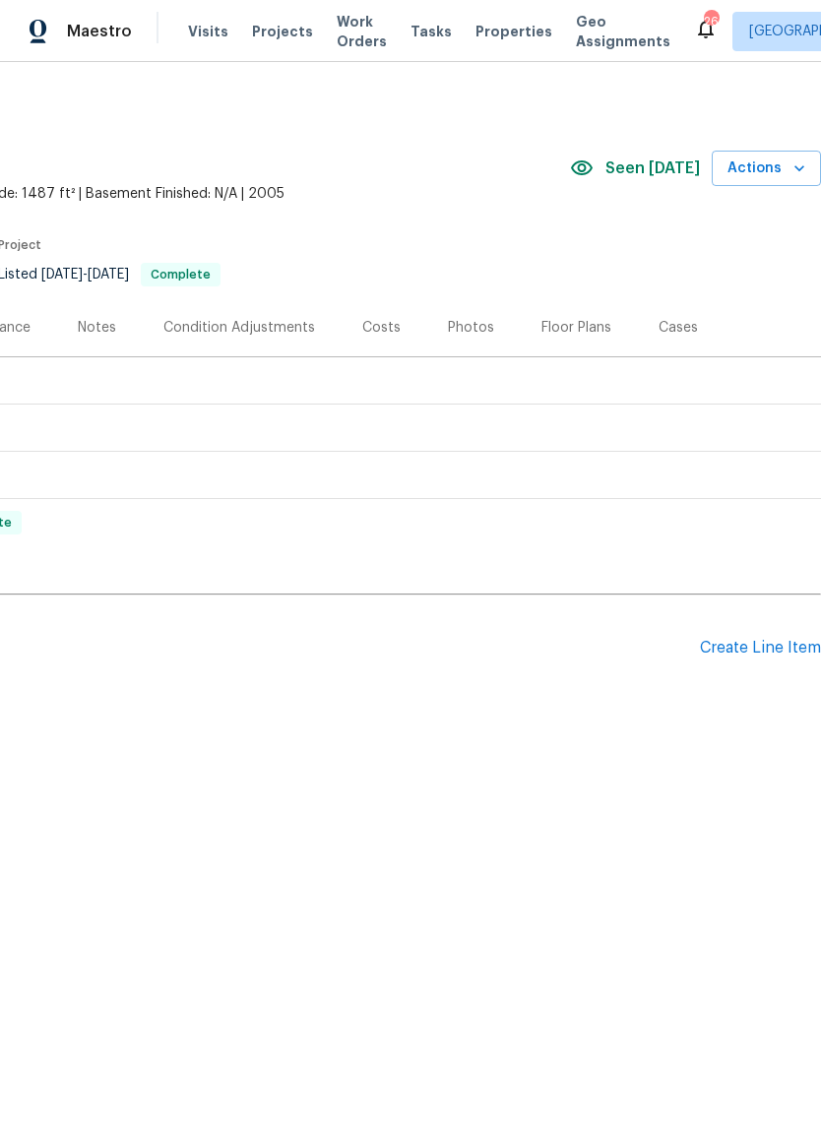
click at [757, 650] on div "Create Line Item" at bounding box center [760, 648] width 121 height 19
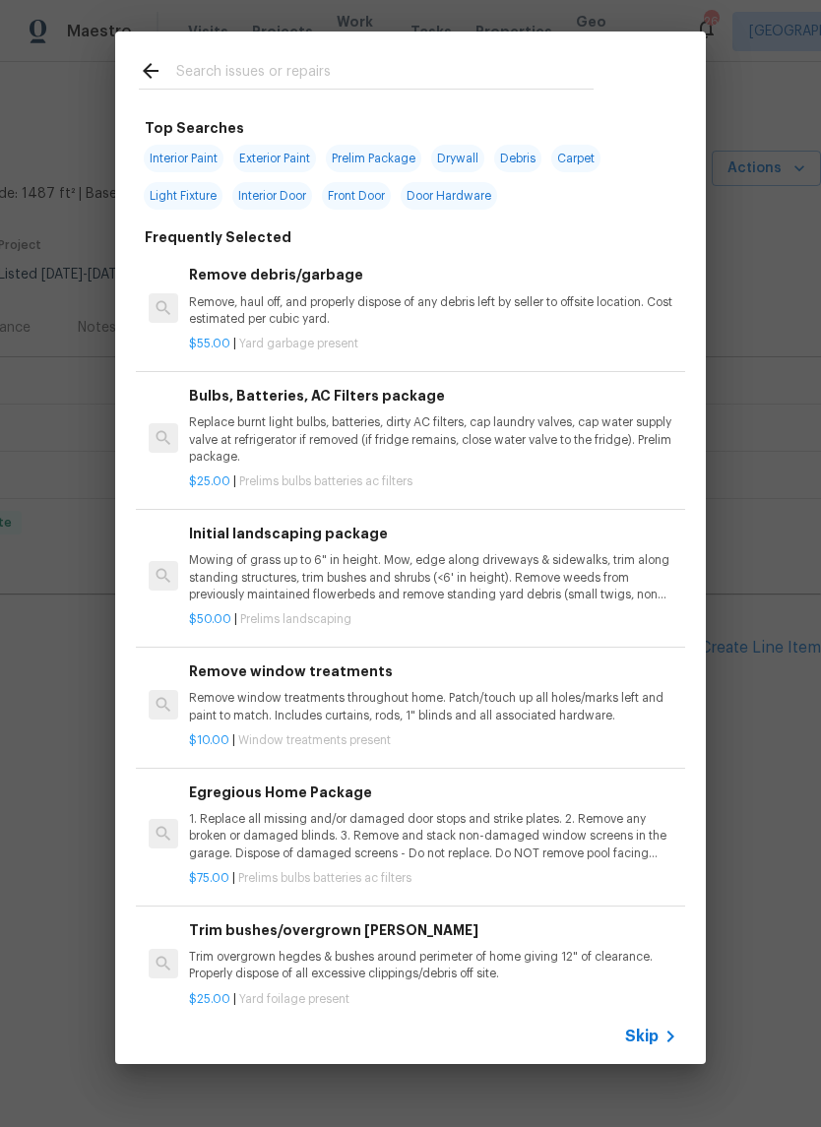
click at [323, 55] on div at bounding box center [366, 70] width 502 height 78
click at [297, 63] on input "text" at bounding box center [384, 74] width 417 height 30
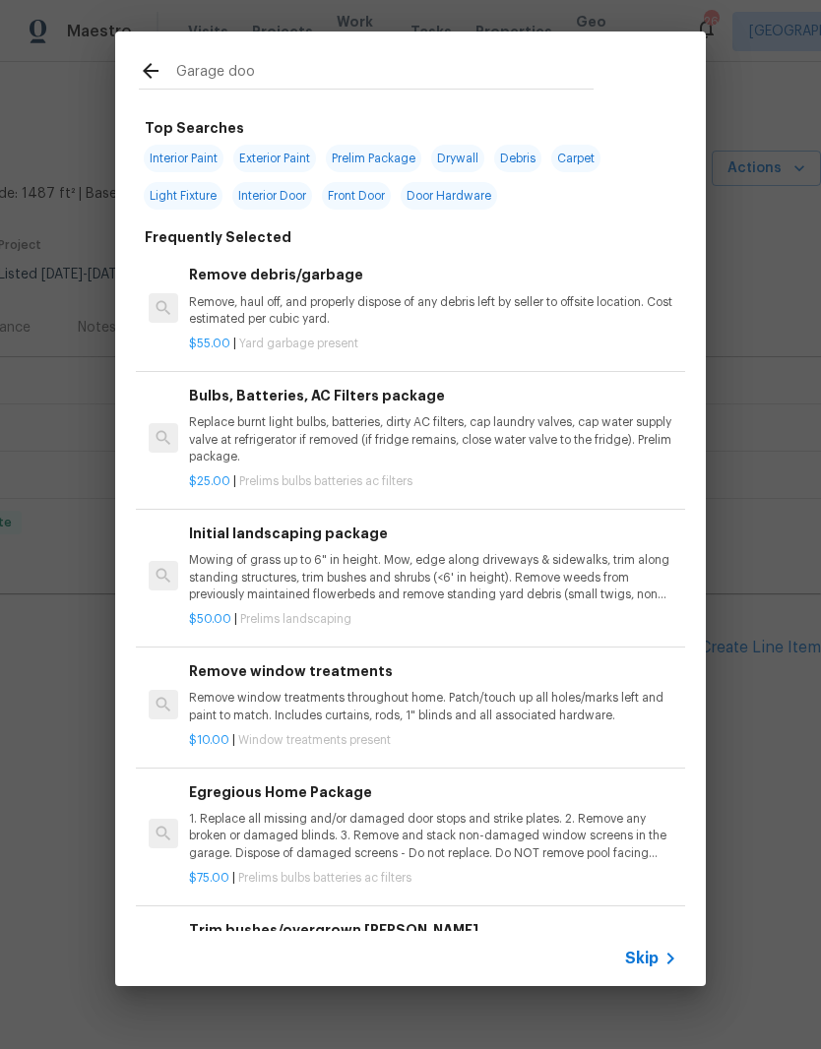
type input "Garage door"
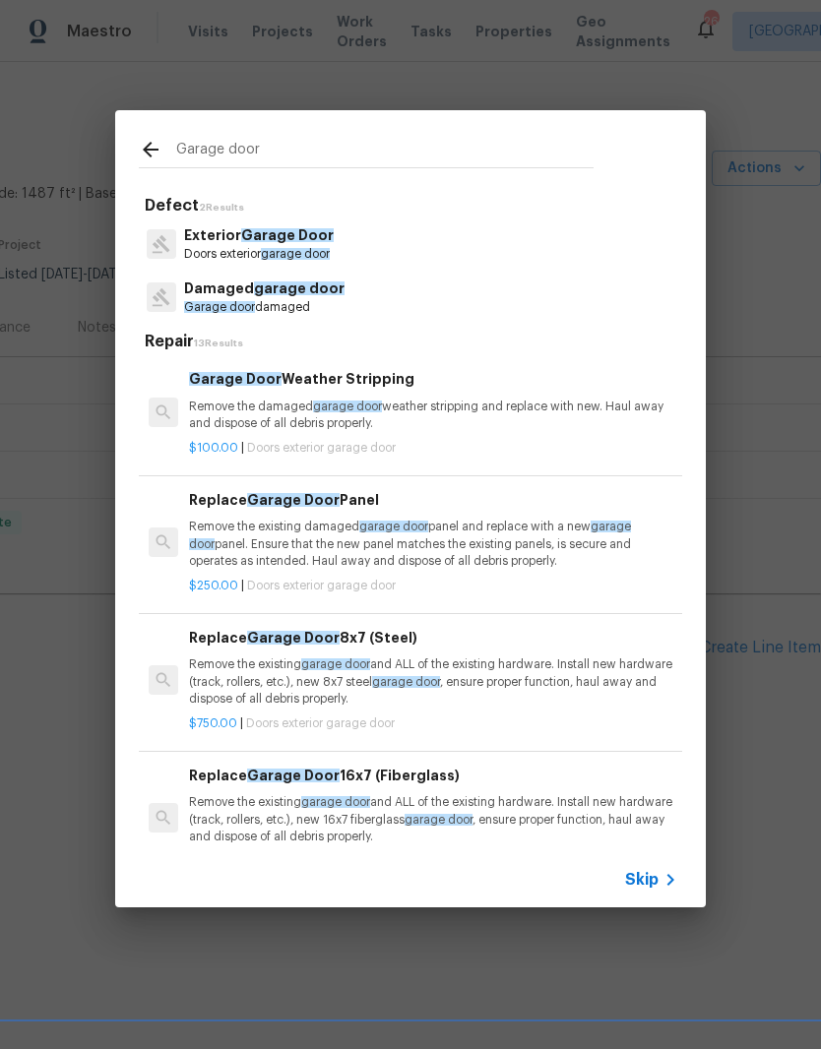
click at [312, 240] on span "Garage Door" at bounding box center [287, 235] width 93 height 14
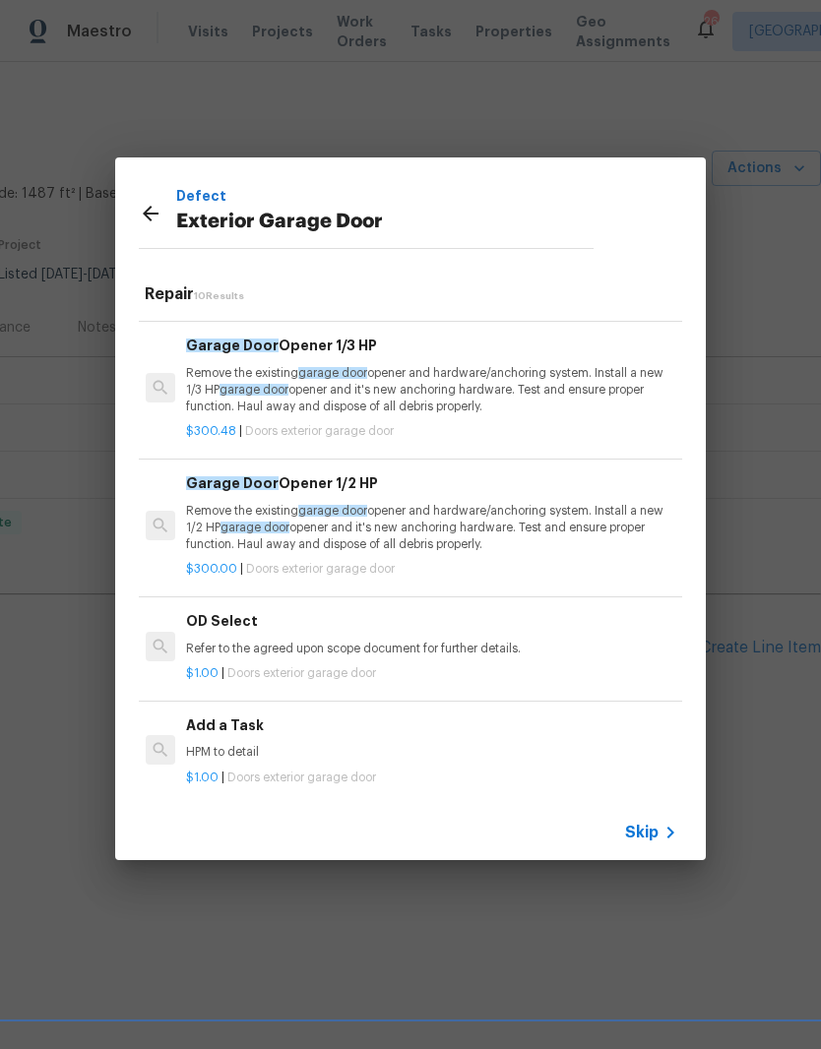
scroll to position [795, 3]
click at [233, 720] on h6 "Add a Task" at bounding box center [430, 727] width 488 height 22
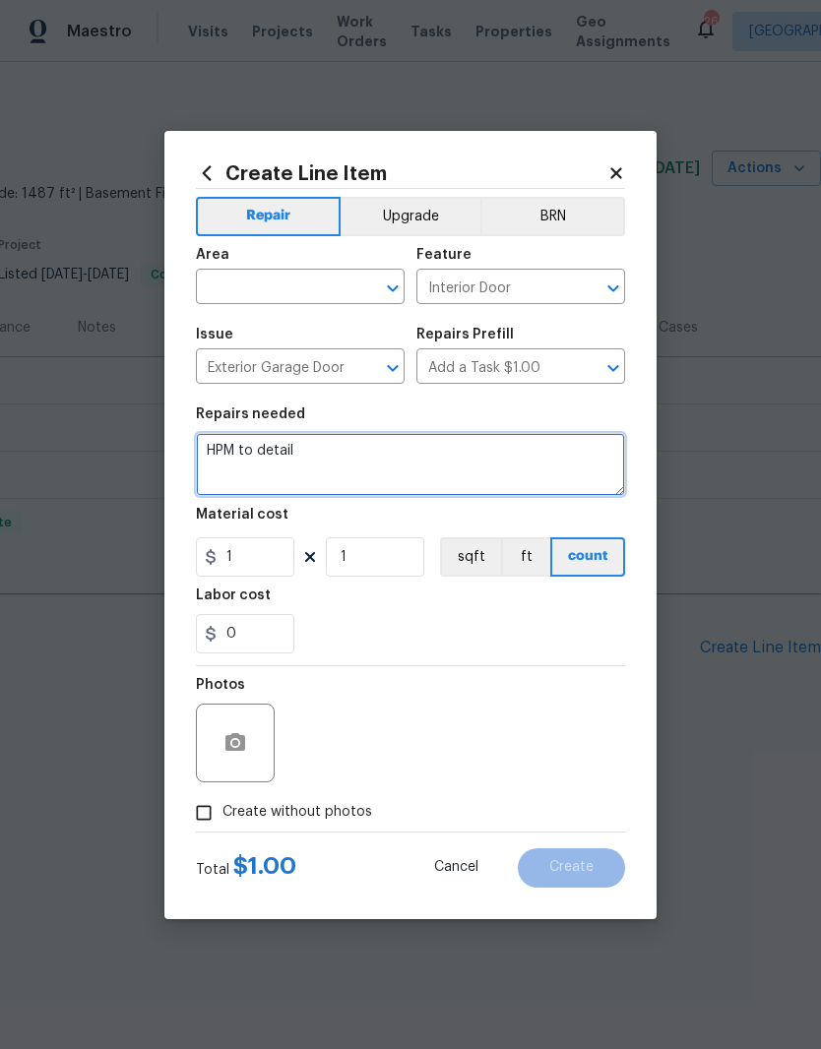
click at [341, 445] on textarea "HPM to detail" at bounding box center [410, 464] width 429 height 63
type textarea "H"
click at [209, 463] on textarea "The garage door opened with the opener but would not close. Lights were on" at bounding box center [410, 464] width 429 height 63
click at [292, 458] on textarea "The garage door opened with the opener but would not close. Ceiling Lights were…" at bounding box center [410, 464] width 429 height 63
click at [298, 470] on textarea "The garage door opened with the opener but would not close. Ceiling Lights were…" at bounding box center [410, 464] width 429 height 63
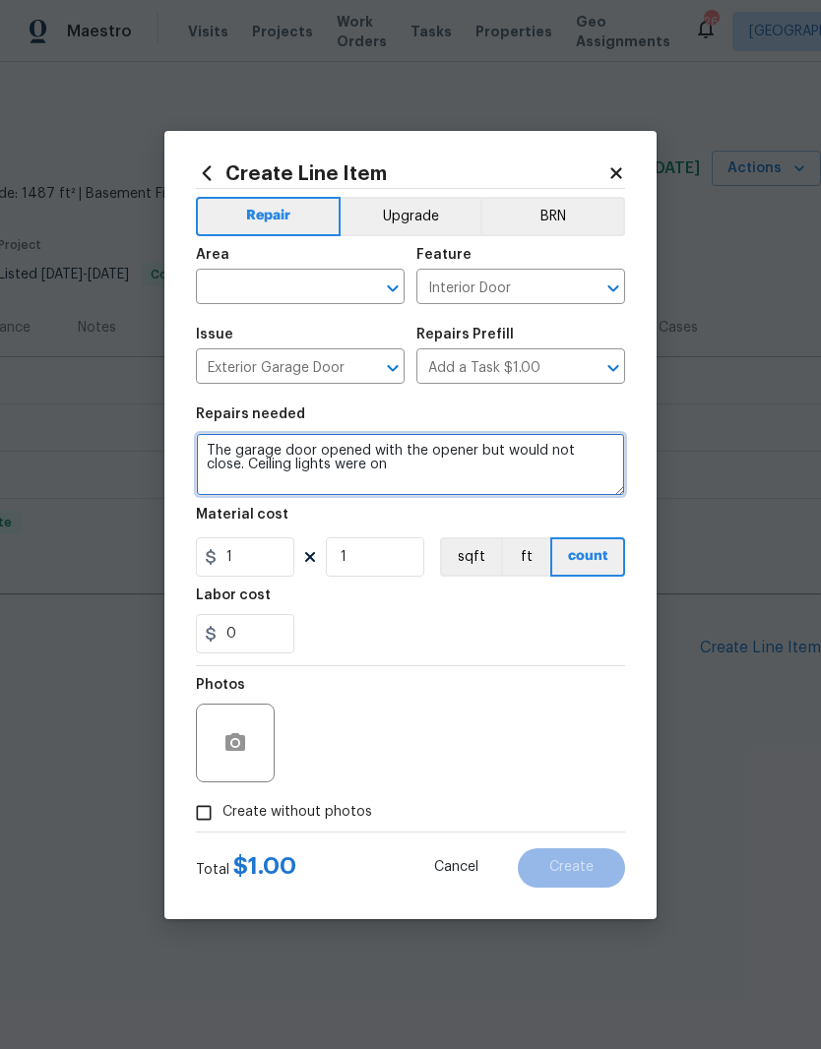
click at [384, 470] on textarea "The garage door opened with the opener but would not close. Ceiling lights were…" at bounding box center [410, 464] width 429 height 63
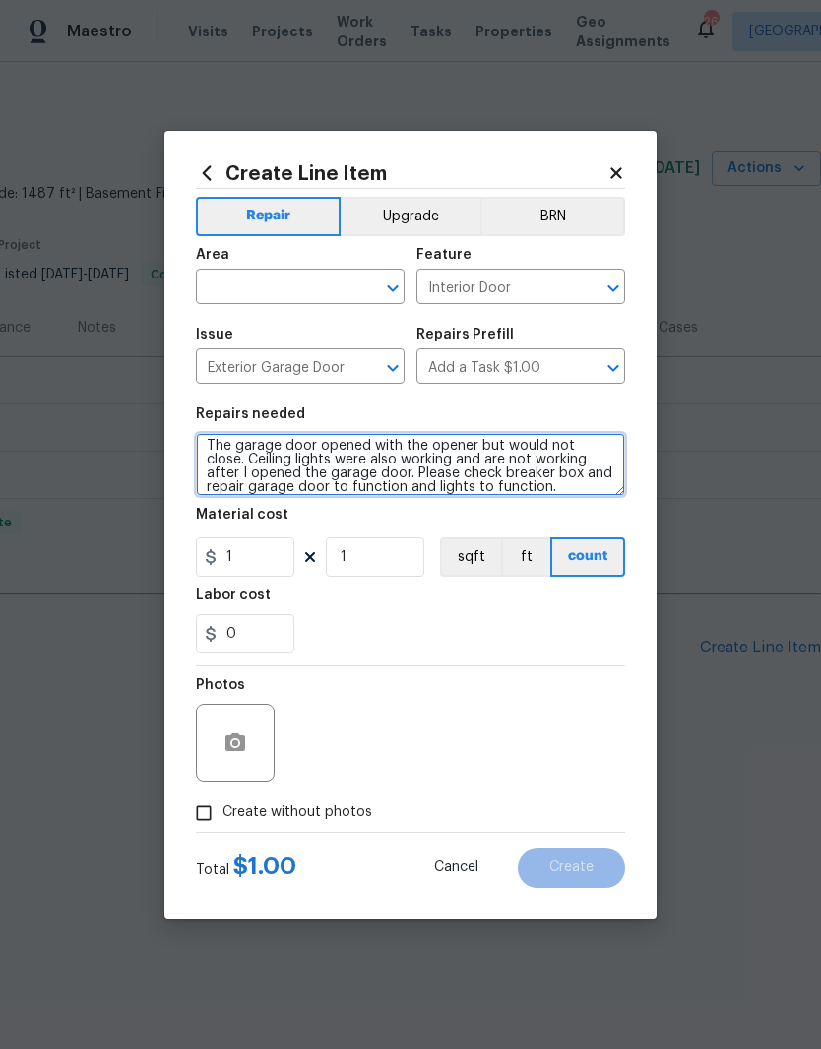
type textarea "The garage door opened with the opener but would not close. Ceiling lights were…"
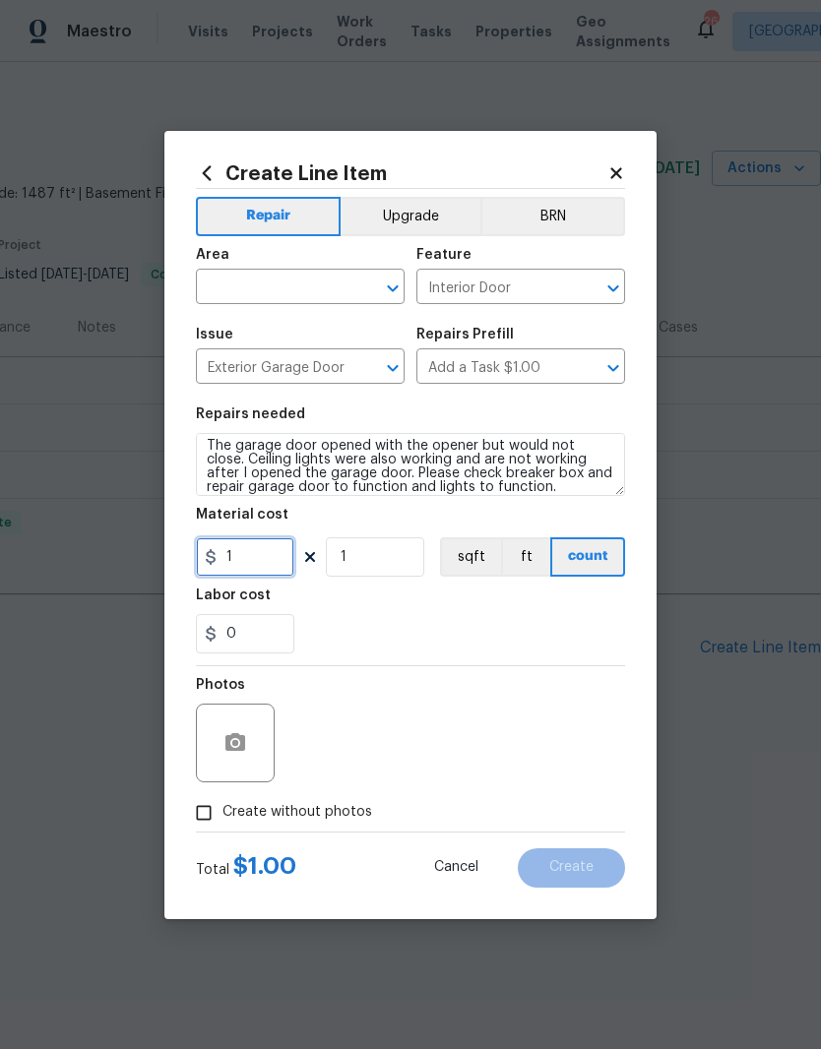
click at [265, 562] on input "1" at bounding box center [245, 556] width 98 height 39
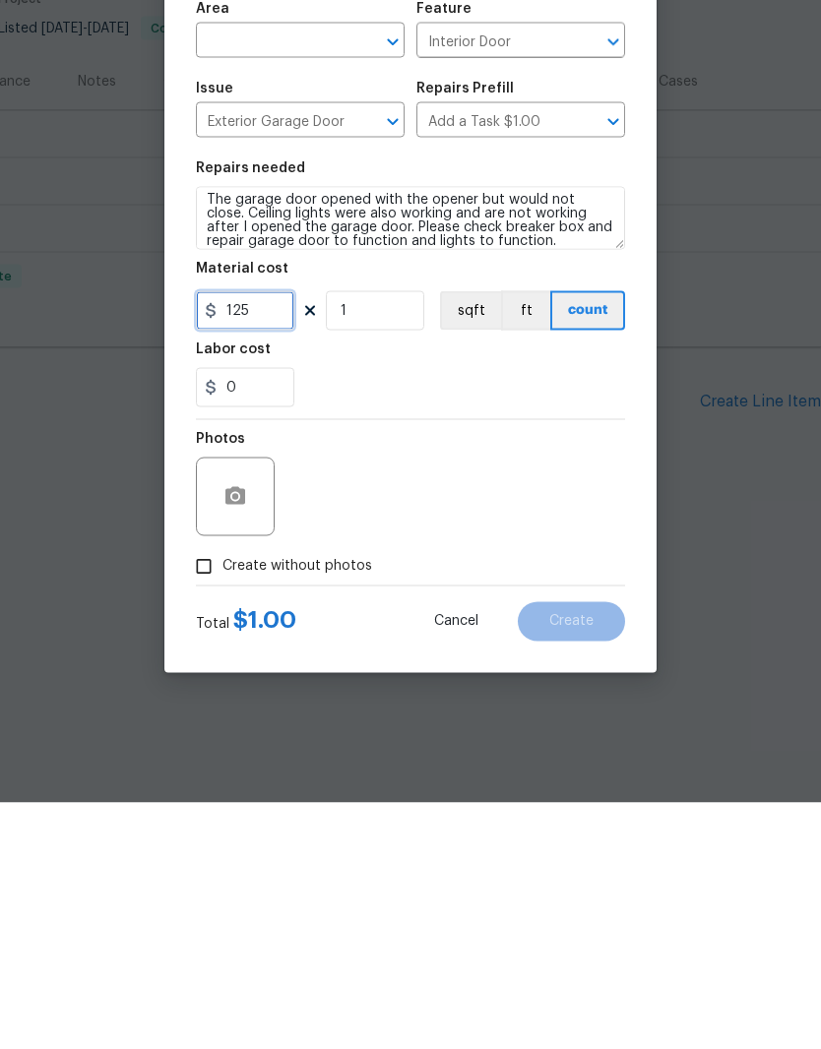
type input "125"
click at [324, 274] on input "text" at bounding box center [273, 289] width 154 height 31
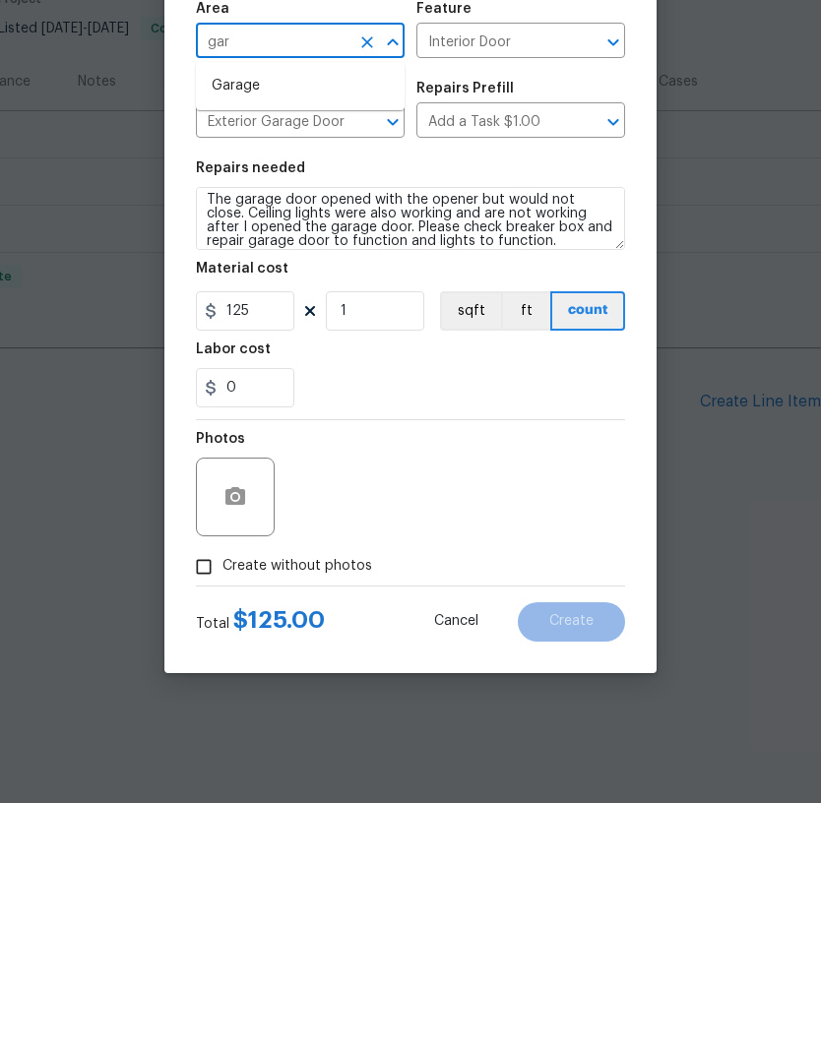
click at [254, 316] on li "Garage" at bounding box center [300, 332] width 209 height 32
type input "Garage"
click at [240, 733] on icon "button" at bounding box center [235, 742] width 20 height 18
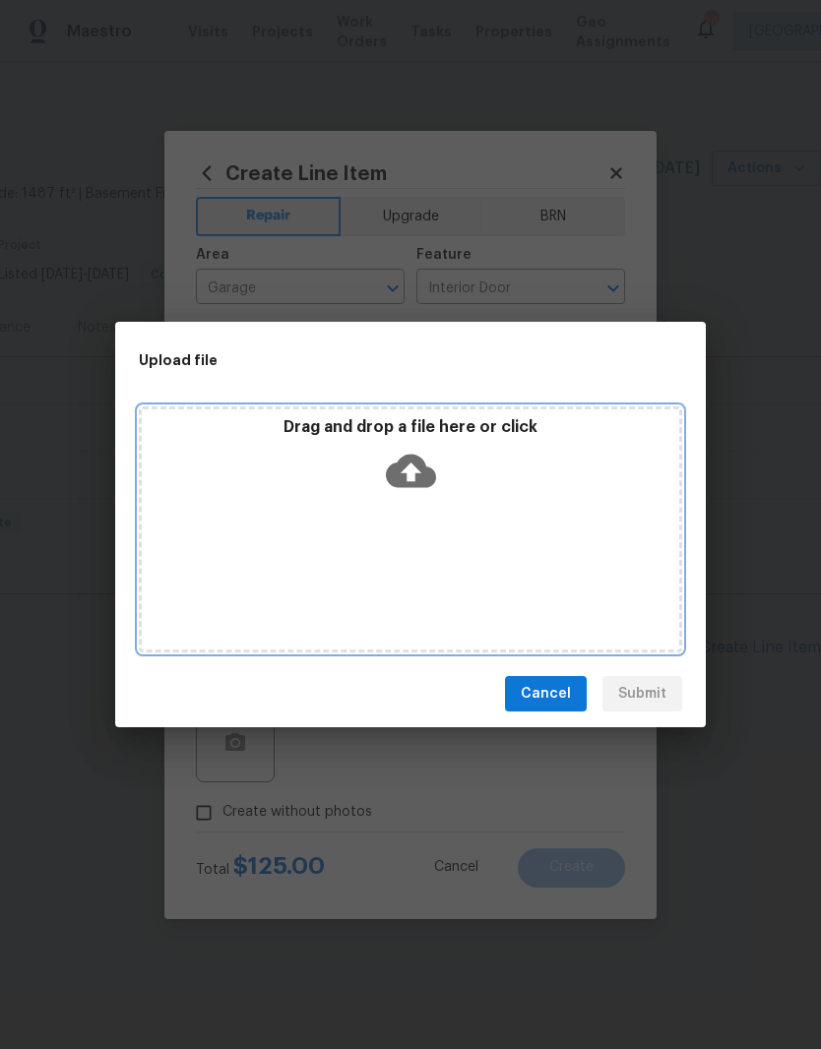
click at [470, 510] on div "Drag and drop a file here or click" at bounding box center [410, 530] width 543 height 246
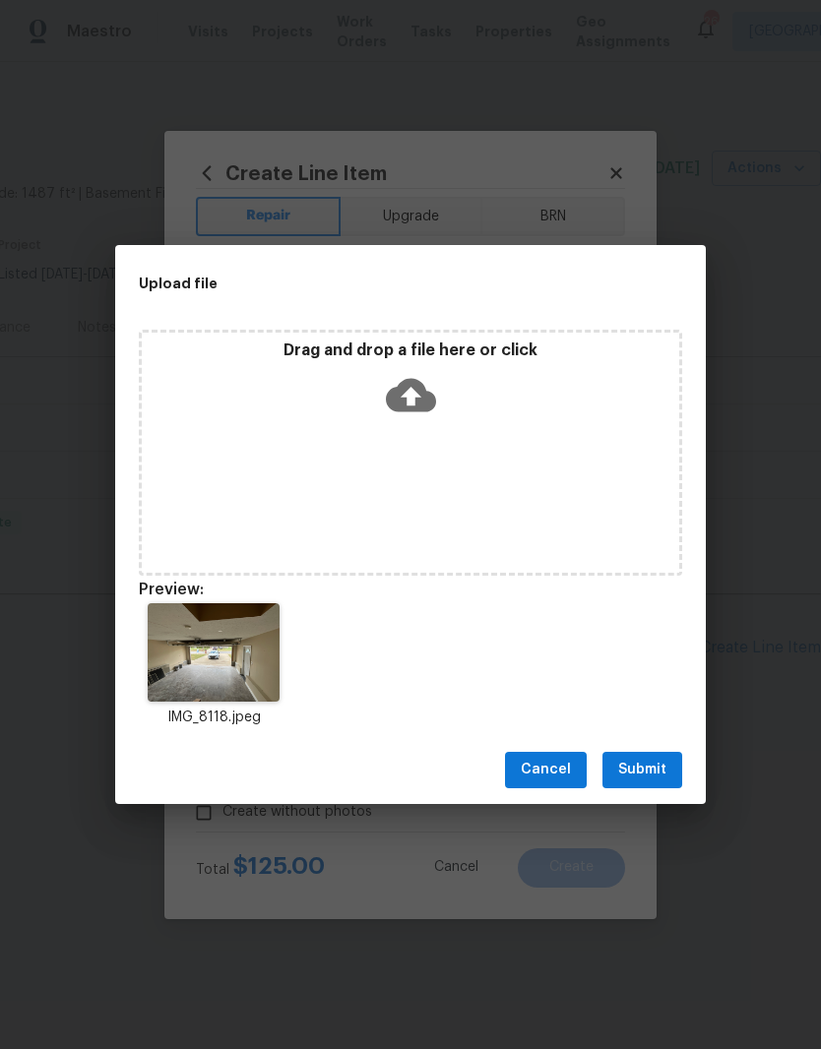
click at [650, 766] on span "Submit" at bounding box center [642, 770] width 48 height 25
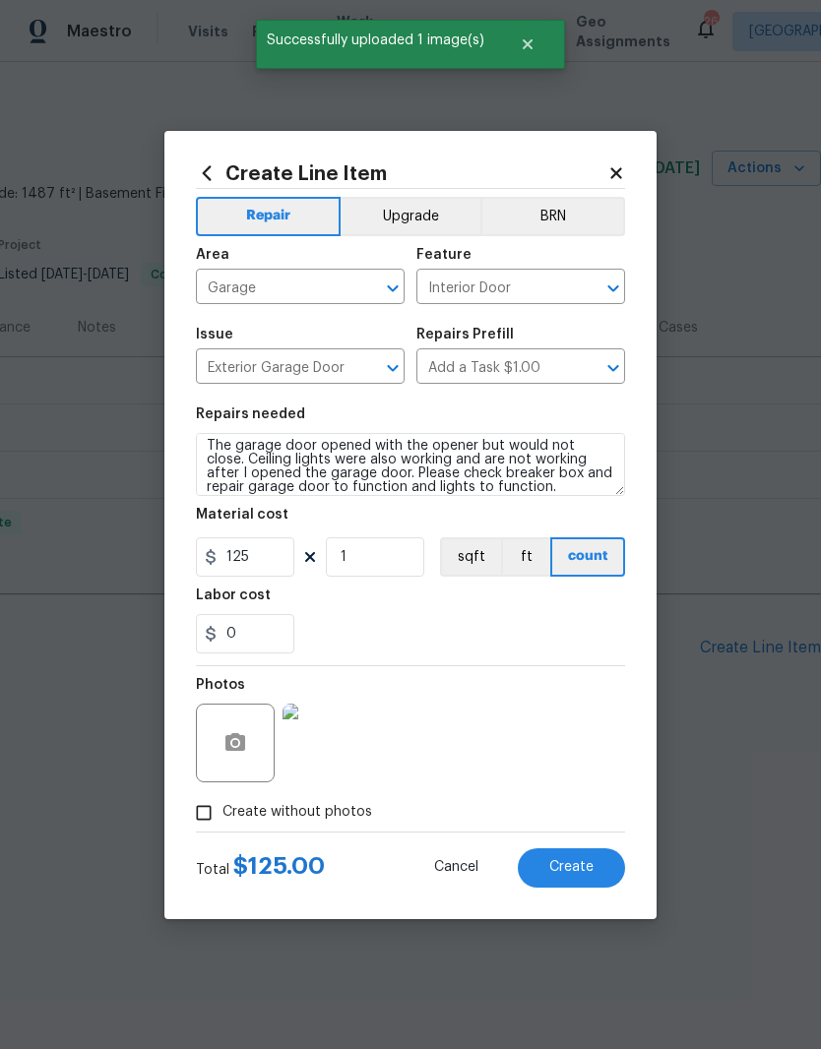
click at [581, 867] on span "Create" at bounding box center [571, 867] width 44 height 15
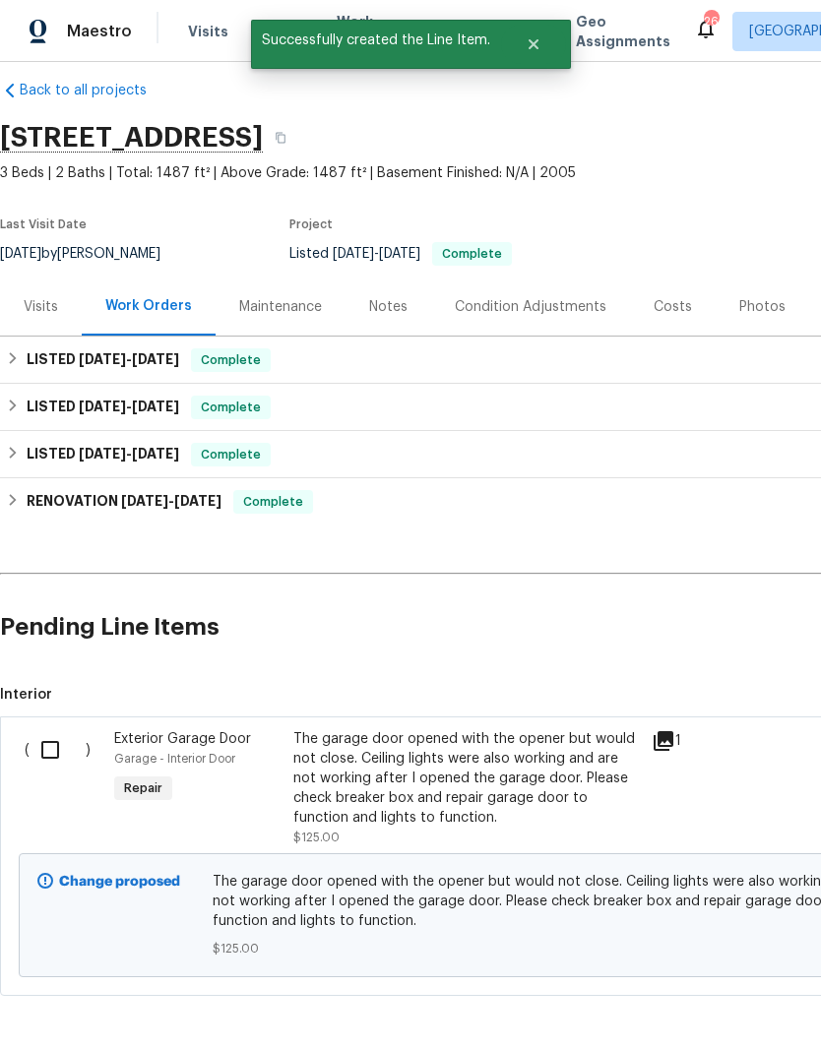
scroll to position [21, -1]
click at [54, 756] on input "checkbox" at bounding box center [58, 749] width 56 height 41
checkbox input "true"
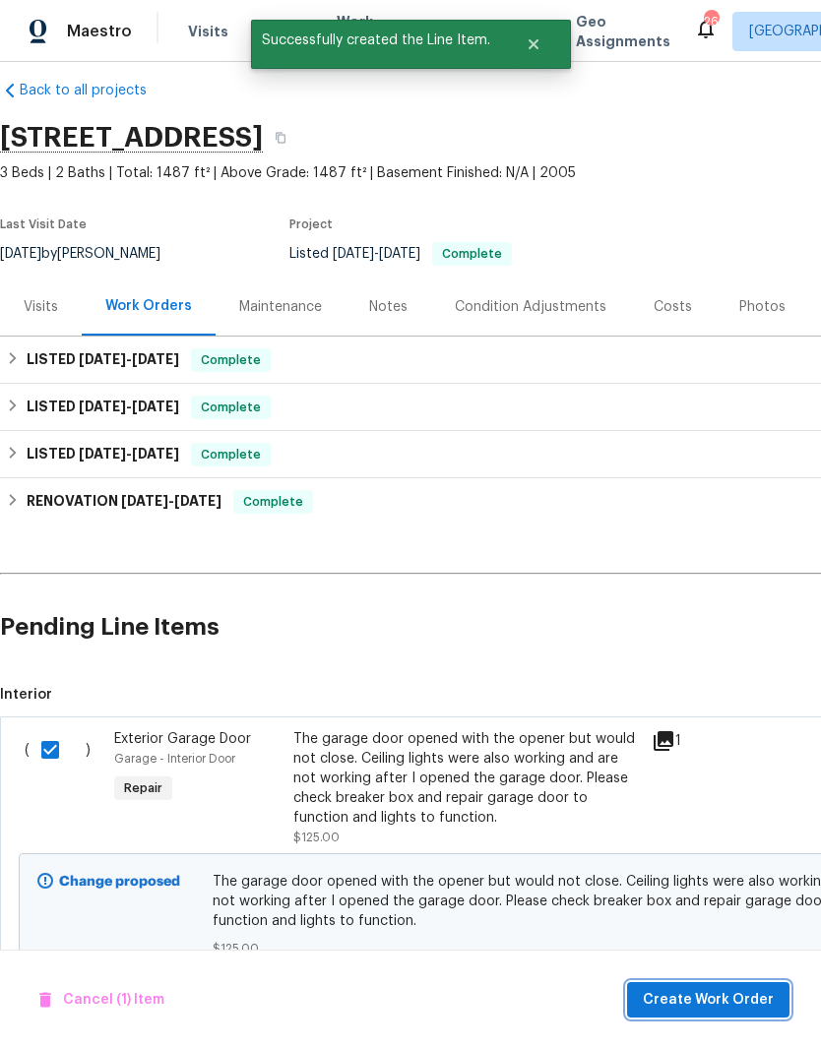
click at [730, 1000] on span "Create Work Order" at bounding box center [708, 1000] width 131 height 25
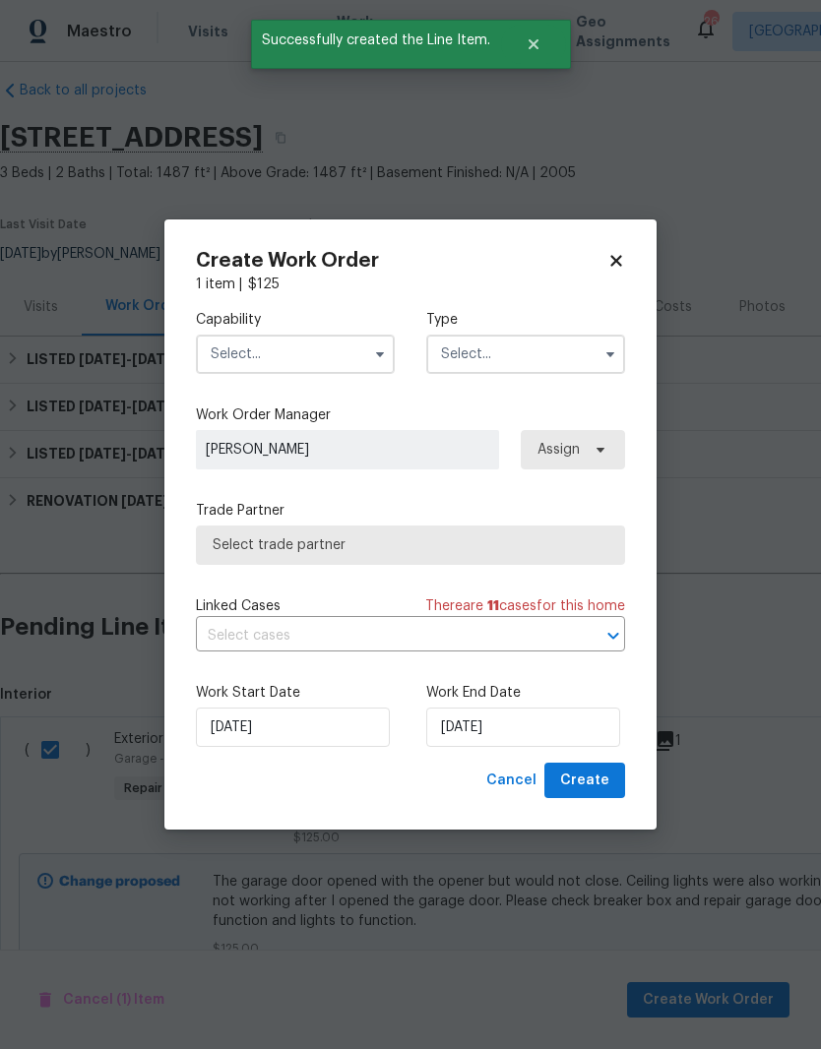
click at [363, 355] on input "text" at bounding box center [295, 354] width 199 height 39
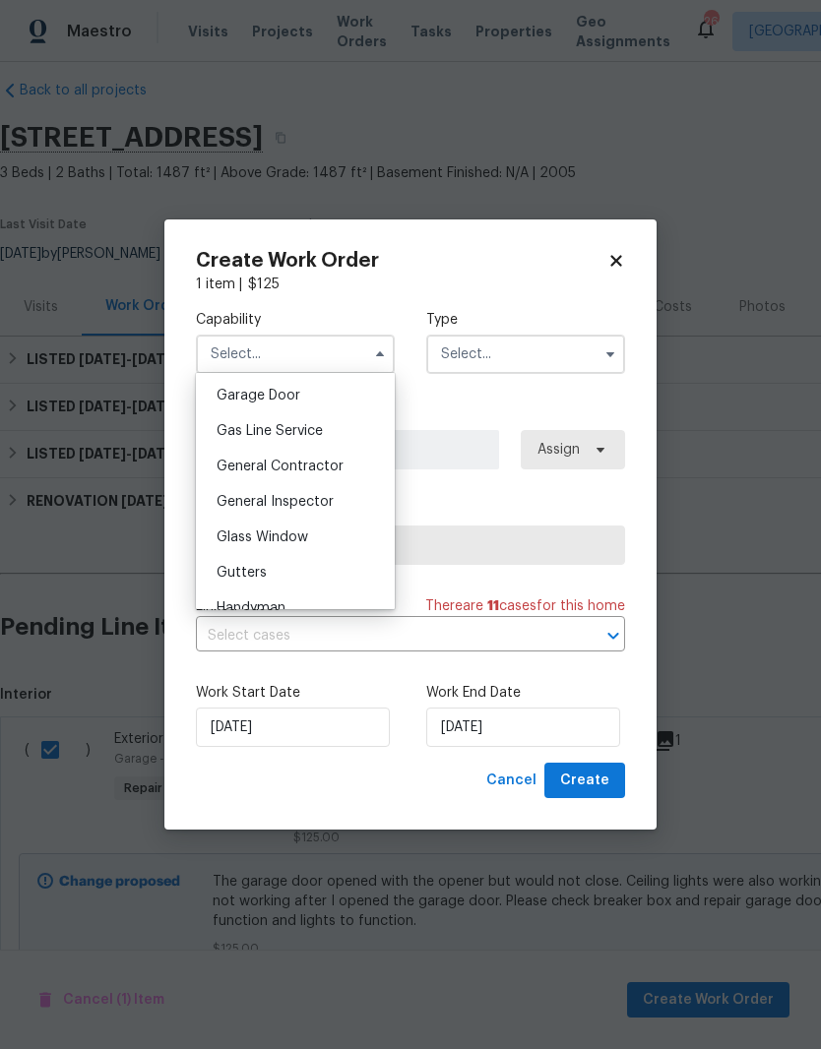
scroll to position [973, 0]
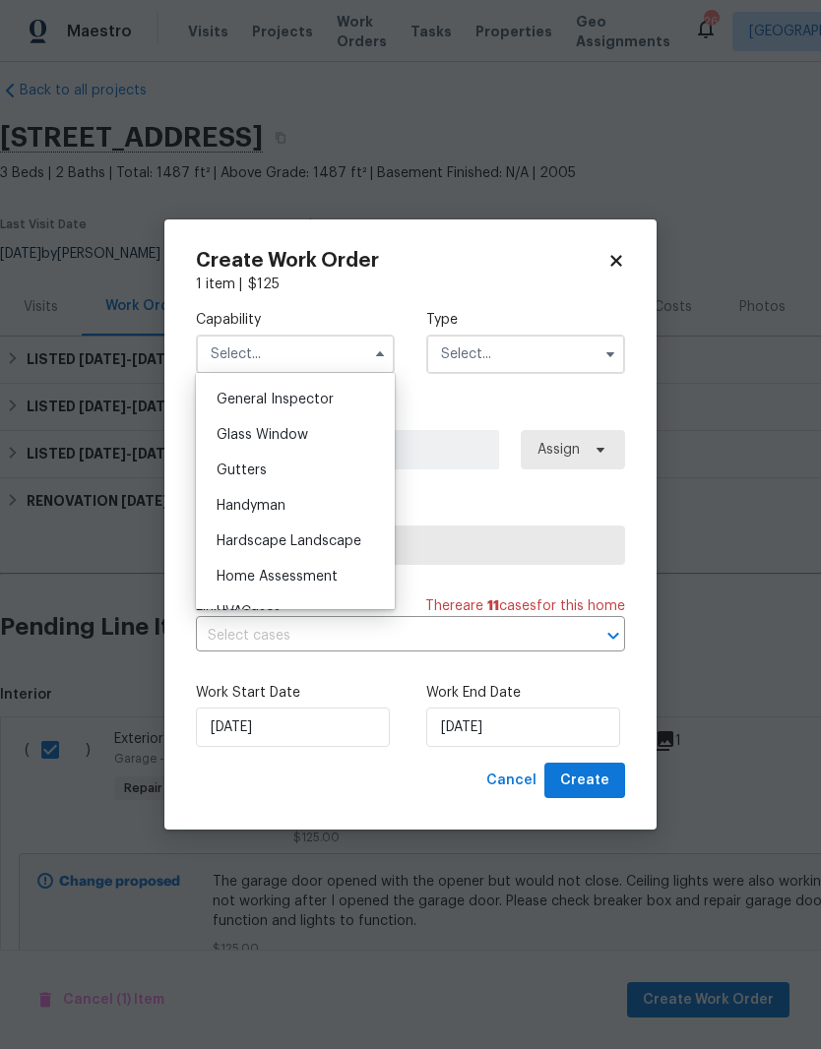
click at [272, 515] on div "Handyman" at bounding box center [295, 505] width 189 height 35
type input "Handyman"
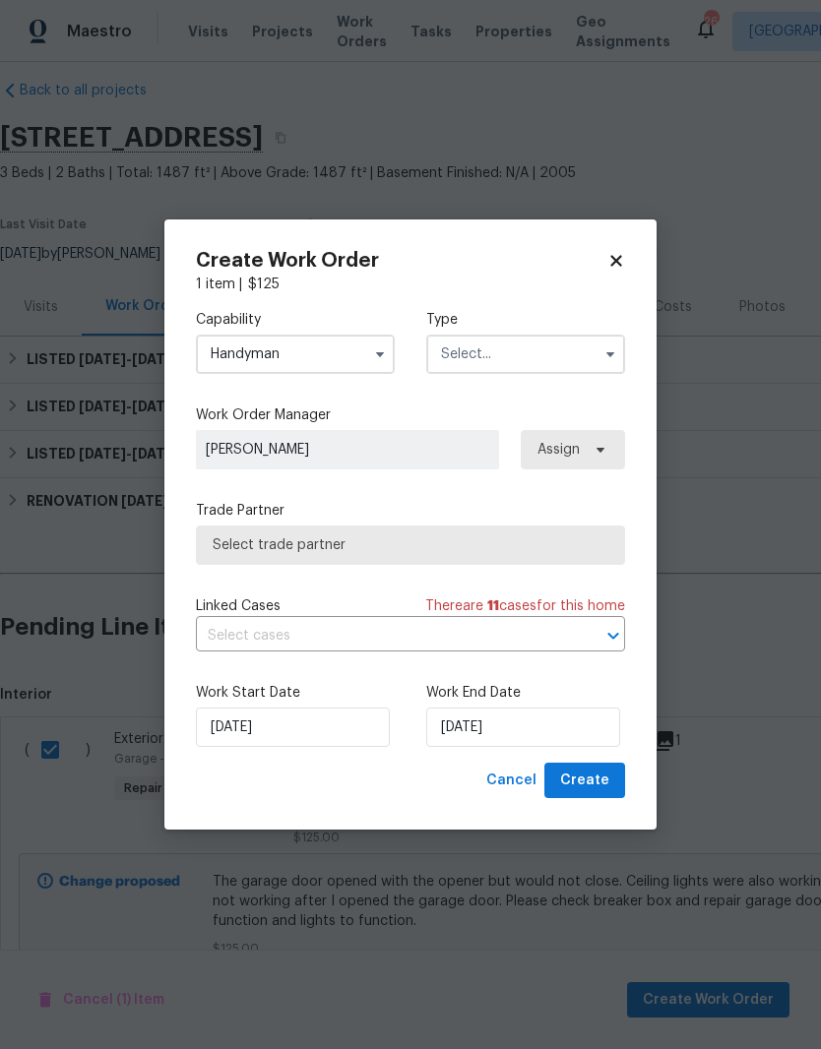
click at [541, 357] on input "text" at bounding box center [525, 354] width 199 height 39
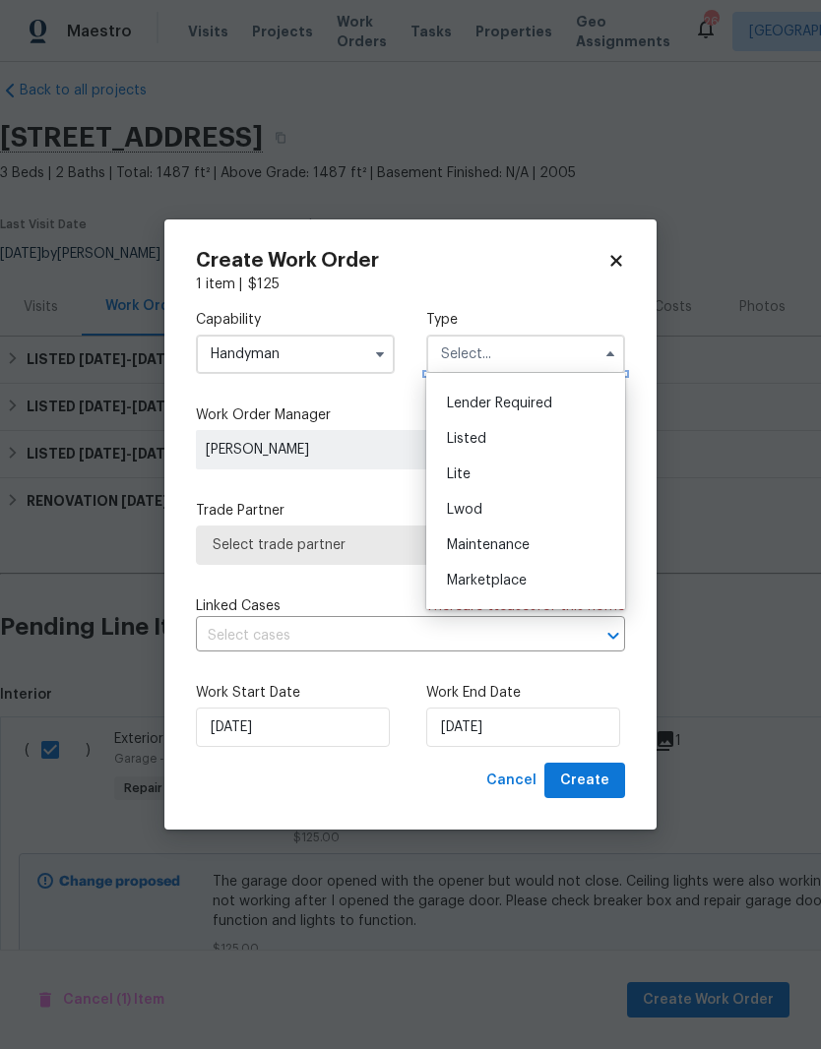
scroll to position [171, 0]
click at [483, 442] on span "Listed" at bounding box center [466, 437] width 39 height 14
type input "Listed"
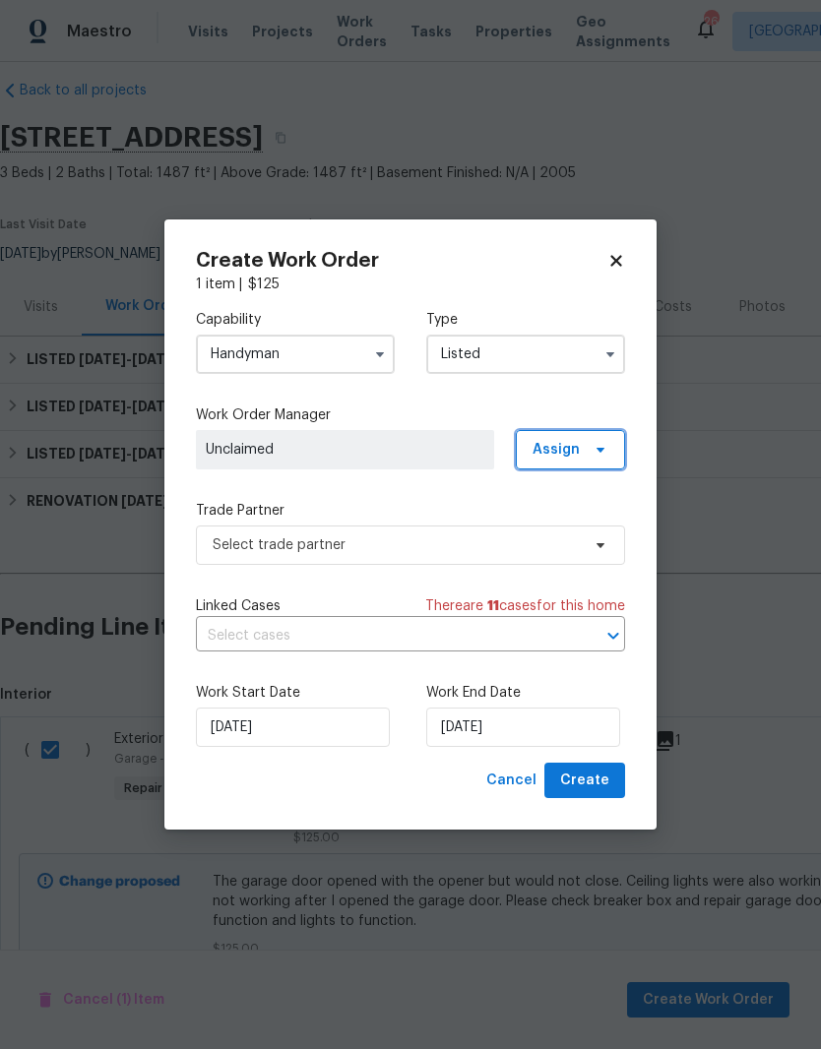
click at [578, 447] on span "Assign" at bounding box center [556, 450] width 47 height 20
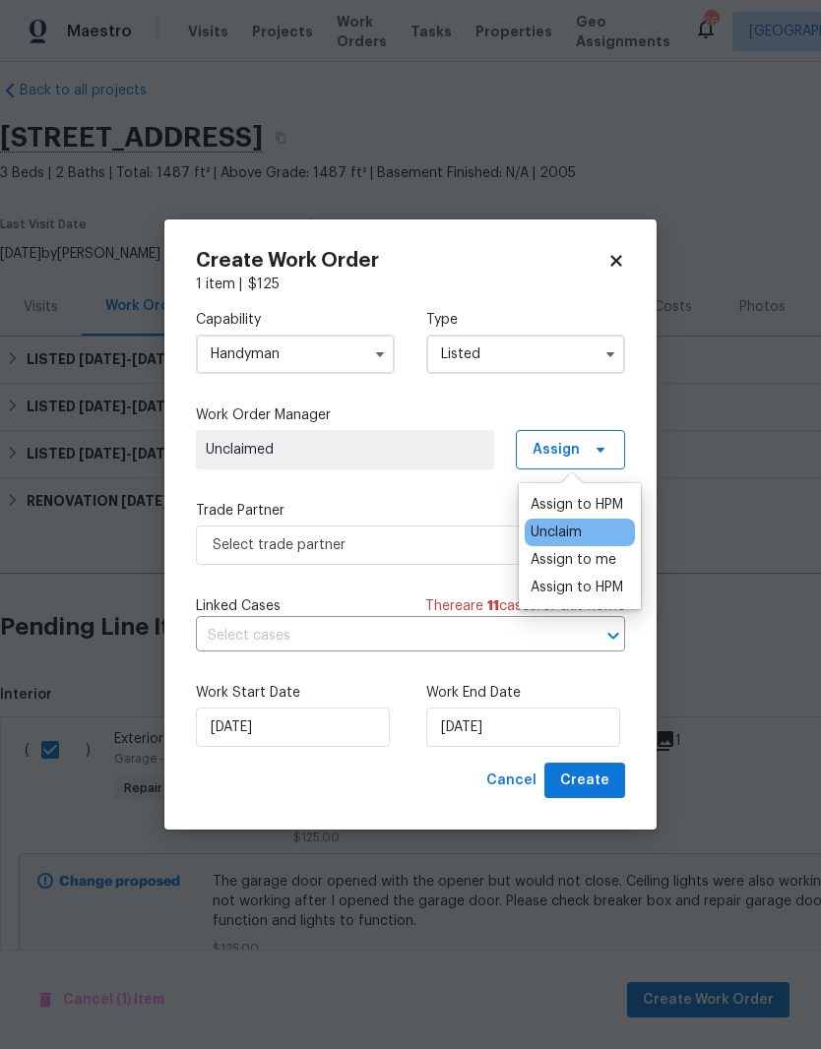
click at [570, 556] on div "Assign to me" at bounding box center [574, 560] width 86 height 20
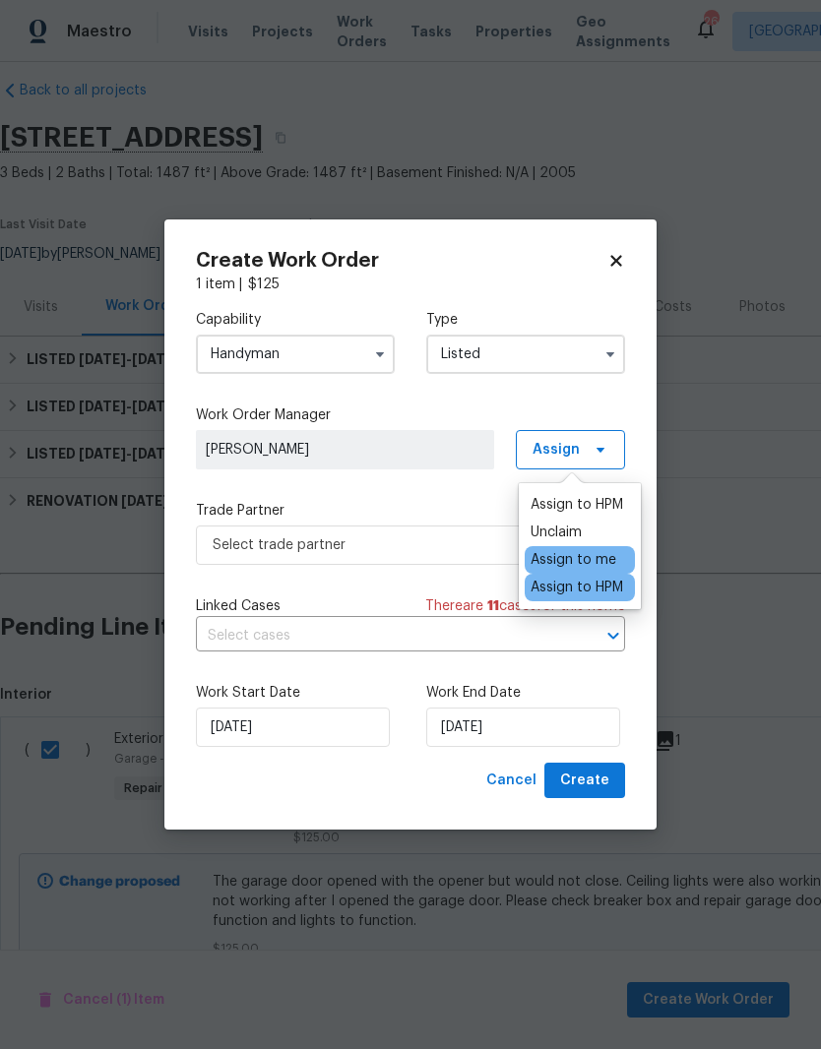
click at [401, 441] on span "[PERSON_NAME]" at bounding box center [345, 450] width 279 height 20
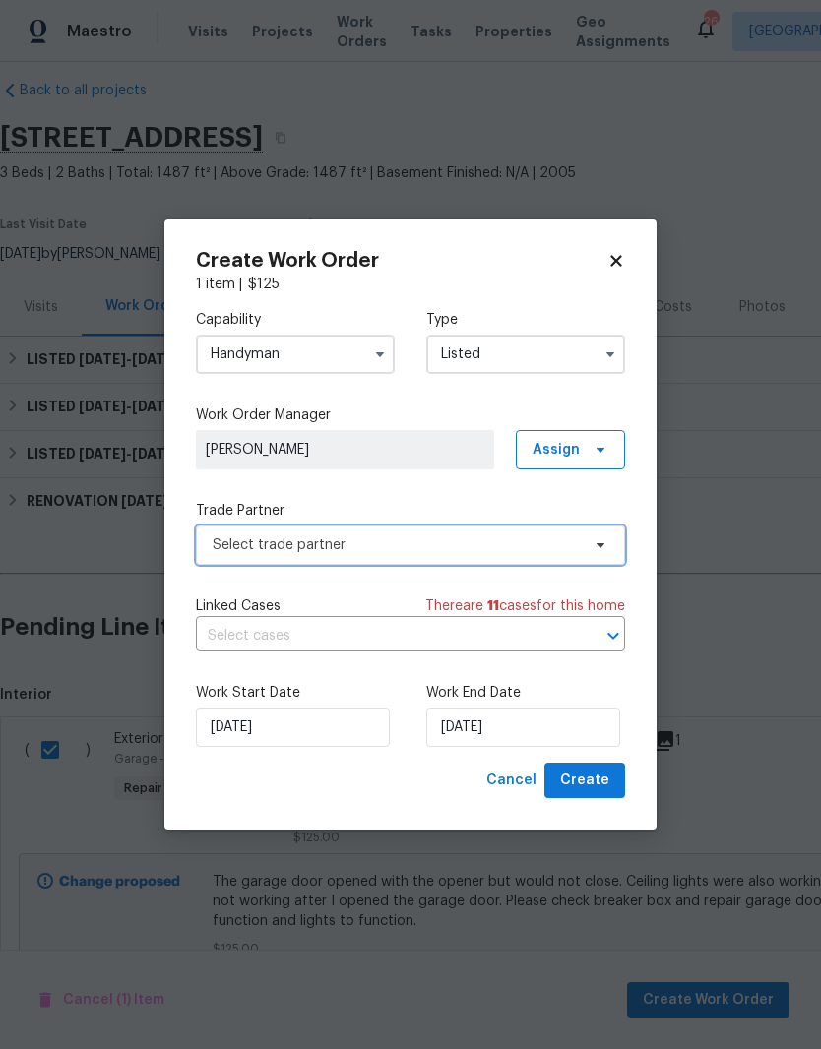
click at [585, 542] on span "Select trade partner" at bounding box center [410, 545] width 429 height 39
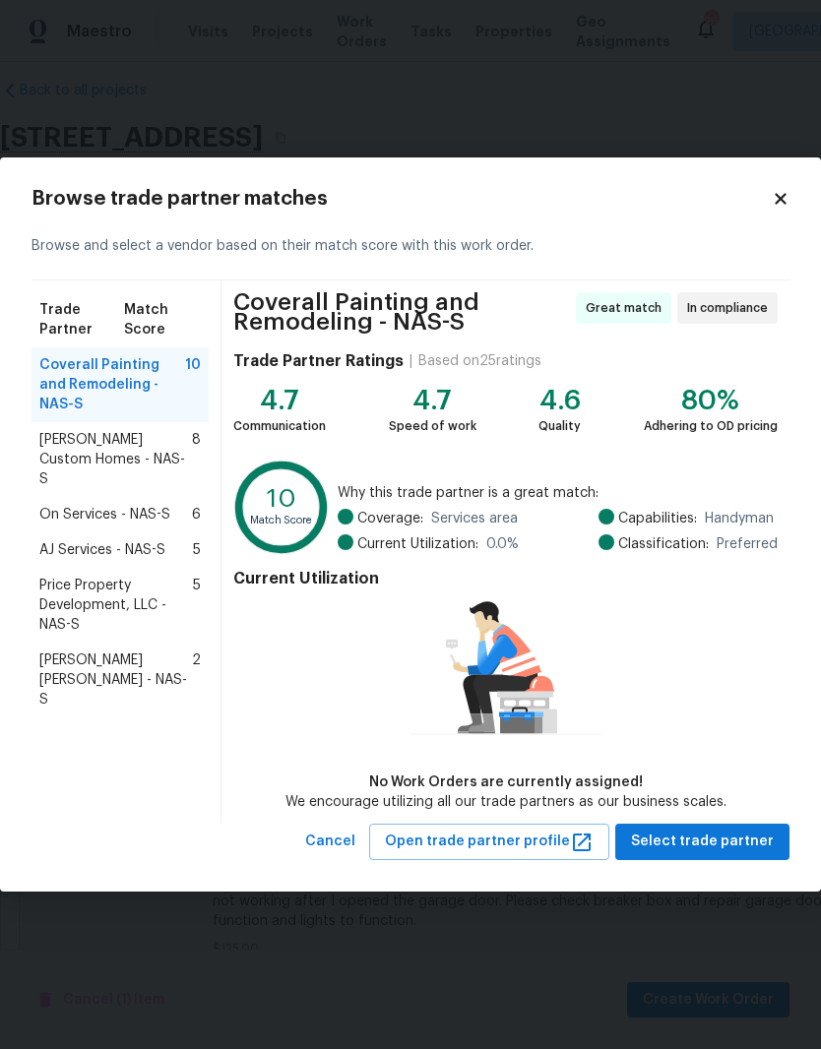
click at [83, 430] on span "Rappa Custom Homes - NAS-S" at bounding box center [115, 459] width 153 height 59
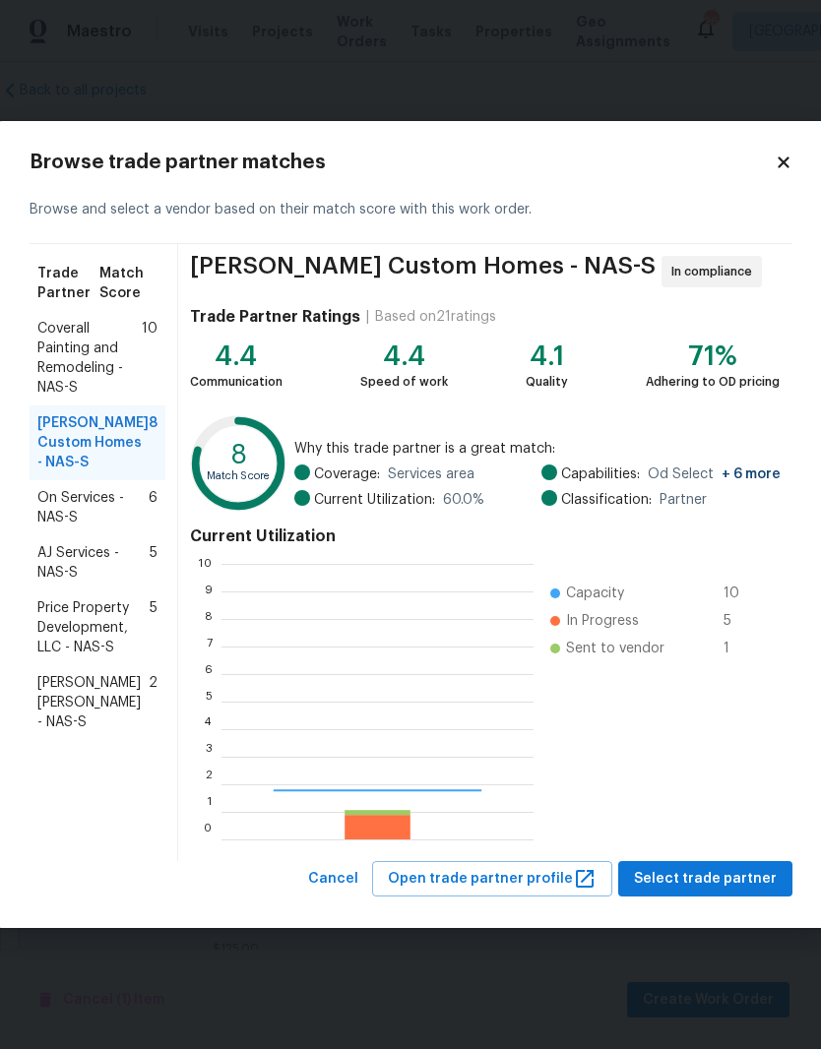
scroll to position [276, 312]
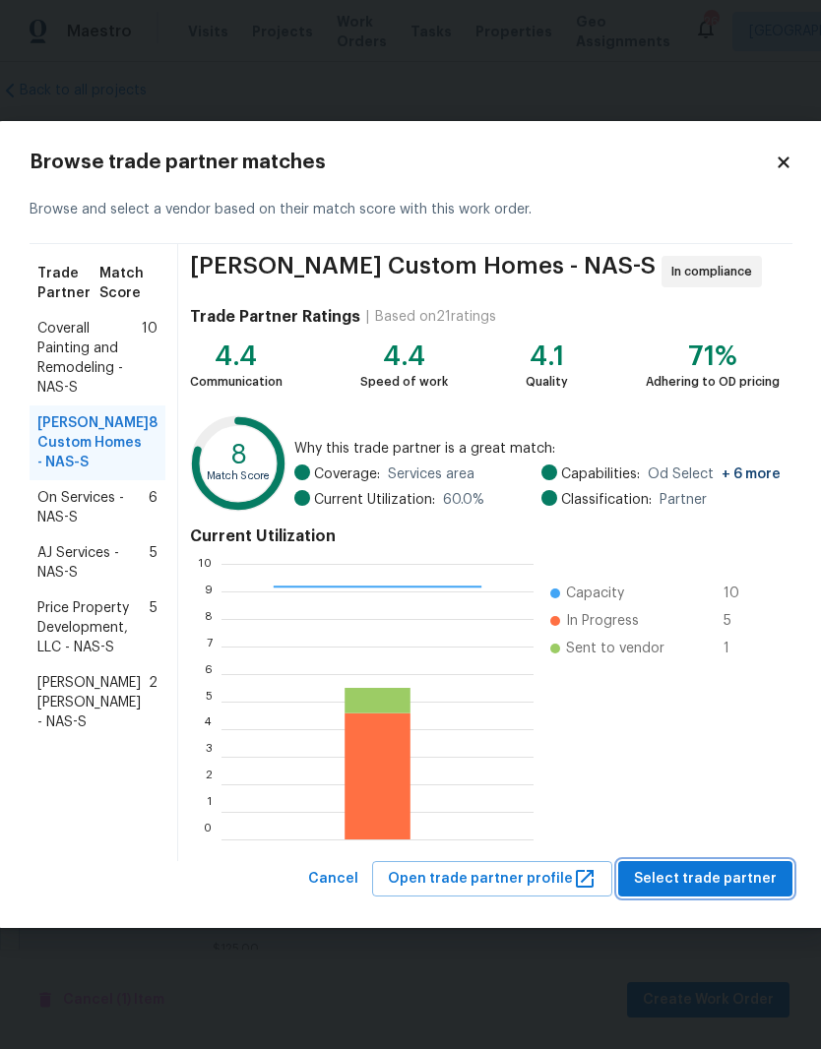
click at [723, 873] on span "Select trade partner" at bounding box center [705, 879] width 143 height 25
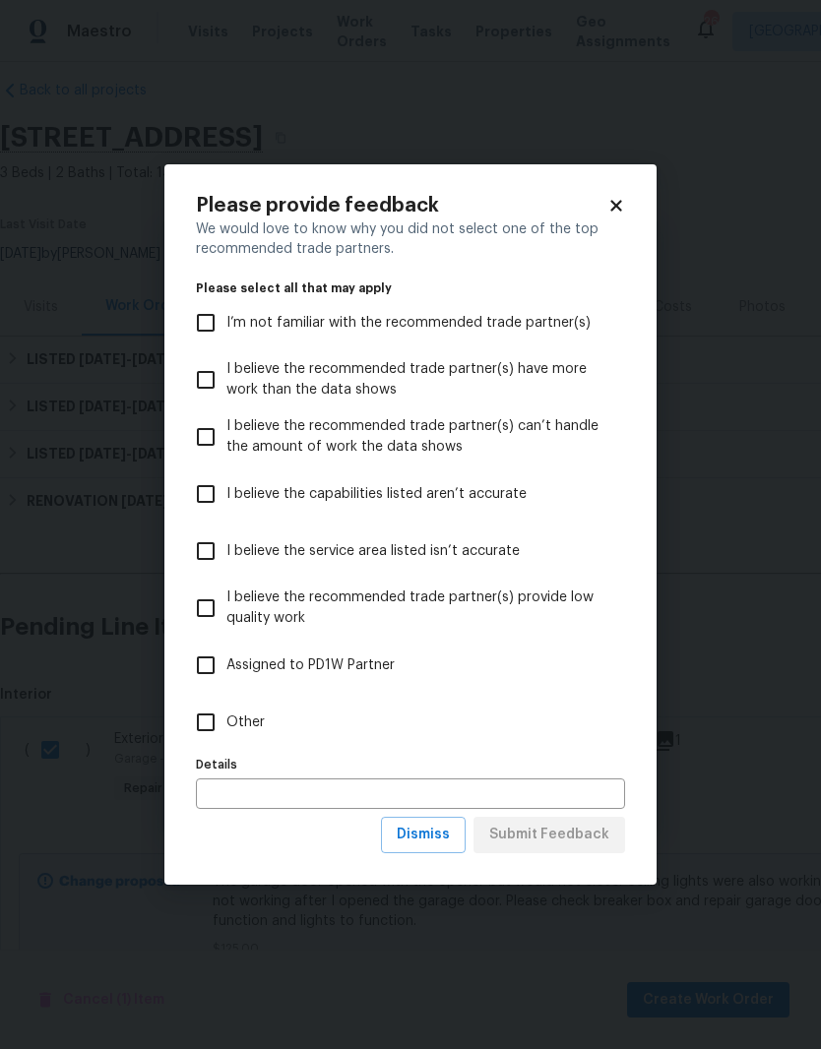
click at [217, 729] on input "Other" at bounding box center [205, 722] width 41 height 41
checkbox input "true"
click at [577, 839] on span "Submit Feedback" at bounding box center [549, 835] width 120 height 25
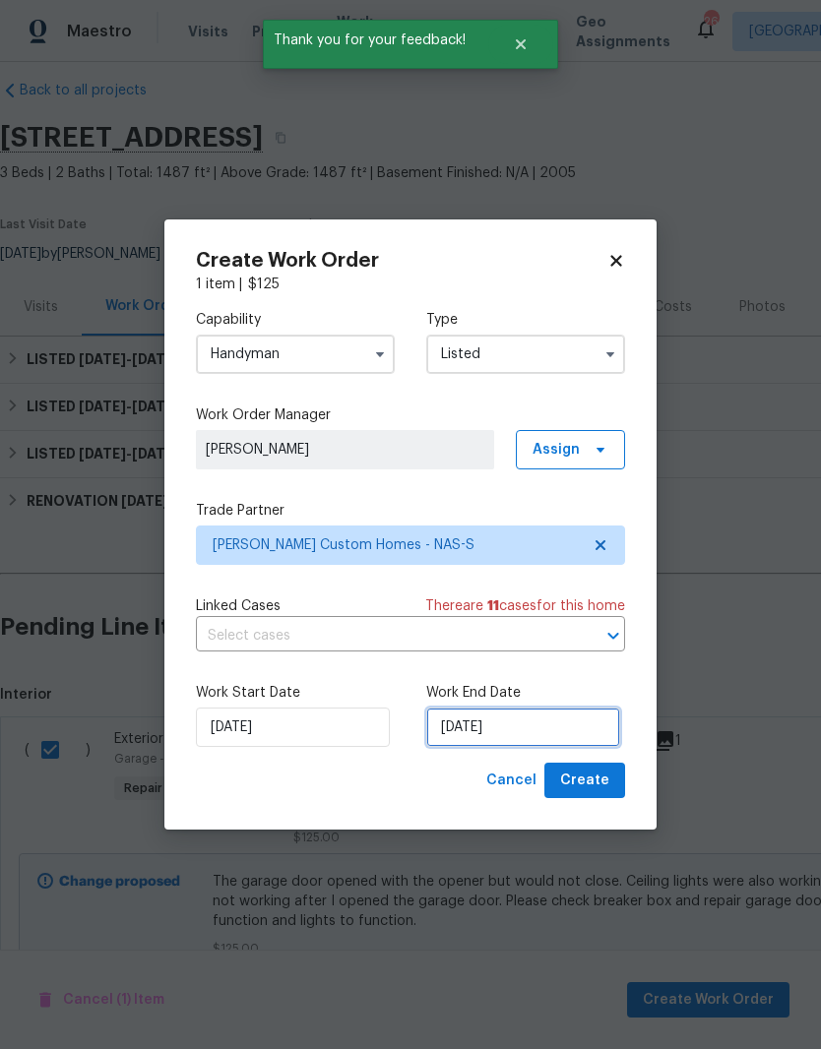
click at [537, 722] on input "8/12/2025" at bounding box center [523, 727] width 194 height 39
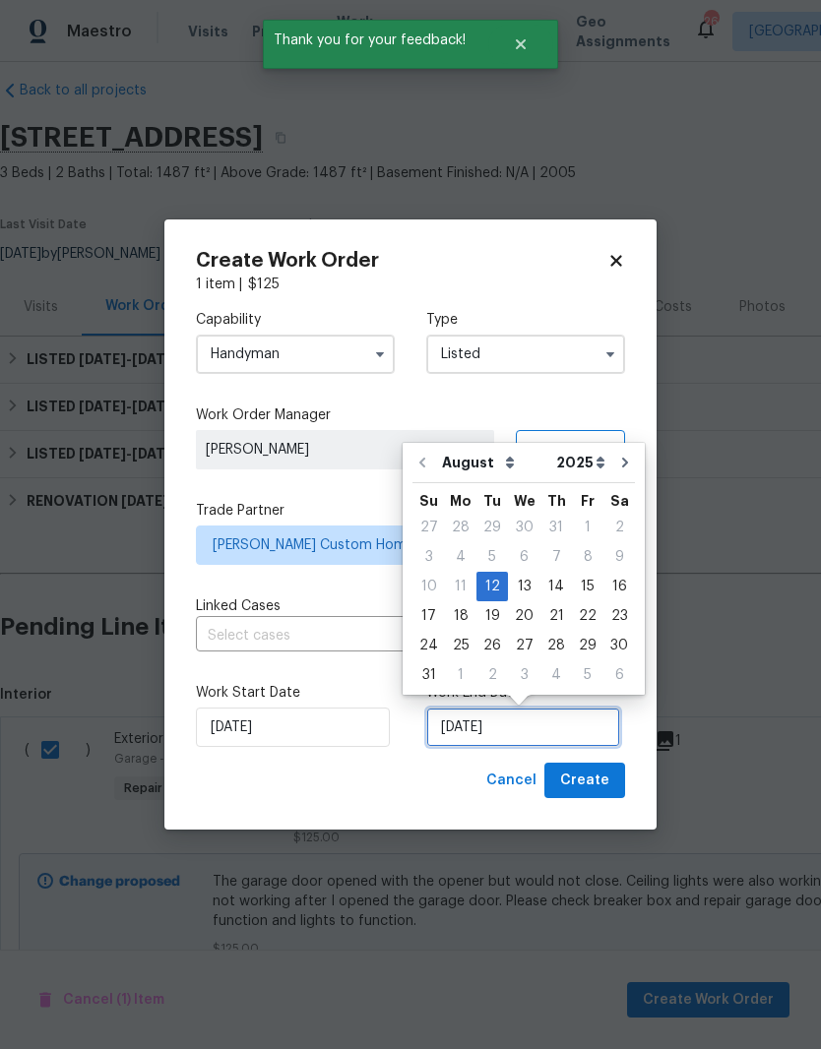
scroll to position [15, 0]
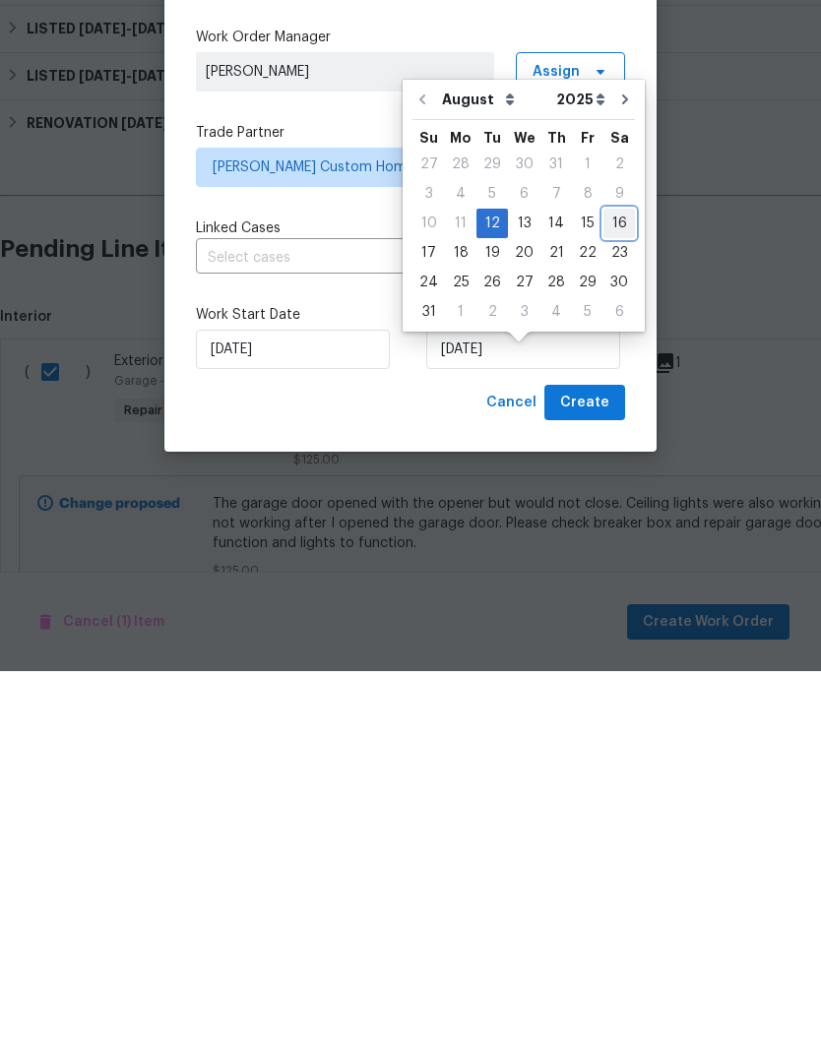
click at [607, 588] on div "16" at bounding box center [618, 602] width 31 height 28
type input "8/16/2025"
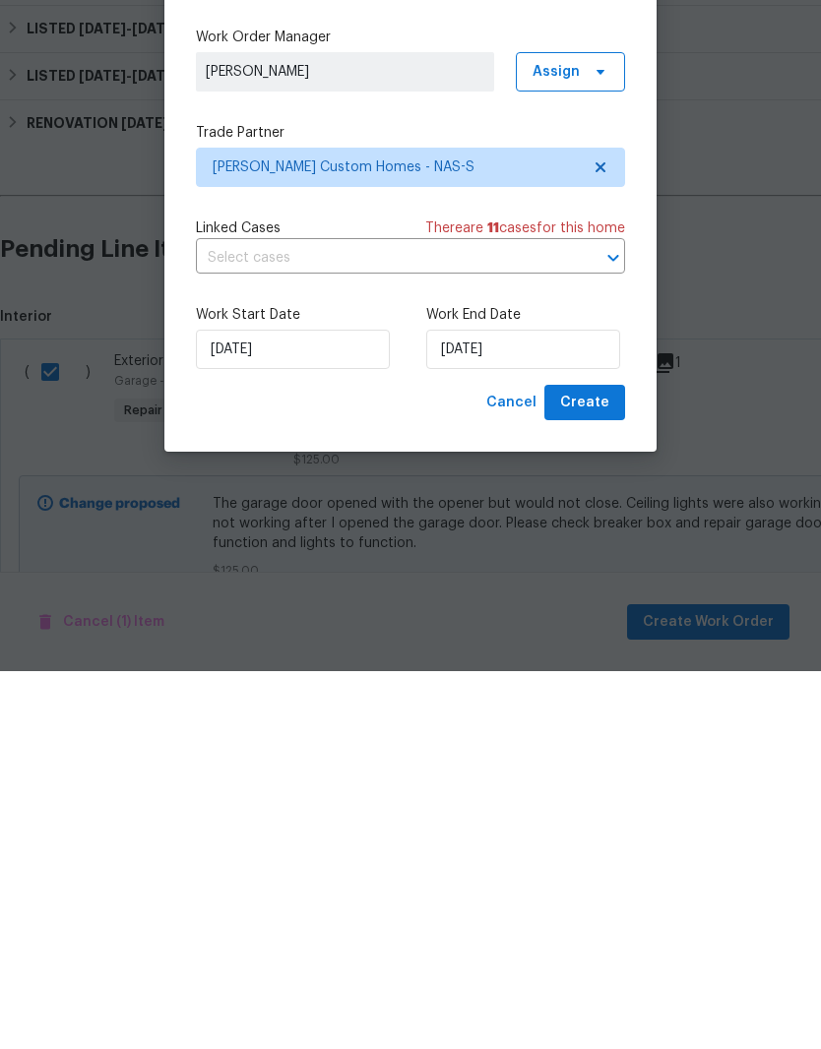
scroll to position [81, 0]
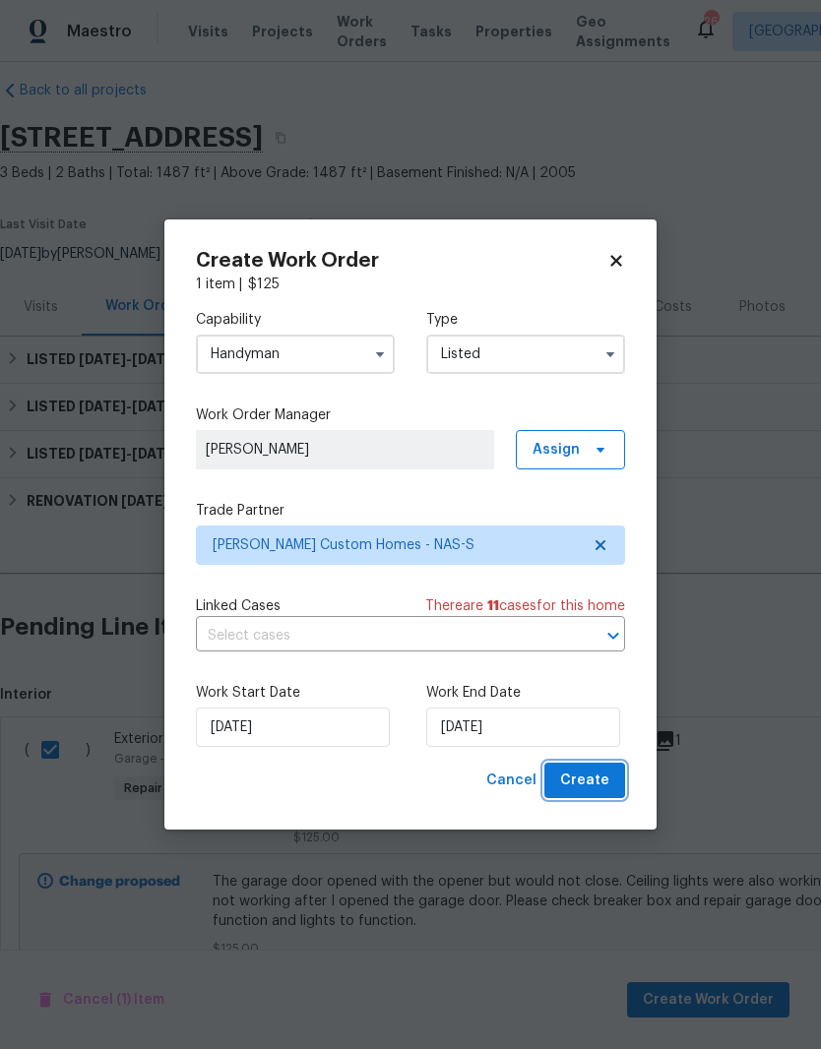
click at [610, 777] on button "Create" at bounding box center [584, 781] width 81 height 36
checkbox input "false"
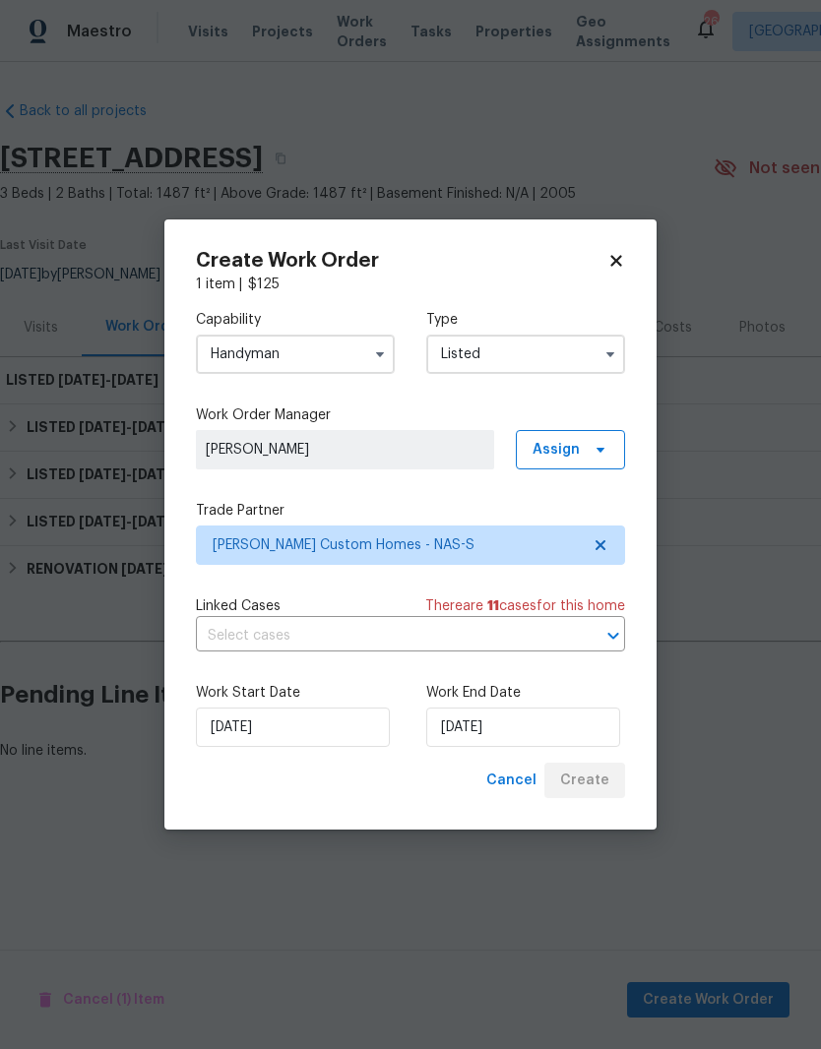
scroll to position [0, 0]
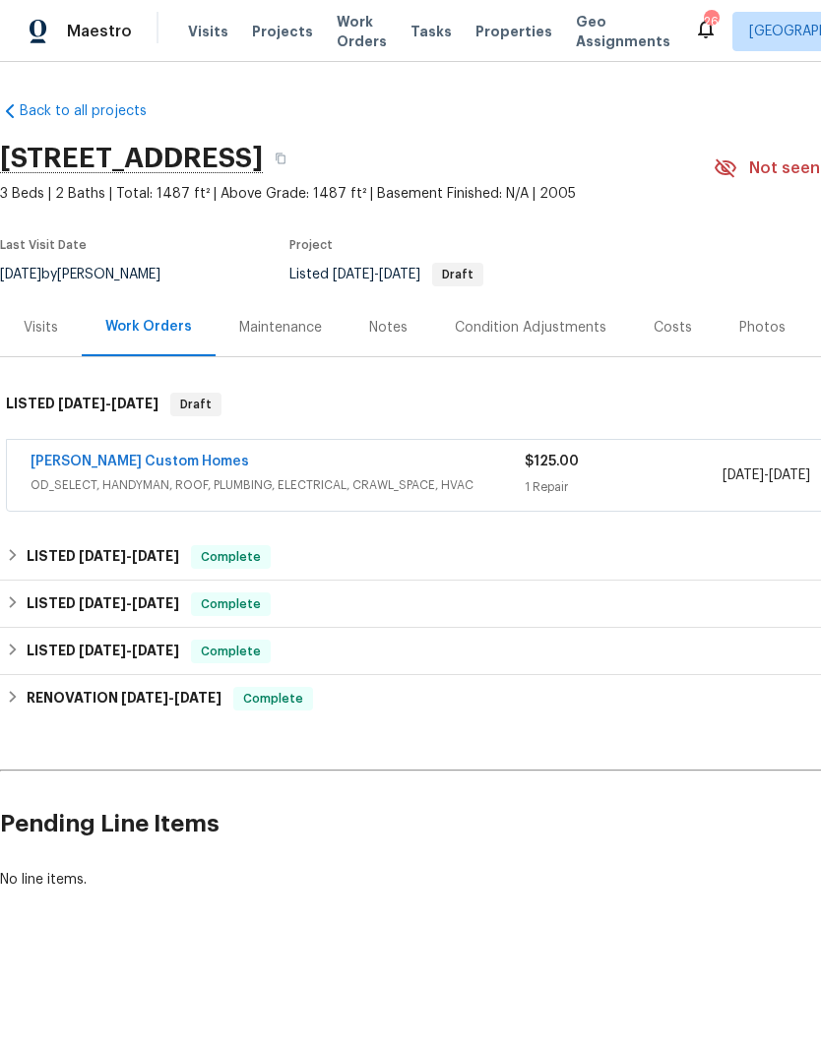
click at [121, 462] on link "[PERSON_NAME] Custom Homes" at bounding box center [140, 462] width 219 height 14
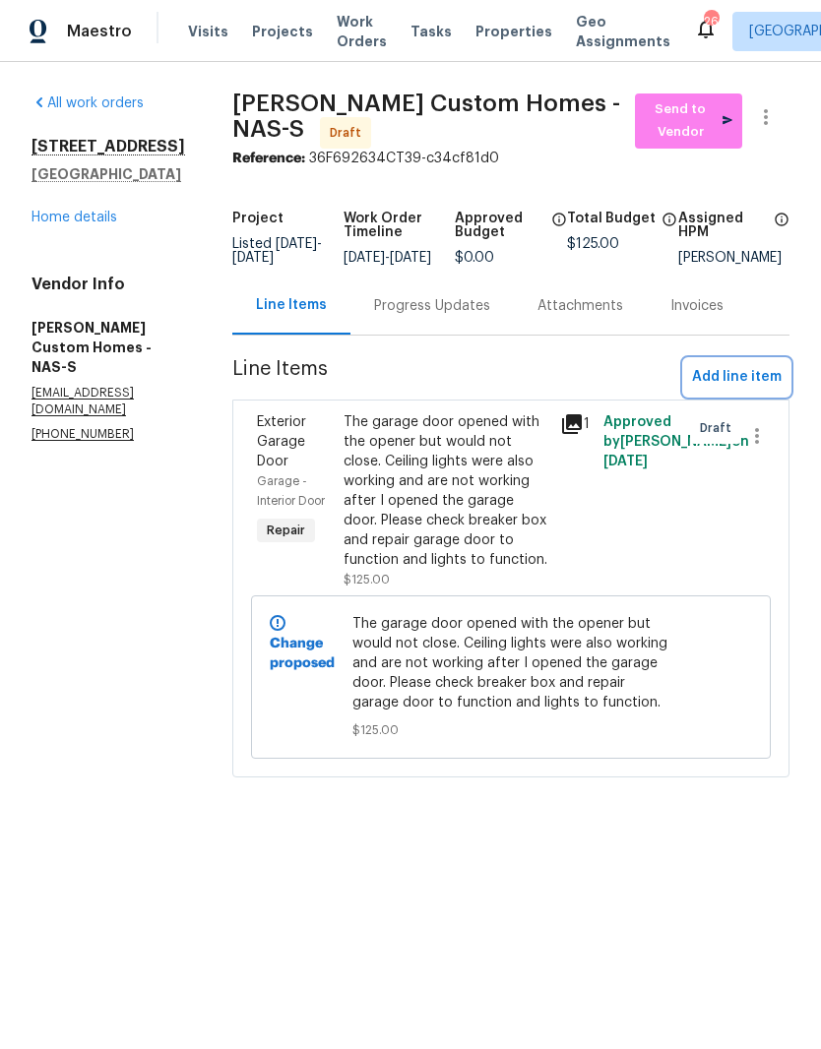
click at [750, 390] on span "Add line item" at bounding box center [737, 377] width 90 height 25
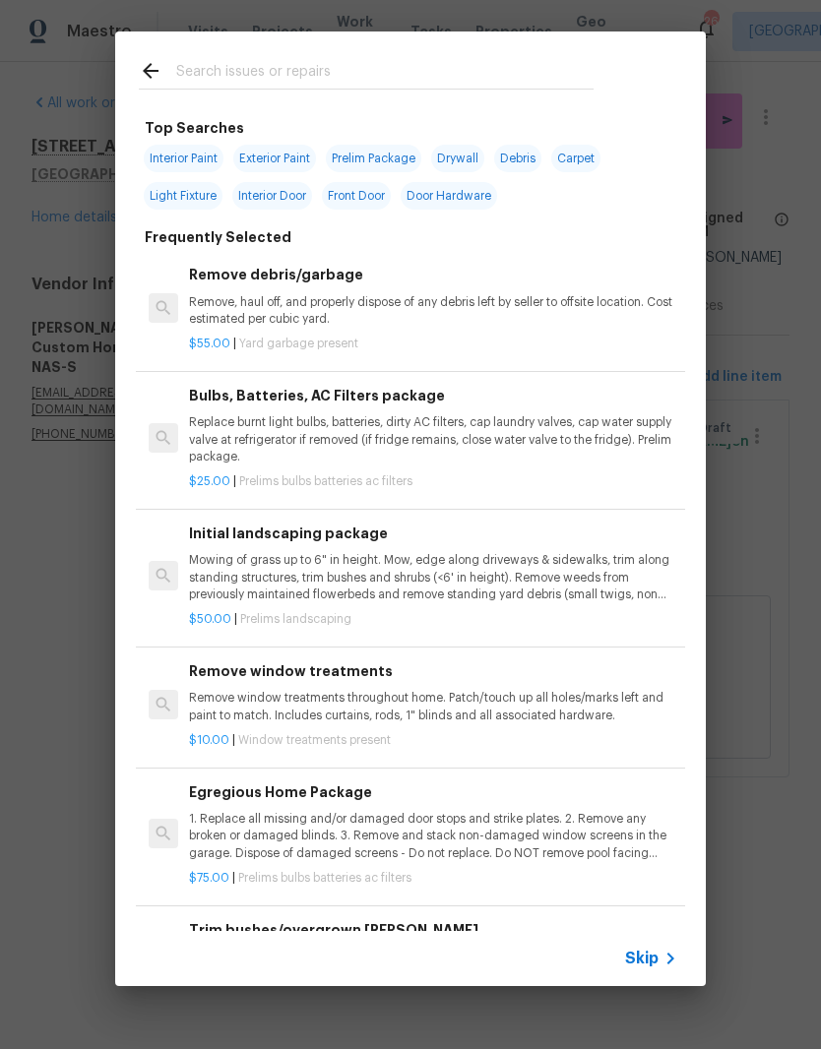
click at [313, 71] on input "text" at bounding box center [384, 74] width 417 height 30
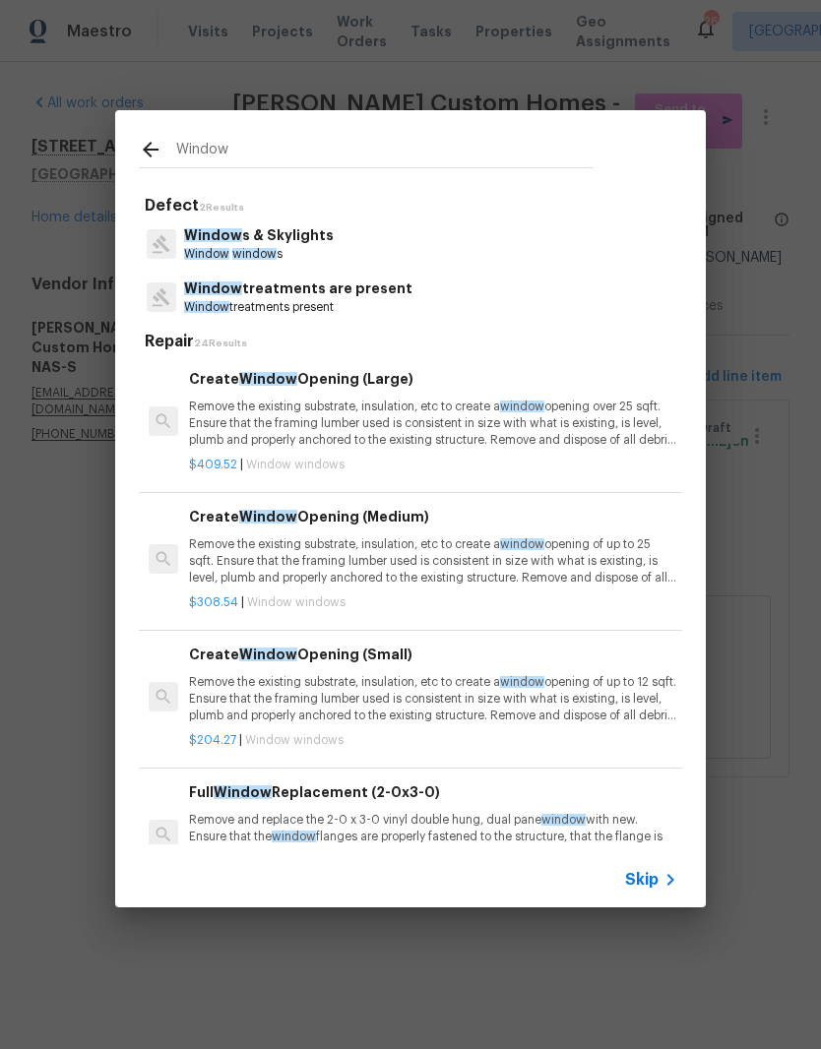
type input "Windows"
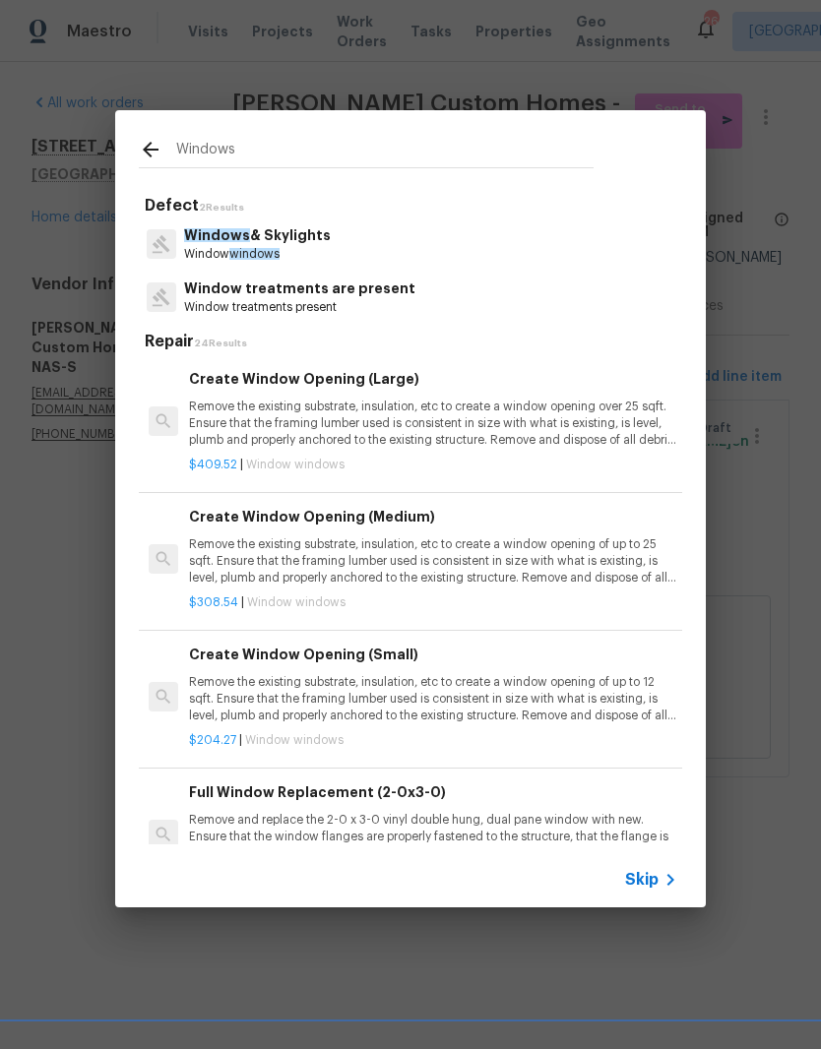
click at [303, 241] on p "Windows & Skylights" at bounding box center [257, 235] width 147 height 21
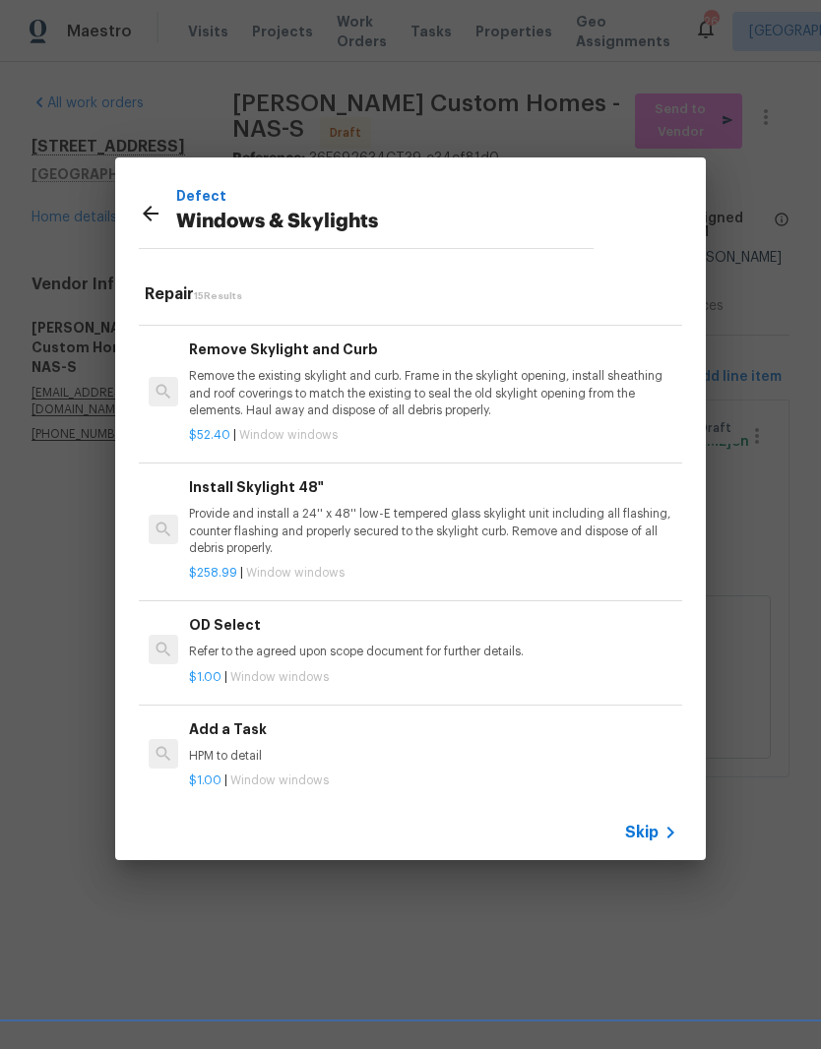
scroll to position [1446, 0]
click at [241, 724] on h6 "Add a Task" at bounding box center [433, 732] width 488 height 22
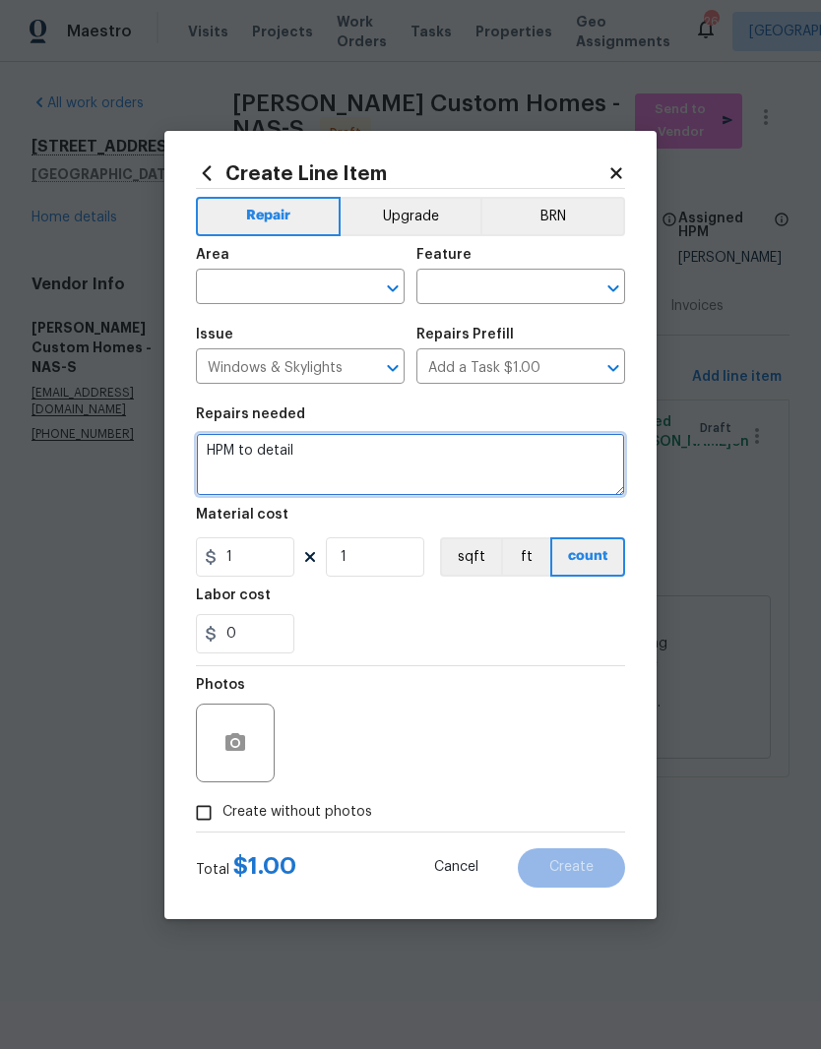
click at [350, 468] on textarea "HPM to detail" at bounding box center [410, 464] width 429 height 63
type textarea "H"
type textarea "Replace both broken window locks. Match color"
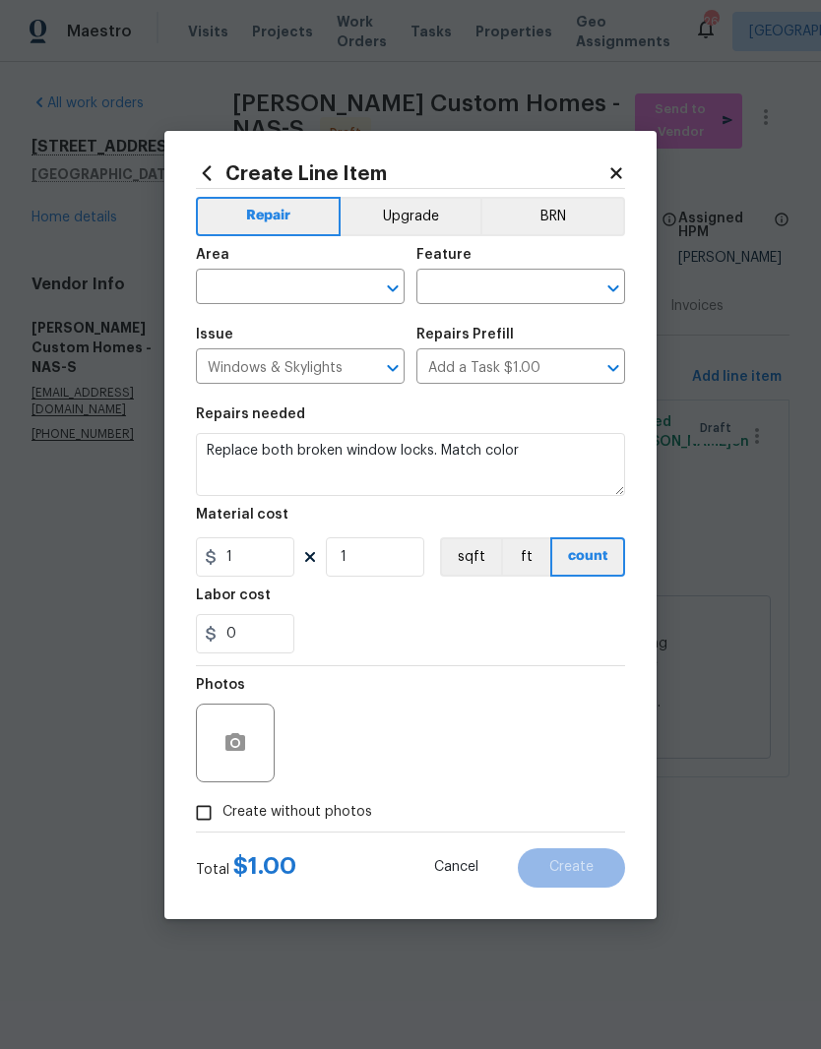
click at [333, 274] on input "text" at bounding box center [273, 289] width 154 height 31
click at [291, 367] on li "Main Bedroom" at bounding box center [300, 364] width 209 height 32
type input "Main Bedroom"
click at [372, 290] on icon "Clear" at bounding box center [367, 289] width 20 height 20
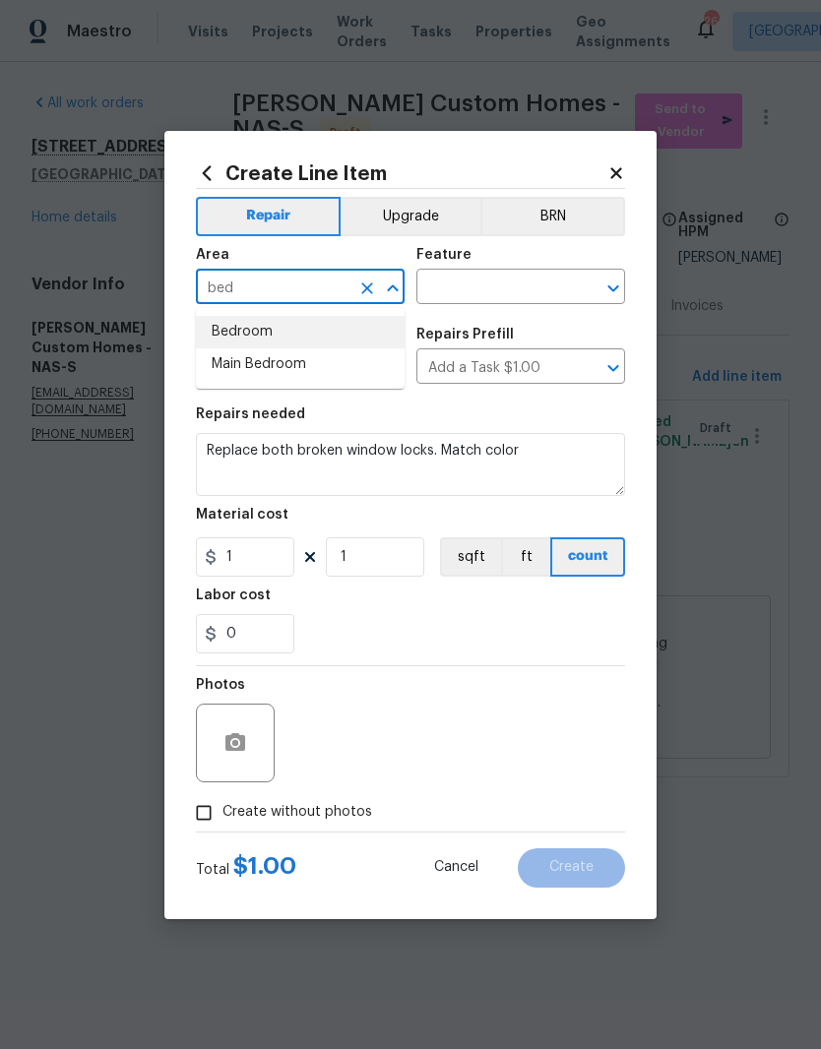
click at [266, 333] on li "Bedroom" at bounding box center [300, 332] width 209 height 32
type input "Bedroom"
click at [519, 283] on input "text" at bounding box center [493, 289] width 154 height 31
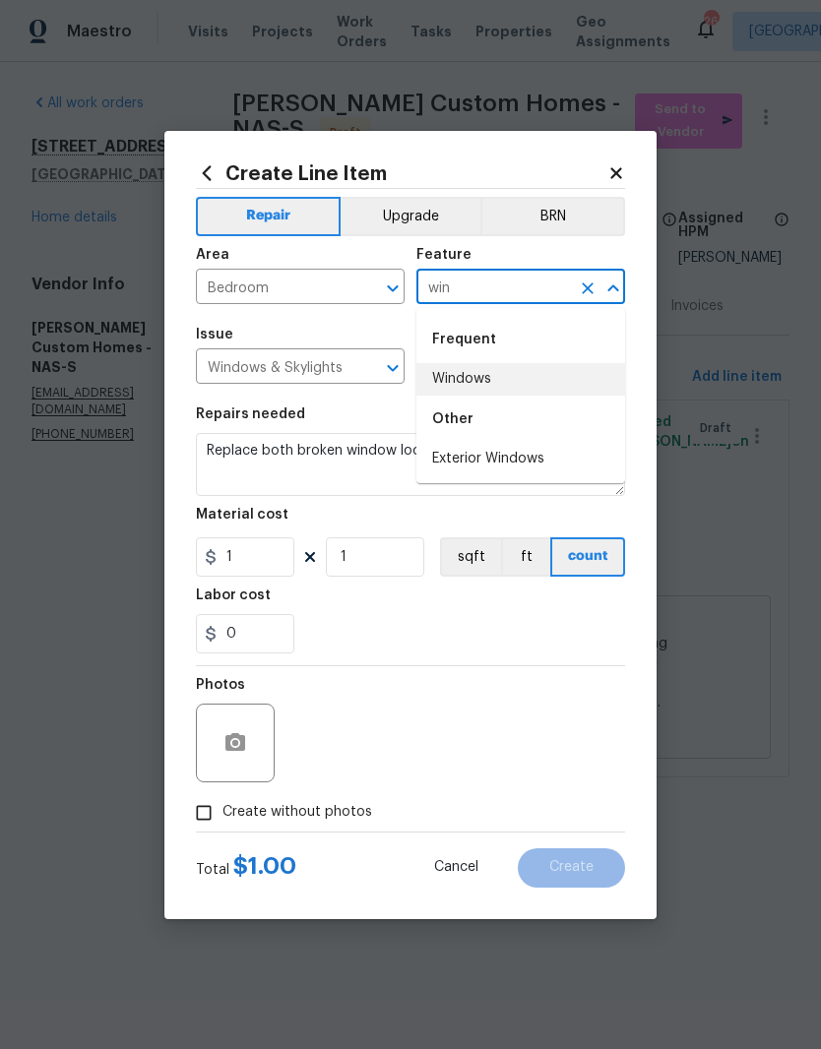
click at [483, 381] on li "Windows" at bounding box center [520, 379] width 209 height 32
type input "Windows"
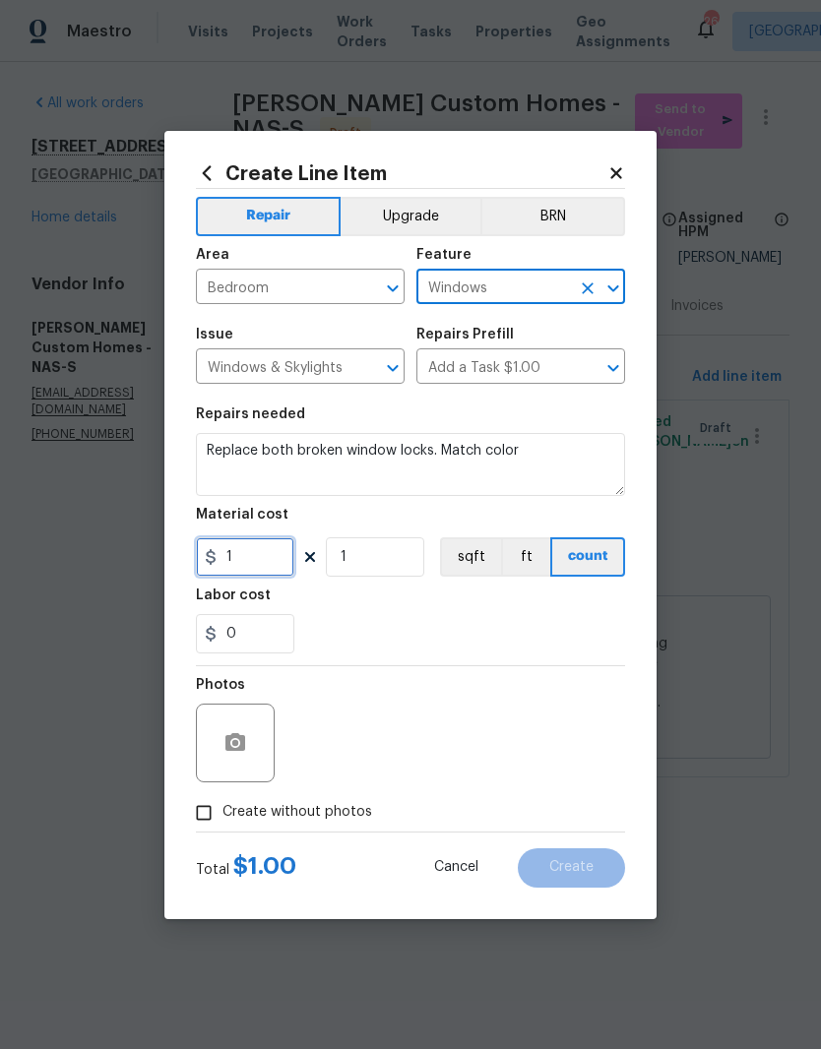
click at [273, 557] on input "1" at bounding box center [245, 556] width 98 height 39
type input "35"
click at [405, 563] on input "1" at bounding box center [375, 556] width 98 height 39
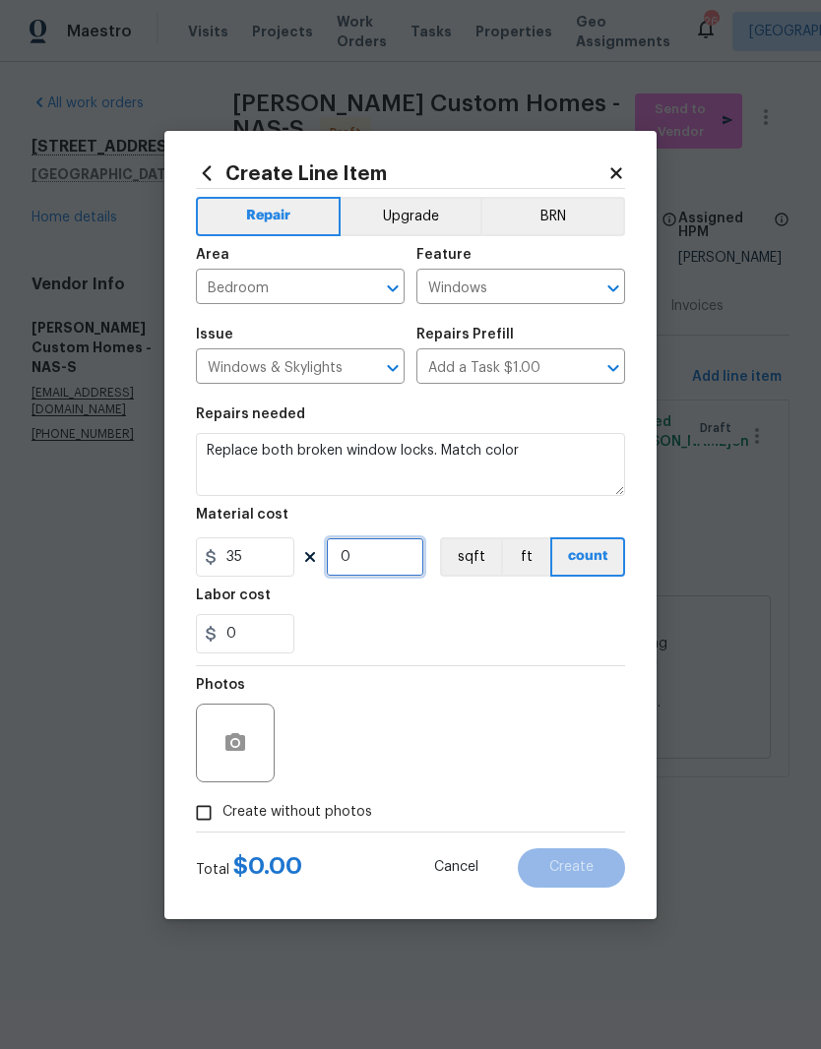
type input "2"
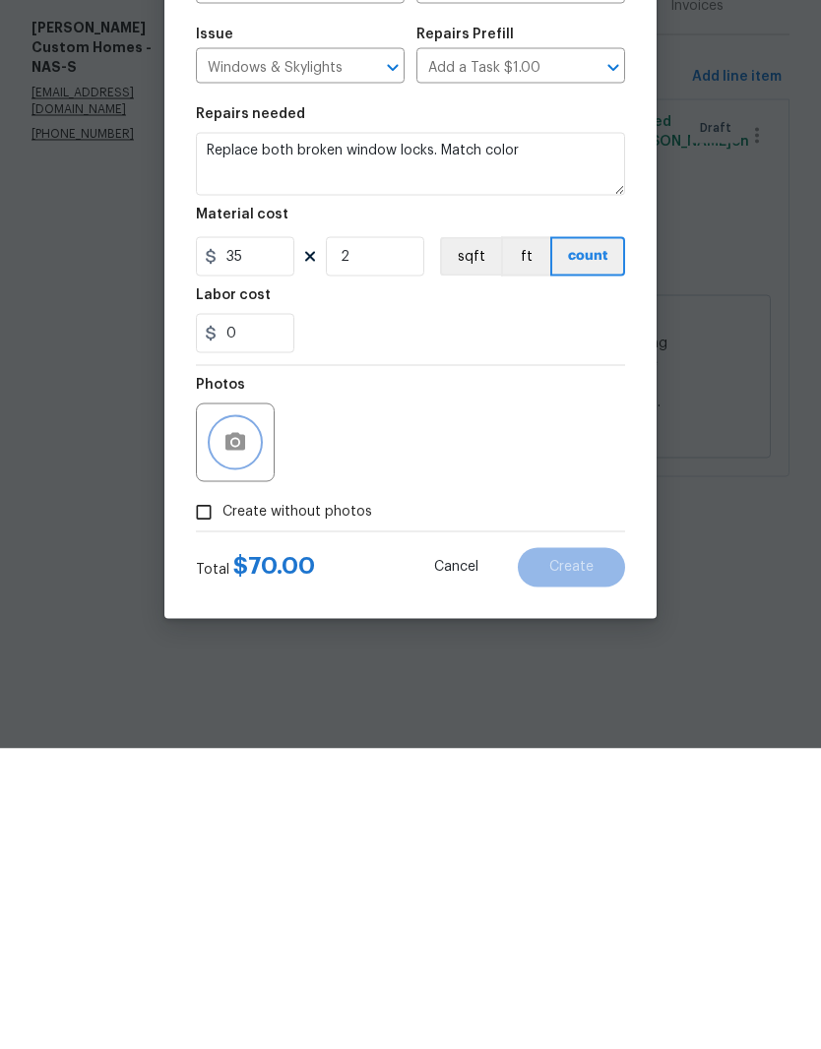
click at [249, 720] on button "button" at bounding box center [235, 743] width 47 height 47
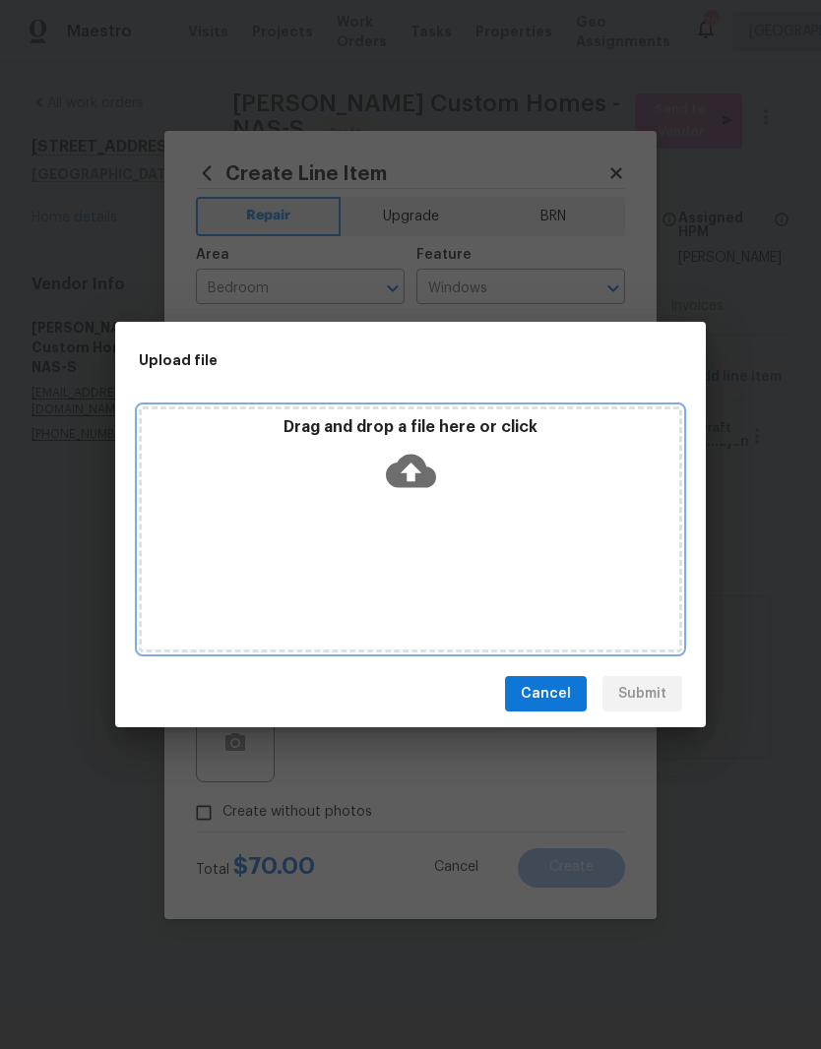
click at [484, 505] on div "Drag and drop a file here or click" at bounding box center [410, 530] width 543 height 246
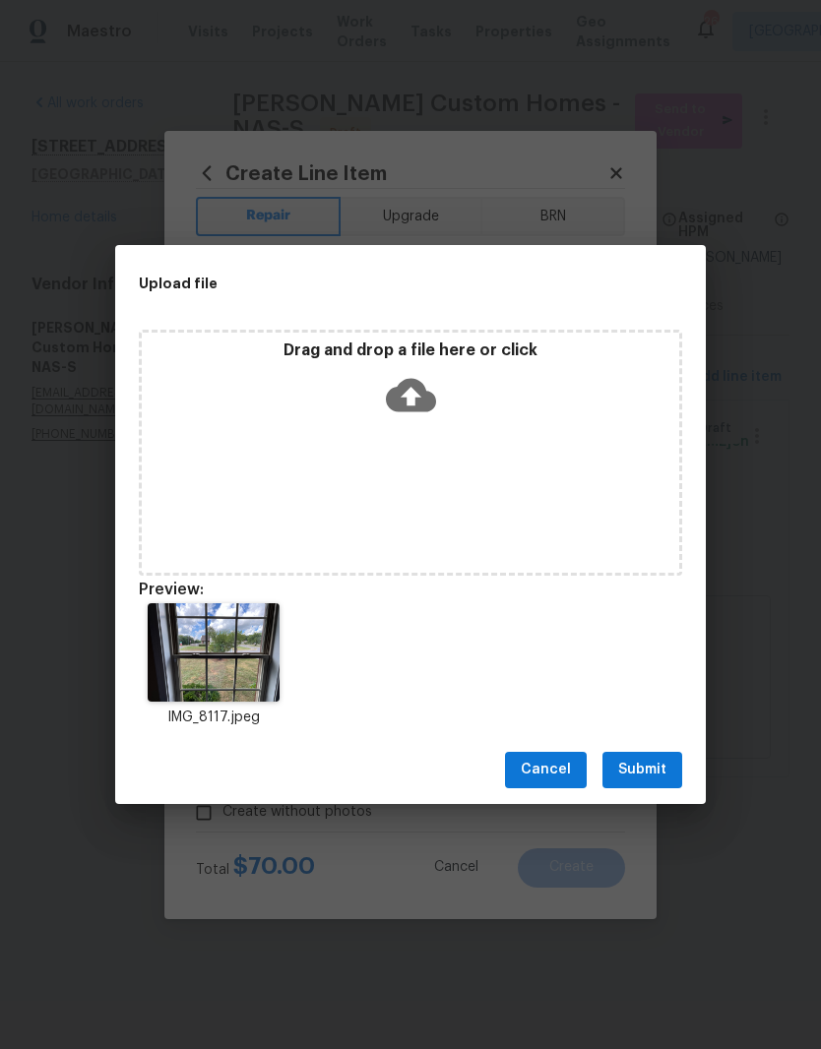
click at [652, 769] on span "Submit" at bounding box center [642, 770] width 48 height 25
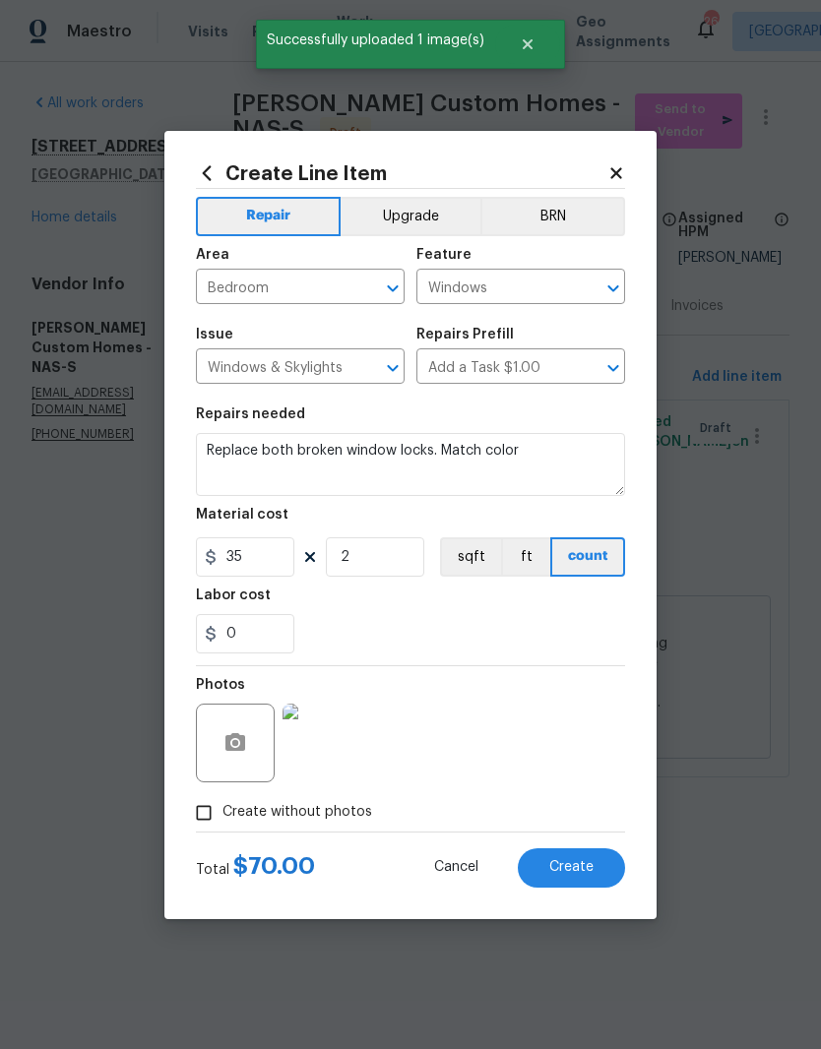
click at [575, 873] on span "Create" at bounding box center [571, 867] width 44 height 15
type input "0"
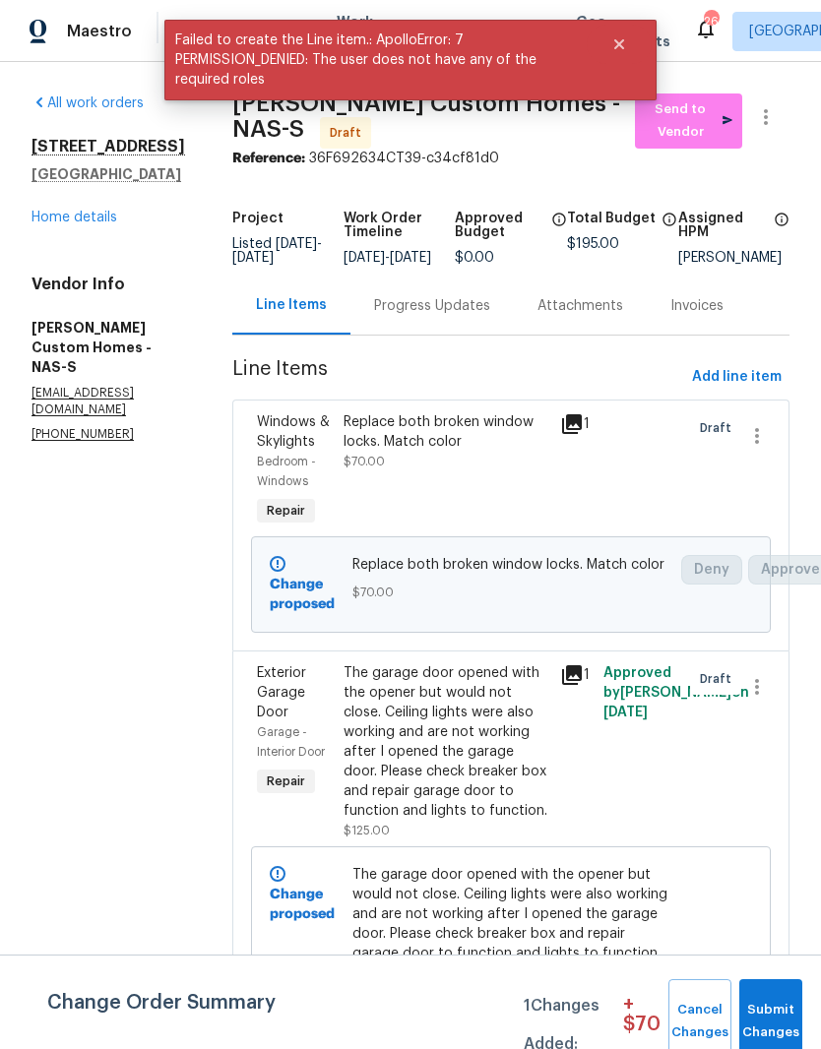
click at [91, 220] on link "Home details" at bounding box center [74, 218] width 86 height 14
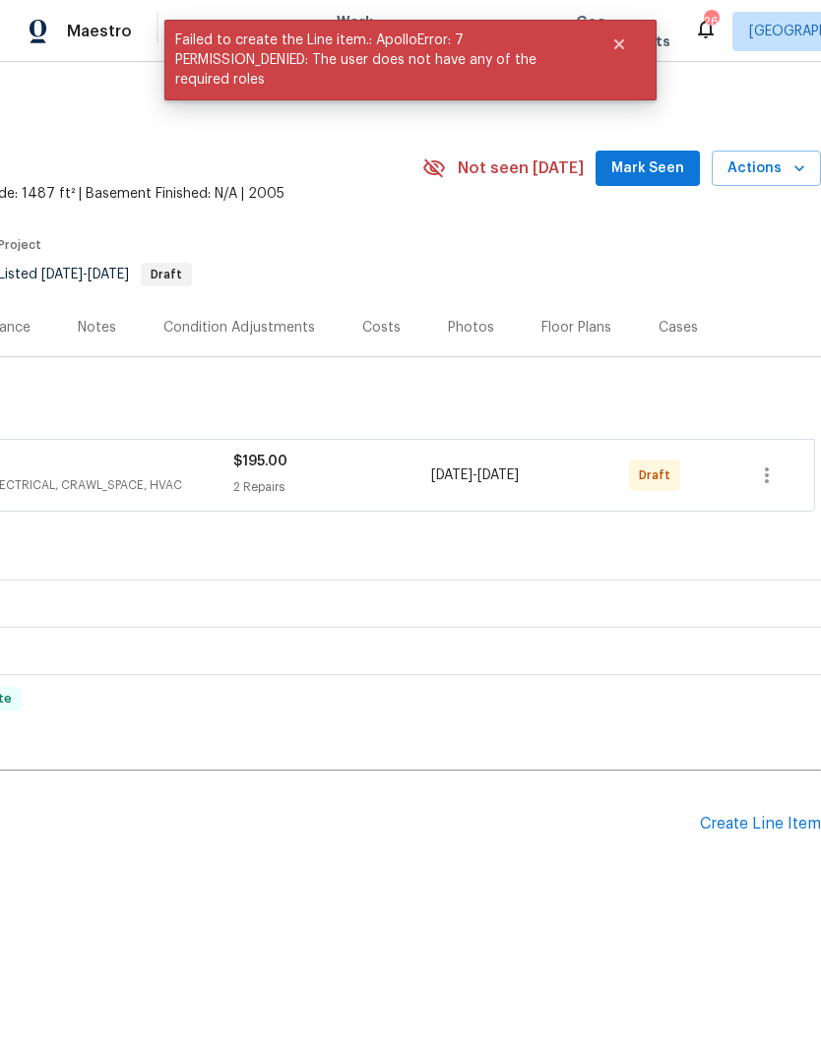
scroll to position [0, 291]
click at [755, 820] on div "Create Line Item" at bounding box center [760, 824] width 121 height 19
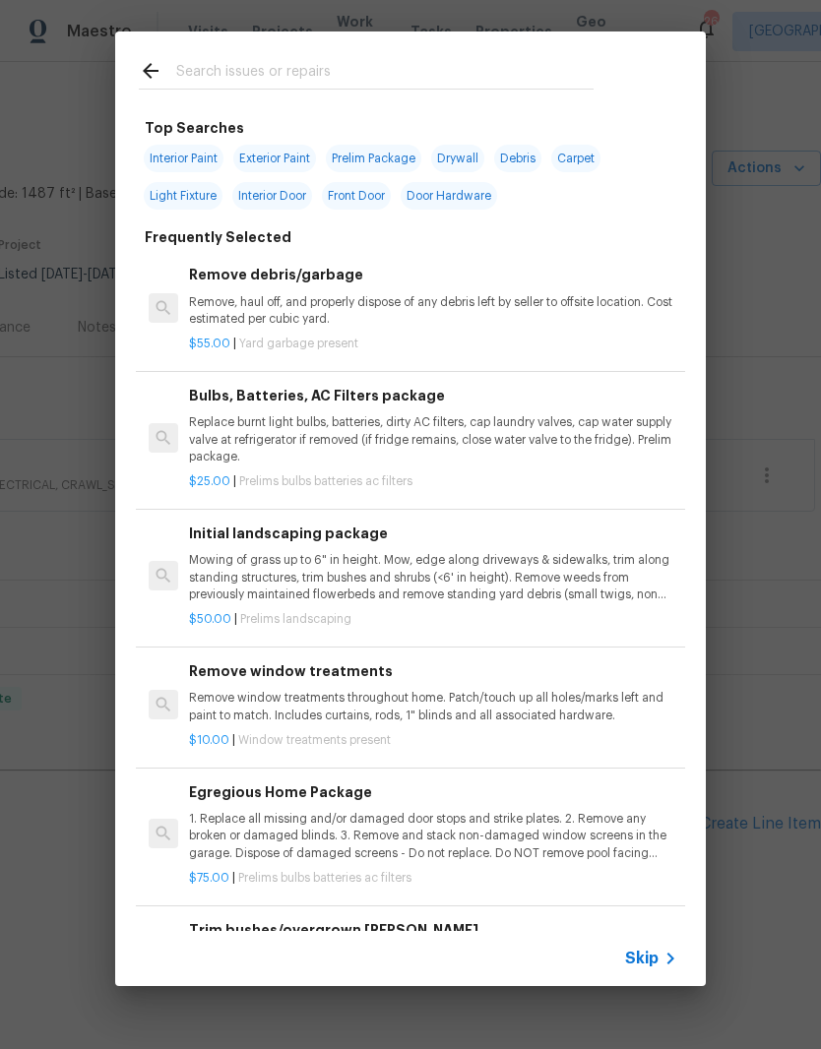
click at [355, 64] on input "text" at bounding box center [384, 74] width 417 height 30
type input "Land"
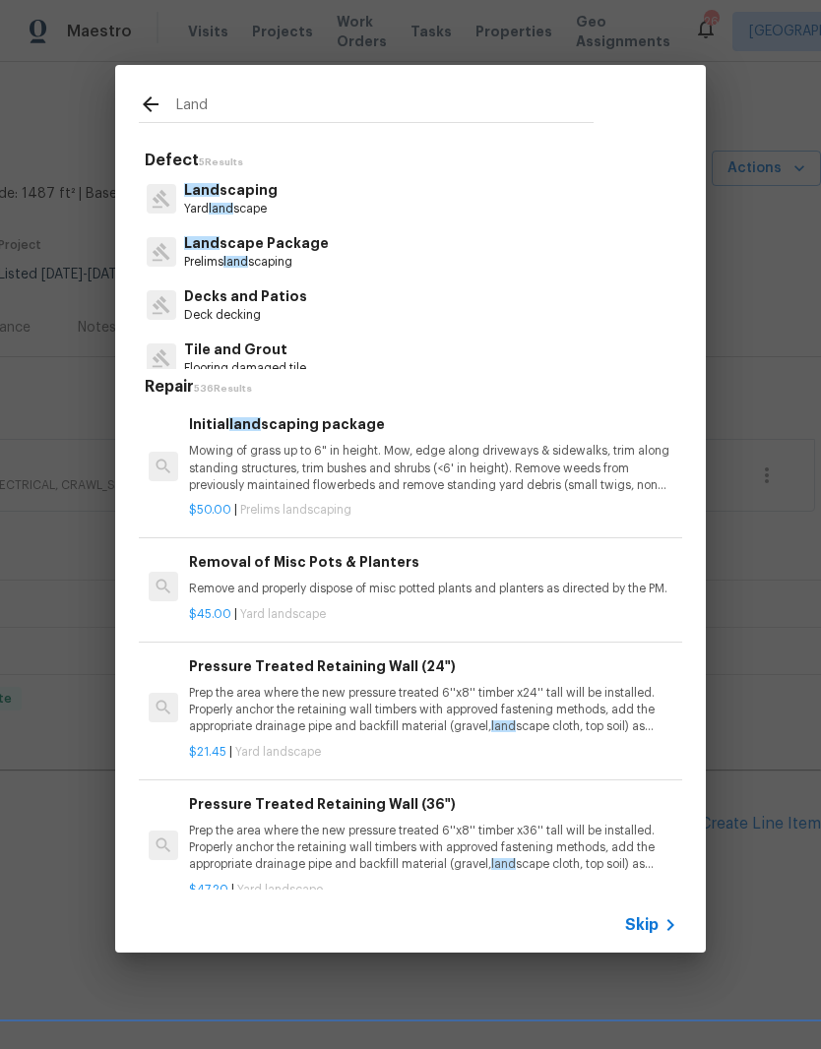
click at [257, 200] on p "Land scaping" at bounding box center [231, 190] width 94 height 21
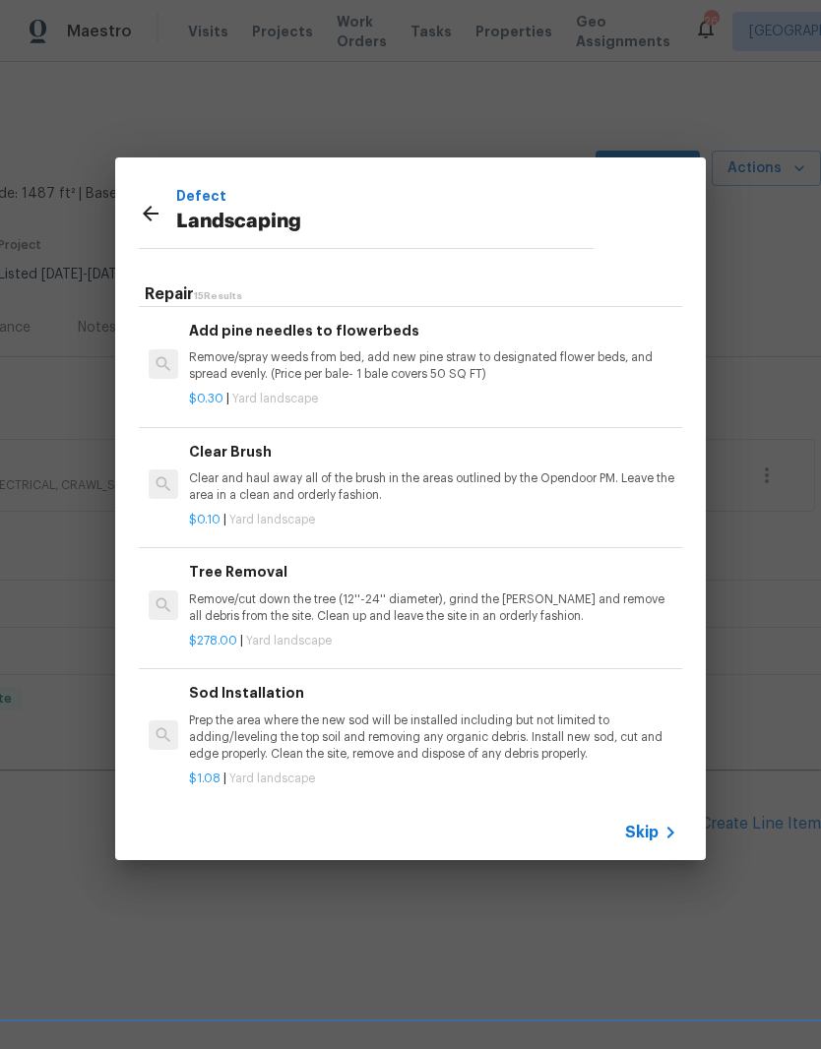
scroll to position [746, 0]
click at [370, 476] on p "Clear and haul away all of the brush in the areas outlined by the Opendoor PM. …" at bounding box center [433, 485] width 488 height 33
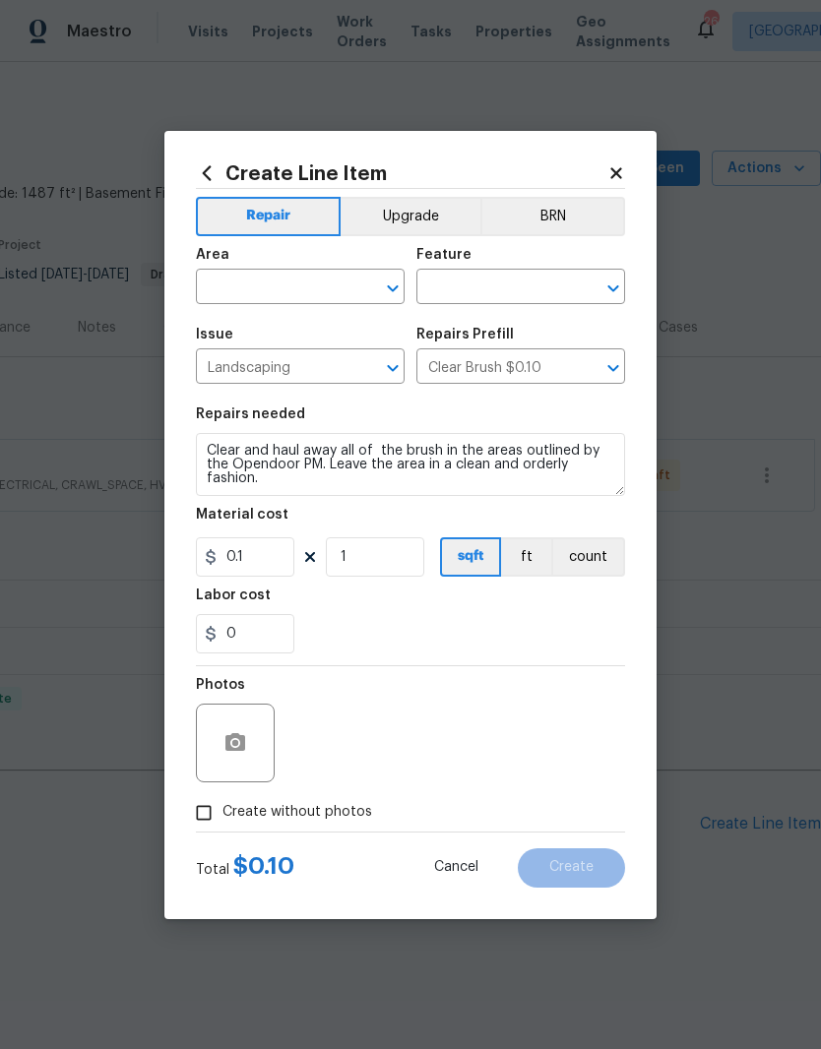
click at [620, 172] on icon at bounding box center [616, 173] width 18 height 18
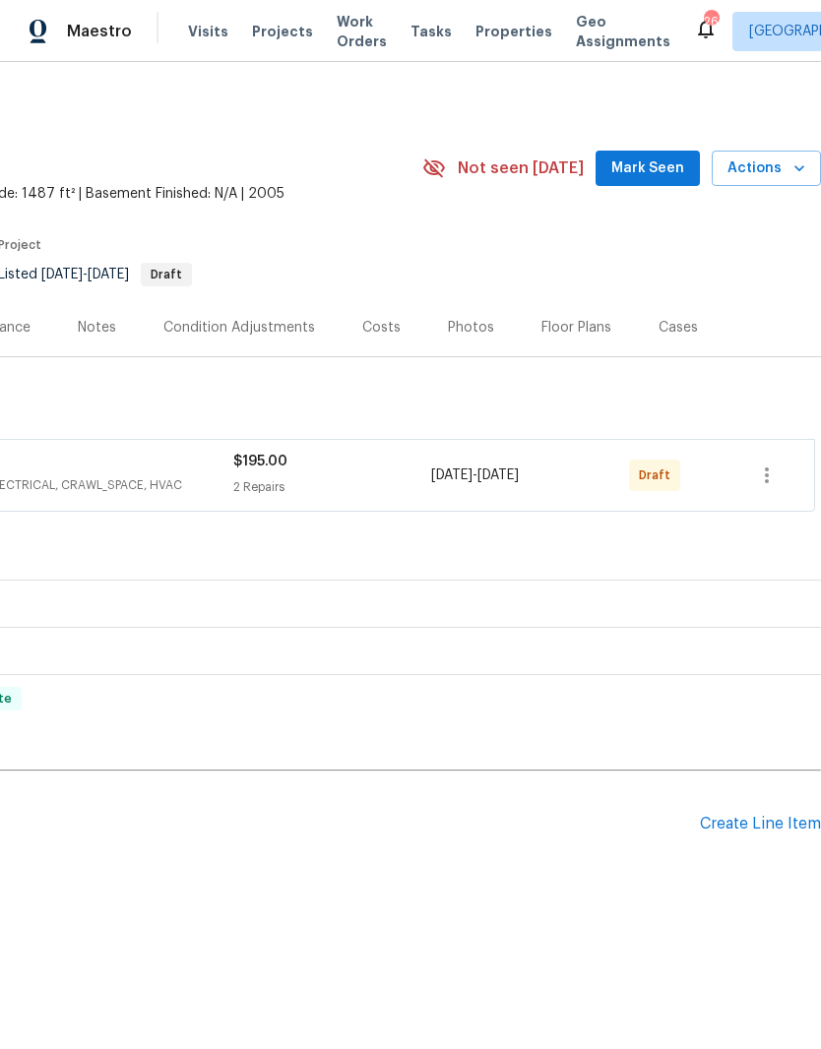
click at [767, 831] on div "Create Line Item" at bounding box center [760, 824] width 121 height 19
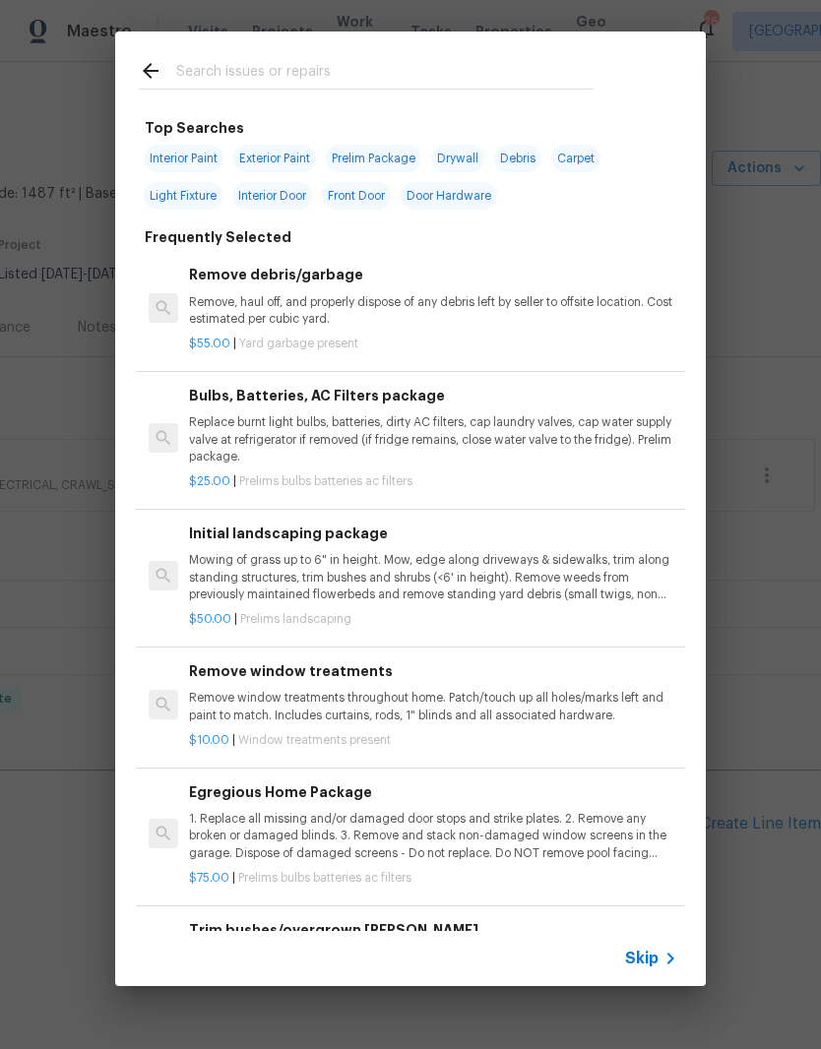
click at [410, 63] on input "text" at bounding box center [384, 74] width 417 height 30
type input "L"
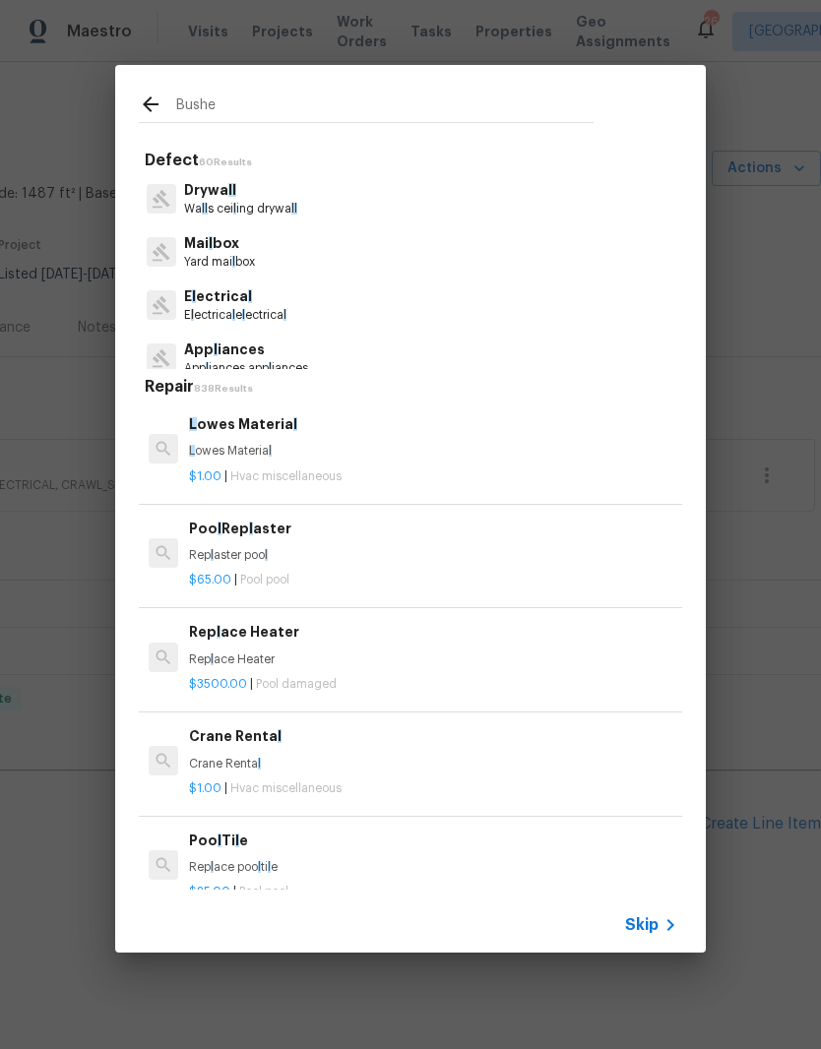
type input "Bushes"
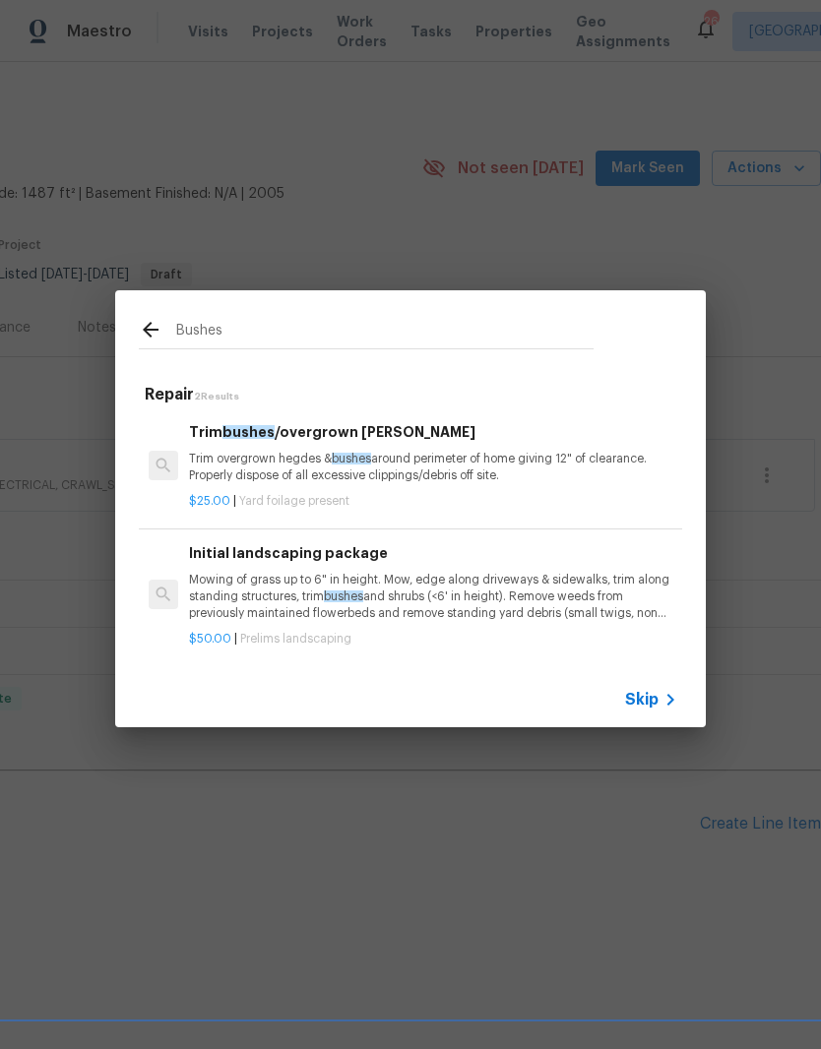
click at [354, 439] on h6 "Trim bushes /overgrown hedges" at bounding box center [433, 432] width 488 height 22
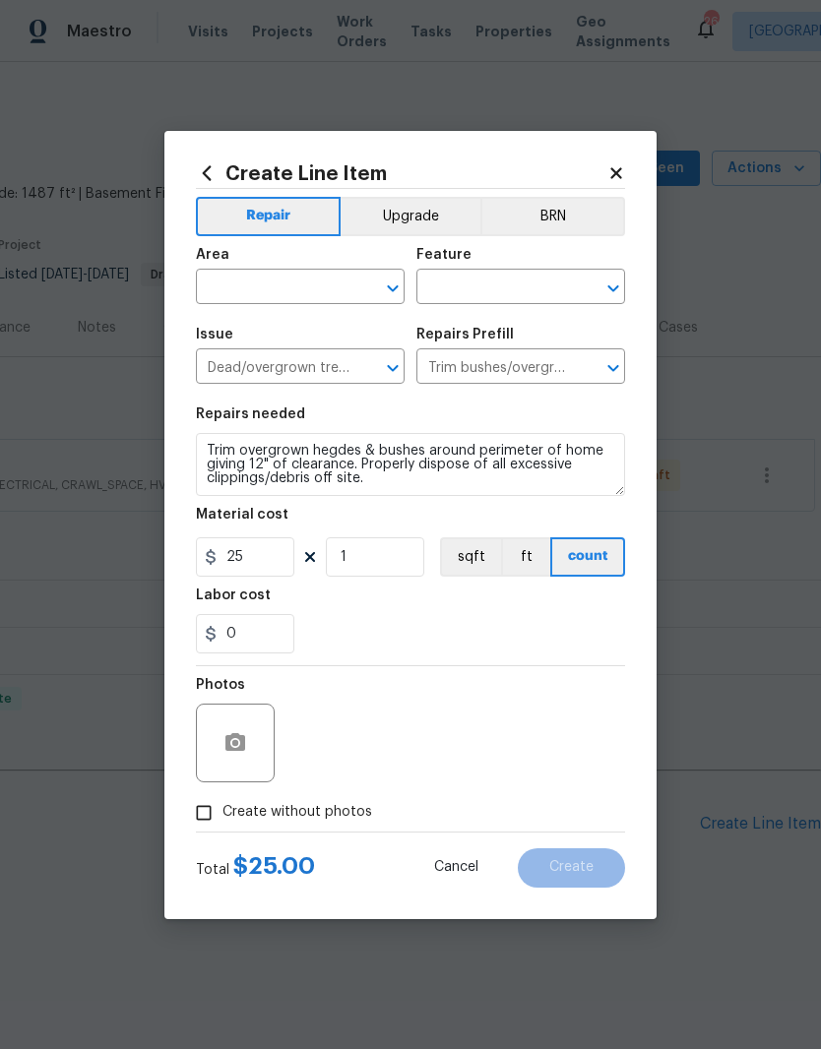
click at [330, 279] on input "text" at bounding box center [273, 289] width 154 height 31
click at [303, 365] on li "Exterior Overall" at bounding box center [300, 364] width 209 height 32
type input "Exterior Overall"
click at [517, 288] on input "text" at bounding box center [493, 289] width 154 height 31
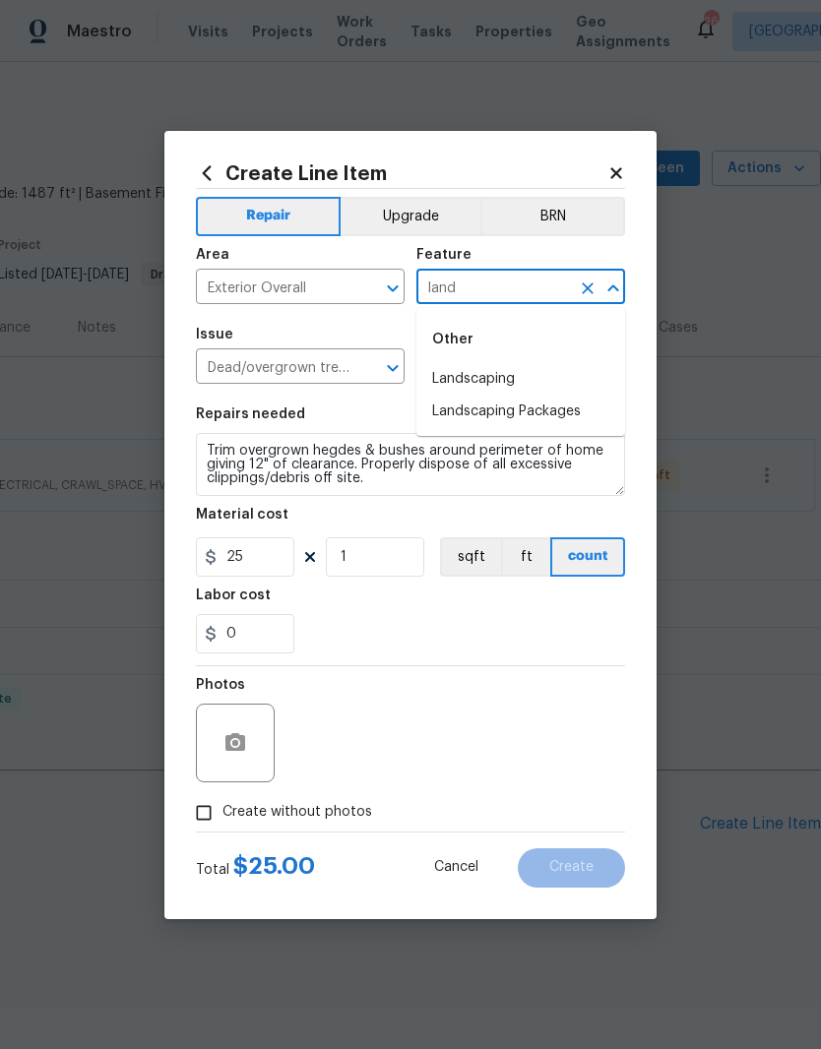
click at [491, 375] on li "Landscaping" at bounding box center [520, 379] width 209 height 32
type input "Landscaping"
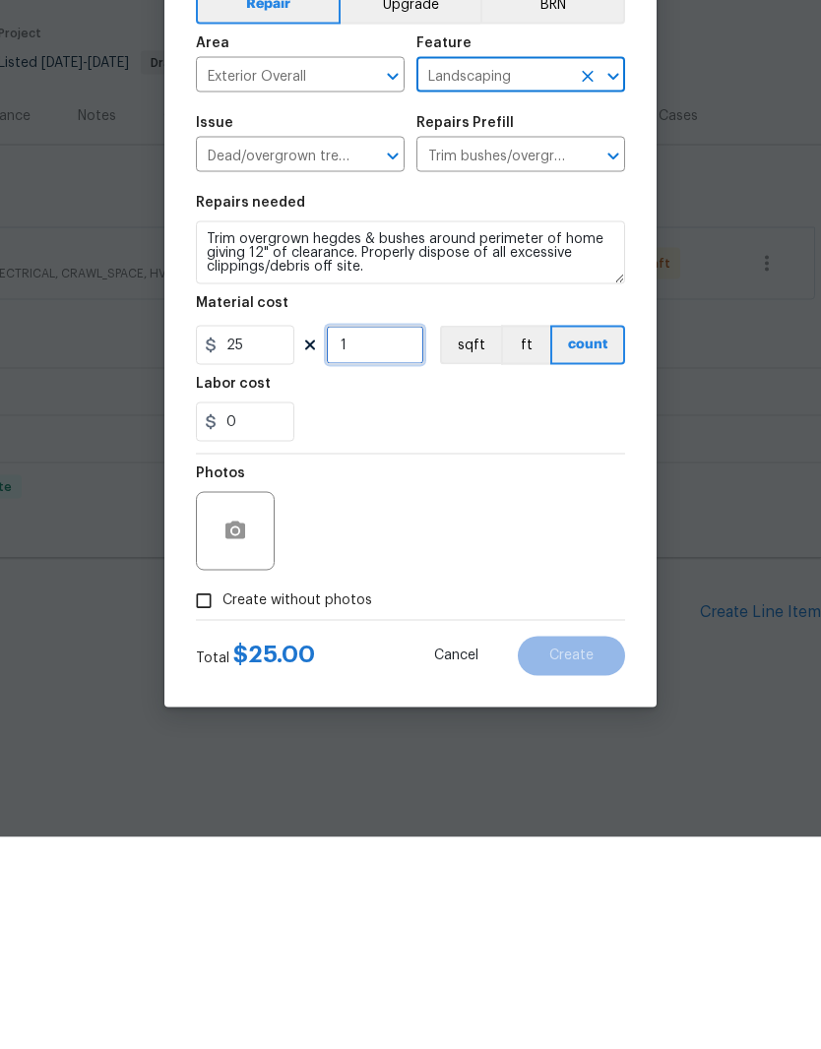
click at [385, 537] on input "1" at bounding box center [375, 556] width 98 height 39
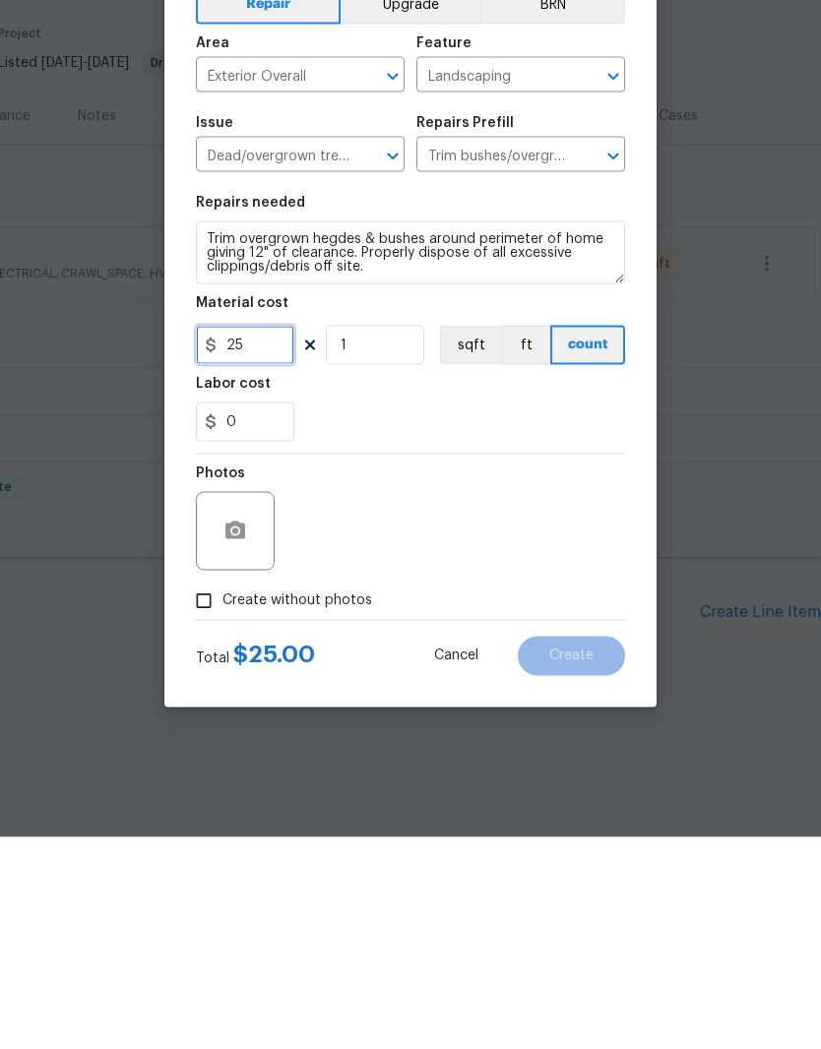
click at [271, 537] on input "25" at bounding box center [245, 556] width 98 height 39
type input "100"
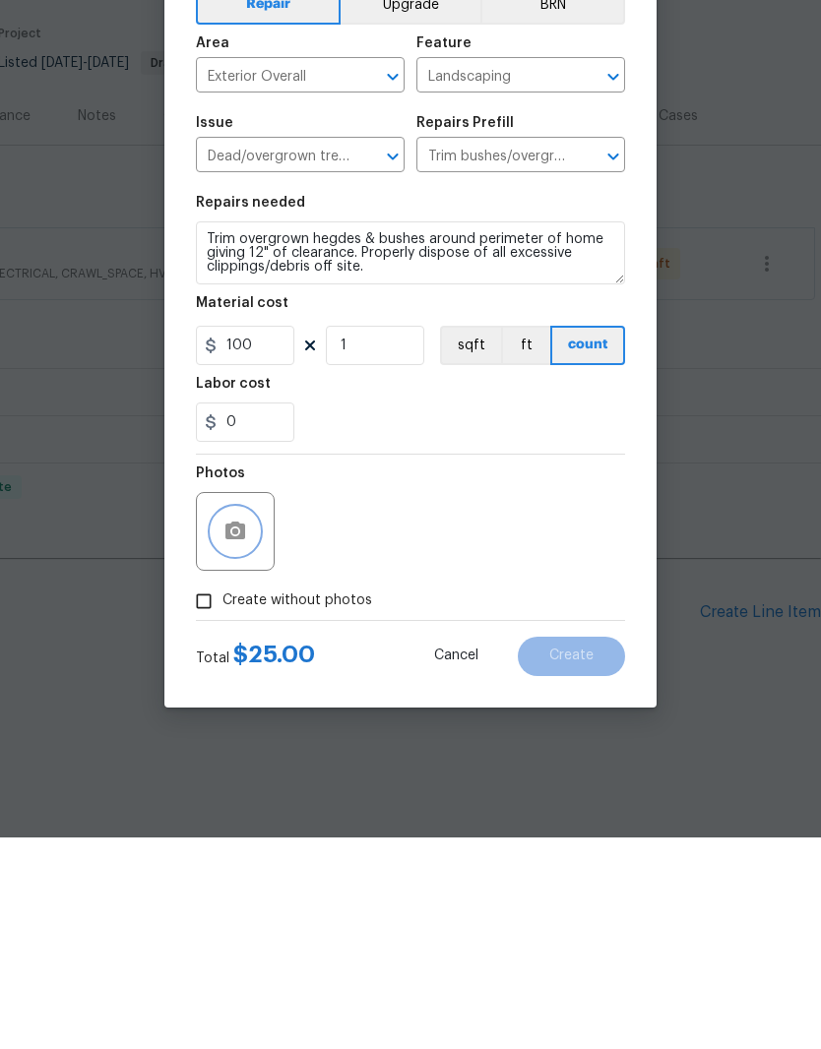
click at [245, 731] on icon "button" at bounding box center [235, 743] width 24 height 24
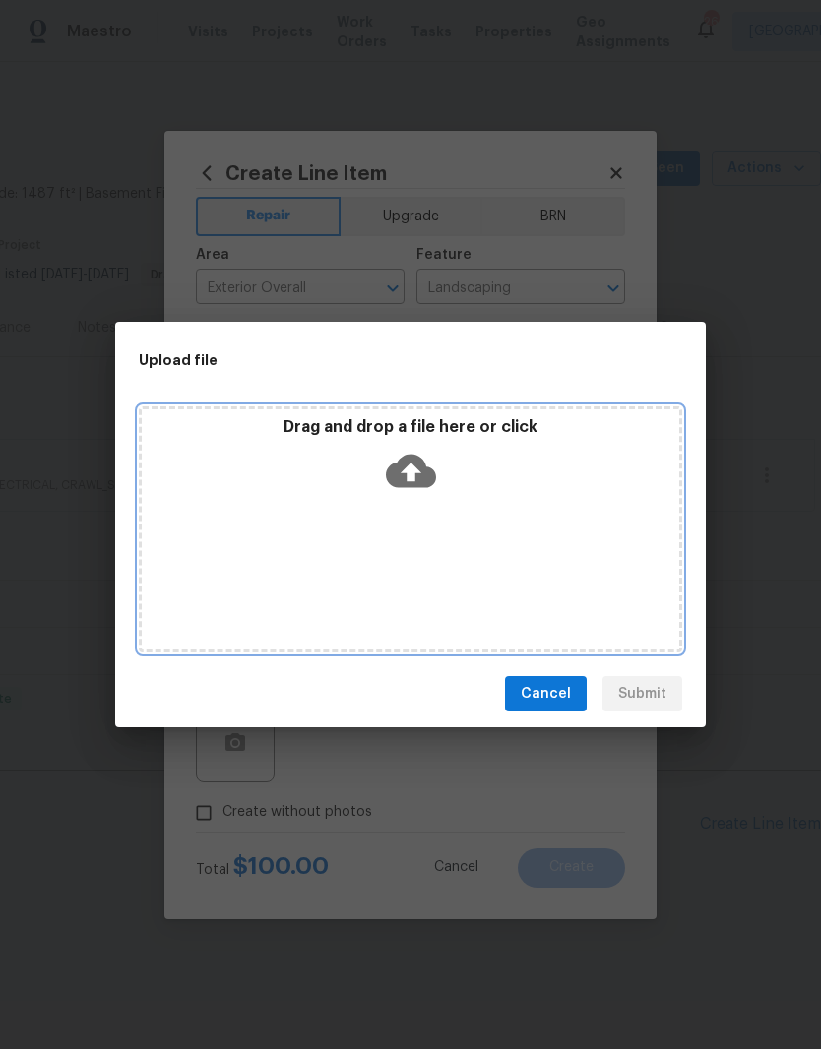
click at [489, 517] on div "Drag and drop a file here or click" at bounding box center [410, 530] width 543 height 246
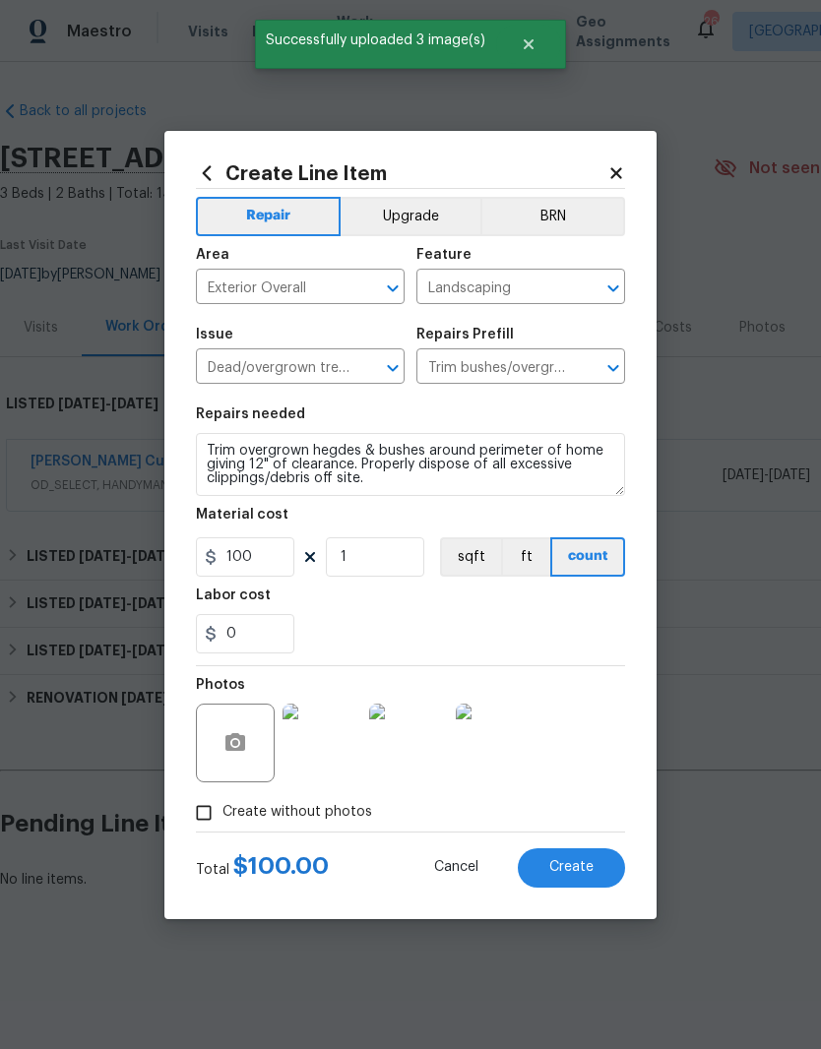
scroll to position [0, 291]
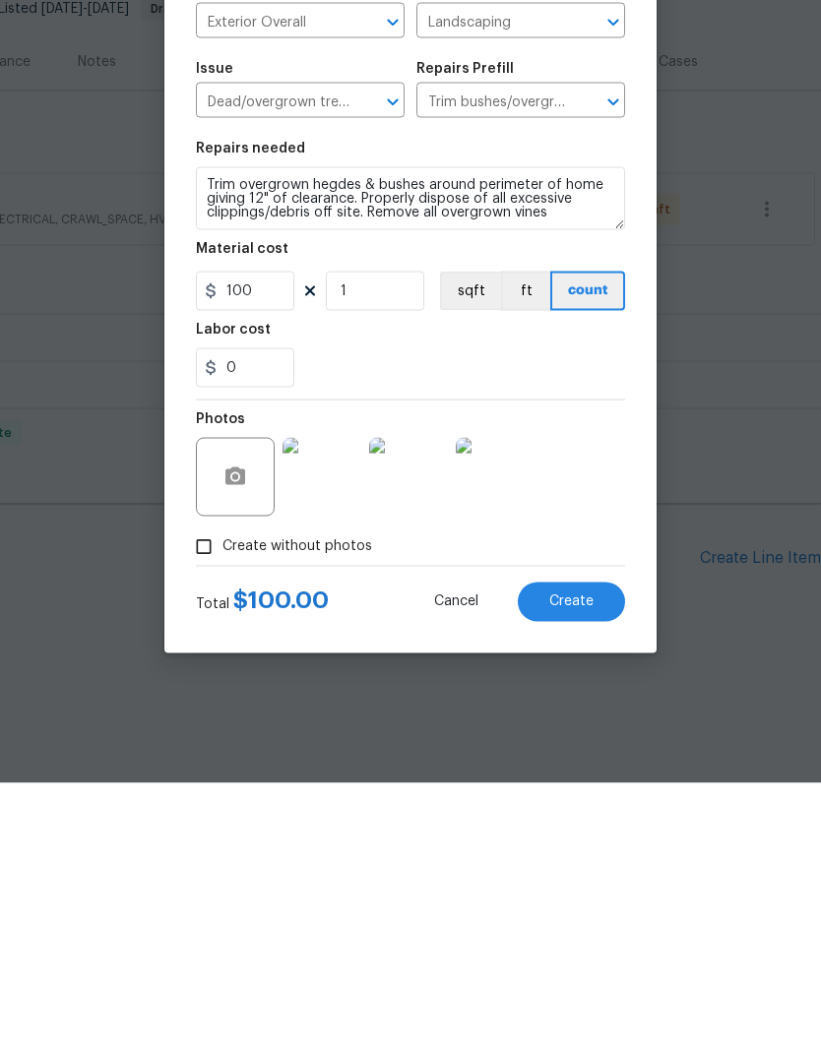
type textarea "Trim overgrown hegdes & bushes around perimeter of home giving 12" of clearance…"
click at [242, 733] on icon "button" at bounding box center [235, 742] width 20 height 18
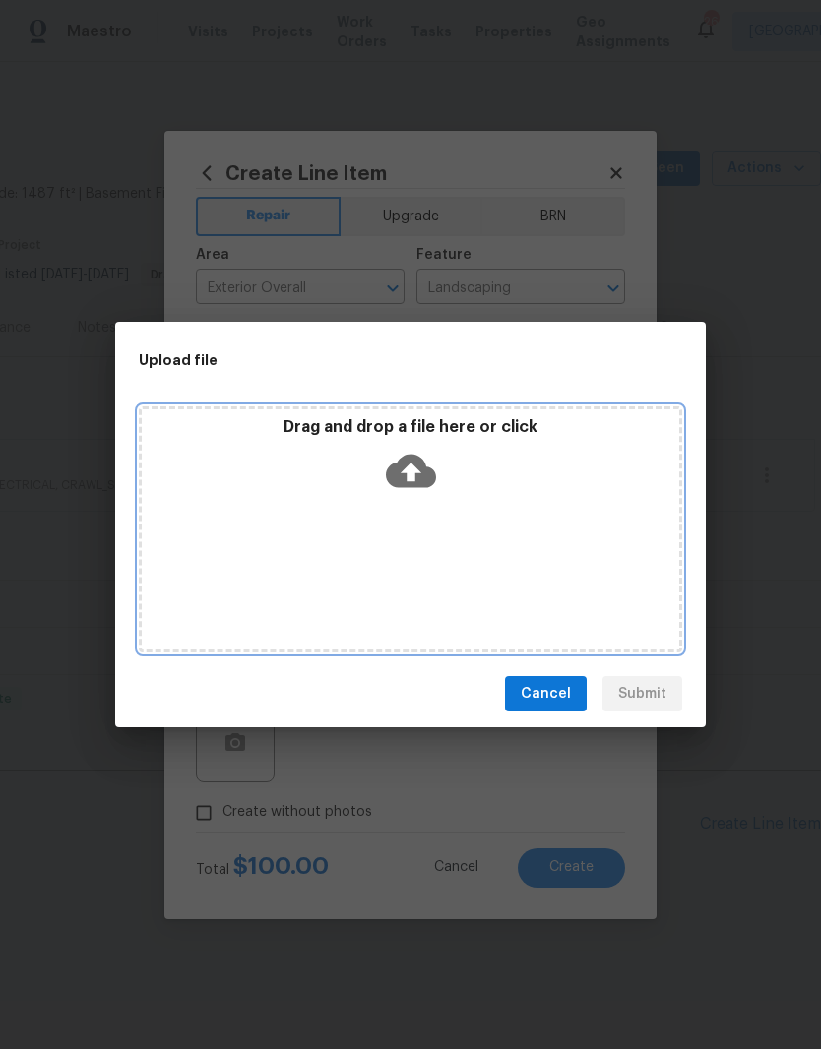
click at [539, 477] on div "Drag and drop a file here or click" at bounding box center [410, 459] width 537 height 85
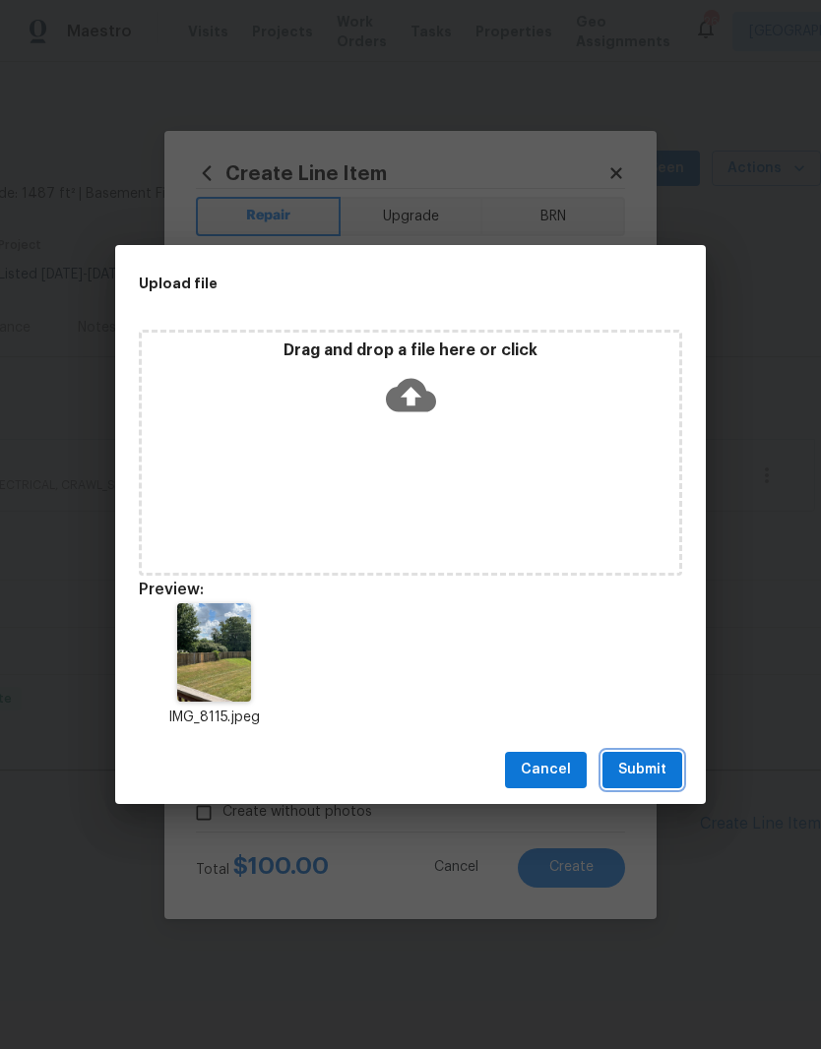
click at [652, 772] on span "Submit" at bounding box center [642, 770] width 48 height 25
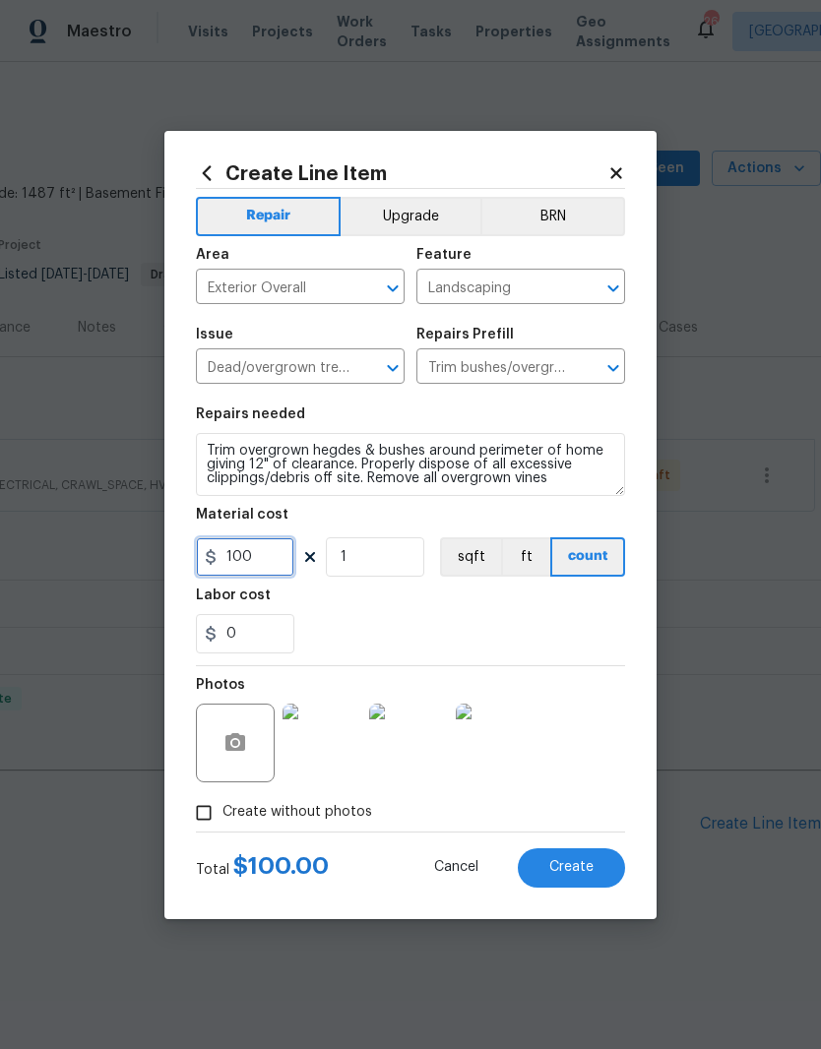
click at [278, 556] on input "100" at bounding box center [245, 556] width 98 height 39
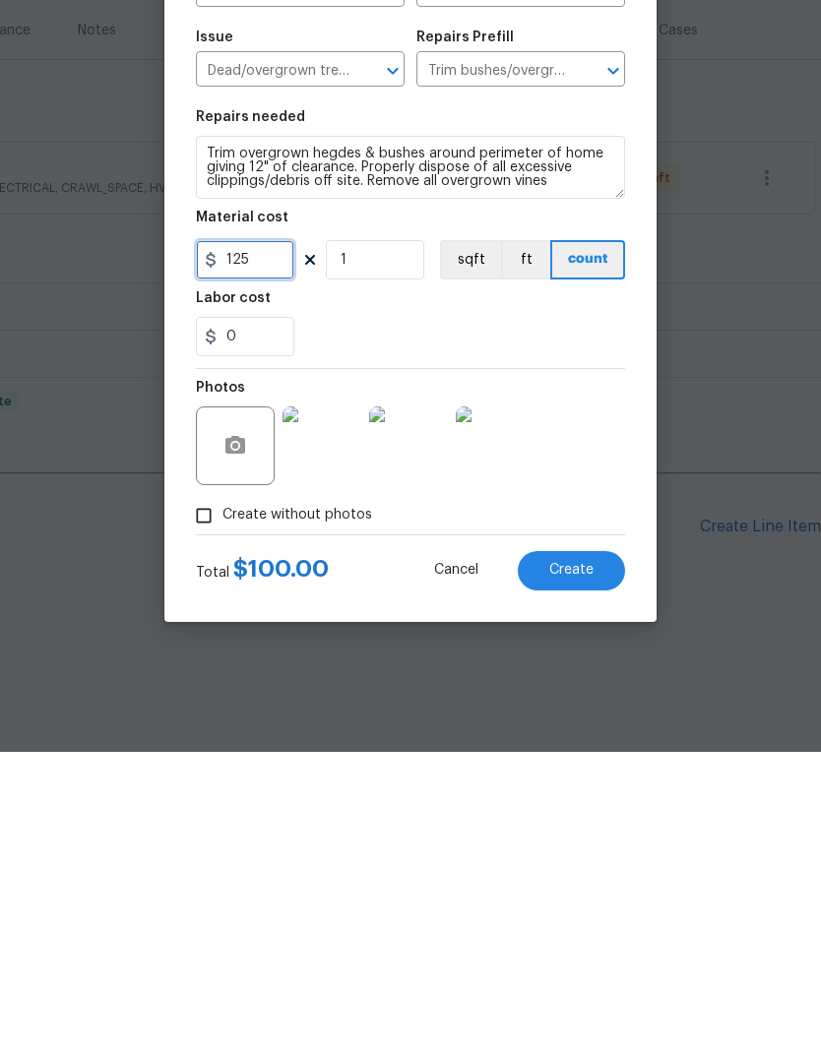
type input "125"
click at [616, 666] on div "Photos" at bounding box center [410, 730] width 429 height 128
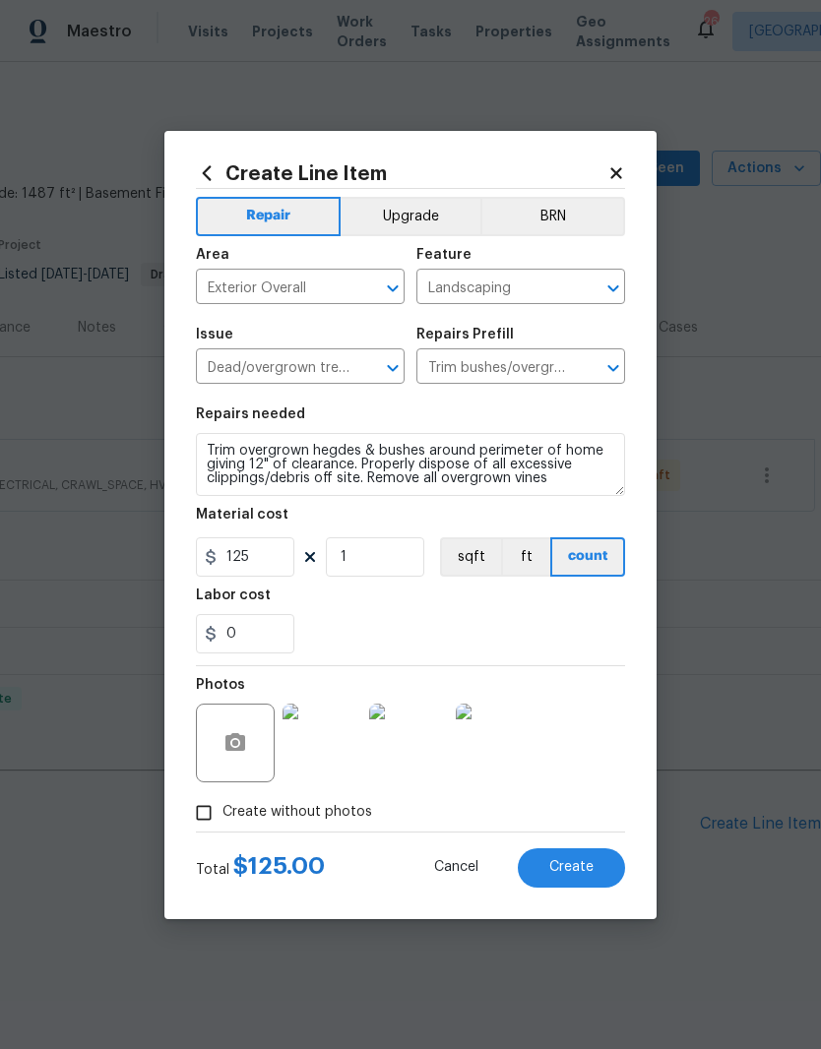
click at [575, 862] on span "Create" at bounding box center [571, 867] width 44 height 15
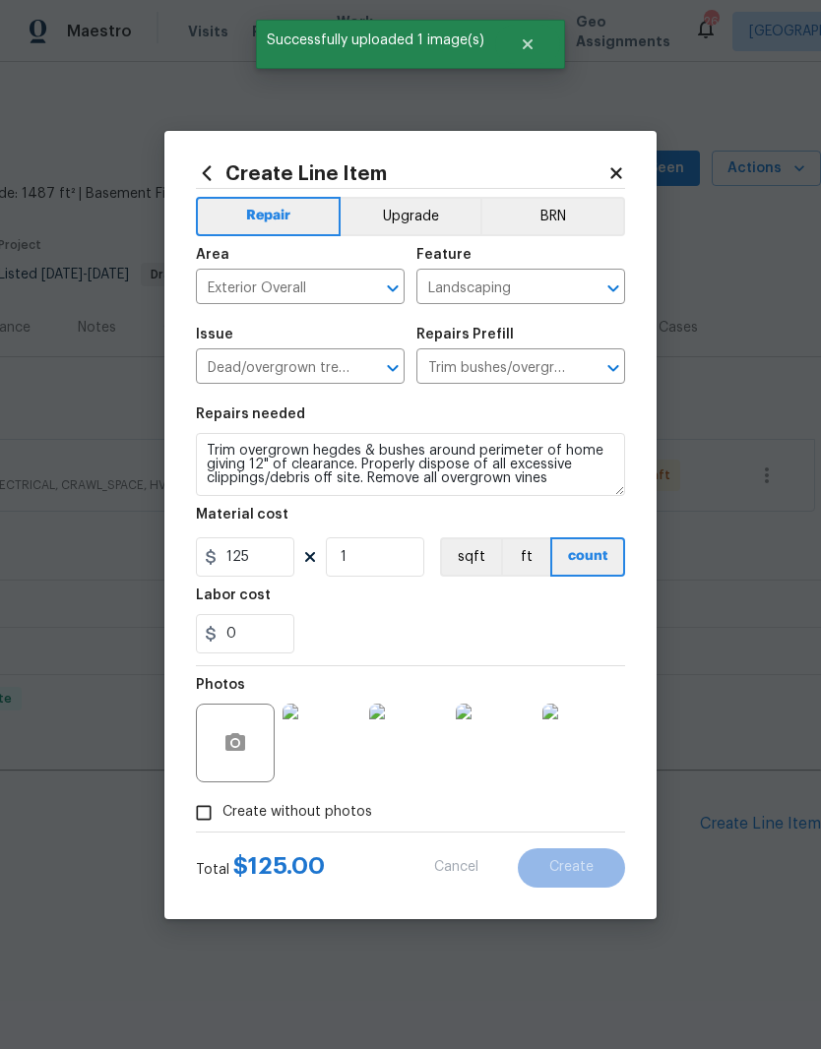
type input "0"
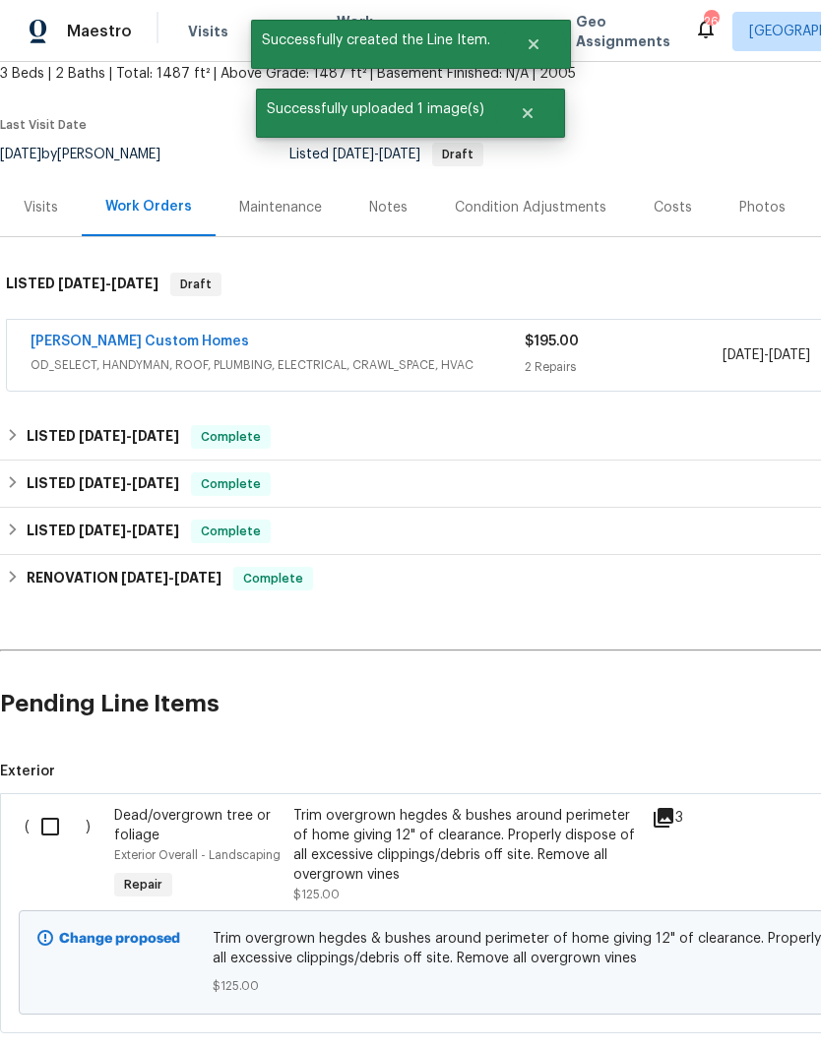
scroll to position [134, 0]
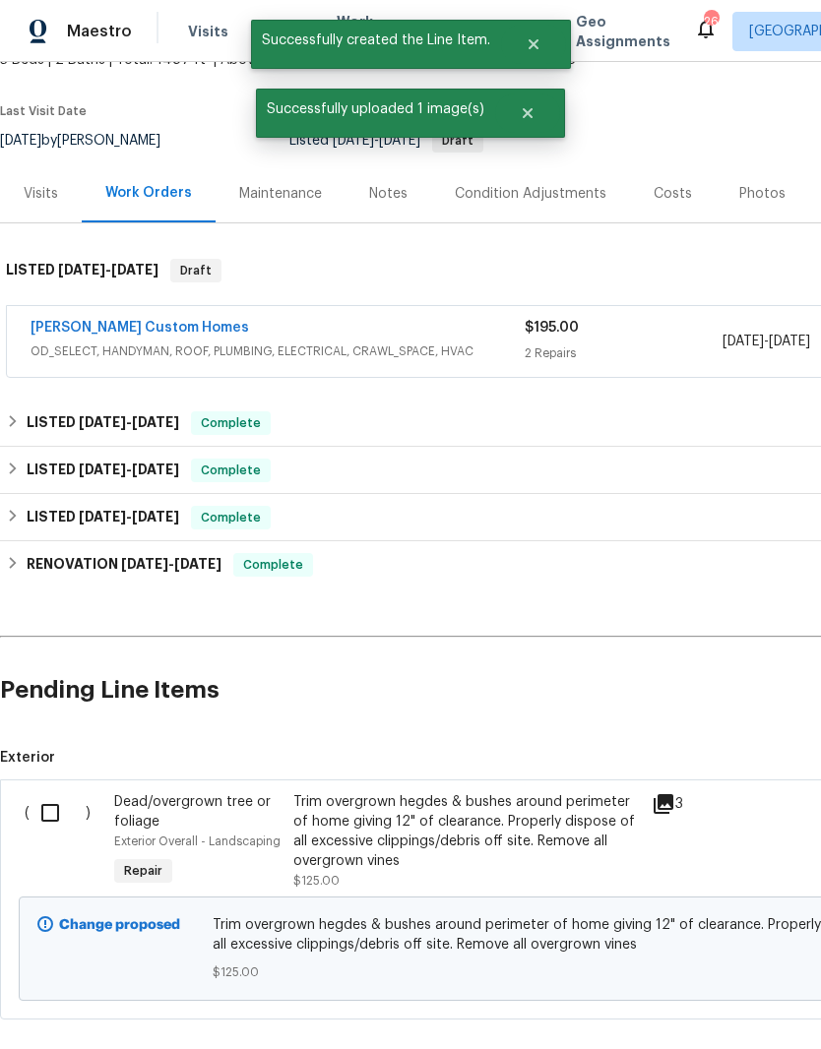
click at [57, 818] on input "checkbox" at bounding box center [58, 812] width 56 height 41
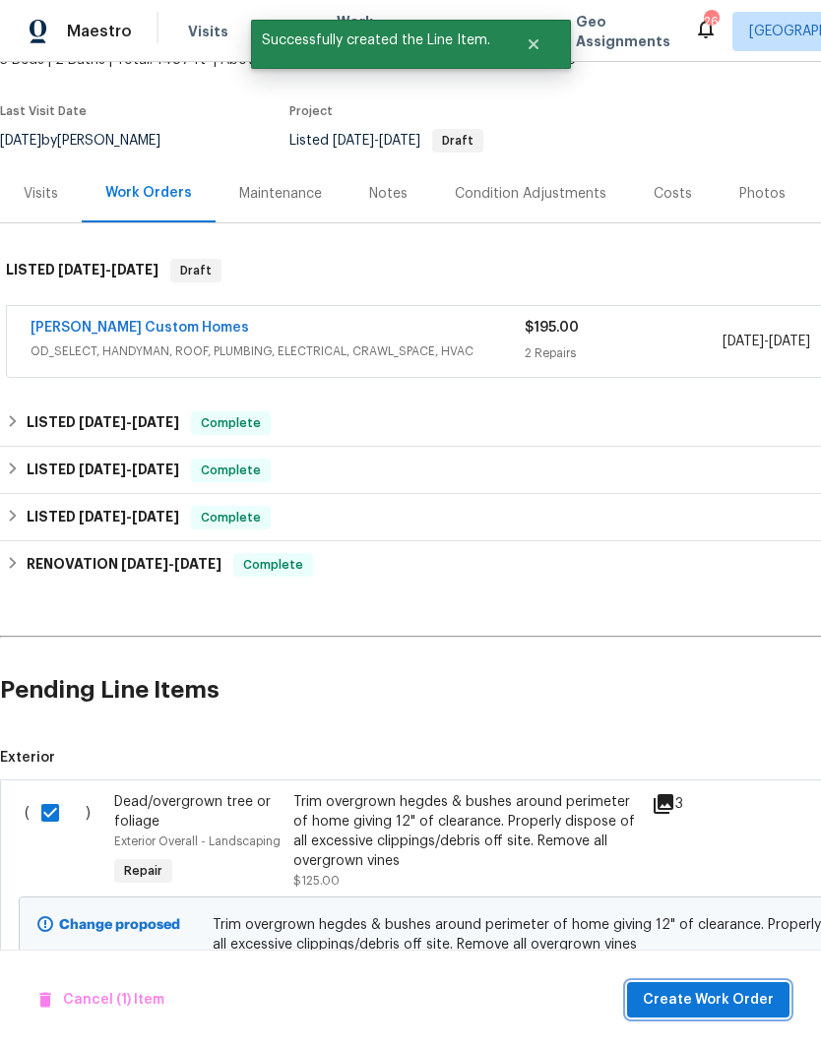
click at [728, 998] on span "Create Work Order" at bounding box center [708, 1000] width 131 height 25
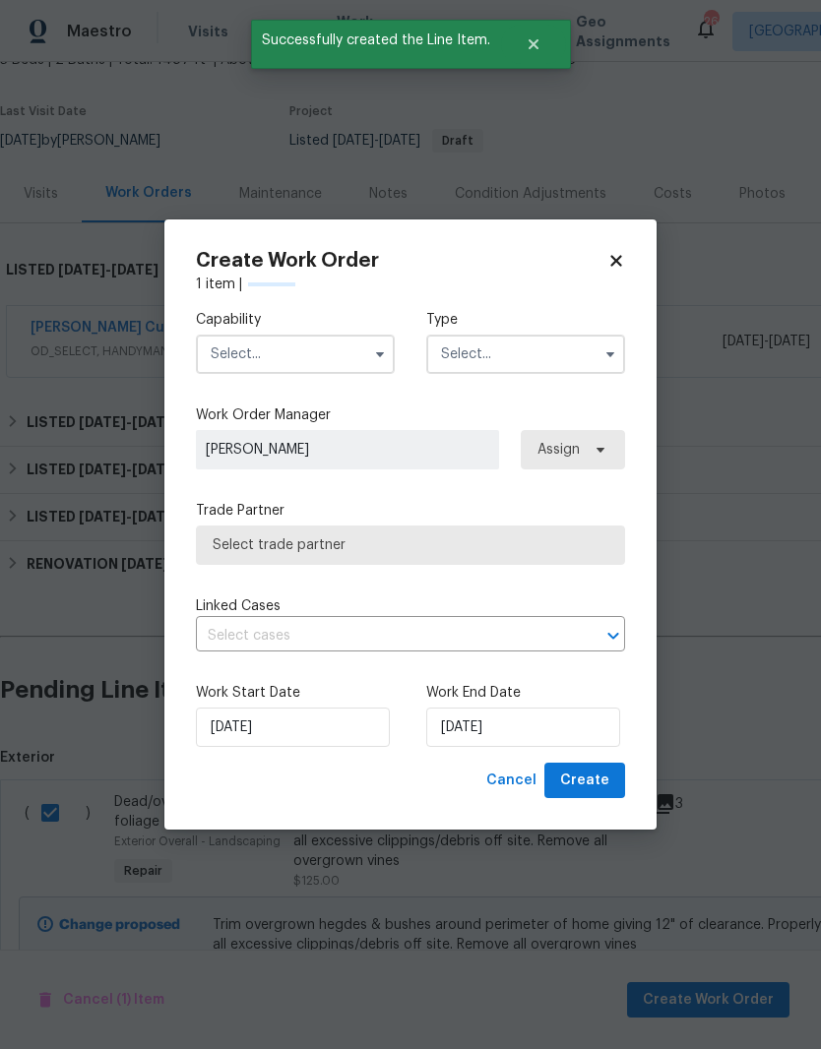
checkbox input "false"
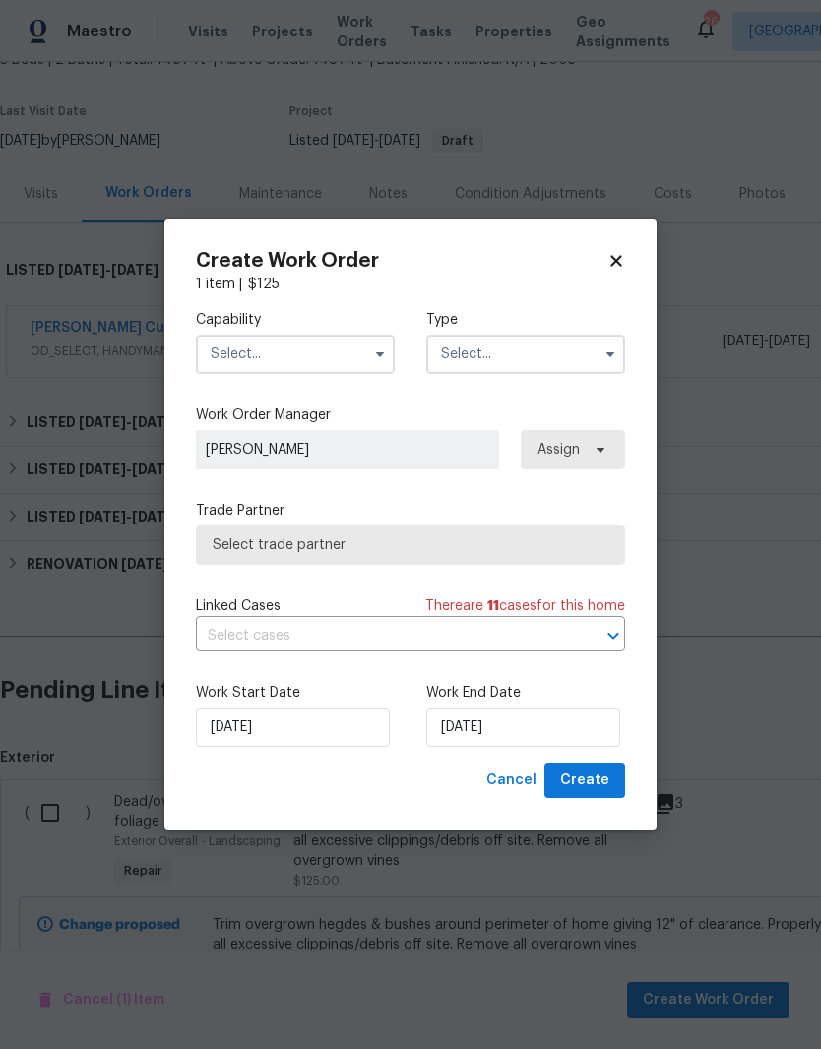
click at [332, 354] on input "text" at bounding box center [295, 354] width 199 height 39
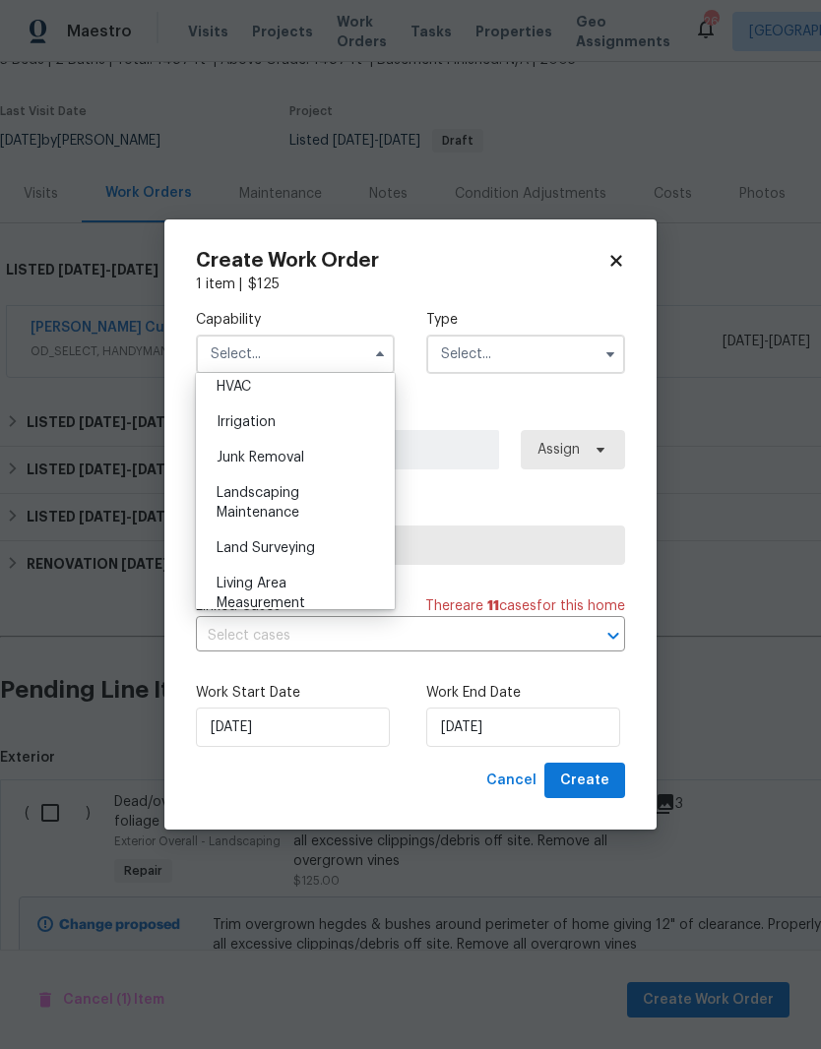
scroll to position [1199, 0]
click at [294, 498] on span "Landscaping Maintenance" at bounding box center [258, 501] width 83 height 33
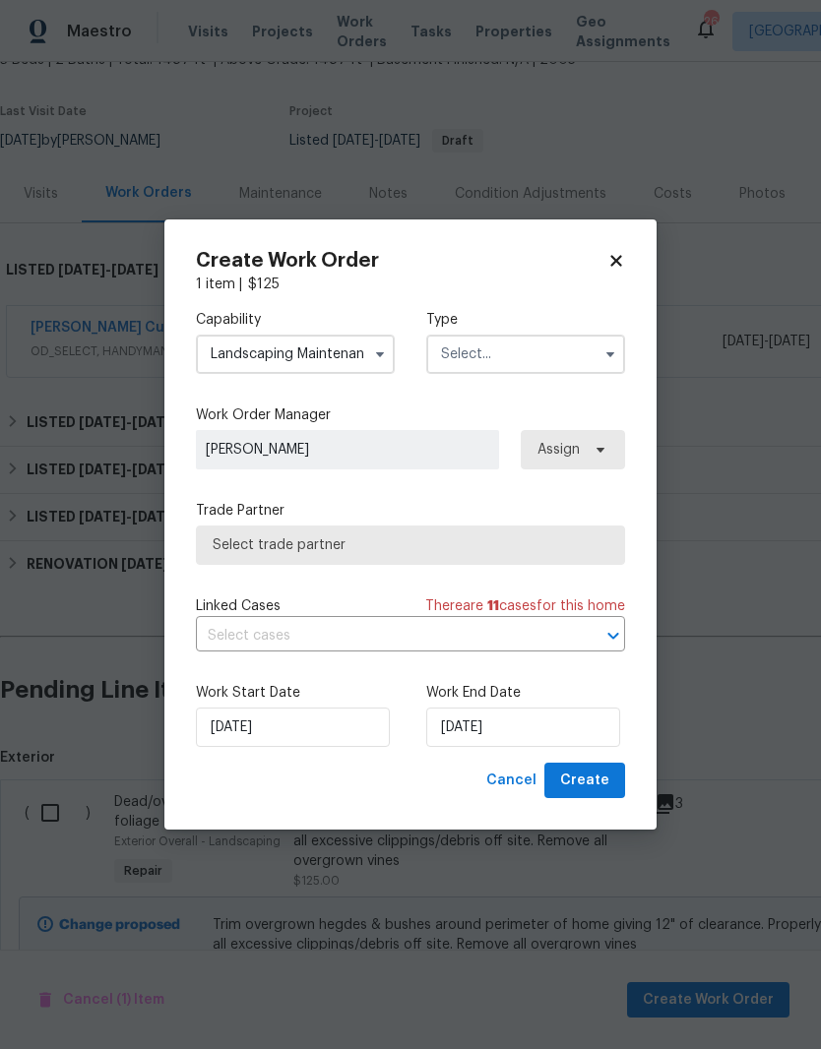
type input "Landscaping Maintenance"
click at [560, 356] on input "text" at bounding box center [525, 354] width 199 height 39
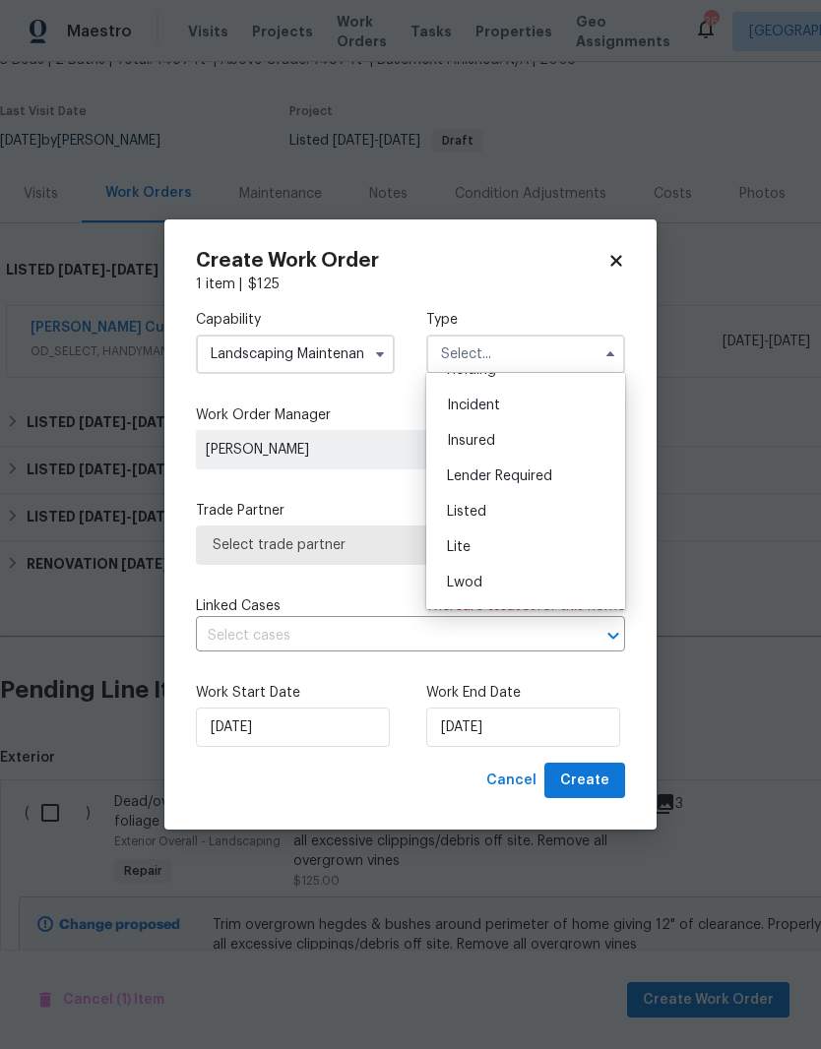
scroll to position [162, 0]
click at [478, 456] on div "Listed" at bounding box center [525, 445] width 189 height 35
type input "Listed"
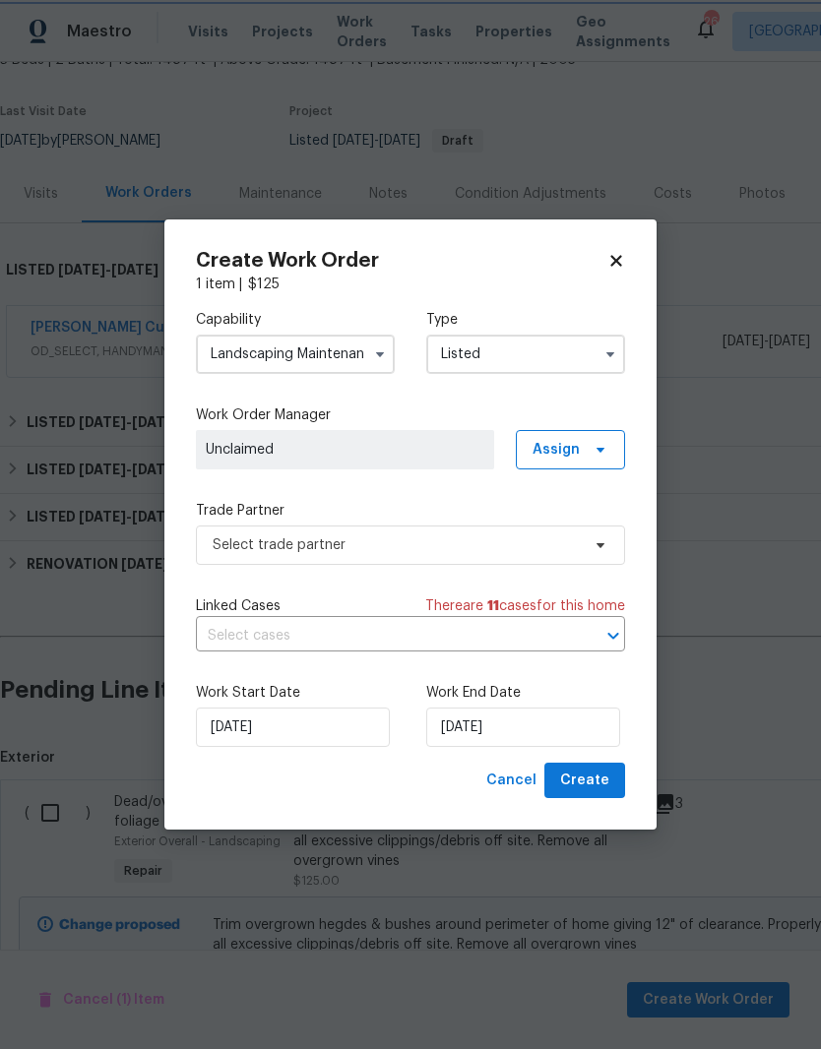
scroll to position [0, 0]
click at [589, 451] on span at bounding box center [598, 450] width 22 height 16
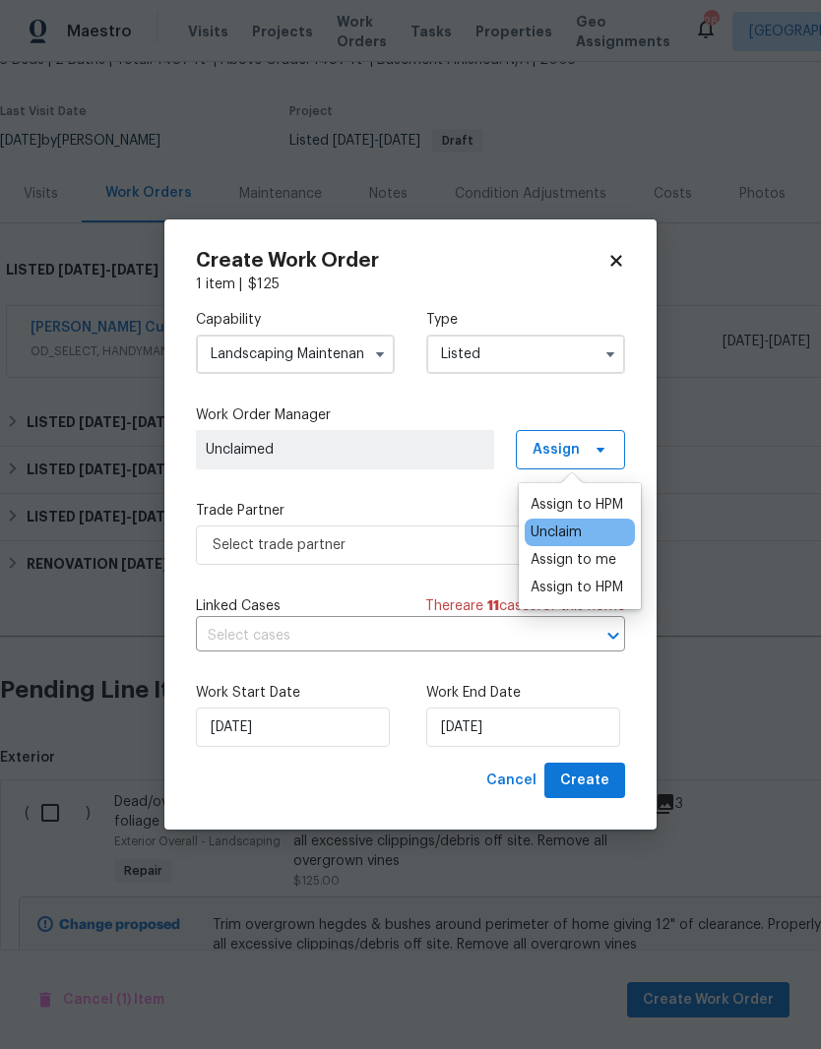
click at [595, 562] on div "Assign to me" at bounding box center [574, 560] width 86 height 20
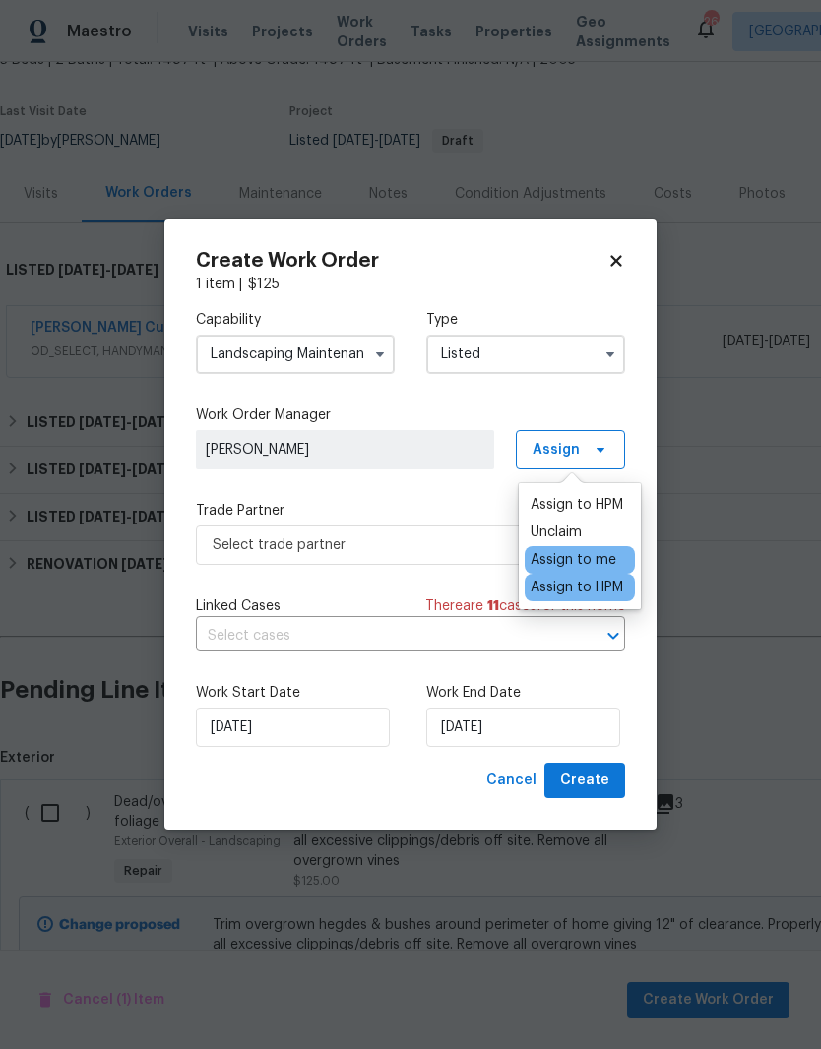
click at [381, 454] on span "[PERSON_NAME]" at bounding box center [345, 450] width 279 height 20
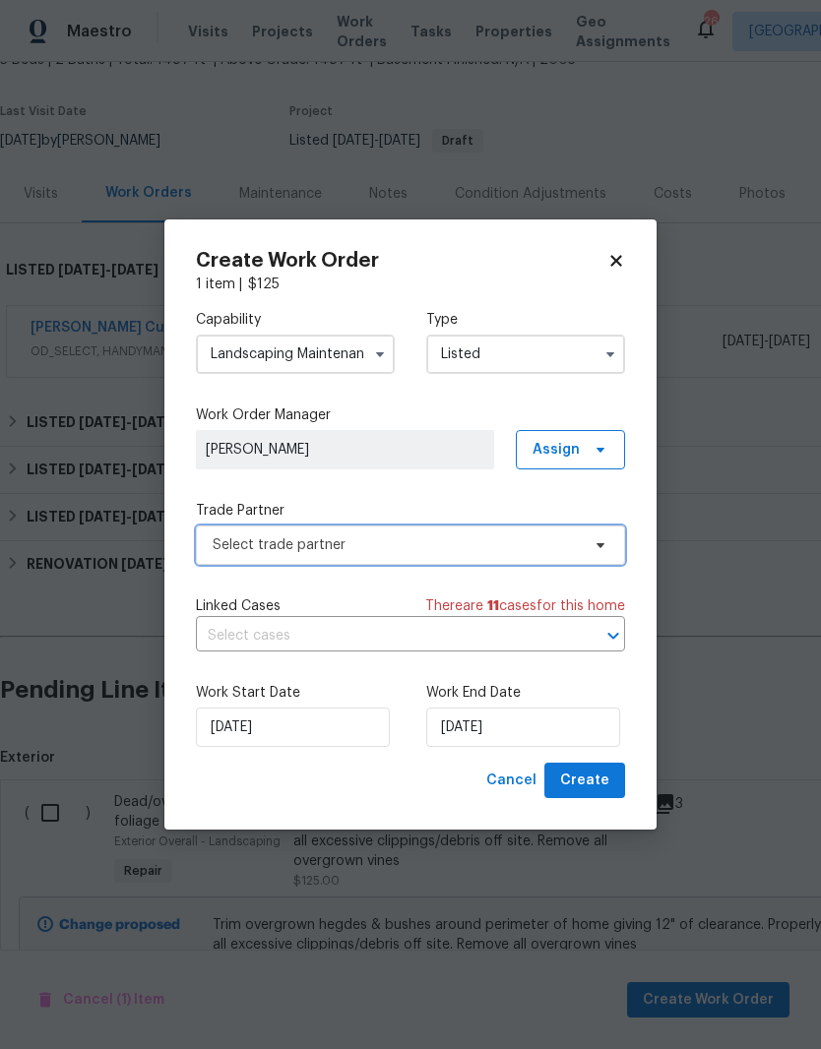
click at [596, 551] on icon at bounding box center [601, 545] width 16 height 16
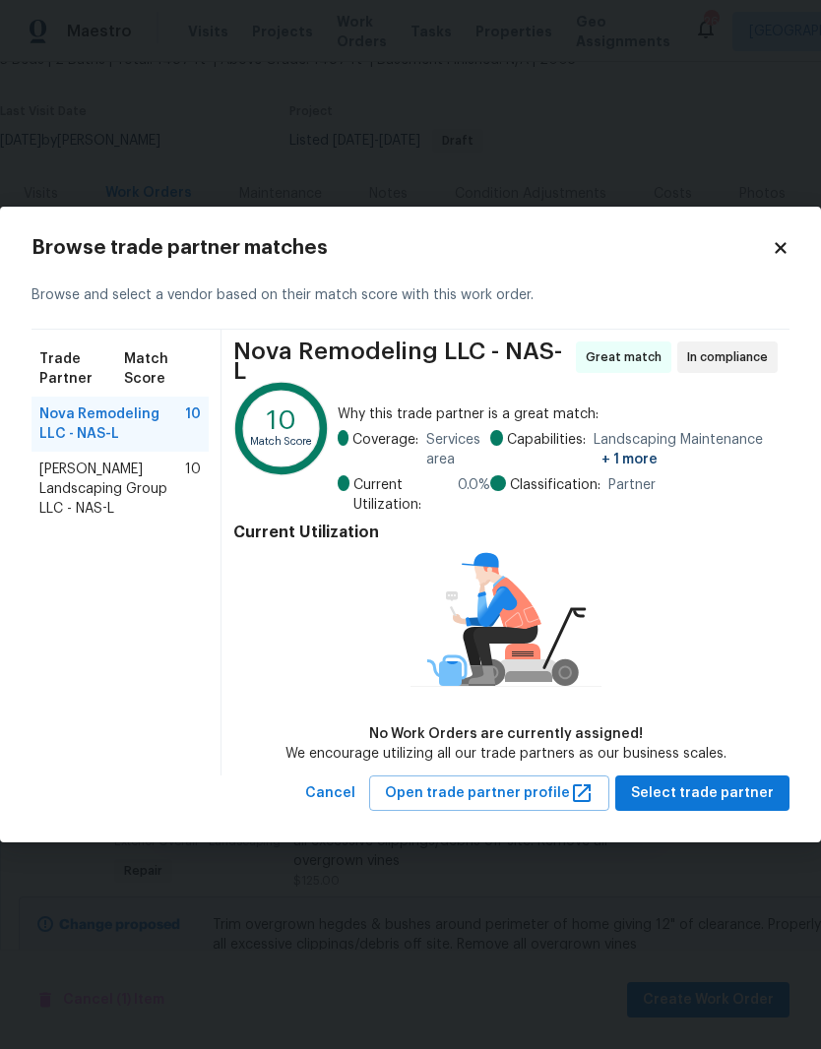
click at [133, 484] on span "Sandoval Landscaping Group LLC - NAS-L" at bounding box center [112, 489] width 146 height 59
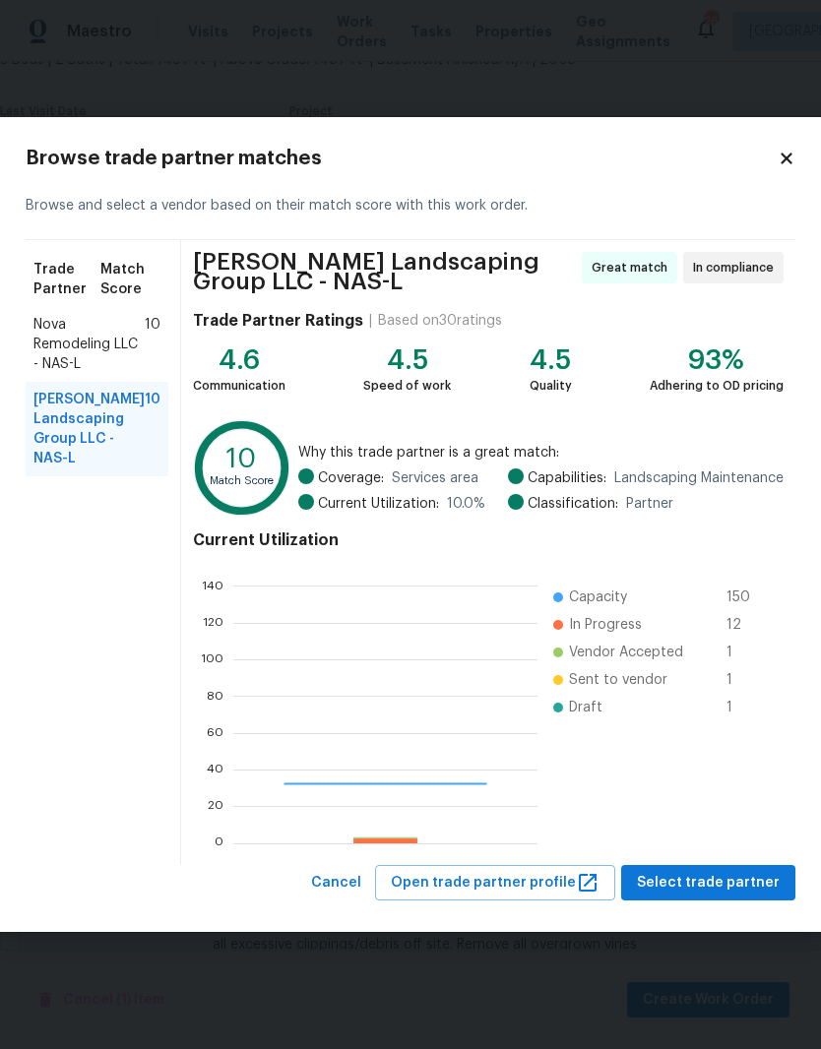
scroll to position [276, 304]
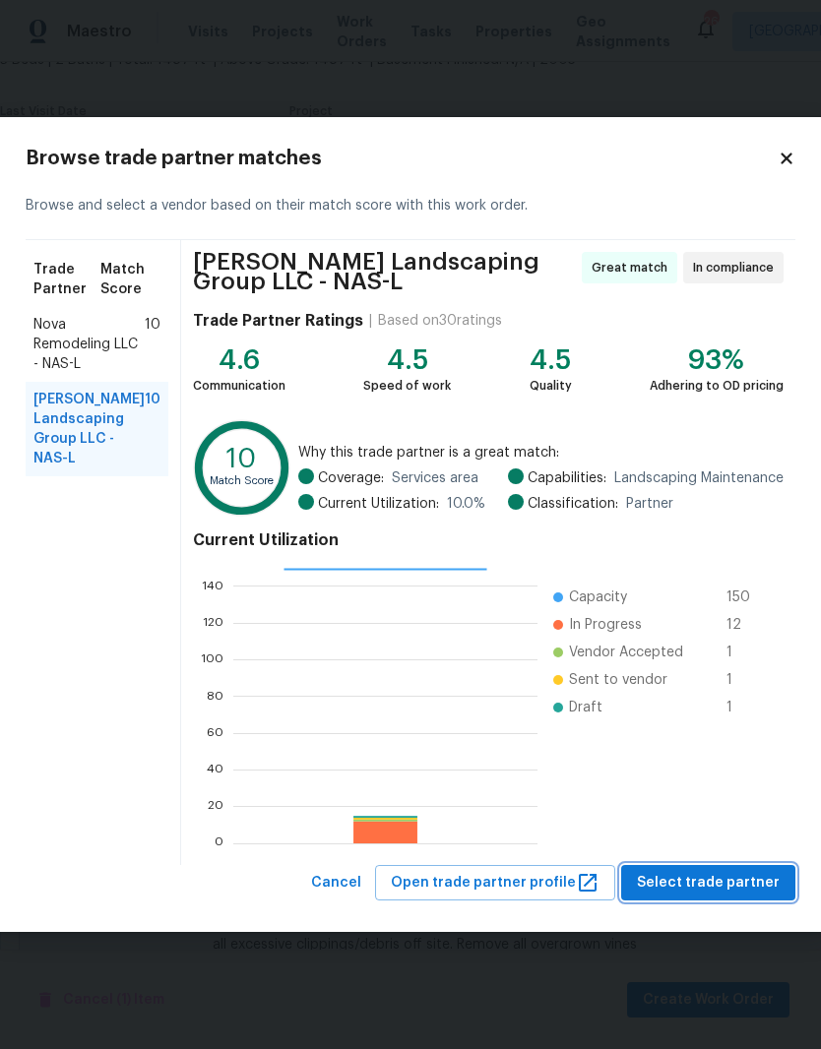
click at [719, 879] on span "Select trade partner" at bounding box center [708, 883] width 143 height 25
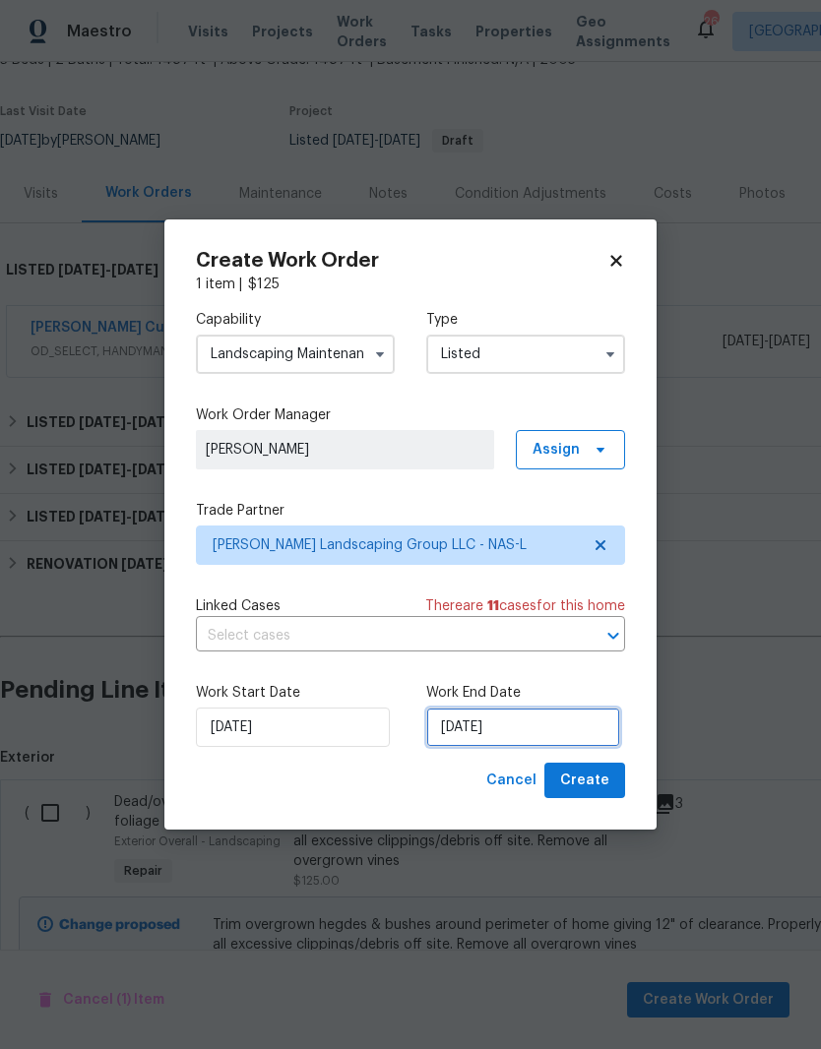
click at [559, 727] on input "8/12/2025" at bounding box center [523, 727] width 194 height 39
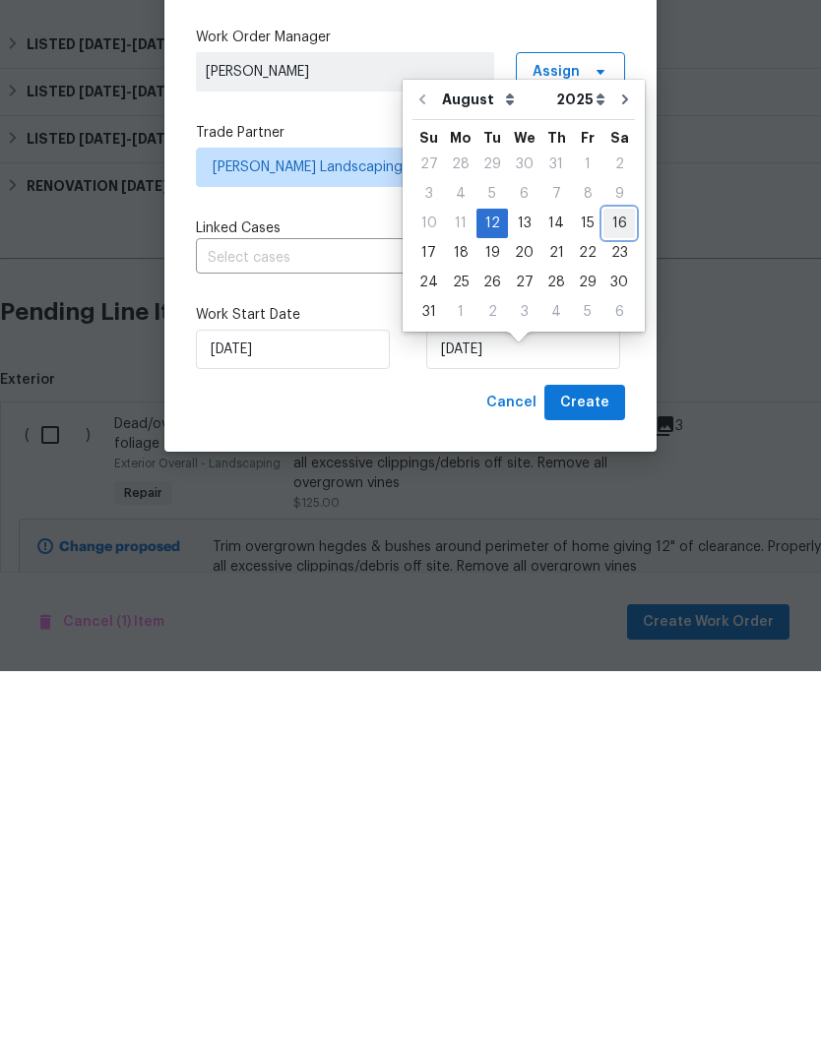
click at [615, 588] on div "16" at bounding box center [618, 602] width 31 height 28
type input "8/16/2025"
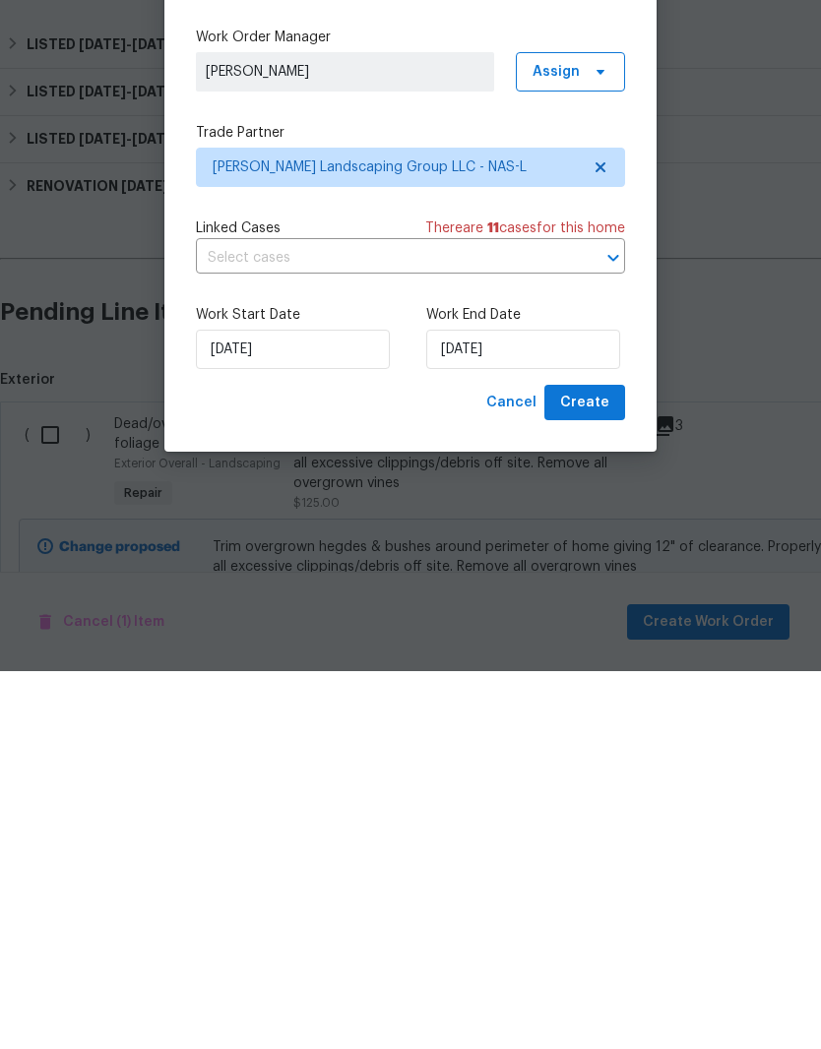
scroll to position [81, 0]
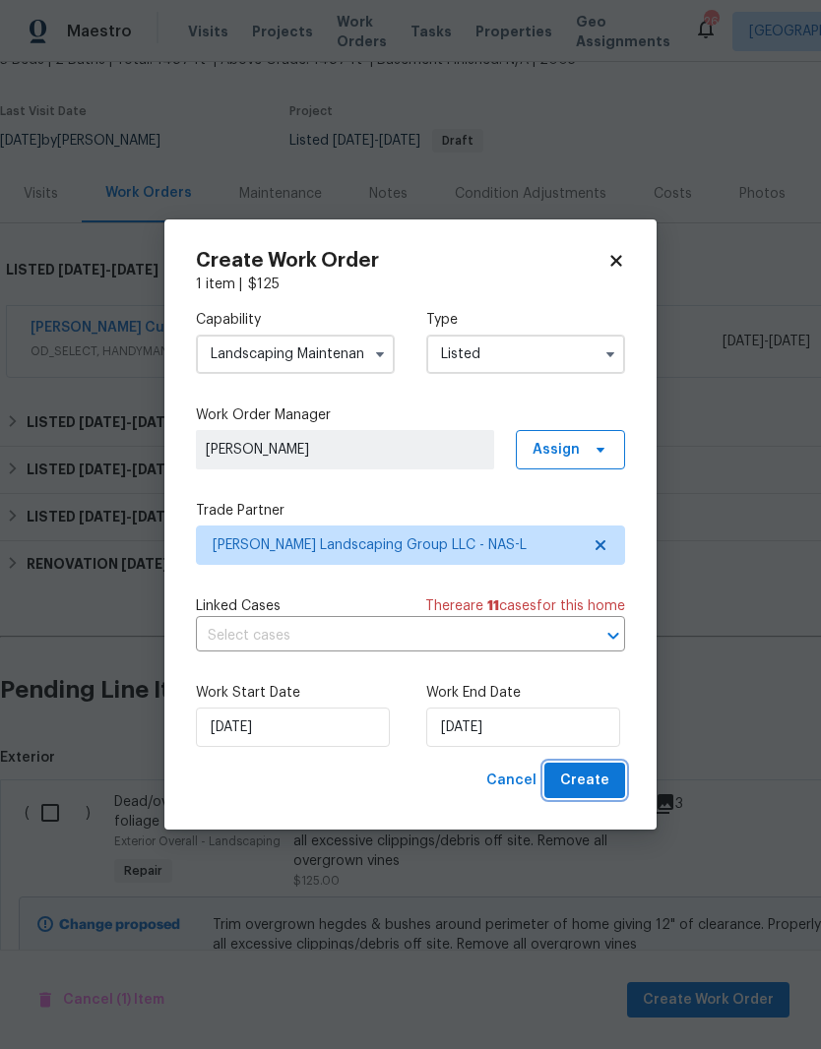
click at [594, 782] on span "Create" at bounding box center [584, 781] width 49 height 25
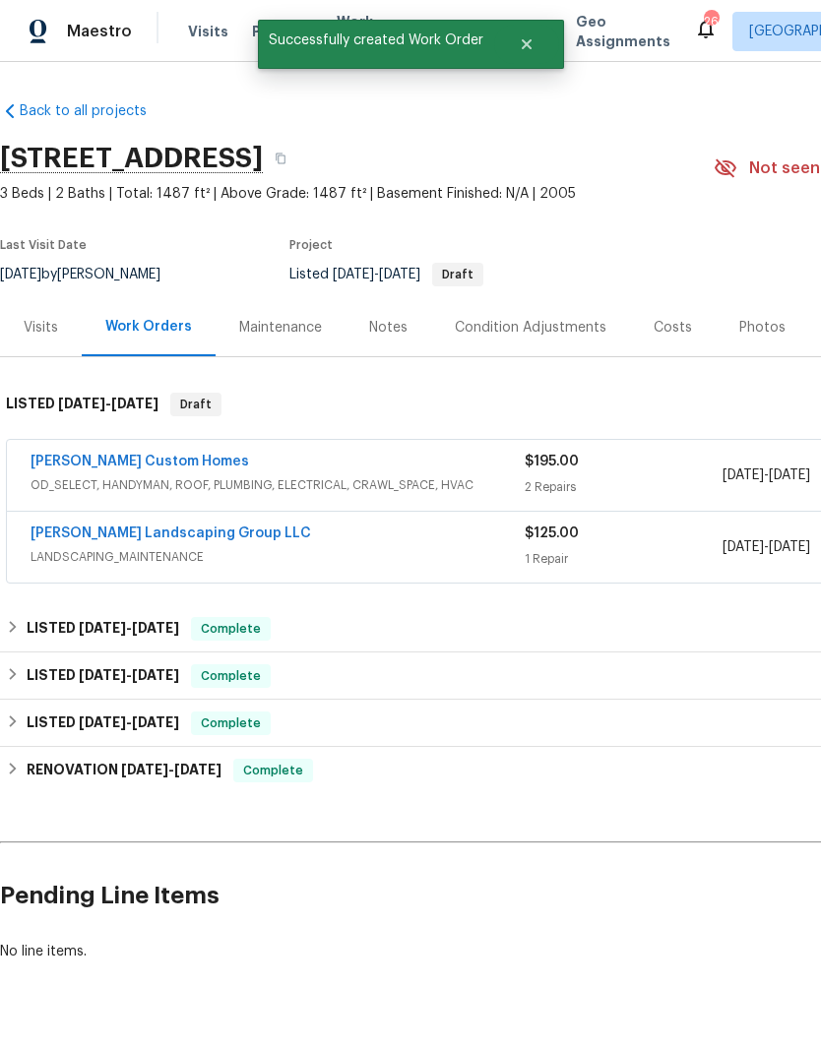
scroll to position [0, 0]
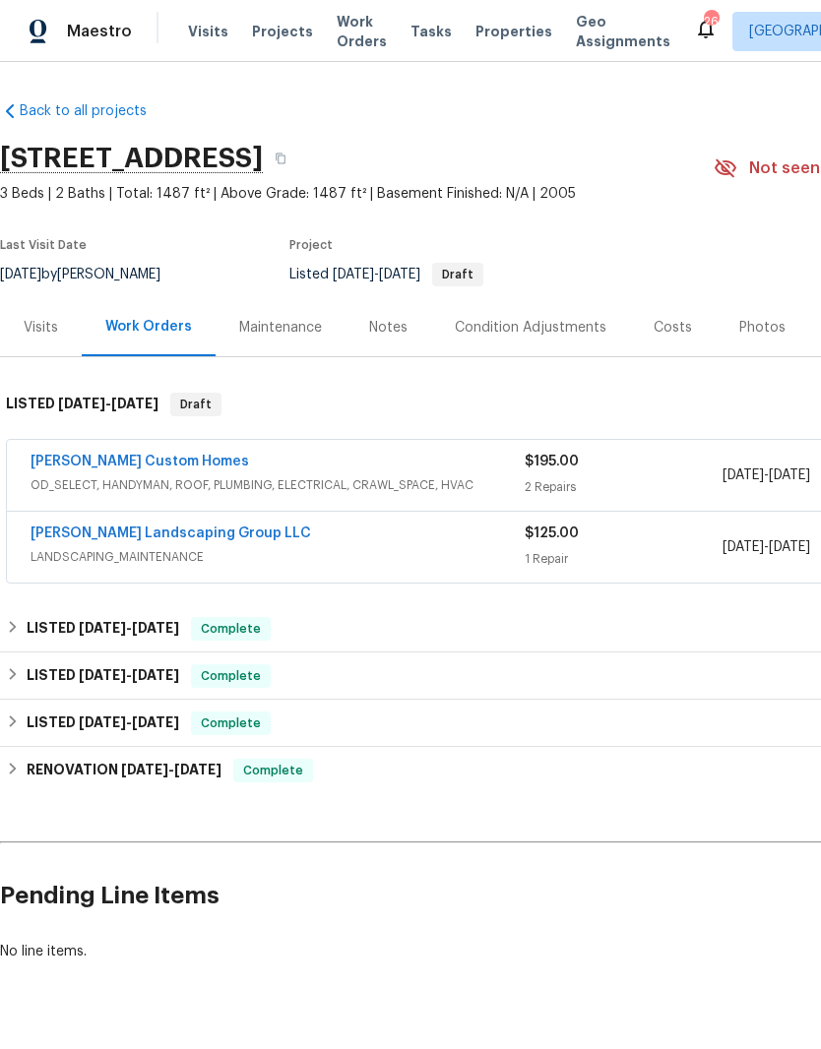
click at [172, 527] on link "[PERSON_NAME] Landscaping Group LLC" at bounding box center [171, 534] width 281 height 14
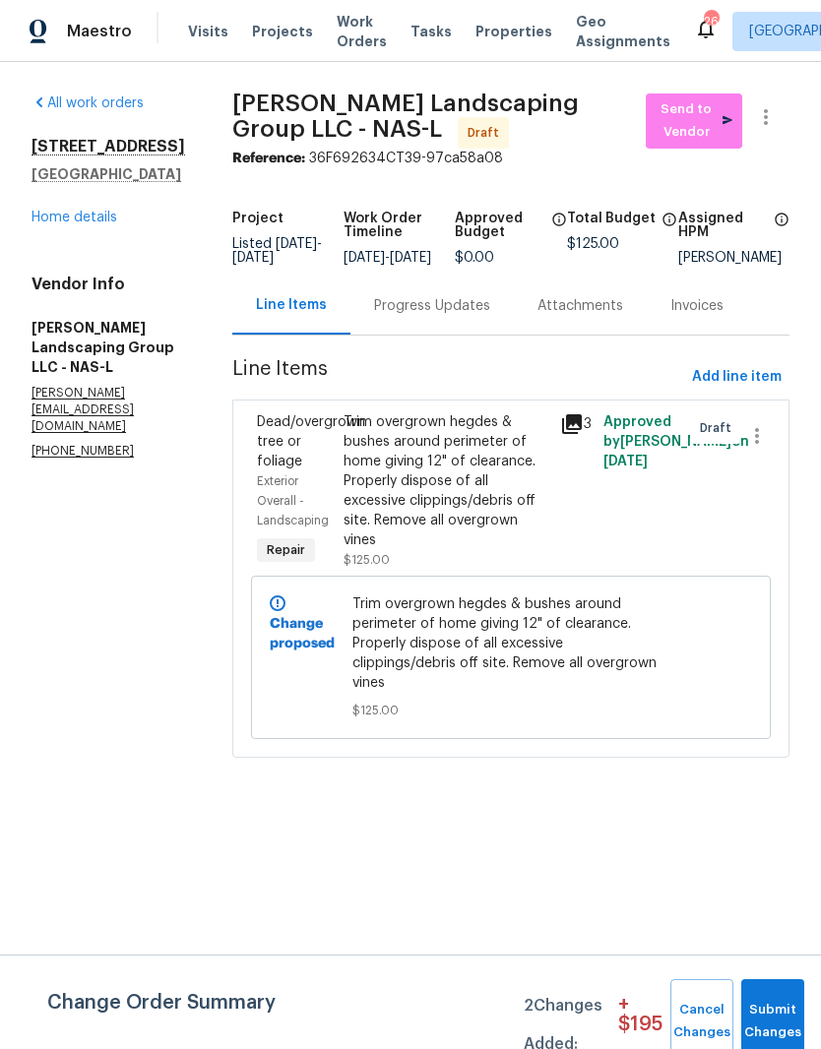
click at [490, 316] on div "Progress Updates" at bounding box center [432, 306] width 116 height 20
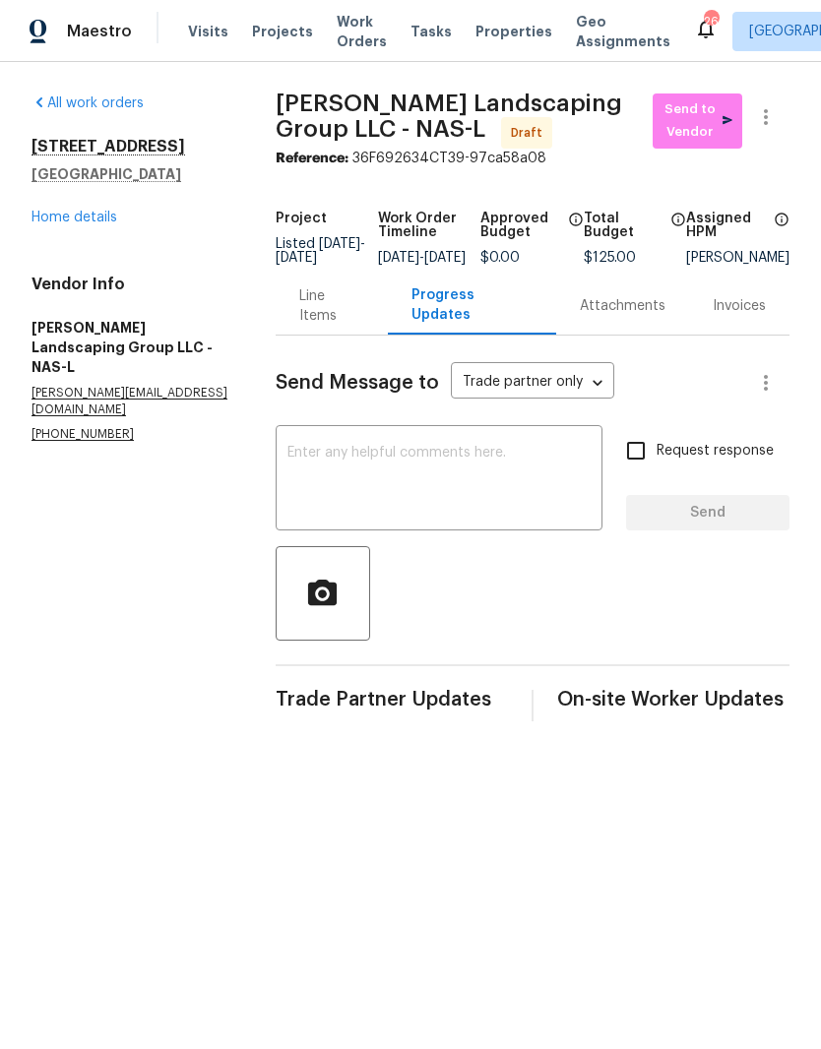
click at [454, 467] on textarea at bounding box center [438, 480] width 303 height 69
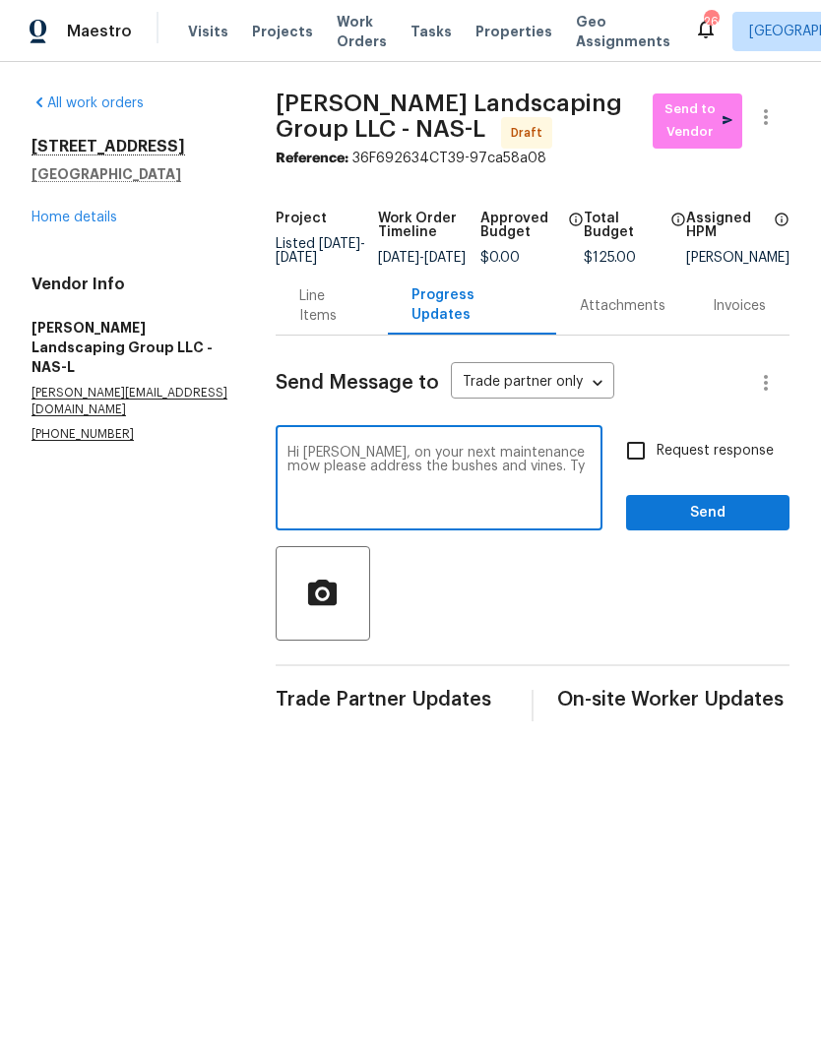
type textarea "Hi Juan, on your next maintenance mow please address the bushes and vines. Ty"
click at [712, 525] on span "Send" at bounding box center [708, 513] width 132 height 25
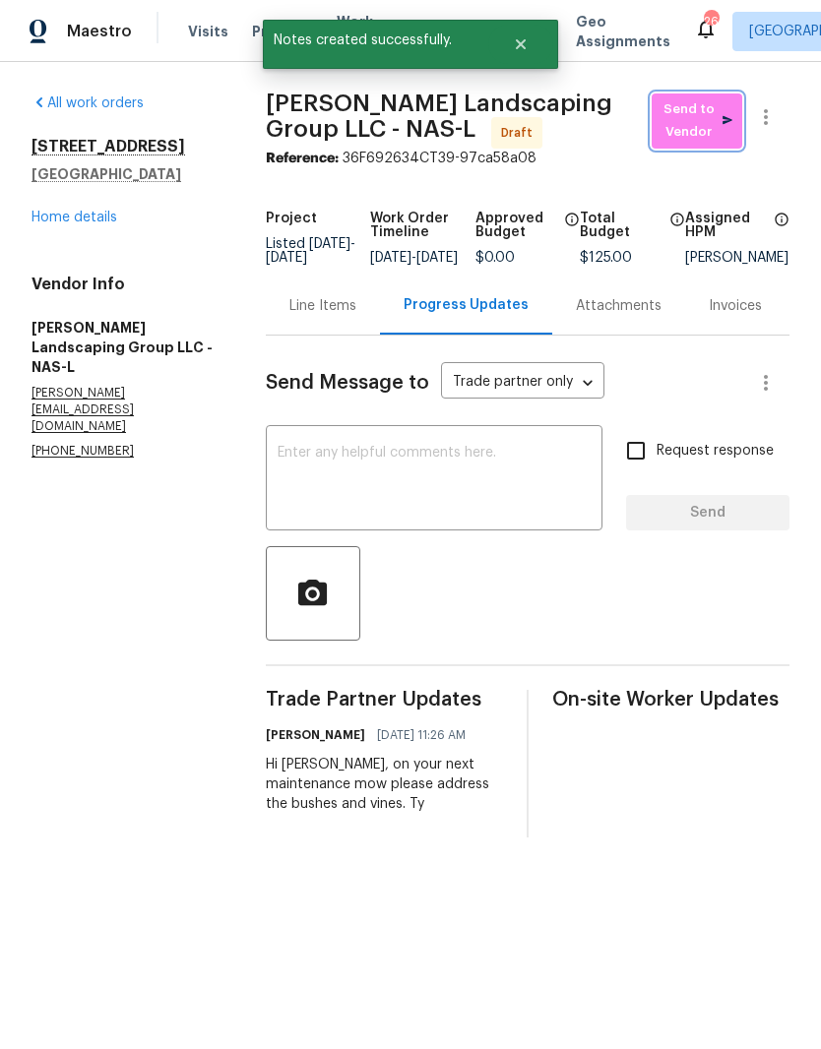
click at [705, 116] on span "Send to Vendor" at bounding box center [696, 120] width 71 height 45
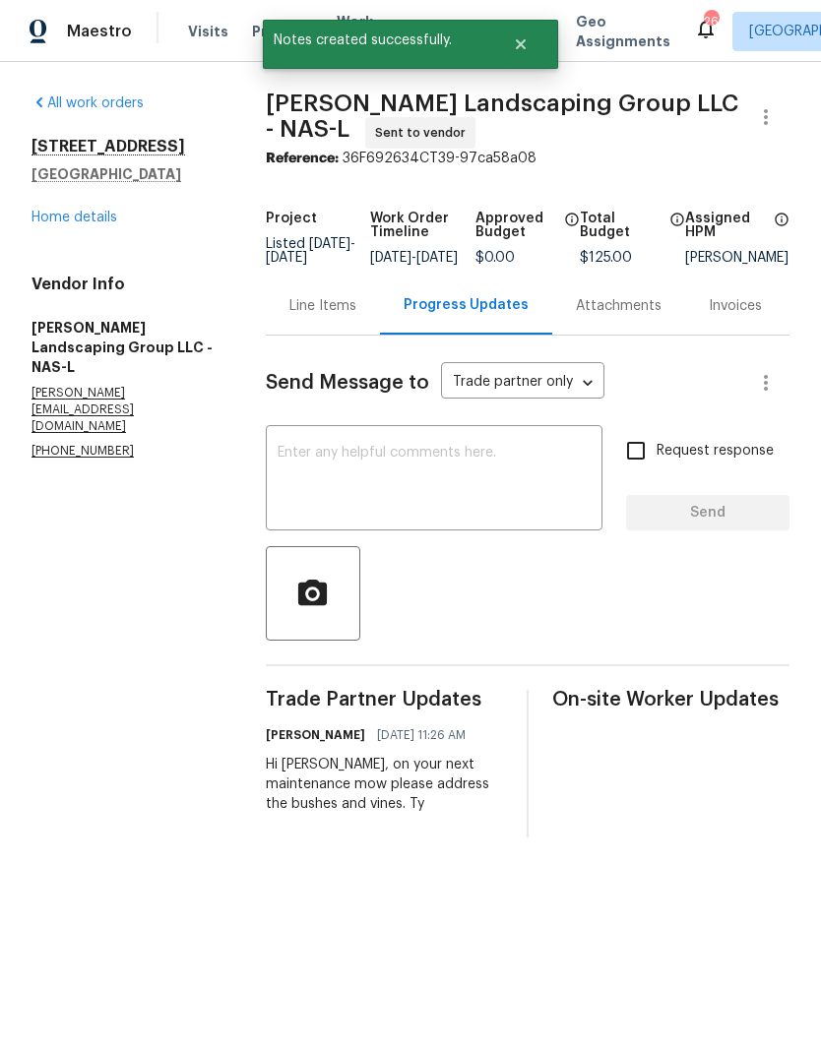
click at [113, 211] on link "Home details" at bounding box center [74, 218] width 86 height 14
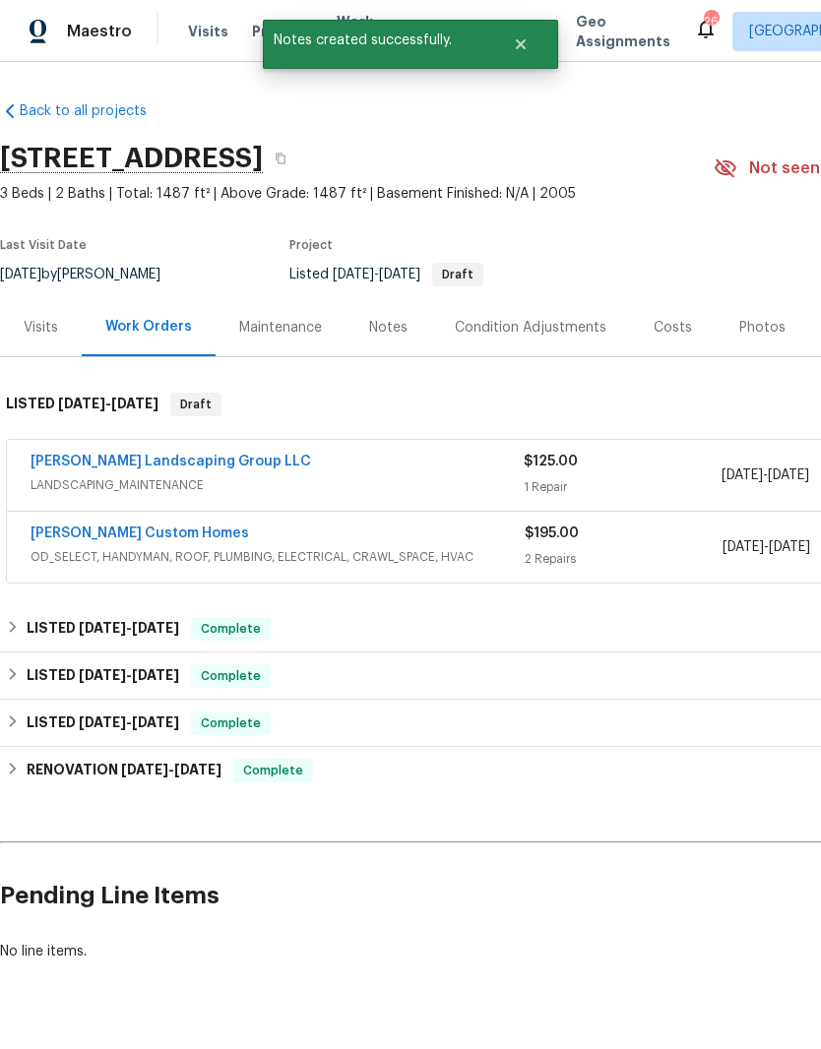
click at [201, 457] on link "[PERSON_NAME] Landscaping Group LLC" at bounding box center [171, 462] width 281 height 14
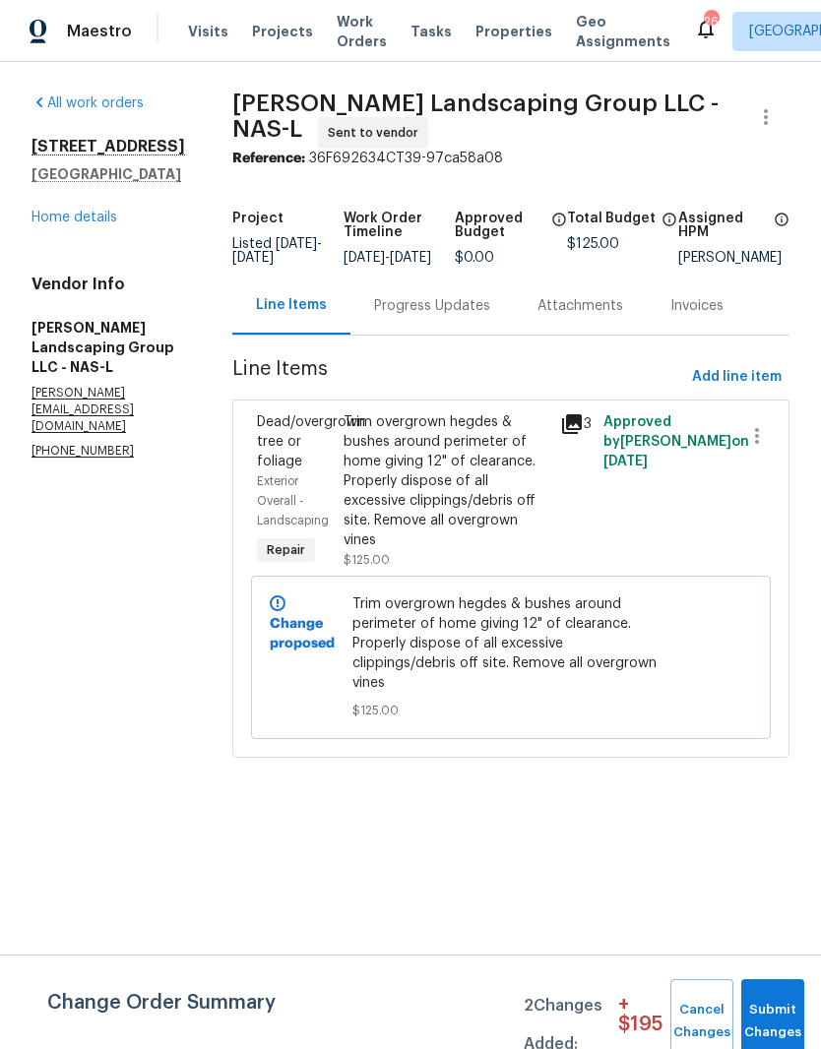
click at [99, 221] on link "Home details" at bounding box center [74, 218] width 86 height 14
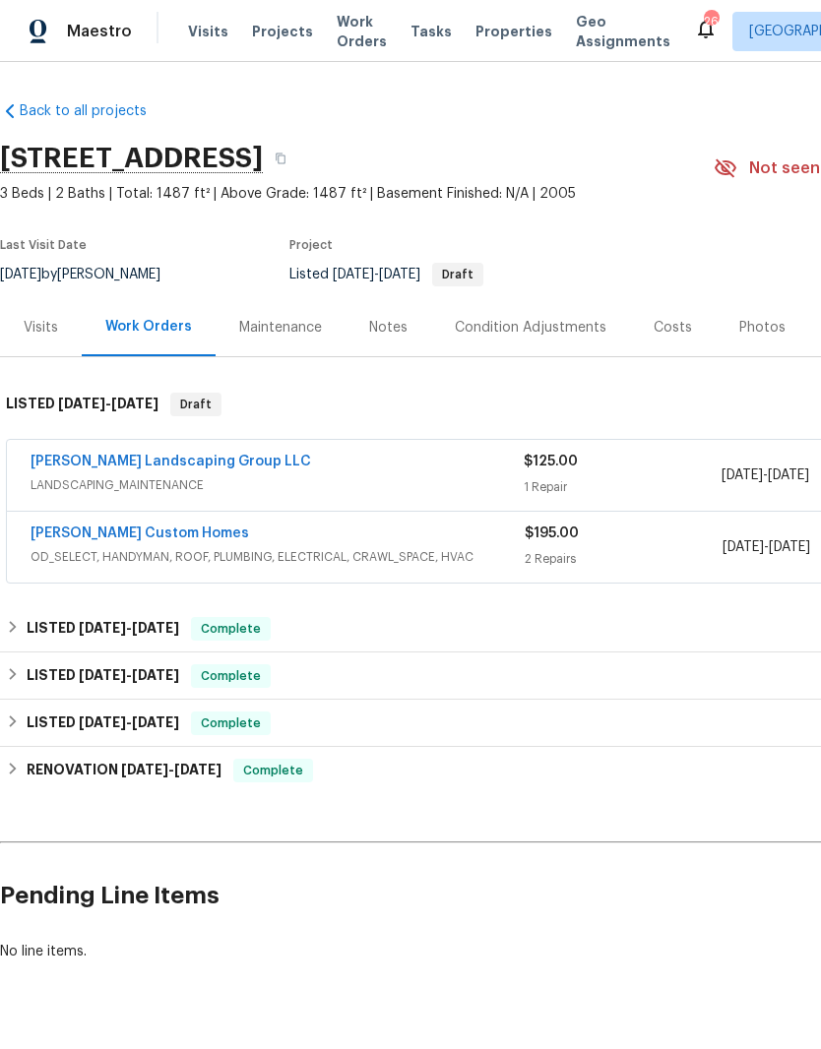
click at [134, 539] on link "[PERSON_NAME] Custom Homes" at bounding box center [140, 534] width 219 height 14
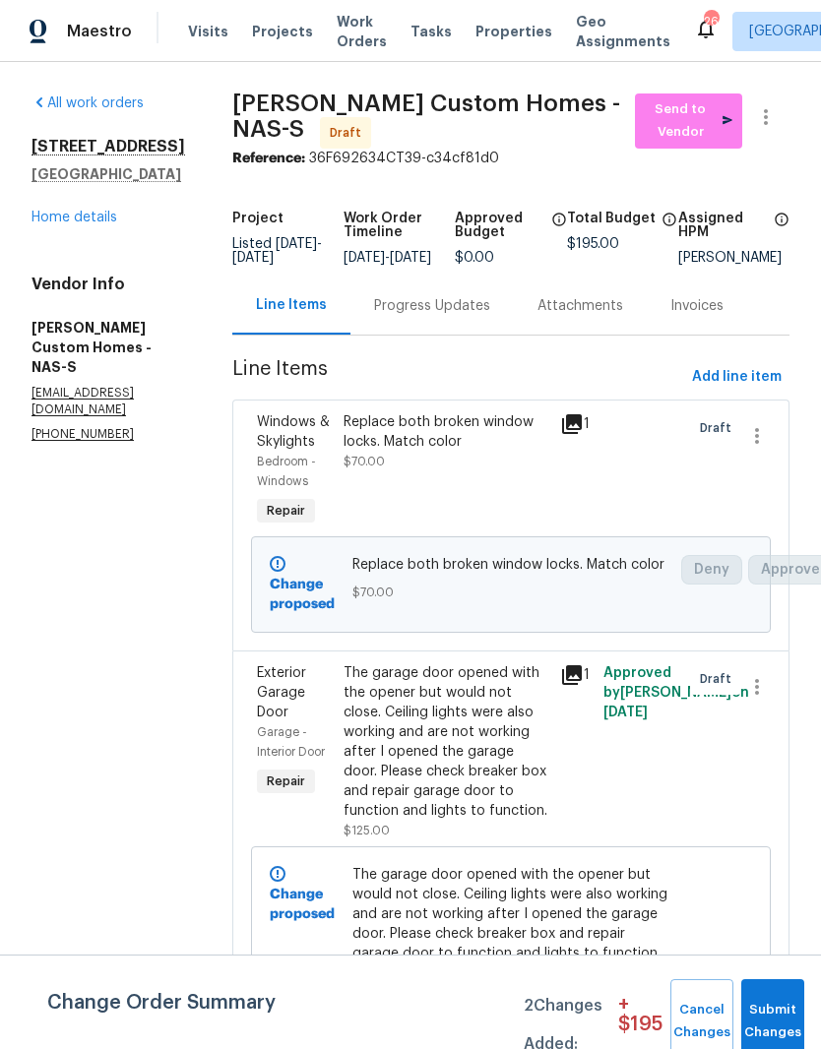
click at [467, 316] on div "Progress Updates" at bounding box center [432, 306] width 116 height 20
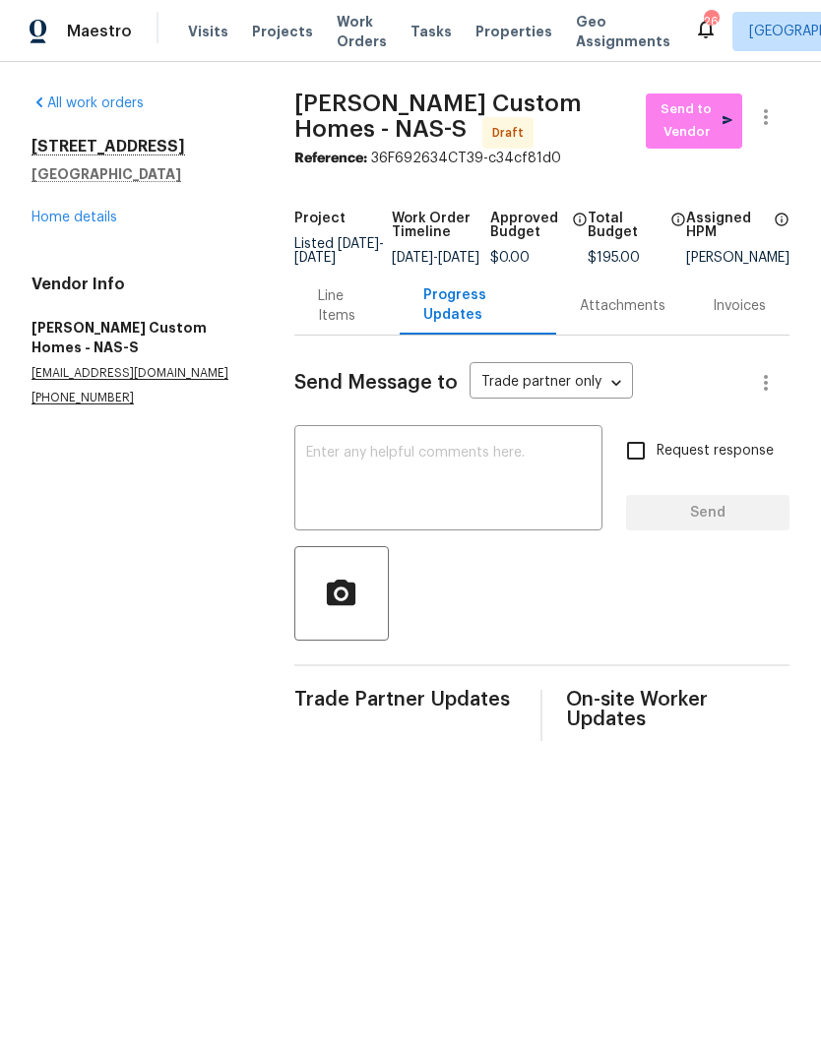
click at [484, 475] on textarea at bounding box center [448, 480] width 284 height 69
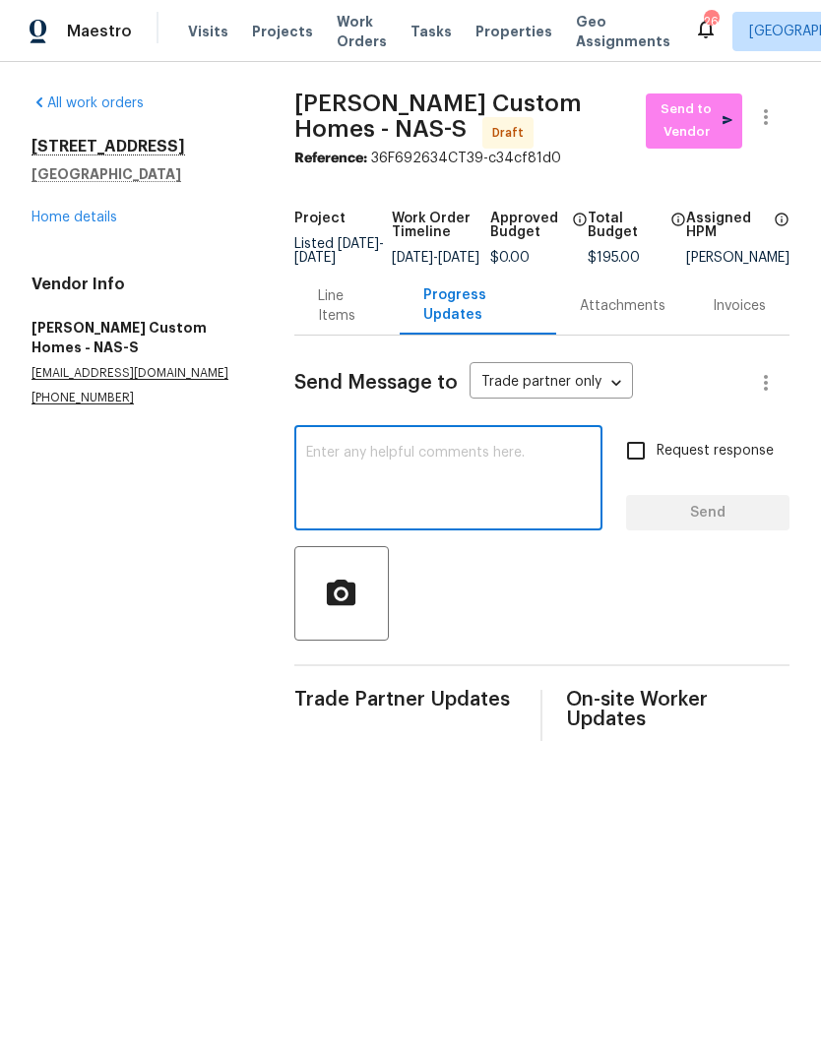
type textarea "H"
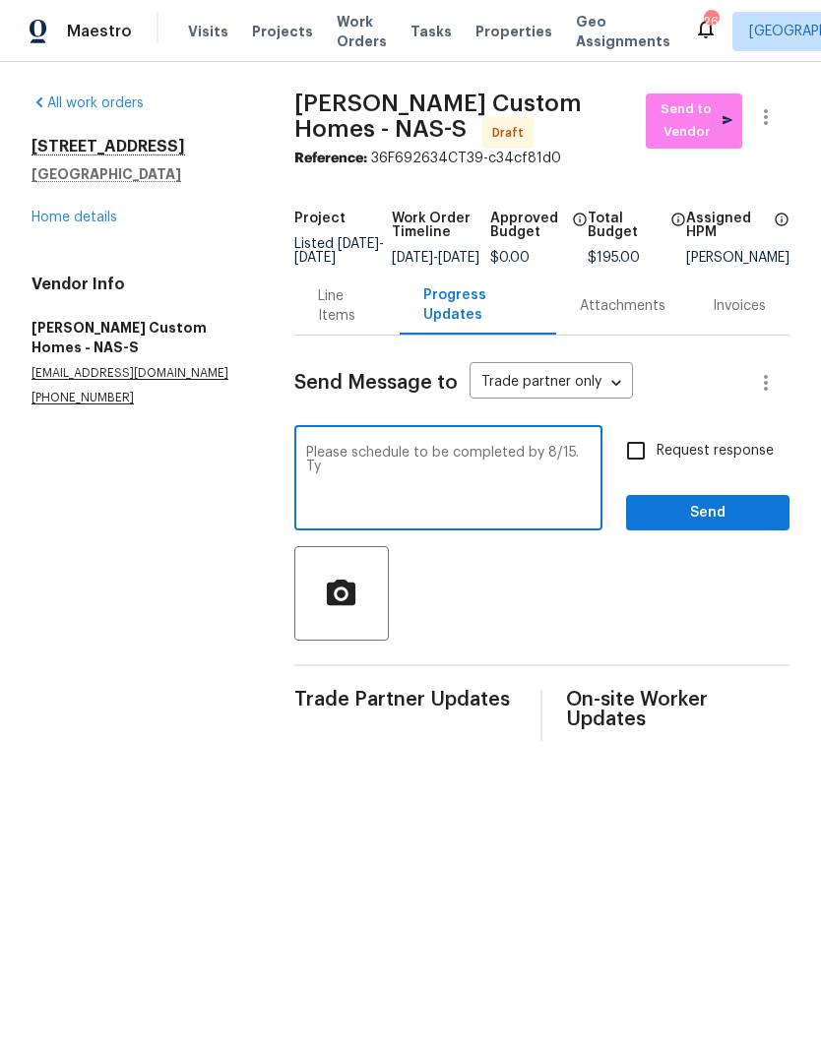
type textarea "Please schedule to be completed by 8/15. Ty"
click at [699, 517] on span "Send" at bounding box center [708, 513] width 132 height 25
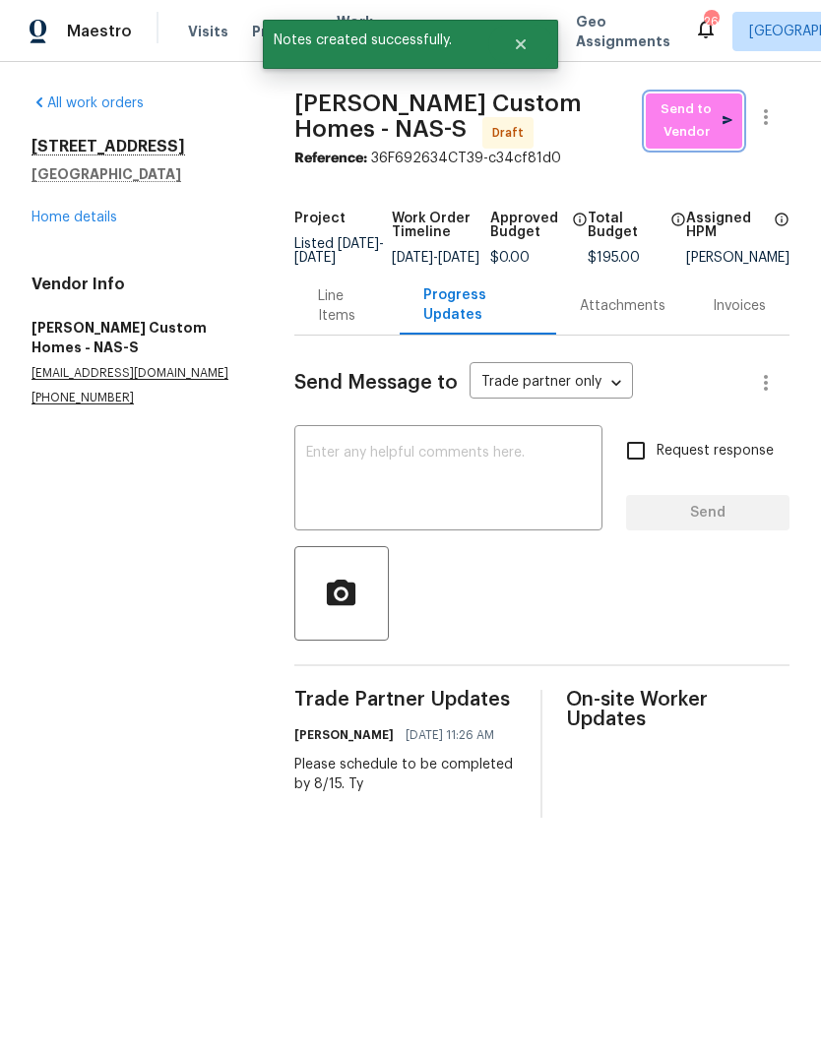
click at [701, 118] on span "Send to Vendor" at bounding box center [694, 120] width 77 height 45
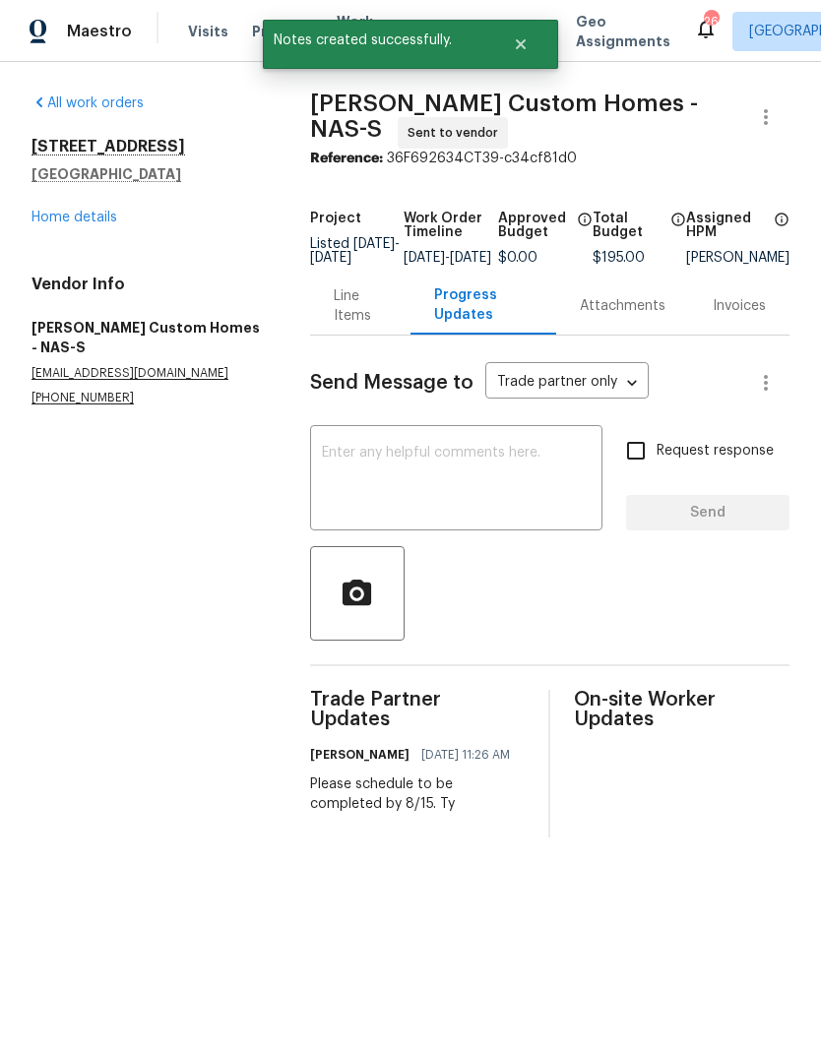
click at [103, 220] on link "Home details" at bounding box center [74, 218] width 86 height 14
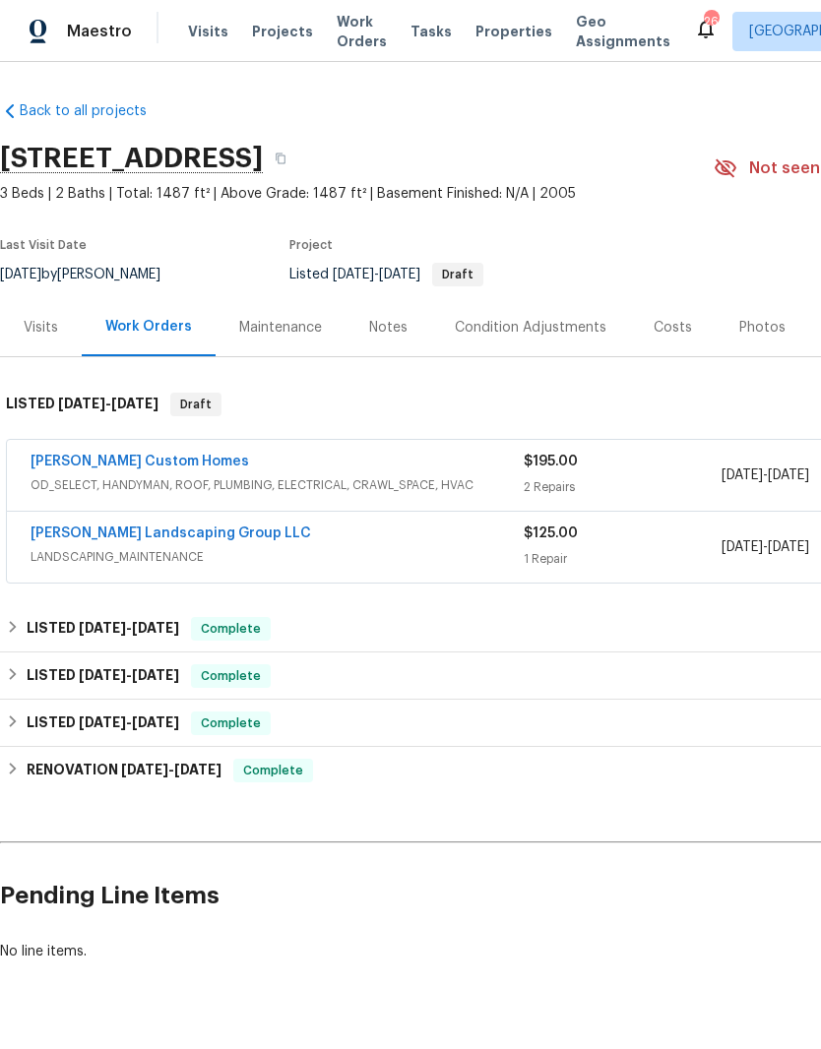
click at [397, 321] on div "Notes" at bounding box center [388, 328] width 38 height 20
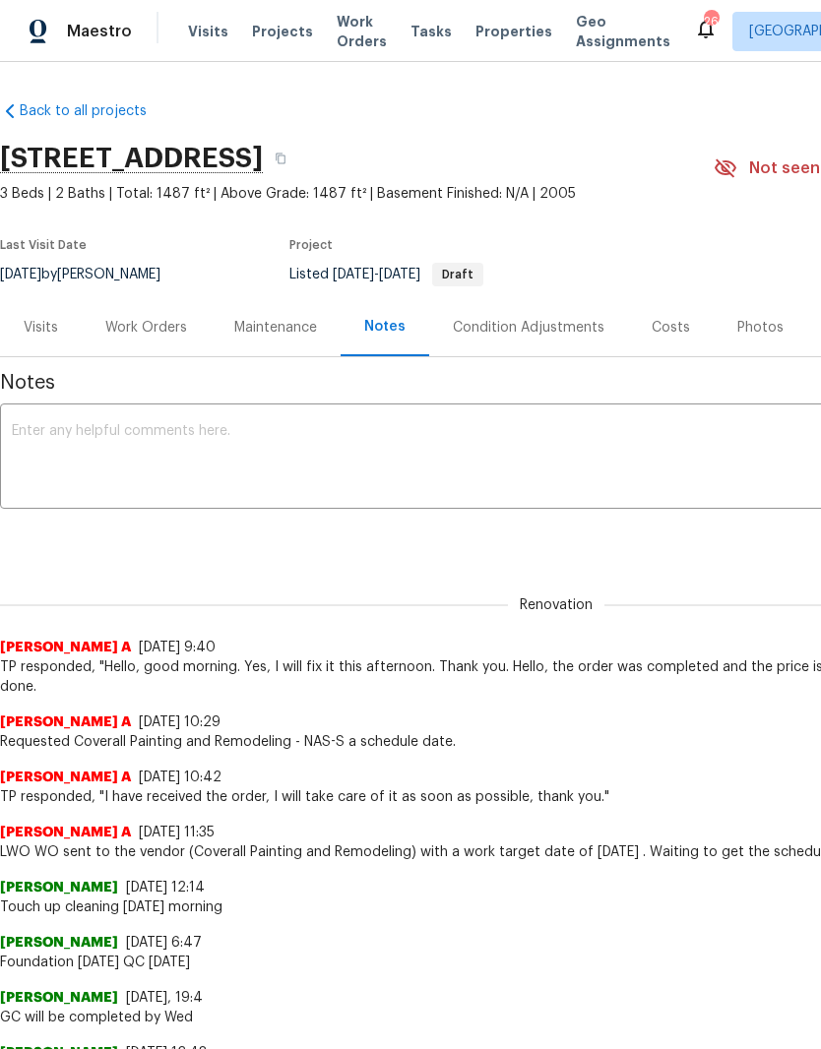
click at [278, 424] on textarea at bounding box center [556, 458] width 1089 height 69
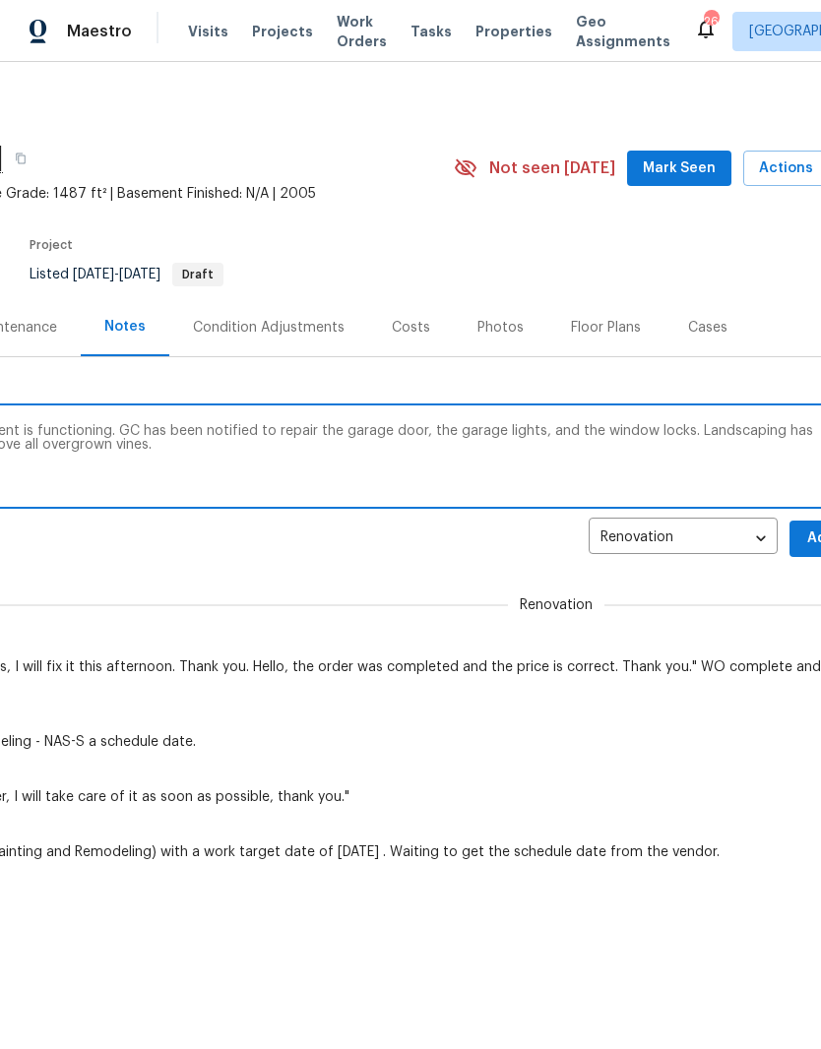
scroll to position [0, 262]
click at [673, 431] on textarea "Batteries have been replaced, smart rent is functioning. GC has been notified t…" at bounding box center [294, 458] width 1089 height 69
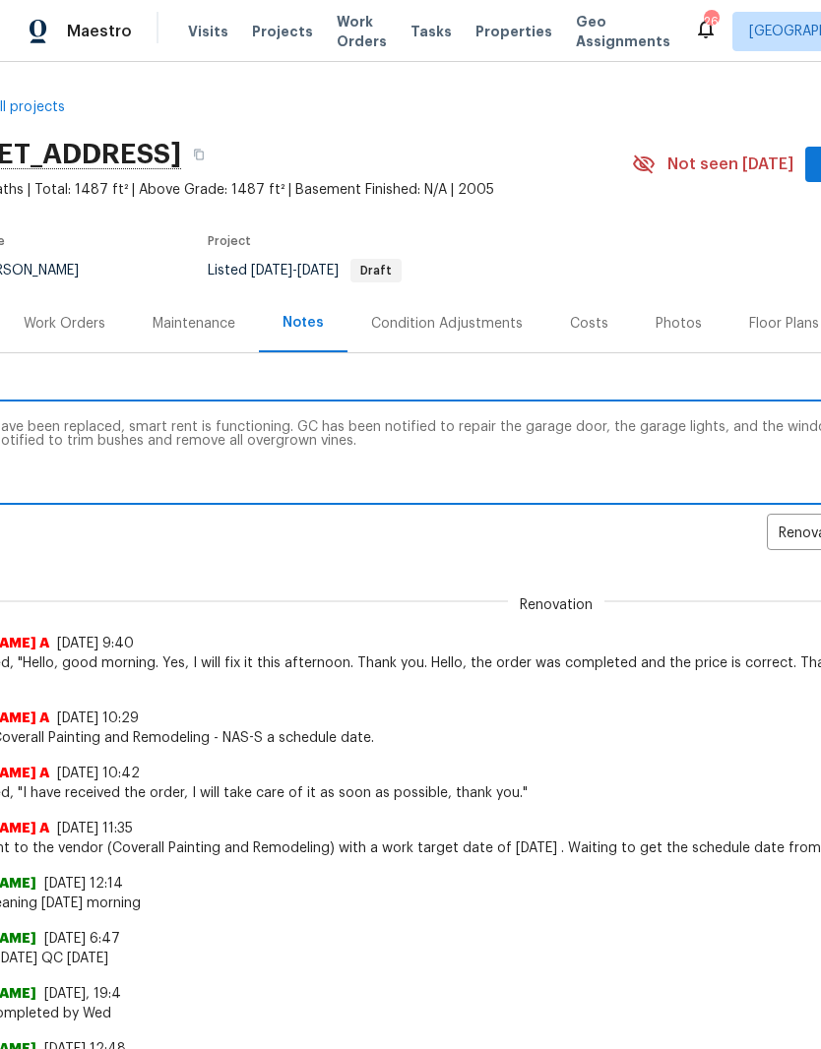
scroll to position [1, 80]
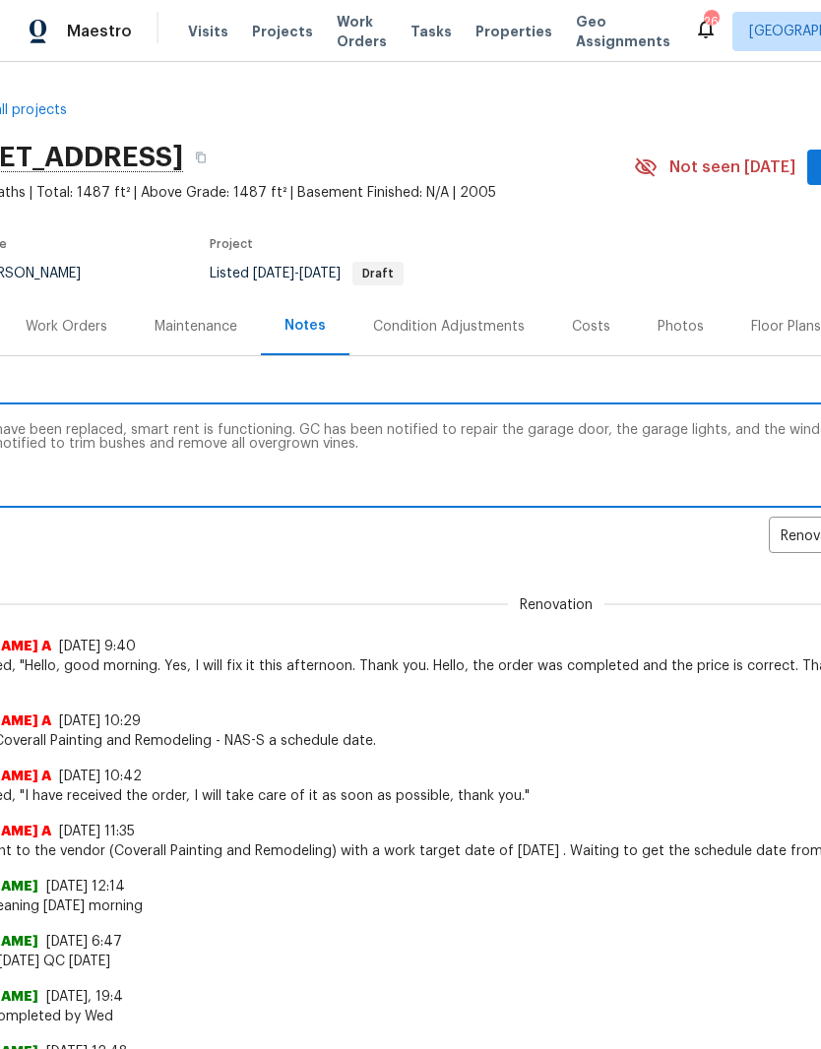
click at [377, 456] on textarea "Batteries have been replaced, smart rent is functioning. GC has been notified t…" at bounding box center [476, 457] width 1089 height 69
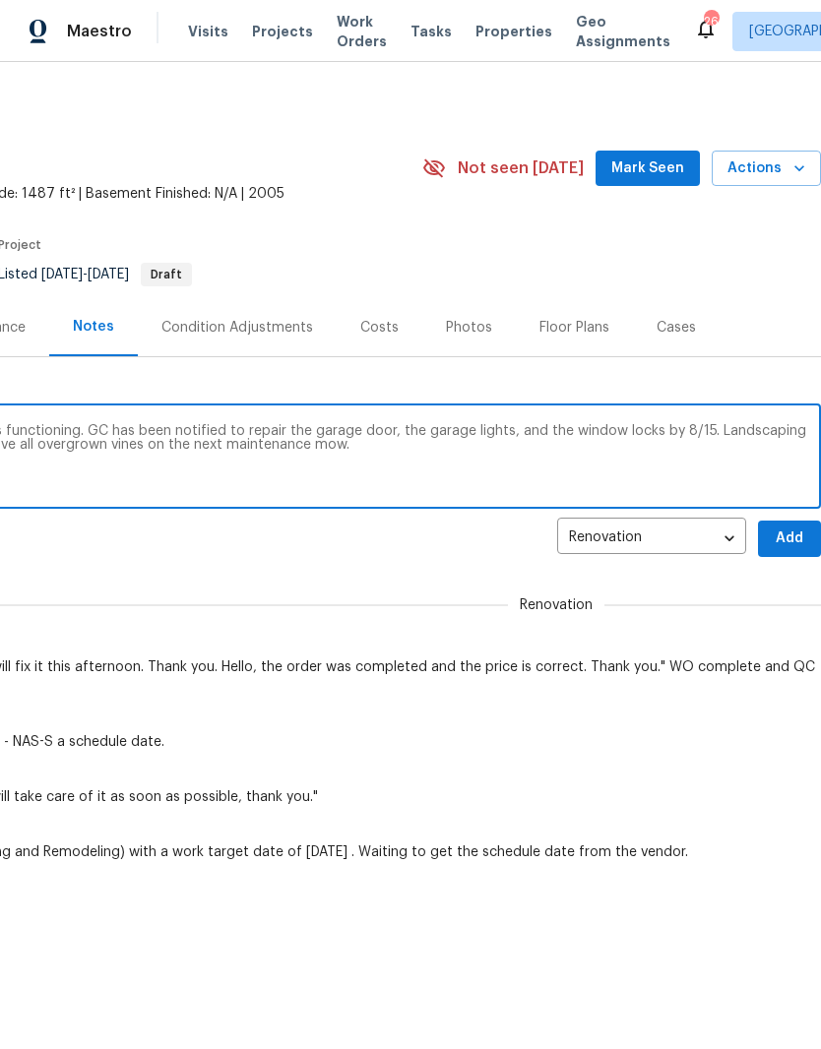
scroll to position [0, 291]
type textarea "Batteries have been replaced, smart rent is functioning. GC has been notified t…"
click at [793, 534] on span "Add" at bounding box center [789, 539] width 31 height 25
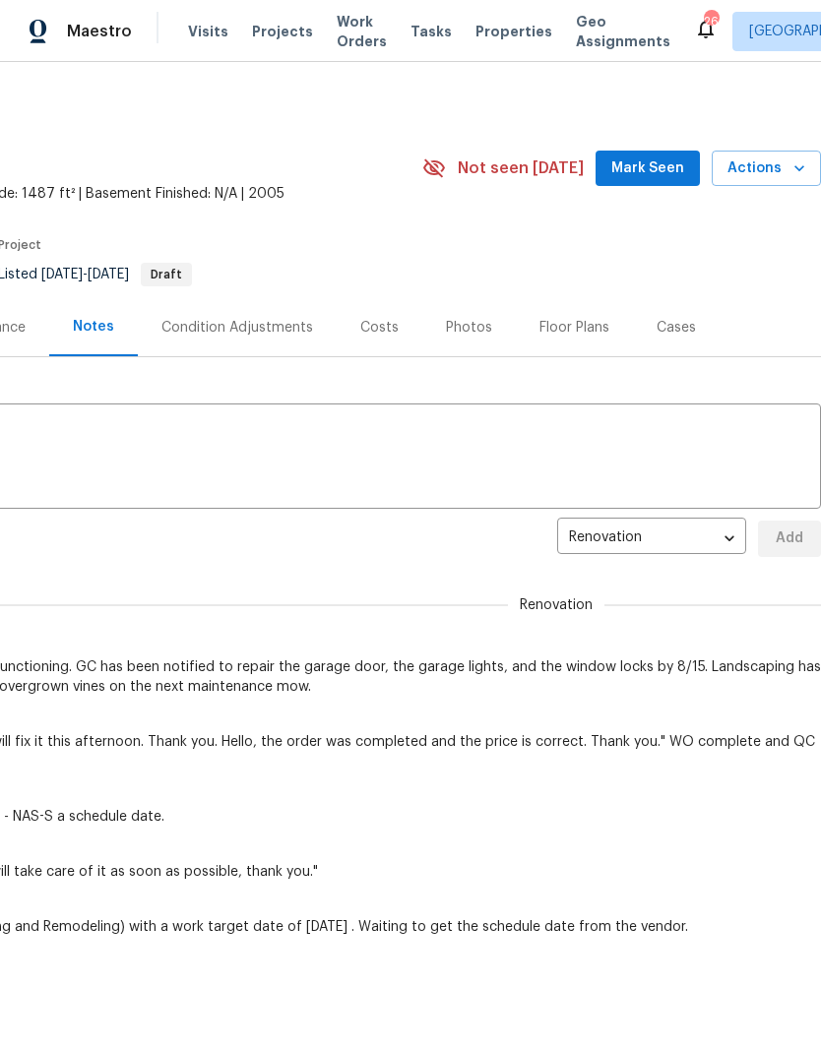
click at [656, 171] on span "Mark Seen" at bounding box center [647, 169] width 73 height 25
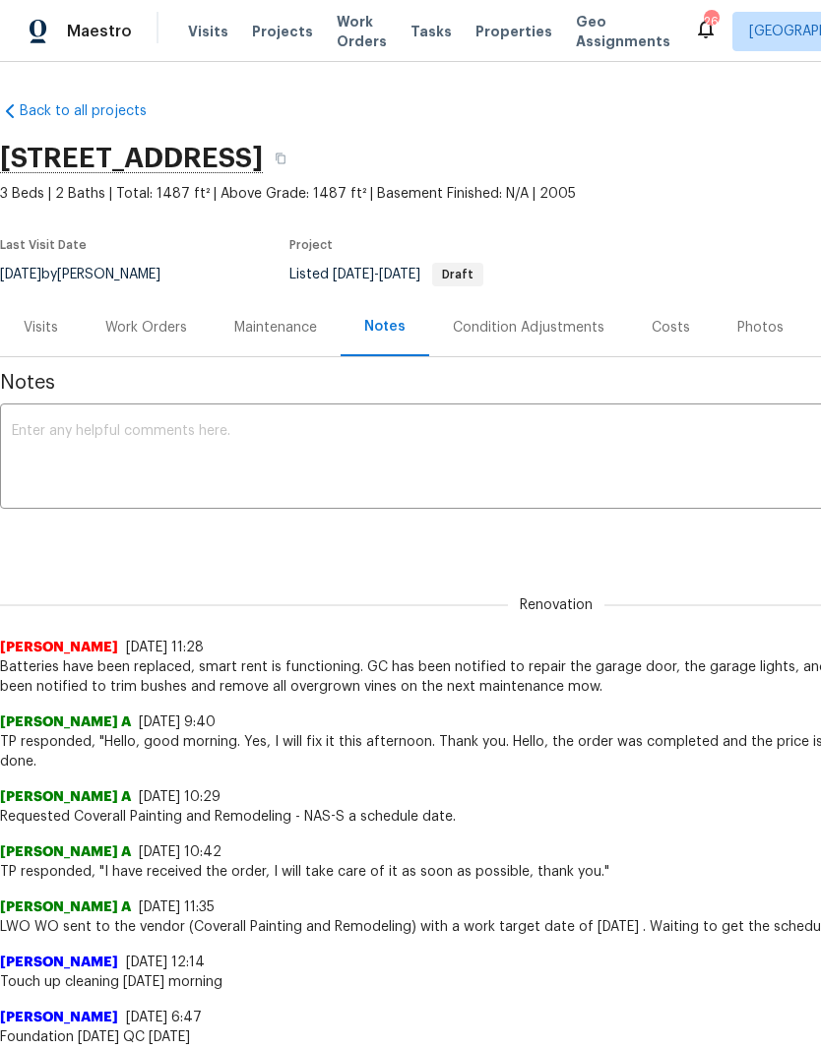
scroll to position [0, 0]
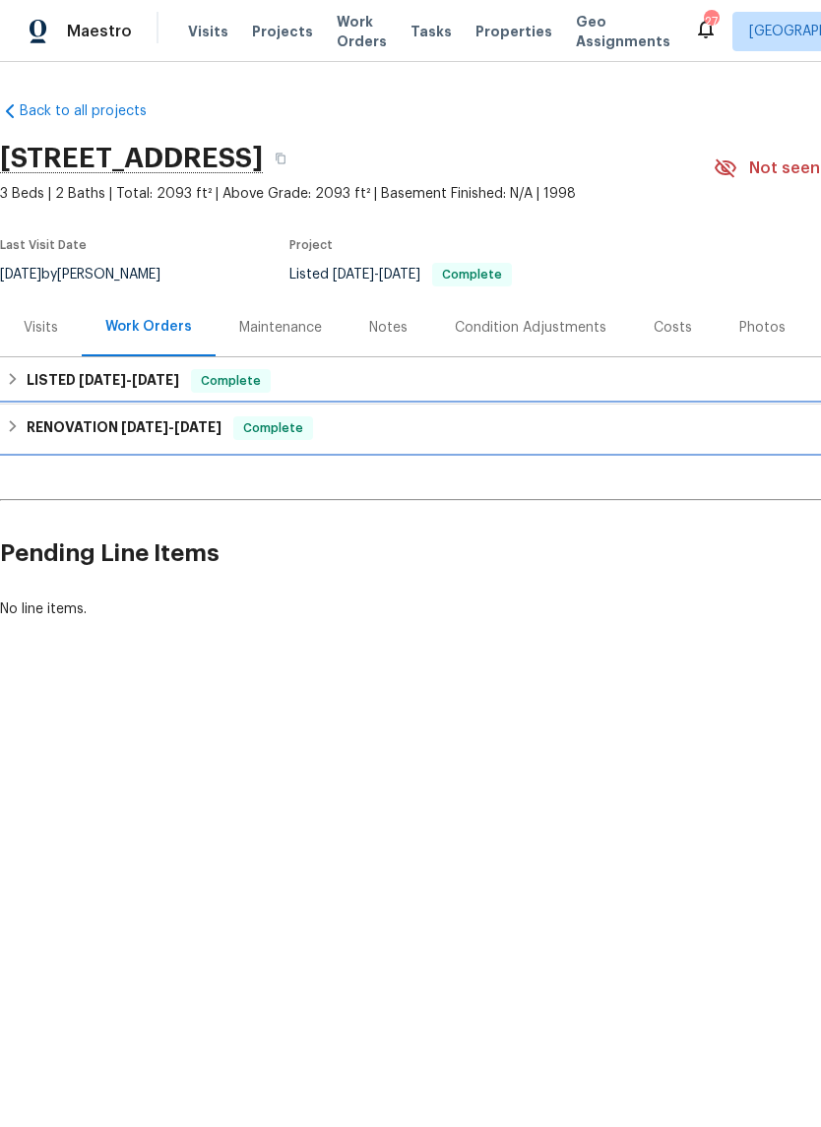
click at [105, 431] on h6 "RENOVATION [DATE] - [DATE]" at bounding box center [124, 428] width 195 height 24
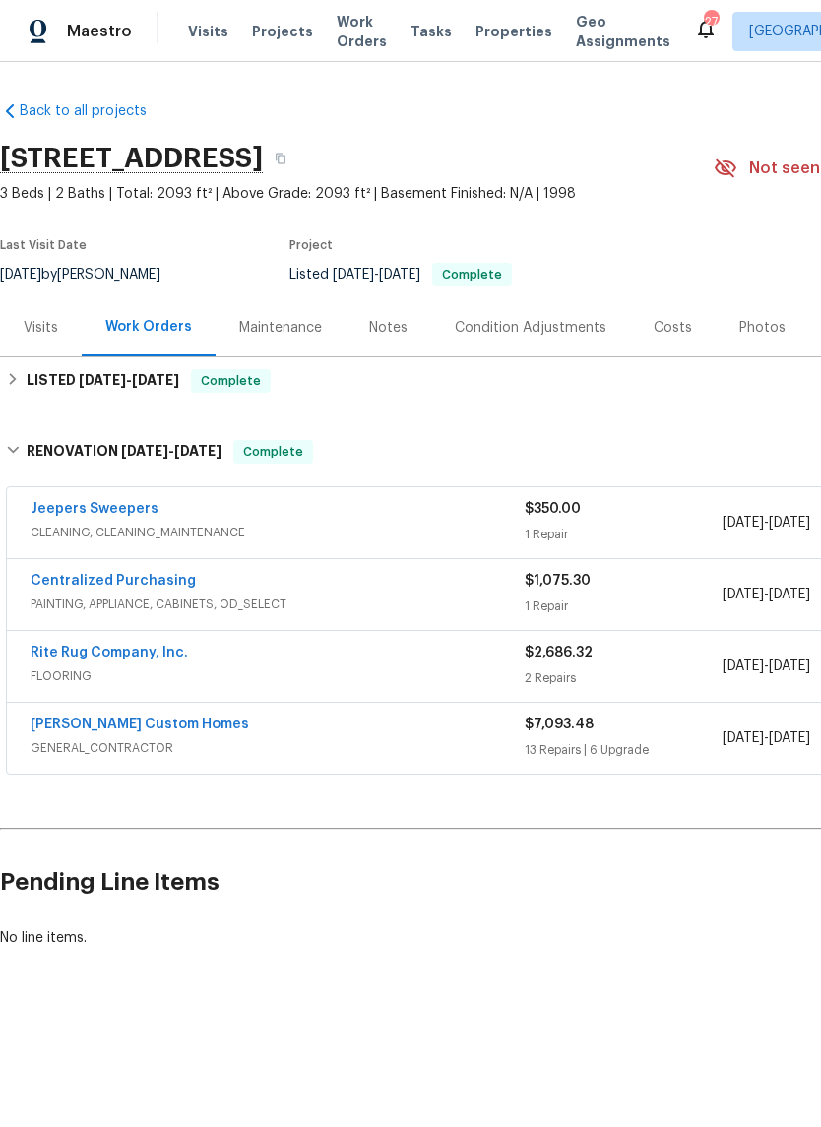
click at [151, 727] on link "[PERSON_NAME] Custom Homes" at bounding box center [140, 725] width 219 height 14
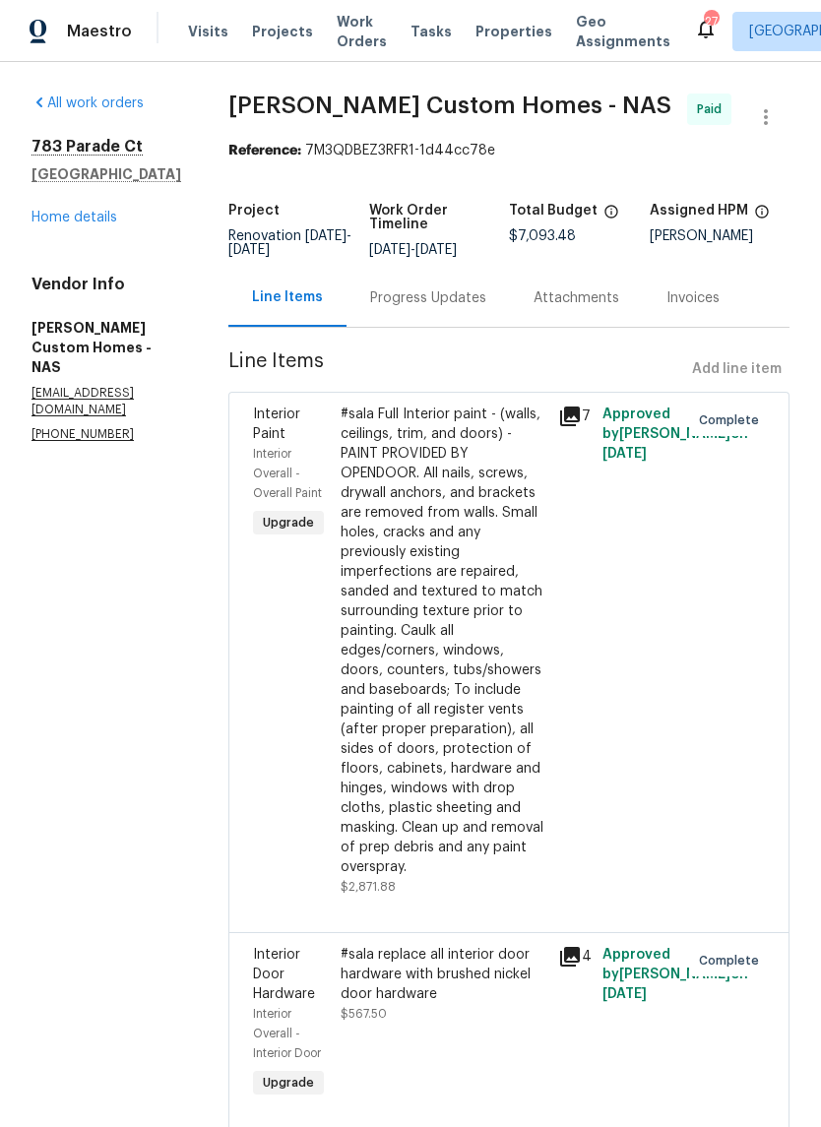
click at [466, 308] on div "Progress Updates" at bounding box center [428, 298] width 116 height 20
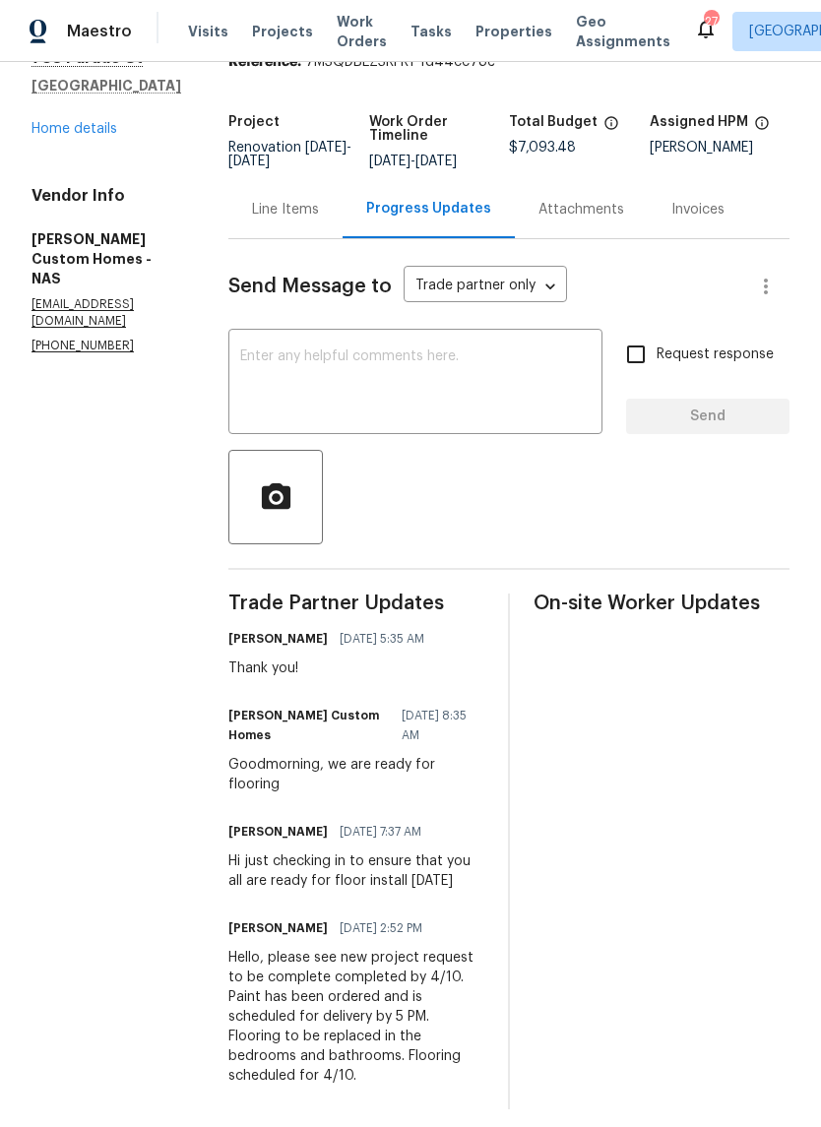
click at [88, 134] on link "Home details" at bounding box center [74, 129] width 86 height 14
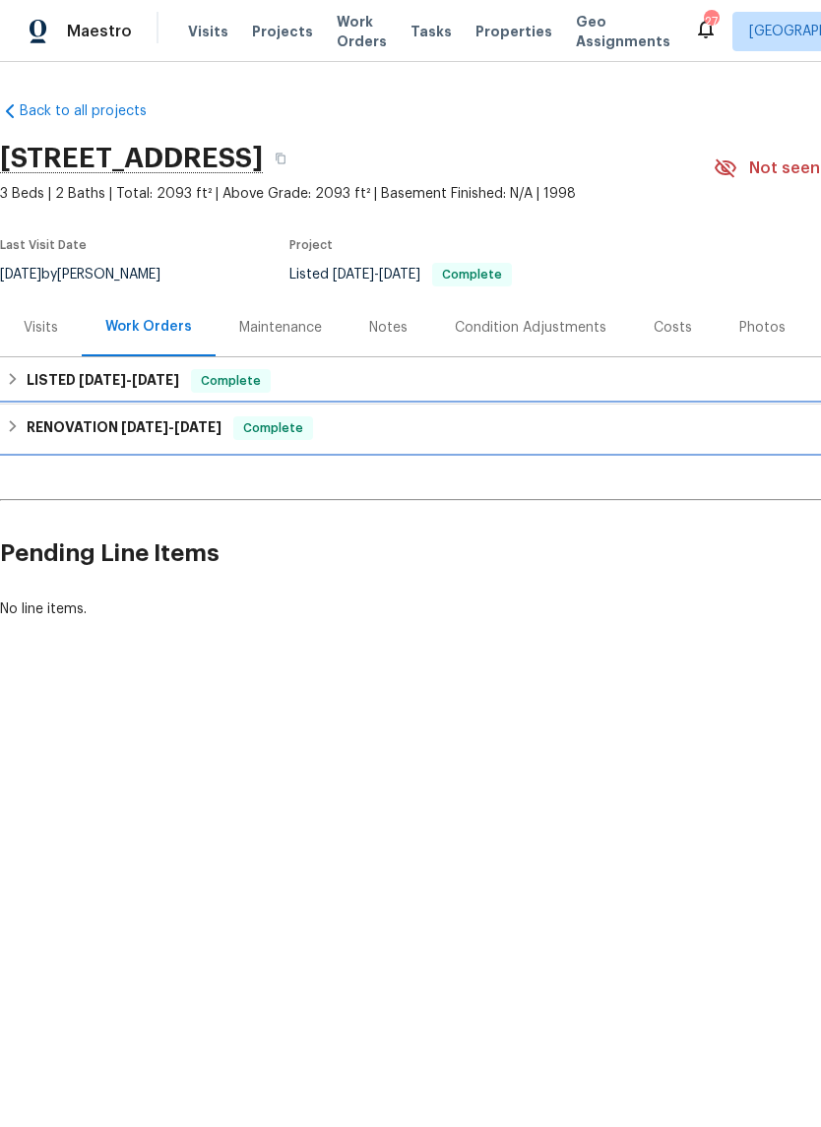
click at [105, 432] on h6 "RENOVATION [DATE] - [DATE]" at bounding box center [124, 428] width 195 height 24
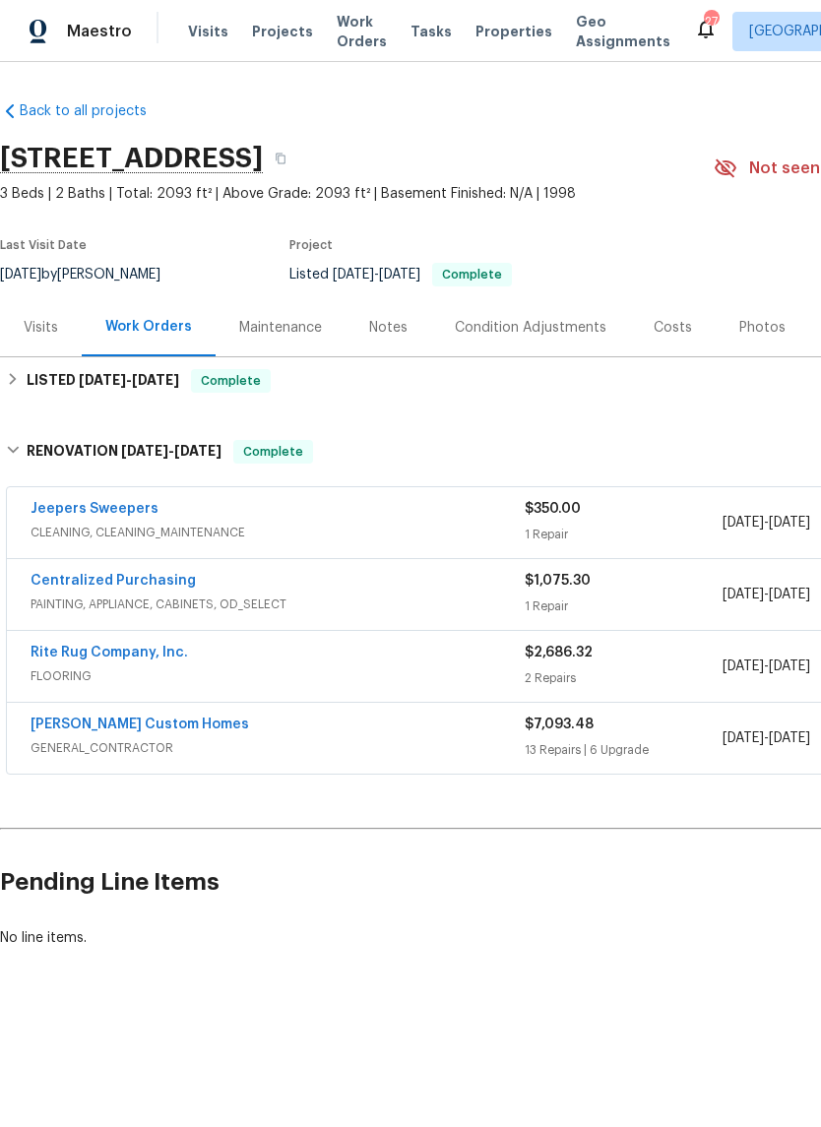
click at [141, 730] on link "[PERSON_NAME] Custom Homes" at bounding box center [140, 725] width 219 height 14
